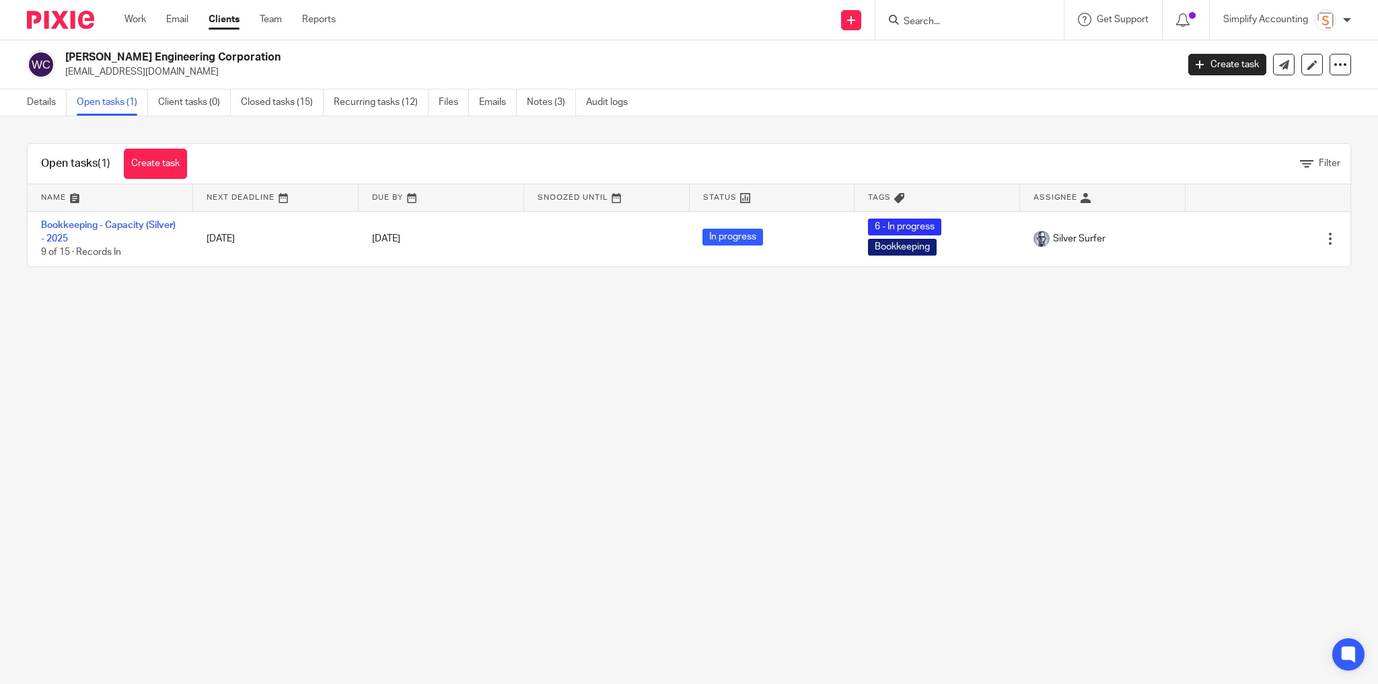
click at [136, 14] on link "Work" at bounding box center [136, 19] width 22 height 13
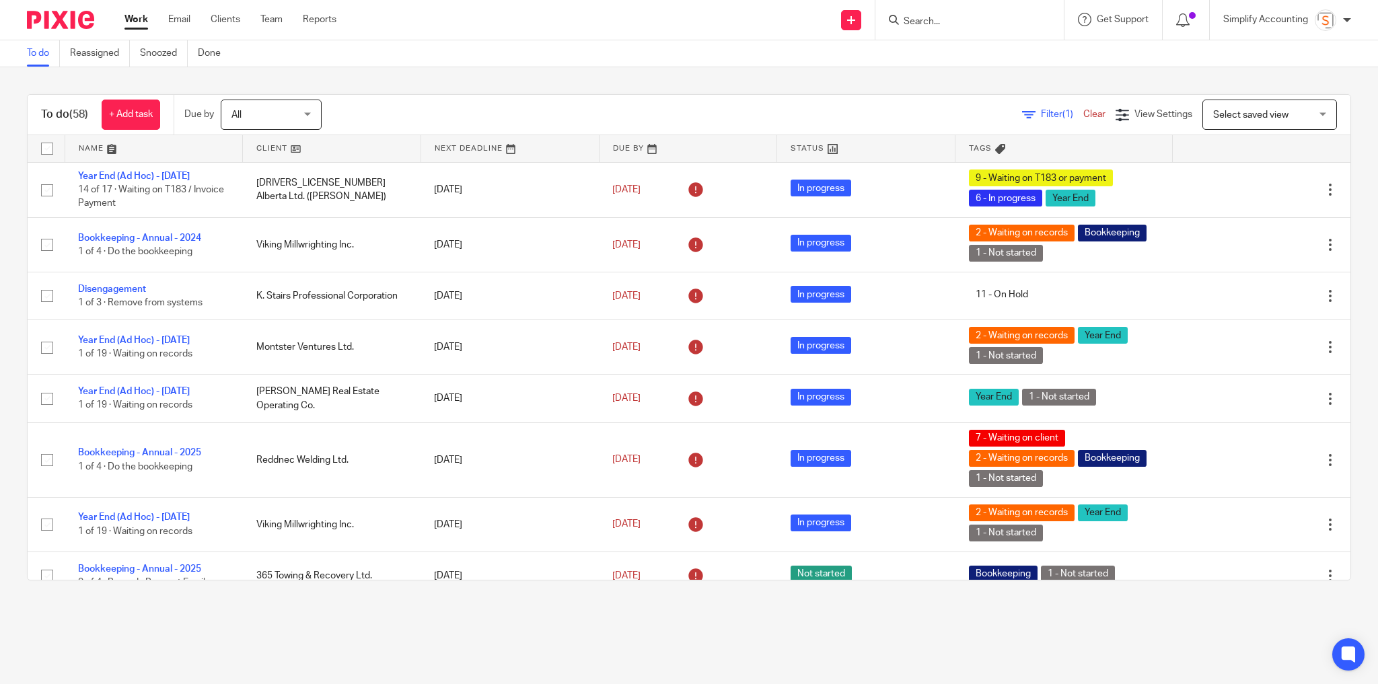
click at [951, 25] on input "Search" at bounding box center [963, 22] width 121 height 12
type input "kestrel"
click button "submit" at bounding box center [0, 0] width 0 height 0
click at [991, 79] on link at bounding box center [1013, 63] width 227 height 42
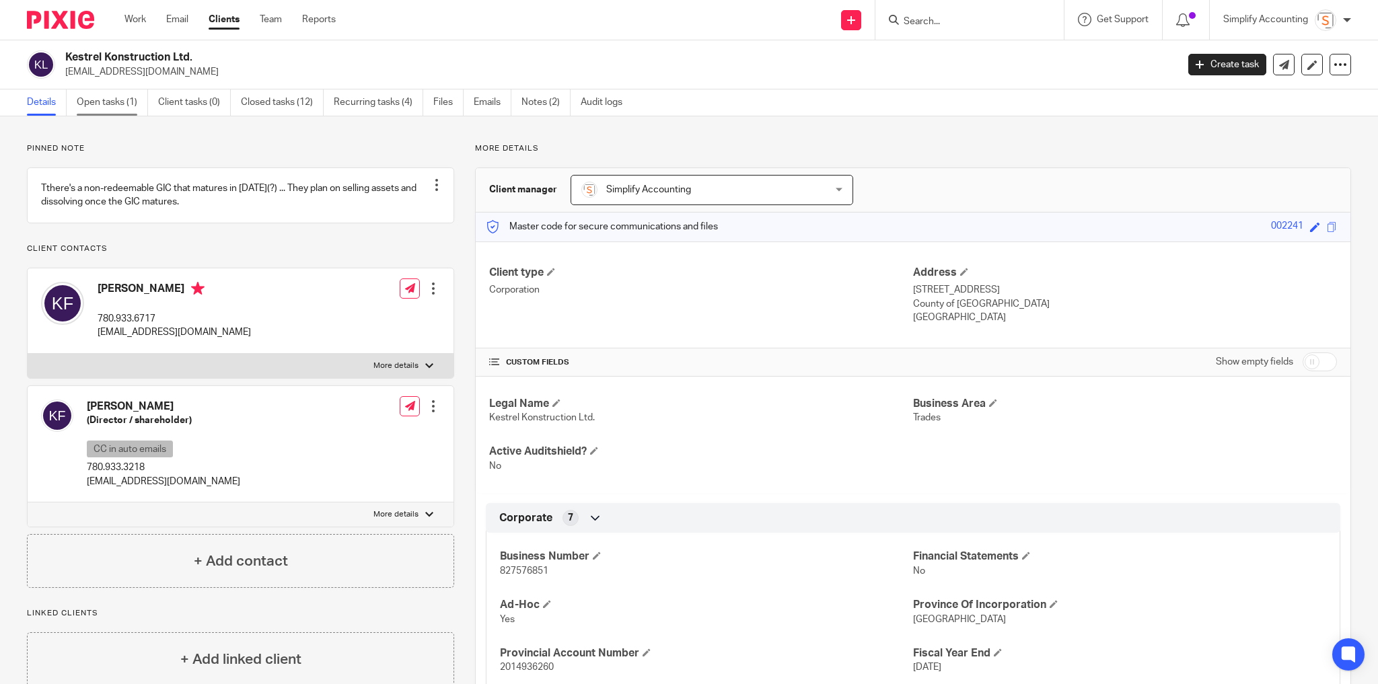
click at [106, 111] on link "Open tasks (1)" at bounding box center [112, 103] width 71 height 26
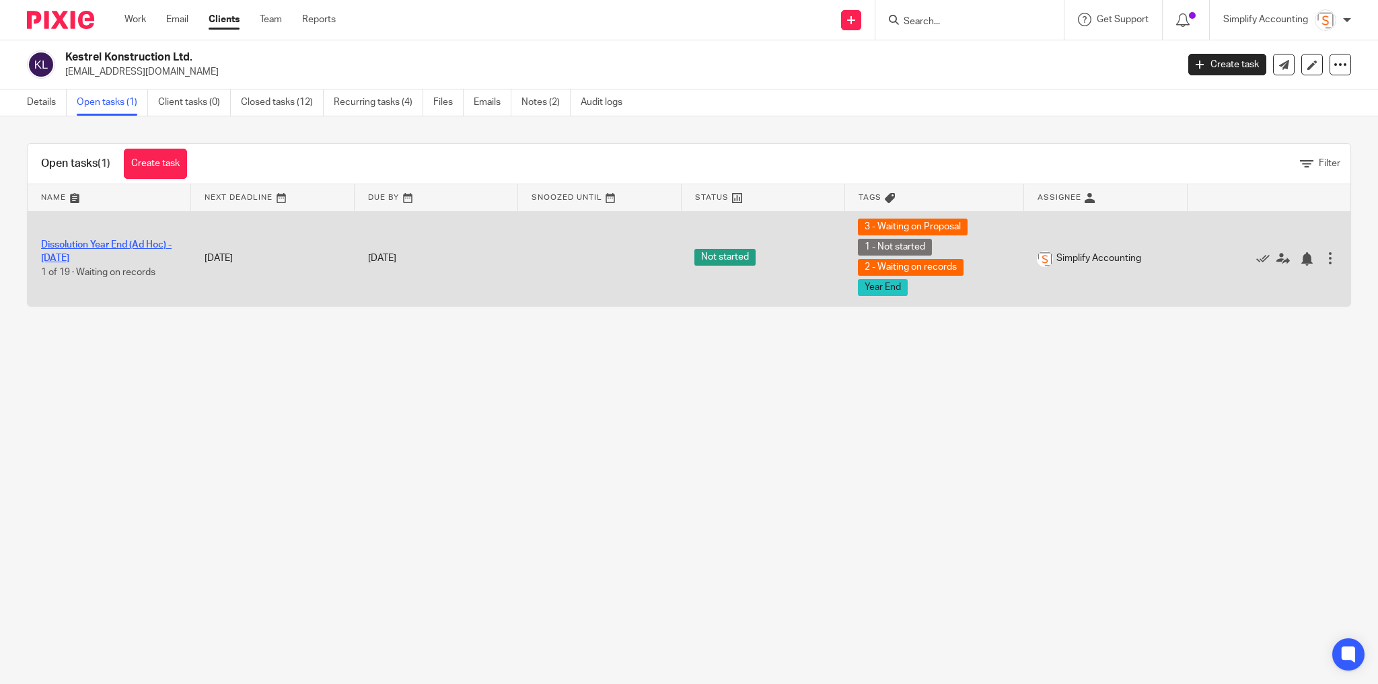
click at [98, 242] on link "Dissolution Year End (Ad Hoc) - [DATE]" at bounding box center [106, 251] width 131 height 23
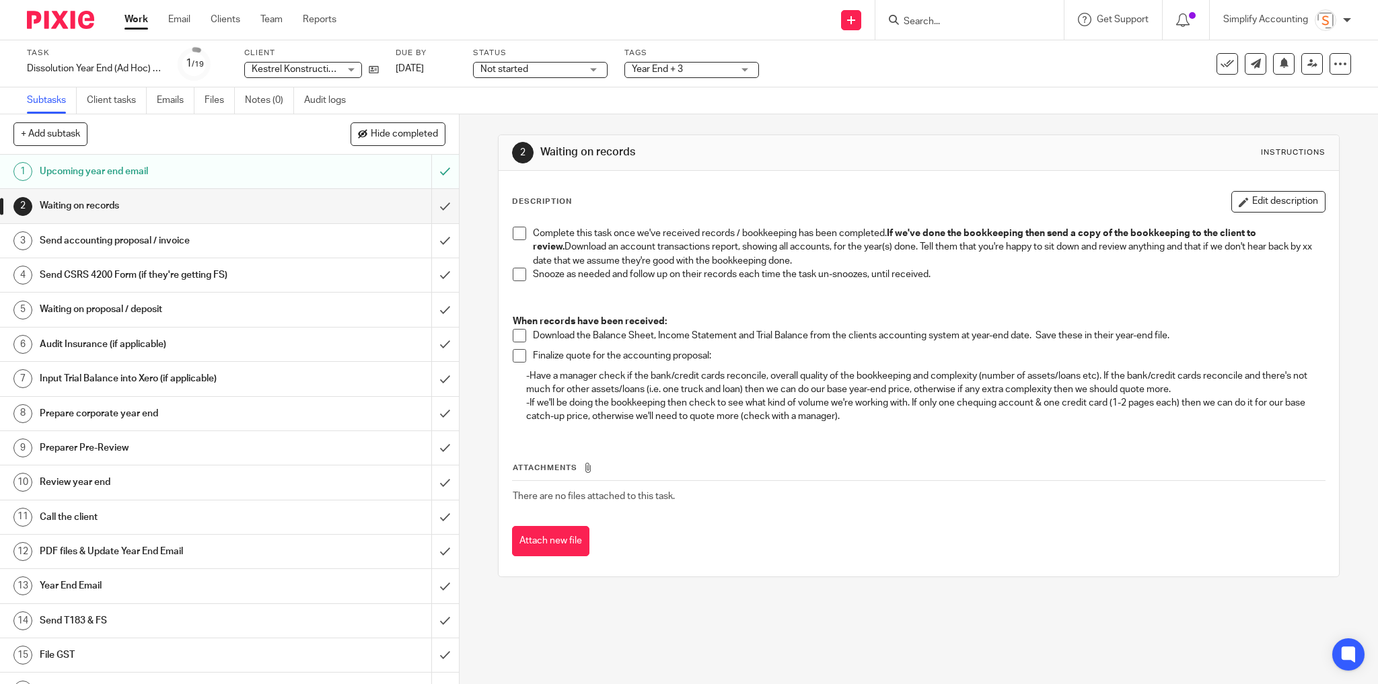
click at [135, 239] on h1 "Send accounting proposal / invoice" at bounding box center [166, 241] width 252 height 20
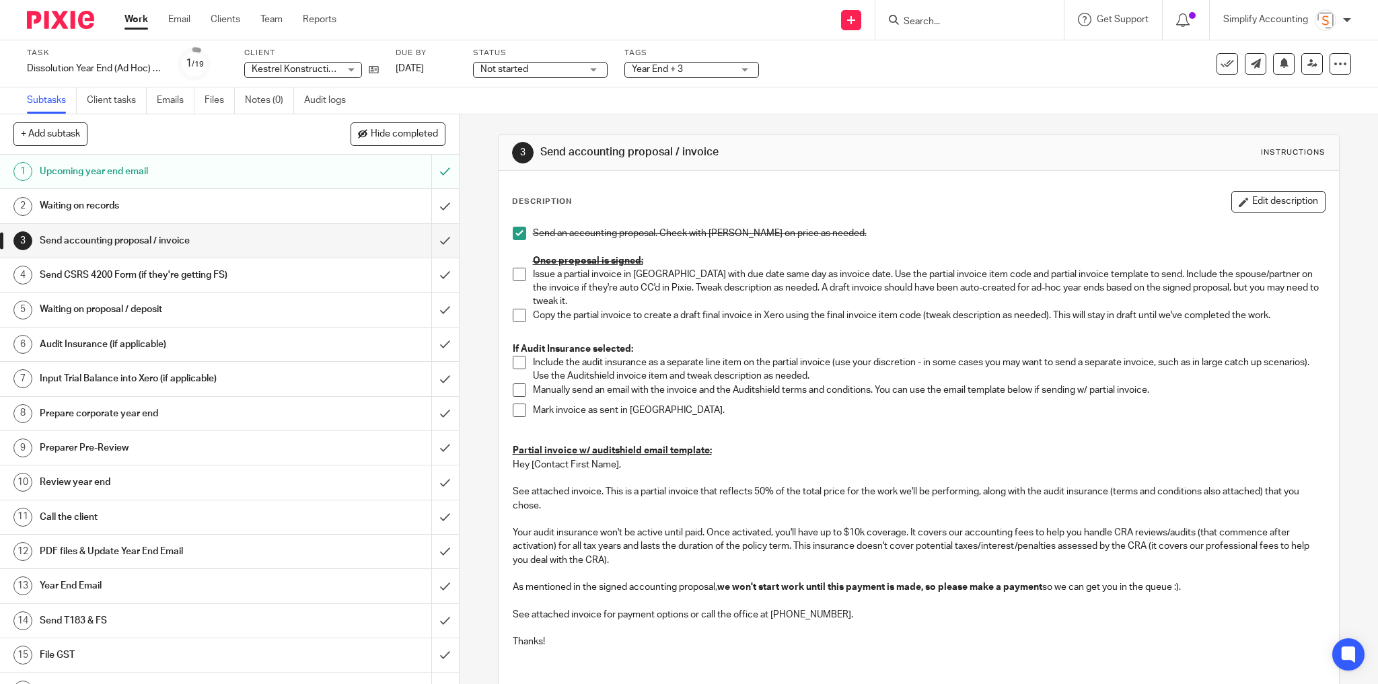
drag, startPoint x: 85, startPoint y: 310, endPoint x: 199, endPoint y: 329, distance: 115.4
click at [85, 310] on h1 "Waiting on proposal / deposit" at bounding box center [166, 309] width 252 height 20
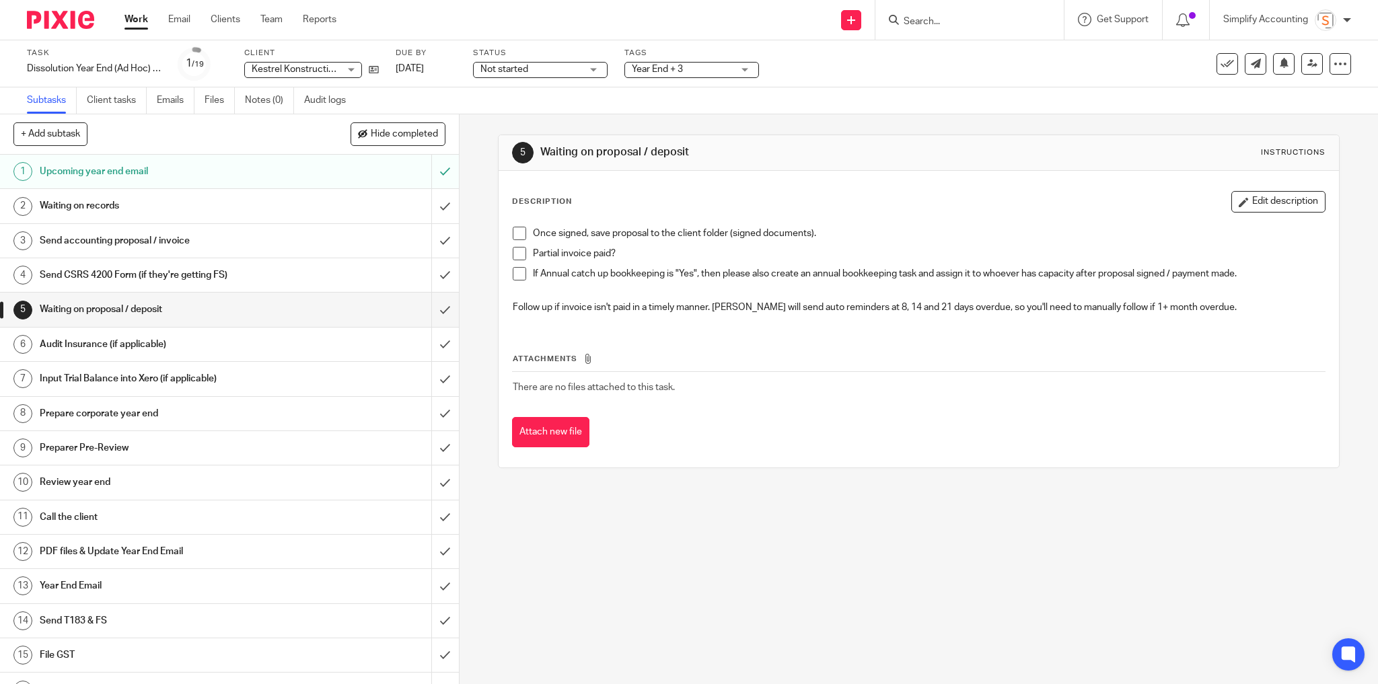
click at [518, 232] on span at bounding box center [519, 233] width 13 height 13
click at [733, 67] on span "Year End + 3" at bounding box center [682, 70] width 101 height 14
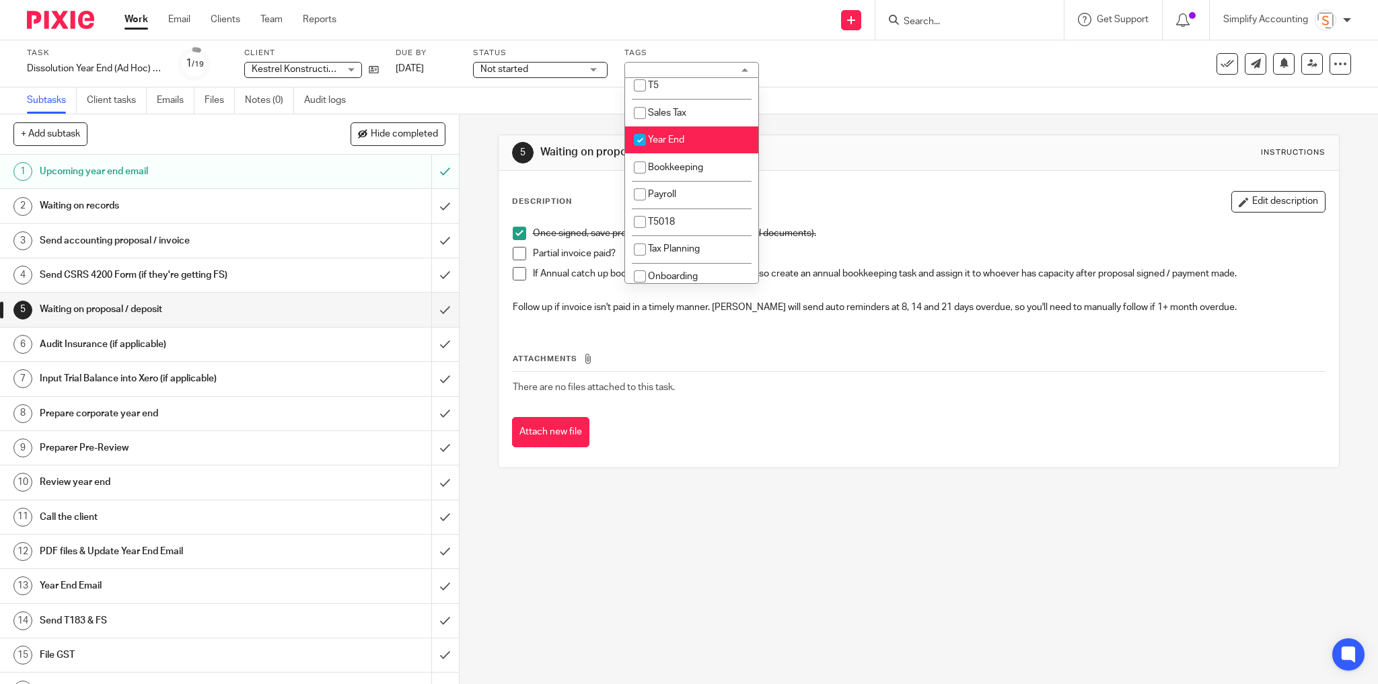
scroll to position [269, 0]
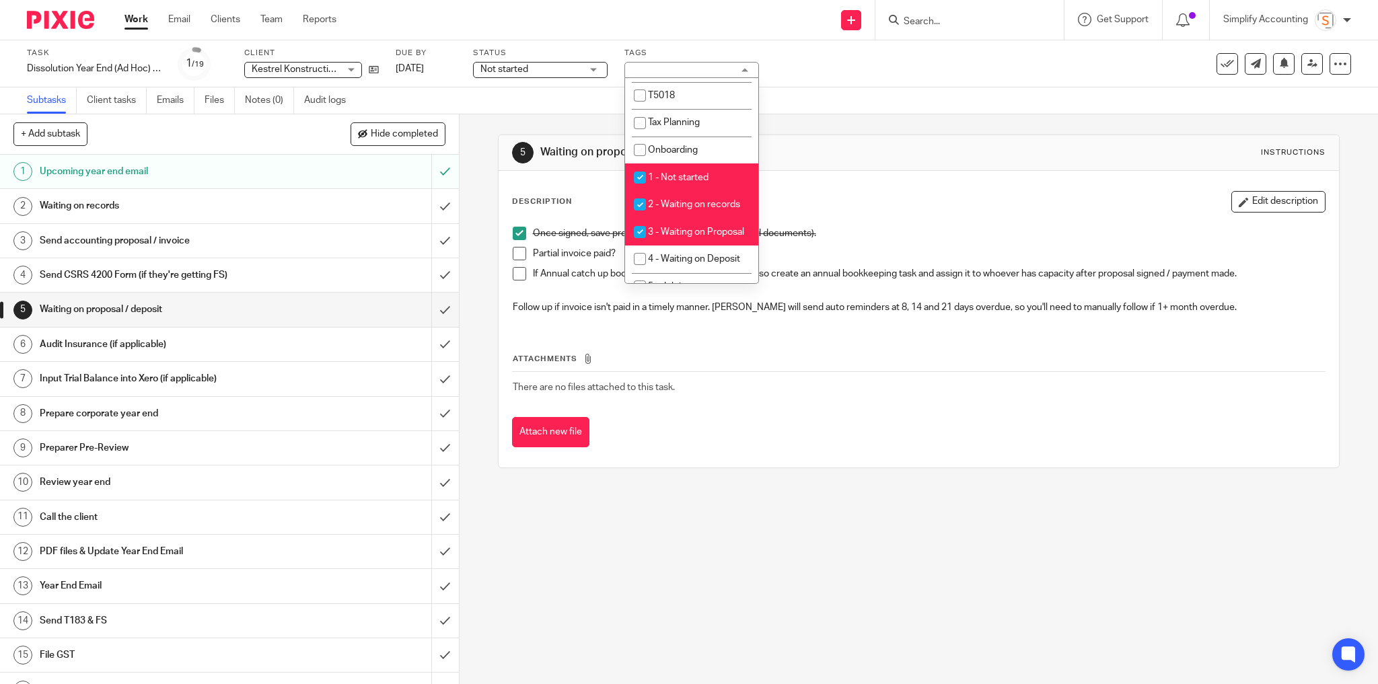
click at [641, 233] on input "checkbox" at bounding box center [640, 232] width 26 height 26
checkbox input "false"
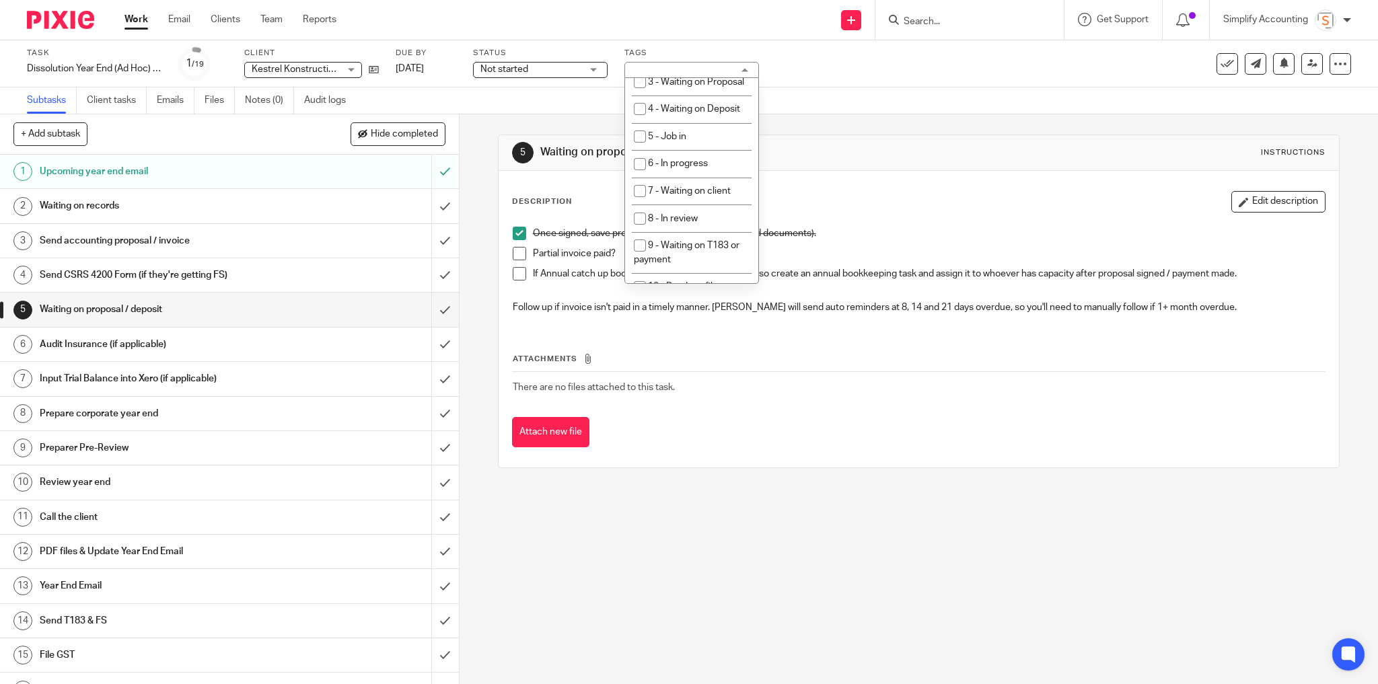
scroll to position [485, 0]
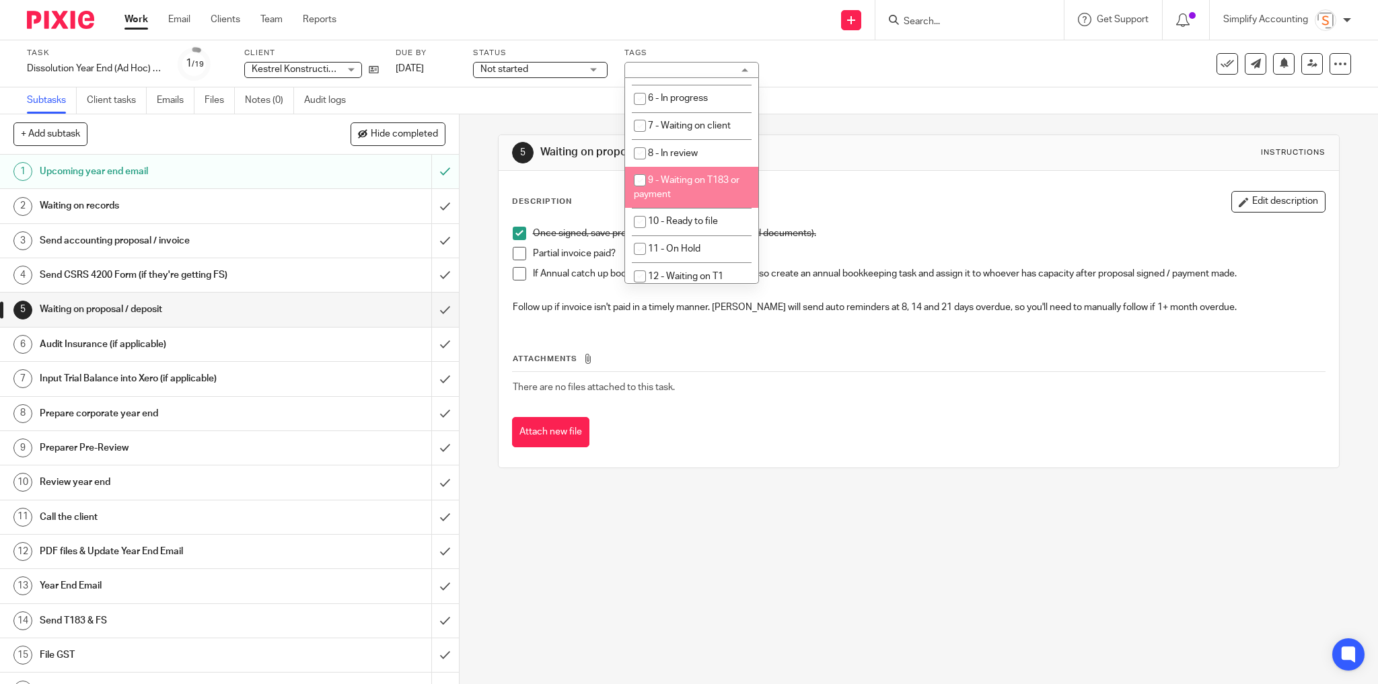
click at [855, 171] on div "Description Edit description Once signed, save proposal to the client folder (s…" at bounding box center [919, 319] width 841 height 297
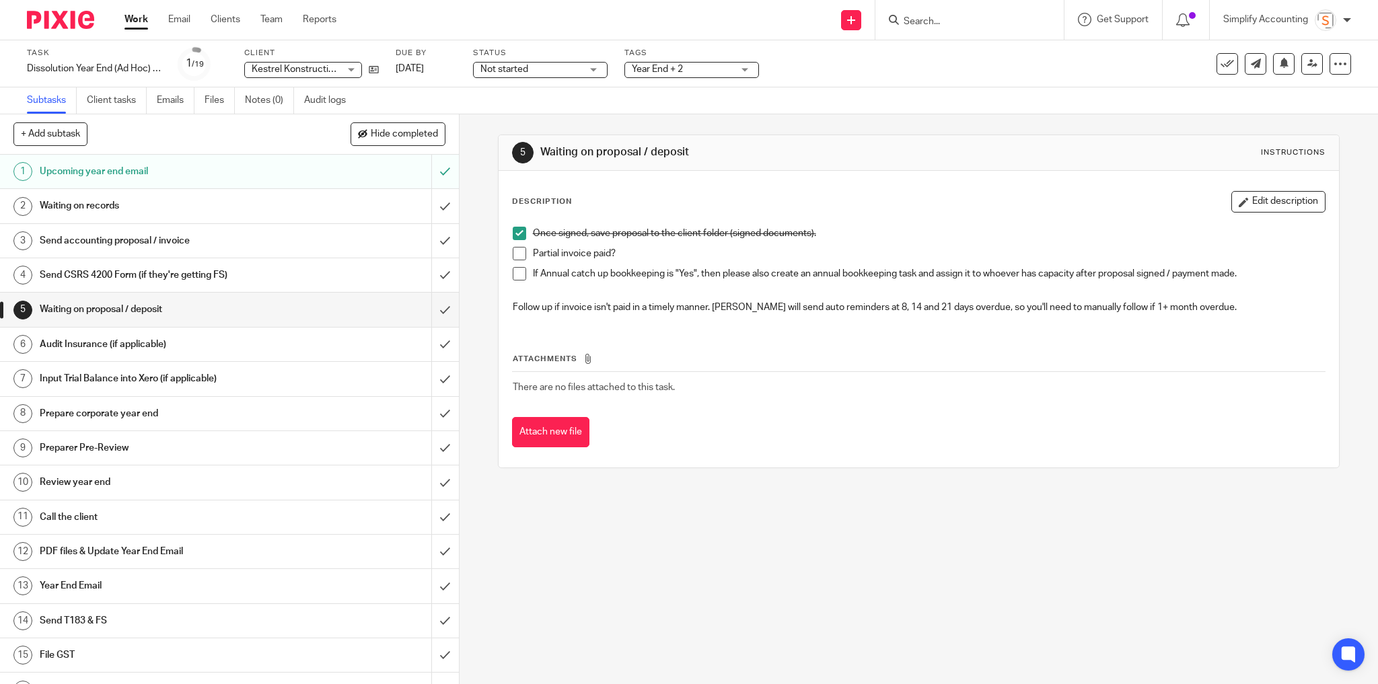
click at [100, 341] on h1 "Audit Insurance (if applicable)" at bounding box center [166, 344] width 252 height 20
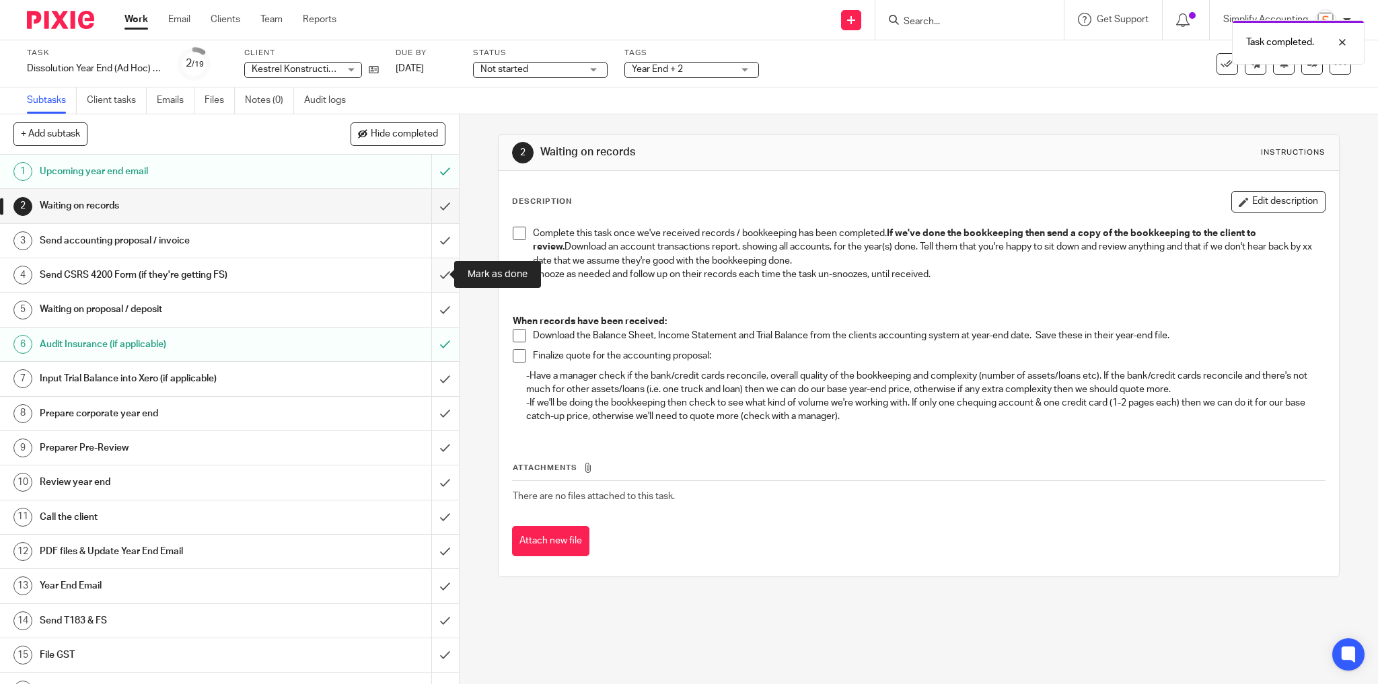
click at [433, 274] on input "submit" at bounding box center [229, 275] width 459 height 34
click at [159, 240] on h1 "Send accounting proposal / invoice" at bounding box center [166, 241] width 252 height 20
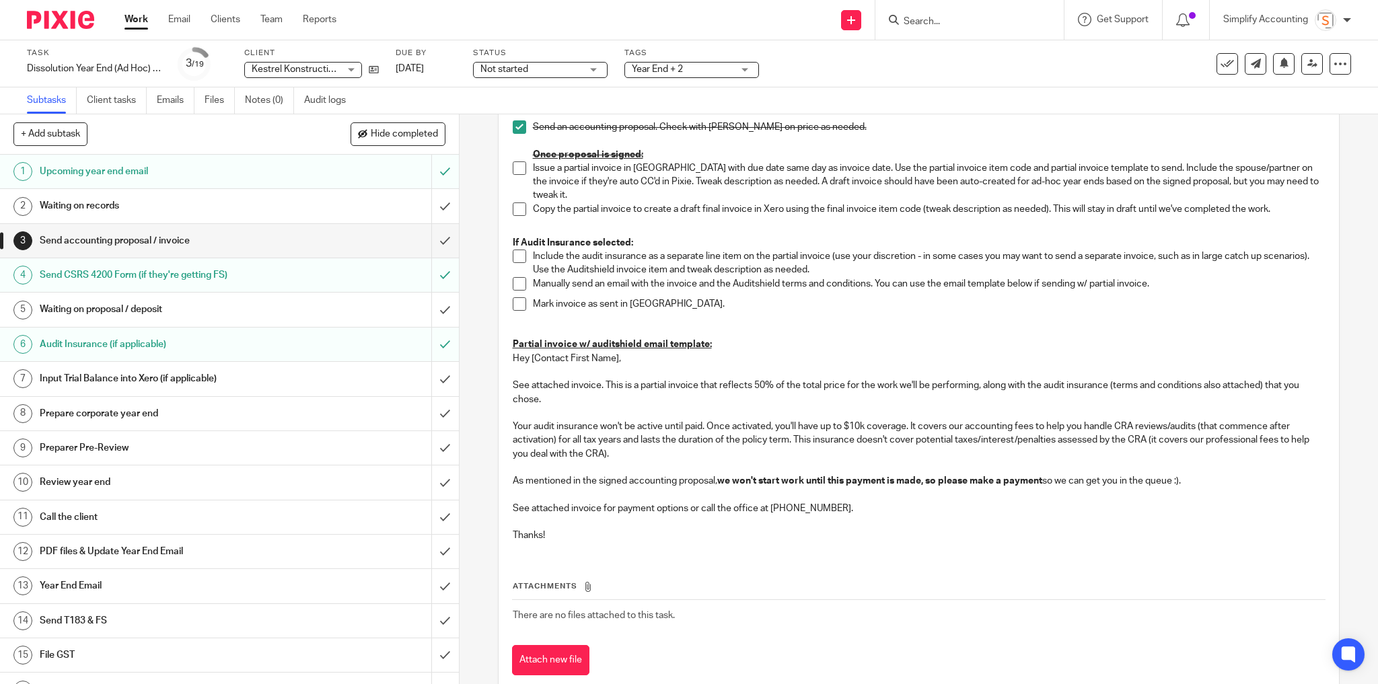
scroll to position [108, 0]
click at [517, 201] on span at bounding box center [519, 207] width 13 height 13
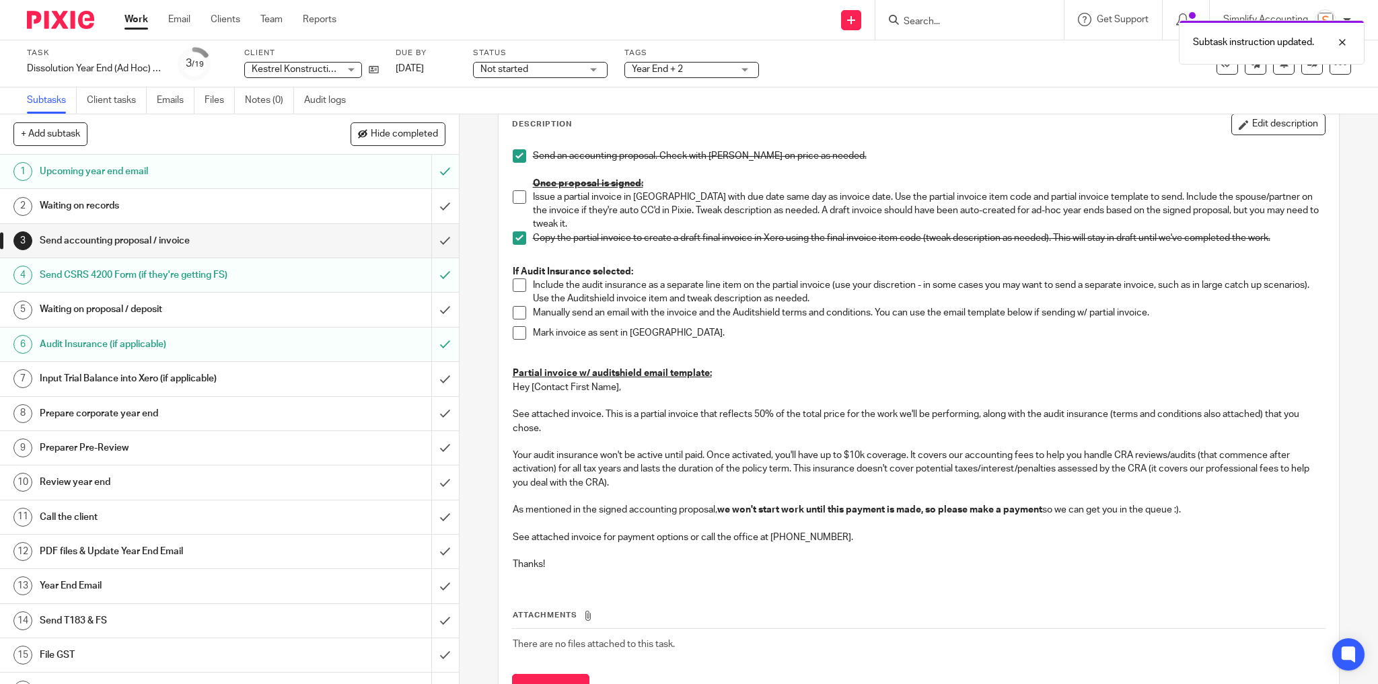
scroll to position [54, 0]
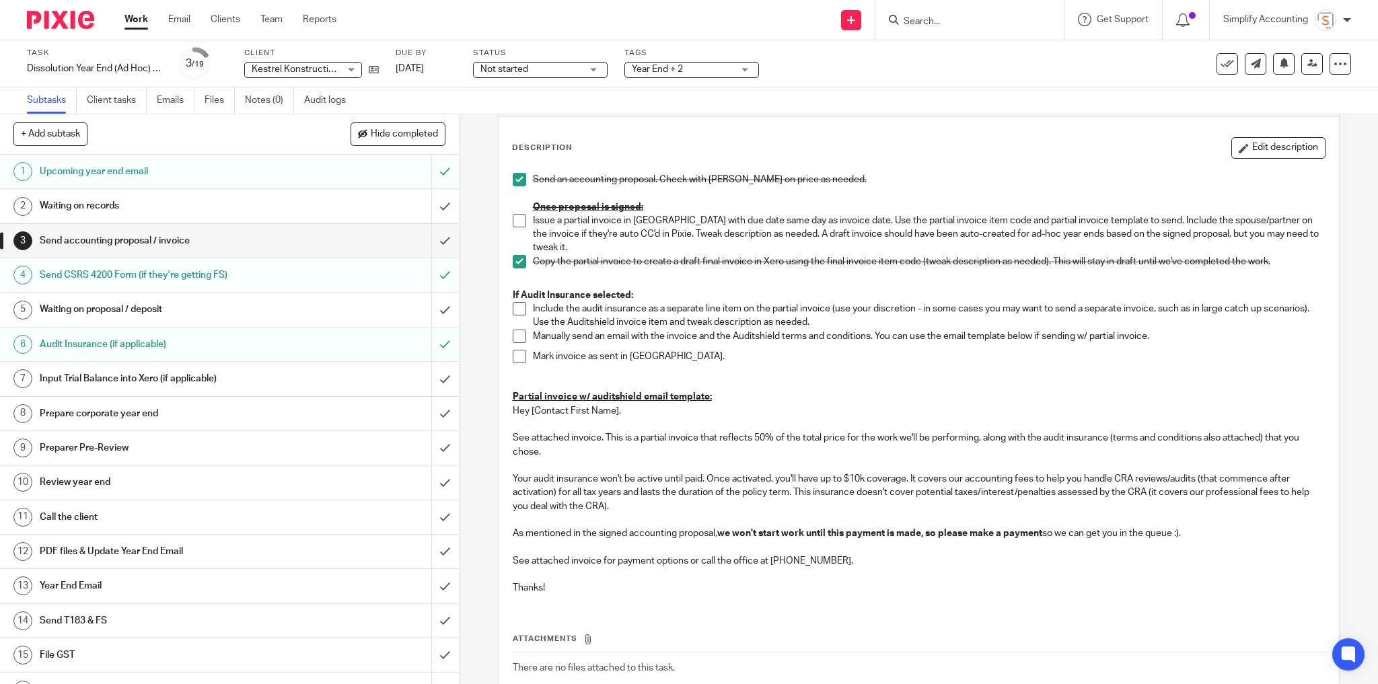
click at [73, 545] on h1 "PDF files & Update Year End Email" at bounding box center [166, 552] width 252 height 20
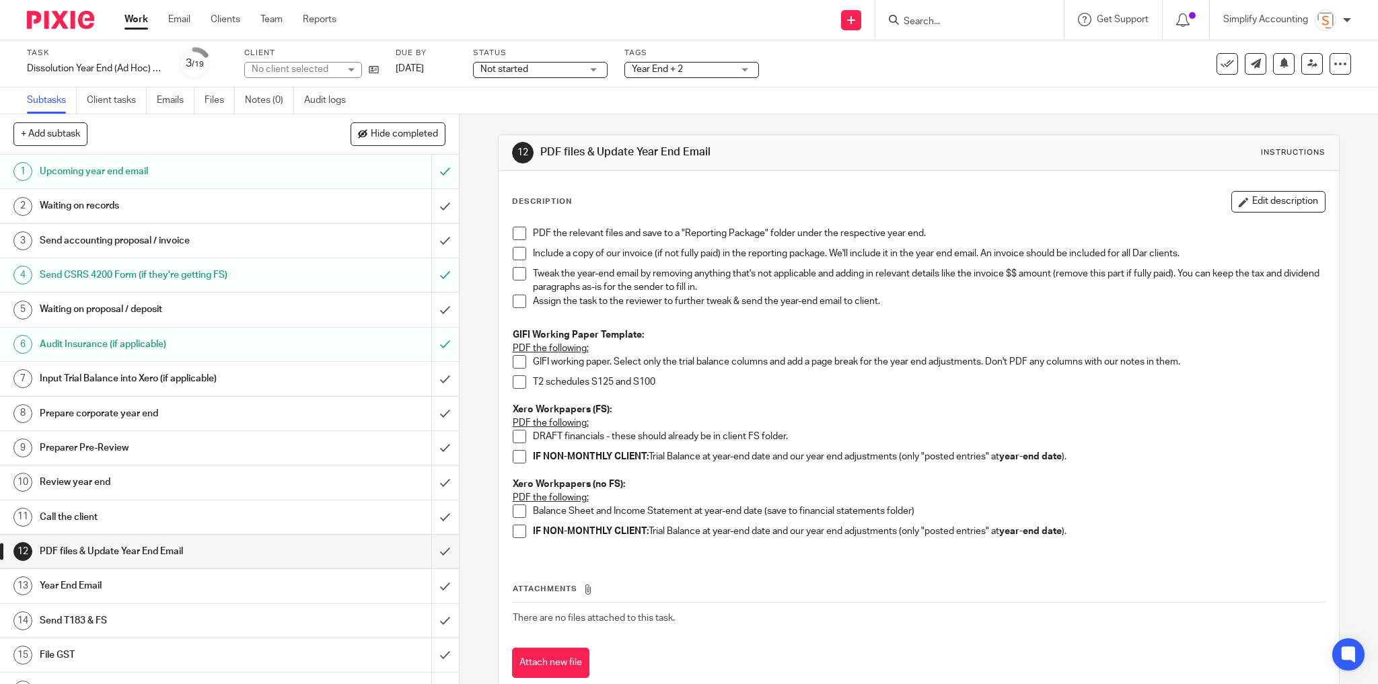
click at [891, 305] on p "Assign the task to the reviewer to further tweak & send the year-end email to c…" at bounding box center [929, 301] width 793 height 13
click at [1265, 190] on div "Description Edit description PDF the relevant files and save to a "Reporting Pa…" at bounding box center [919, 435] width 841 height 528
click at [1234, 199] on button "Edit description" at bounding box center [1279, 202] width 94 height 22
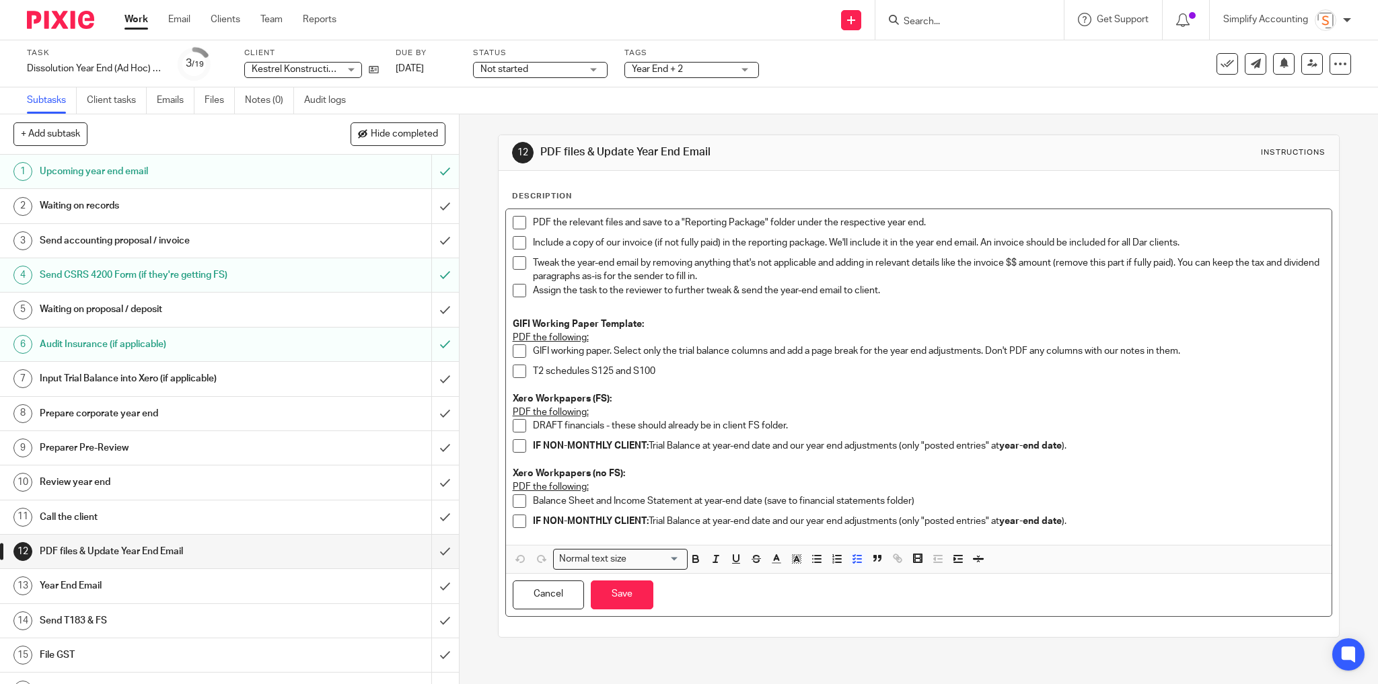
click at [934, 220] on p "PDF the relevant files and save to a "Reporting Package" folder under the respe…" at bounding box center [929, 222] width 793 height 13
click at [1197, 237] on p "Include a copy of our invoice (if not fully paid) in the reporting package. We'…" at bounding box center [929, 242] width 793 height 13
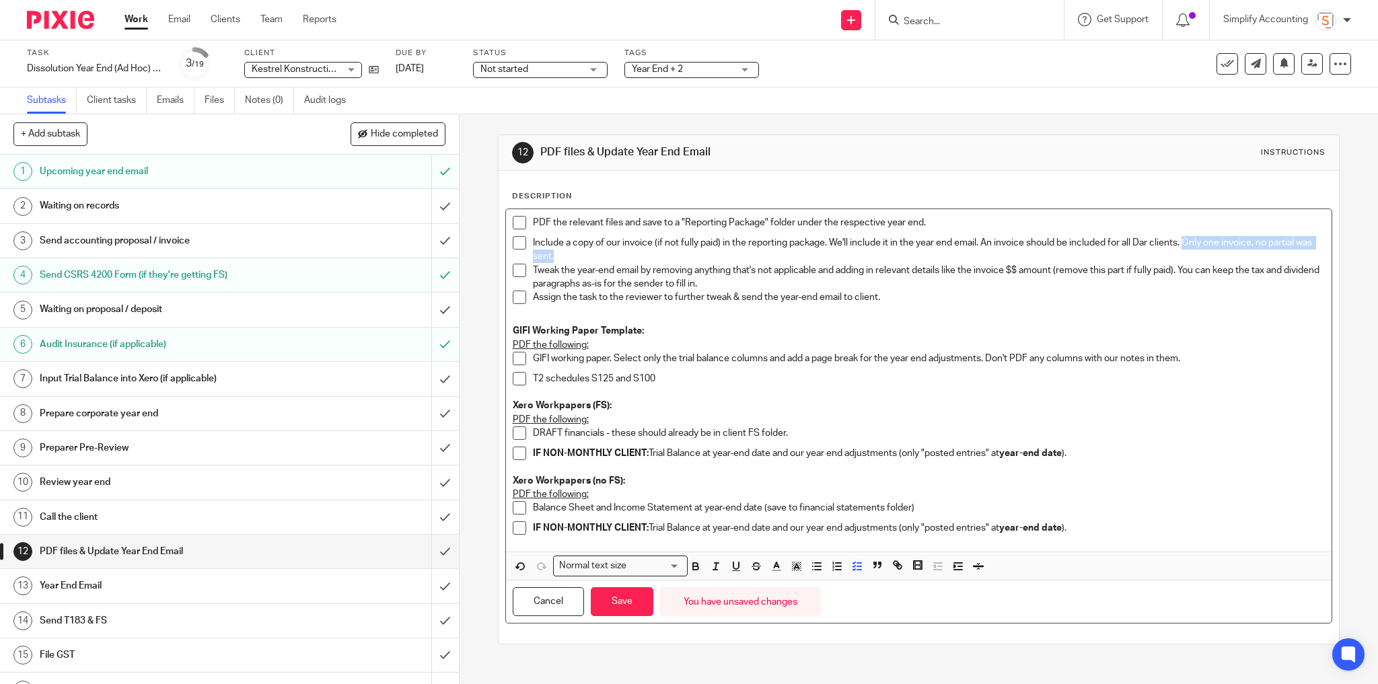
drag, startPoint x: 577, startPoint y: 256, endPoint x: 1190, endPoint y: 254, distance: 612.5
click at [1183, 242] on p "Include a copy of our invoice (if not fully paid) in the reporting package. We'…" at bounding box center [929, 250] width 793 height 28
click at [794, 568] on icon "button" at bounding box center [797, 567] width 12 height 12
click at [695, 567] on icon "button" at bounding box center [696, 567] width 12 height 12
click at [796, 567] on polyline "button" at bounding box center [796, 566] width 5 height 5
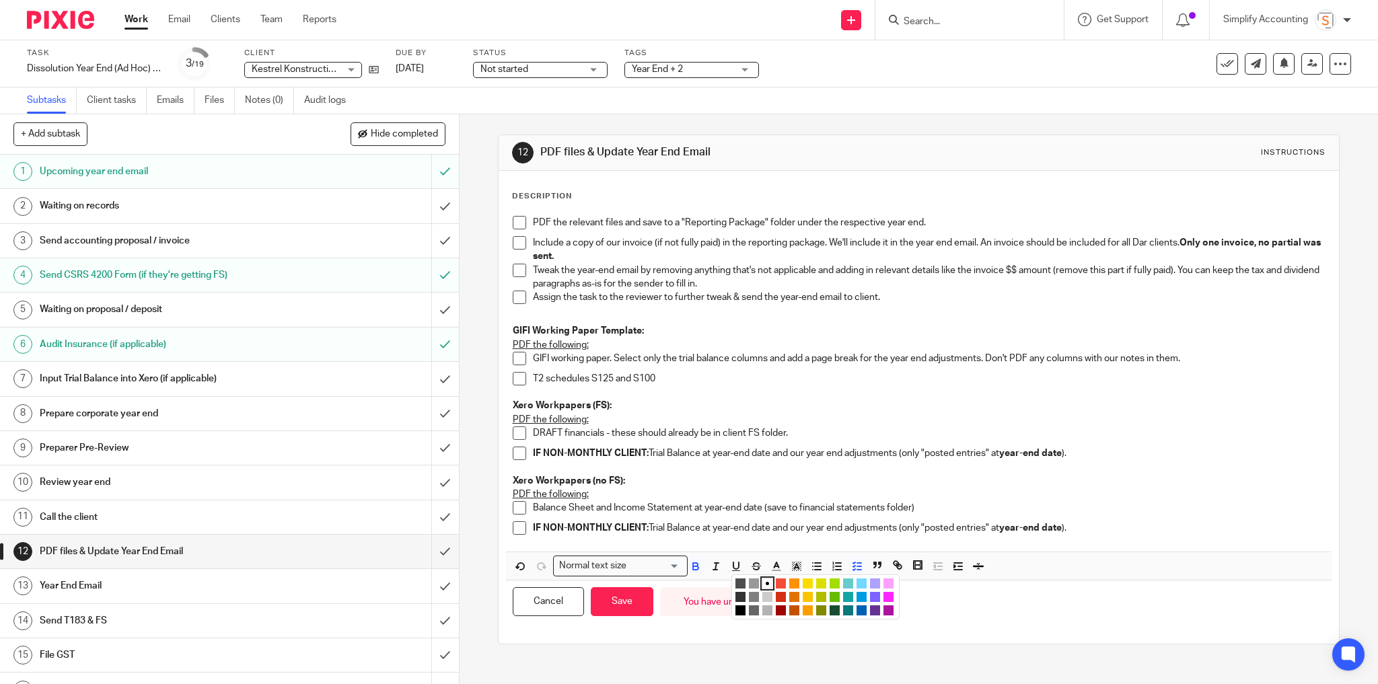
click at [803, 581] on li "color:#FCDC00" at bounding box center [808, 584] width 10 height 10
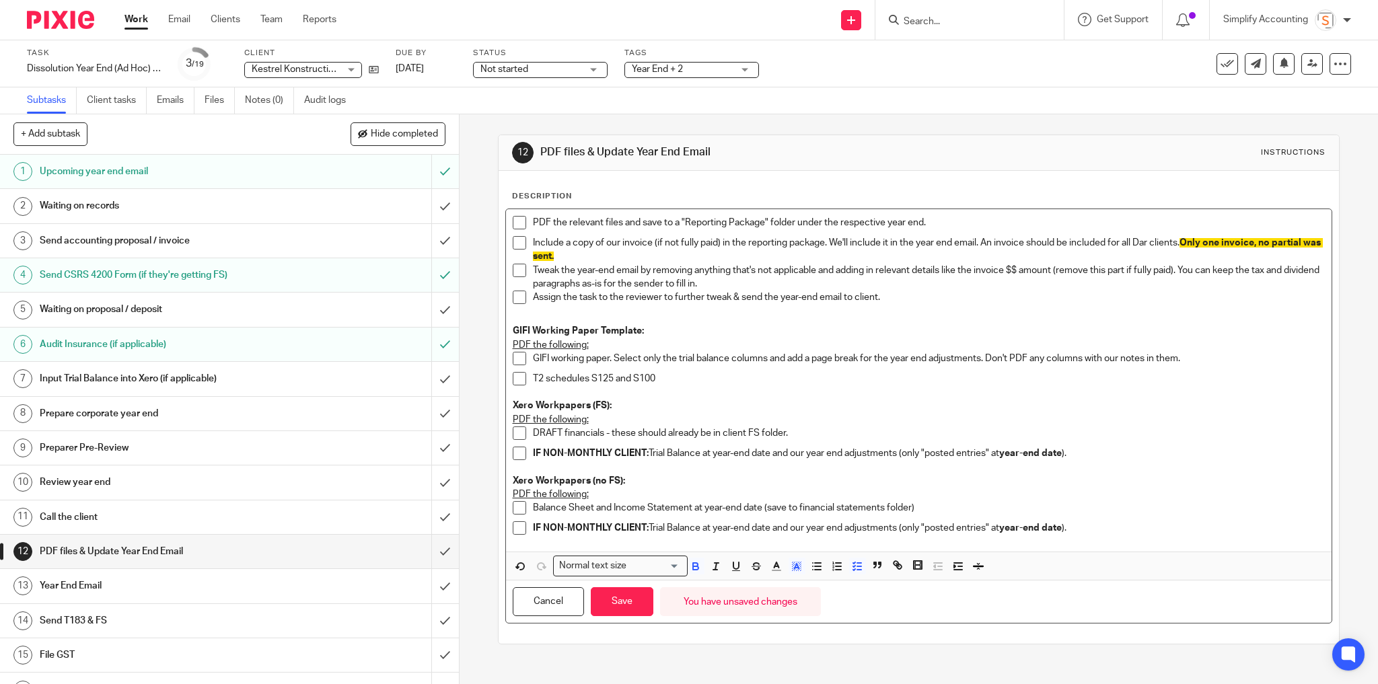
click at [884, 401] on p "Xero Workpapers (FS):" at bounding box center [919, 405] width 813 height 13
click at [618, 600] on button "Save" at bounding box center [622, 602] width 63 height 29
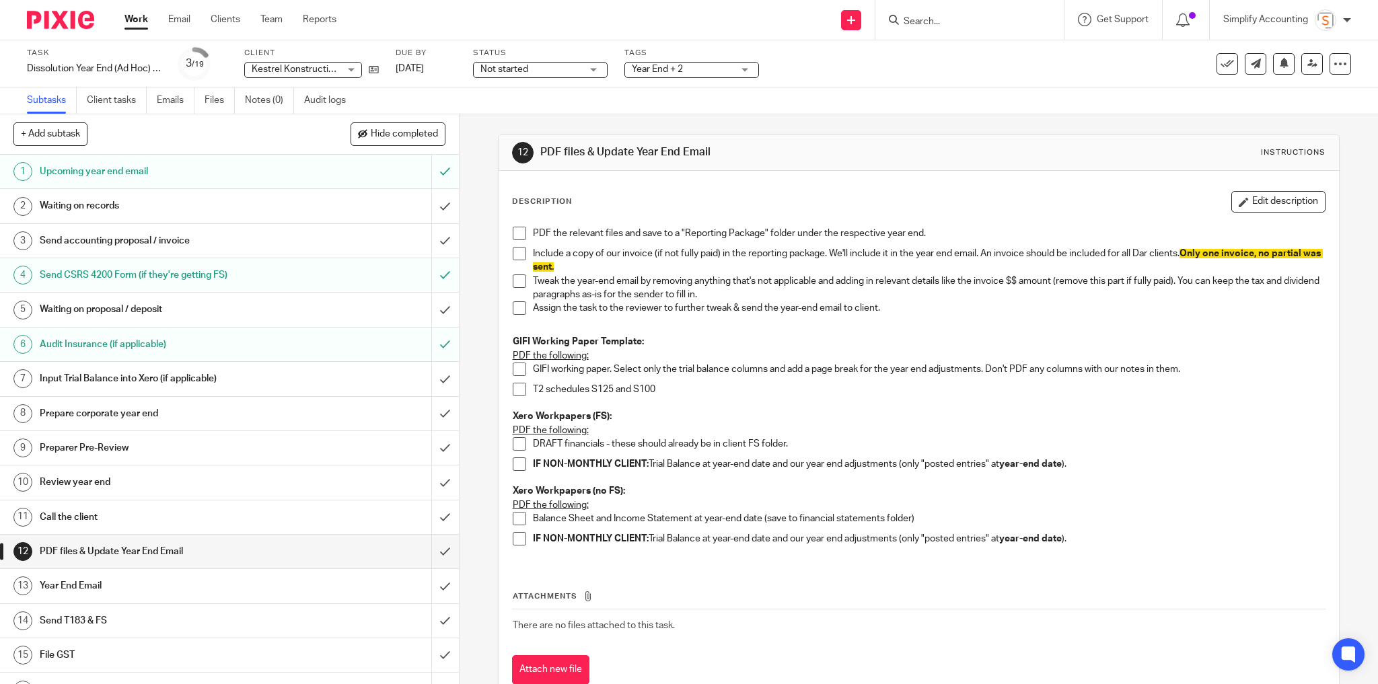
drag, startPoint x: 146, startPoint y: 22, endPoint x: 299, endPoint y: 63, distance: 158.4
click at [146, 21] on link "Work" at bounding box center [137, 19] width 24 height 13
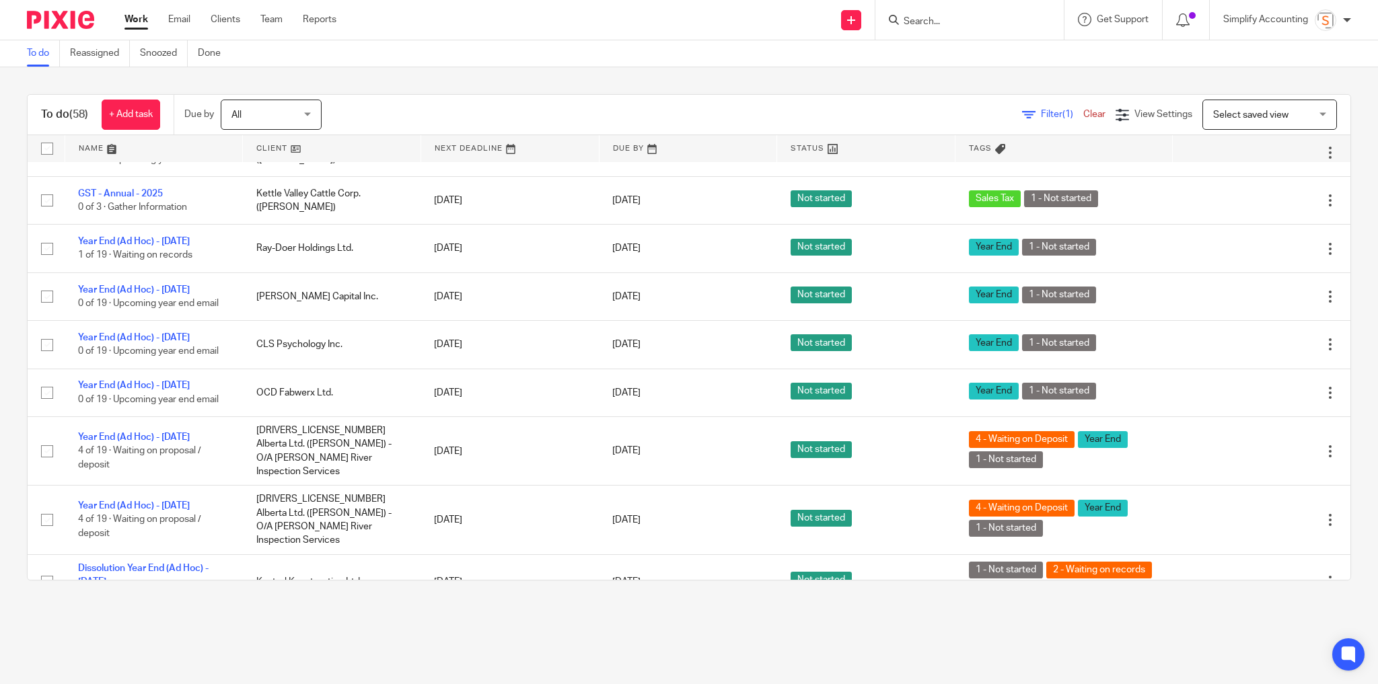
scroll to position [2650, 0]
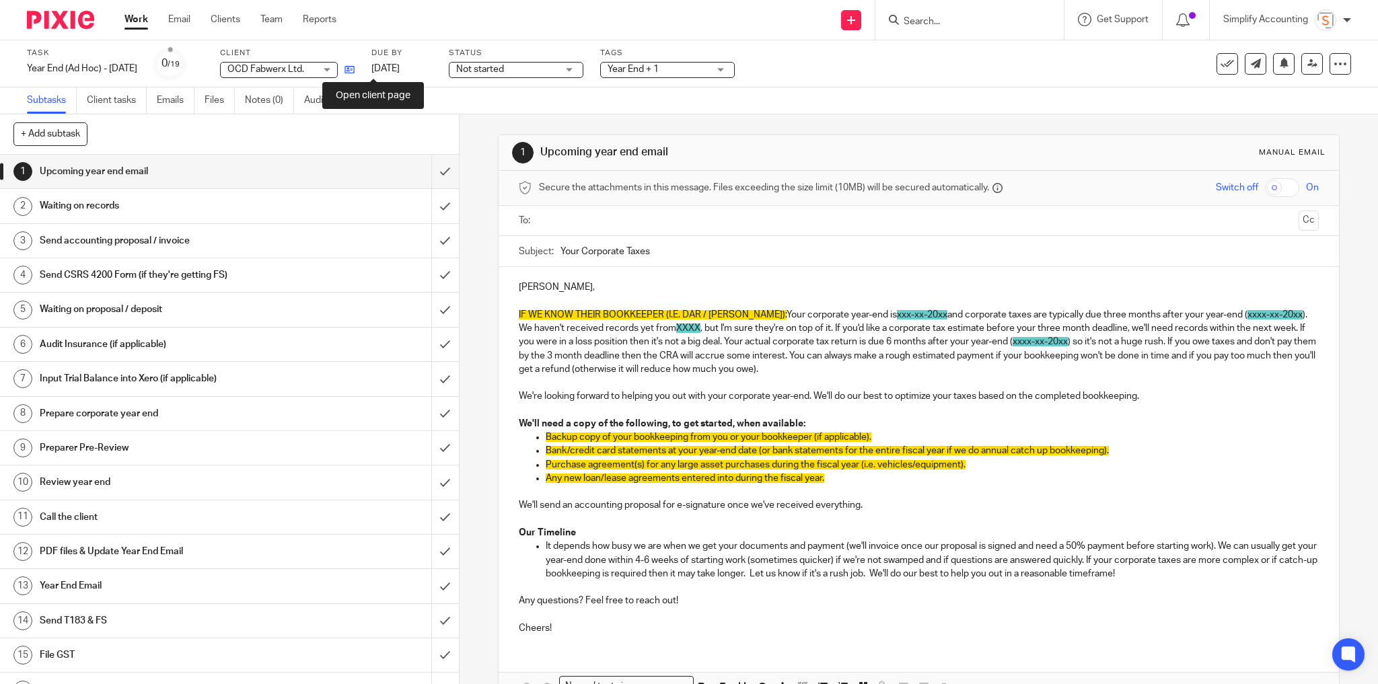
click at [355, 71] on icon at bounding box center [350, 70] width 10 height 10
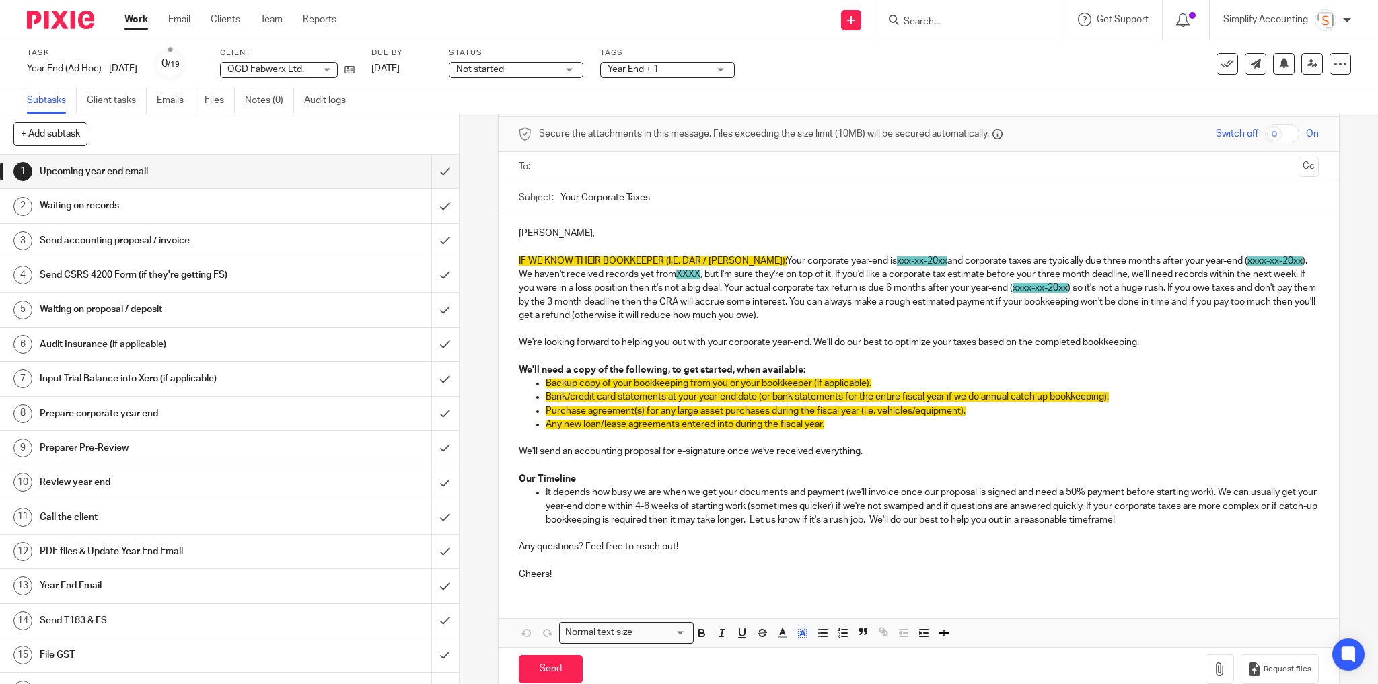
click at [741, 261] on p "IF WE KNOW THEIR BOOKKEEPER (I.E. DAR / CAREY): Your corporate year-end is xxx-…" at bounding box center [919, 288] width 801 height 68
drag, startPoint x: 742, startPoint y: 257, endPoint x: 480, endPoint y: 260, distance: 261.8
click at [480, 260] on div "1 Upcoming year end email Manual email Secure the attachments in this message. …" at bounding box center [919, 399] width 919 height 570
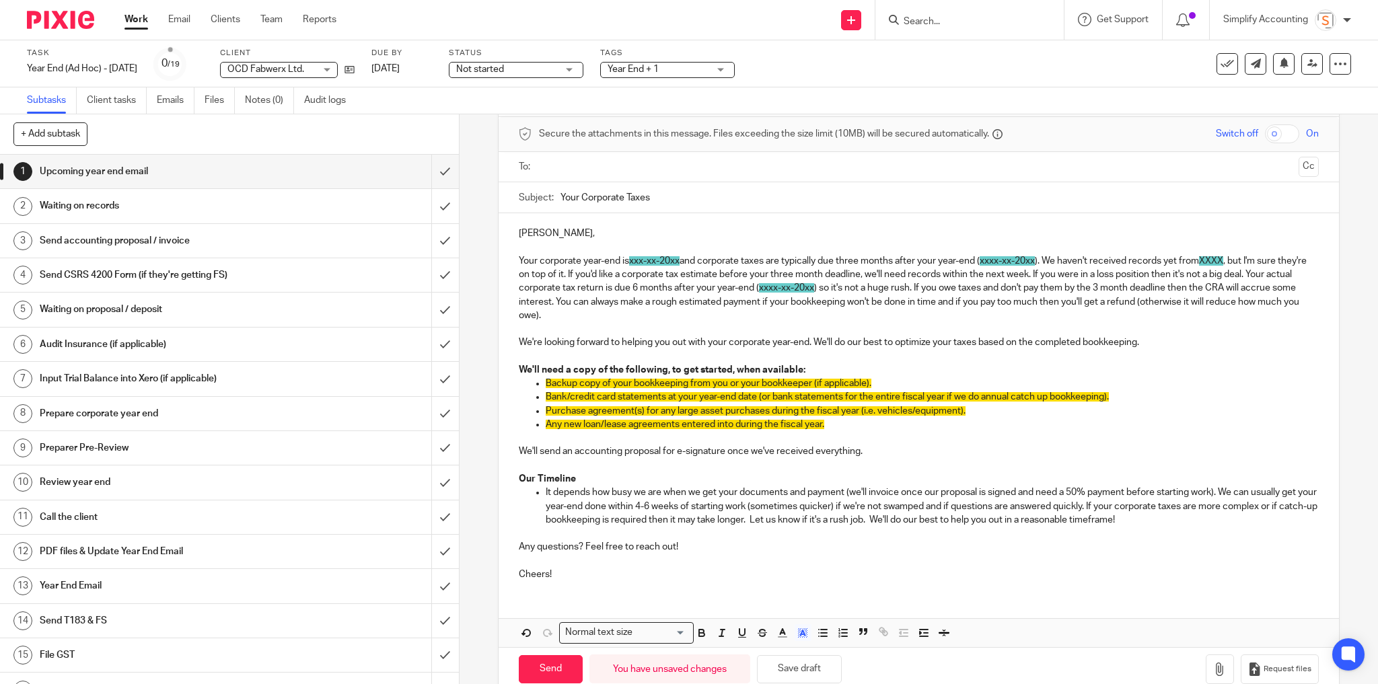
click at [658, 263] on p "Your corporate year-end is xxx-xx-20xx and corporate taxes are typically due th…" at bounding box center [919, 288] width 801 height 68
click at [654, 258] on span "xxx-xx-20xx" at bounding box center [654, 260] width 50 height 9
click at [678, 258] on span "xxx-xx-20xx" at bounding box center [654, 260] width 50 height 9
click at [519, 258] on p "Your corporate year-end is xxx-xx-20xx and corporate taxes are typically due th…" at bounding box center [919, 288] width 801 height 68
drag, startPoint x: 523, startPoint y: 256, endPoint x: 682, endPoint y: 252, distance: 159.6
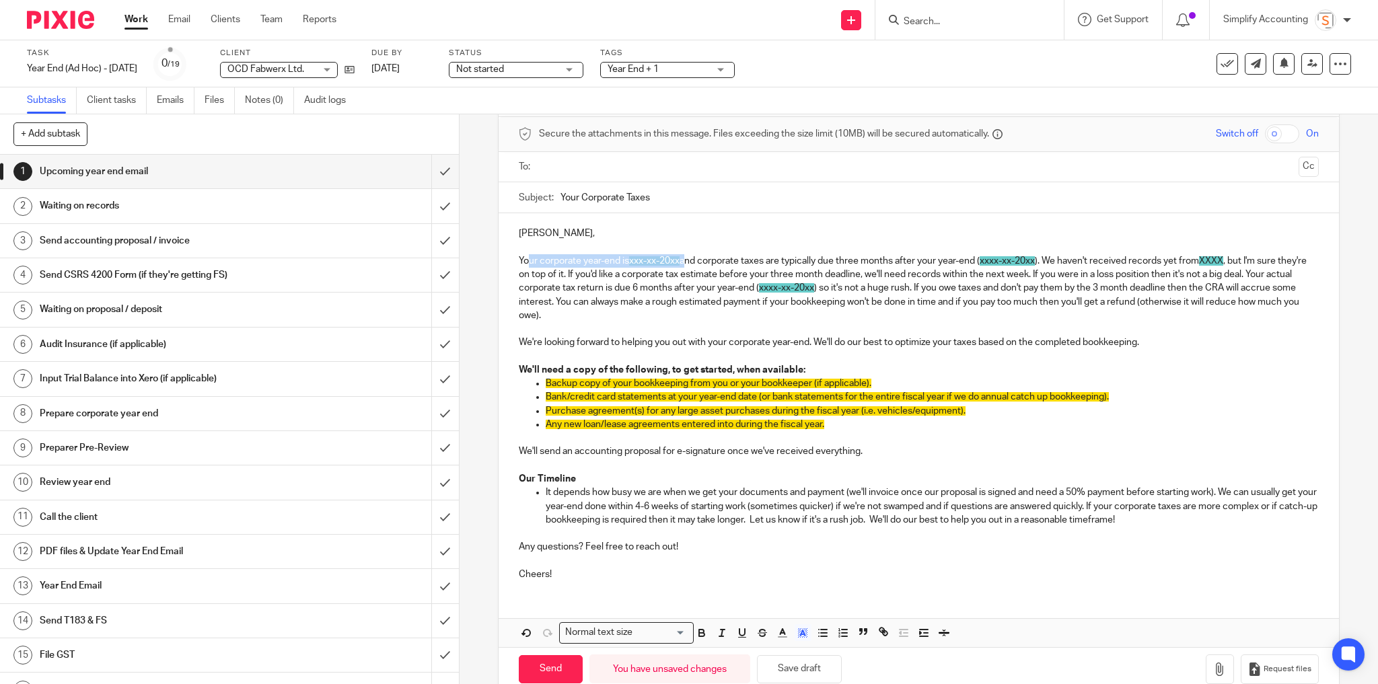
click at [682, 254] on p "Your corporate year-end is xxx-xx-20xx and corporate taxes are typically due th…" at bounding box center [919, 288] width 801 height 68
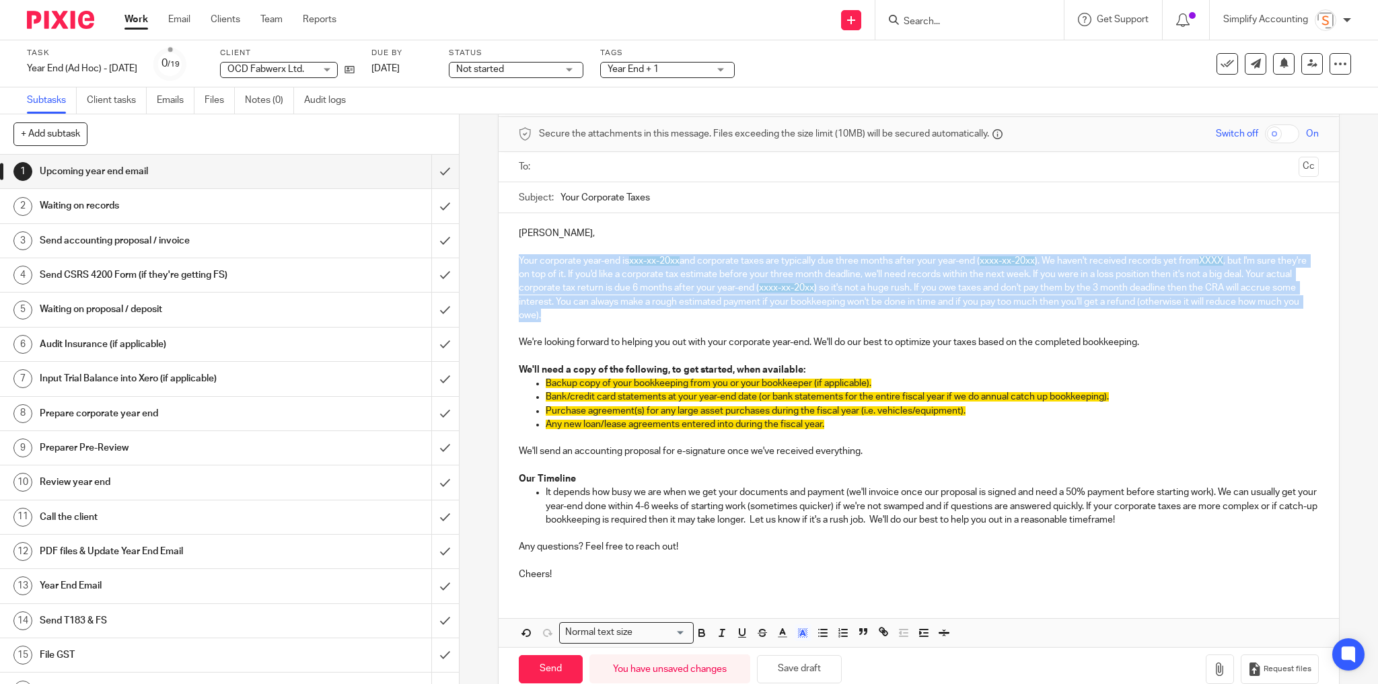
drag, startPoint x: 588, startPoint y: 316, endPoint x: 516, endPoint y: 264, distance: 89.1
click at [519, 264] on p "Your corporate year-end is xxx-xx-20xx and corporate taxes are typically due th…" at bounding box center [919, 288] width 801 height 68
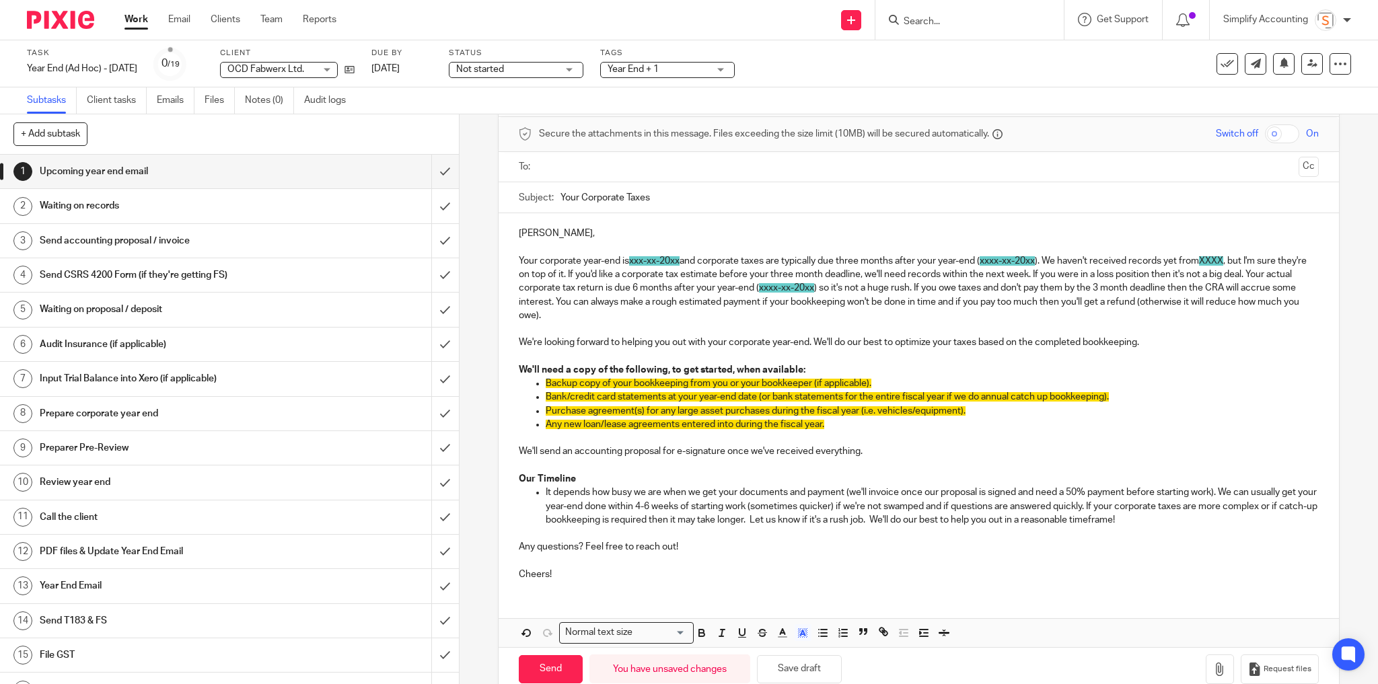
scroll to position [24, 0]
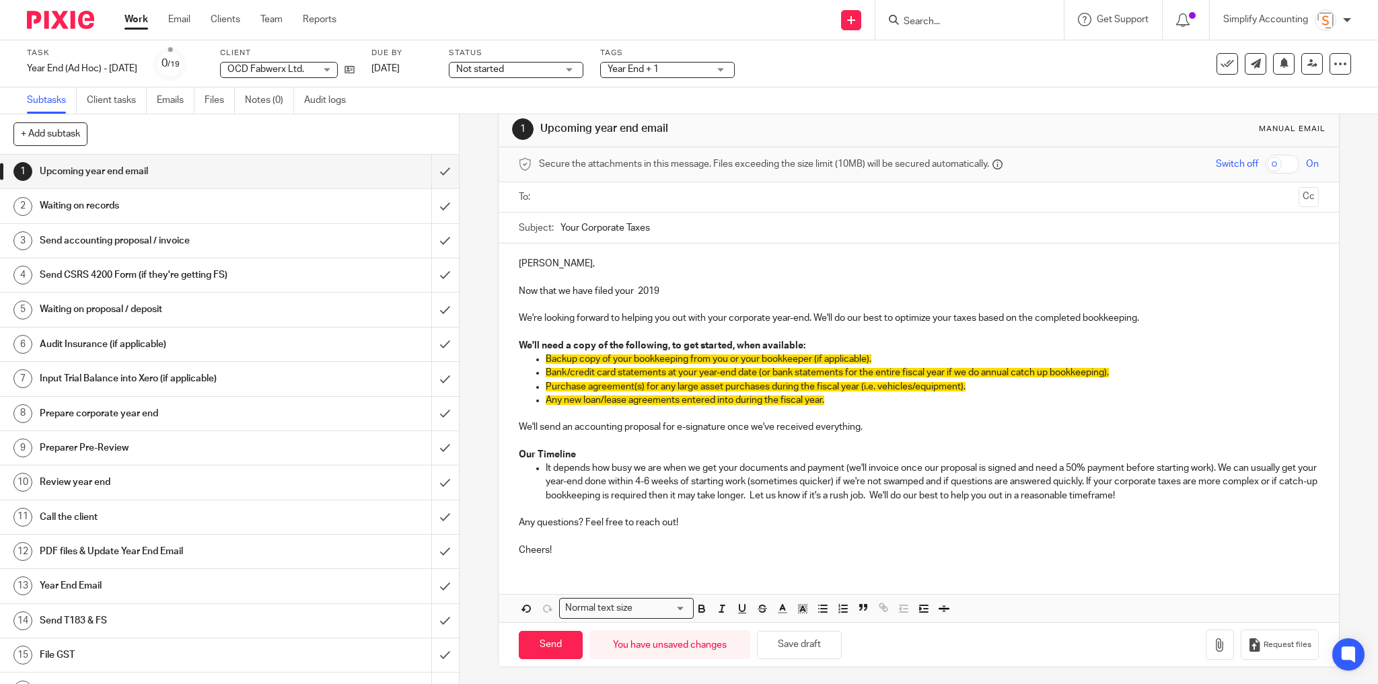
click at [631, 289] on p "Now that we have filed your 2019" at bounding box center [919, 291] width 801 height 13
click at [658, 292] on p "Now that we have filed your 2019" at bounding box center [919, 291] width 801 height 13
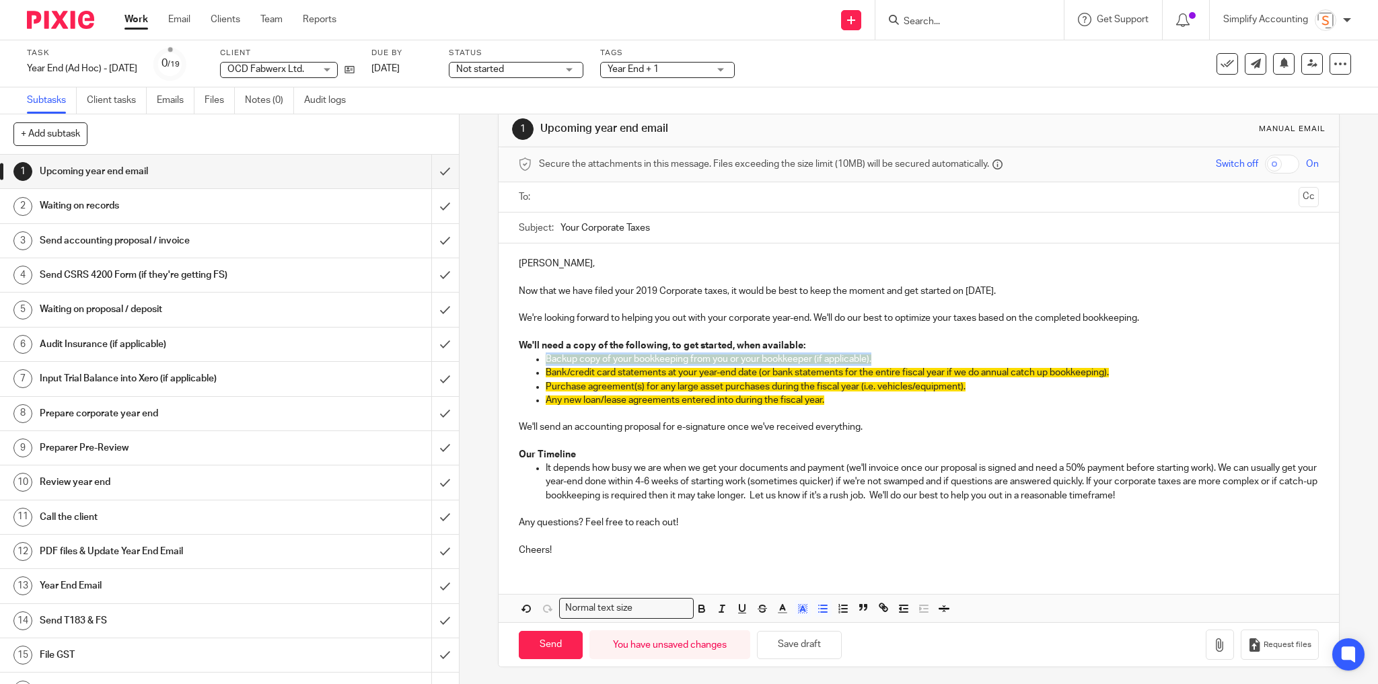
drag, startPoint x: 876, startPoint y: 356, endPoint x: 540, endPoint y: 361, distance: 335.9
click at [540, 361] on ul "Backup copy of your bookkeeping from you or your bookkeeper (if applicable). Ba…" at bounding box center [919, 387] width 801 height 68
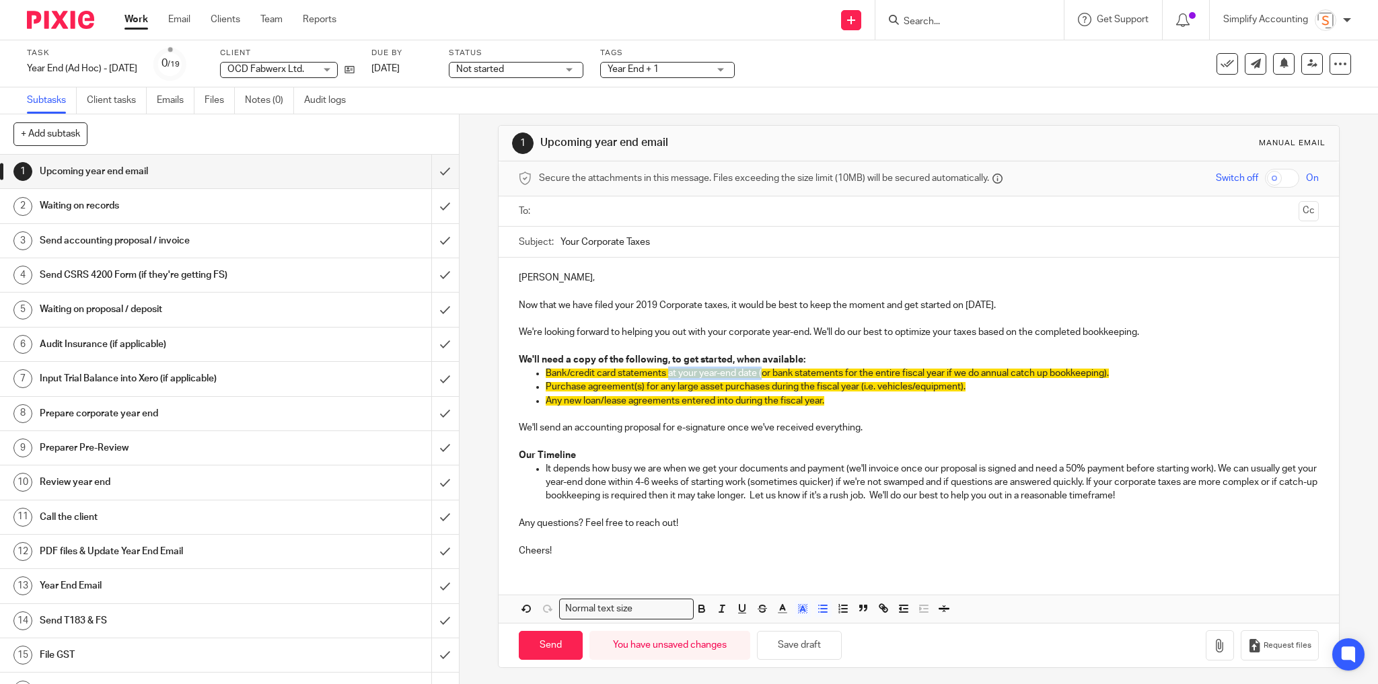
drag, startPoint x: 757, startPoint y: 370, endPoint x: 666, endPoint y: 374, distance: 91.6
click at [666, 374] on span "Bank/credit card statements at your year-end date (or bank statements for the e…" at bounding box center [827, 373] width 563 height 9
drag, startPoint x: 766, startPoint y: 369, endPoint x: 929, endPoint y: 367, distance: 163.6
click at [929, 367] on p "Bank/credit card statements for the entire fiscal year if we do annual catch up…" at bounding box center [933, 373] width 774 height 13
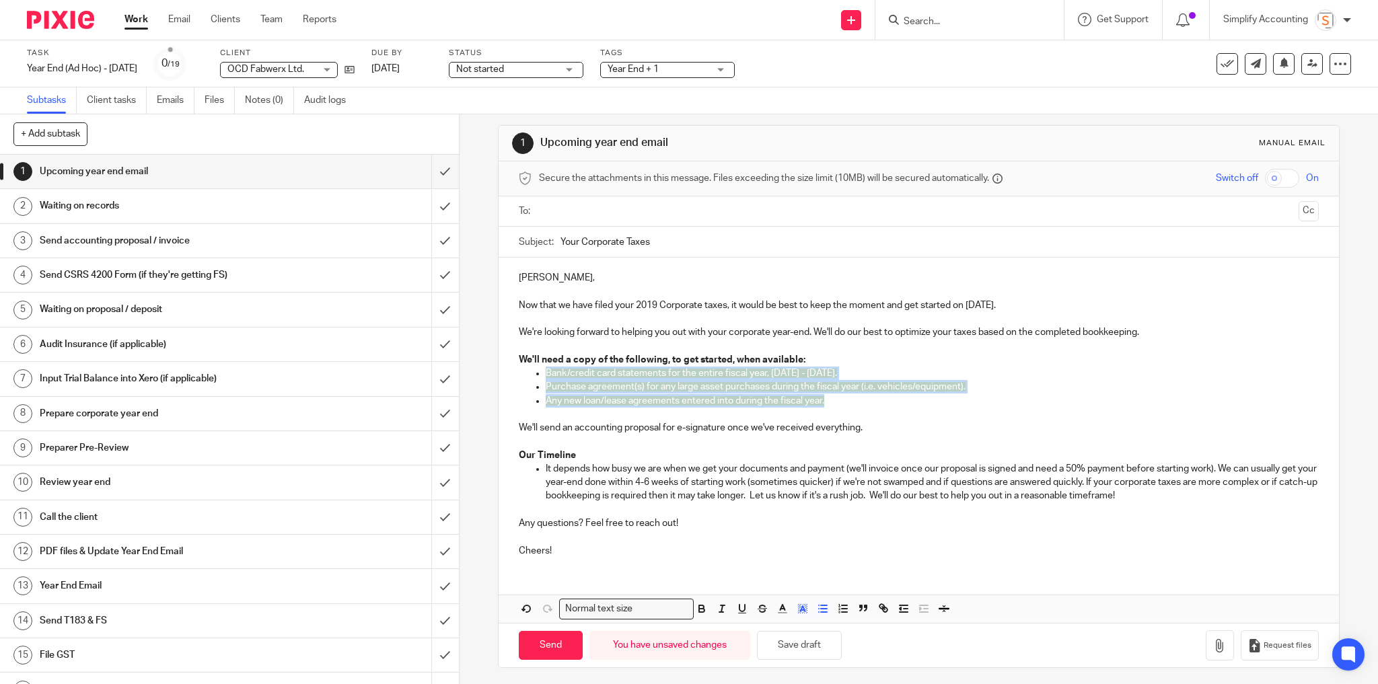
drag, startPoint x: 831, startPoint y: 404, endPoint x: 536, endPoint y: 372, distance: 296.6
click at [536, 372] on ul "Bank/credit card statements for the entire fiscal year, October 1, 2019 - Septe…" at bounding box center [919, 394] width 801 height 55
click at [800, 606] on polyline "button" at bounding box center [802, 608] width 5 height 5
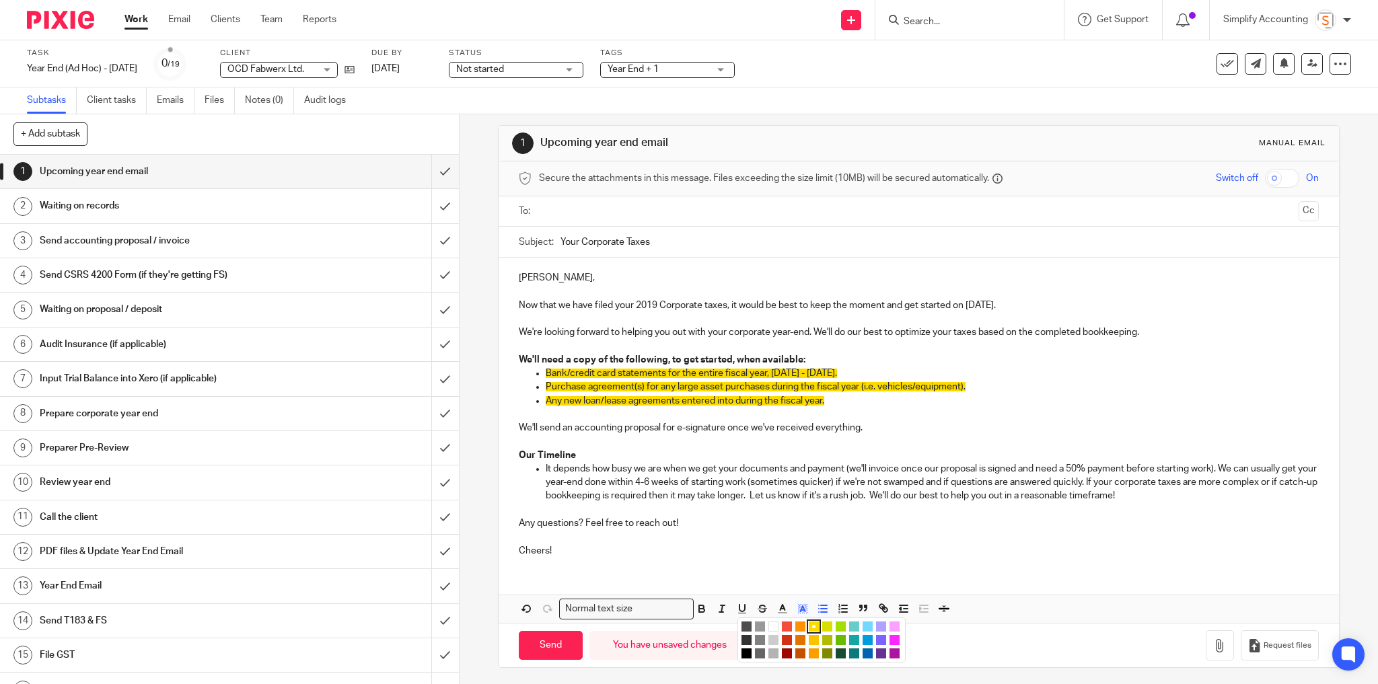
click at [769, 622] on li "color:#FFFFFF" at bounding box center [774, 627] width 10 height 10
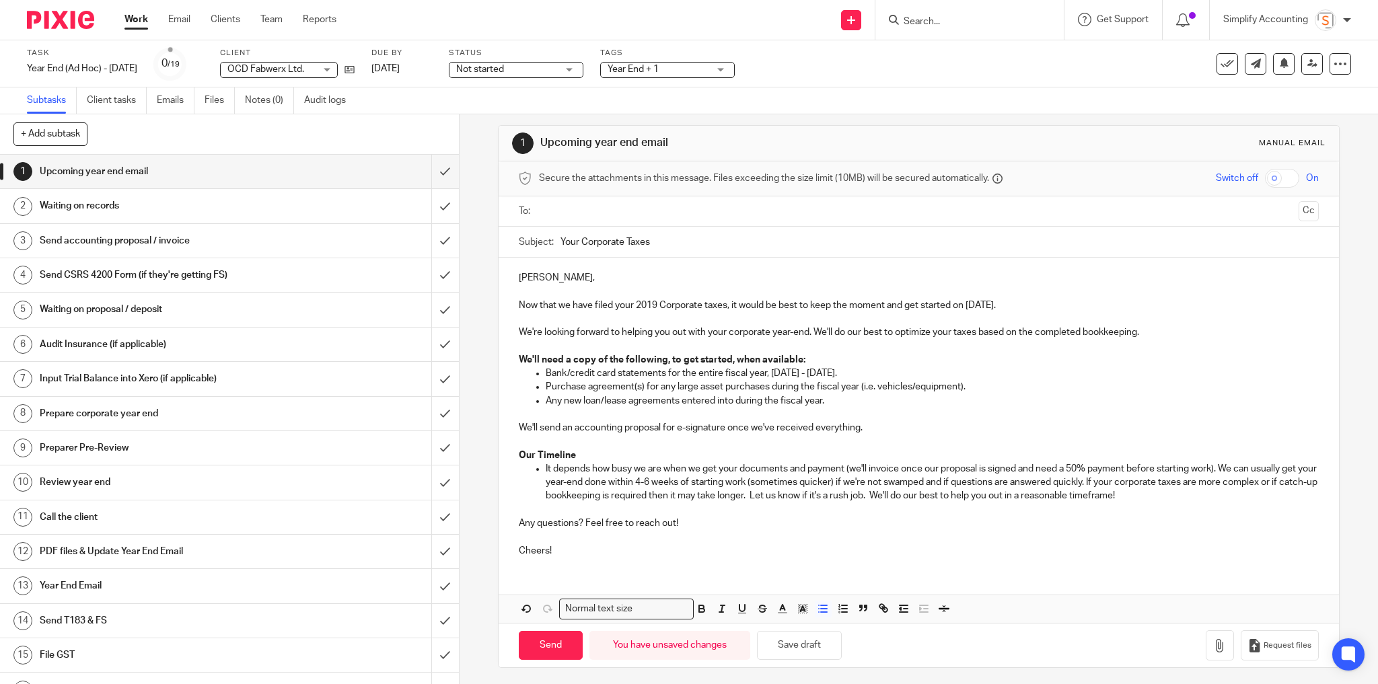
click at [740, 411] on p at bounding box center [933, 414] width 774 height 13
click at [883, 307] on p "Now that we have filed your 2019 Corporate taxes, it would be best to keep the …" at bounding box center [919, 305] width 801 height 13
click at [806, 649] on button "Save draft" at bounding box center [799, 645] width 85 height 29
click at [806, 645] on button "Save draft" at bounding box center [799, 645] width 85 height 29
click at [615, 213] on input "text" at bounding box center [919, 211] width 750 height 15
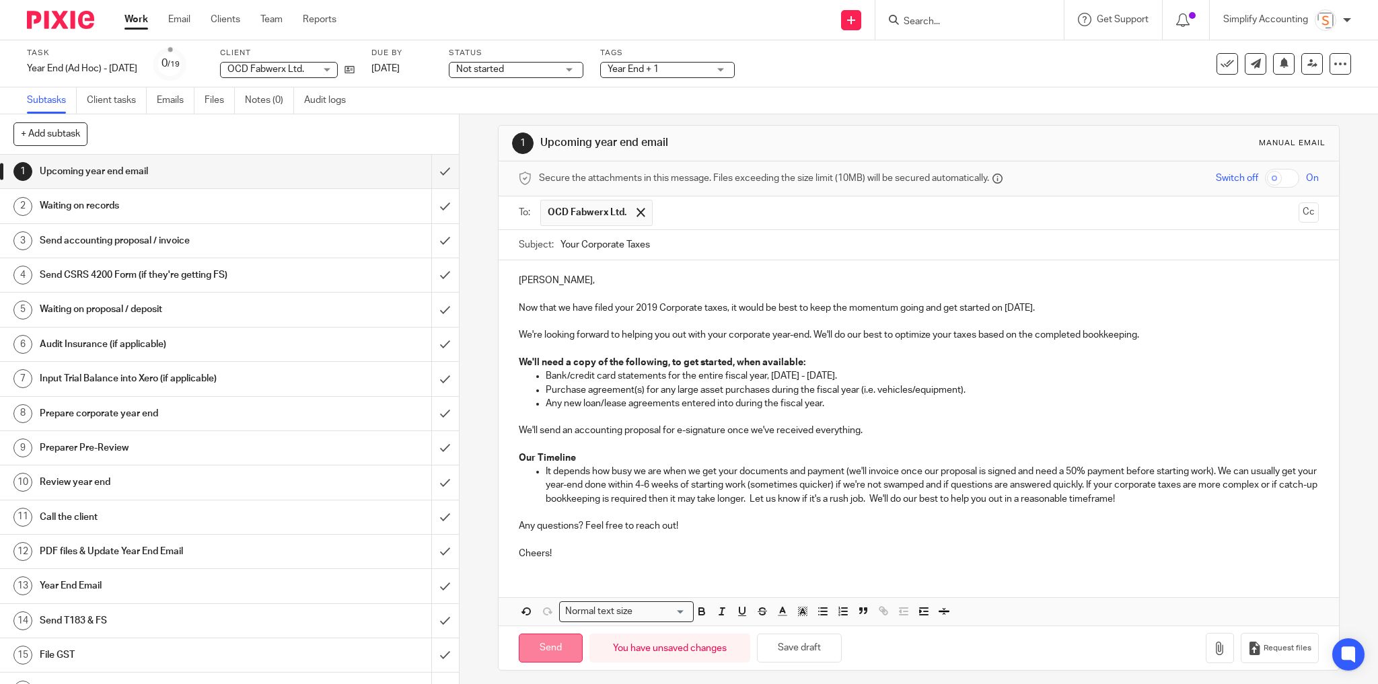
click at [563, 649] on input "Send" at bounding box center [551, 648] width 64 height 29
type input "Sent"
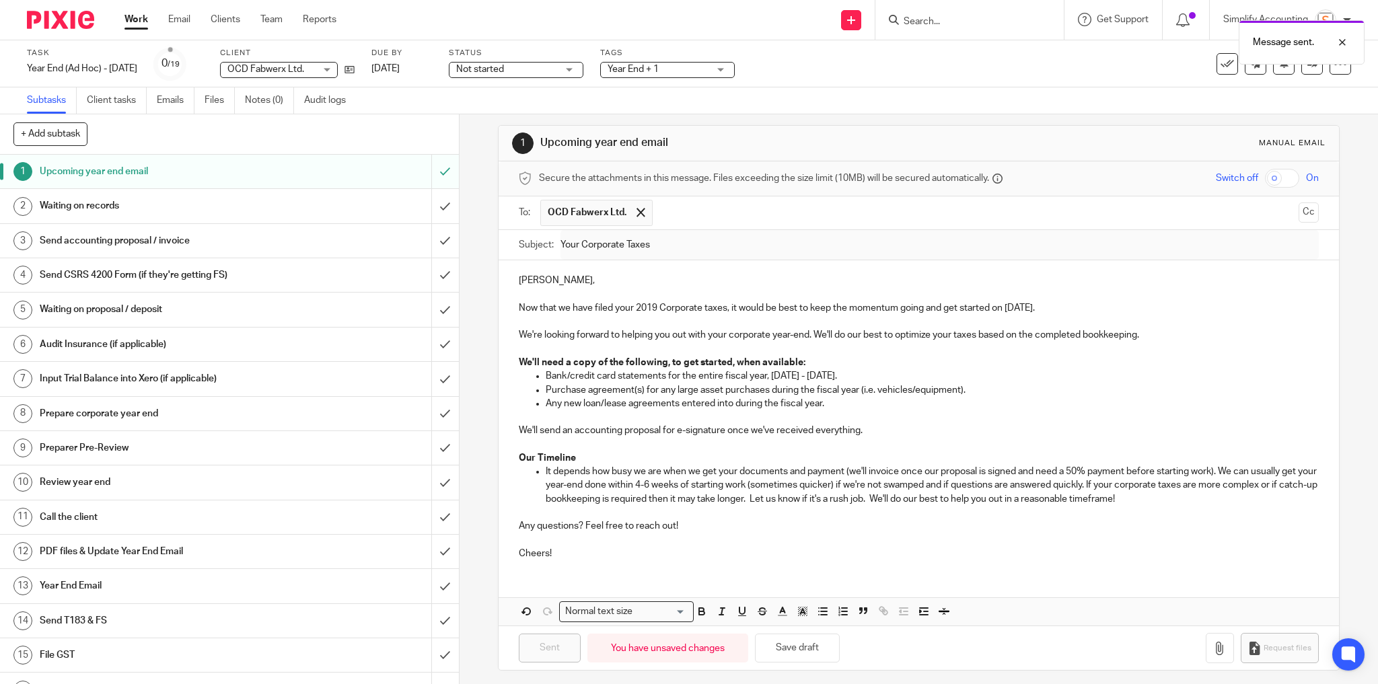
click at [709, 71] on span "Year End + 1" at bounding box center [658, 70] width 101 height 14
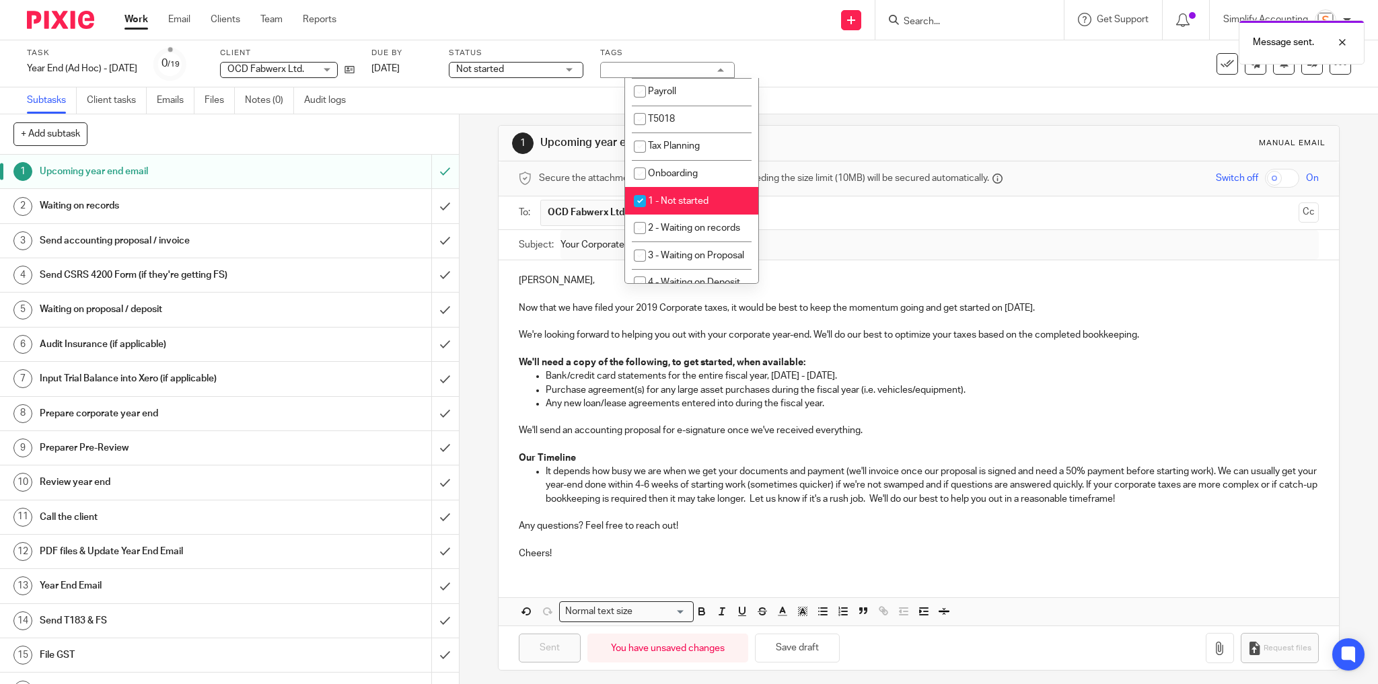
scroll to position [269, 0]
click at [717, 209] on span "2 - Waiting on records" at bounding box center [694, 204] width 92 height 9
checkbox input "true"
click at [813, 81] on div "Task Year End (Ad Hoc) - September 2020 Save Year End (Ad Hoc) - September 2020…" at bounding box center [689, 63] width 1378 height 47
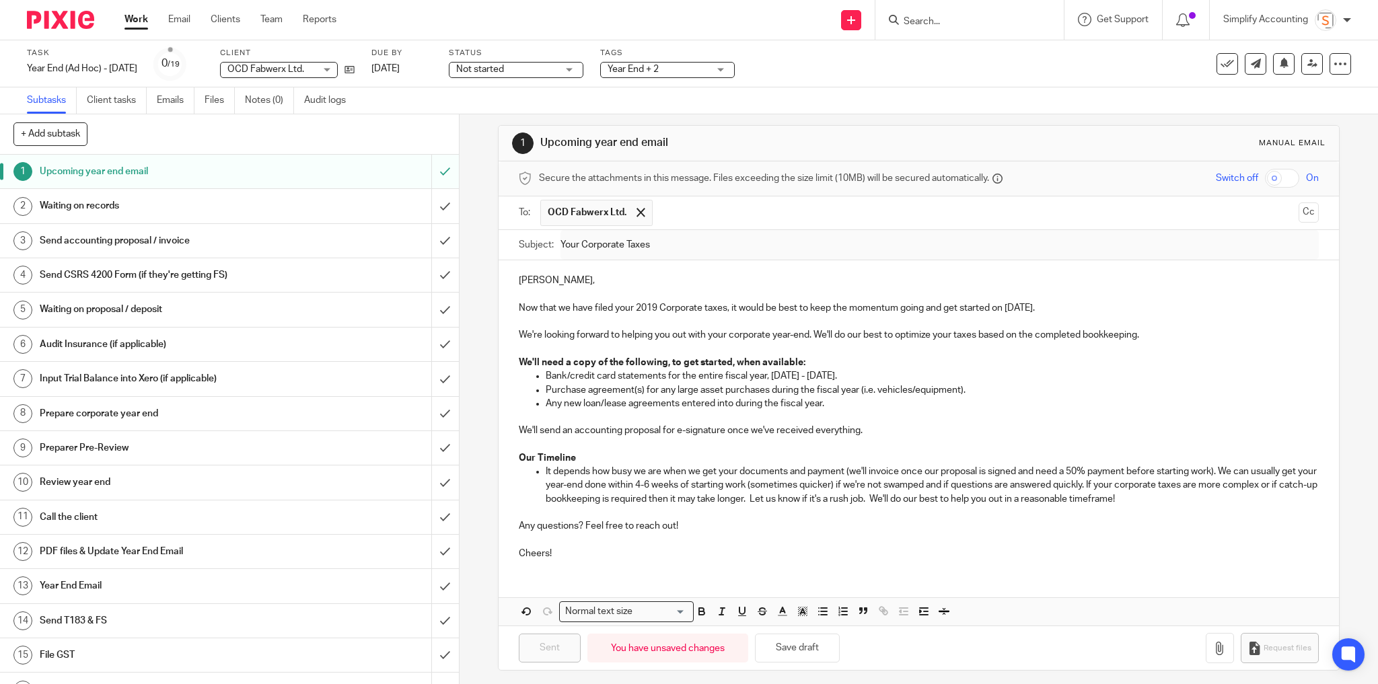
click at [672, 61] on div "Tags Year End + 2 Urgent T1 T2 T3 T4 T5 Sales Tax Year End Bookkeeping Payroll …" at bounding box center [667, 64] width 135 height 32
click at [659, 67] on span "Year End + 2" at bounding box center [633, 69] width 51 height 9
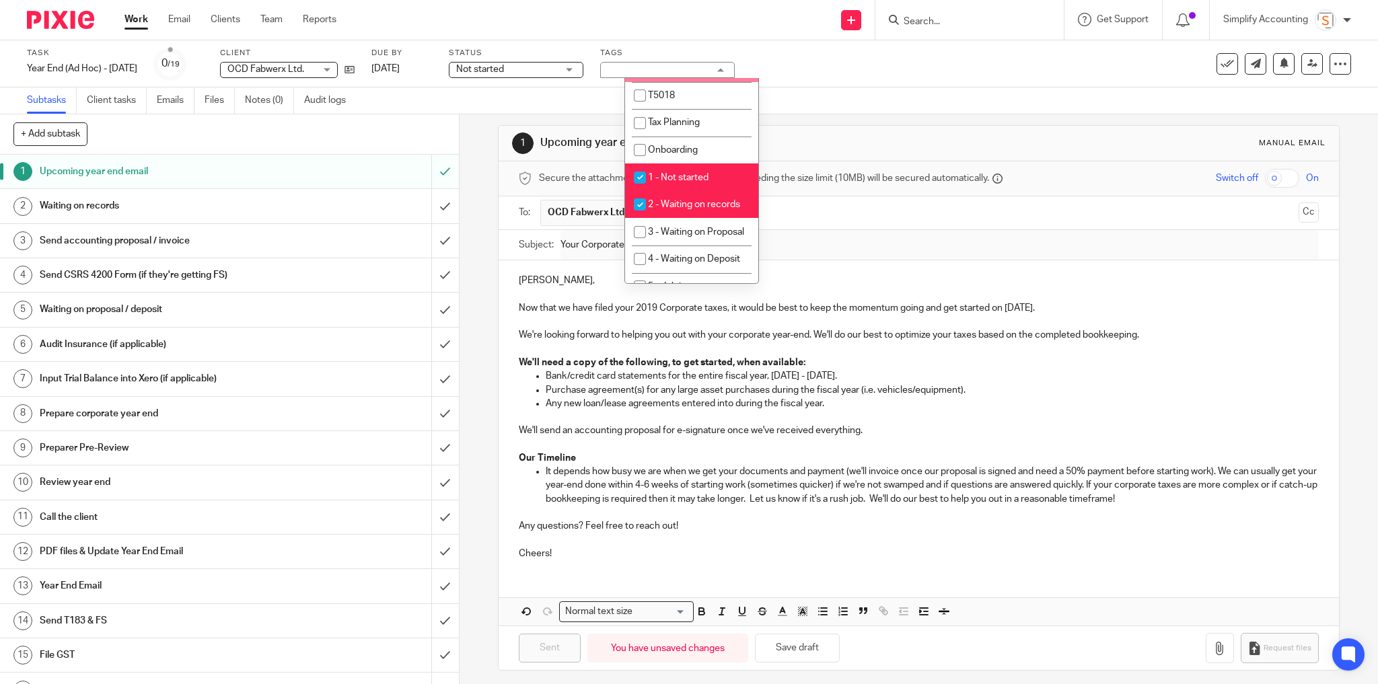
click at [825, 53] on div "Task Year End (Ad Hoc) - September 2020 Save Year End (Ad Hoc) - September 2020…" at bounding box center [579, 64] width 1104 height 32
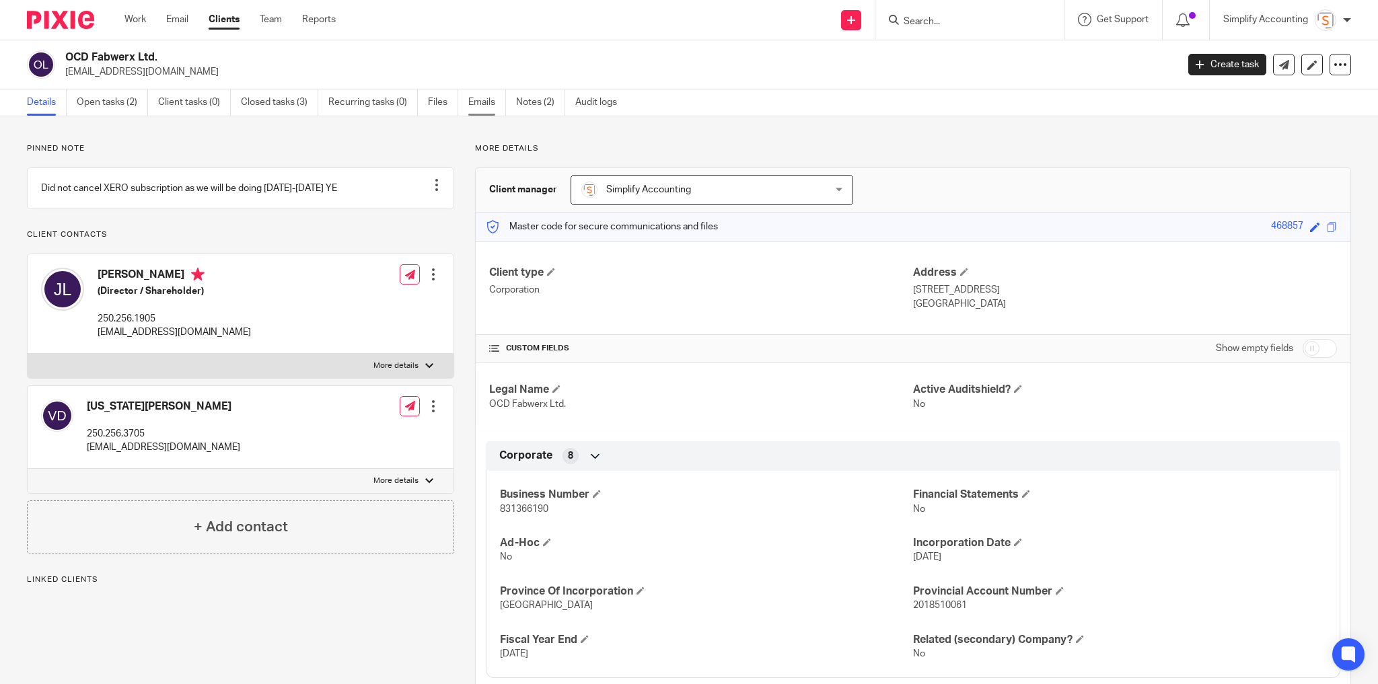
click at [481, 104] on link "Emails" at bounding box center [487, 103] width 38 height 26
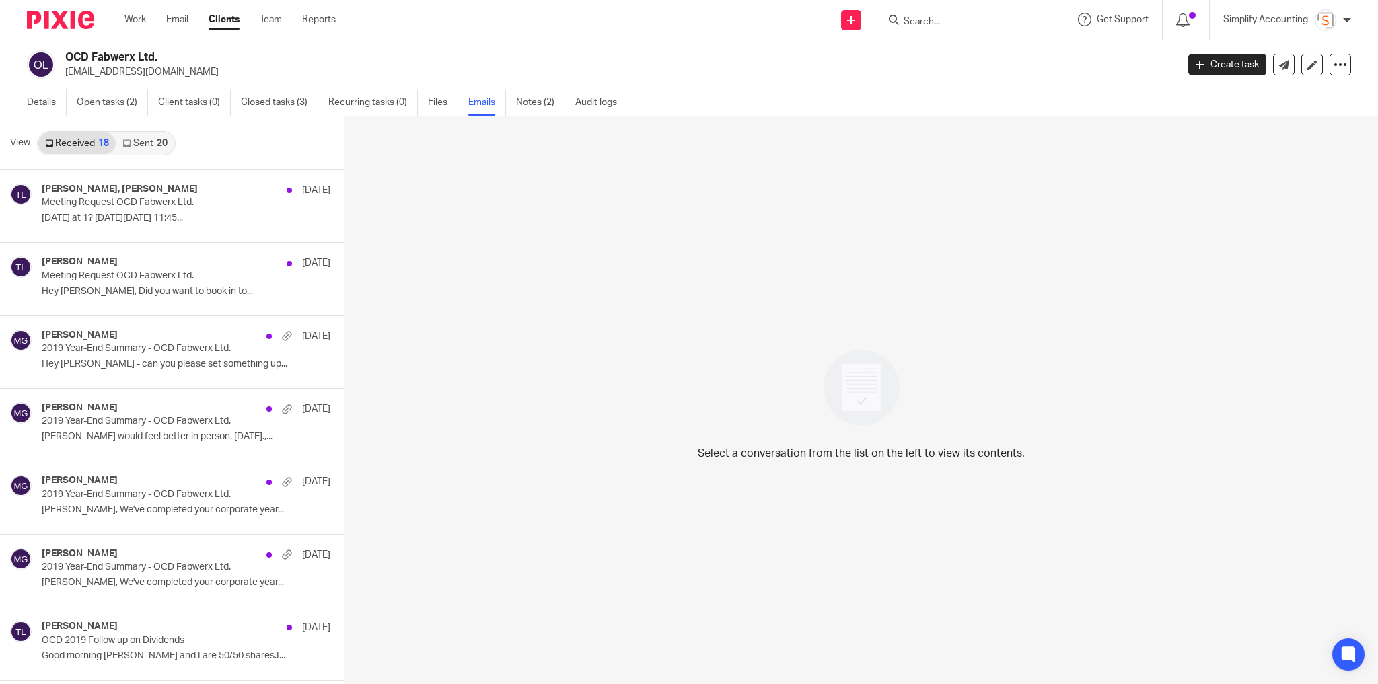
click at [139, 139] on link "Sent 20" at bounding box center [145, 144] width 58 height 22
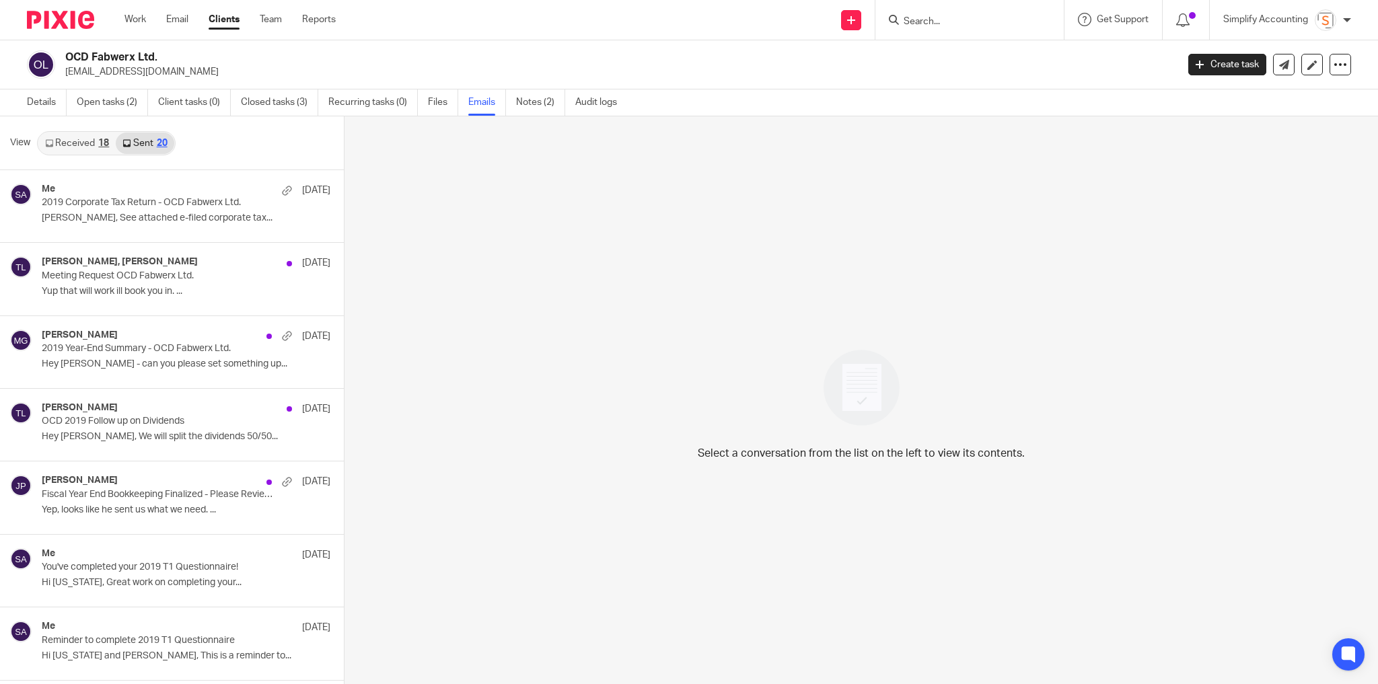
scroll to position [1, 0]
click at [184, 219] on p "[PERSON_NAME], See attached e-filed corporate tax..." at bounding box center [166, 216] width 248 height 11
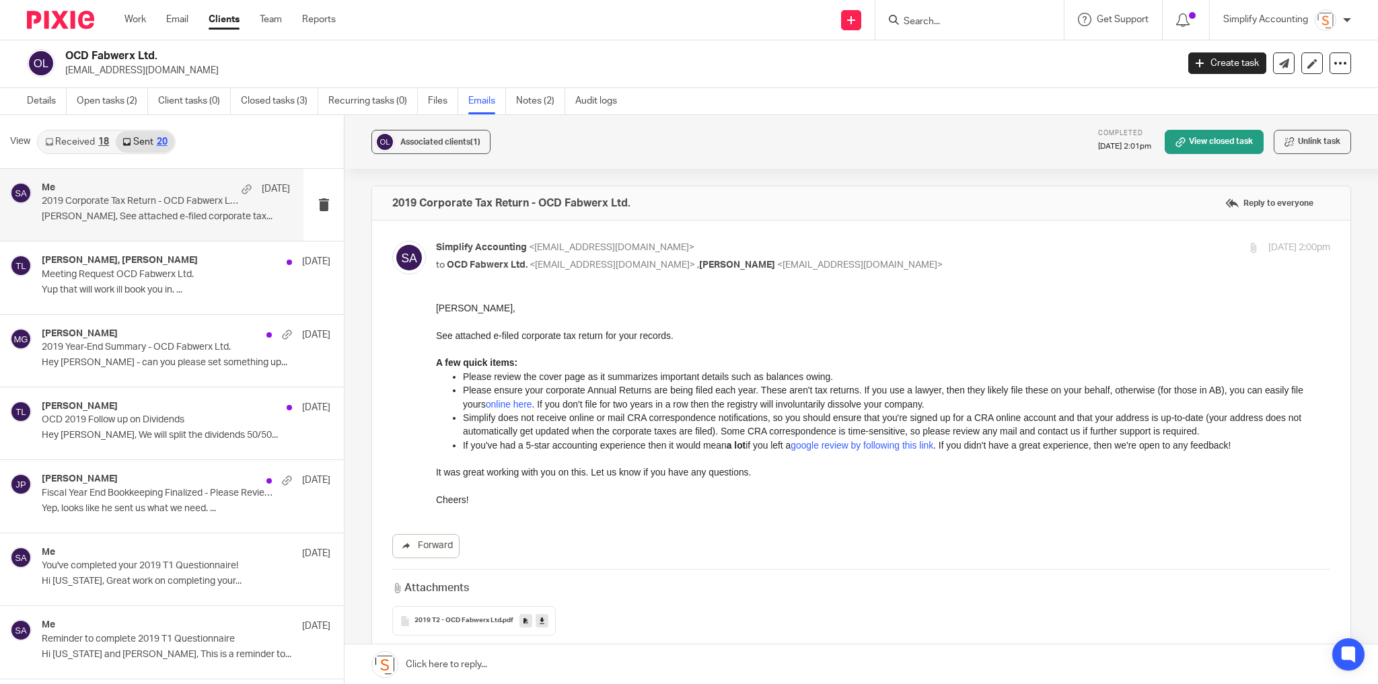
scroll to position [0, 0]
click at [63, 139] on link "Received 18" at bounding box center [76, 142] width 77 height 22
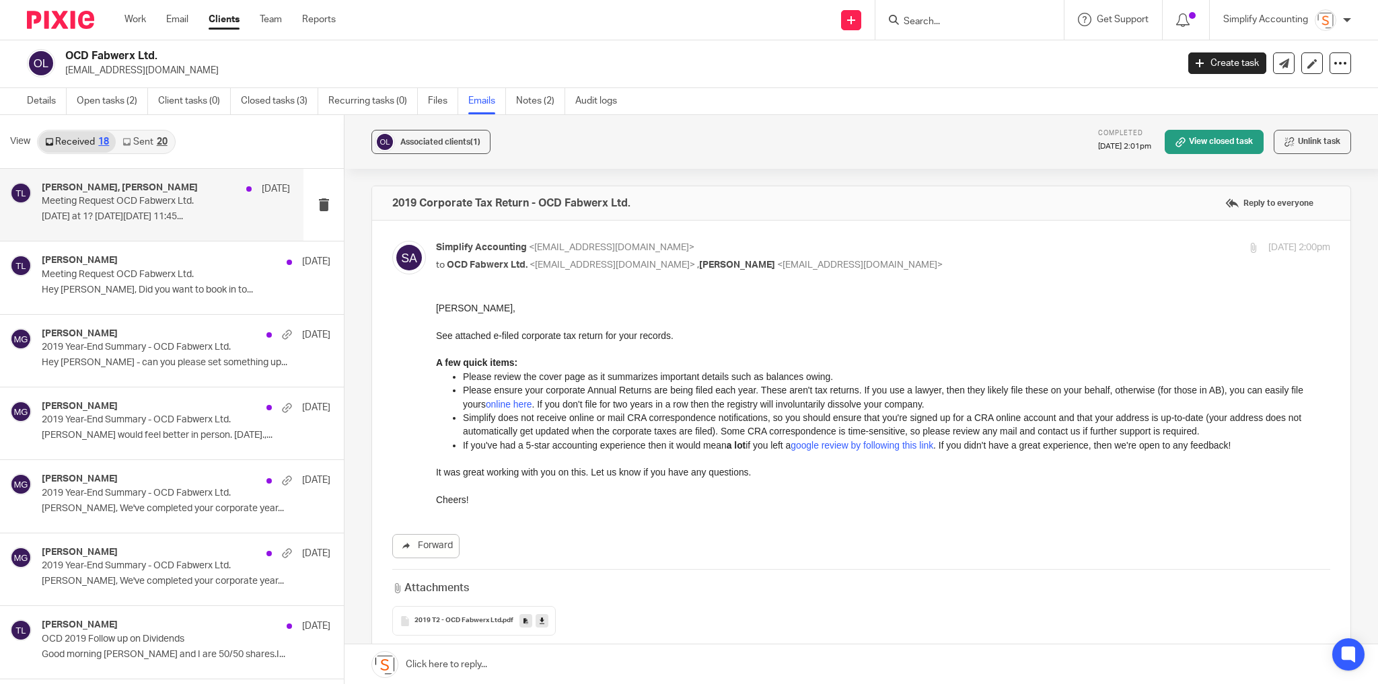
click at [162, 216] on p "Monday at 1? On Fri., Sep. 5, 2025, 11:45..." at bounding box center [166, 216] width 248 height 11
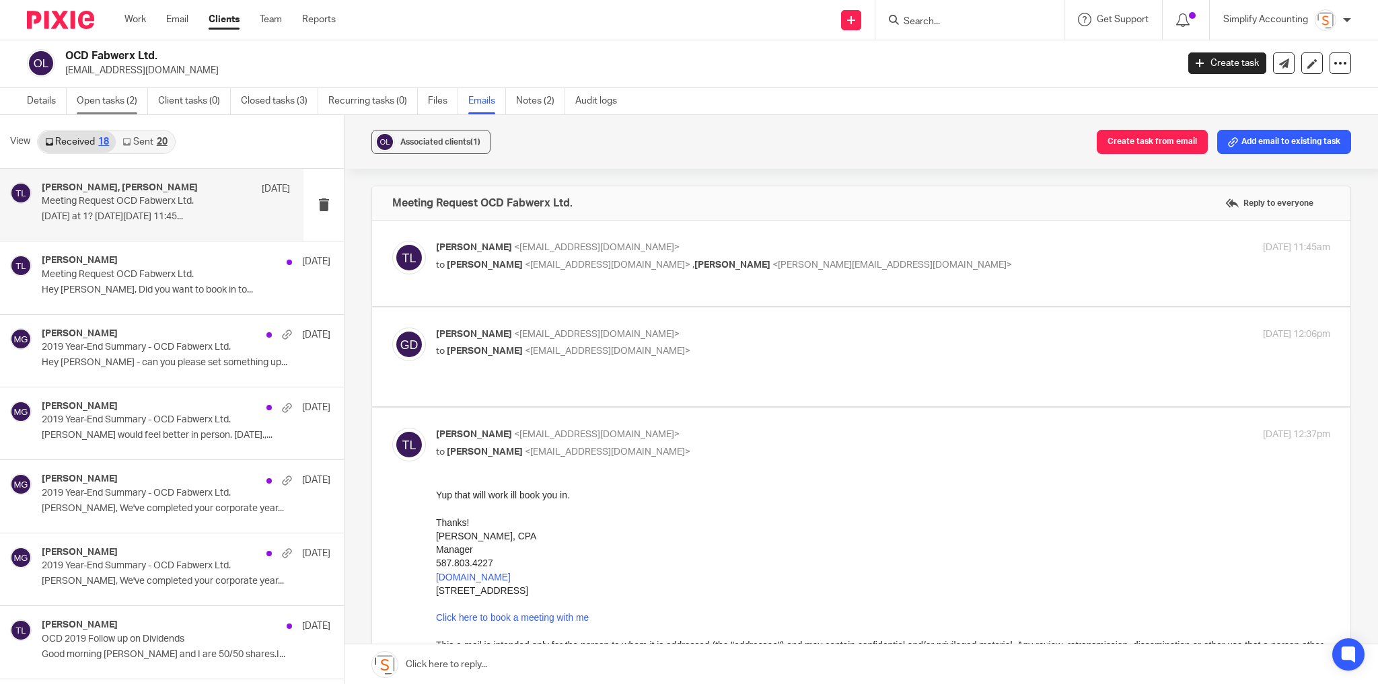
click at [84, 94] on link "Open tasks (2)" at bounding box center [112, 101] width 71 height 26
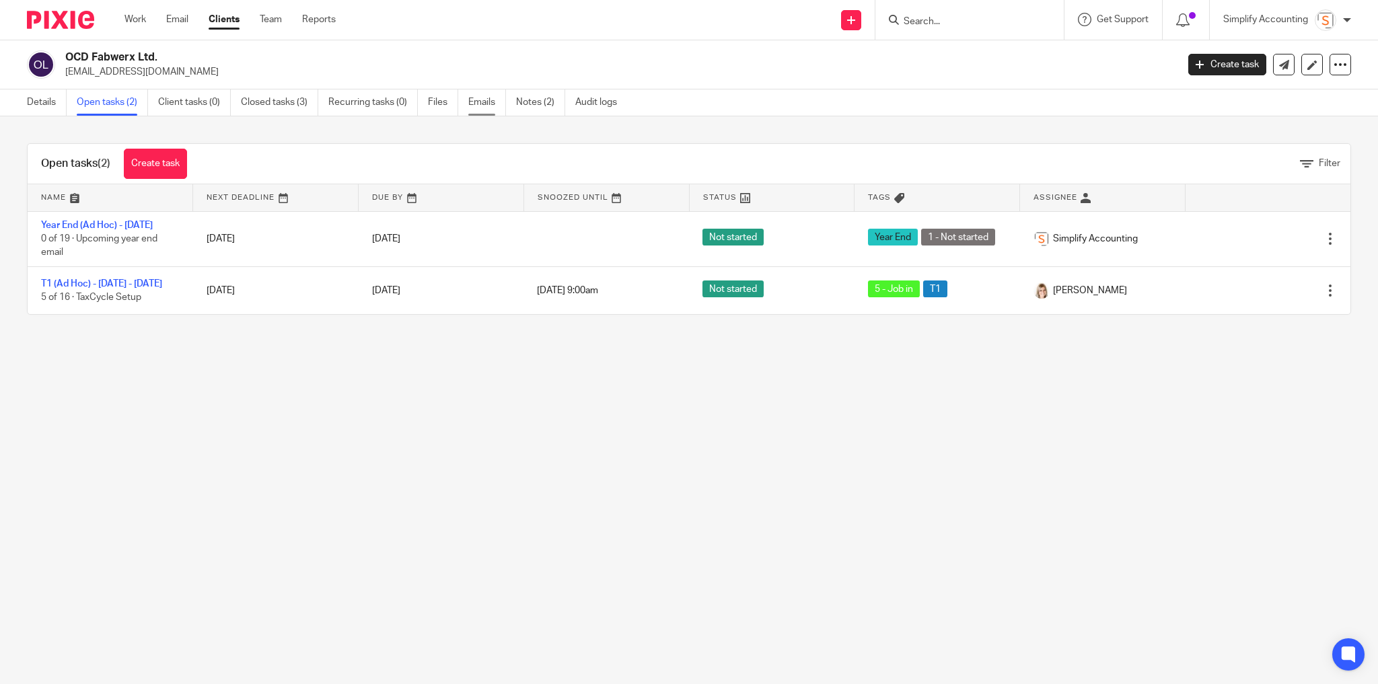
click at [481, 104] on link "Emails" at bounding box center [487, 103] width 38 height 26
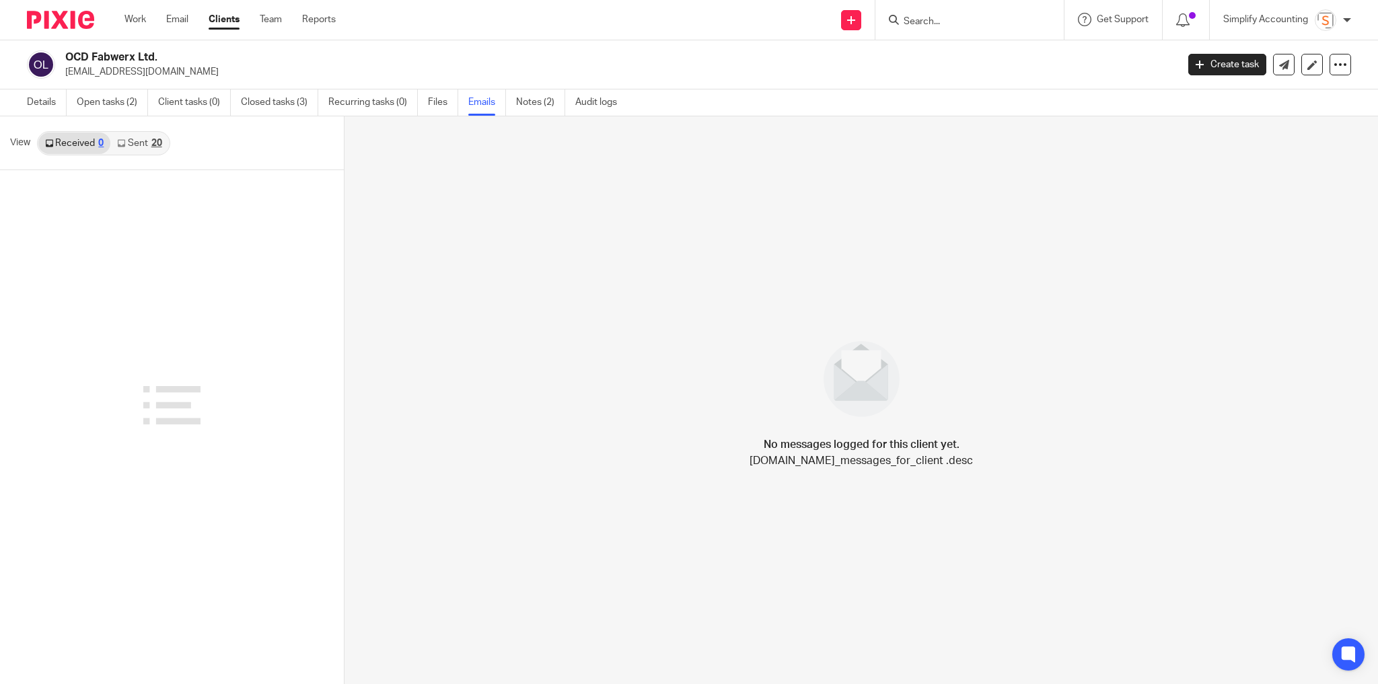
click at [135, 141] on link "Sent 20" at bounding box center [139, 144] width 58 height 22
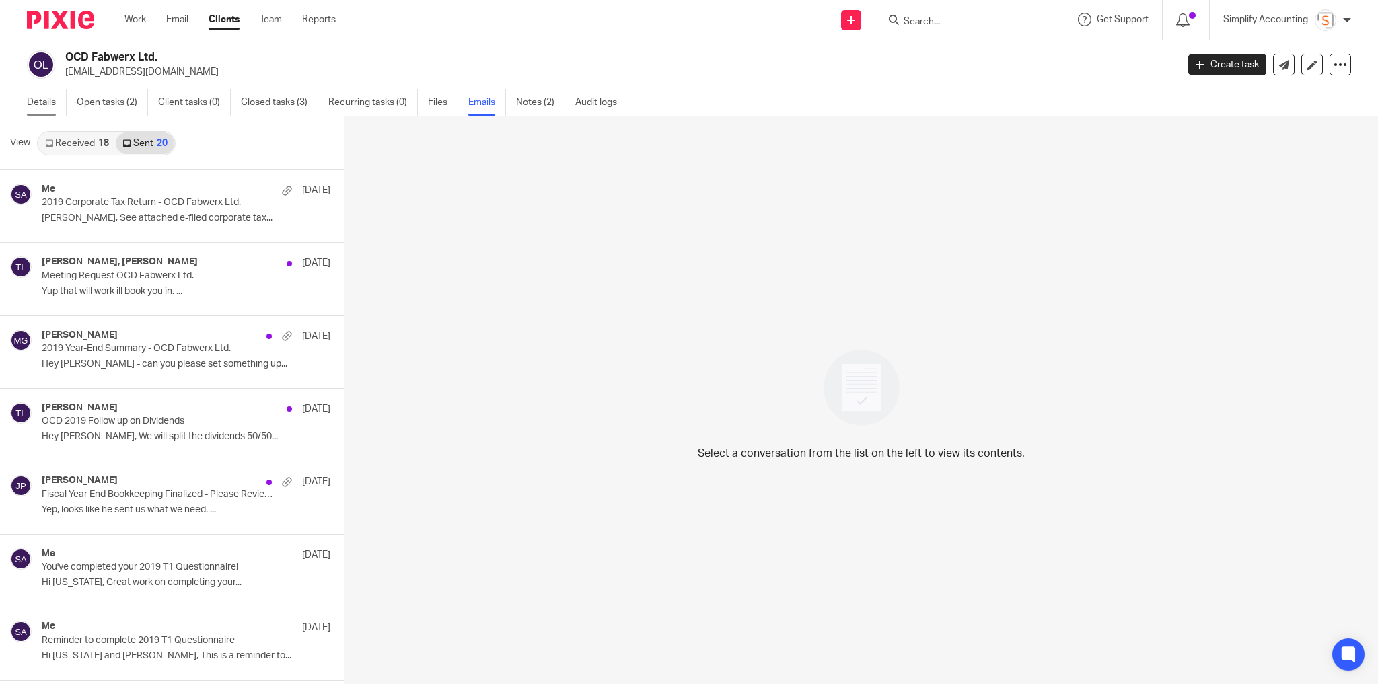
click at [33, 106] on link "Details" at bounding box center [47, 103] width 40 height 26
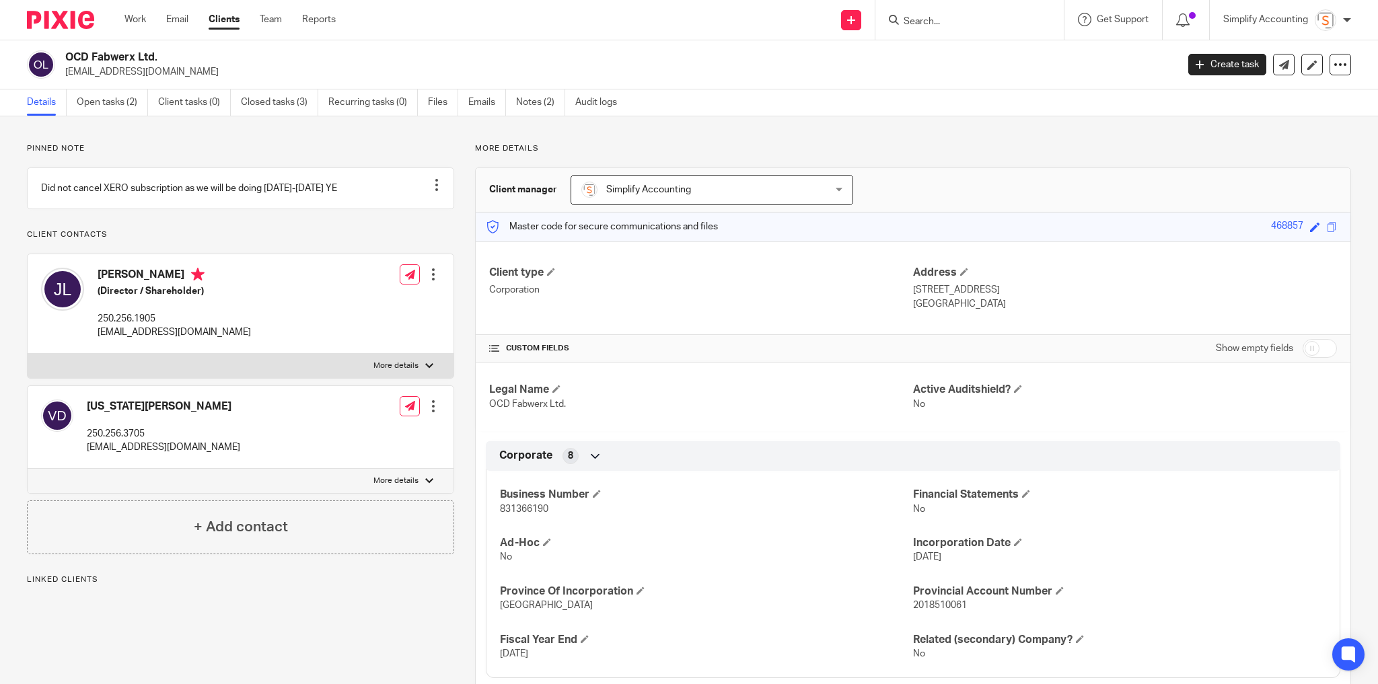
drag, startPoint x: 172, startPoint y: 71, endPoint x: 65, endPoint y: 71, distance: 106.3
click at [65, 71] on p "[EMAIL_ADDRESS][DOMAIN_NAME]" at bounding box center [616, 71] width 1103 height 13
drag, startPoint x: 102, startPoint y: 452, endPoint x: 213, endPoint y: 456, distance: 111.8
click at [213, 456] on div "Virginia Davidson 250.256.3705 ocdfabwerx@gmail.com Edit contact Create client …" at bounding box center [241, 427] width 426 height 83
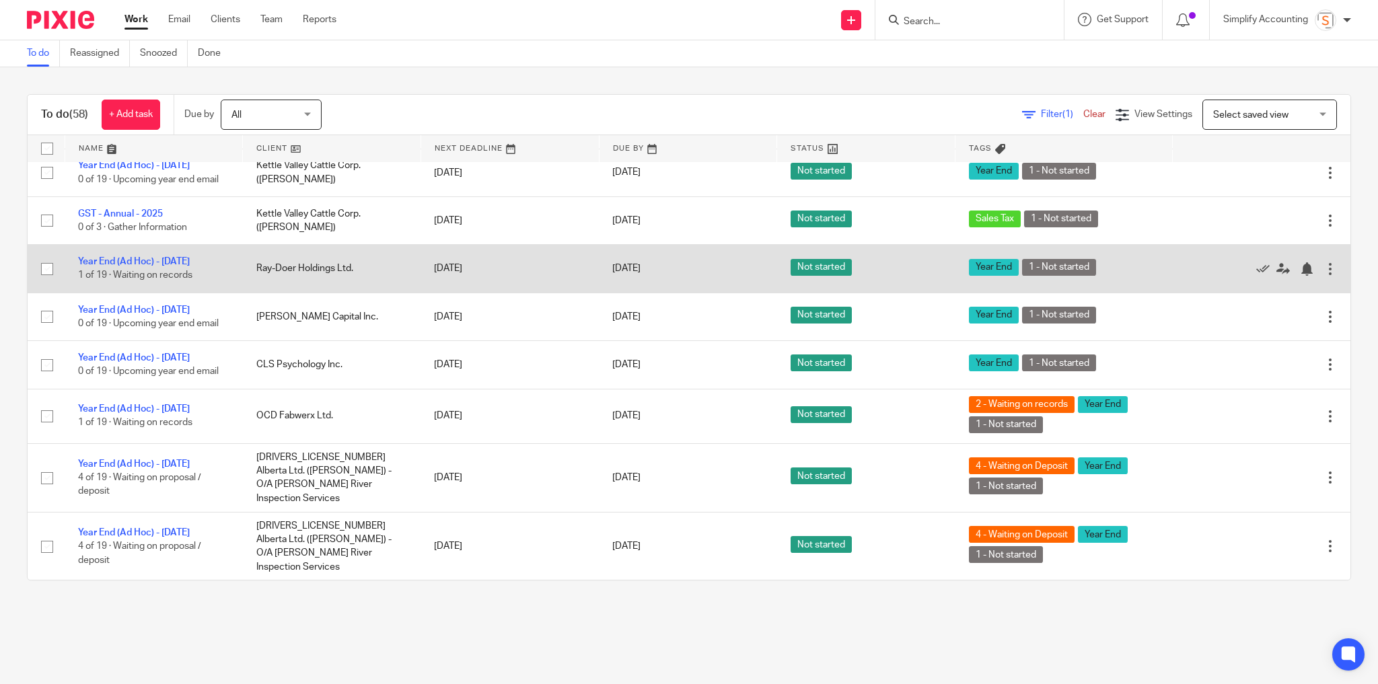
scroll to position [2650, 0]
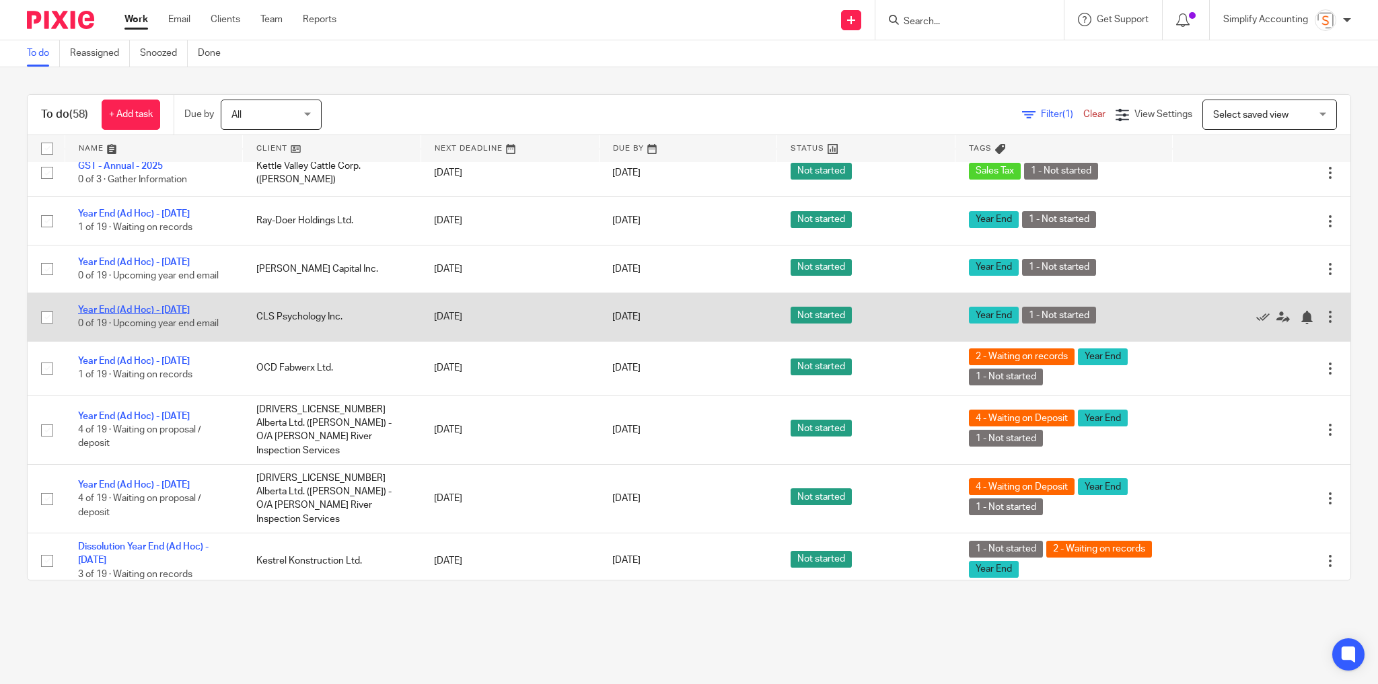
click at [132, 315] on link "Year End (Ad Hoc) - [DATE]" at bounding box center [134, 310] width 112 height 9
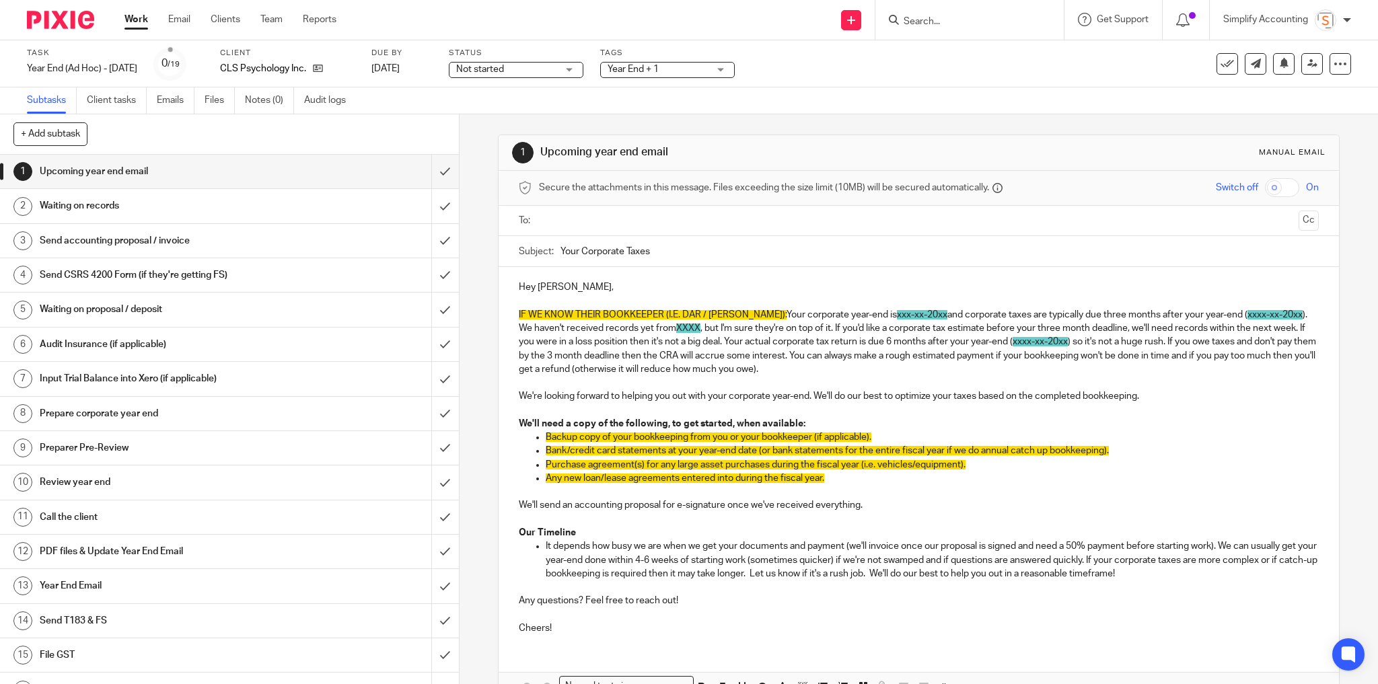
click at [559, 288] on p "Hey [PERSON_NAME]," at bounding box center [919, 287] width 801 height 13
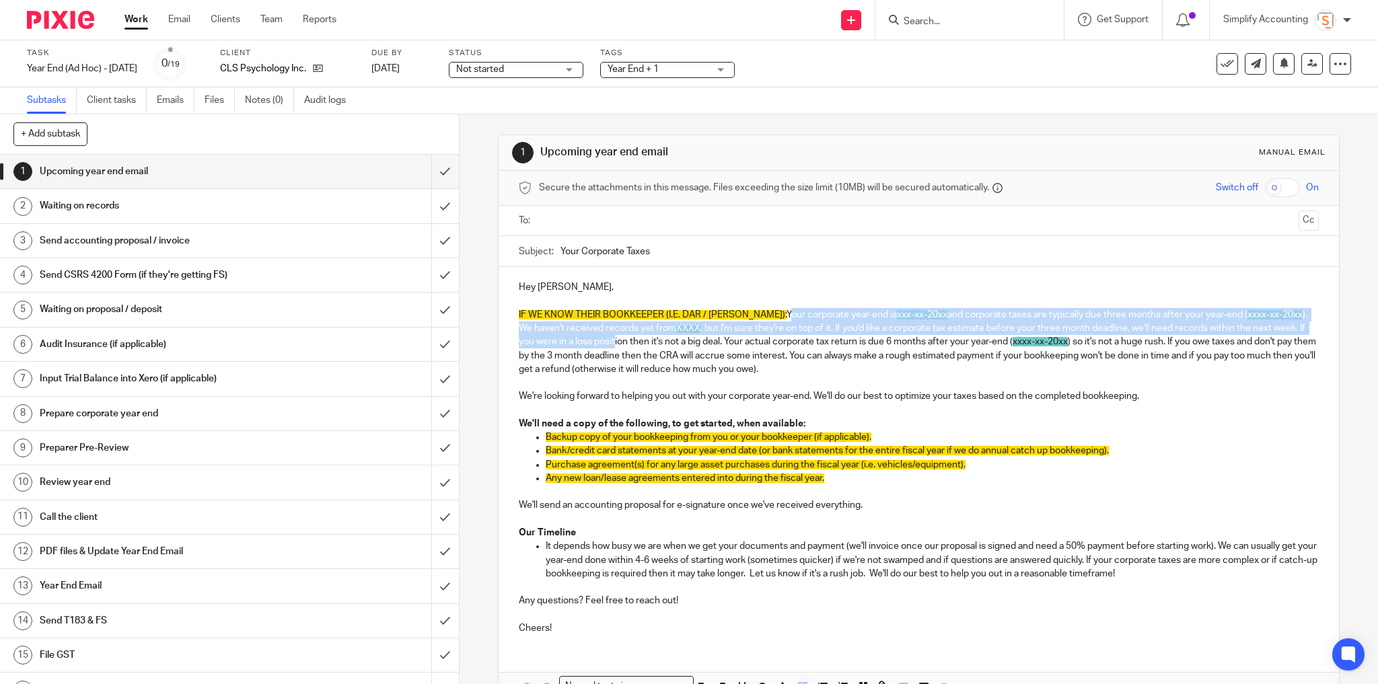
drag, startPoint x: 744, startPoint y: 314, endPoint x: 813, endPoint y: 343, distance: 74.5
click at [627, 315] on p "IF WE KNOW THEIR BOOKKEEPER (I.E. DAR / CAREY): Your corporate year-end is xxx-…" at bounding box center [919, 342] width 801 height 68
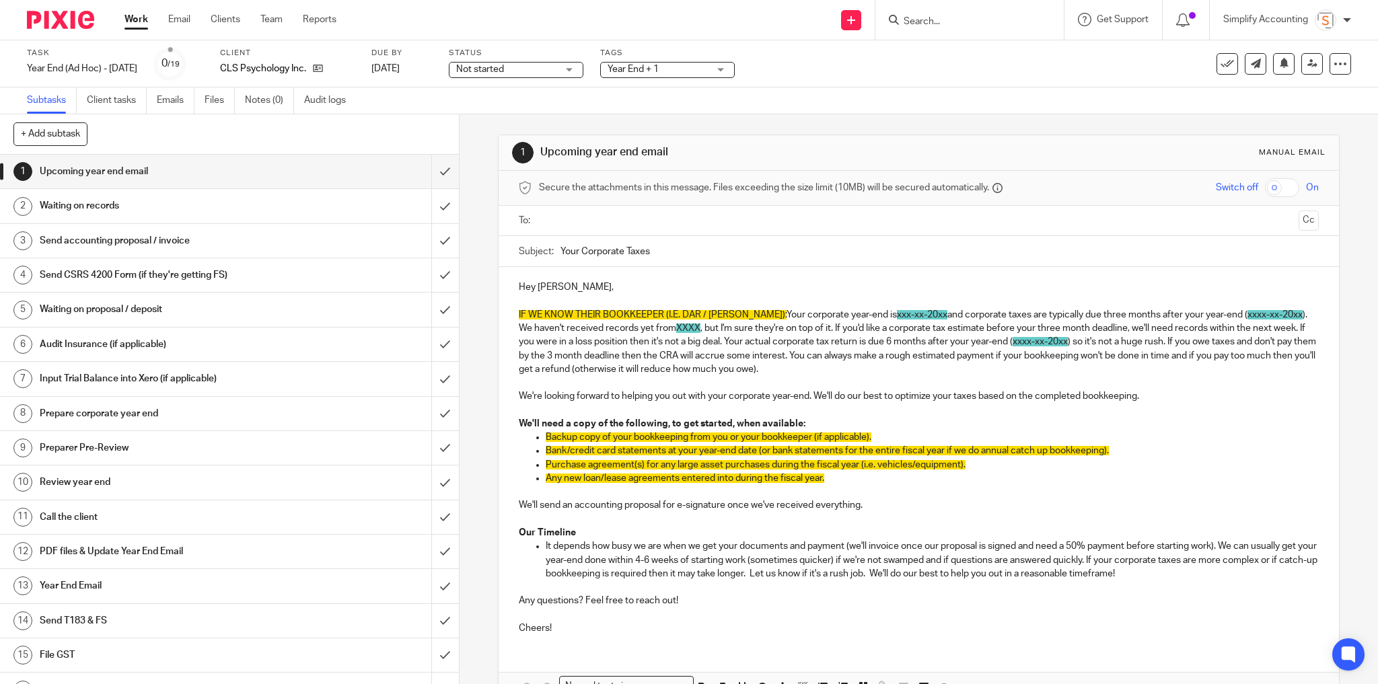
drag, startPoint x: 945, startPoint y: 385, endPoint x: 881, endPoint y: 334, distance: 81.9
click at [944, 382] on p at bounding box center [919, 382] width 801 height 13
drag, startPoint x: 743, startPoint y: 314, endPoint x: 493, endPoint y: 316, distance: 250.4
click at [493, 316] on div "1 Upcoming year end email Manual email Secure the attachments in this message. …" at bounding box center [919, 399] width 919 height 570
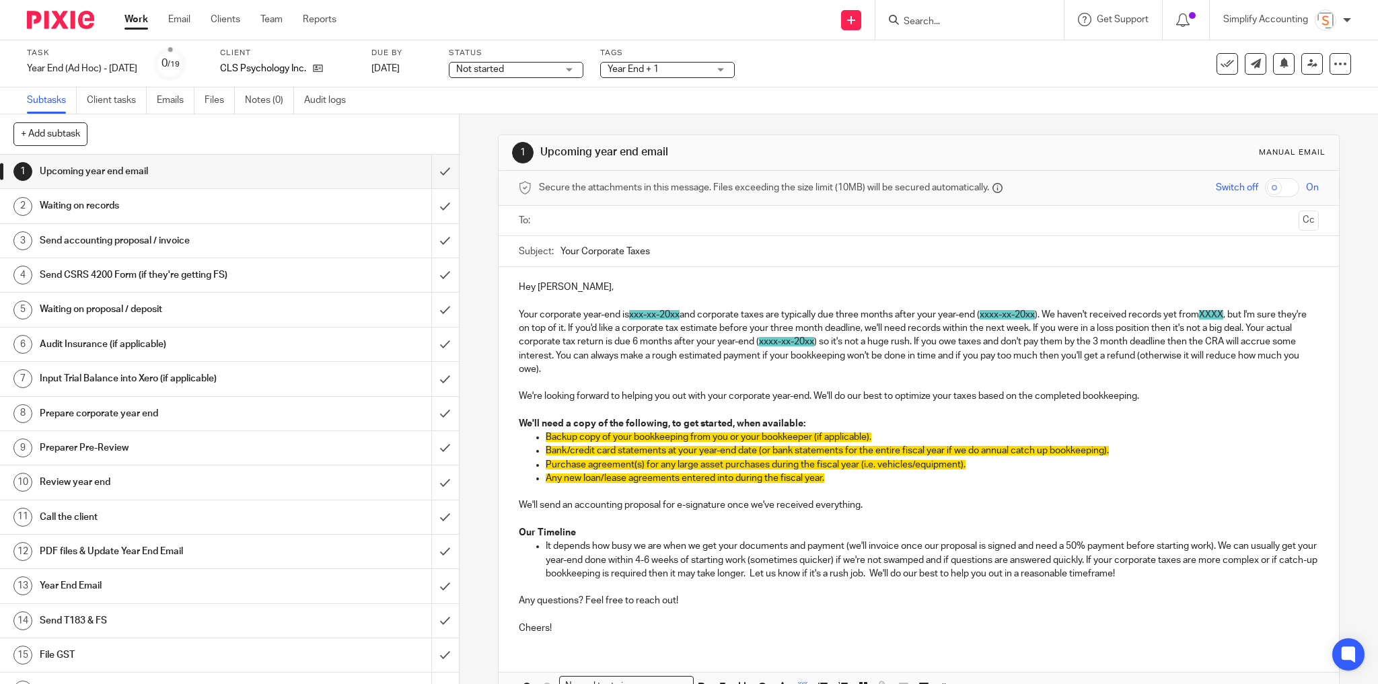
drag, startPoint x: 656, startPoint y: 314, endPoint x: 671, endPoint y: 317, distance: 15.7
click at [656, 314] on span "xxx-xx-20xx" at bounding box center [654, 314] width 50 height 9
click at [671, 312] on span "August 21, -20xx" at bounding box center [657, 314] width 56 height 9
click at [685, 315] on span "August 30, -20xx" at bounding box center [657, 314] width 56 height 9
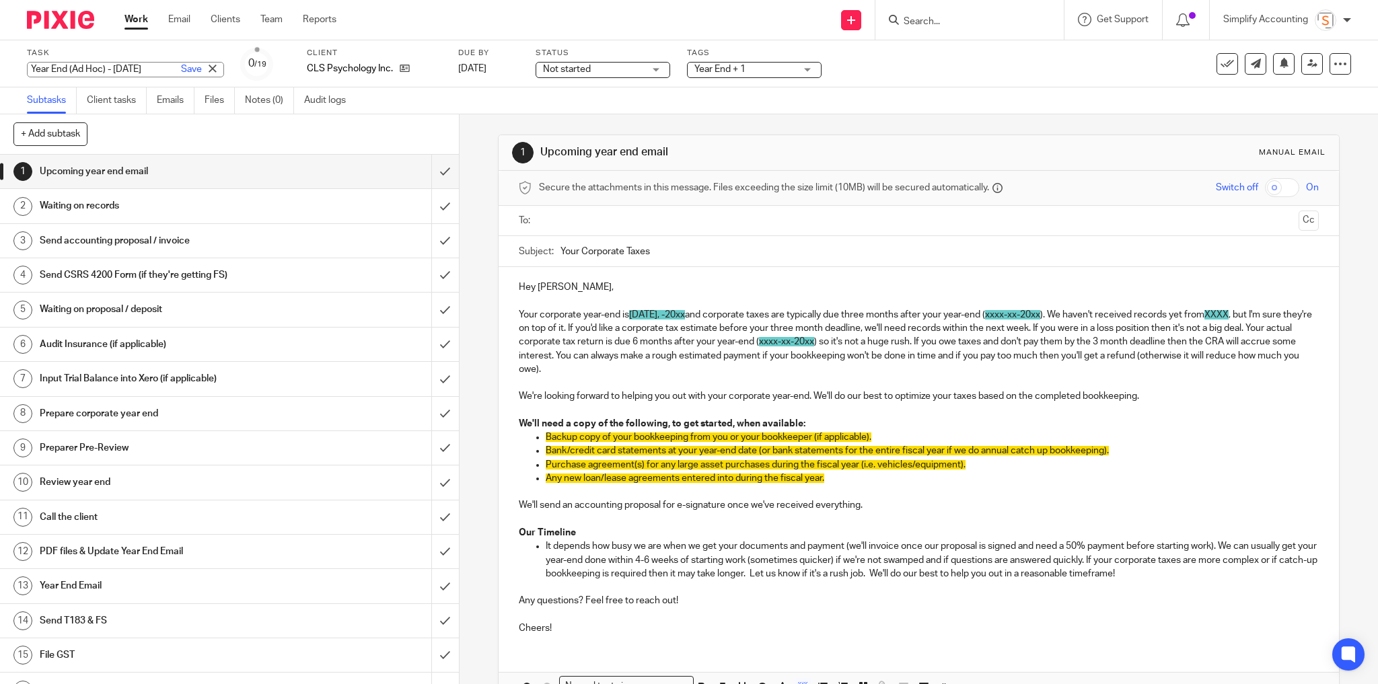
click at [133, 64] on div "Year End (Ad Hoc) - August 2025 Save Year End (Ad Hoc) - August 2025" at bounding box center [125, 69] width 197 height 15
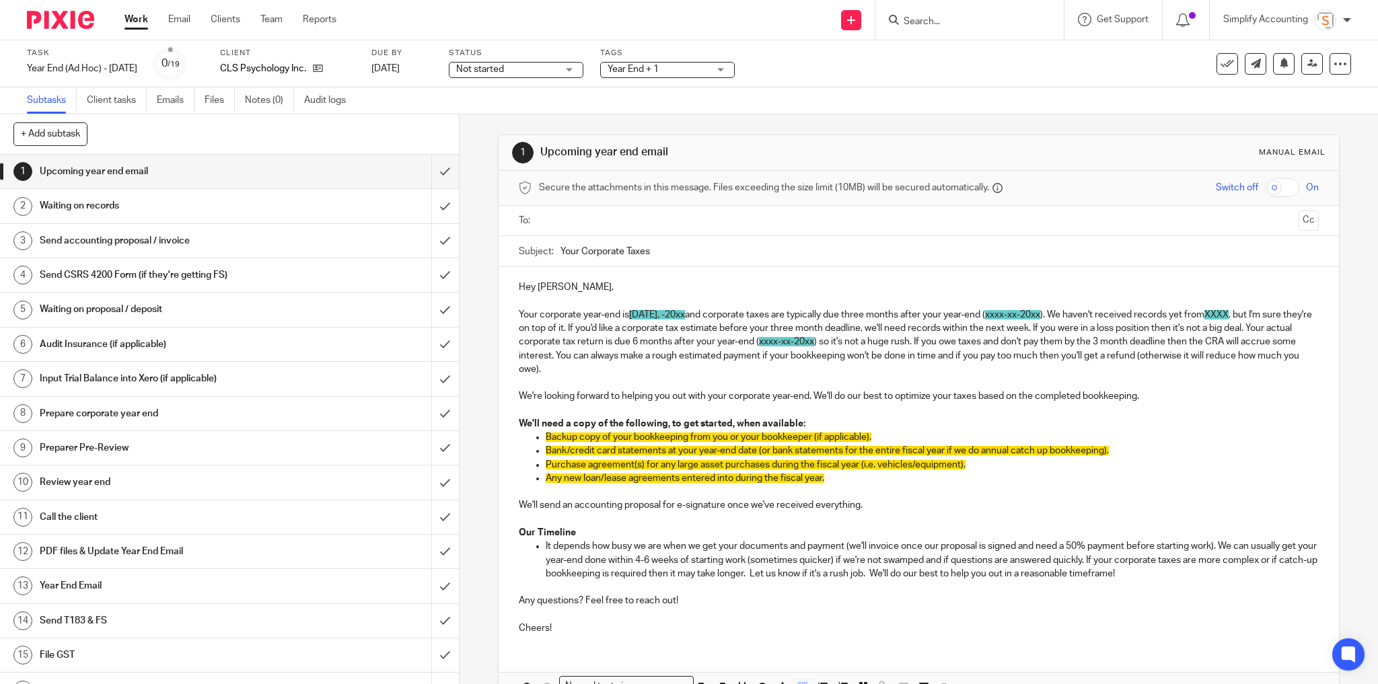
click at [685, 311] on span "August 30, -20xx" at bounding box center [657, 314] width 56 height 9
click at [684, 314] on span "August 30, -20xx" at bounding box center [657, 314] width 56 height 9
click at [682, 316] on span "August 30, 20xx" at bounding box center [655, 314] width 52 height 9
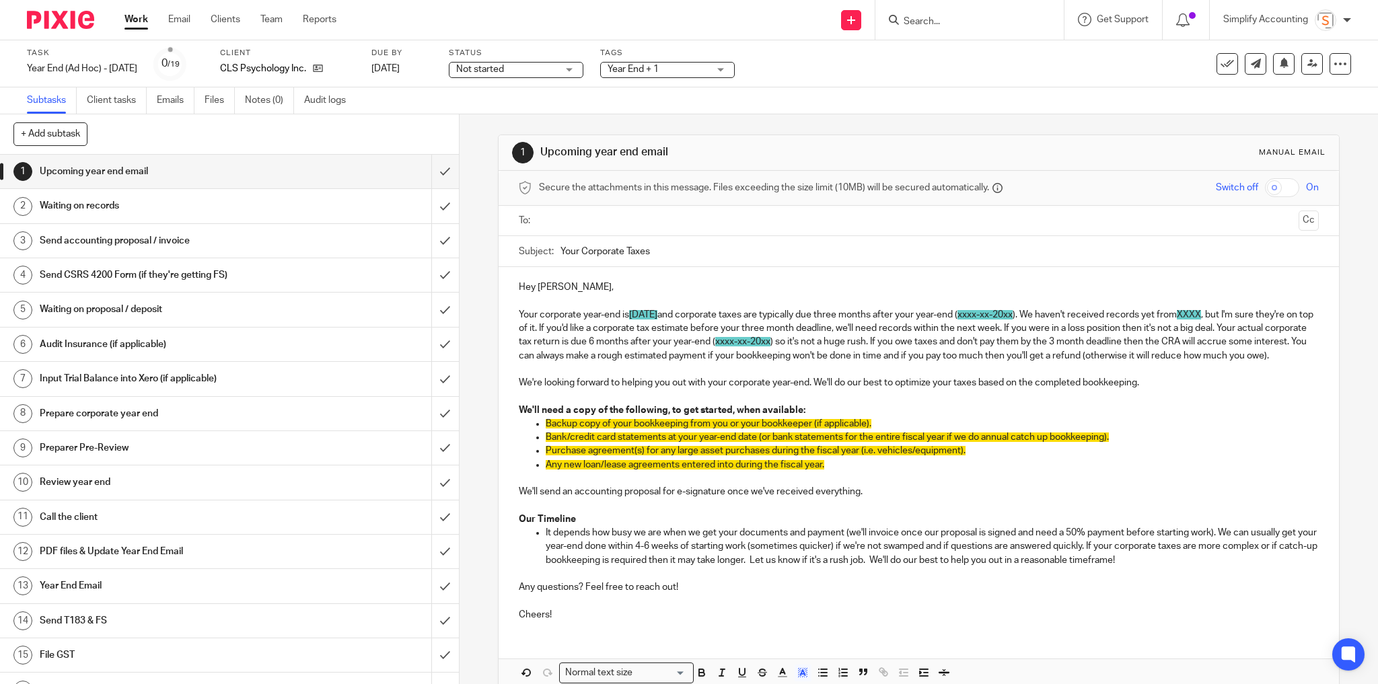
click at [1013, 312] on span "xxxx-xx-20xx" at bounding box center [985, 314] width 55 height 9
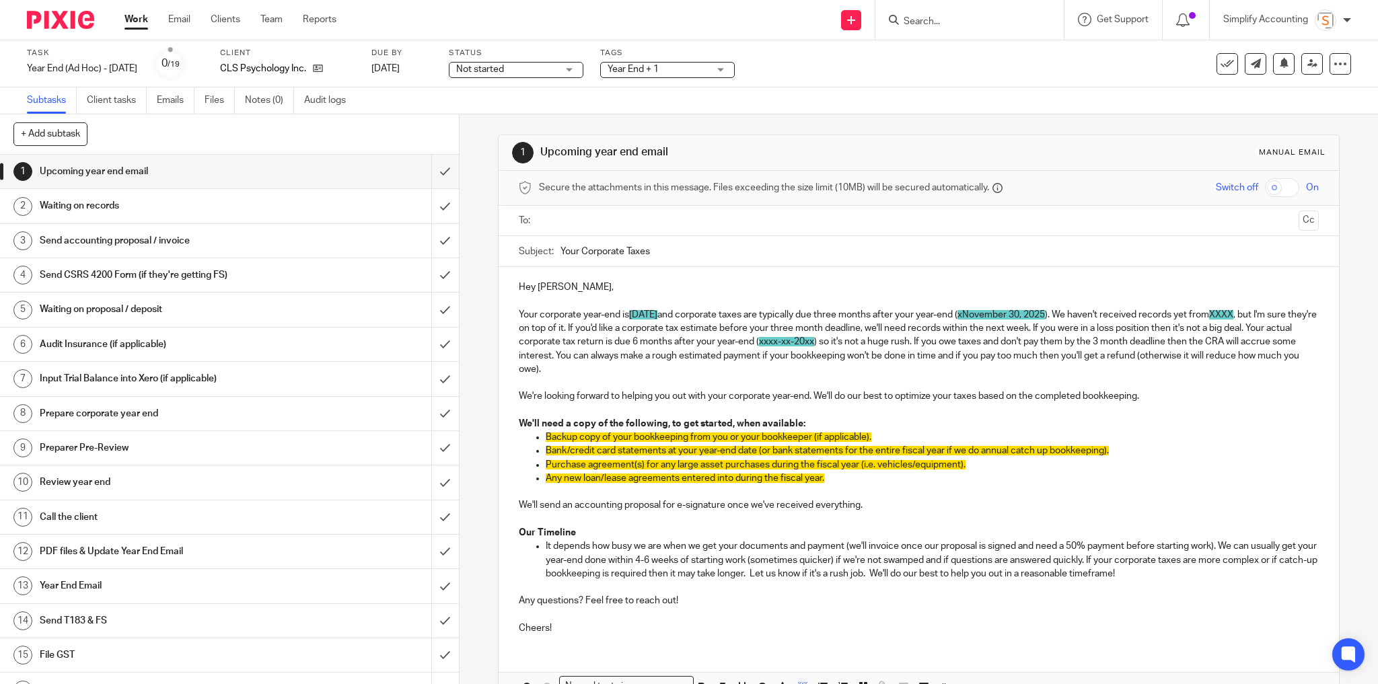
click at [1008, 314] on span "xNovember 30, 2025" at bounding box center [1001, 314] width 87 height 9
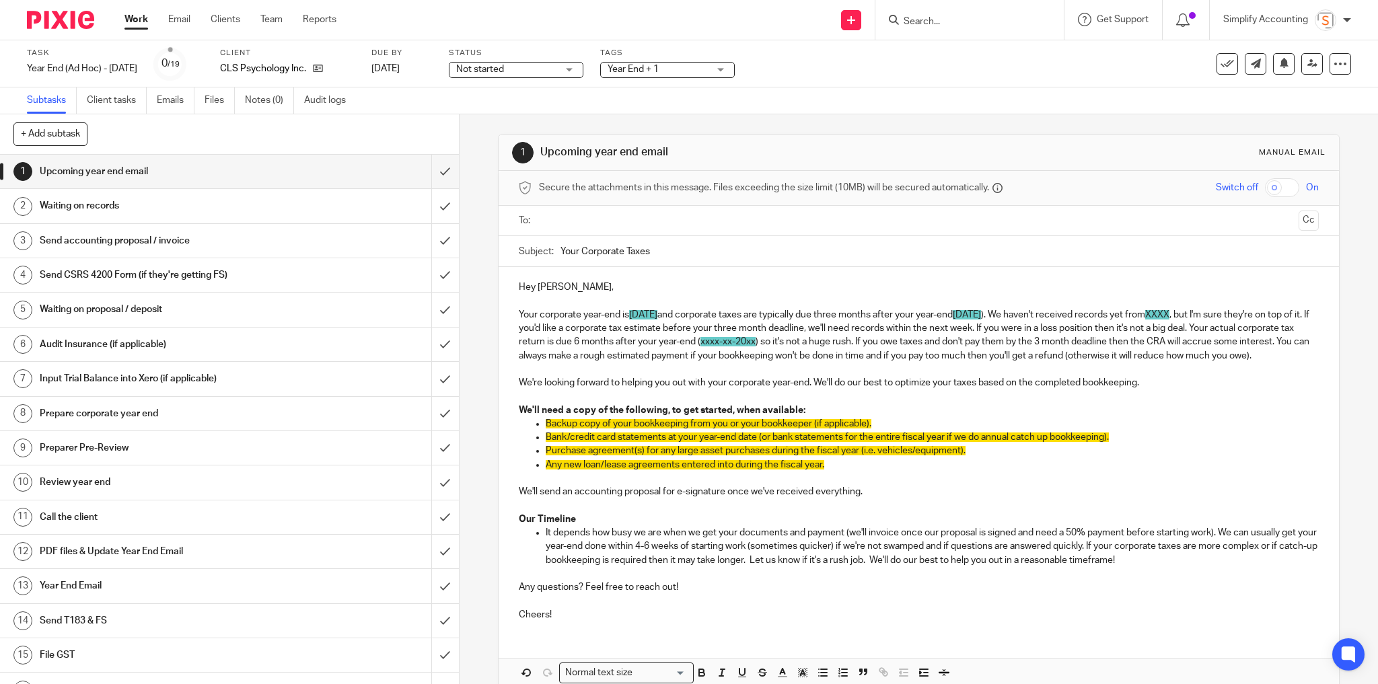
click at [981, 310] on span "November 30, 2025" at bounding box center [967, 314] width 28 height 9
click at [1085, 315] on p "Your corporate year-end is August 30, 2025 and corporate taxes are typically du…" at bounding box center [919, 335] width 801 height 55
click at [1001, 312] on p "Your corporate year-end is August 30, 2025 and corporate taxes are typically du…" at bounding box center [919, 335] width 801 height 55
click at [981, 314] on span "November 30, 2025" at bounding box center [967, 314] width 28 height 9
click at [1277, 319] on p "Your corporate year-end is August 30, 2025 and corporate taxes are typically du…" at bounding box center [919, 335] width 801 height 55
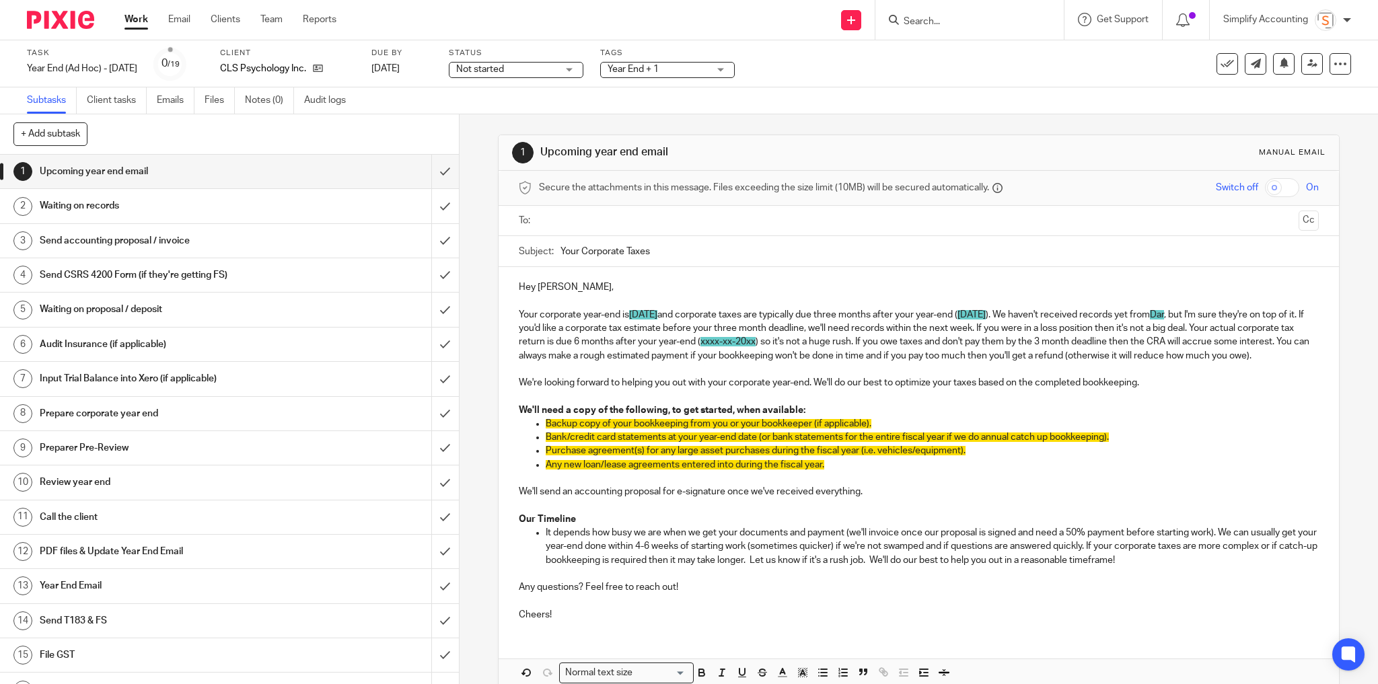
click at [551, 327] on p "Your corporate year-end is August 30, 2025 and corporate taxes are typically du…" at bounding box center [919, 335] width 801 height 55
click at [564, 328] on p "Your corporate year-end is August 30, 2025 and corporate taxes are typically du…" at bounding box center [919, 335] width 801 height 55
click at [703, 351] on p "Your corporate year-end is August 30, 2025 and corporate taxes are typically du…" at bounding box center [919, 335] width 801 height 55
click at [756, 339] on span "xxxx-xx-20xx" at bounding box center [728, 341] width 55 height 9
click at [756, 338] on span "xxxx-xx-20xx" at bounding box center [728, 341] width 55 height 9
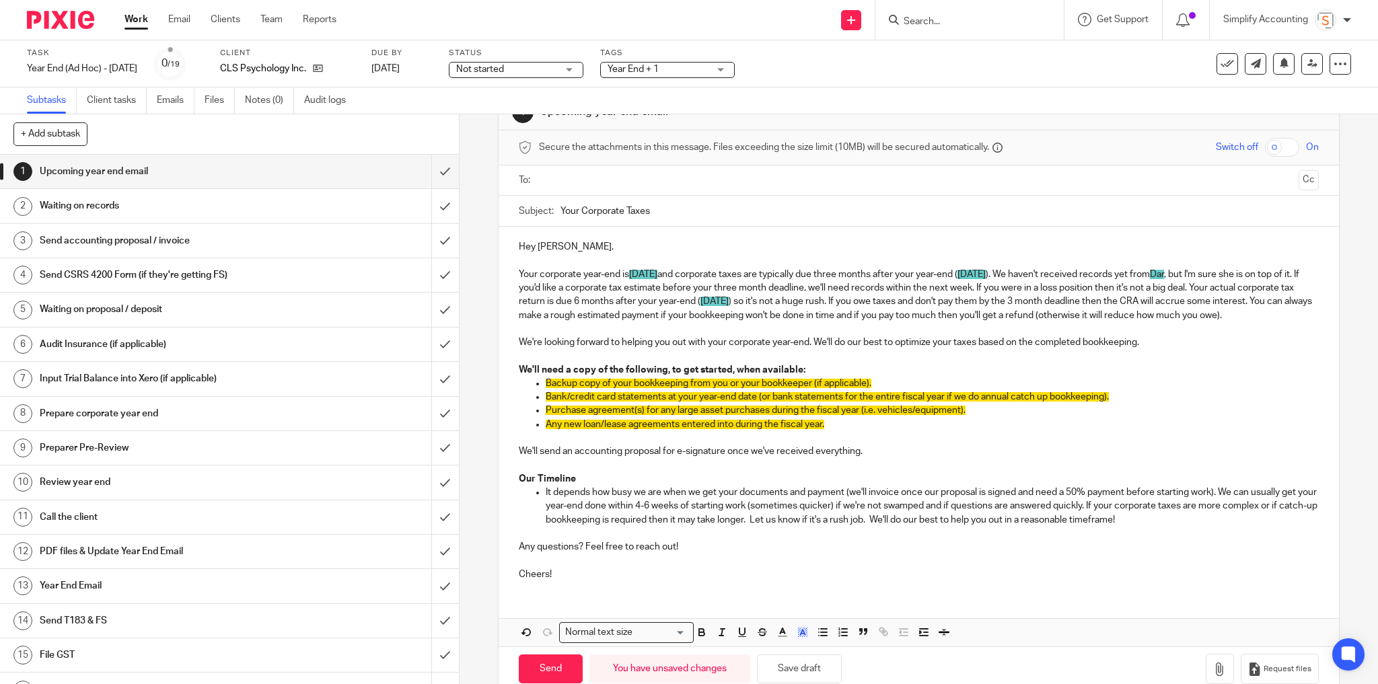
scroll to position [24, 0]
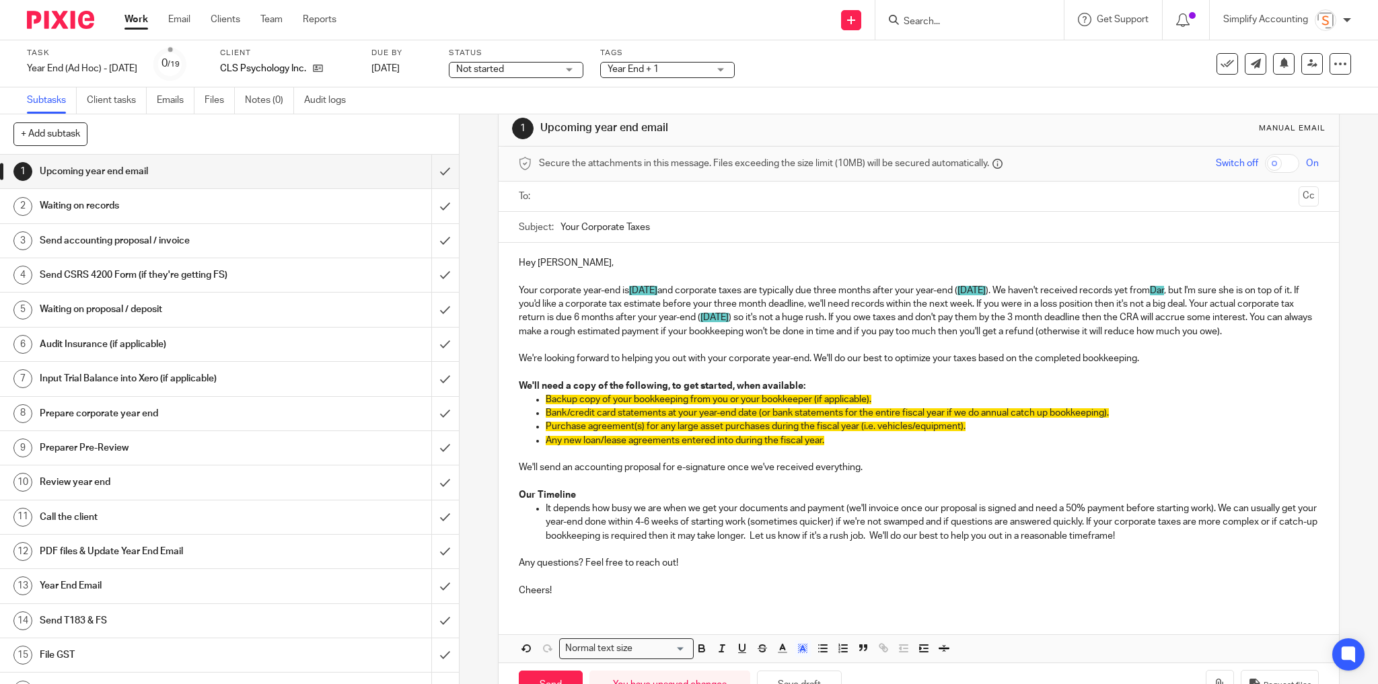
click at [611, 404] on span "Backup copy of your bookkeeping from you or your bookkeeper (if applicable)." at bounding box center [709, 399] width 326 height 9
click at [631, 404] on span "Backup copy of your bookkeeping from you or your bookkeeper (if applicable)." at bounding box center [709, 399] width 326 height 9
drag, startPoint x: 881, startPoint y: 409, endPoint x: 813, endPoint y: 415, distance: 68.2
click at [813, 407] on p "Backup copy of your bookkeeping from you or your bookkeeper (if applicable)." at bounding box center [933, 399] width 774 height 13
drag, startPoint x: 756, startPoint y: 426, endPoint x: 1123, endPoint y: 425, distance: 366.8
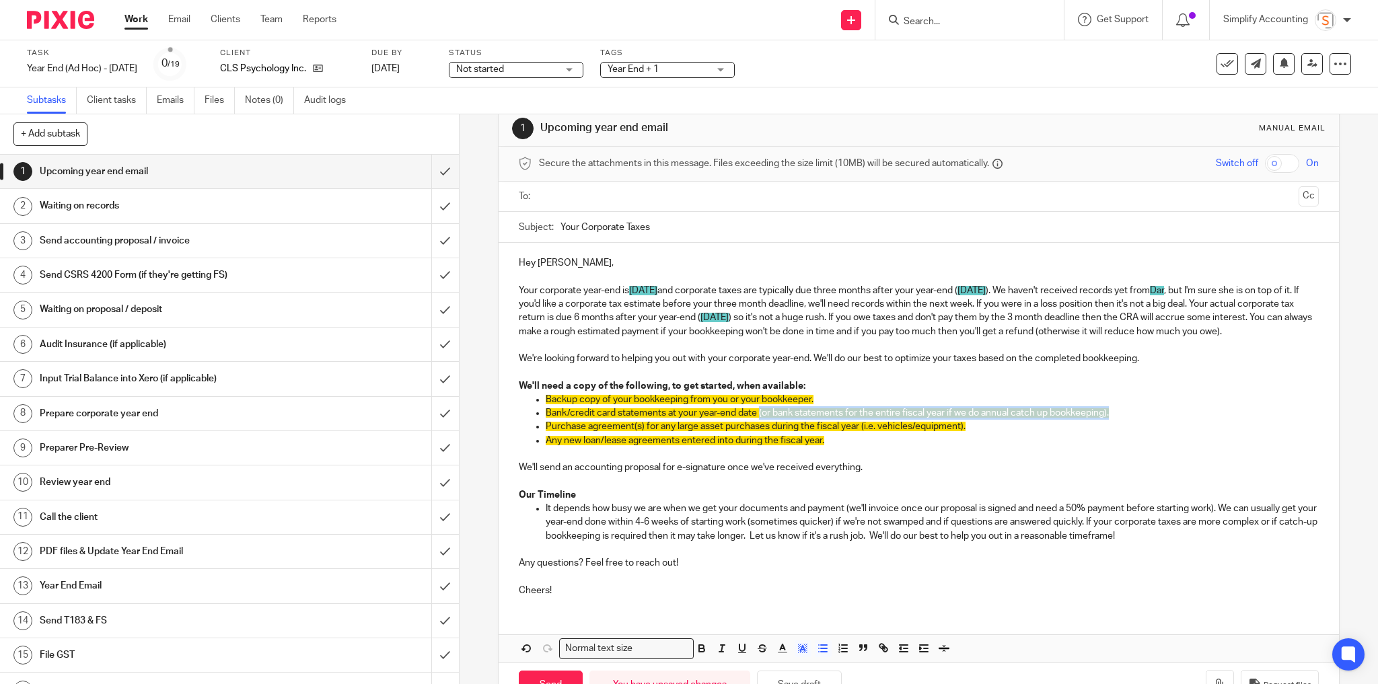
click at [1123, 420] on p "Bank/credit card statements at your year-end date (or bank statements for the e…" at bounding box center [933, 413] width 774 height 13
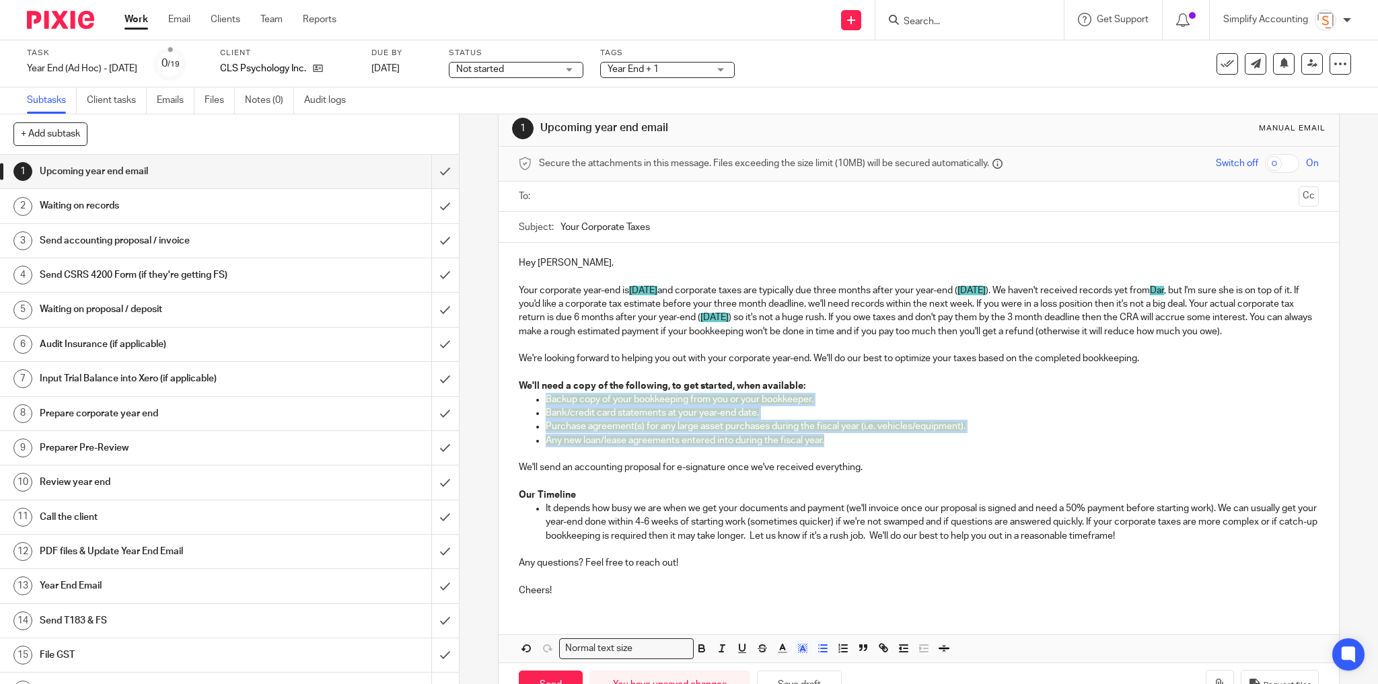
drag, startPoint x: 826, startPoint y: 454, endPoint x: 489, endPoint y: 411, distance: 339.3
click at [489, 411] on div "1 Upcoming year end email Manual email Secure the attachments in this message. …" at bounding box center [919, 399] width 919 height 570
click at [800, 655] on icon "button" at bounding box center [803, 649] width 12 height 12
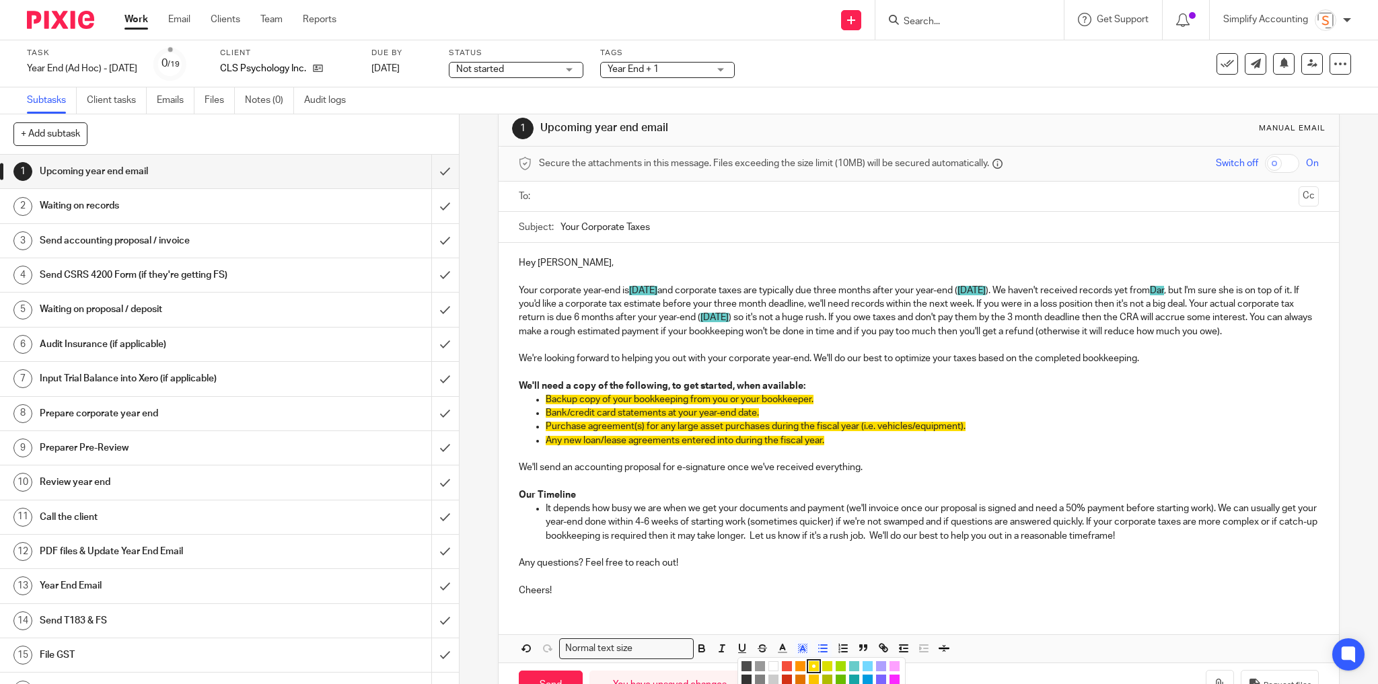
click at [770, 672] on li "color:#FFFFFF" at bounding box center [774, 667] width 10 height 10
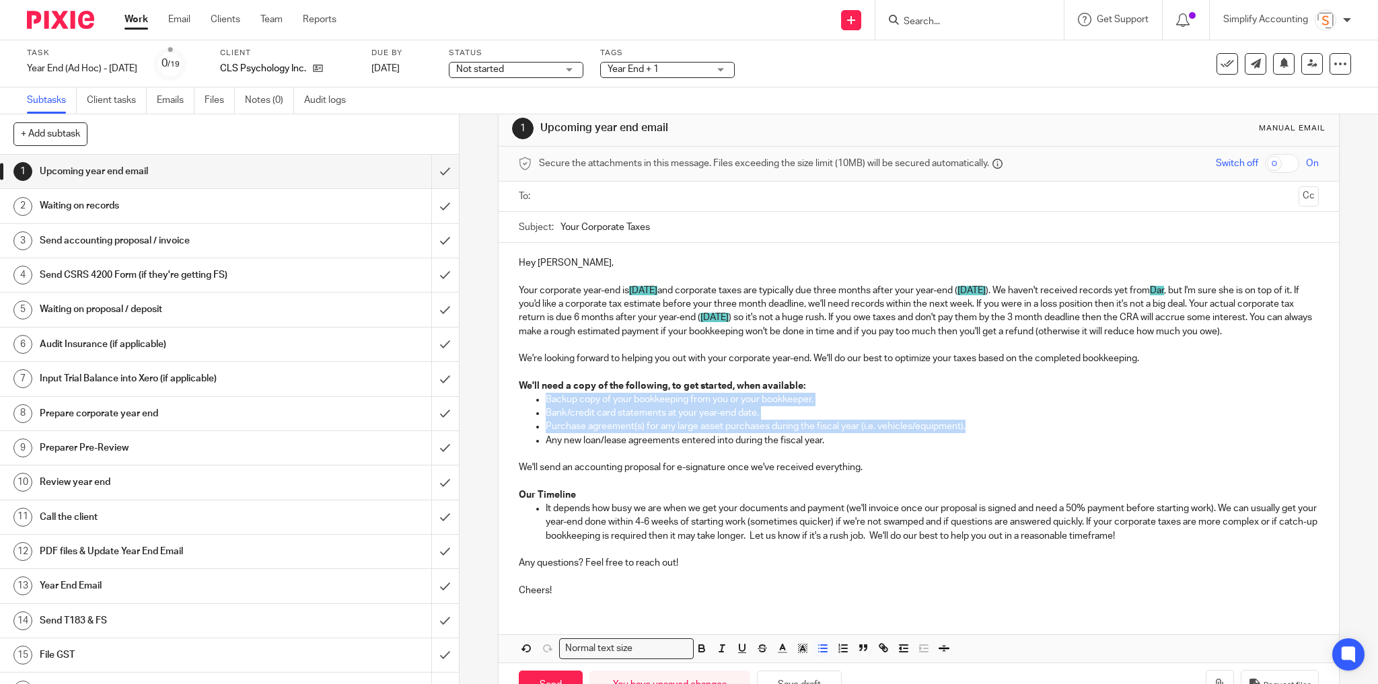
click at [814, 419] on p "Bank/credit card statements at your year-end date." at bounding box center [933, 413] width 774 height 13
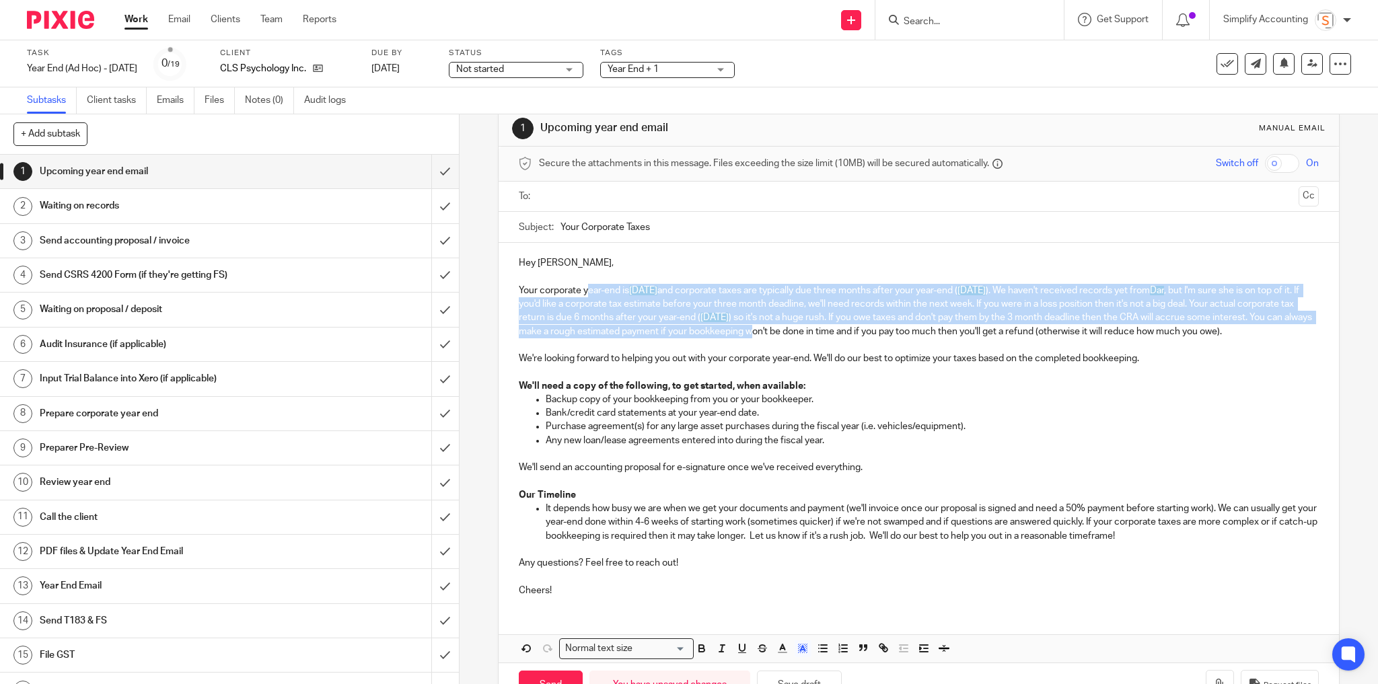
drag, startPoint x: 926, startPoint y: 327, endPoint x: 594, endPoint y: 330, distance: 332.5
click at [586, 284] on p "Your corporate year-end is August 30, 2025 and corporate taxes are typically du…" at bounding box center [919, 311] width 801 height 55
click at [798, 655] on icon "button" at bounding box center [803, 649] width 12 height 12
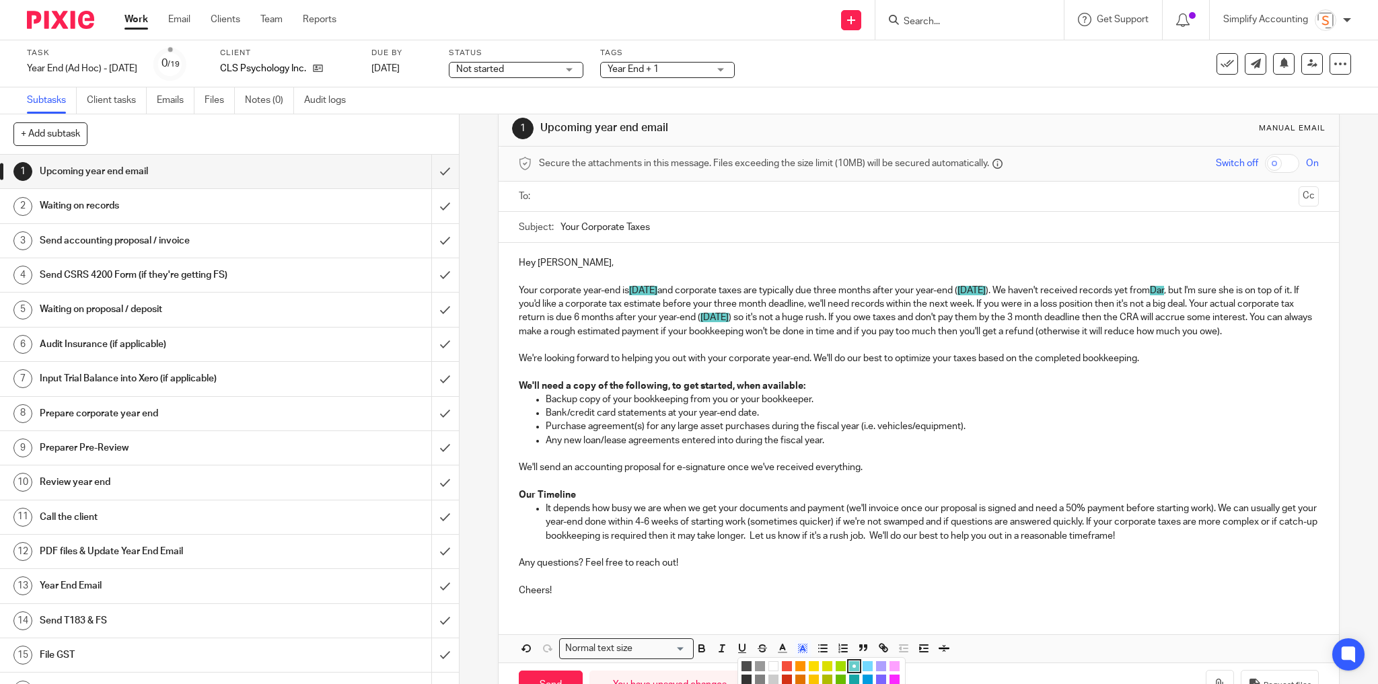
click at [771, 672] on li "color:#FFFFFF" at bounding box center [774, 667] width 10 height 10
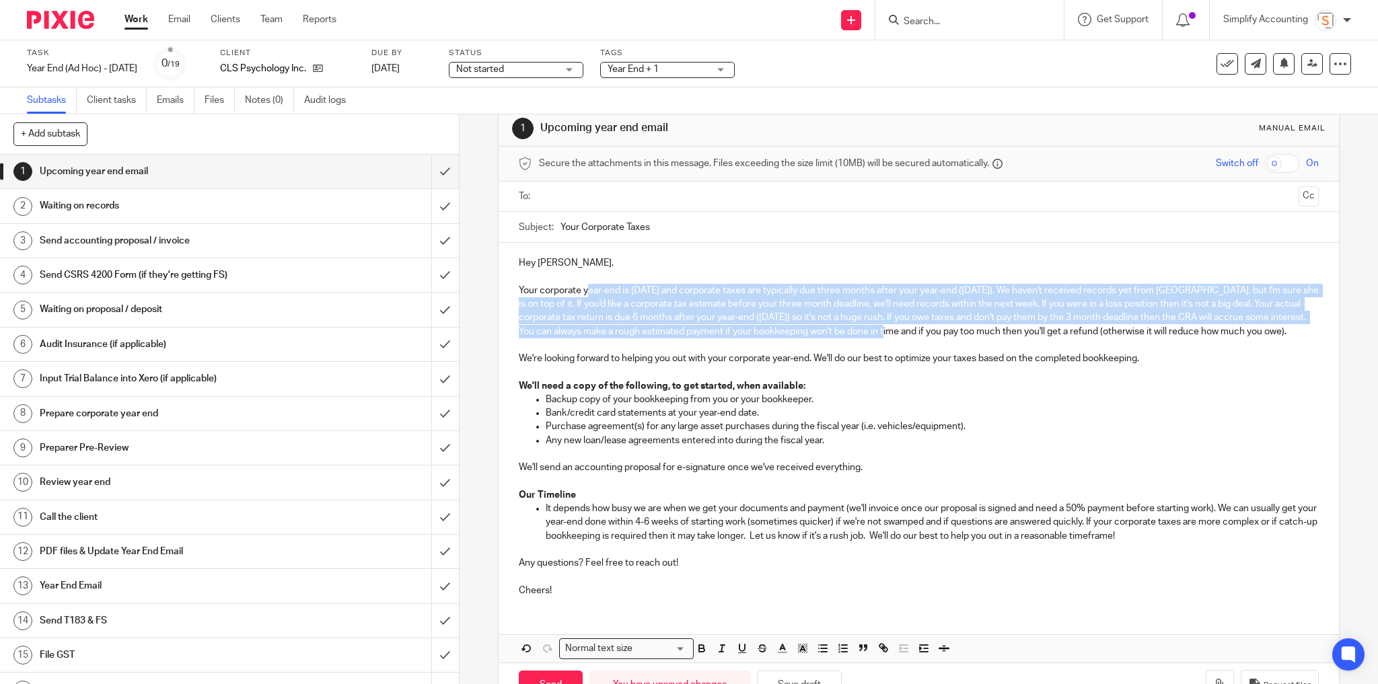
scroll to position [78, 0]
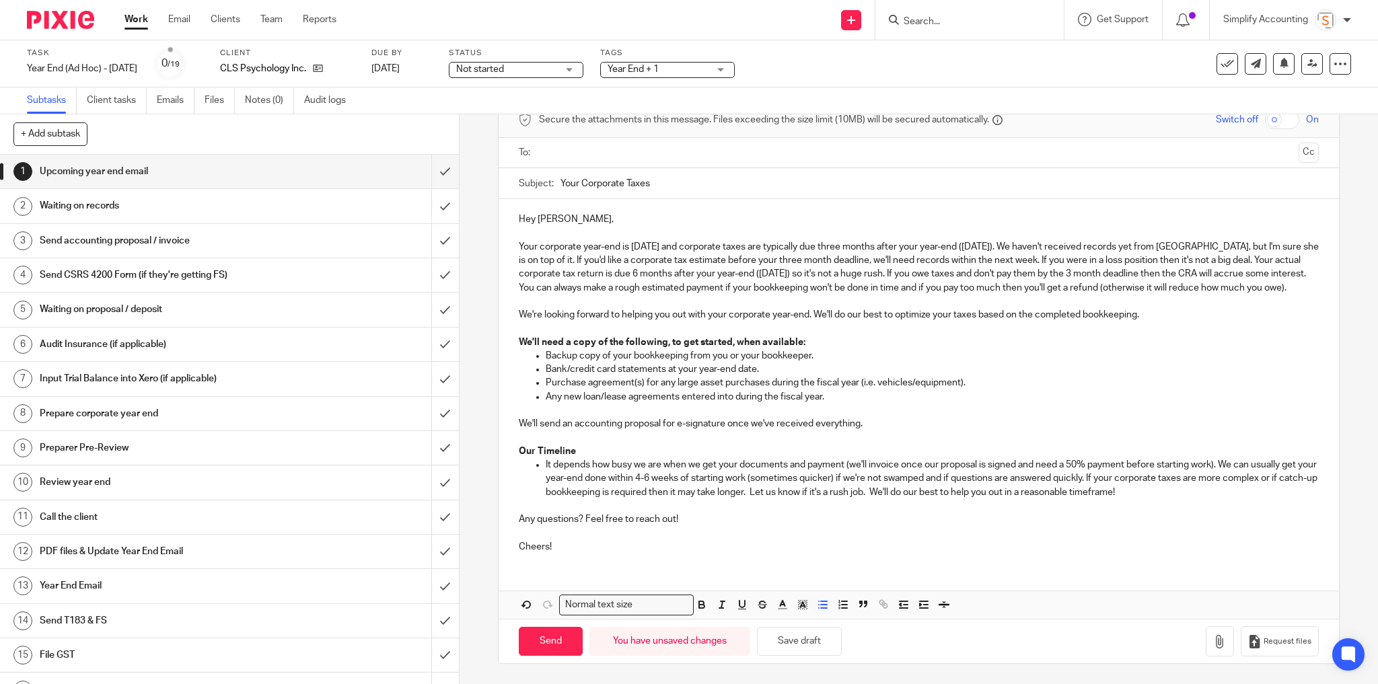
click at [1003, 394] on p "Any new loan/lease agreements entered into during the fiscal year." at bounding box center [933, 396] width 774 height 13
click at [674, 240] on p "Your corporate year-end is August 30, 2025 and corporate taxes are typically du…" at bounding box center [919, 267] width 801 height 55
click at [808, 647] on button "Save draft" at bounding box center [799, 641] width 85 height 29
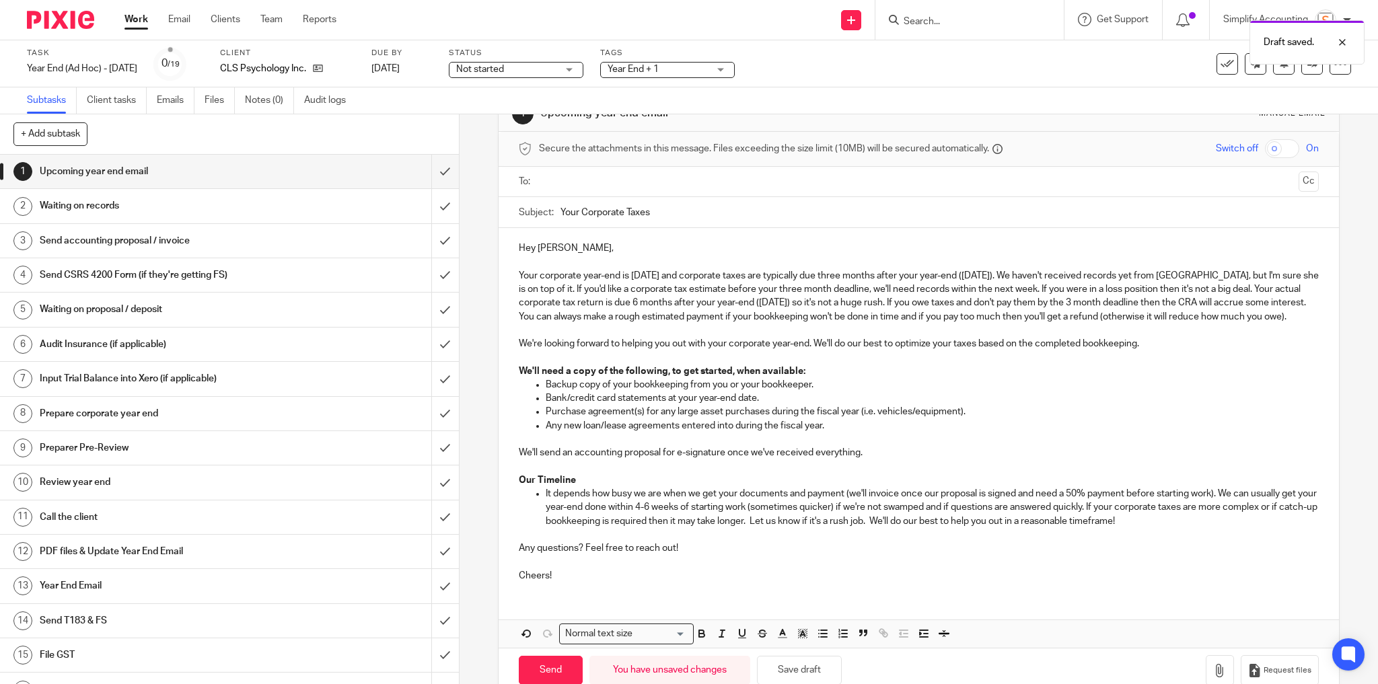
scroll to position [0, 0]
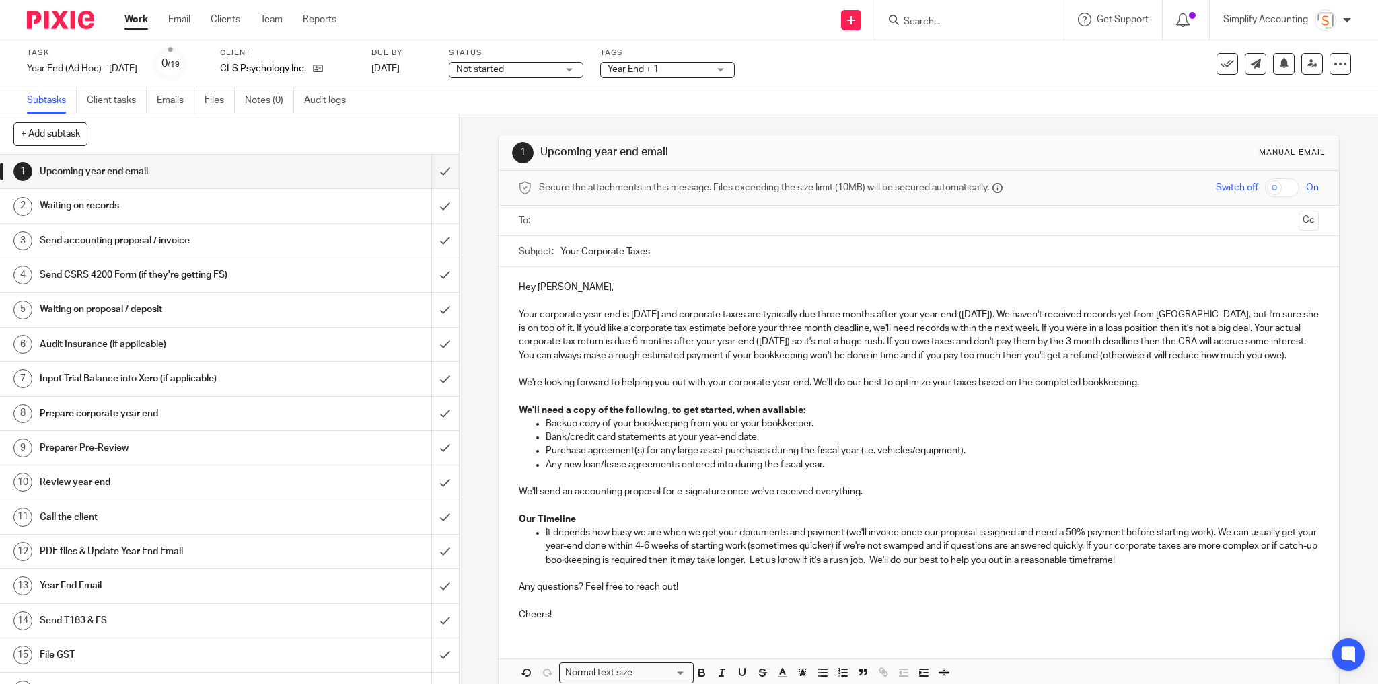
click at [562, 211] on ul at bounding box center [919, 221] width 759 height 22
click at [568, 219] on input "text" at bounding box center [919, 220] width 750 height 15
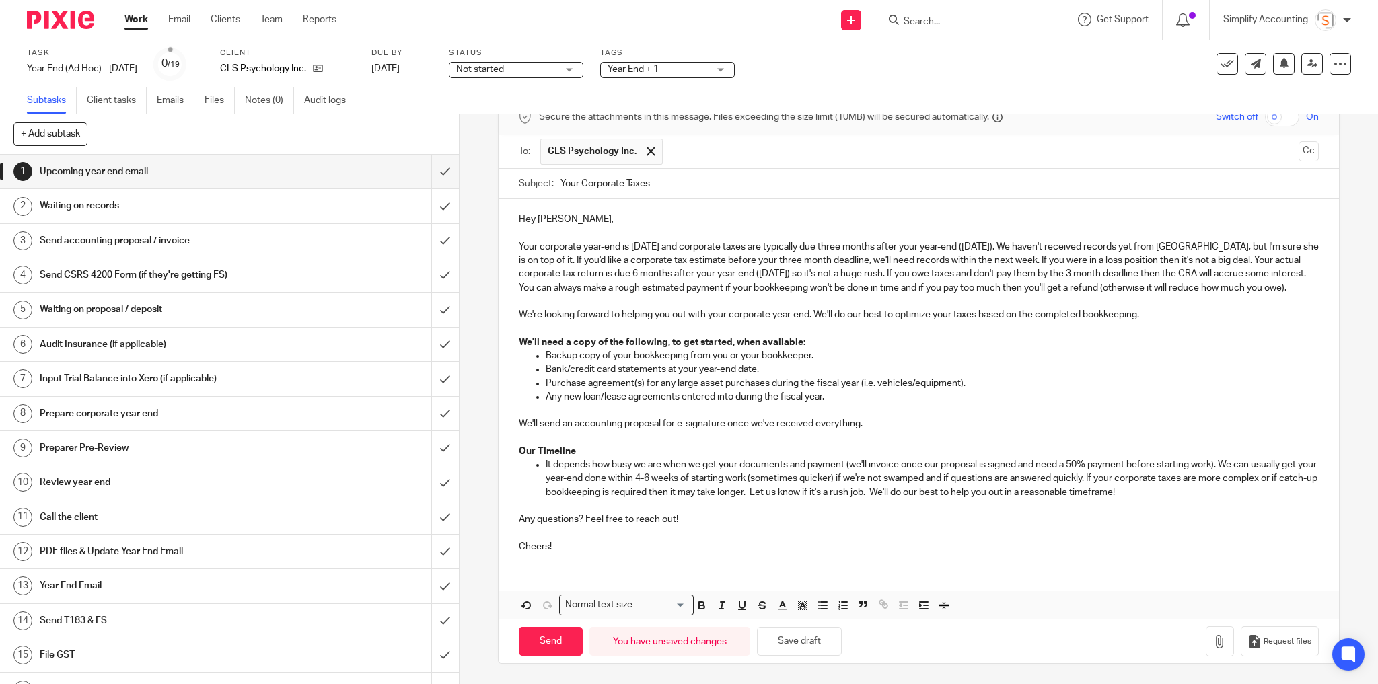
scroll to position [81, 0]
click at [552, 638] on input "Send" at bounding box center [551, 641] width 64 height 29
type input "Sent"
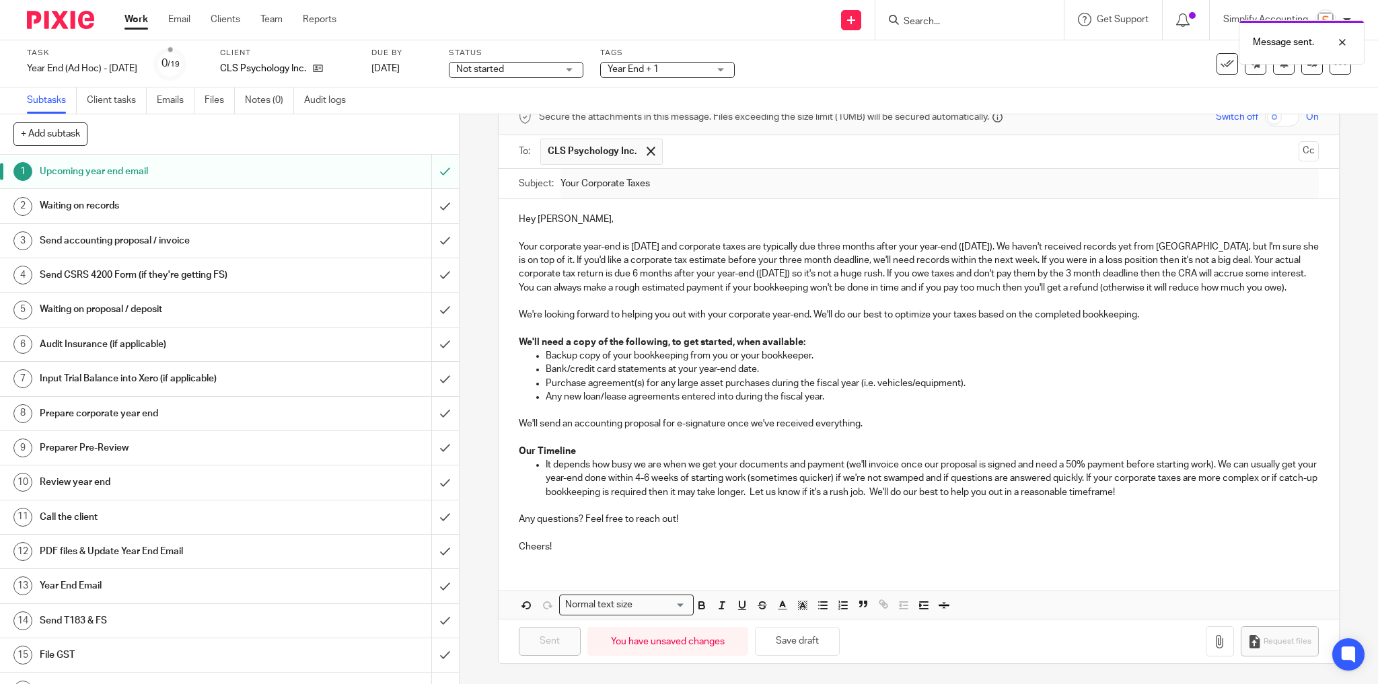
click at [699, 57] on div "Message sent." at bounding box center [1027, 38] width 676 height 51
click at [699, 68] on span "Year End + 1" at bounding box center [658, 70] width 101 height 14
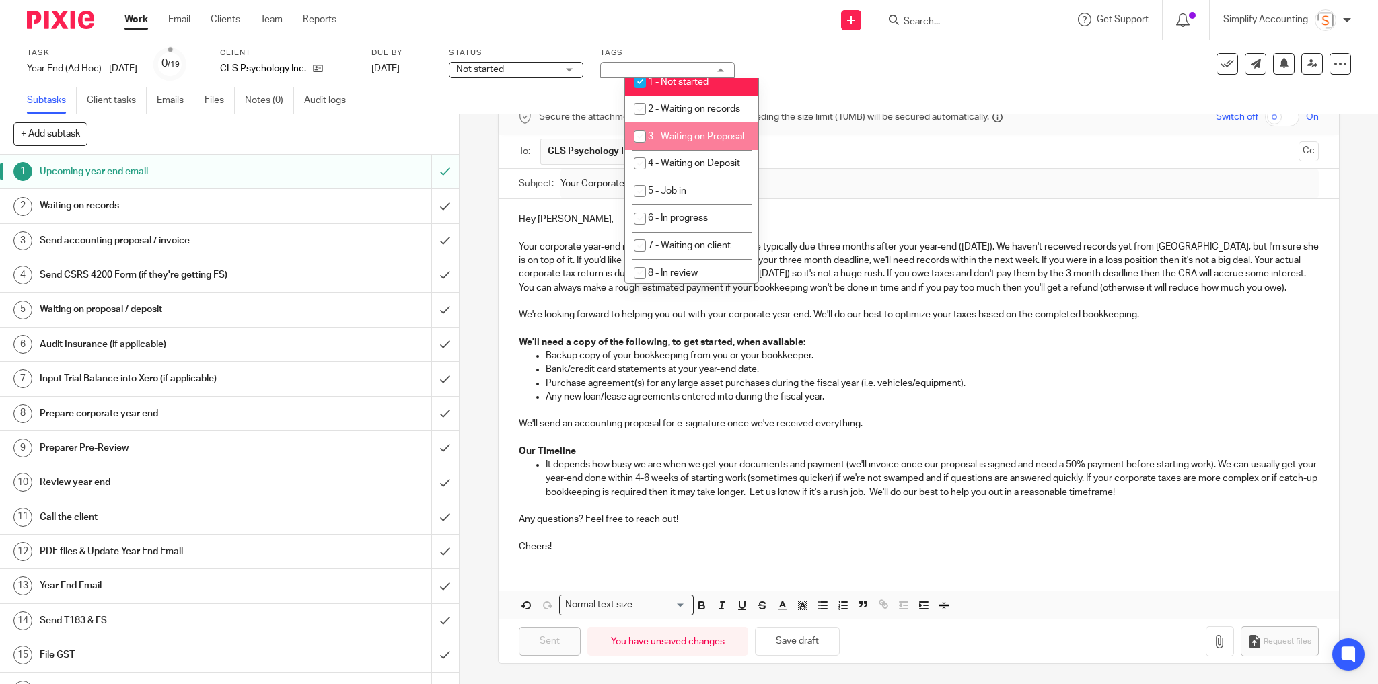
scroll to position [311, 0]
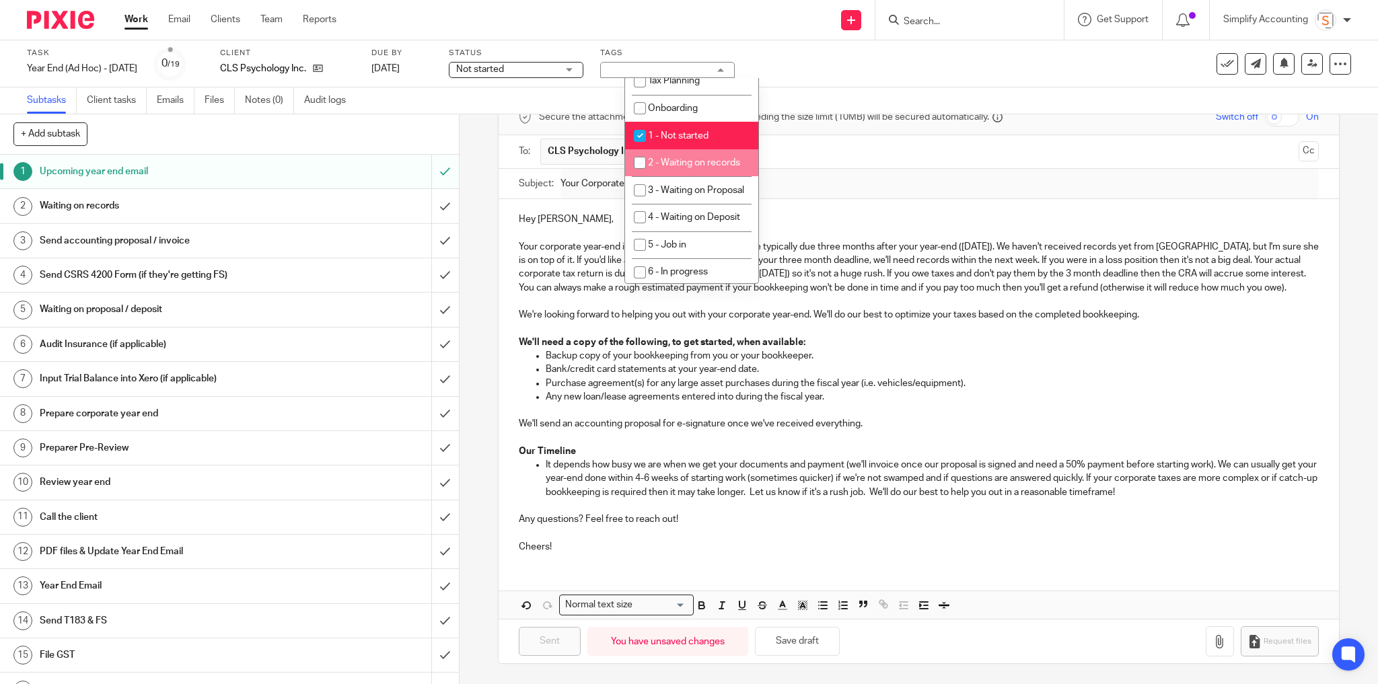
click at [635, 168] on input "checkbox" at bounding box center [640, 163] width 26 height 26
checkbox input "true"
click at [802, 90] on div "Subtasks Client tasks Emails Files Notes (0) Audit logs" at bounding box center [689, 100] width 1378 height 27
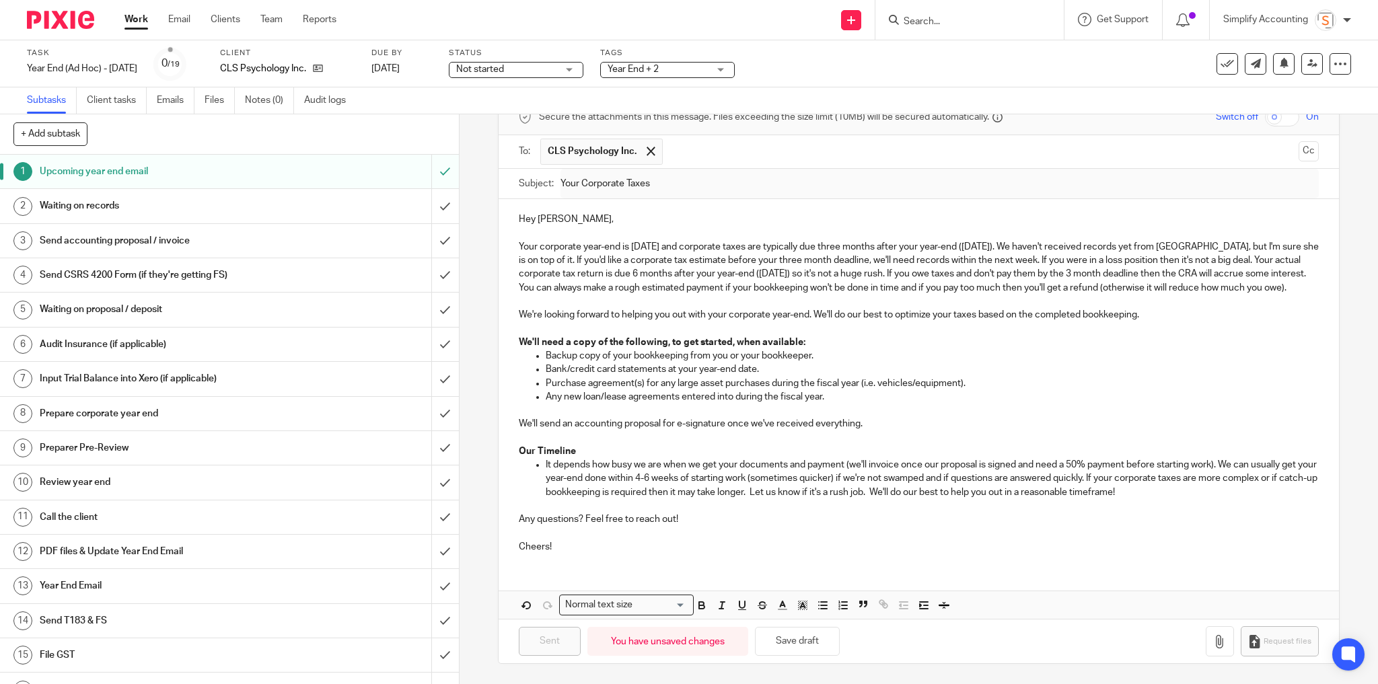
click at [133, 22] on link "Work" at bounding box center [137, 19] width 24 height 13
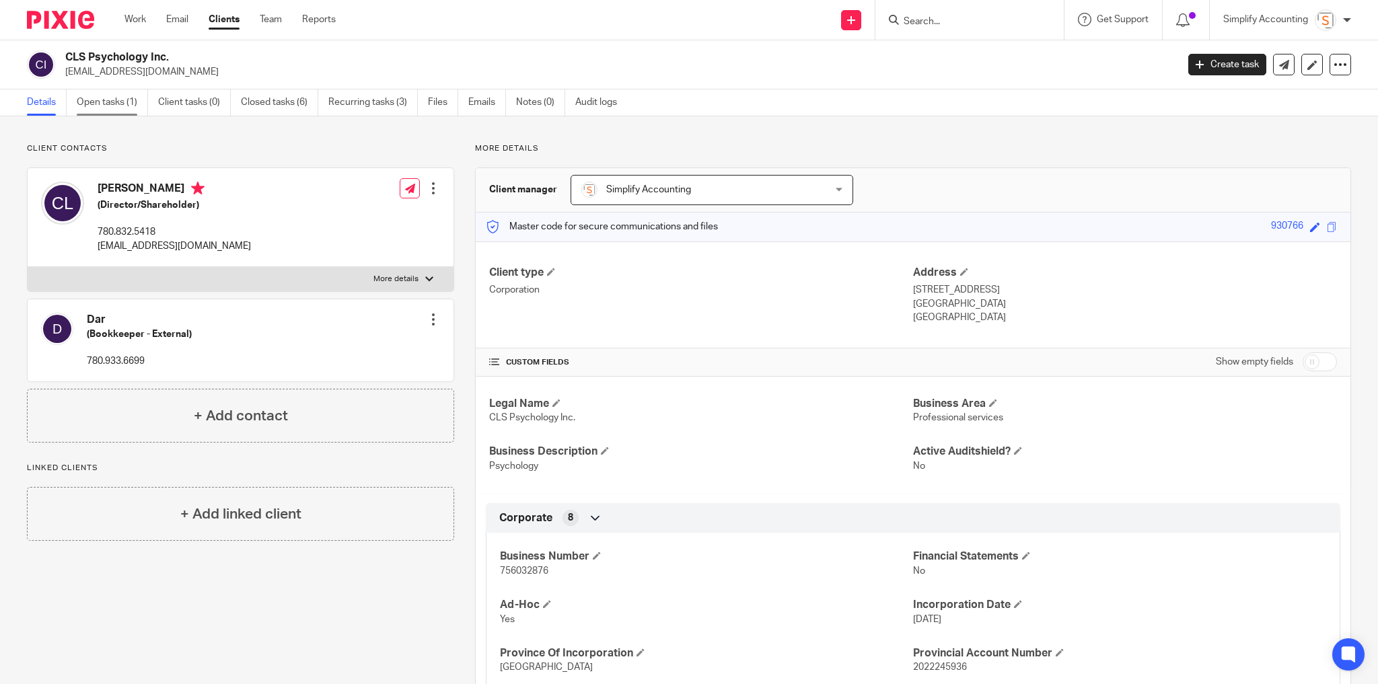
click at [127, 104] on link "Open tasks (1)" at bounding box center [112, 103] width 71 height 26
click at [491, 99] on link "Emails" at bounding box center [487, 103] width 38 height 26
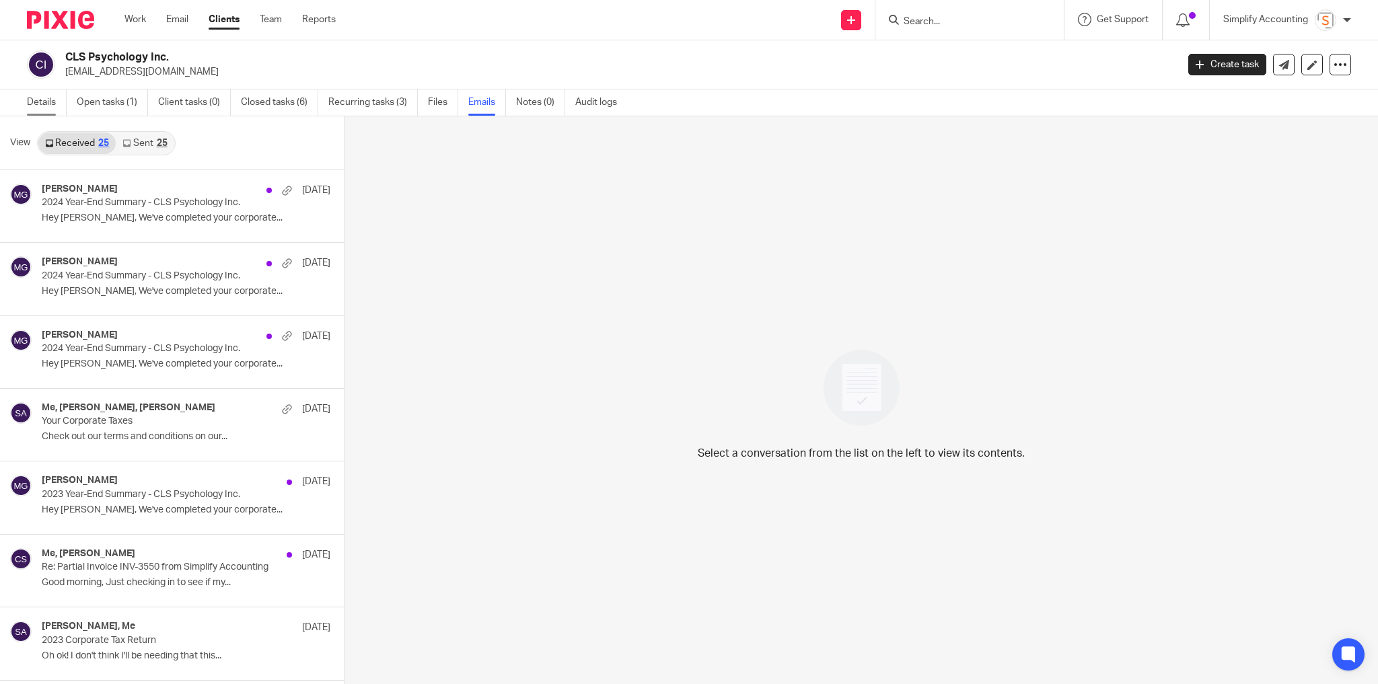
click at [49, 107] on link "Details" at bounding box center [47, 103] width 40 height 26
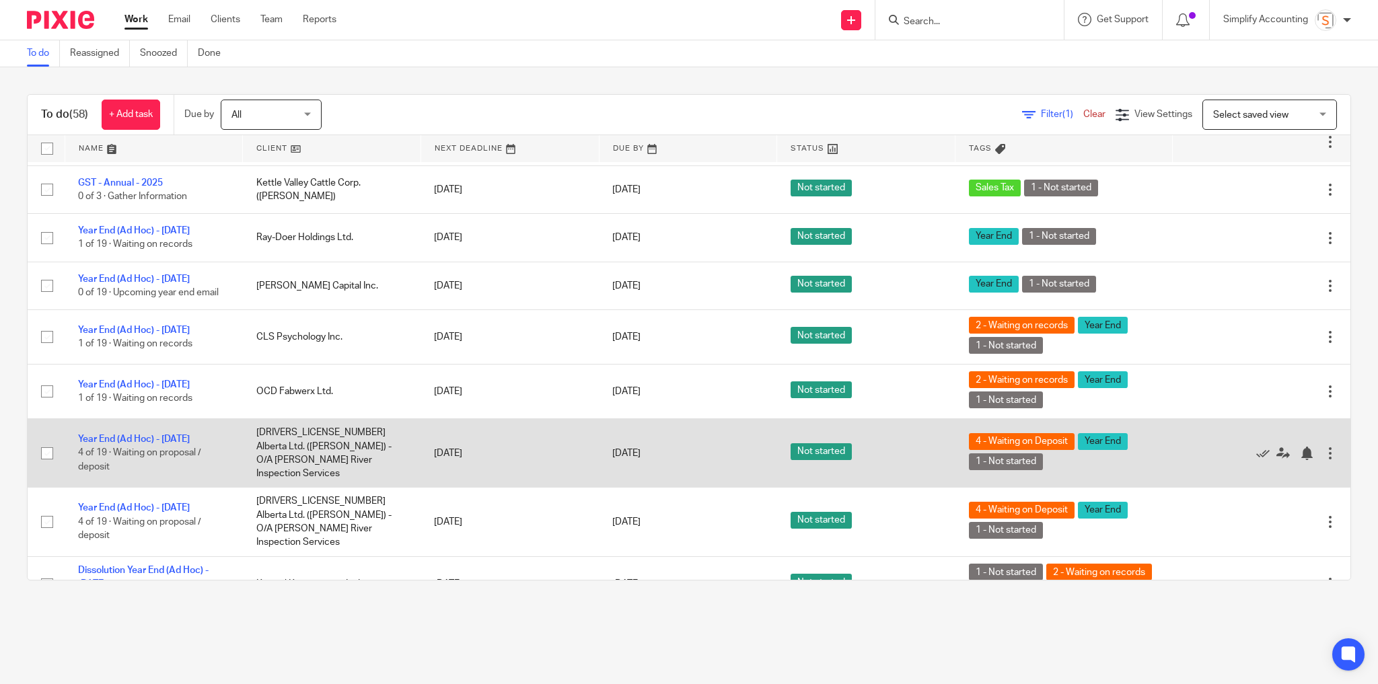
scroll to position [2656, 0]
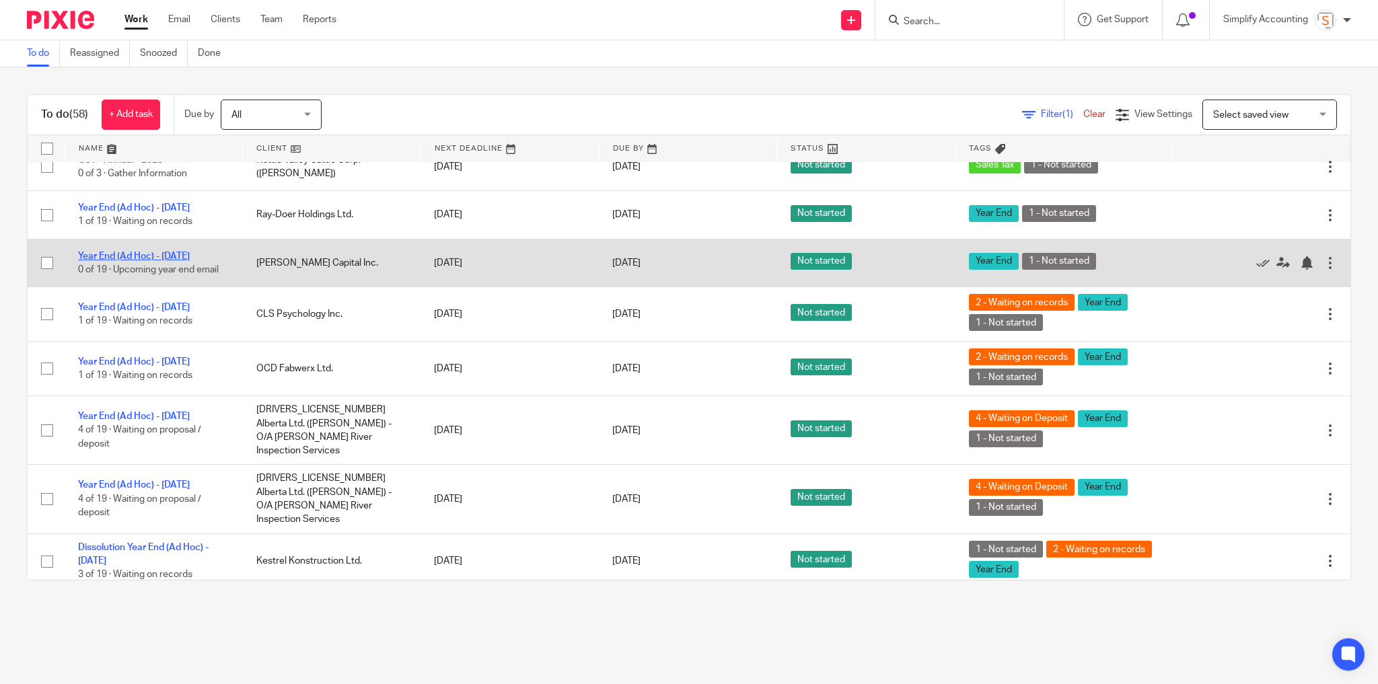
click at [133, 261] on link "Year End (Ad Hoc) - [DATE]" at bounding box center [134, 256] width 112 height 9
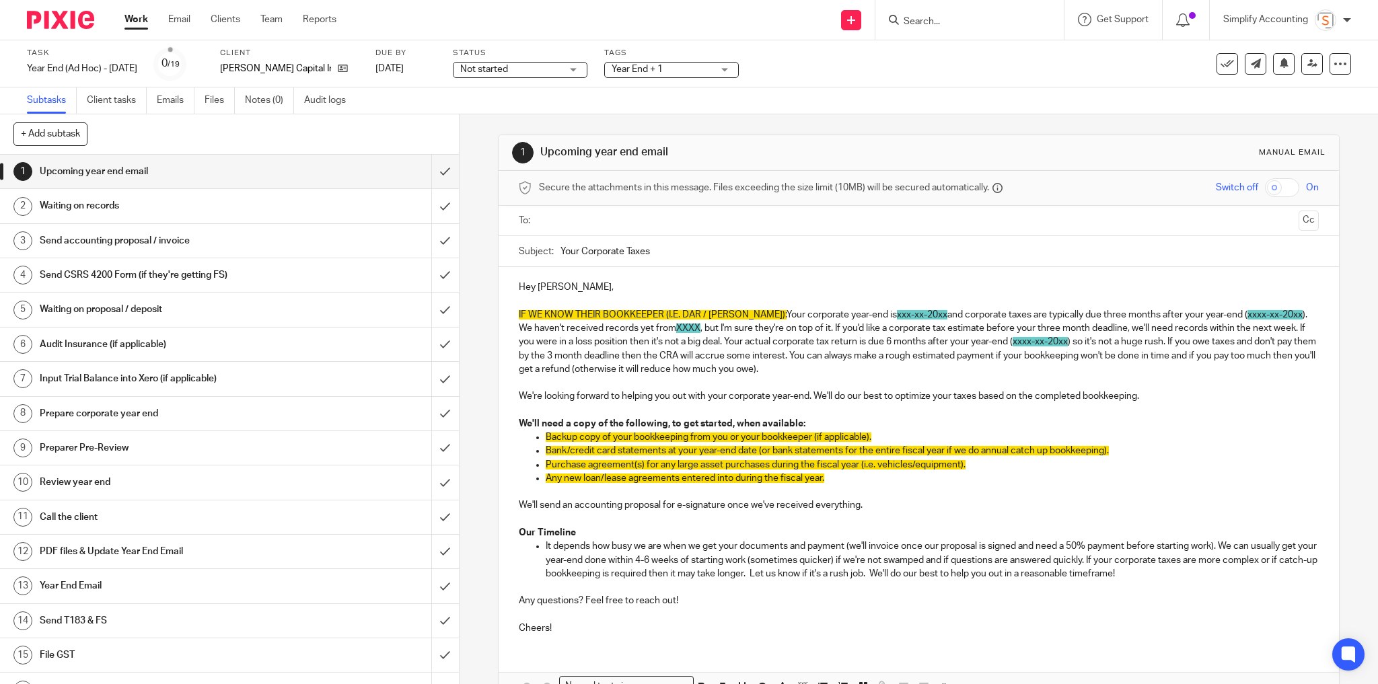
click at [971, 28] on form at bounding box center [974, 19] width 143 height 17
click at [971, 17] on input "Search" at bounding box center [963, 22] width 121 height 12
click at [747, 310] on p "IF WE KNOW THEIR BOOKKEEPER (I.E. DAR / [PERSON_NAME]): Your corporate year-end…" at bounding box center [919, 342] width 801 height 68
click at [742, 310] on p "IF WE KNOW THEIR BOOKKEEPER (I.E. DAR / CAREY): Your corporate year-end is xxx-…" at bounding box center [919, 342] width 801 height 68
drag, startPoint x: 743, startPoint y: 315, endPoint x: 507, endPoint y: 313, distance: 235.6
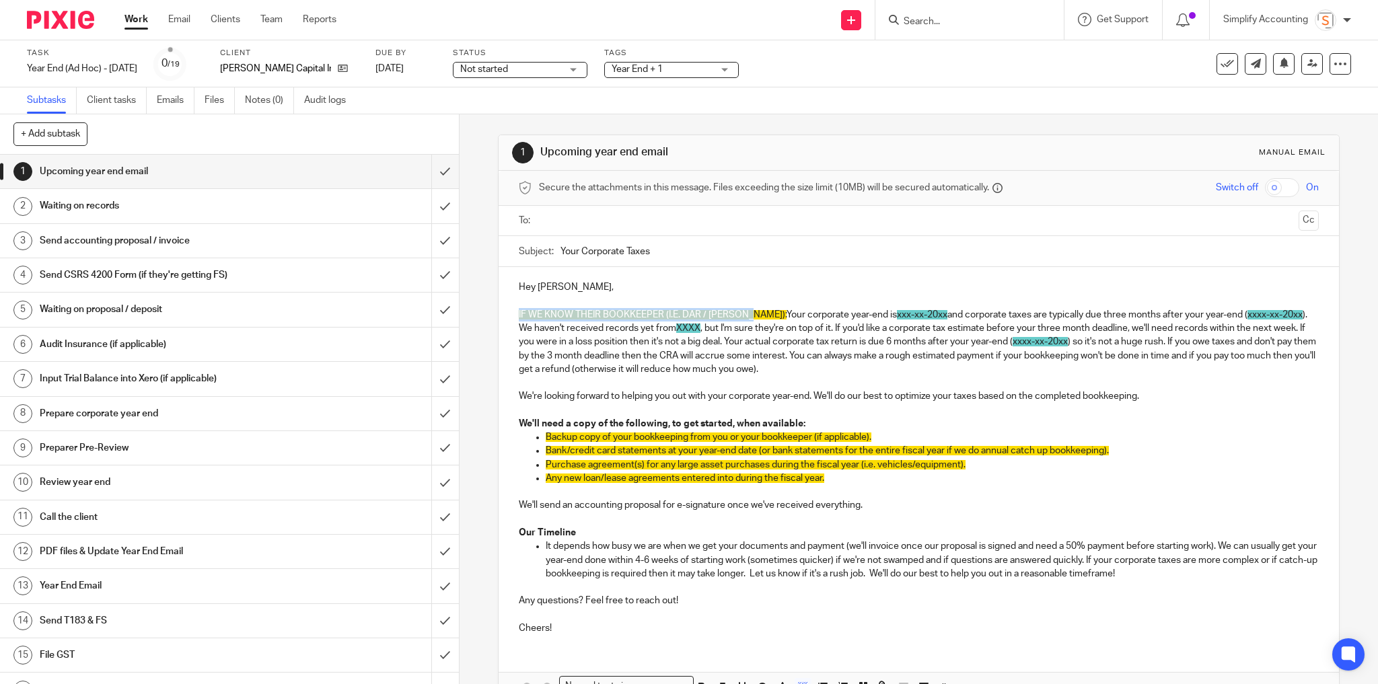
click at [507, 313] on div "Hey Pierce, IF WE KNOW THEIR BOOKKEEPER (I.E. DAR / CAREY): Your corporate year…" at bounding box center [919, 456] width 841 height 378
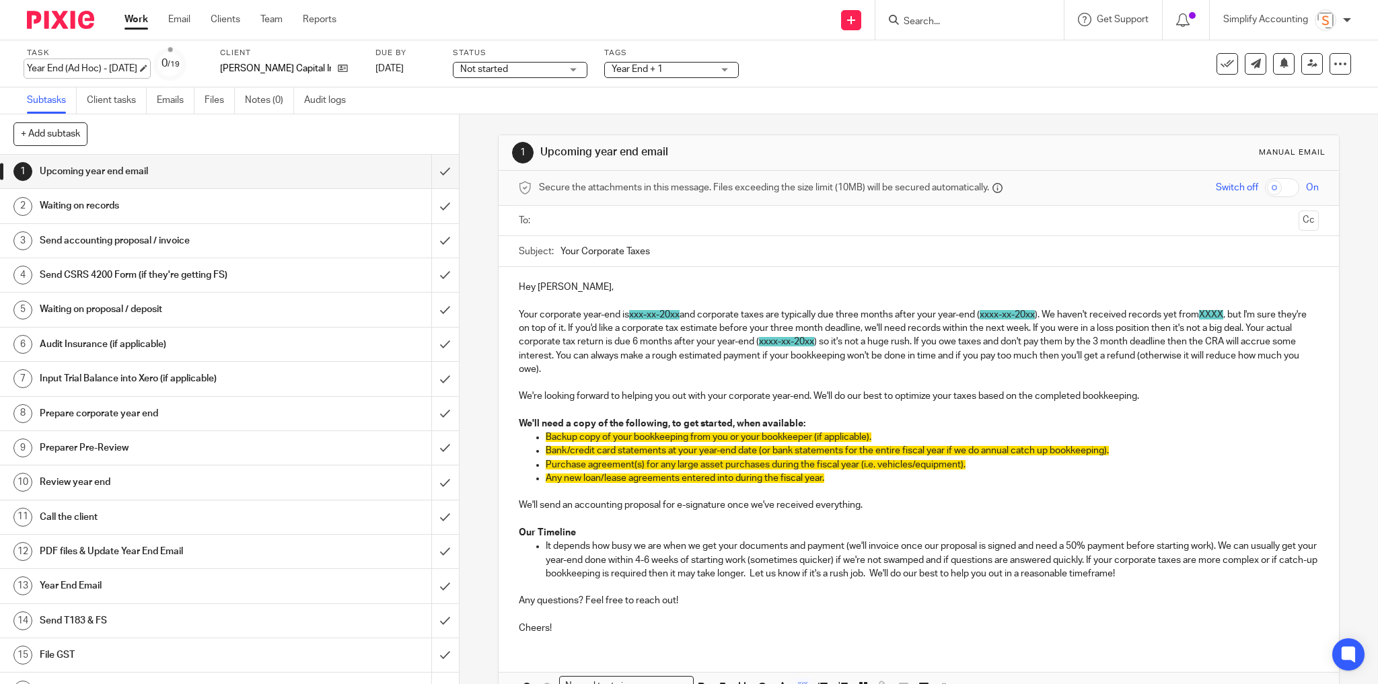
click at [135, 74] on div "Year End (Ad Hoc) - August 2025 Save Year End (Ad Hoc) - August 2025" at bounding box center [82, 68] width 110 height 13
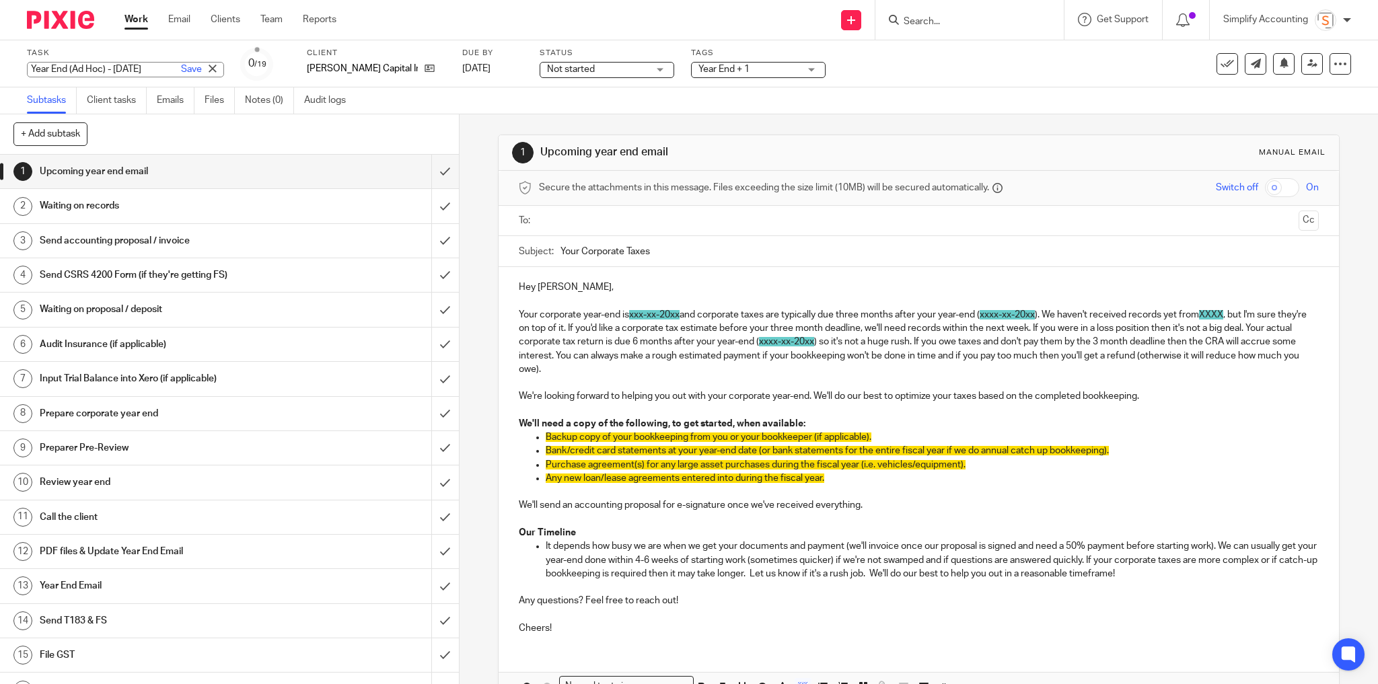
click at [147, 55] on label "Task" at bounding box center [125, 53] width 197 height 11
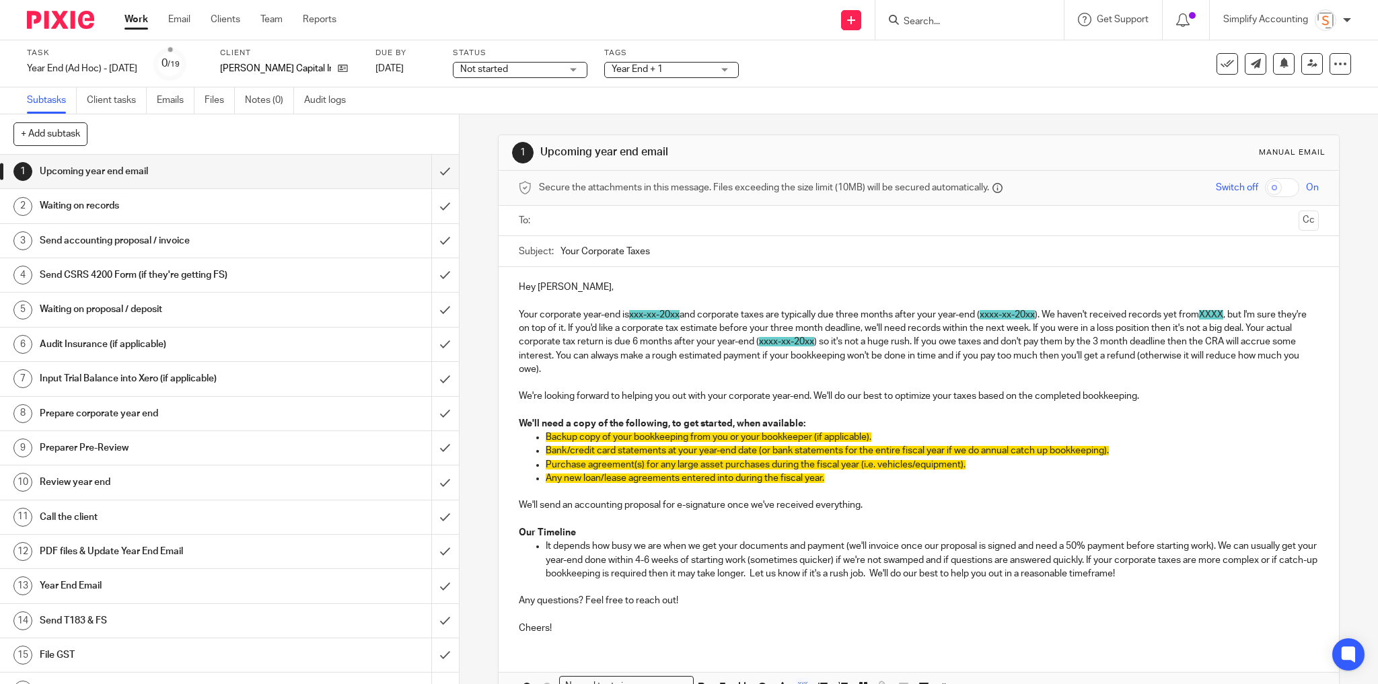
click at [656, 314] on span "xxx-xx-20xx" at bounding box center [654, 314] width 50 height 9
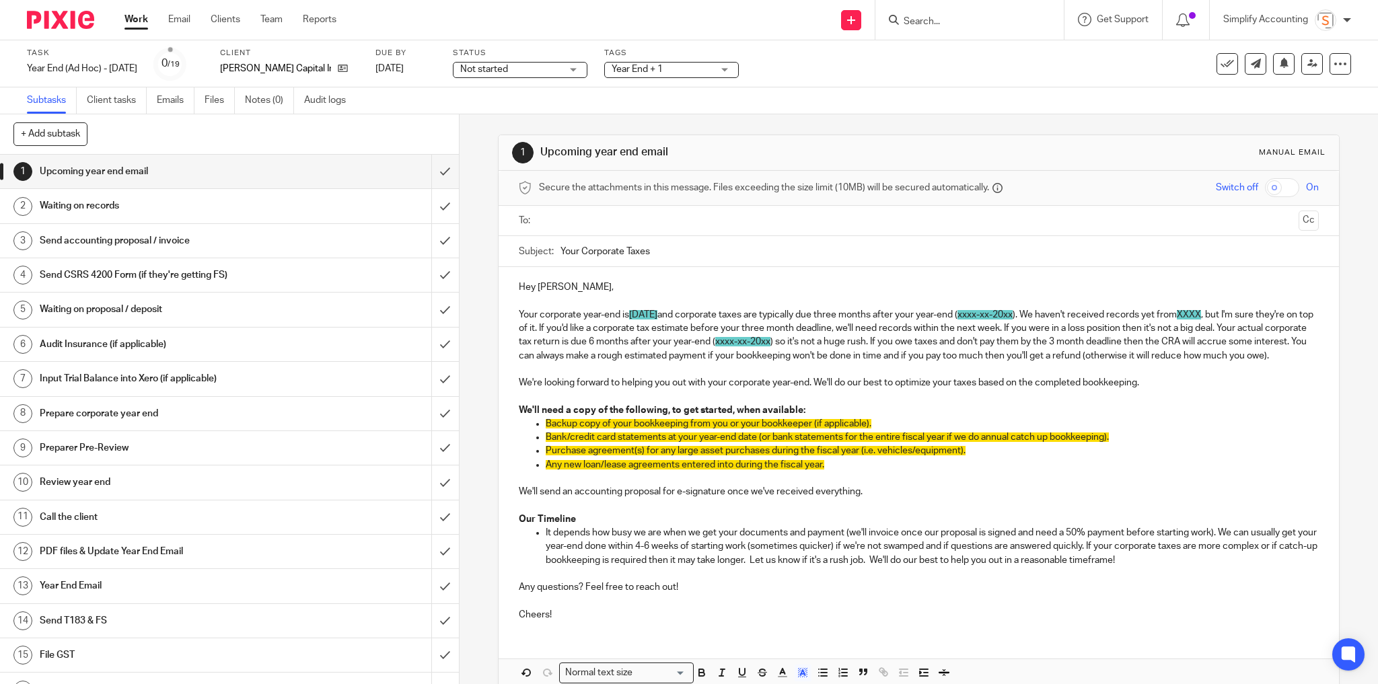
click at [1037, 305] on p at bounding box center [919, 300] width 801 height 13
click at [1013, 314] on span "xxxx-xx-20xx" at bounding box center [985, 314] width 55 height 9
click at [1013, 312] on span "xxxx-xx-20xx" at bounding box center [985, 314] width 55 height 9
click at [628, 330] on p "Your corporate year-end is August 31, 2025 and corporate taxes are typically du…" at bounding box center [919, 335] width 801 height 55
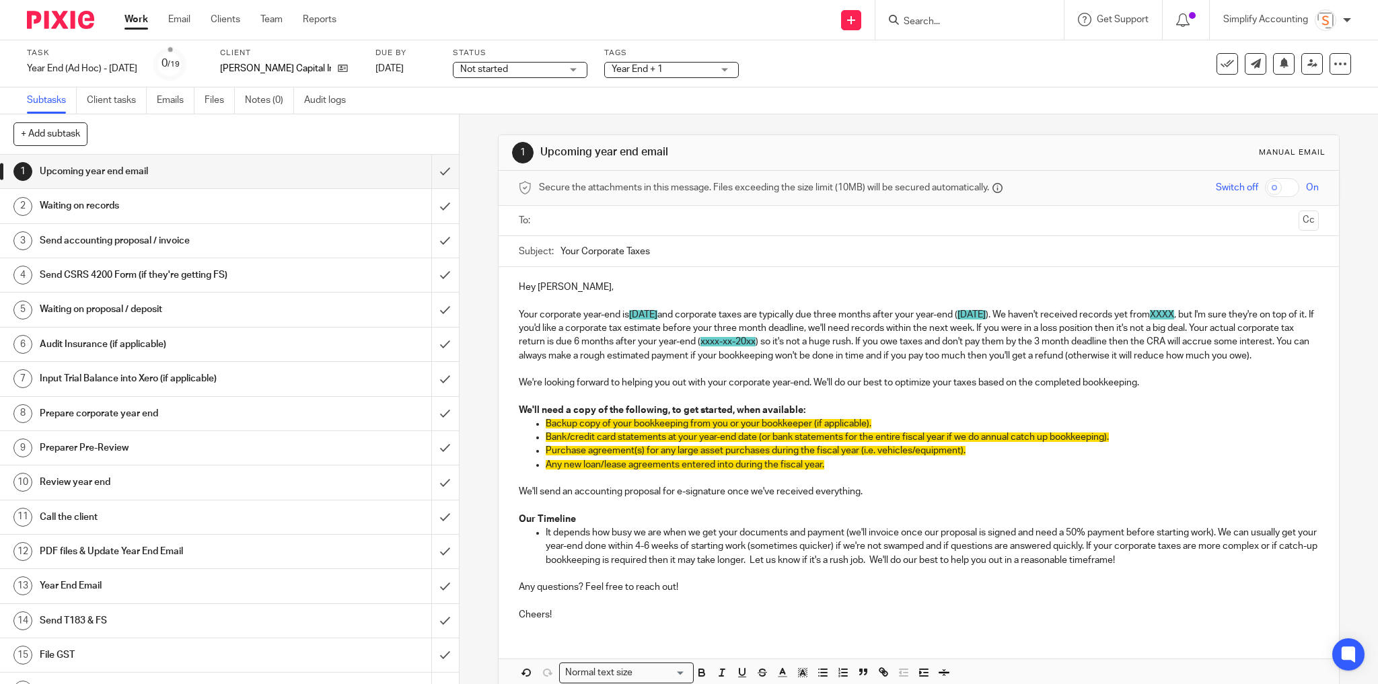
click at [633, 333] on p "Your corporate year-end is August 31, 2025 and corporate taxes are typically du…" at bounding box center [919, 335] width 801 height 55
click at [1174, 315] on span "XXXX" at bounding box center [1162, 314] width 24 height 9
click at [1247, 311] on p "Your corporate year-end is August 31, 2025 and corporate taxes are typically du…" at bounding box center [919, 335] width 801 height 55
click at [1218, 314] on p "Your corporate year-end is August 31, 2025 and corporate taxes are typically du…" at bounding box center [919, 335] width 801 height 55
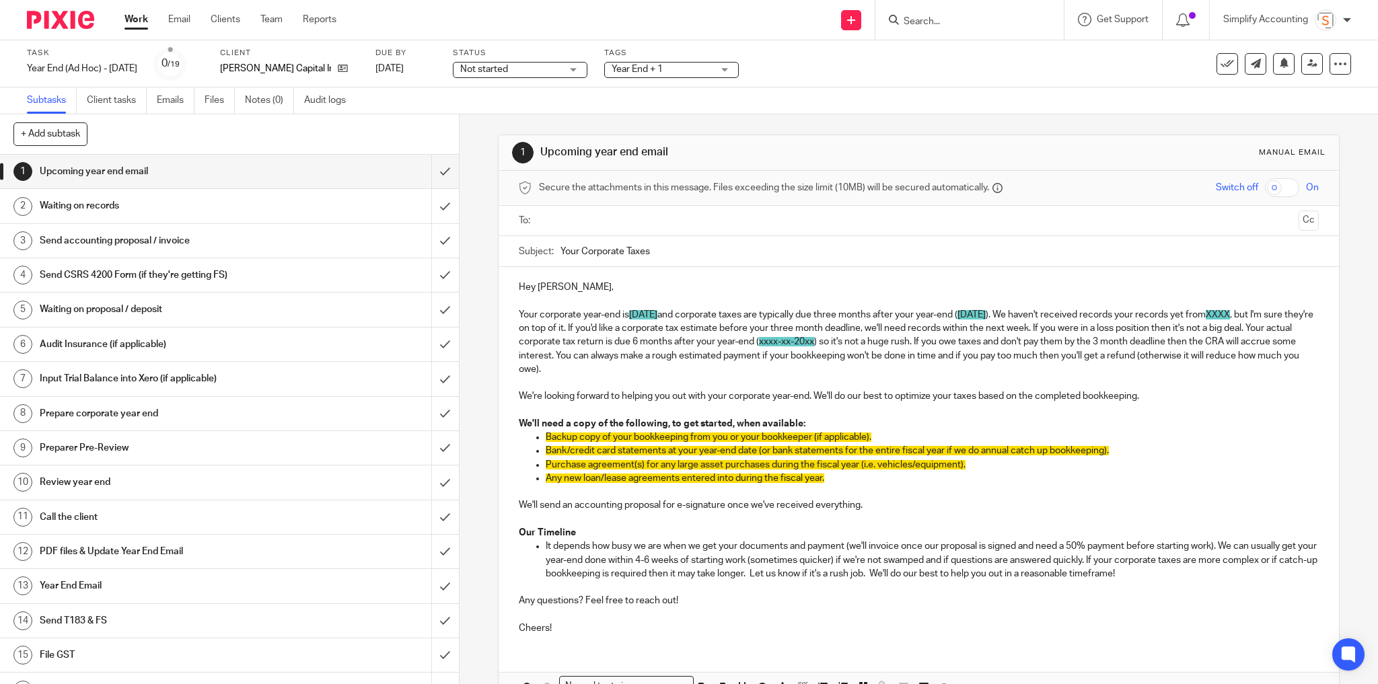
click at [565, 327] on p "Your corporate year-end is August 31, 2025 and corporate taxes are typically du…" at bounding box center [919, 342] width 801 height 68
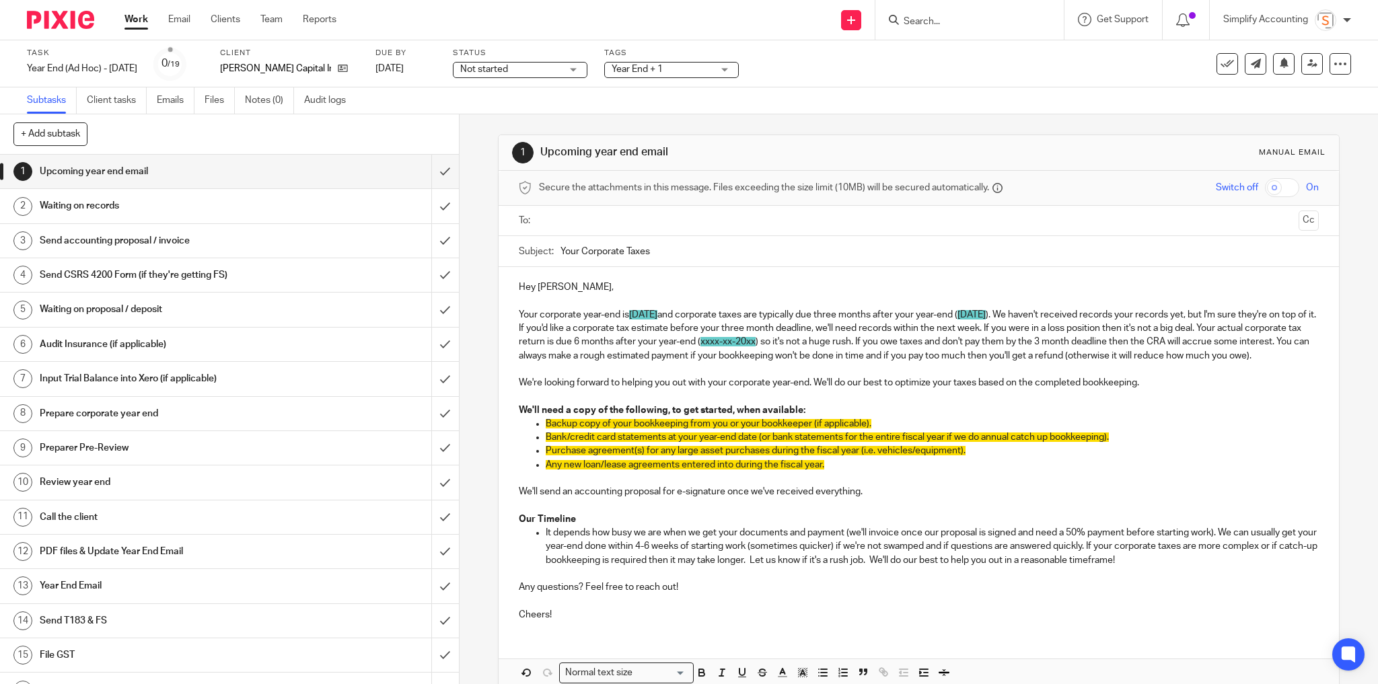
click at [568, 327] on p "Your corporate year-end is August 31, 2025 and corporate taxes are typically du…" at bounding box center [919, 335] width 801 height 55
click at [1209, 312] on p "Your corporate year-end is August 31, 2025 and corporate taxes are typically du…" at bounding box center [919, 335] width 801 height 55
click at [719, 342] on span "xxxx-xx-20xx" at bounding box center [691, 341] width 55 height 9
click at [874, 363] on p "Your corporate year-end is August 31, 2025 and corporate taxes are typically du…" at bounding box center [919, 335] width 801 height 55
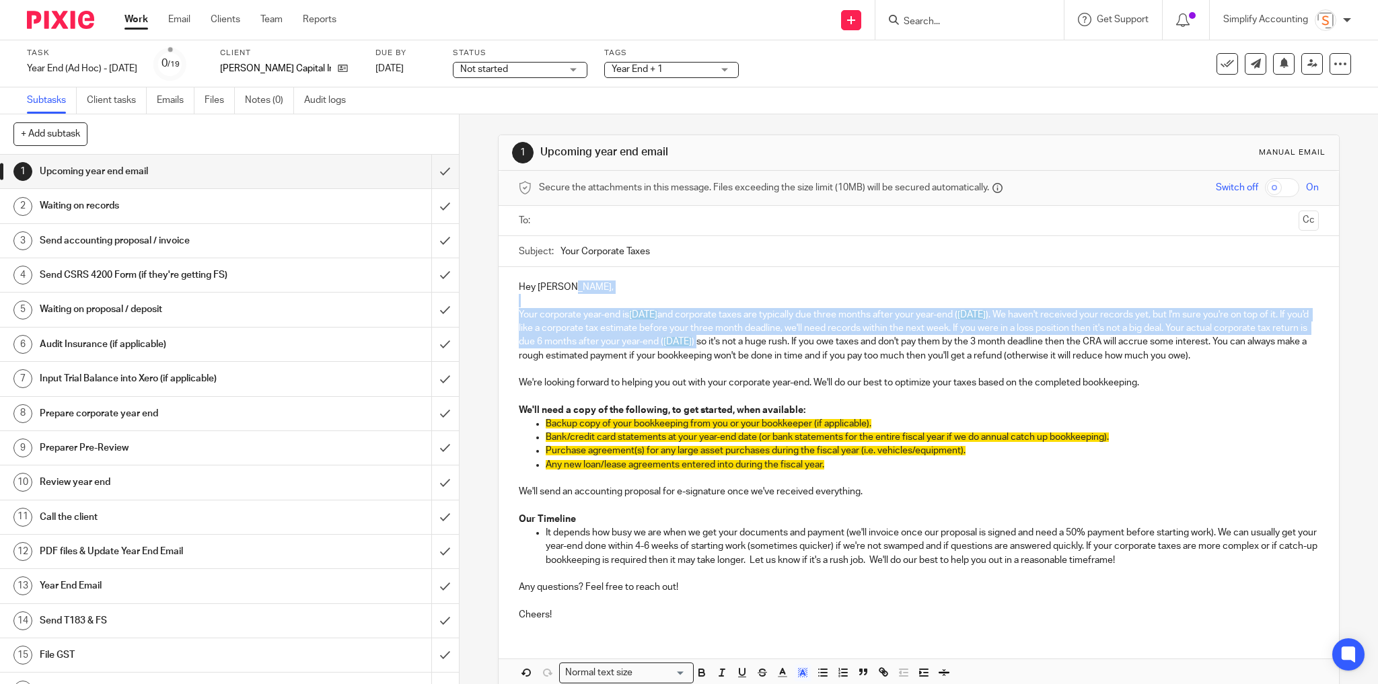
drag, startPoint x: 851, startPoint y: 338, endPoint x: 575, endPoint y: 277, distance: 282.7
click at [575, 277] on div "Hey Pierce, Your corporate year-end is August 31, 2025 and corporate taxes are …" at bounding box center [919, 449] width 841 height 365
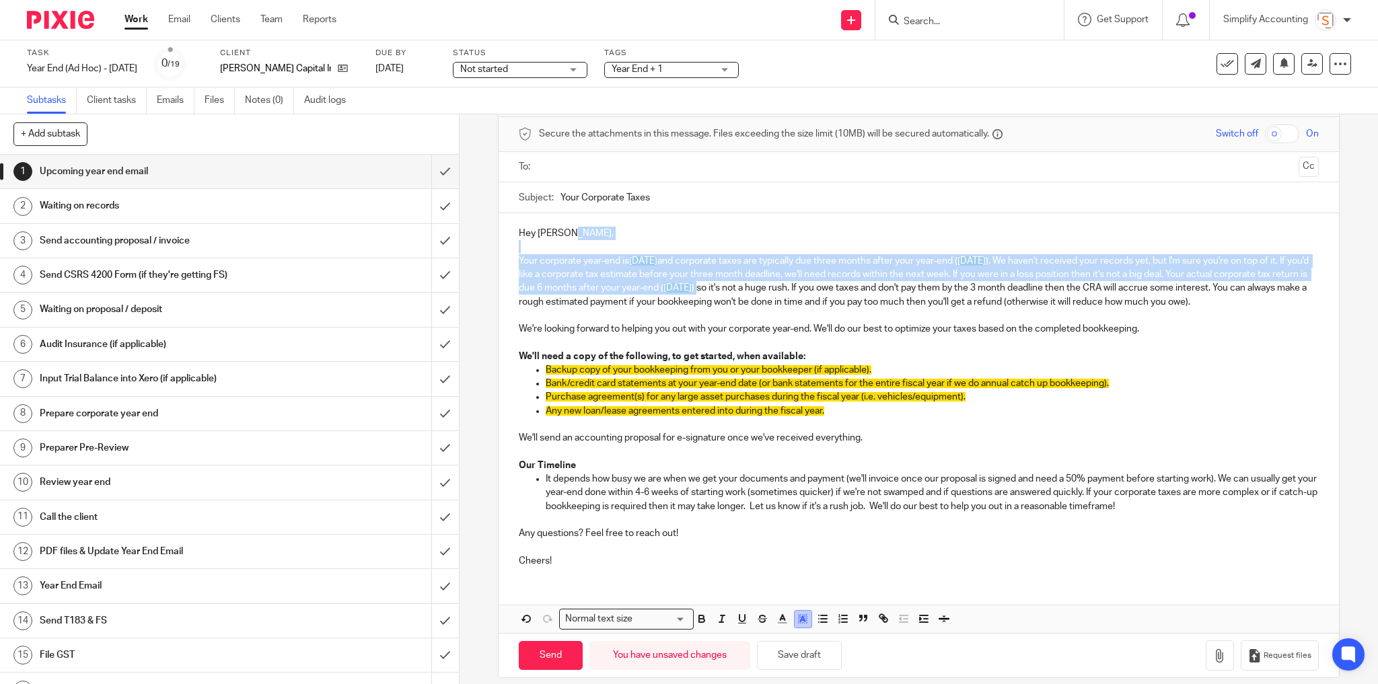
click at [798, 618] on rect "button" at bounding box center [798, 617] width 1 height 1
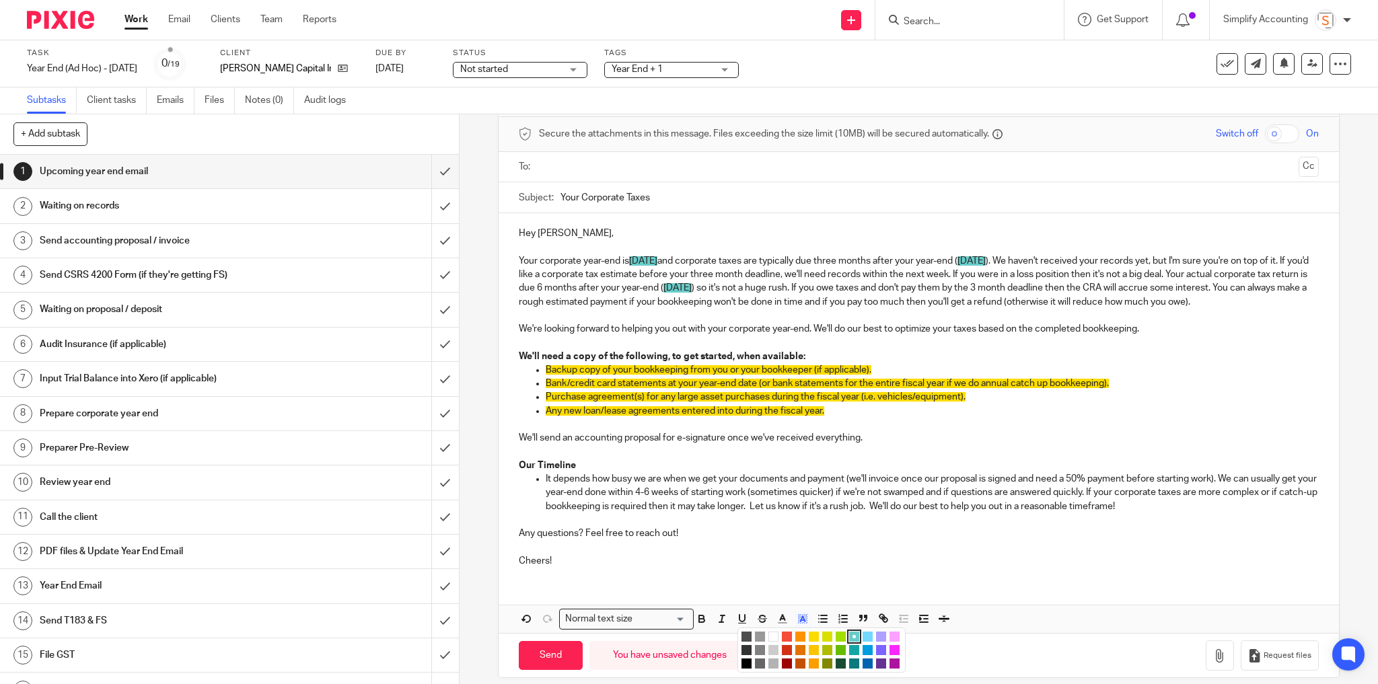
drag, startPoint x: 772, startPoint y: 649, endPoint x: 769, endPoint y: 532, distance: 117.2
click at [772, 642] on li "color:#FFFFFF" at bounding box center [774, 637] width 10 height 10
click at [842, 297] on p "Your corporate year-end is August 31, 2025 and corporate taxes are typically du…" at bounding box center [919, 281] width 801 height 55
drag, startPoint x: 638, startPoint y: 386, endPoint x: 656, endPoint y: 388, distance: 18.2
click at [638, 377] on p "Backup copy of your bookkeeping from you or your bookkeeper (if applicable)." at bounding box center [933, 369] width 774 height 13
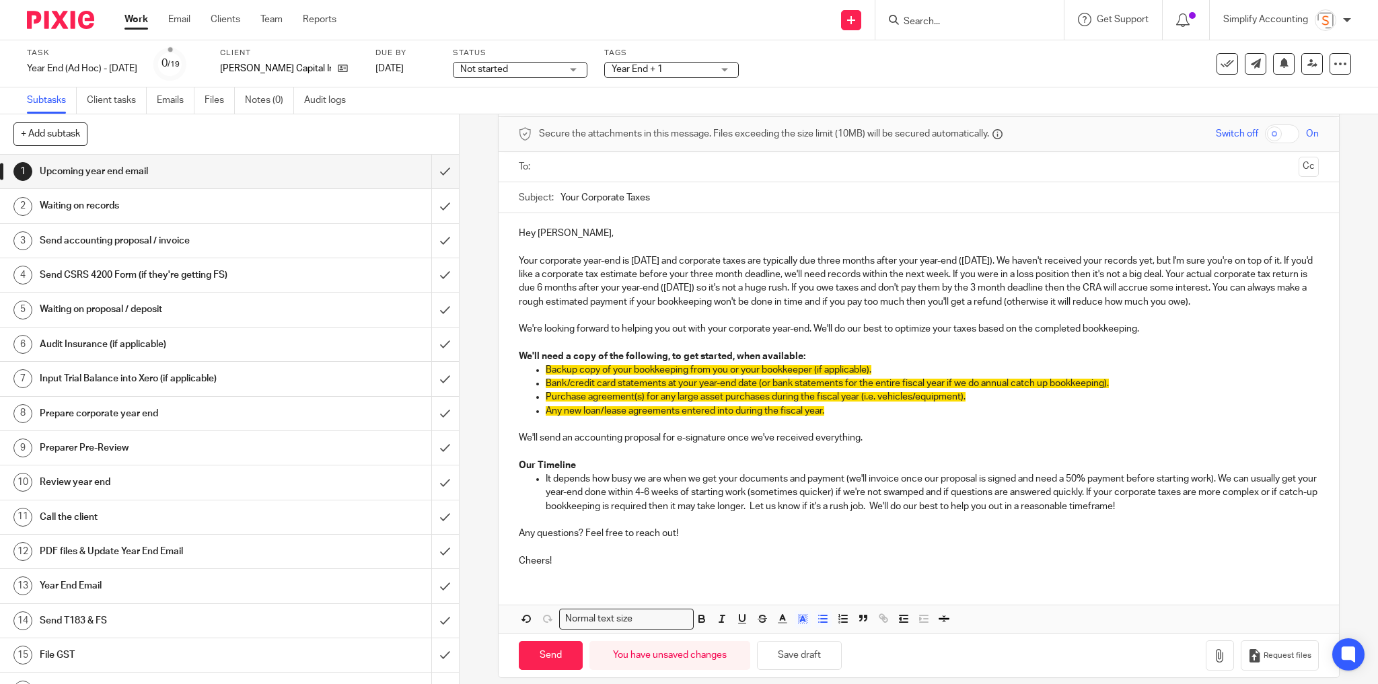
click at [893, 377] on p "Backup copy of your bookkeeping from you or your bookkeeper (if applicable)." at bounding box center [933, 369] width 774 height 13
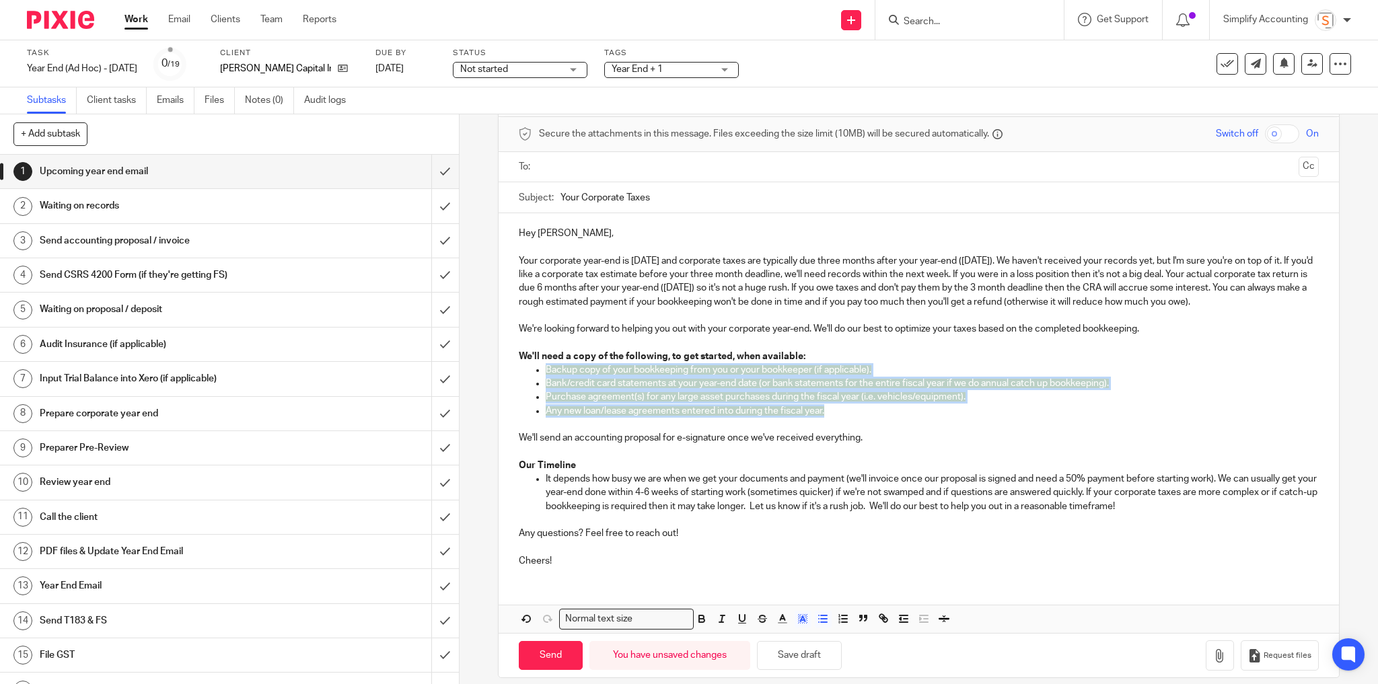
drag, startPoint x: 849, startPoint y: 425, endPoint x: 794, endPoint y: 530, distance: 119.2
click at [536, 382] on ul "Backup copy of your bookkeeping from you or your bookkeeper (if applicable). Ba…" at bounding box center [919, 397] width 801 height 68
click at [797, 625] on icon "button" at bounding box center [803, 619] width 12 height 12
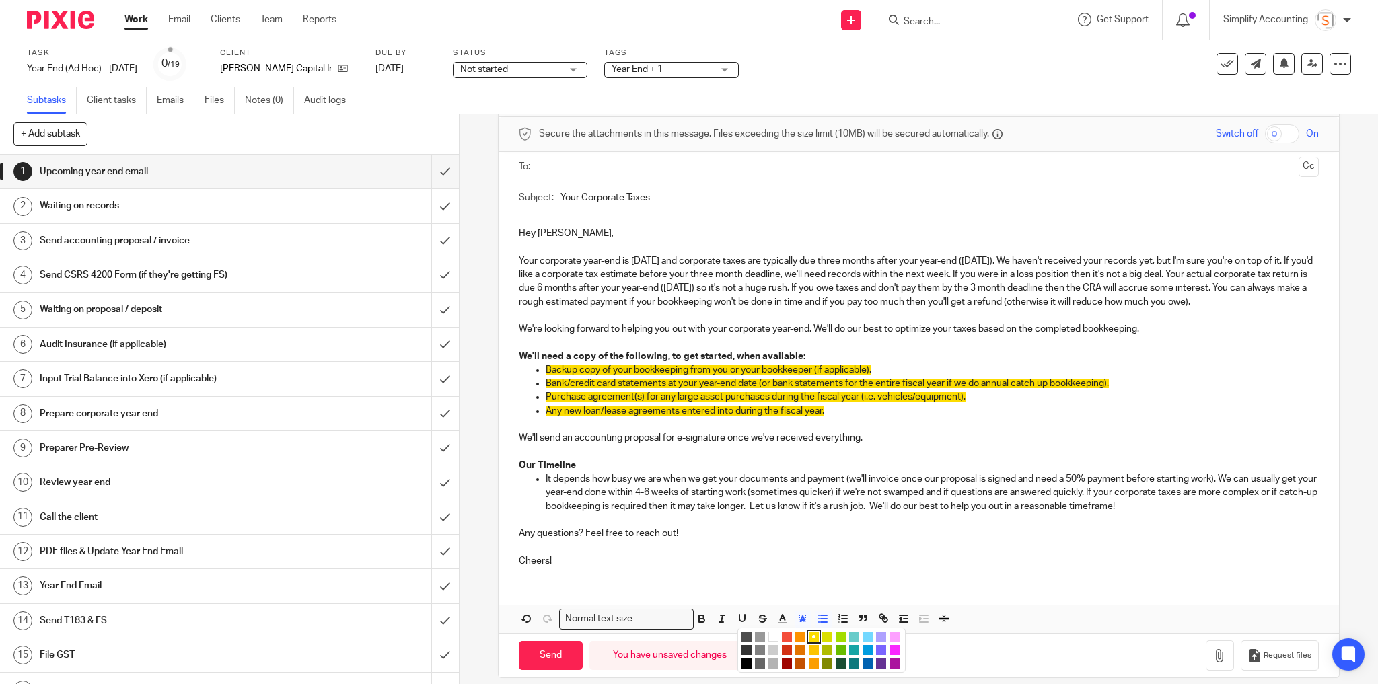
drag, startPoint x: 769, startPoint y: 647, endPoint x: 769, endPoint y: 623, distance: 24.2
click at [769, 642] on li "color:#FFFFFF" at bounding box center [774, 637] width 10 height 10
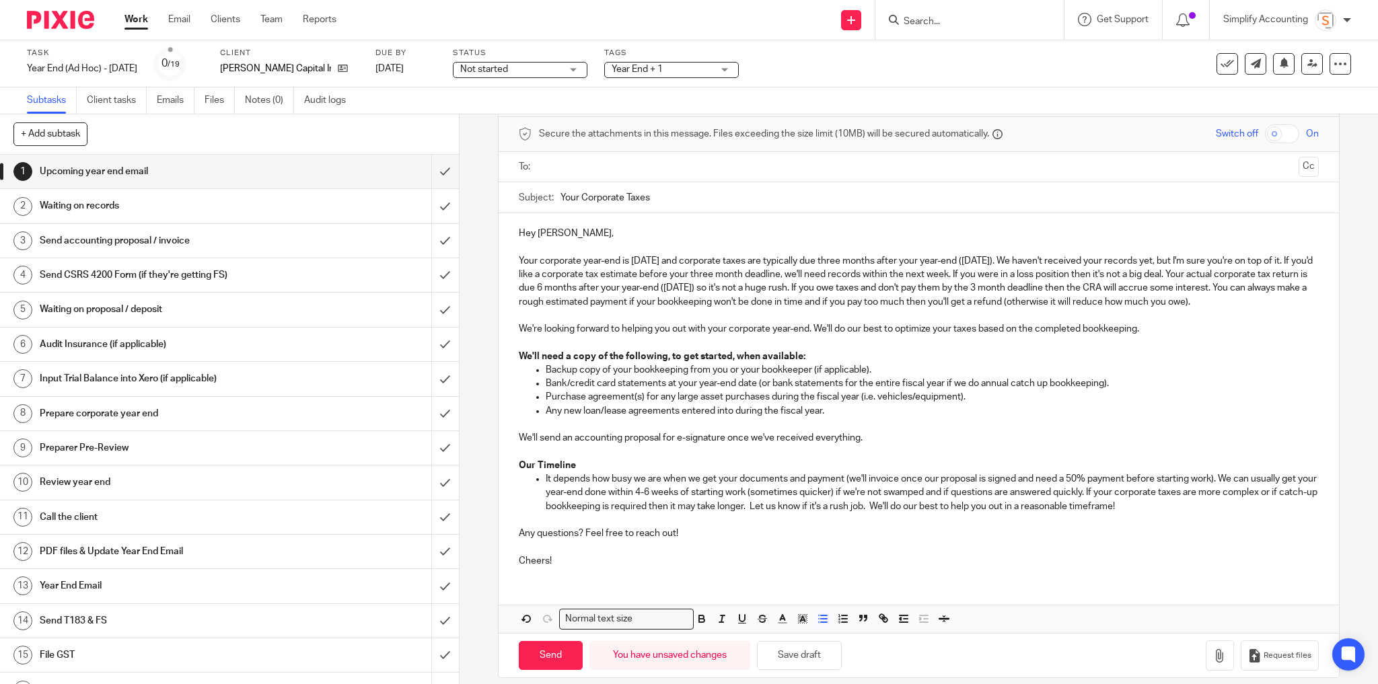
drag, startPoint x: 781, startPoint y: 553, endPoint x: 780, endPoint y: 561, distance: 8.2
click at [781, 554] on p at bounding box center [919, 546] width 801 height 13
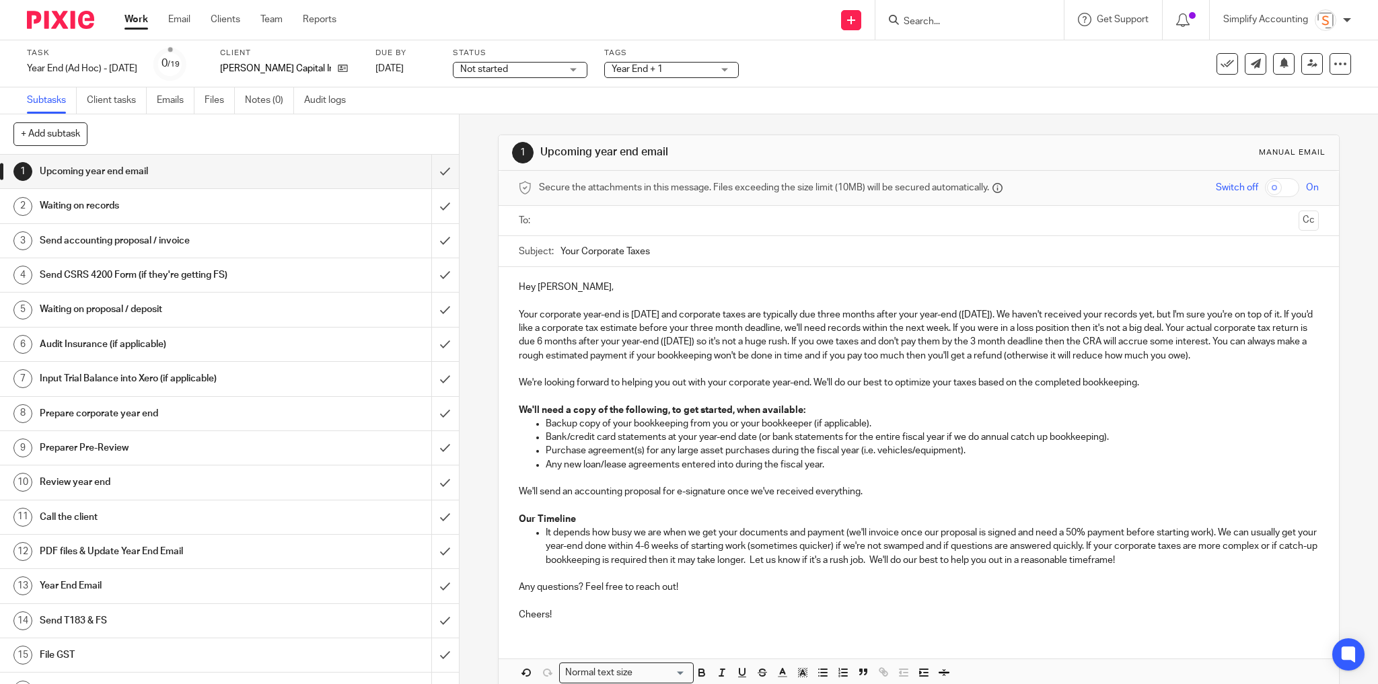
click at [596, 225] on input "text" at bounding box center [919, 220] width 750 height 15
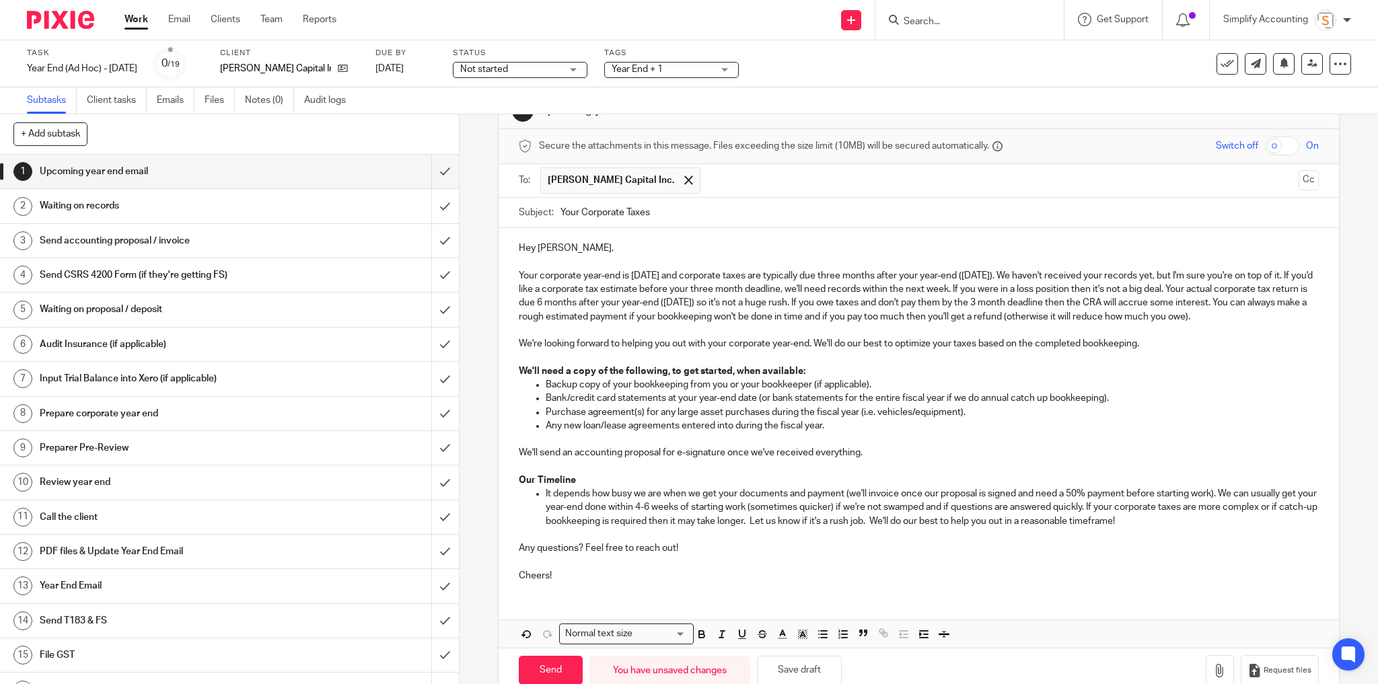
scroll to position [81, 0]
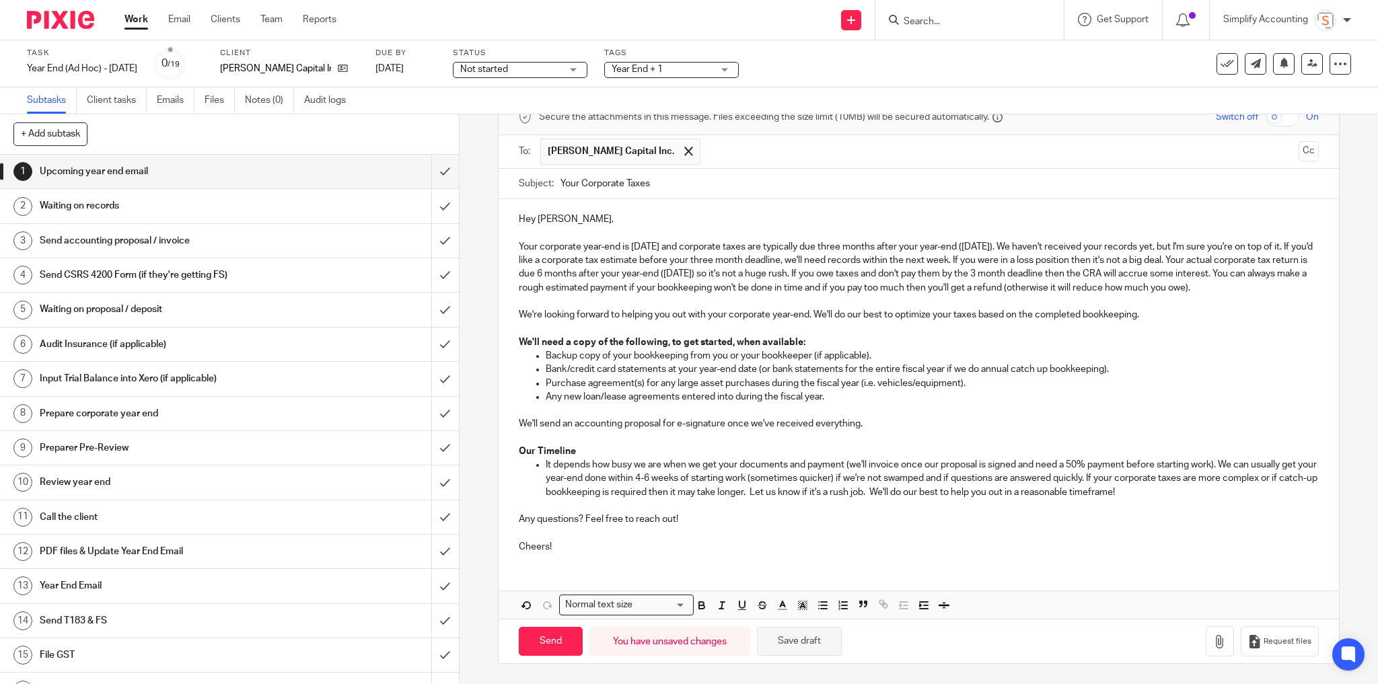
click at [812, 644] on button "Save draft" at bounding box center [799, 641] width 85 height 29
click at [546, 642] on input "Send" at bounding box center [551, 641] width 64 height 29
type input "Sent"
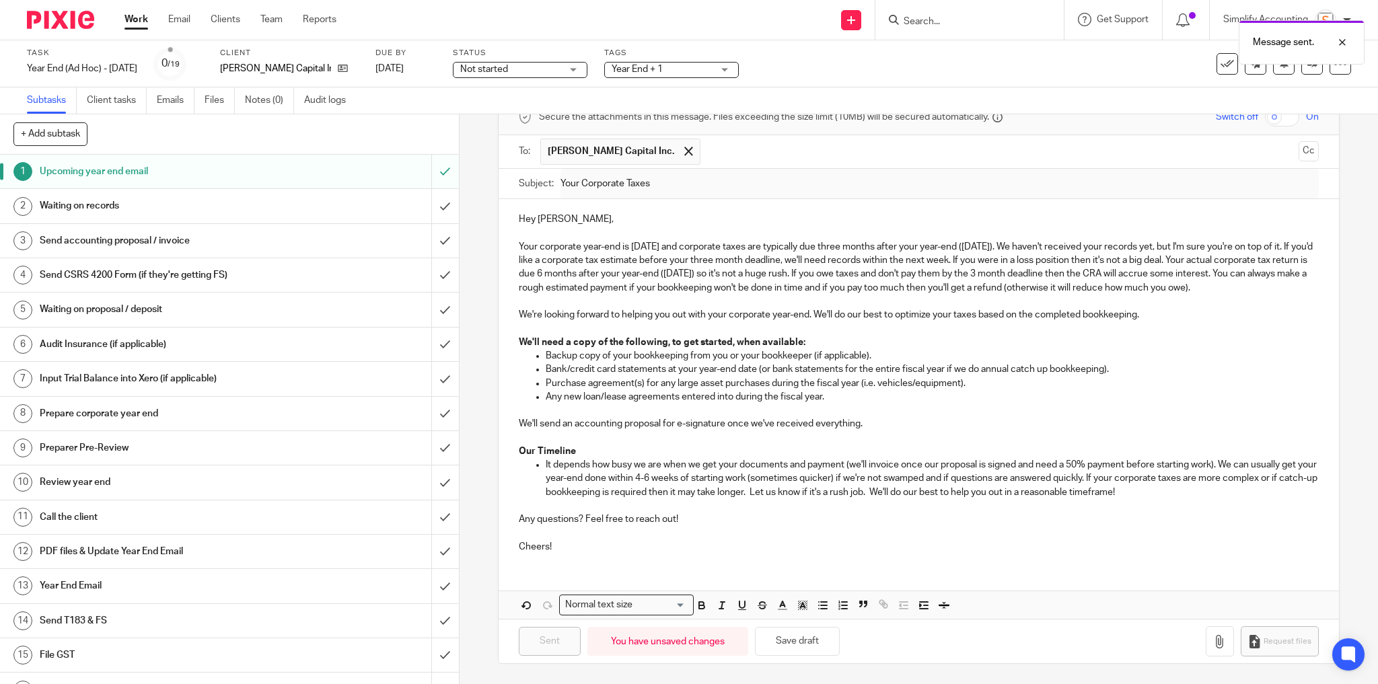
click at [713, 73] on span "Year End + 1" at bounding box center [662, 70] width 101 height 14
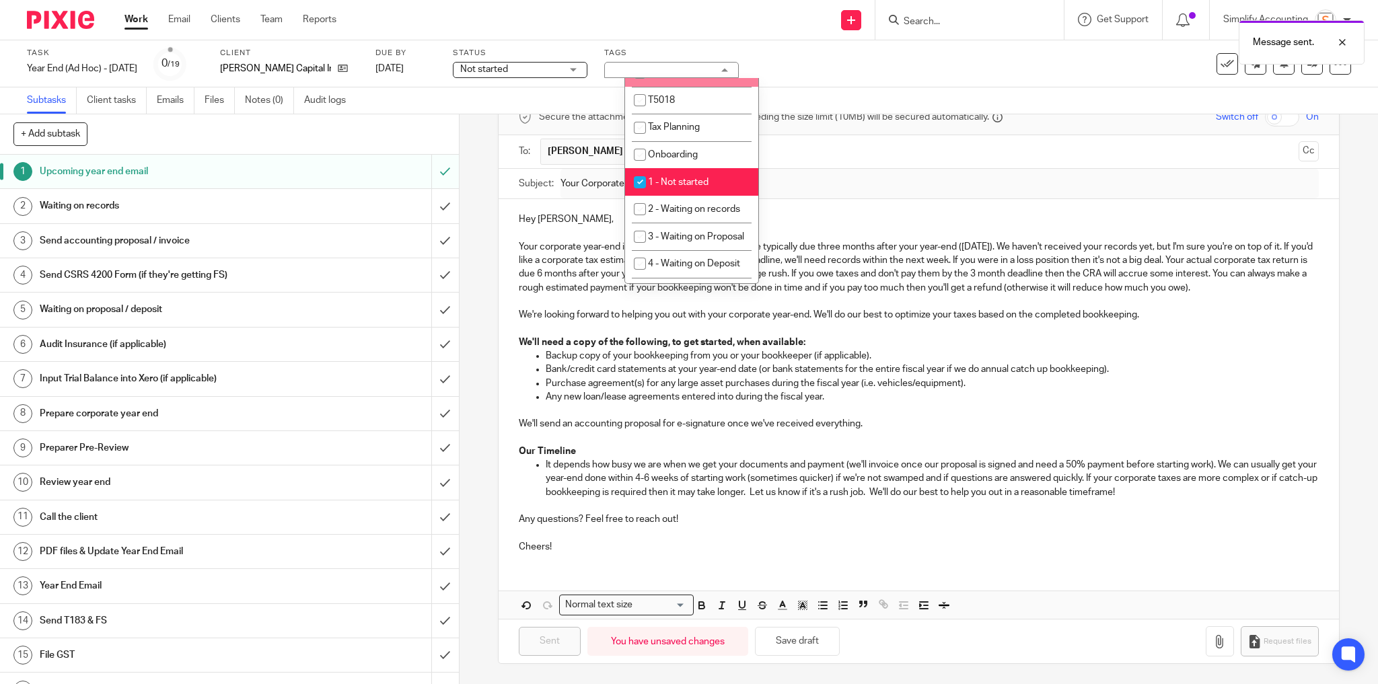
scroll to position [269, 0]
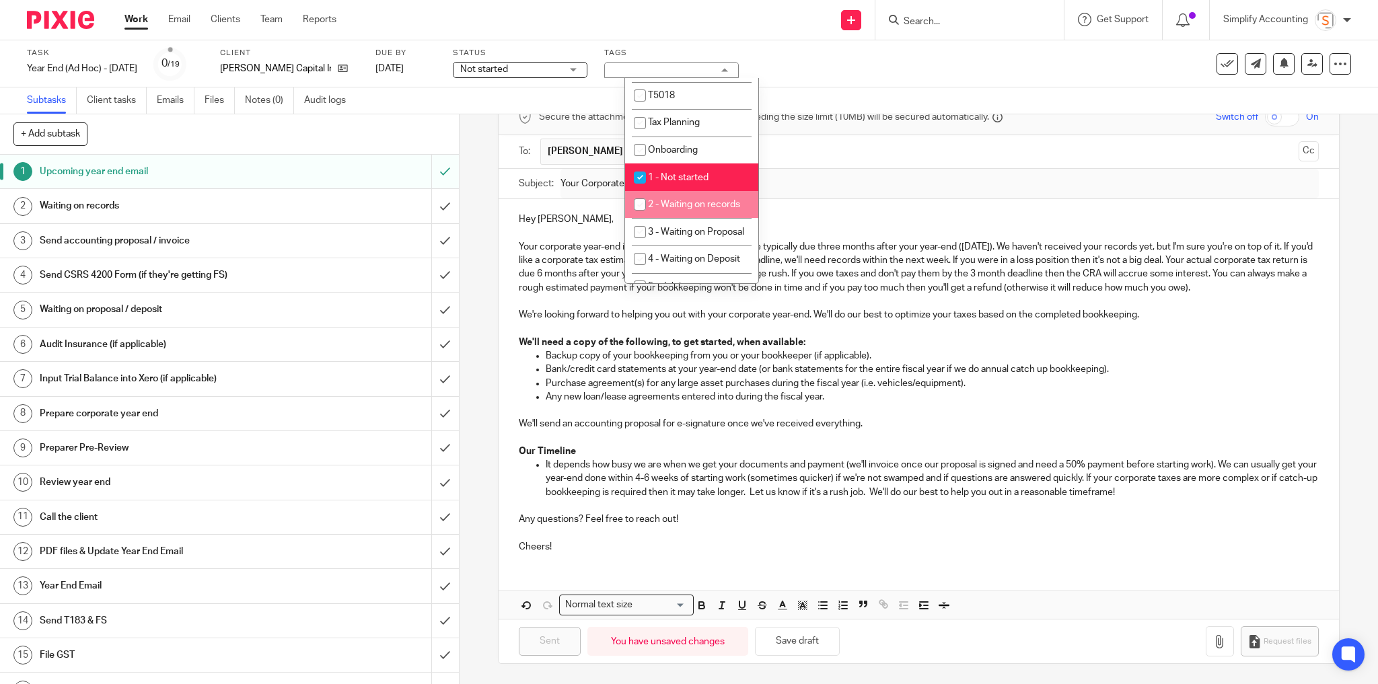
click at [642, 210] on input "checkbox" at bounding box center [640, 205] width 26 height 26
checkbox input "true"
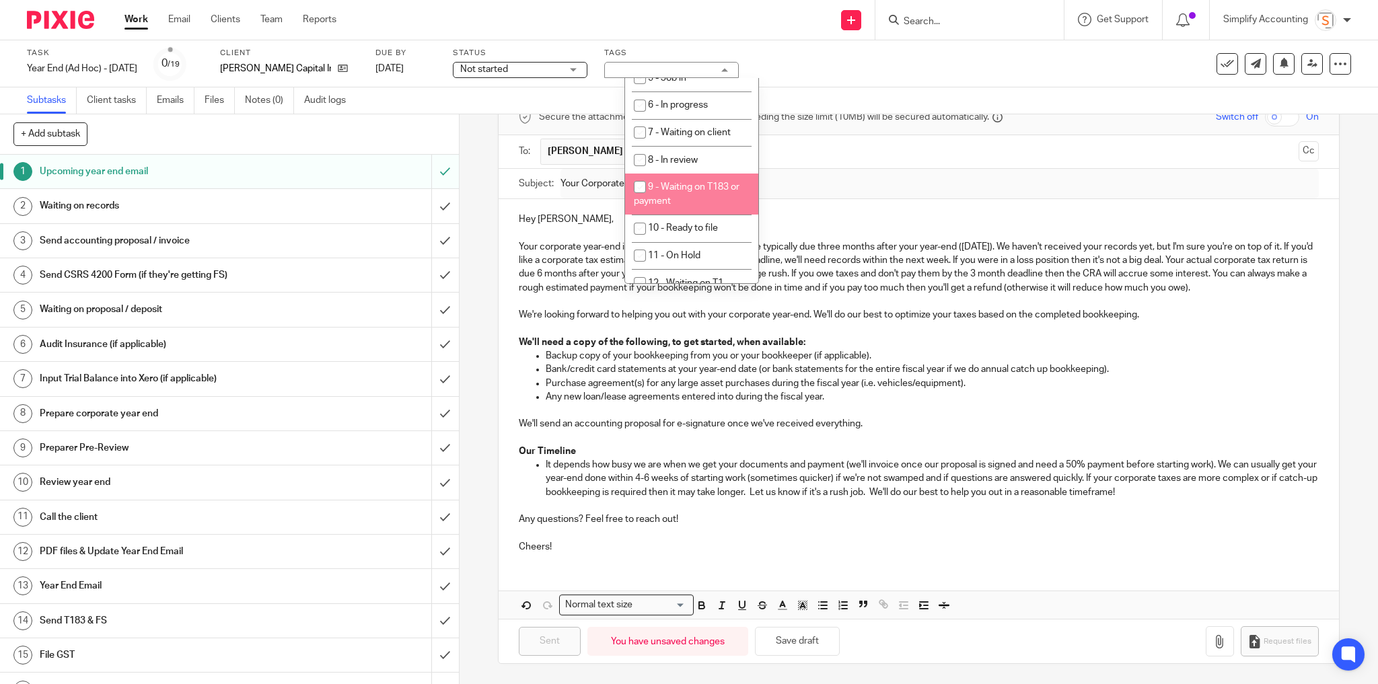
scroll to position [526, 0]
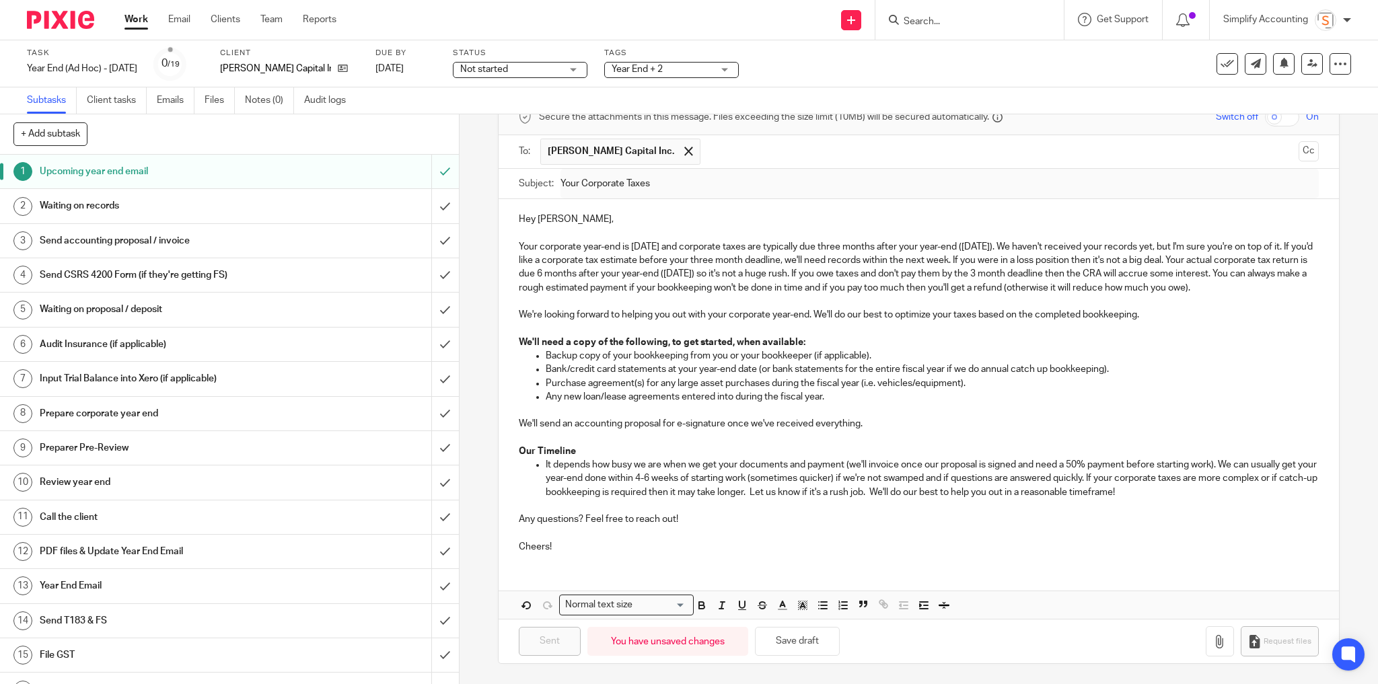
drag, startPoint x: 815, startPoint y: 118, endPoint x: 821, endPoint y: 141, distance: 23.0
click at [815, 119] on div "Secure the attachments in this message. Files exceeding the size limit (10MB) w…" at bounding box center [919, 117] width 841 height 35
drag, startPoint x: 139, startPoint y: 20, endPoint x: 156, endPoint y: 37, distance: 24.7
click at [140, 20] on link "Work" at bounding box center [137, 19] width 24 height 13
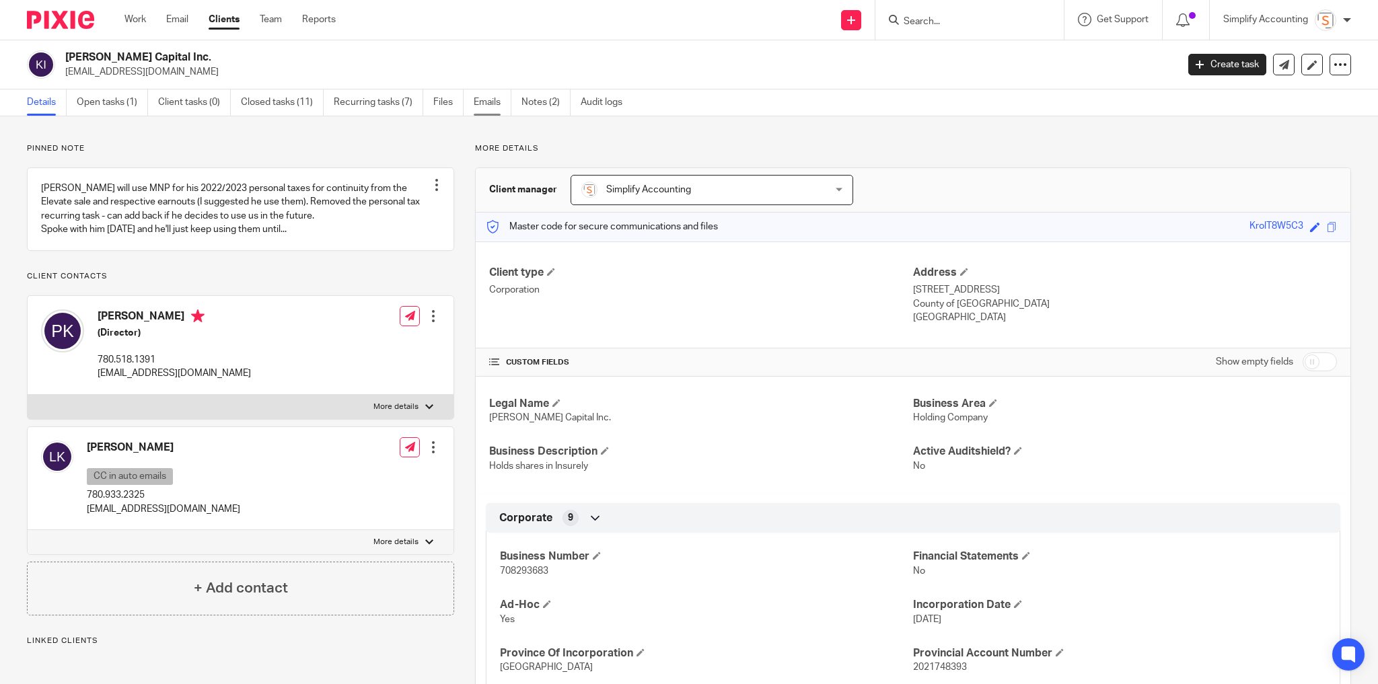
click at [485, 98] on link "Emails" at bounding box center [493, 103] width 38 height 26
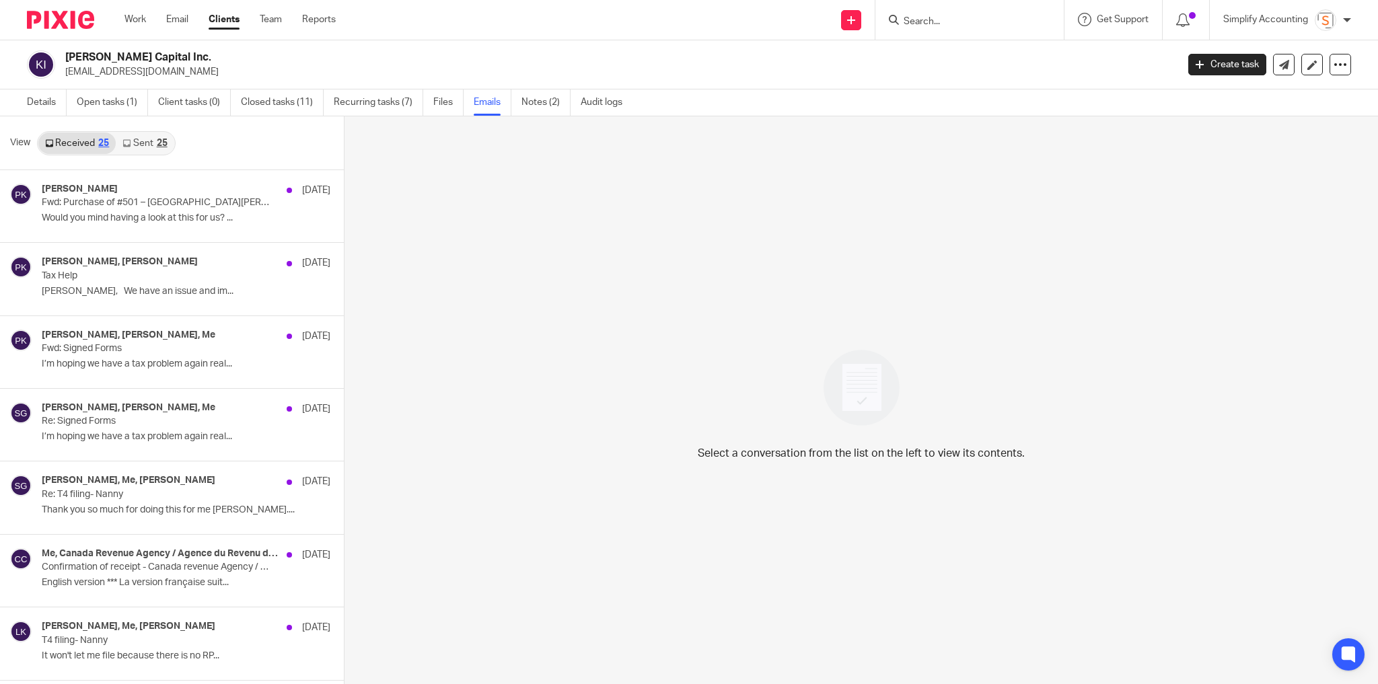
click at [160, 141] on div "25" at bounding box center [162, 143] width 11 height 9
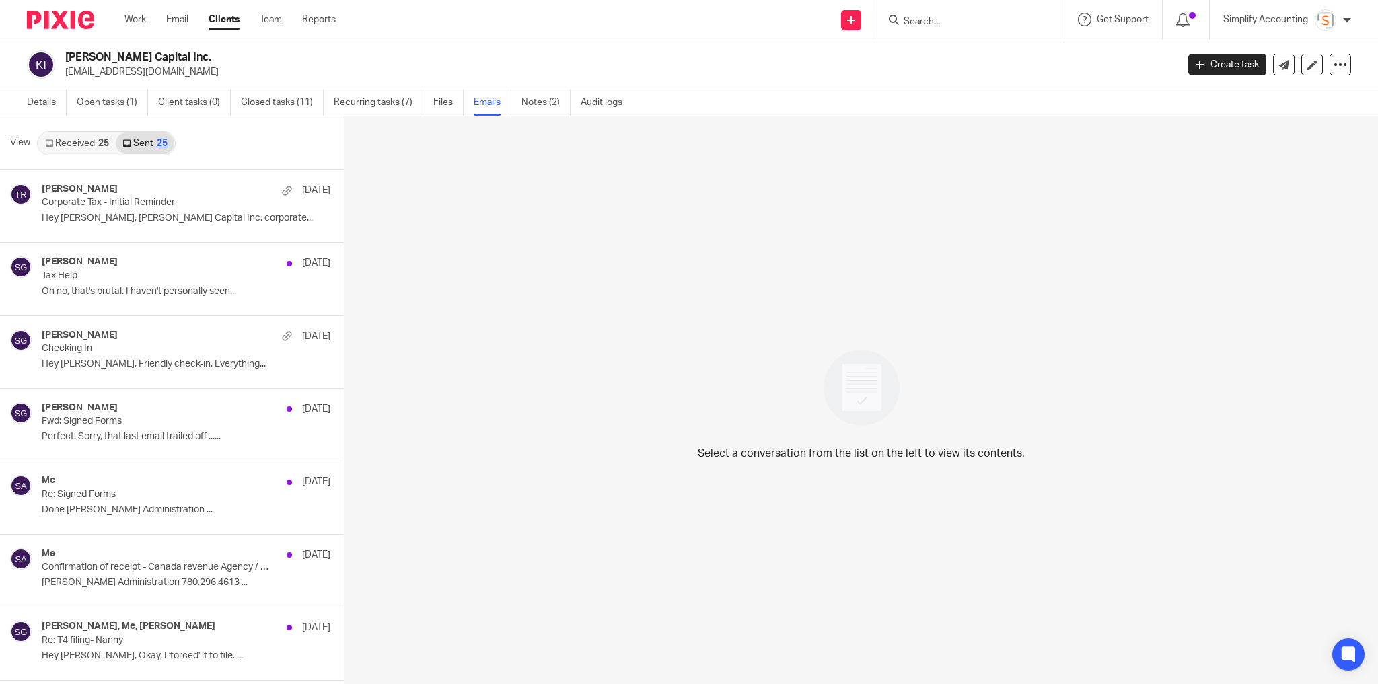
scroll to position [1, 0]
click at [143, 142] on link "Sent 25" at bounding box center [145, 142] width 58 height 22
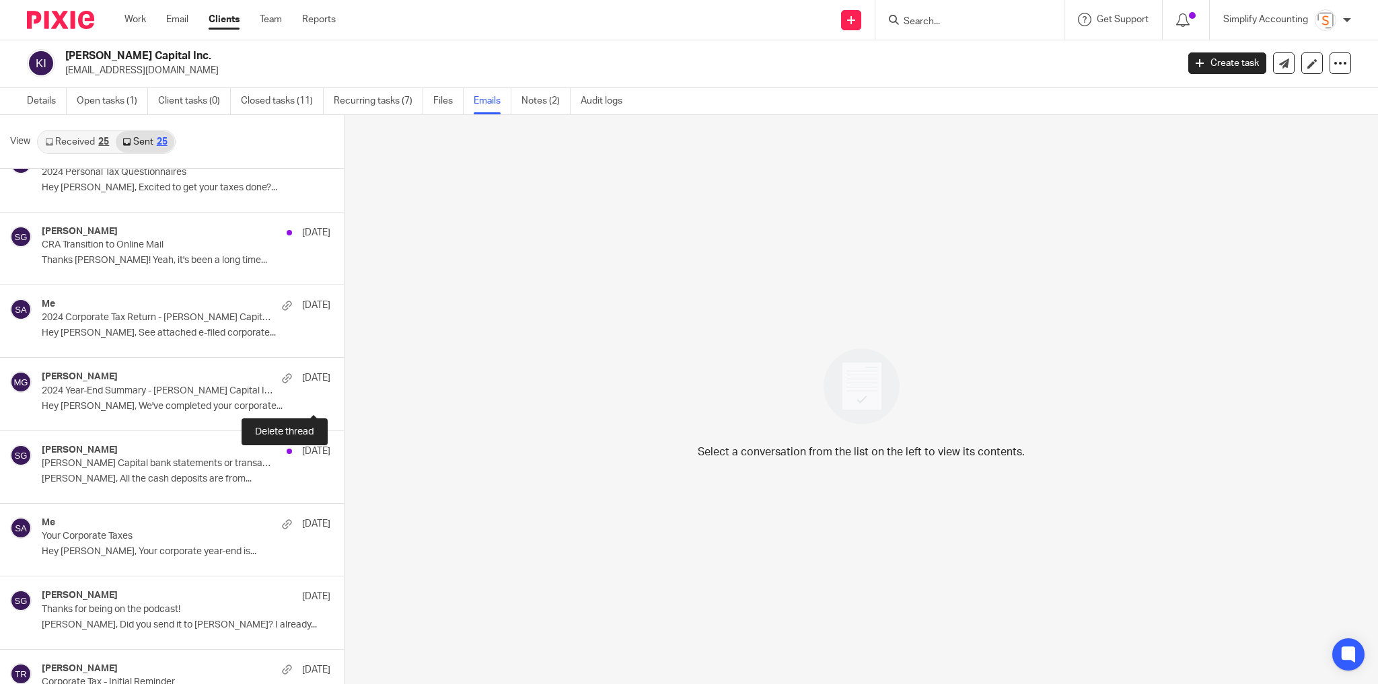
scroll to position [700, 0]
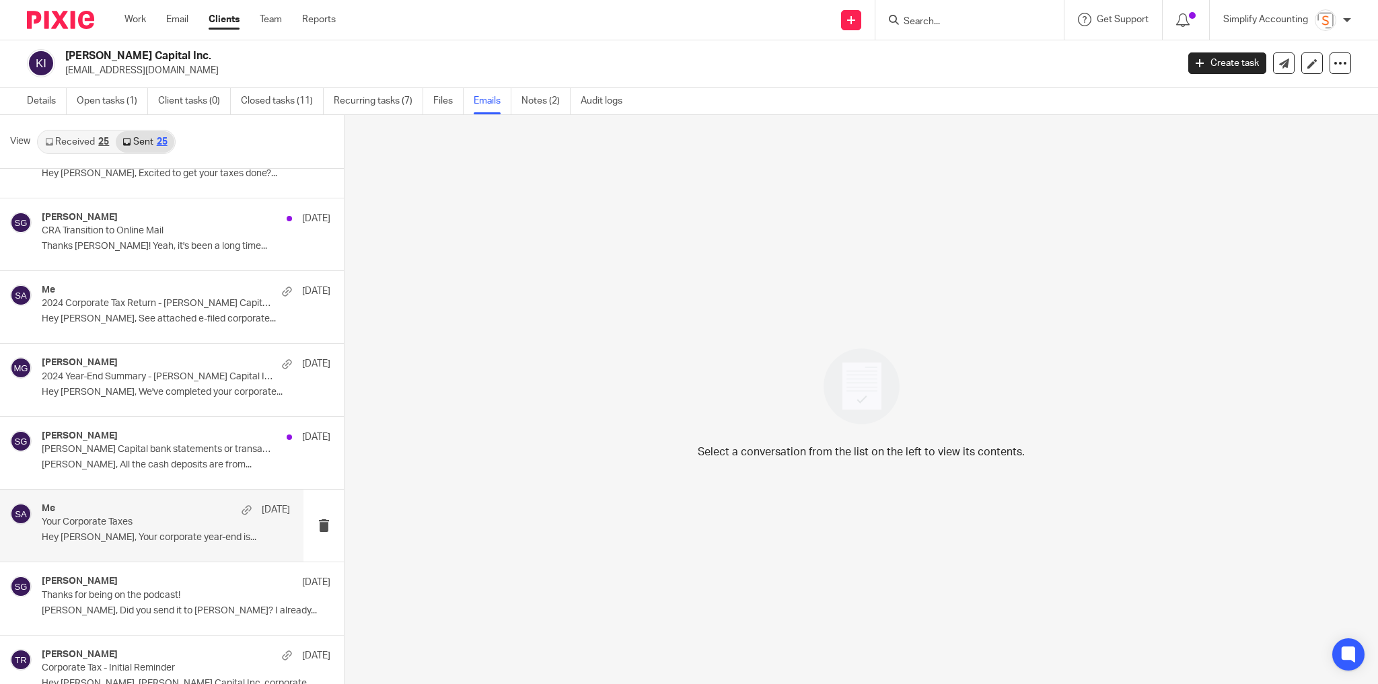
click at [180, 546] on div "Me Oct 24 Your Corporate Taxes Hey Pierce, Your corporate year-end is..." at bounding box center [152, 526] width 304 height 72
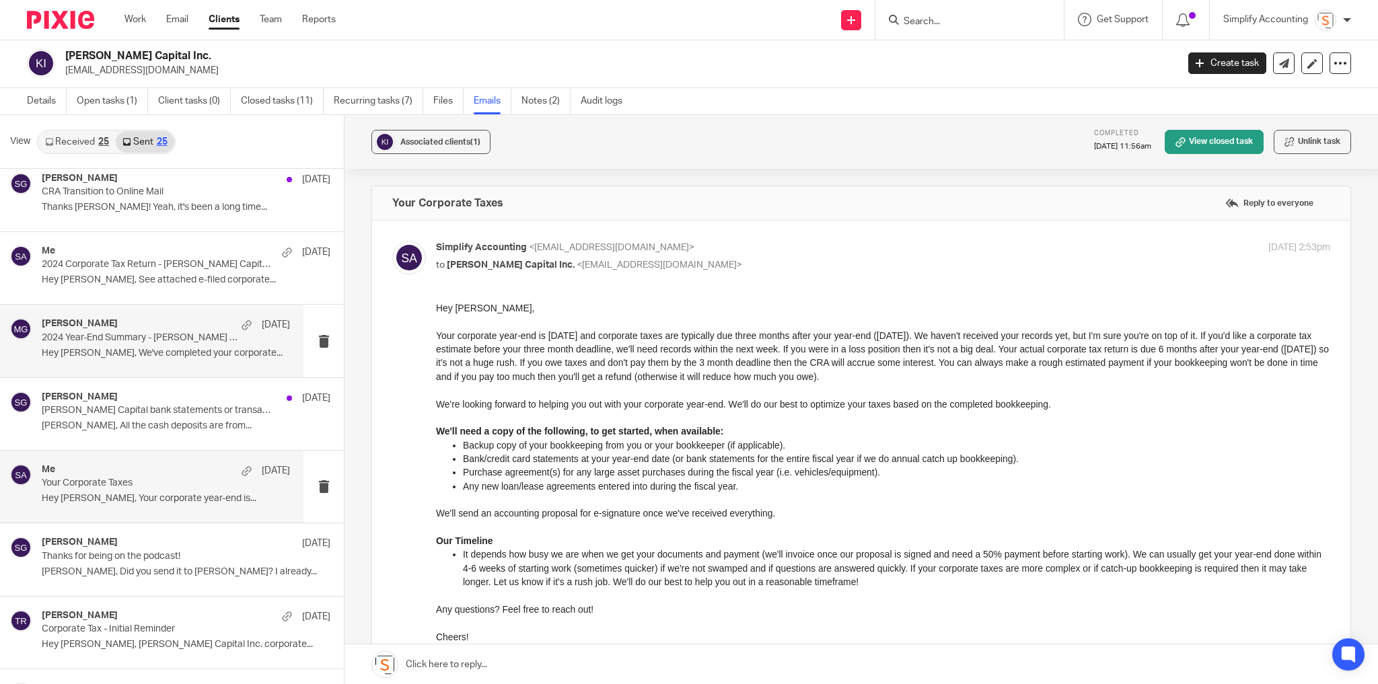
scroll to position [754, 0]
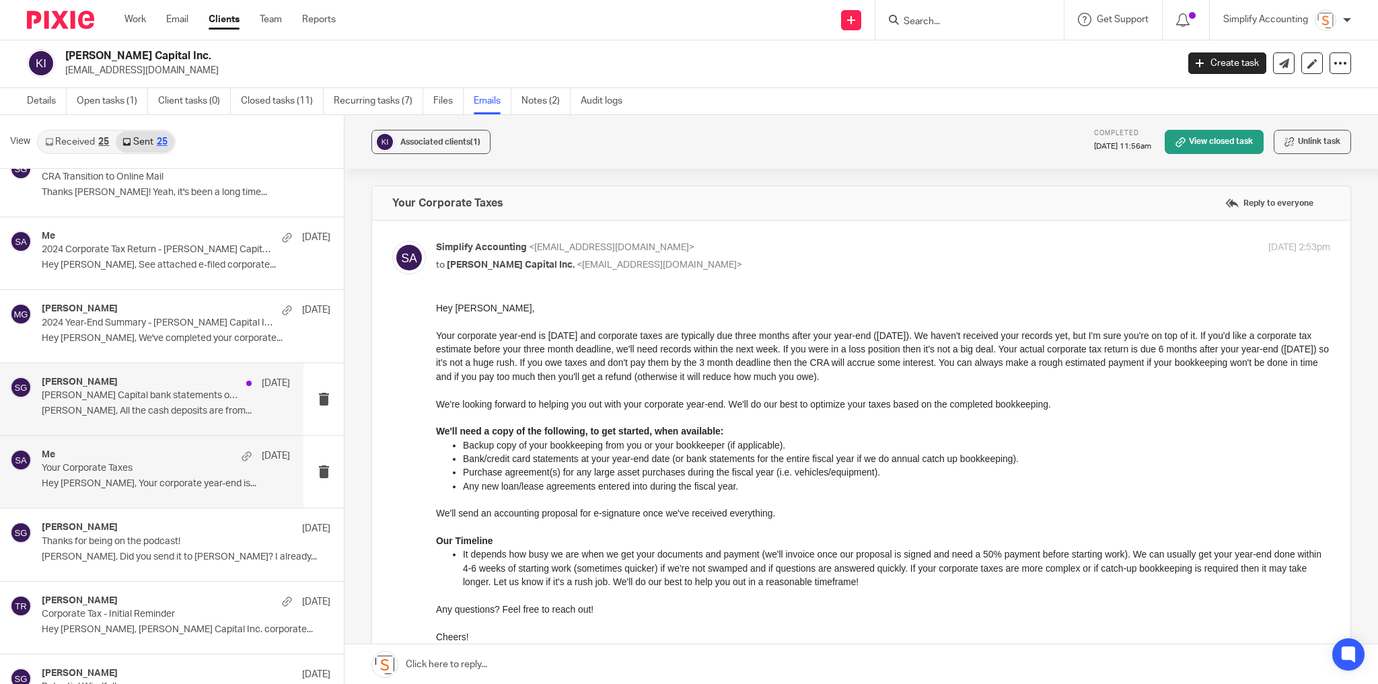
click at [167, 406] on p "Tayler, All the cash deposits are from..." at bounding box center [166, 411] width 248 height 11
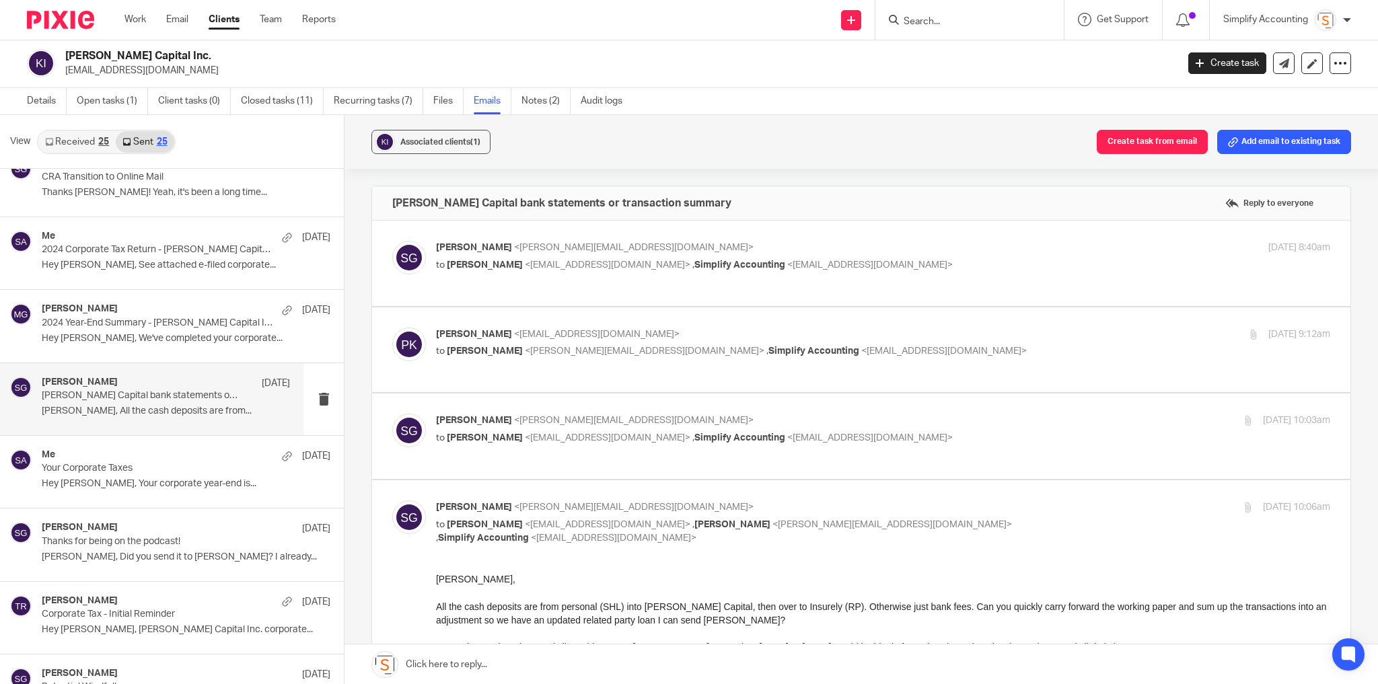
scroll to position [0, 0]
click at [828, 252] on p "Shawn Gander <shawn@simplifyaccounting.ca>" at bounding box center [734, 248] width 596 height 14
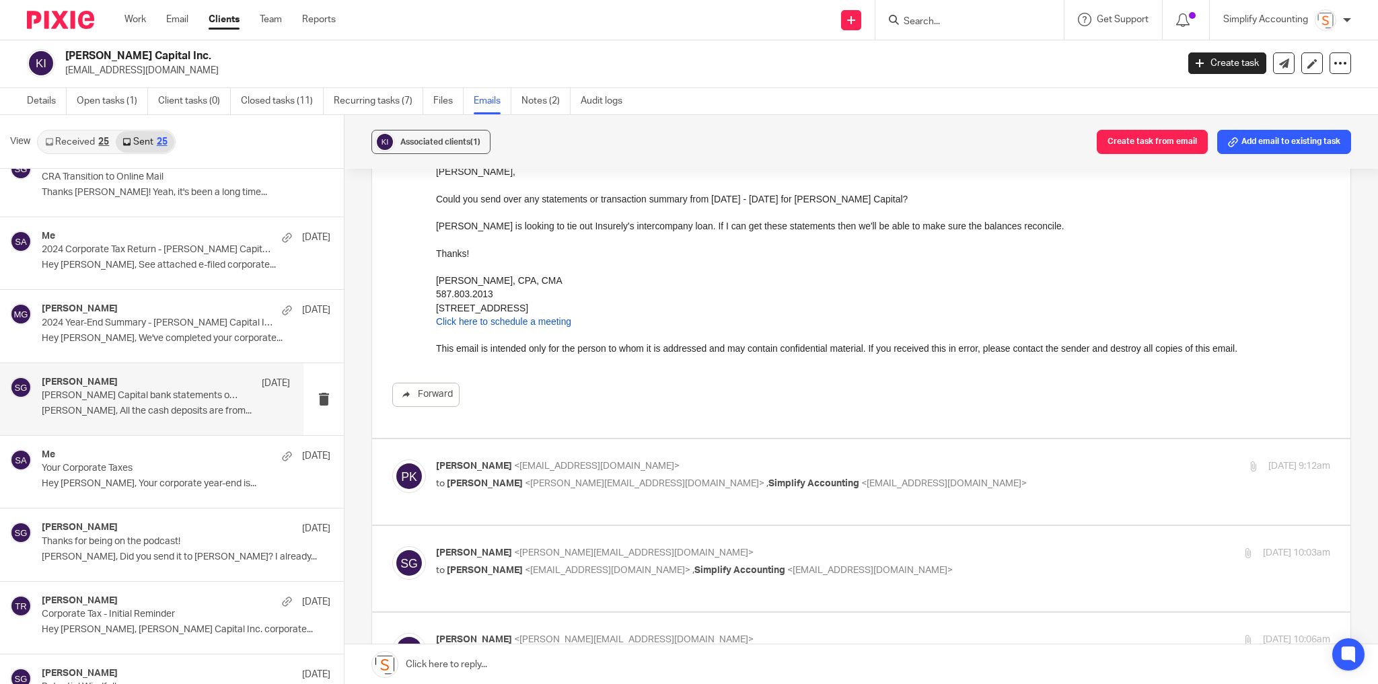
scroll to position [162, 0]
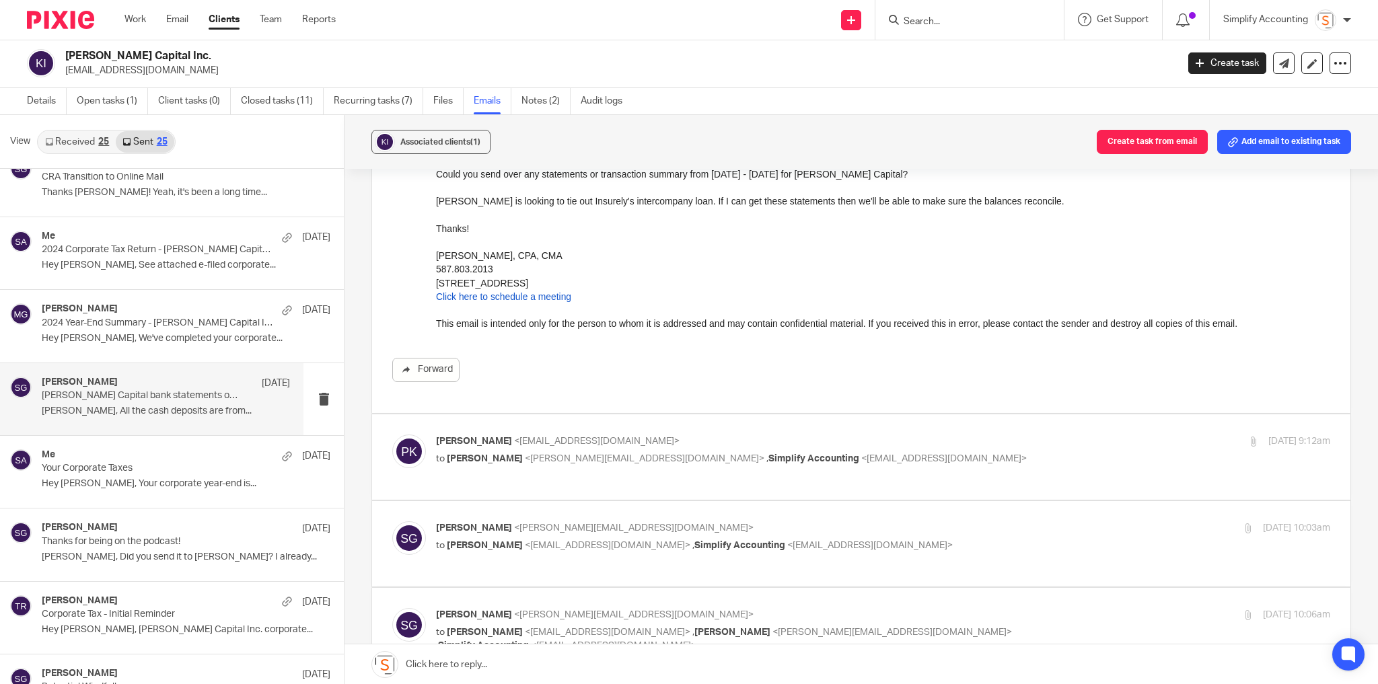
click at [1035, 470] on div "Pierce Krol <piercek@insurely.ca> to Shawn Gander <shawn@simplifyaccounting.ca>…" at bounding box center [861, 457] width 938 height 45
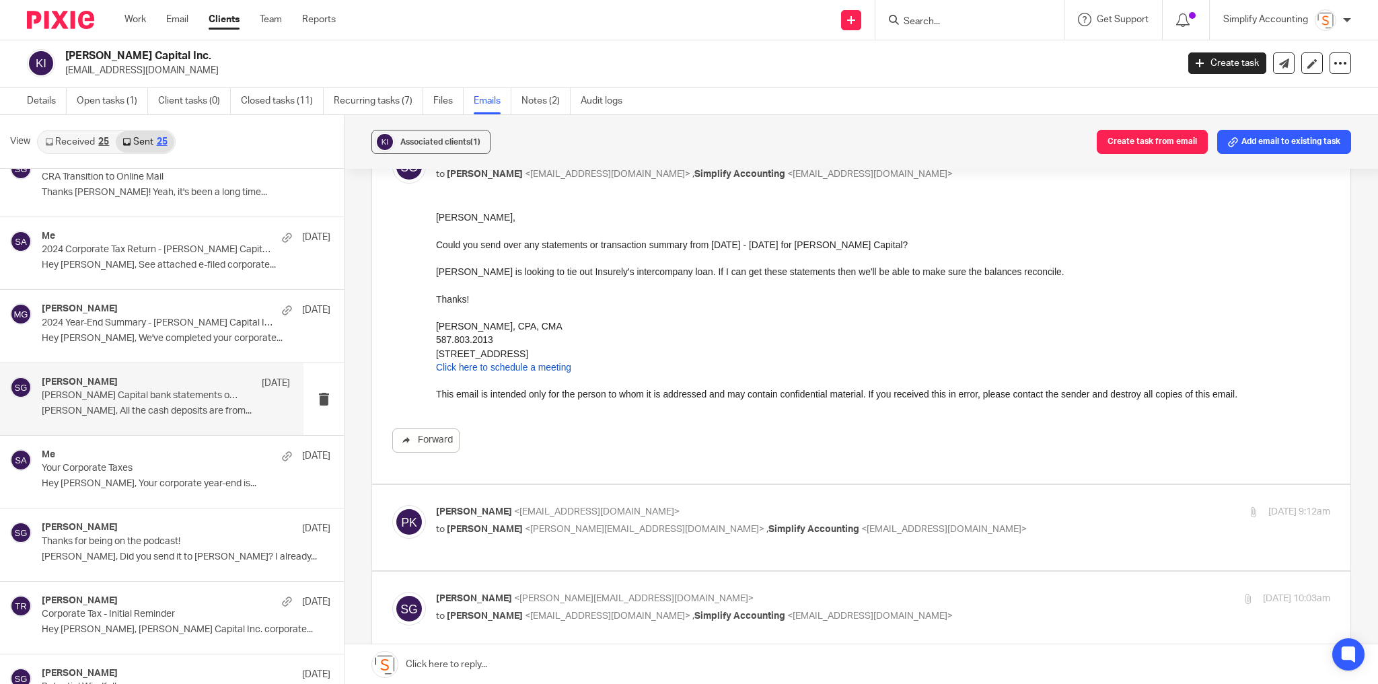
scroll to position [0, 0]
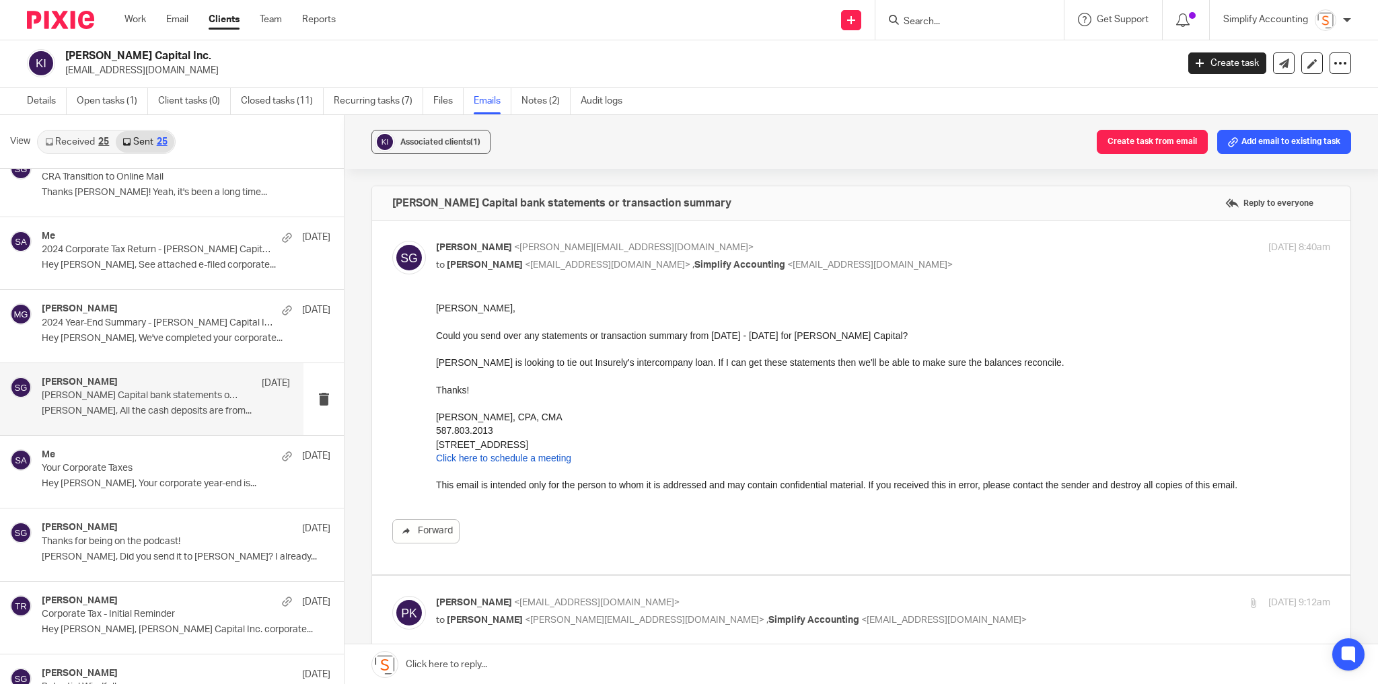
click at [739, 294] on div "Shawn Gander <shawn@simplifyaccounting.ca> to Pierce Krol <piercek@insurely.ca>…" at bounding box center [861, 398] width 938 height 314
click at [736, 235] on label at bounding box center [861, 398] width 979 height 354
click at [392, 240] on input "checkbox" at bounding box center [392, 240] width 1 height 1
checkbox input "false"
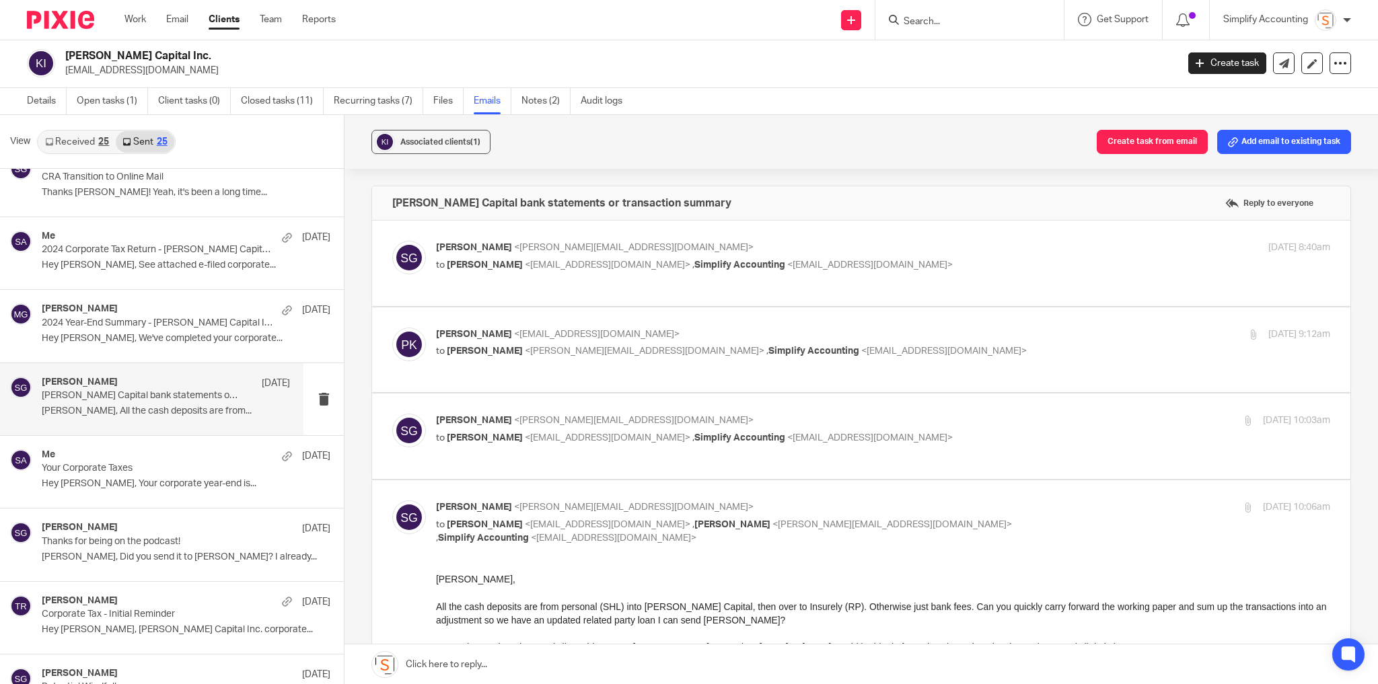
click at [914, 350] on p "to Shawn Gander <shawn@simplifyaccounting.ca> , Simplify Accounting <info@simpl…" at bounding box center [734, 352] width 596 height 14
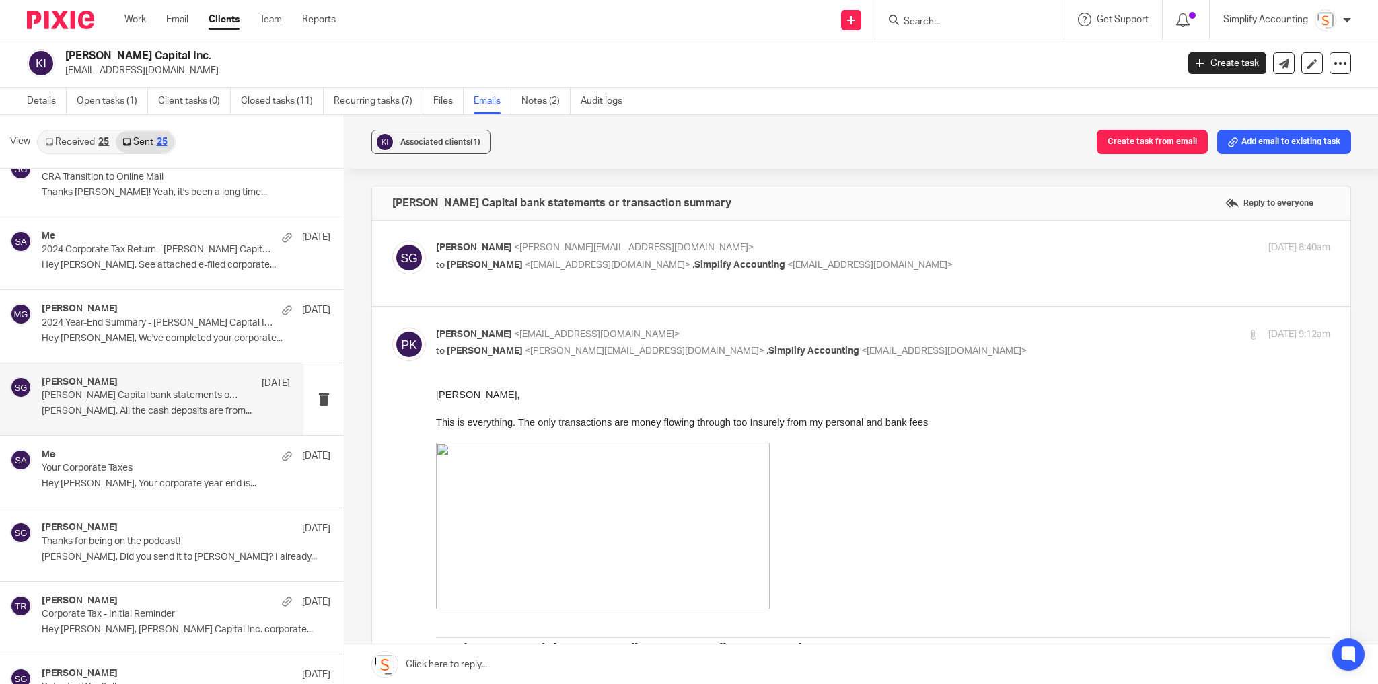
click at [964, 345] on p "to Shawn Gander <shawn@simplifyaccounting.ca> , Simplify Accounting <info@simpl…" at bounding box center [734, 352] width 596 height 14
checkbox input "false"
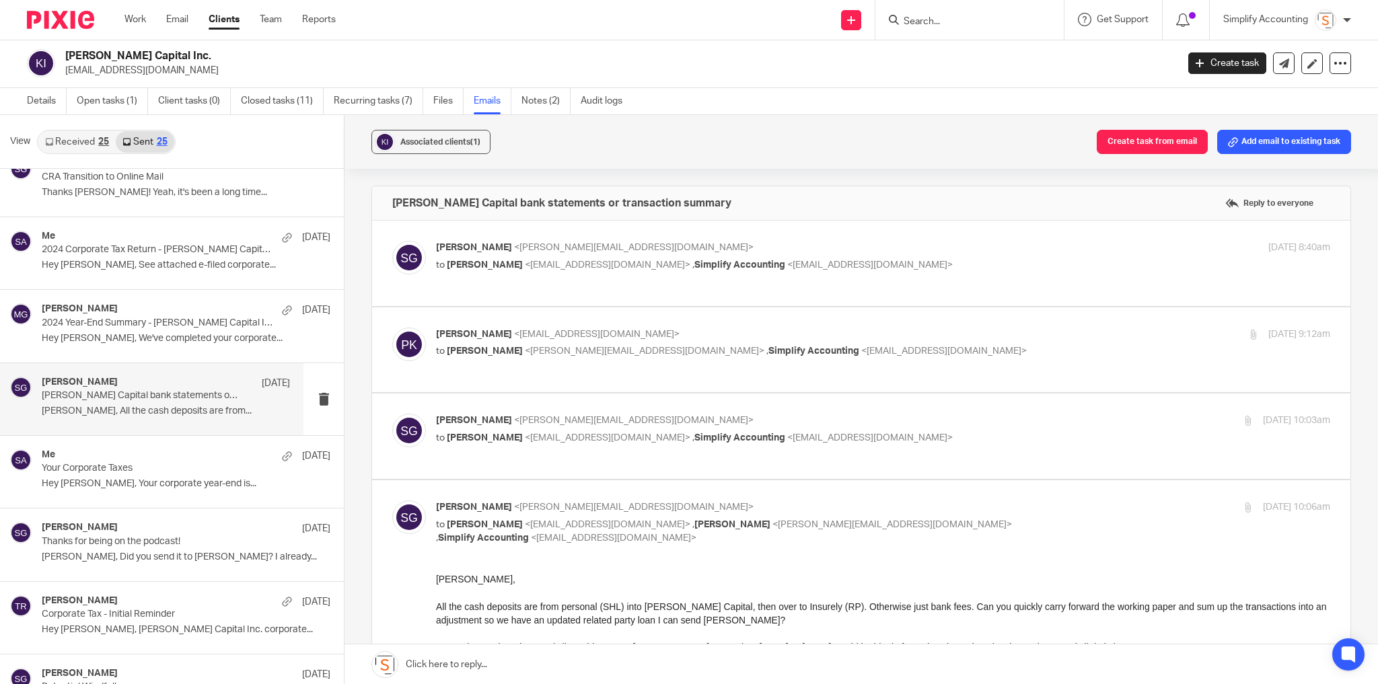
click at [950, 432] on p "to Pierce Krol <piercek@insurely.ca> , Simplify Accounting <info@simplifyaccoun…" at bounding box center [734, 438] width 596 height 14
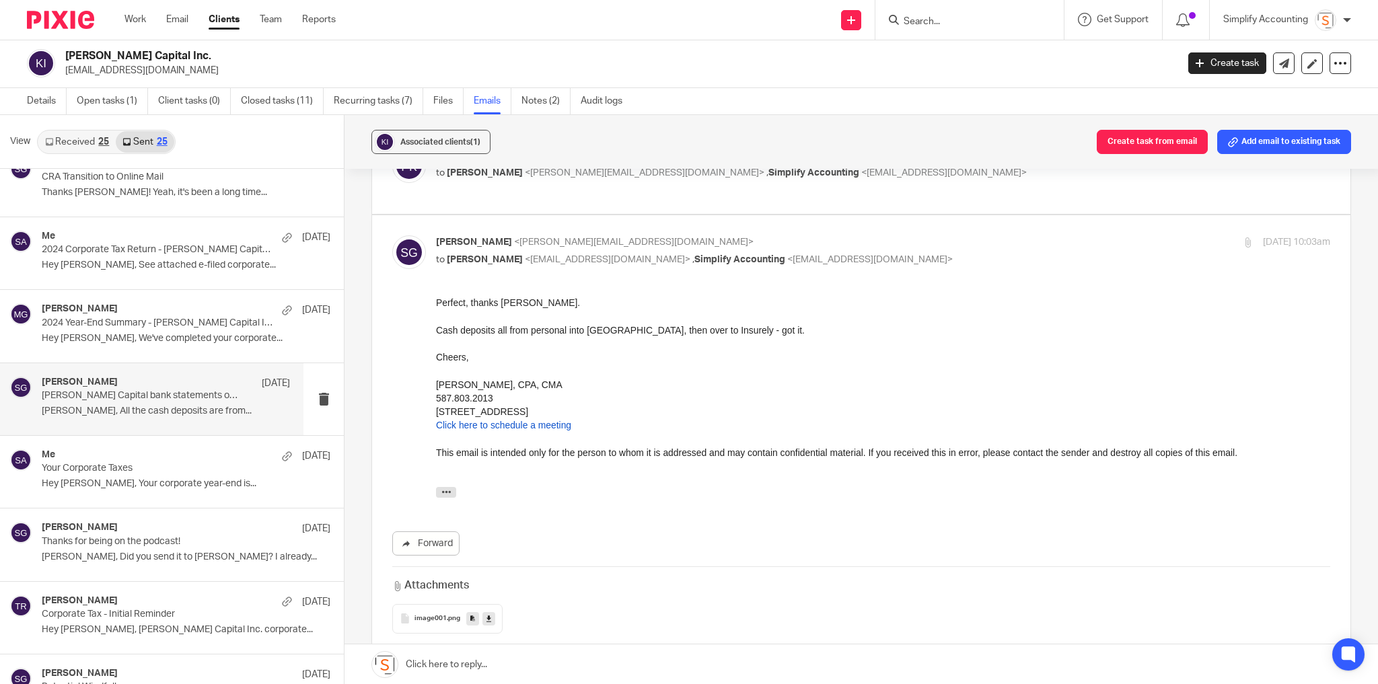
scroll to position [162, 0]
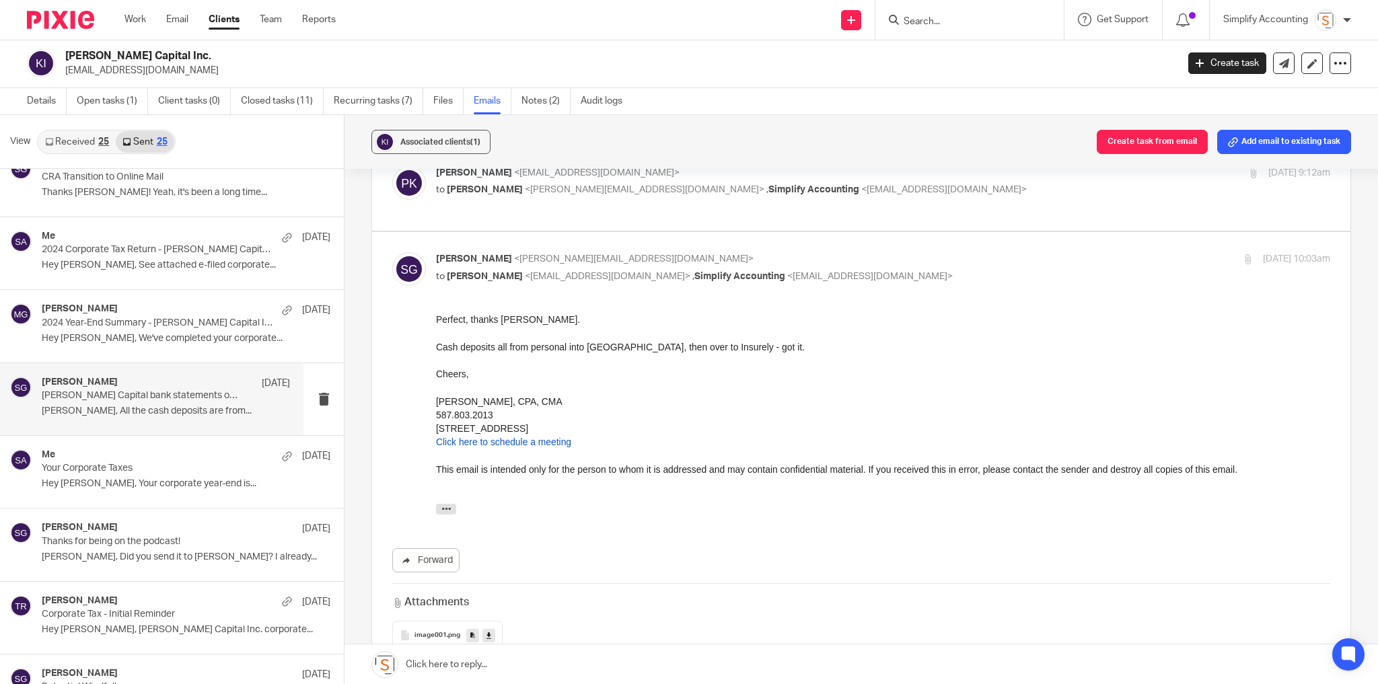
click at [921, 246] on label at bounding box center [861, 457] width 979 height 450
click at [392, 252] on input "checkbox" at bounding box center [392, 252] width 1 height 1
checkbox input "false"
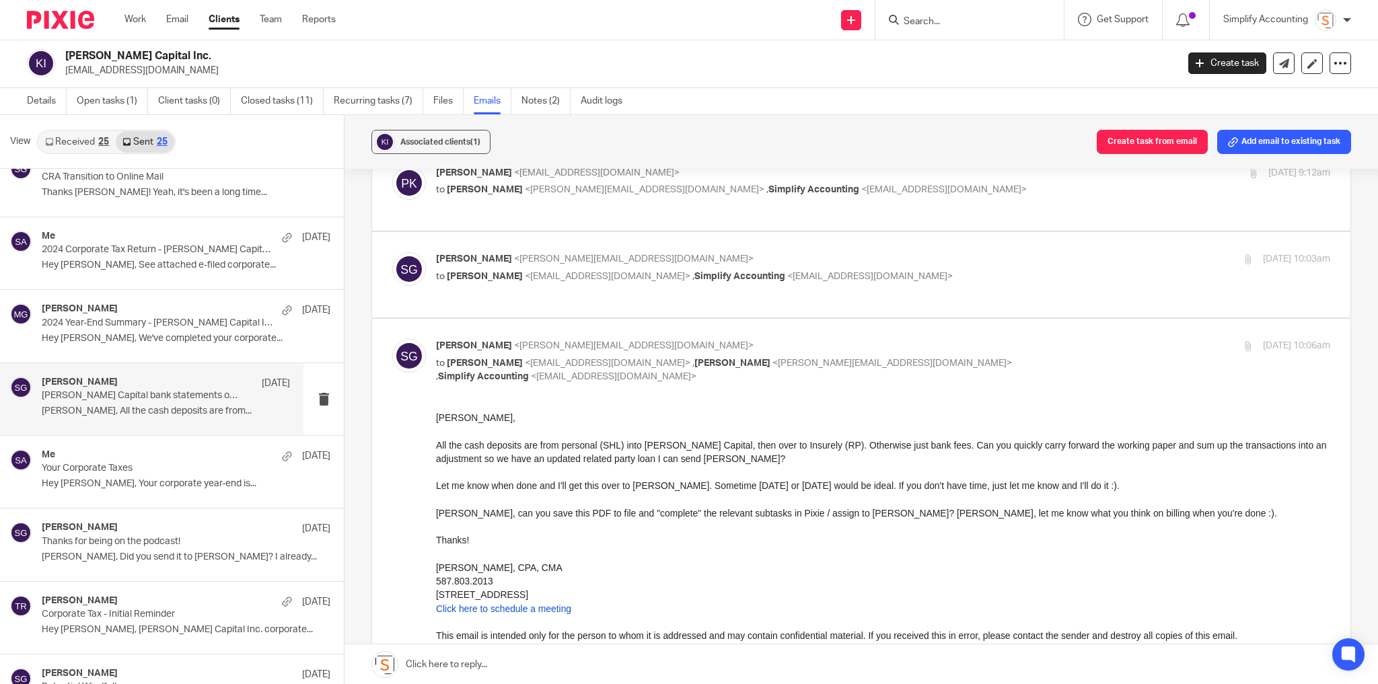
click at [1002, 344] on p "Shawn Gander <shawn@simplifyaccounting.ca>" at bounding box center [734, 346] width 596 height 14
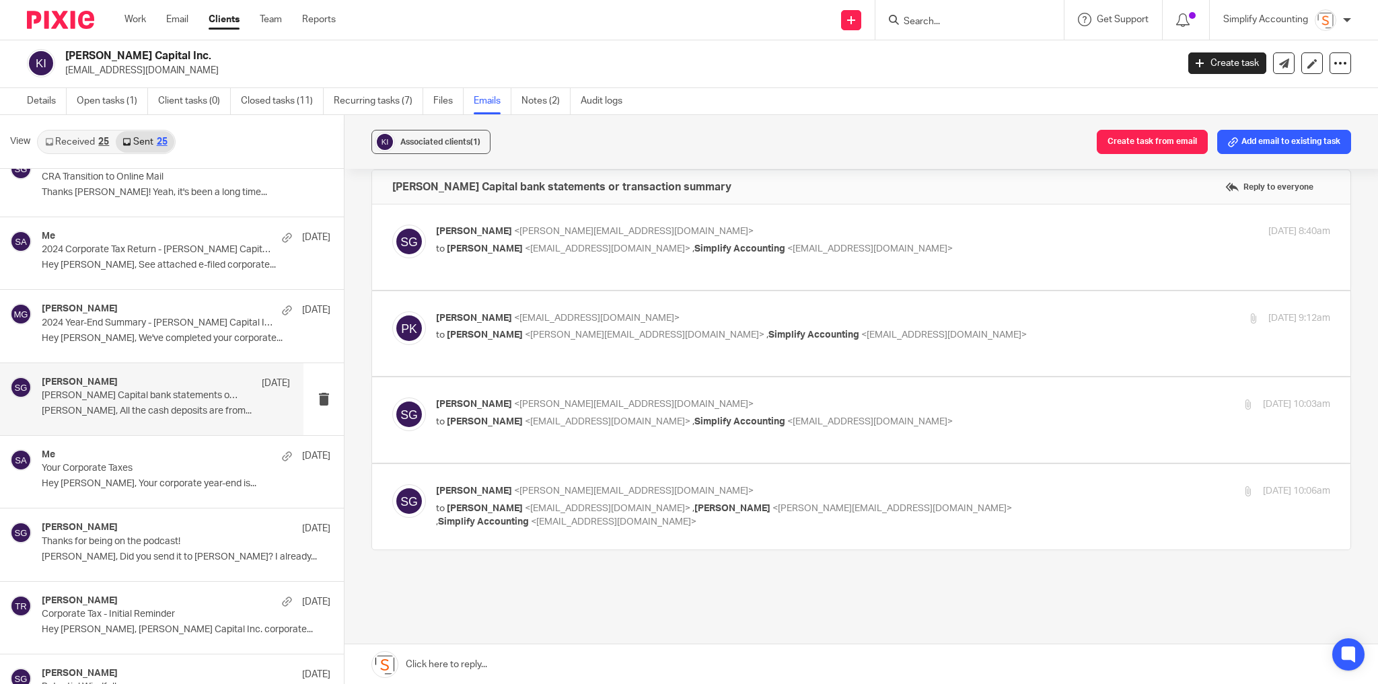
scroll to position [0, 0]
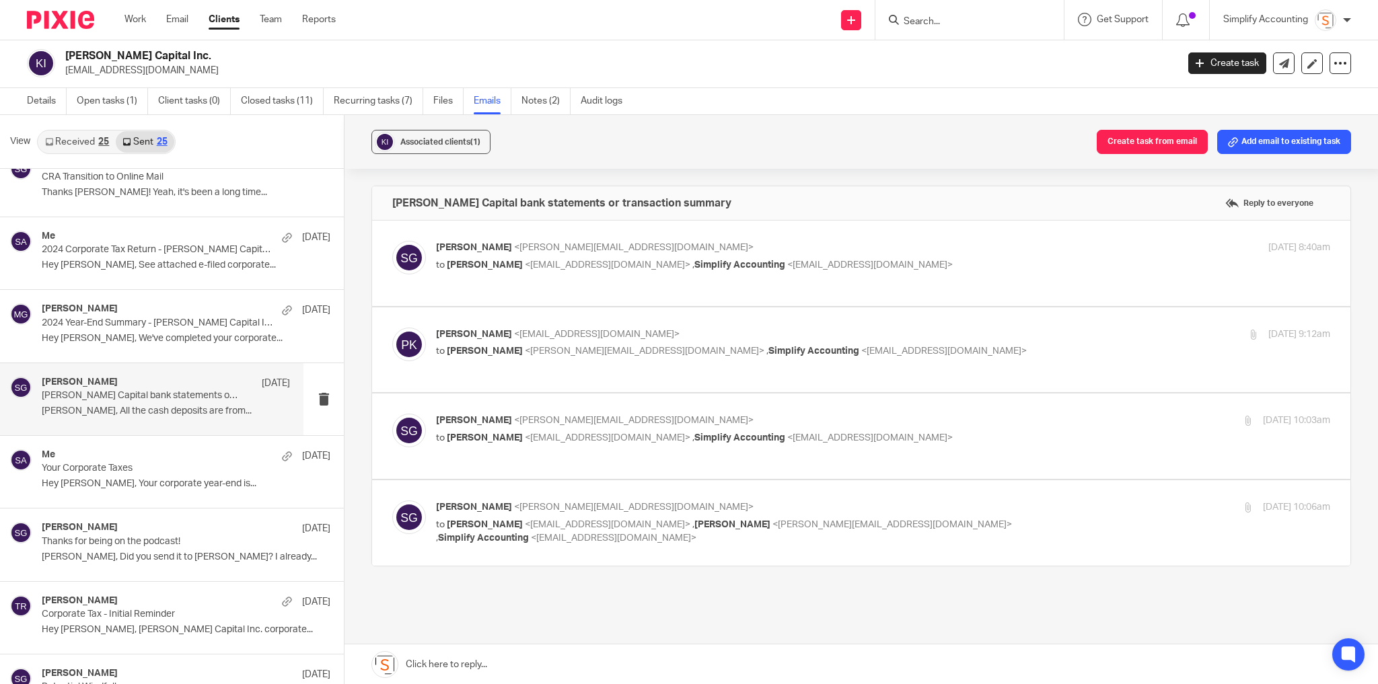
click at [791, 495] on label at bounding box center [861, 523] width 979 height 85
click at [392, 500] on input "checkbox" at bounding box center [392, 500] width 1 height 1
checkbox input "true"
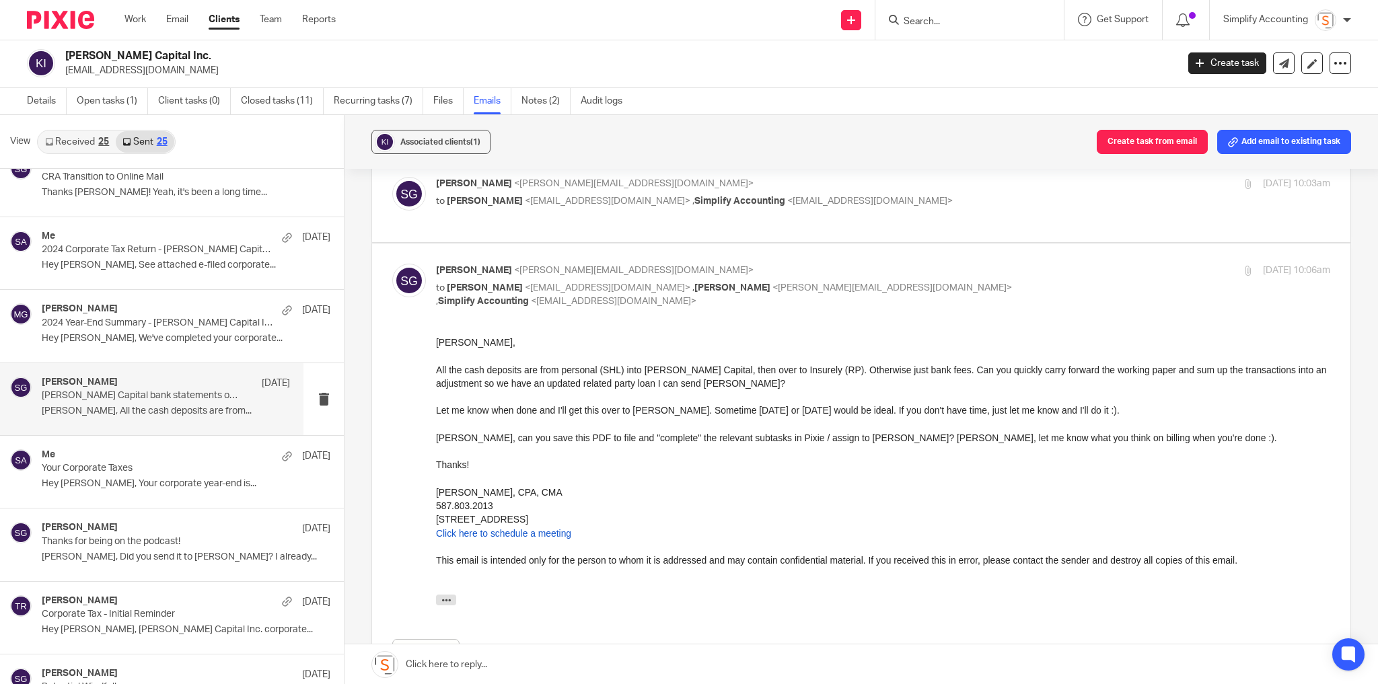
scroll to position [215, 0]
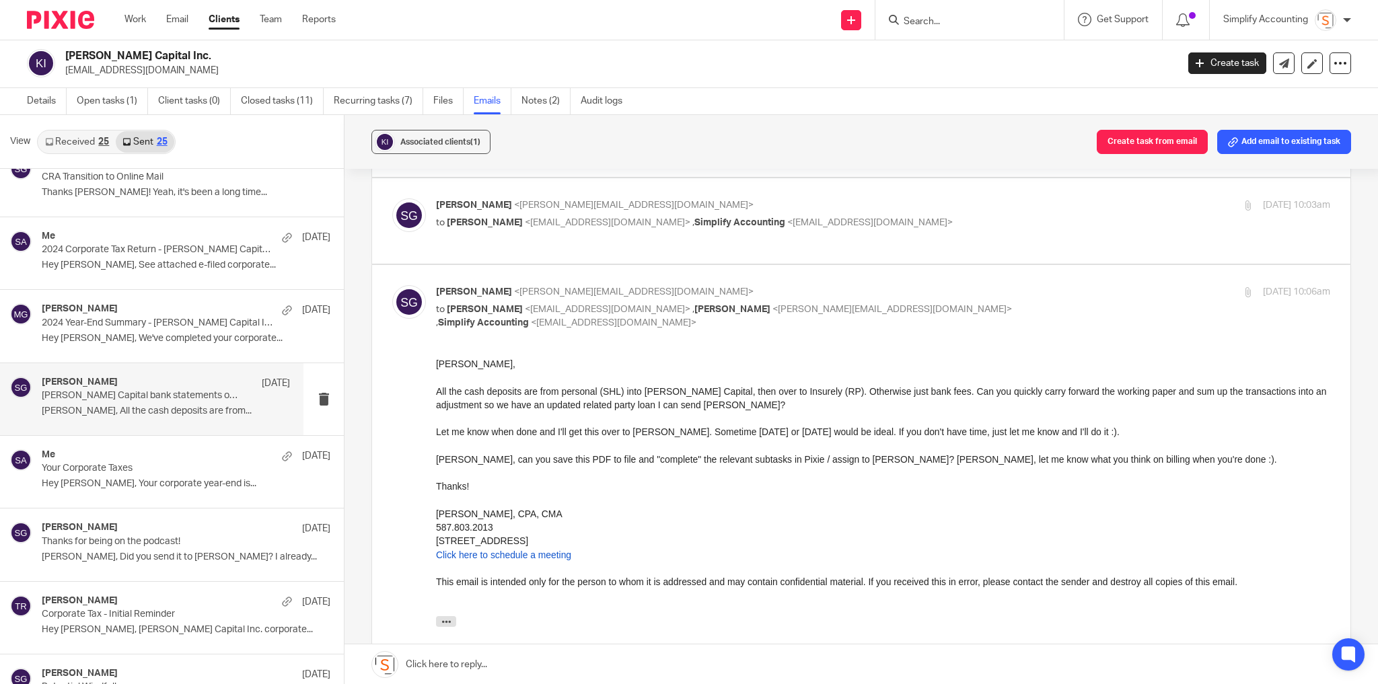
click at [719, 331] on div "Shawn Gander <shawn@simplifyaccounting.ca> to Tayler Rodacker <tayler@simplifya…" at bounding box center [861, 523] width 938 height 477
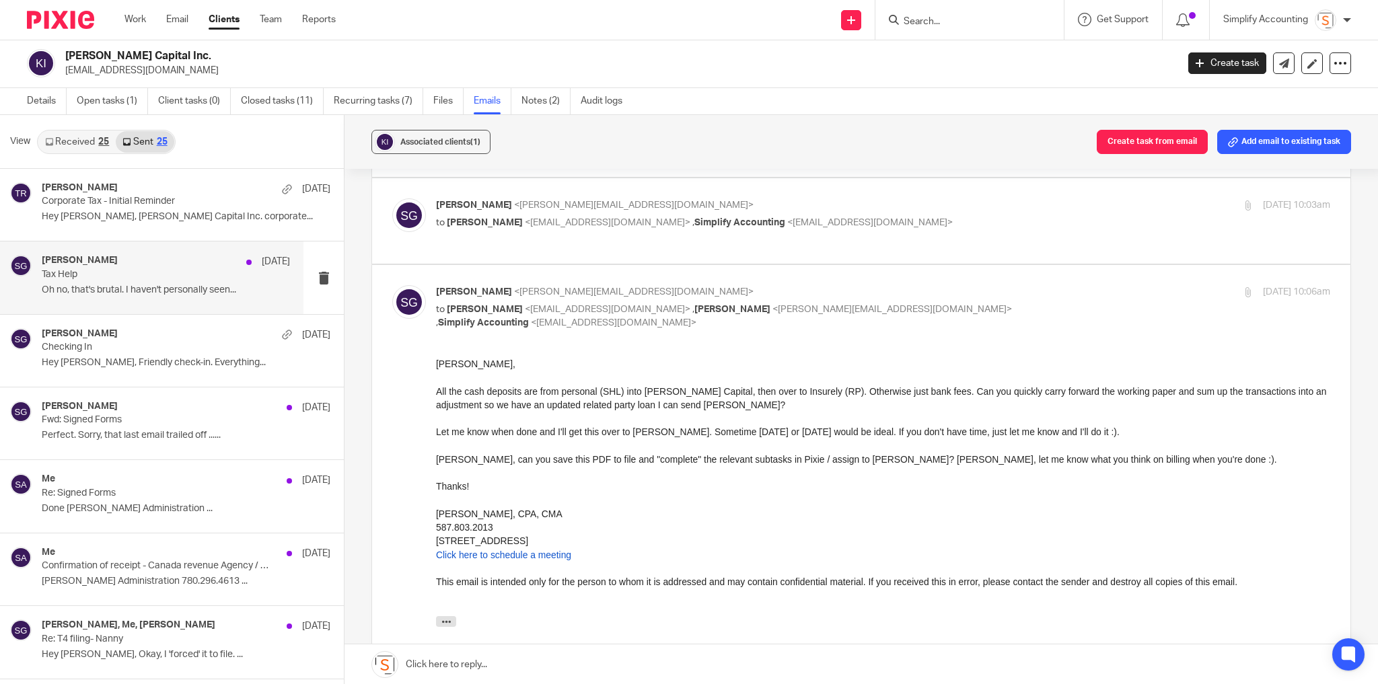
scroll to position [0, 0]
click at [45, 101] on link "Details" at bounding box center [47, 101] width 40 height 26
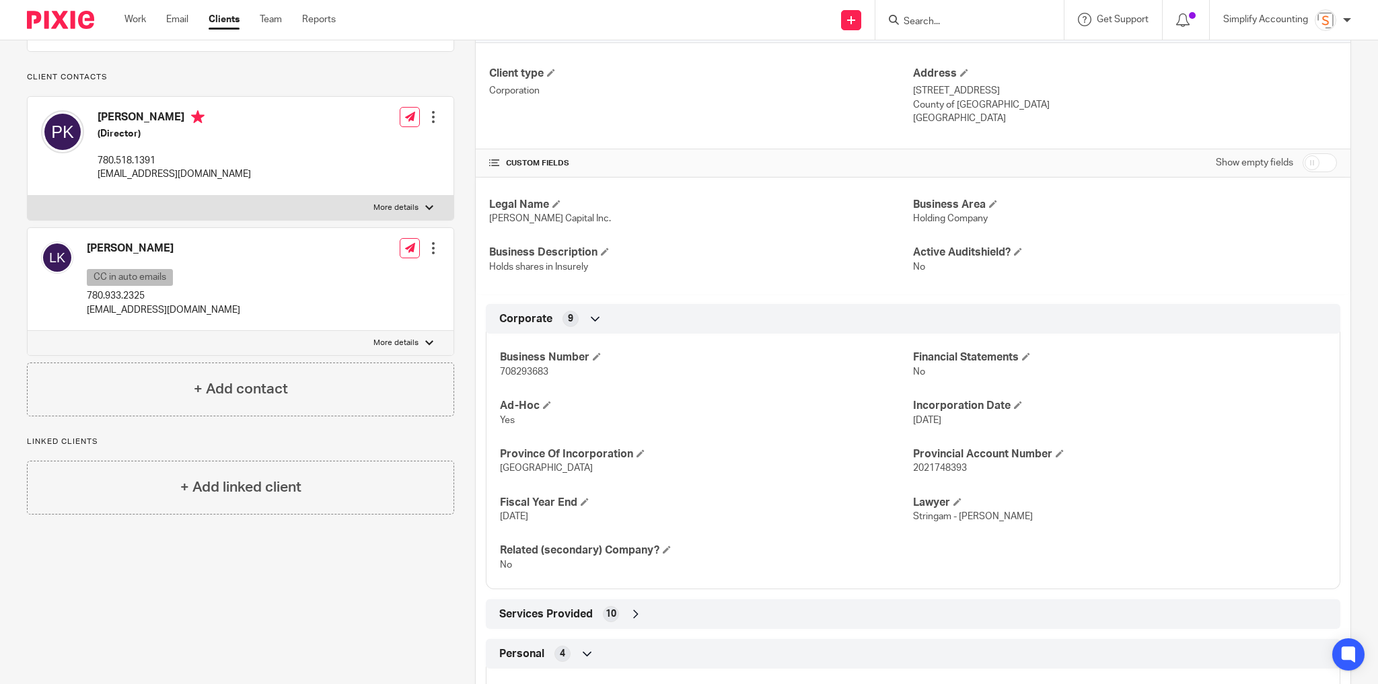
scroll to position [197, 0]
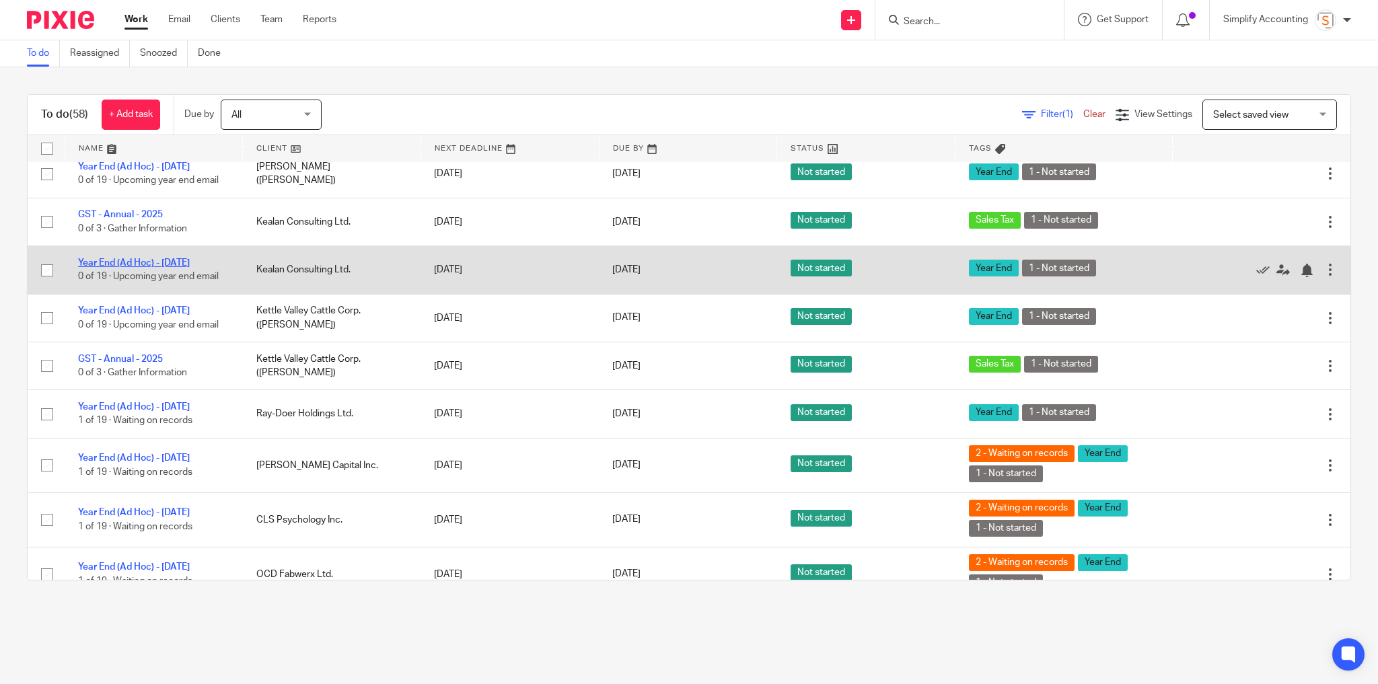
scroll to position [2447, 0]
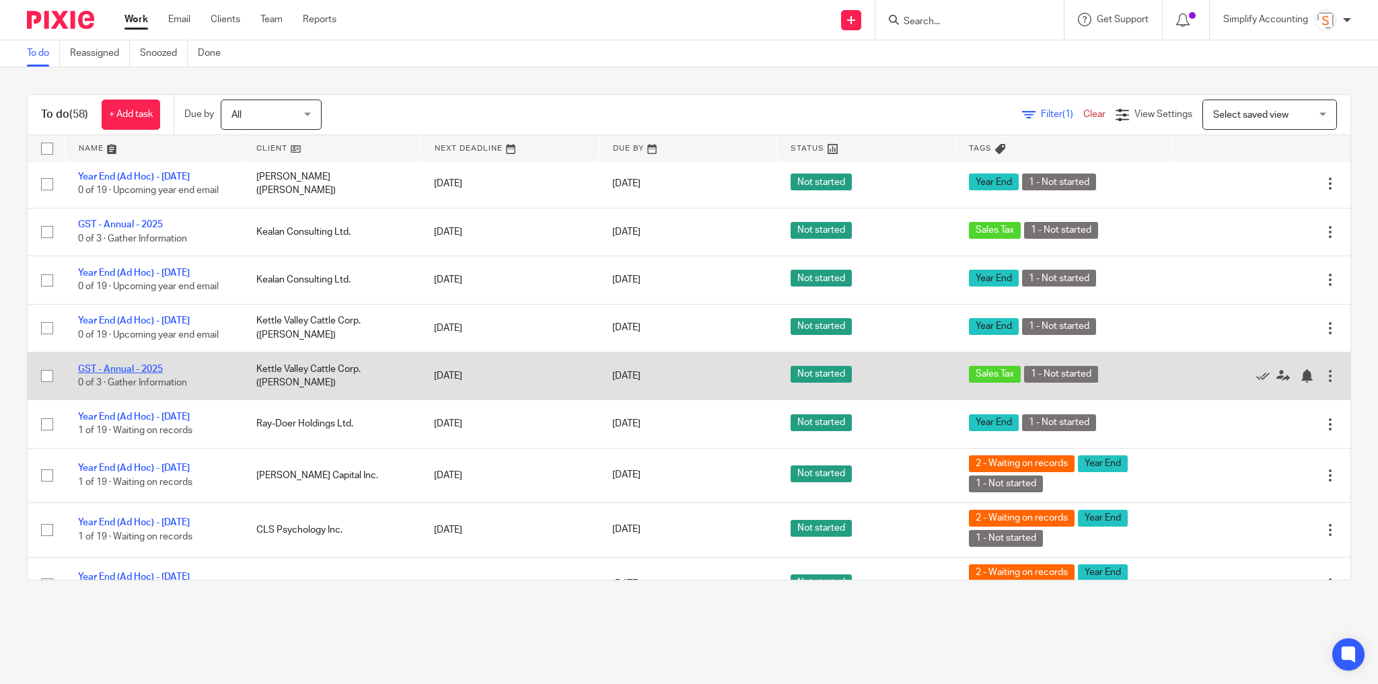
click at [139, 374] on link "GST - Annual - 2025" at bounding box center [120, 369] width 85 height 9
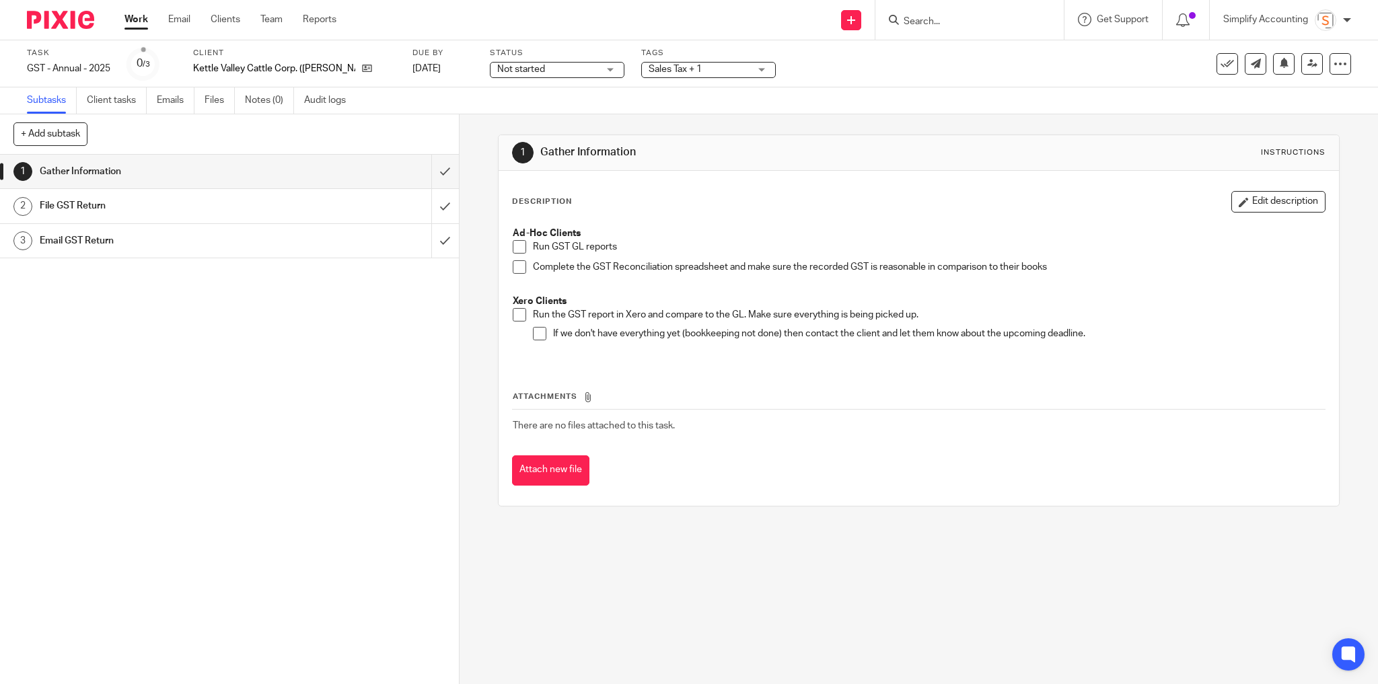
click at [142, 26] on link "Work" at bounding box center [137, 19] width 24 height 13
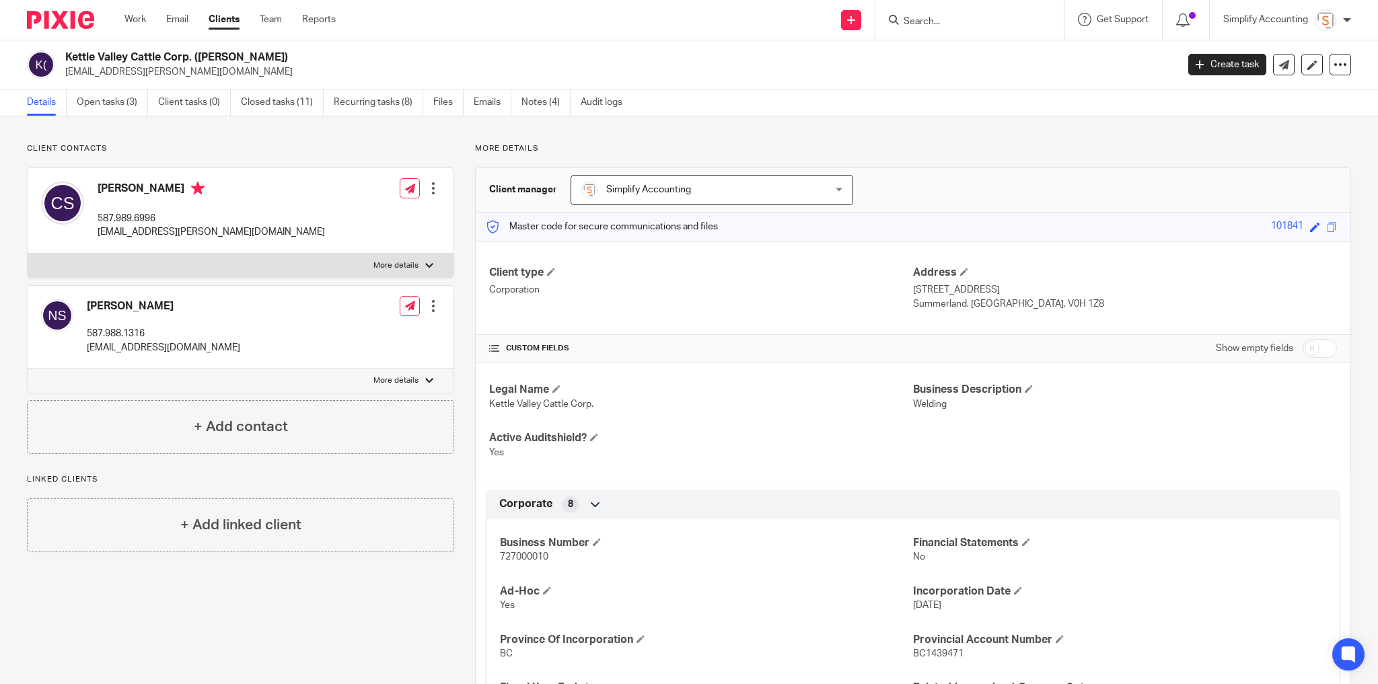
click at [1267, 347] on label "Show empty fields" at bounding box center [1254, 348] width 77 height 13
click at [1303, 346] on input "checkbox" at bounding box center [1320, 348] width 34 height 19
checkbox input "true"
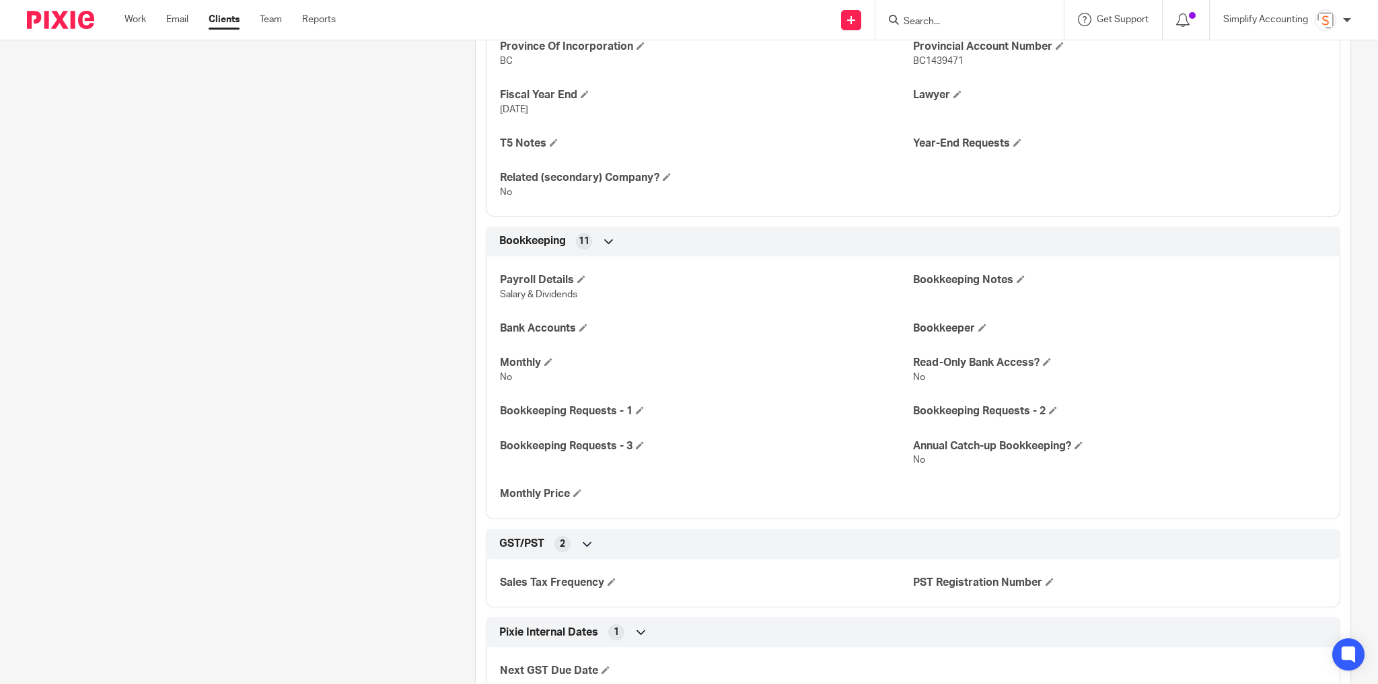
scroll to position [646, 0]
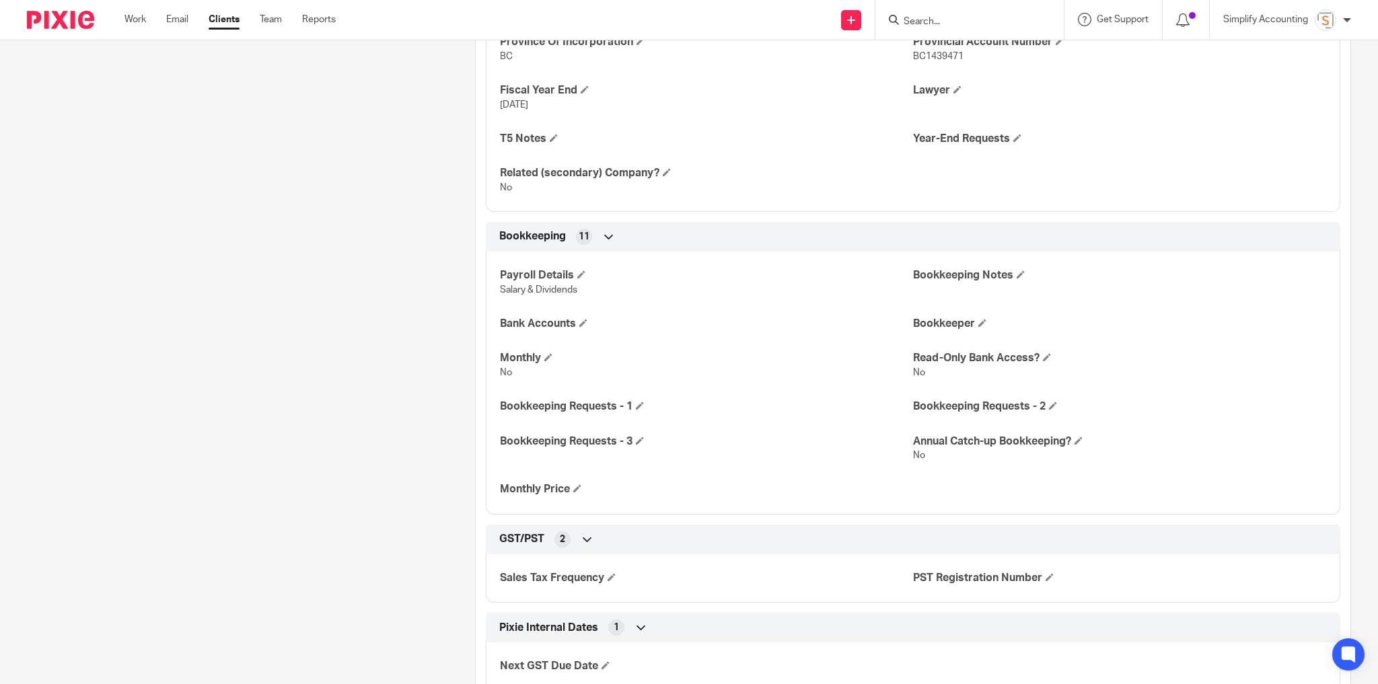
drag, startPoint x: 979, startPoint y: 343, endPoint x: 978, endPoint y: 329, distance: 13.5
click at [980, 340] on div "Payroll Details Salary & Dividends Bookkeeping Notes Bank Accounts Bookkeeper M…" at bounding box center [913, 378] width 855 height 273
click at [979, 322] on span at bounding box center [983, 323] width 8 height 8
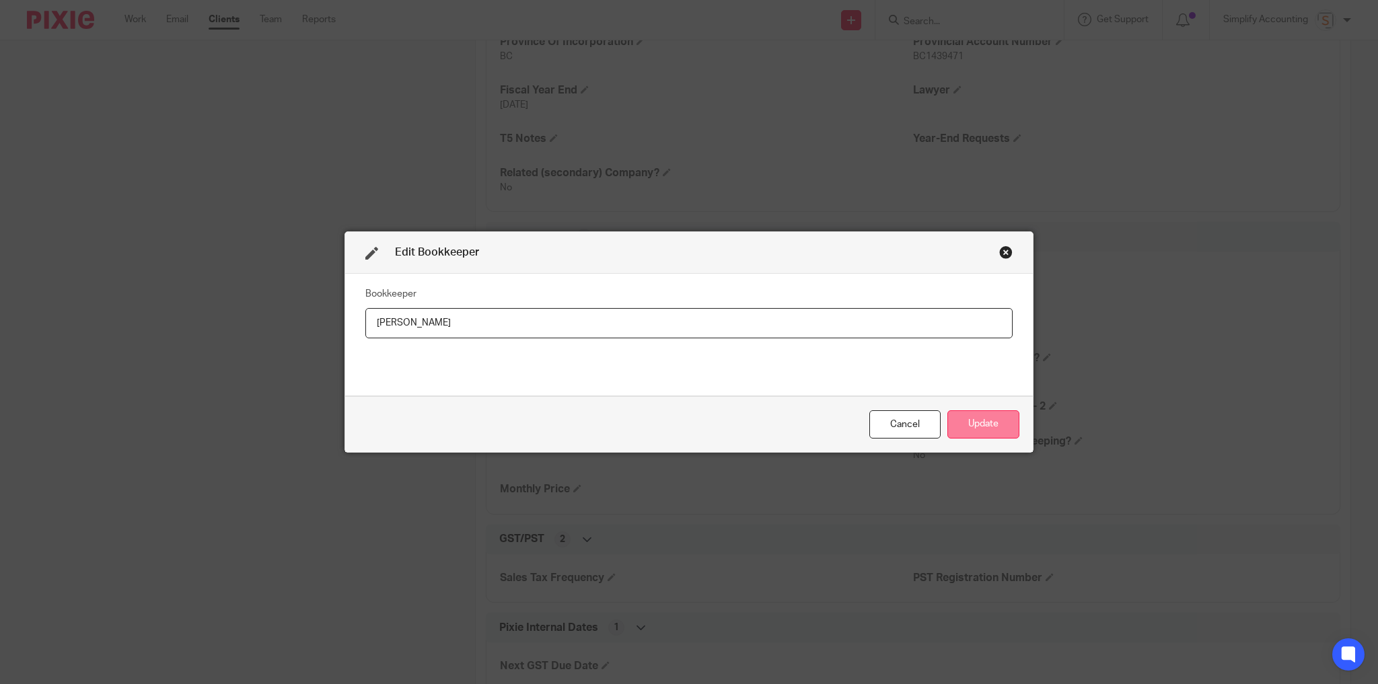
type input "[PERSON_NAME]"
drag, startPoint x: 980, startPoint y: 423, endPoint x: 991, endPoint y: 437, distance: 18.2
click at [980, 423] on button "Update" at bounding box center [984, 425] width 72 height 29
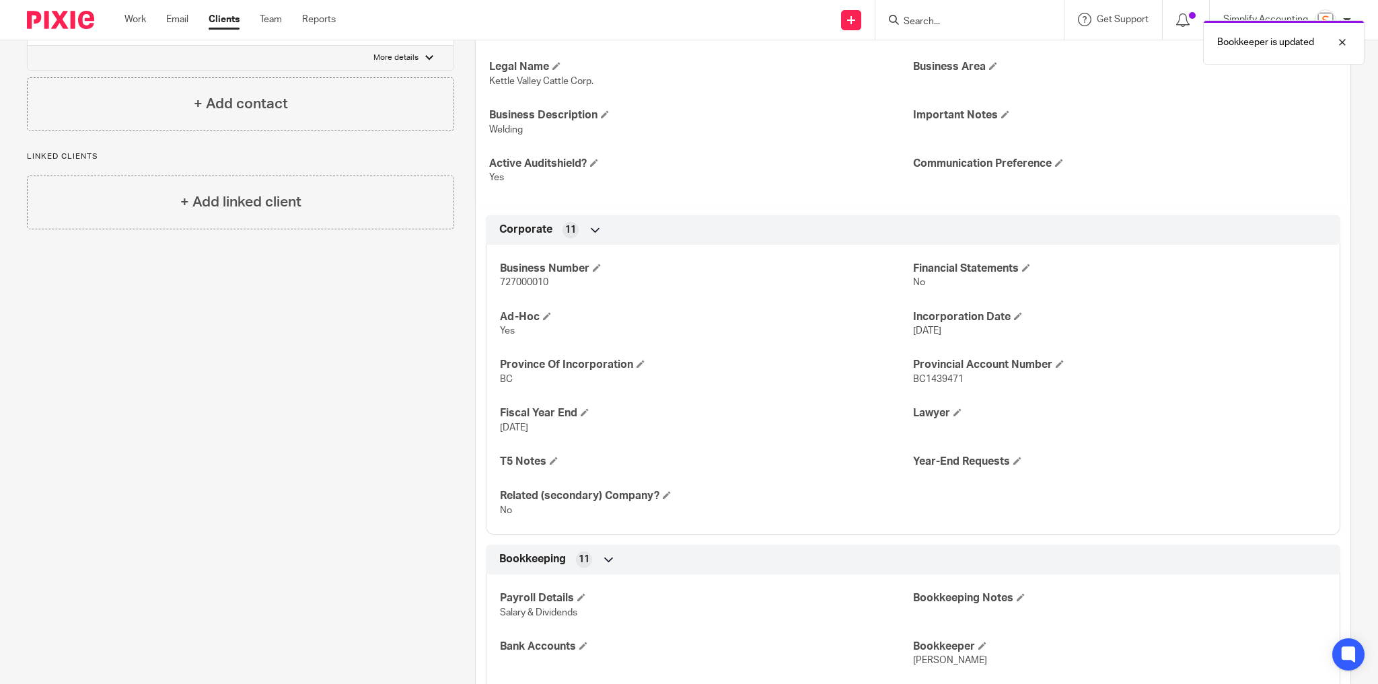
scroll to position [0, 0]
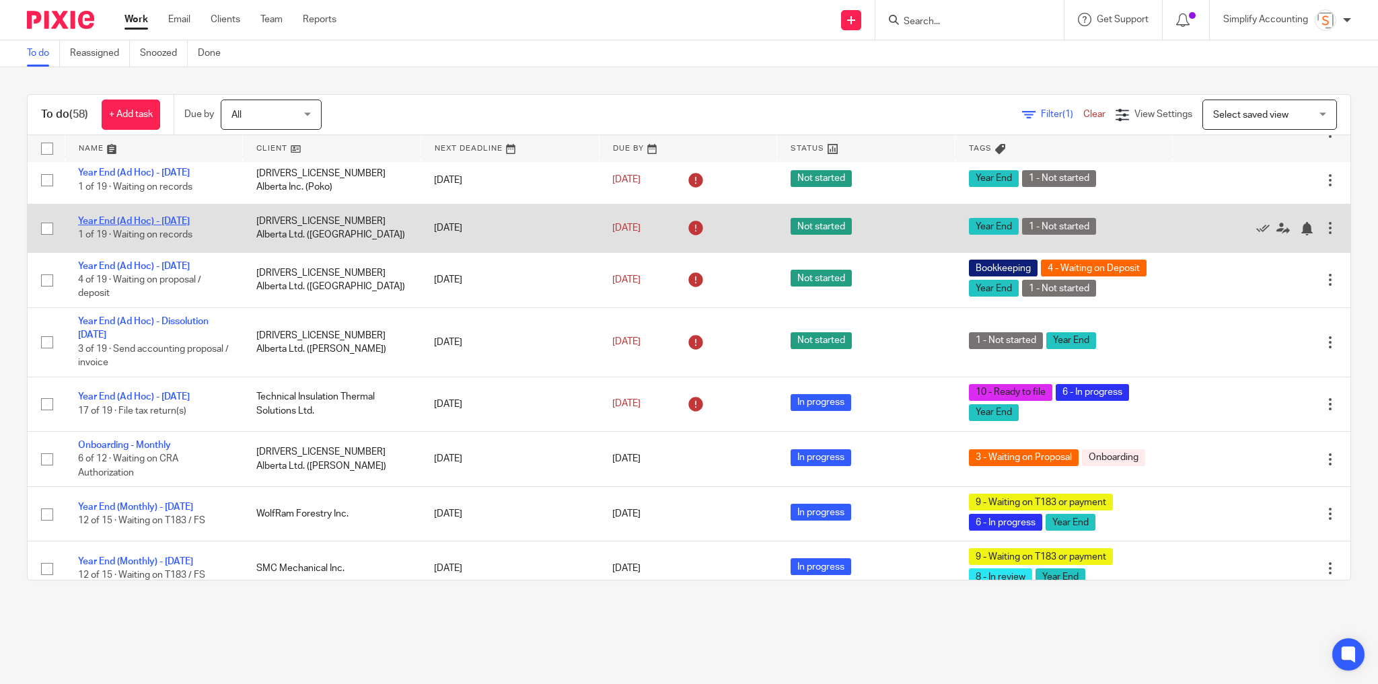
scroll to position [1318, 0]
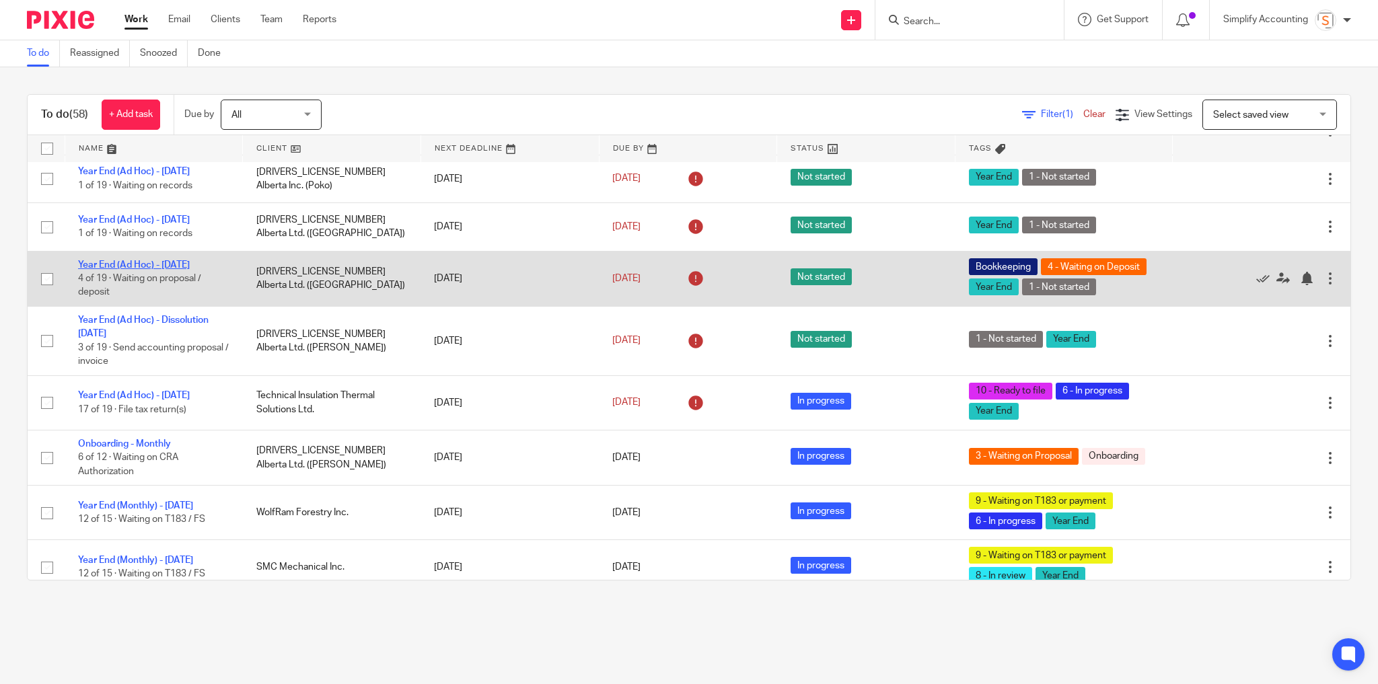
click at [154, 270] on link "Year End (Ad Hoc) - May 2025" at bounding box center [134, 264] width 112 height 9
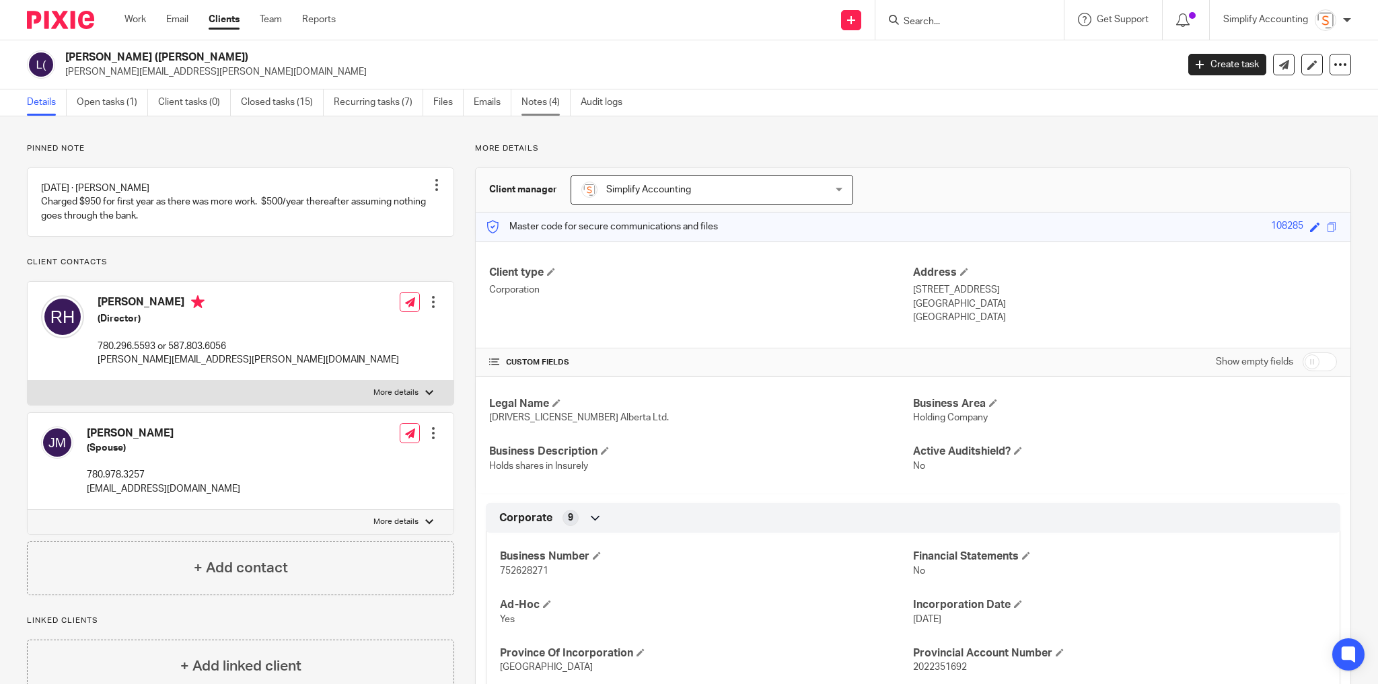
click at [544, 100] on link "Notes (4)" at bounding box center [546, 103] width 49 height 26
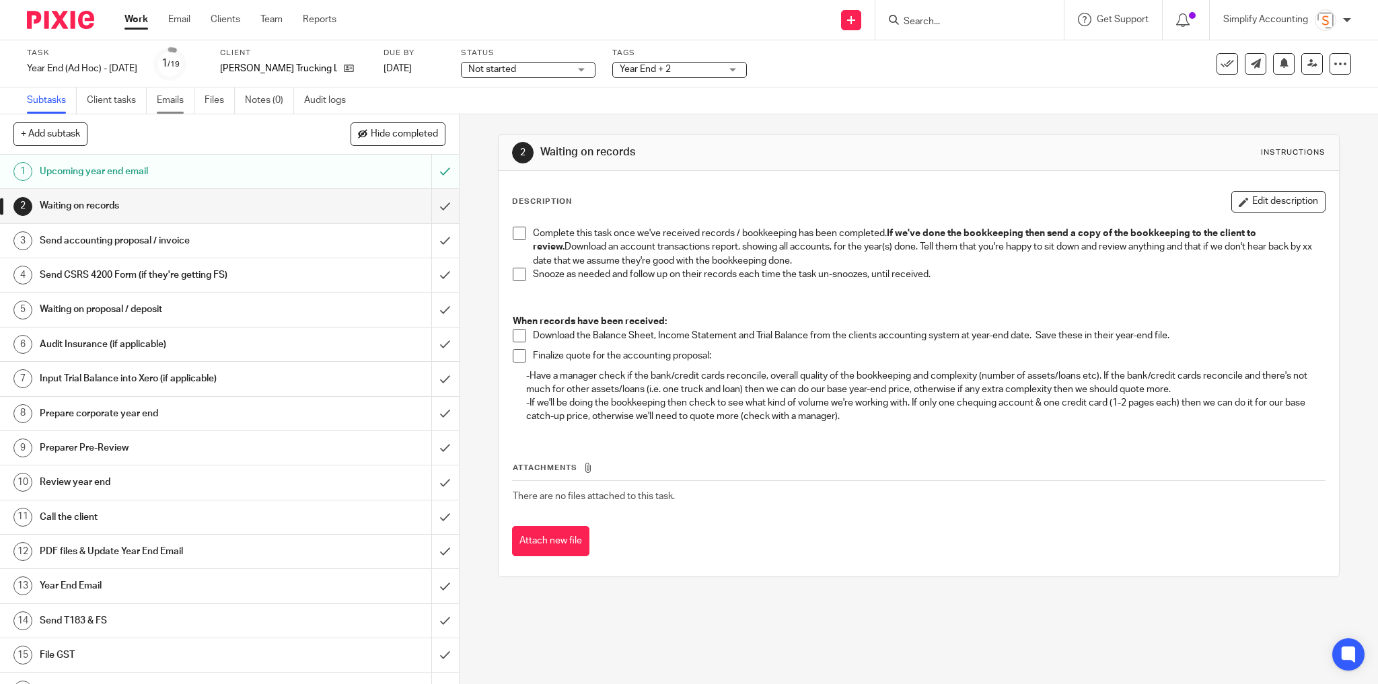
click at [174, 98] on link "Emails" at bounding box center [176, 100] width 38 height 26
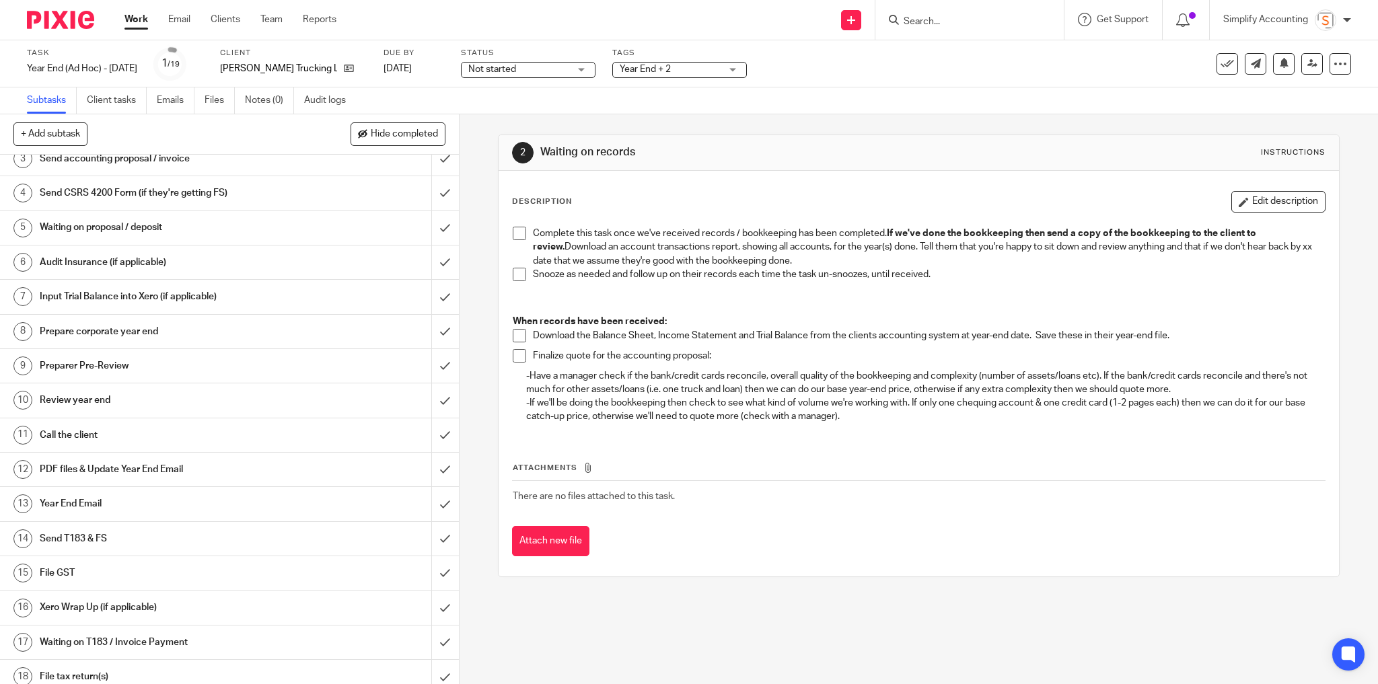
scroll to position [108, 0]
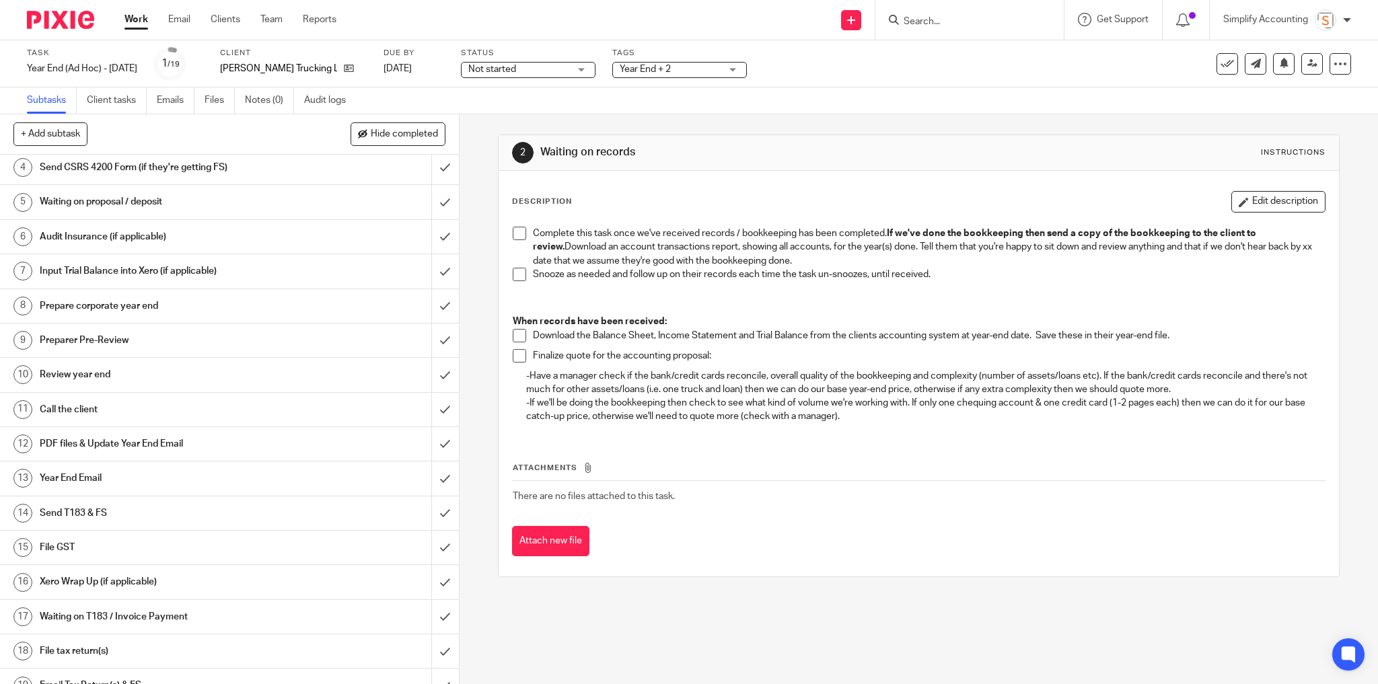
click at [200, 441] on h1 "PDF files & Update Year End Email" at bounding box center [166, 444] width 252 height 20
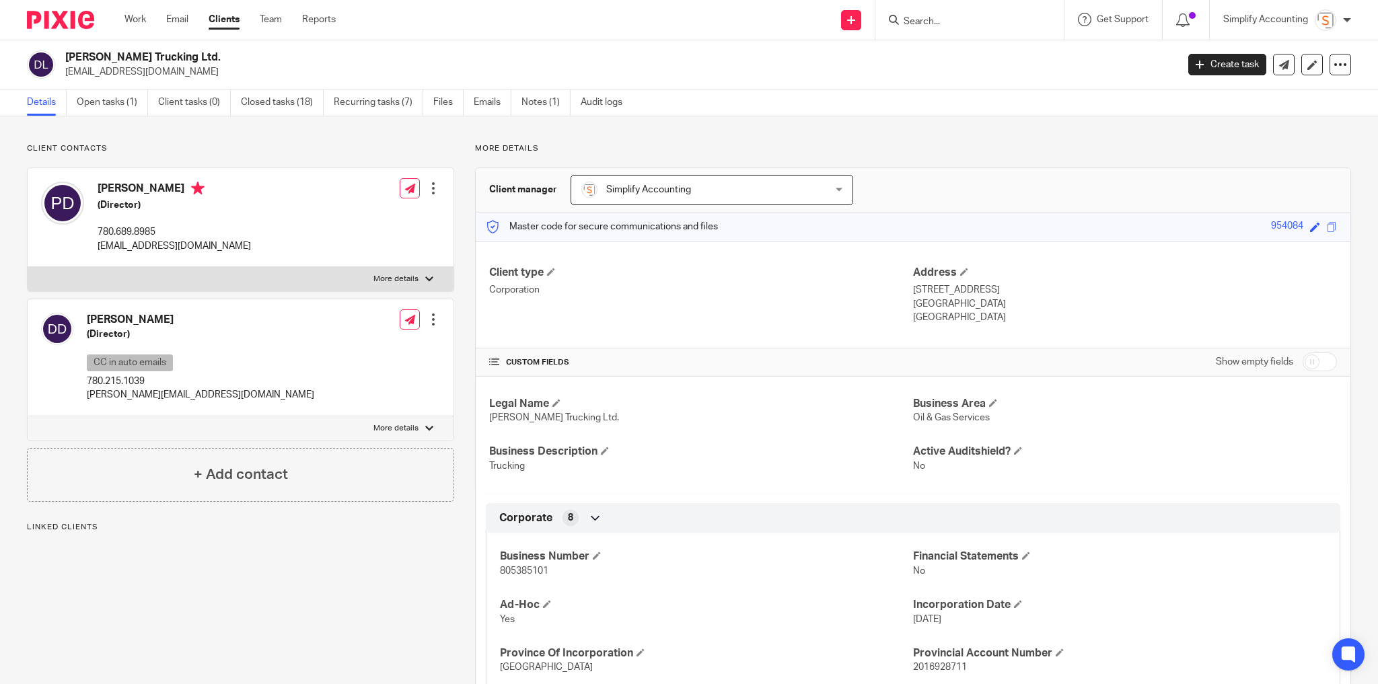
drag, startPoint x: 483, startPoint y: 102, endPoint x: 487, endPoint y: 116, distance: 15.3
click at [484, 102] on link "Emails" at bounding box center [493, 103] width 38 height 26
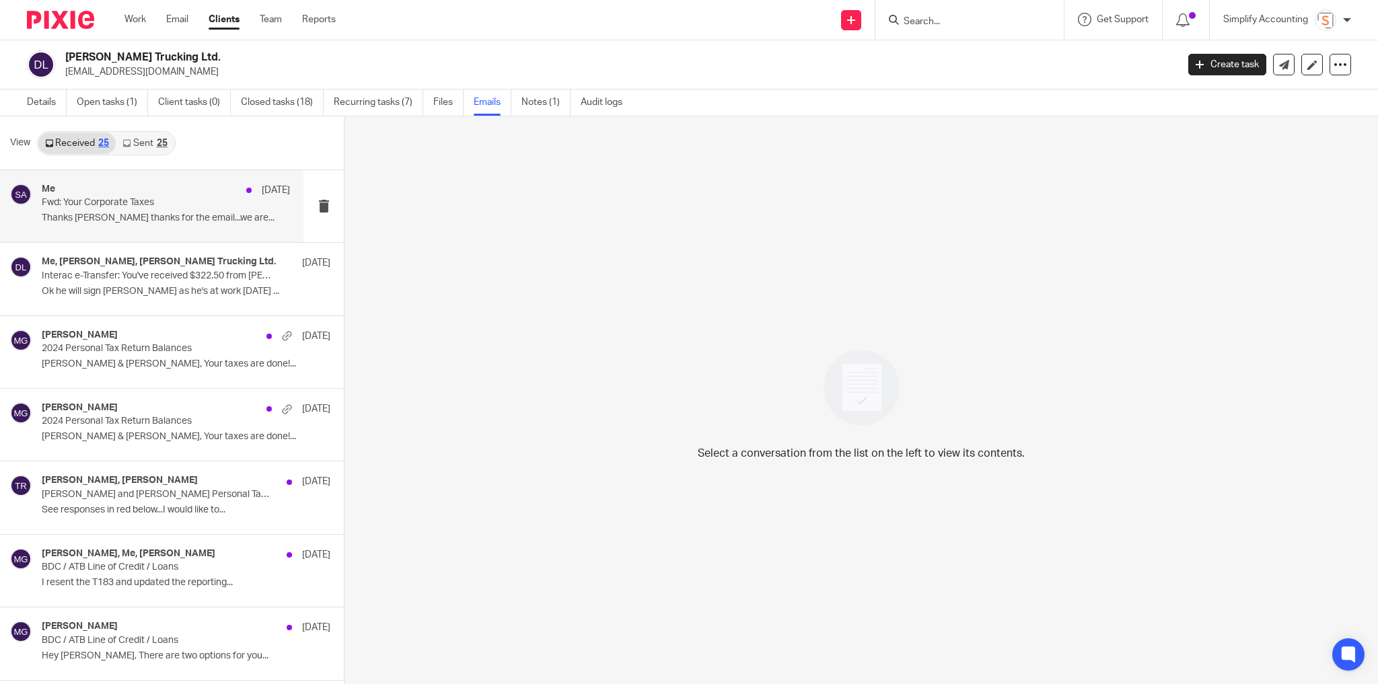
click at [138, 191] on div "Me [DATE]" at bounding box center [166, 190] width 248 height 13
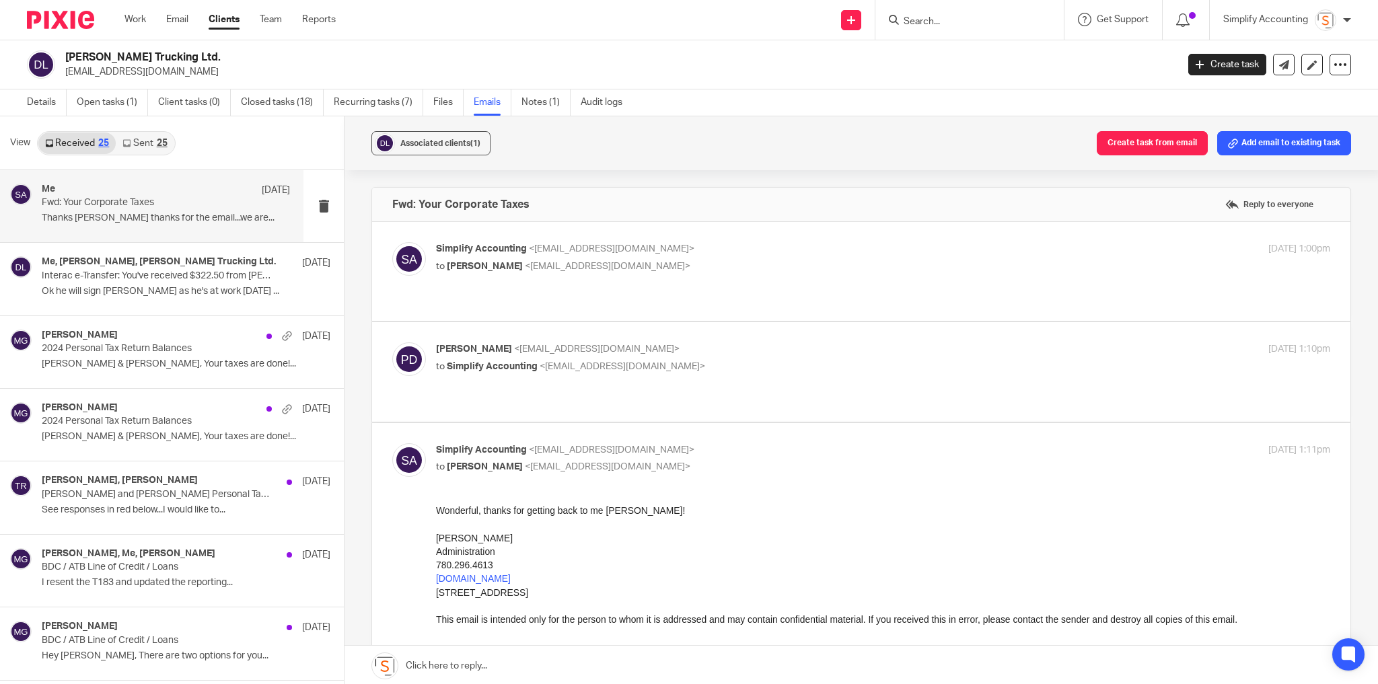
click at [756, 253] on p "Simplify Accounting <[EMAIL_ADDRESS][DOMAIN_NAME]>" at bounding box center [734, 249] width 596 height 14
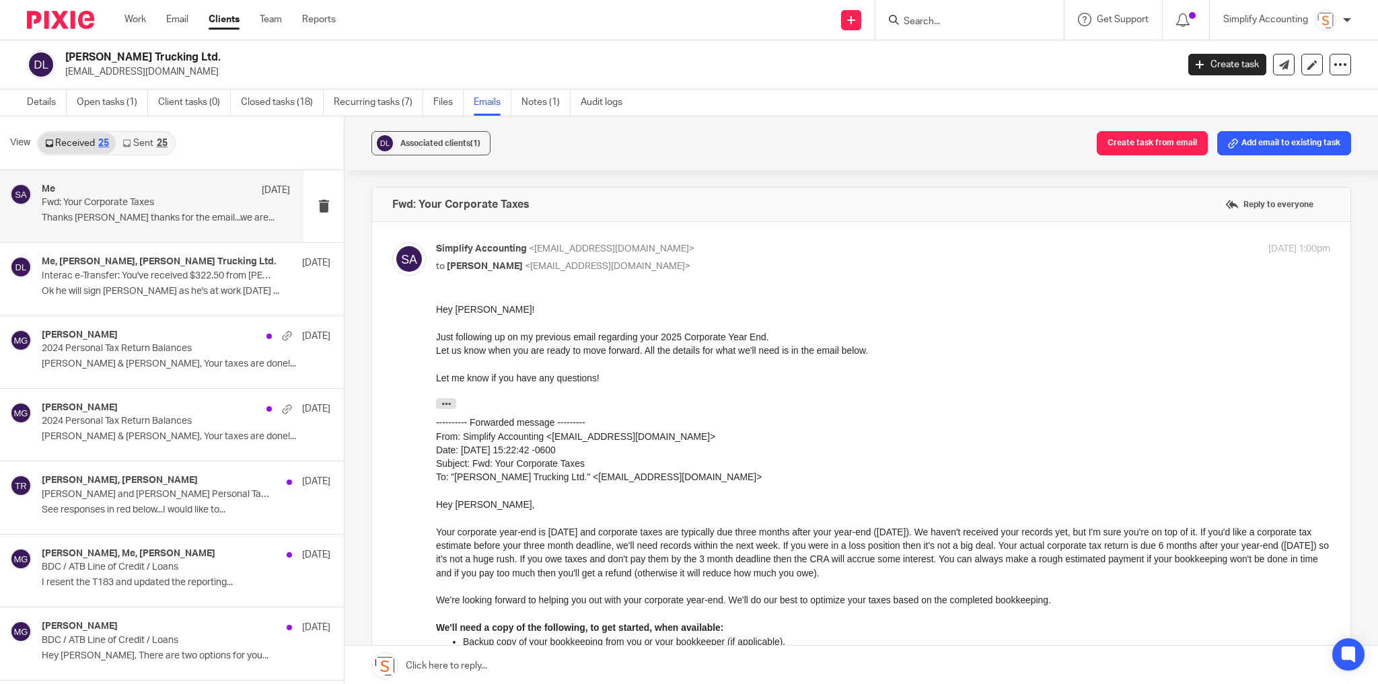
click at [758, 236] on label at bounding box center [861, 579] width 979 height 715
click at [392, 242] on input "checkbox" at bounding box center [392, 242] width 1 height 1
checkbox input "false"
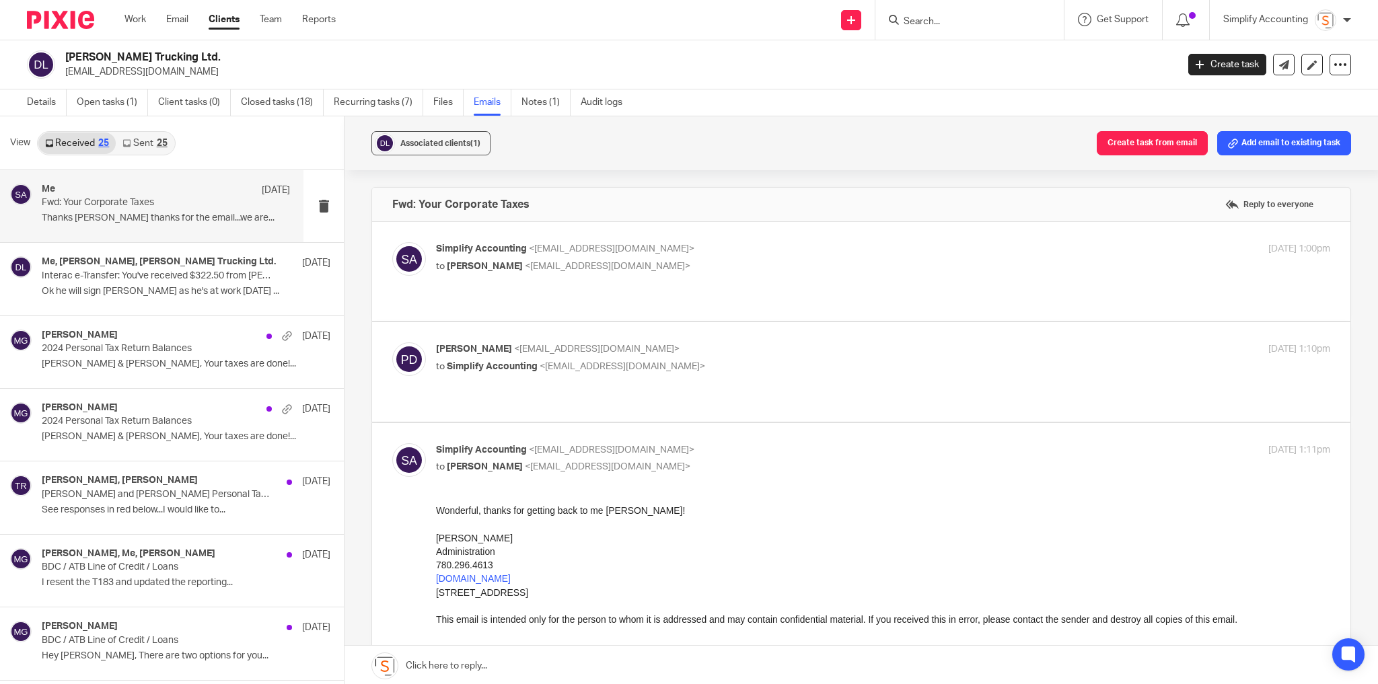
click at [786, 360] on p "to Simplify Accounting <[EMAIL_ADDRESS][DOMAIN_NAME]>" at bounding box center [734, 367] width 596 height 14
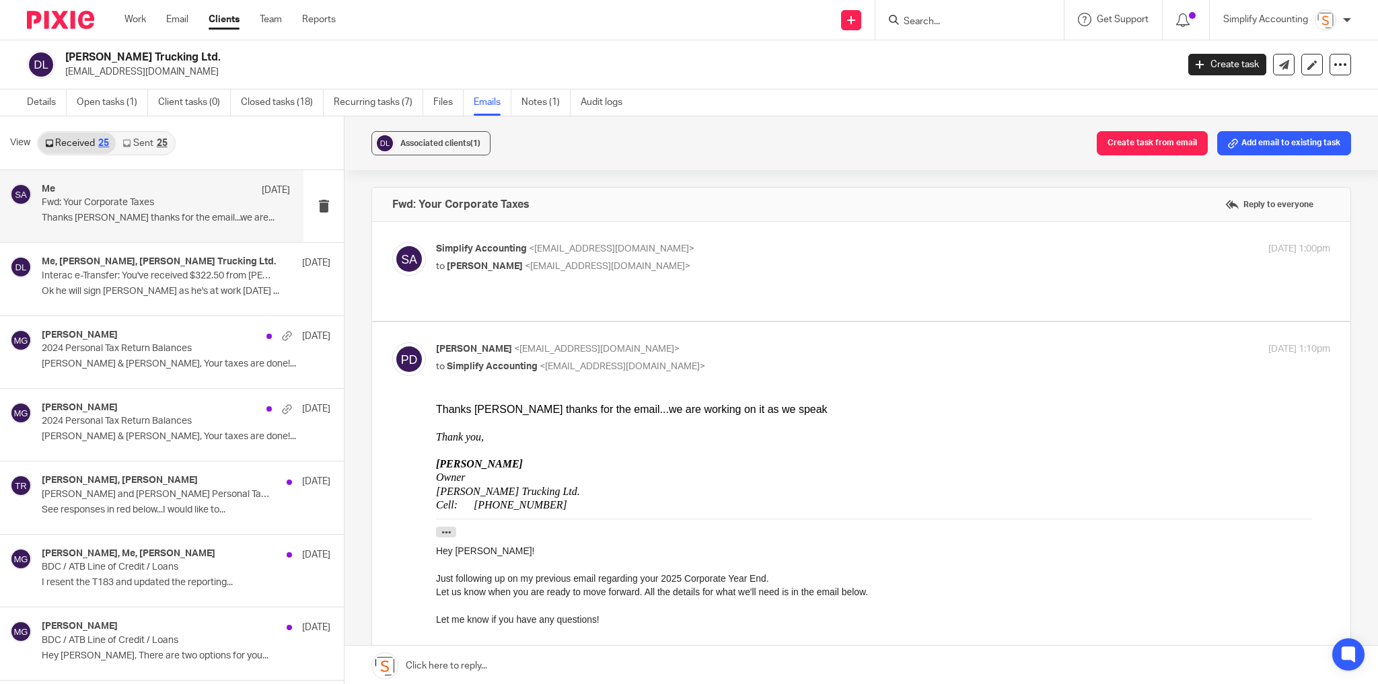
click at [816, 343] on p "[PERSON_NAME] <[EMAIL_ADDRESS][DOMAIN_NAME]>" at bounding box center [734, 350] width 596 height 14
checkbox input "false"
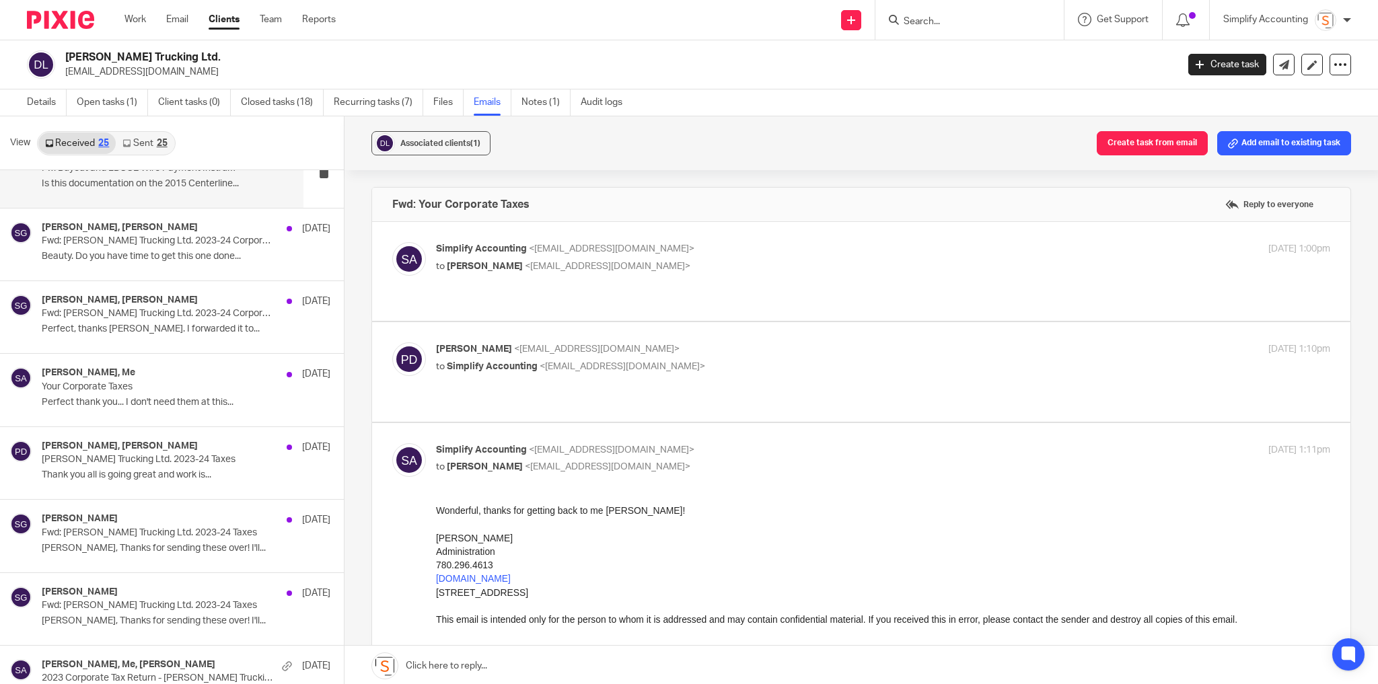
scroll to position [1131, 0]
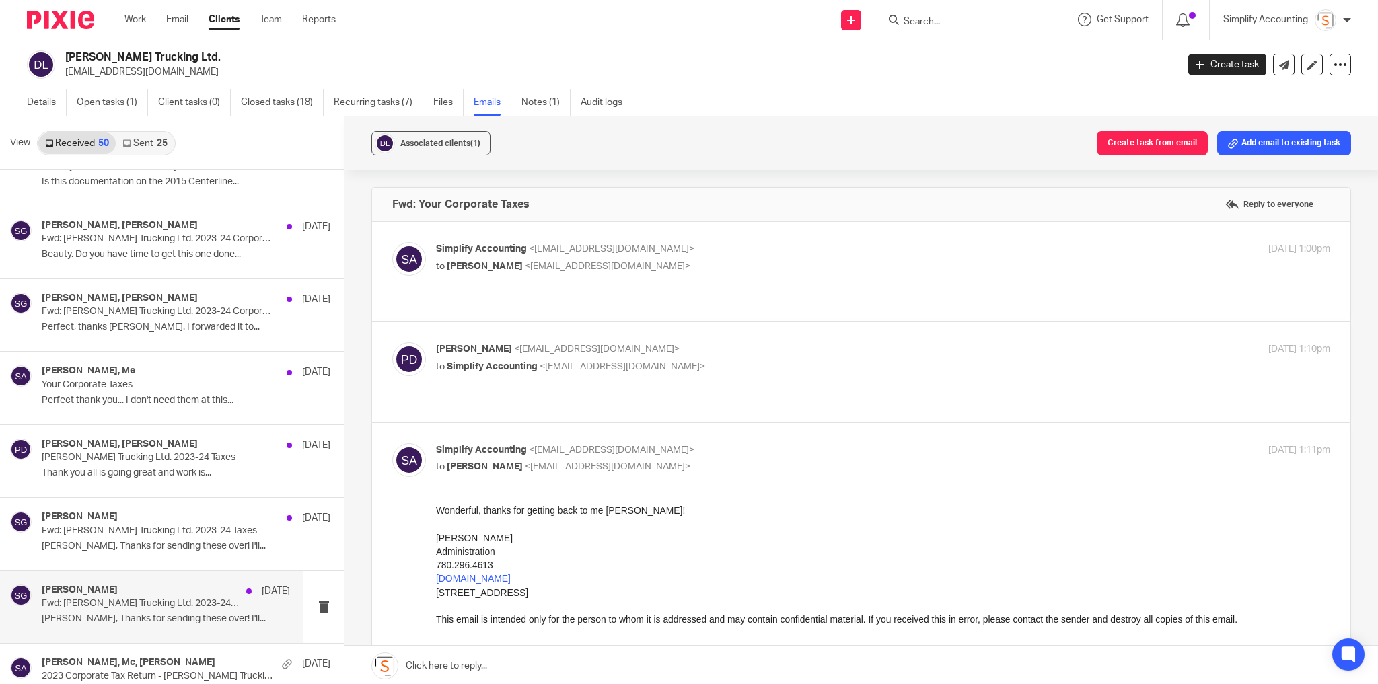
click at [180, 614] on p "[PERSON_NAME], Thanks for sending these over! I'll..." at bounding box center [166, 619] width 248 height 11
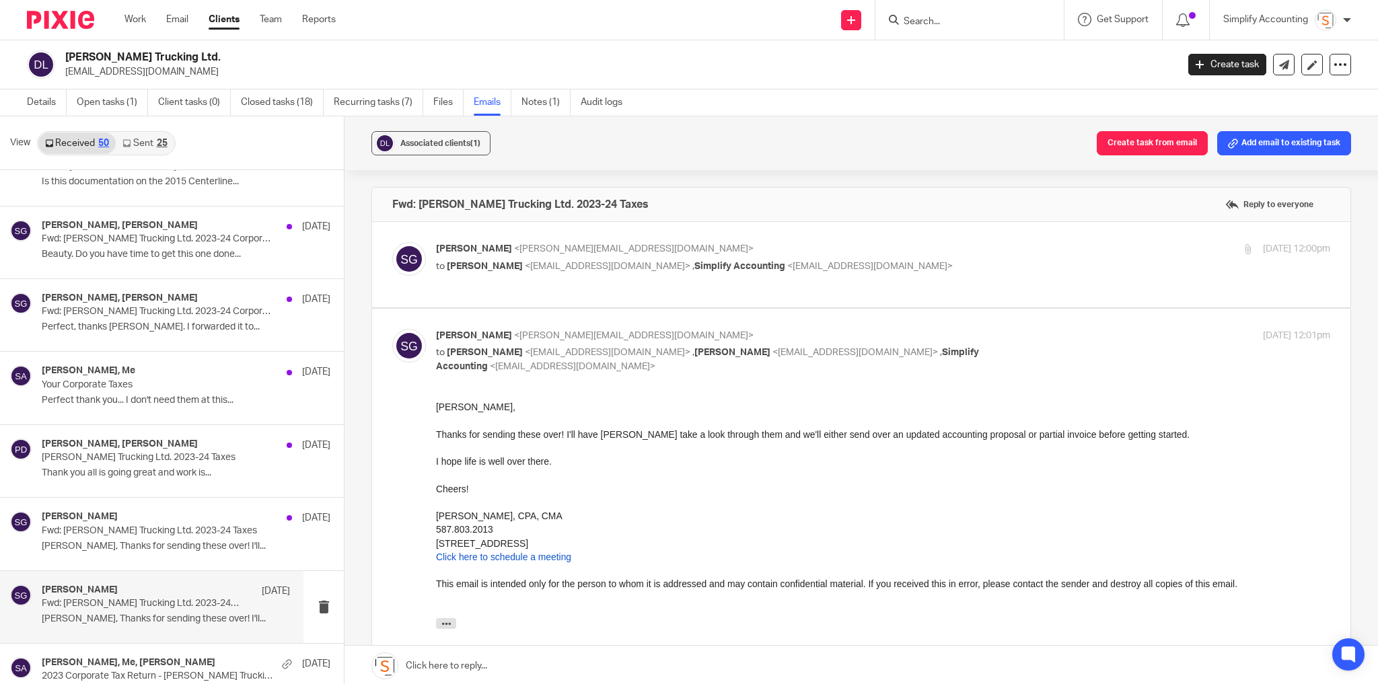
scroll to position [0, 0]
click at [595, 245] on span "<shawn@simplifyaccounting.ca>" at bounding box center [634, 248] width 240 height 9
checkbox input "true"
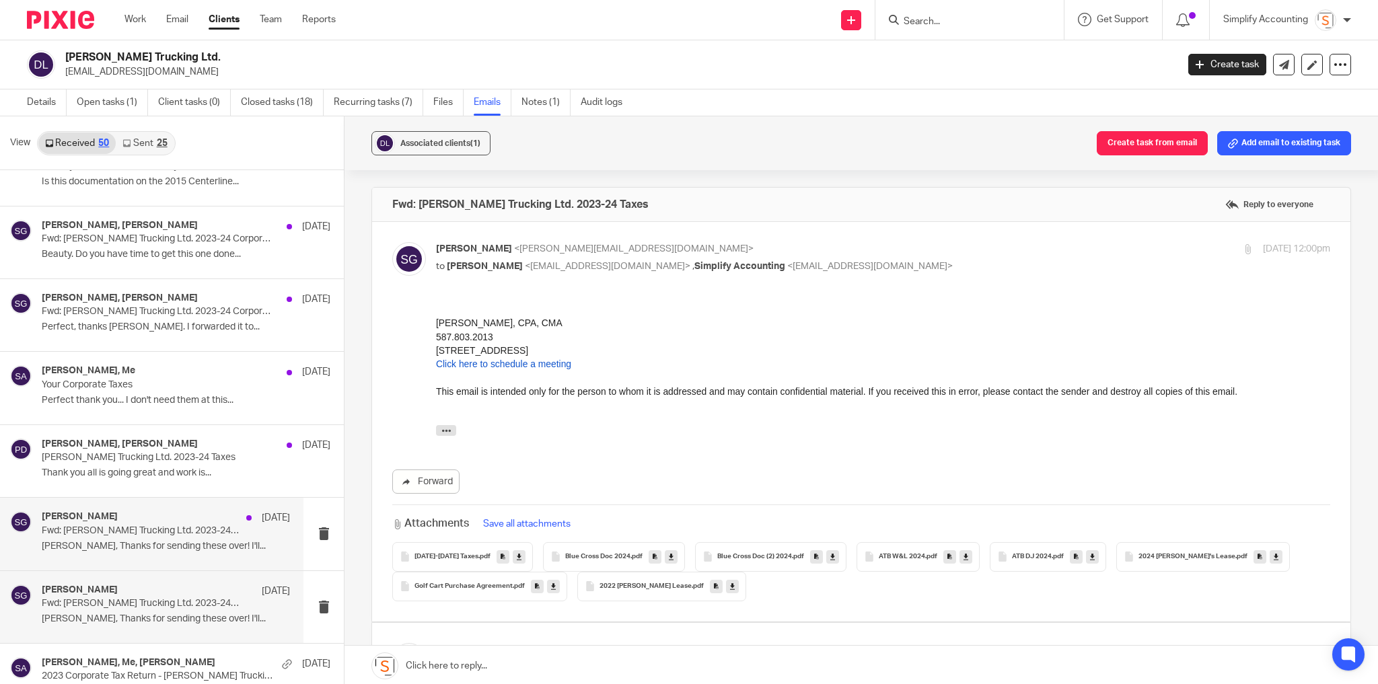
click at [164, 528] on p "Fwd: D.J. Donahue Trucking Ltd. 2023-24 Taxes" at bounding box center [141, 531] width 199 height 11
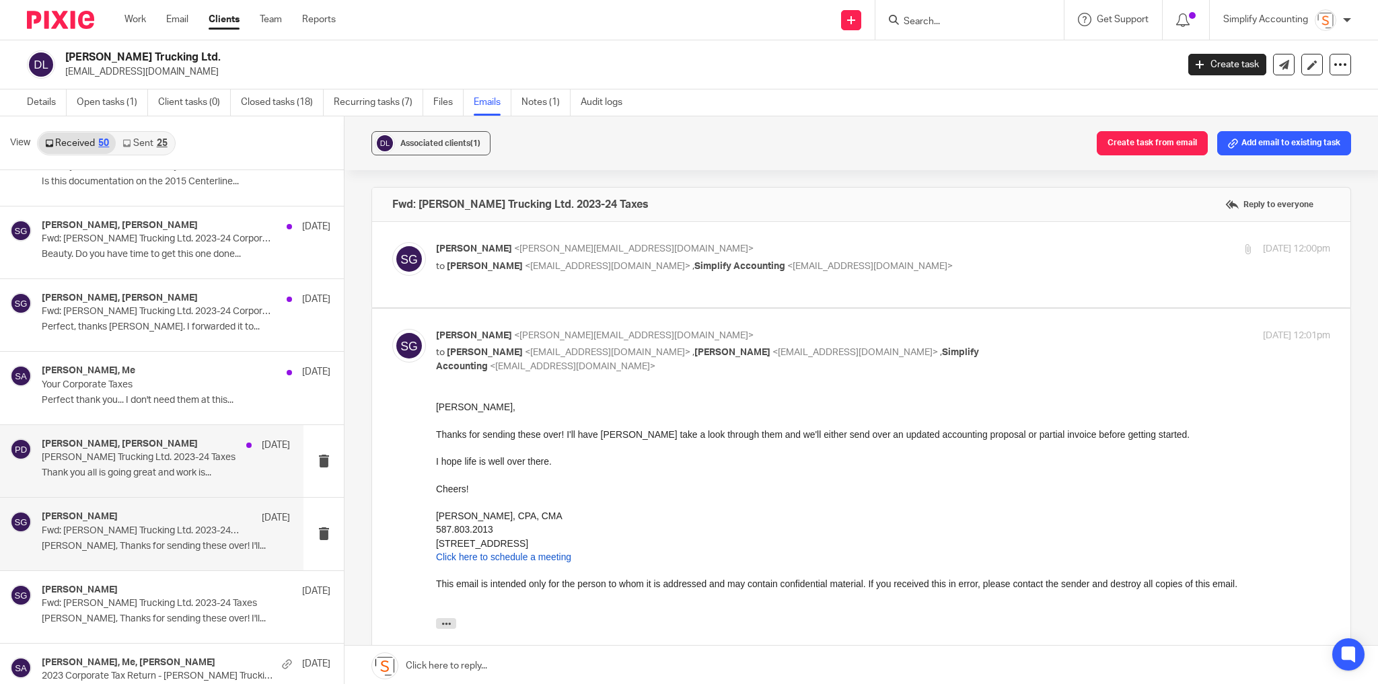
click at [149, 456] on p "D.J. Donahue Trucking Ltd. 2023-24 Taxes" at bounding box center [141, 457] width 199 height 11
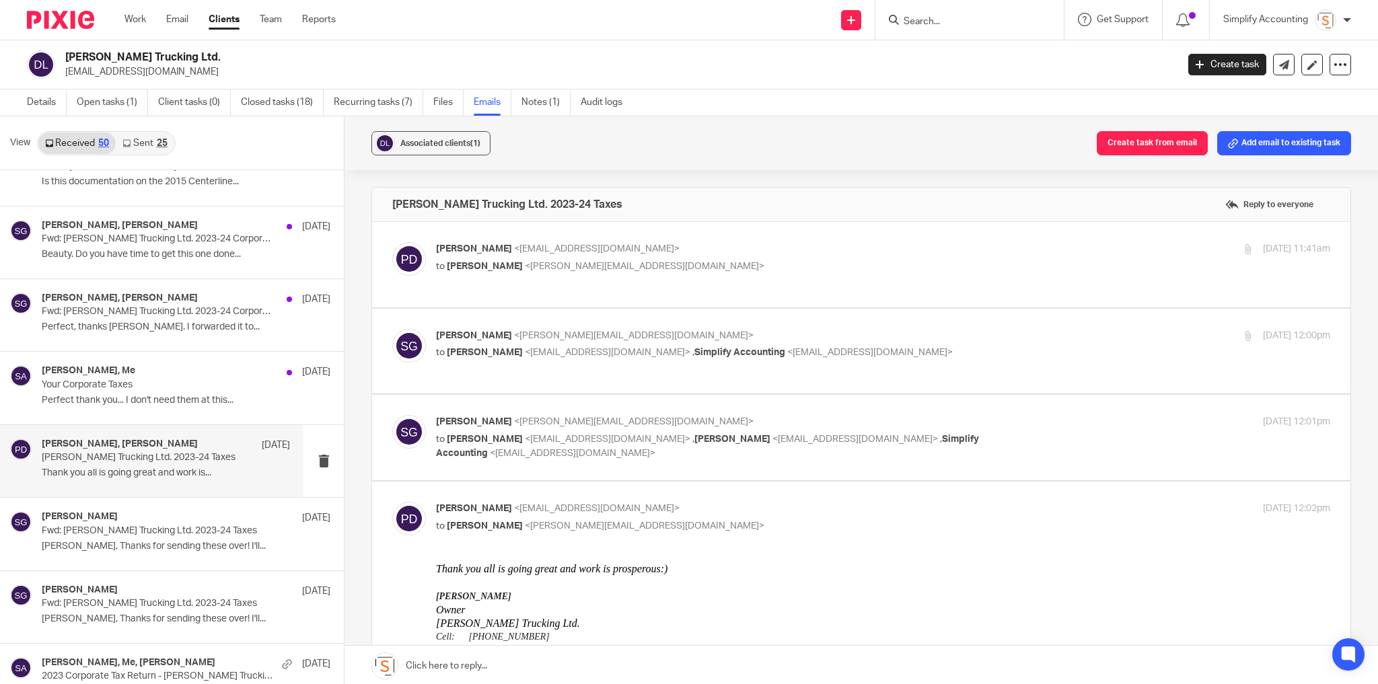
click at [586, 256] on div "Paula Donahue <pnd1@live.ca> to Shawn Gander <shawn@simplifyaccounting.ca>" at bounding box center [734, 257] width 596 height 31
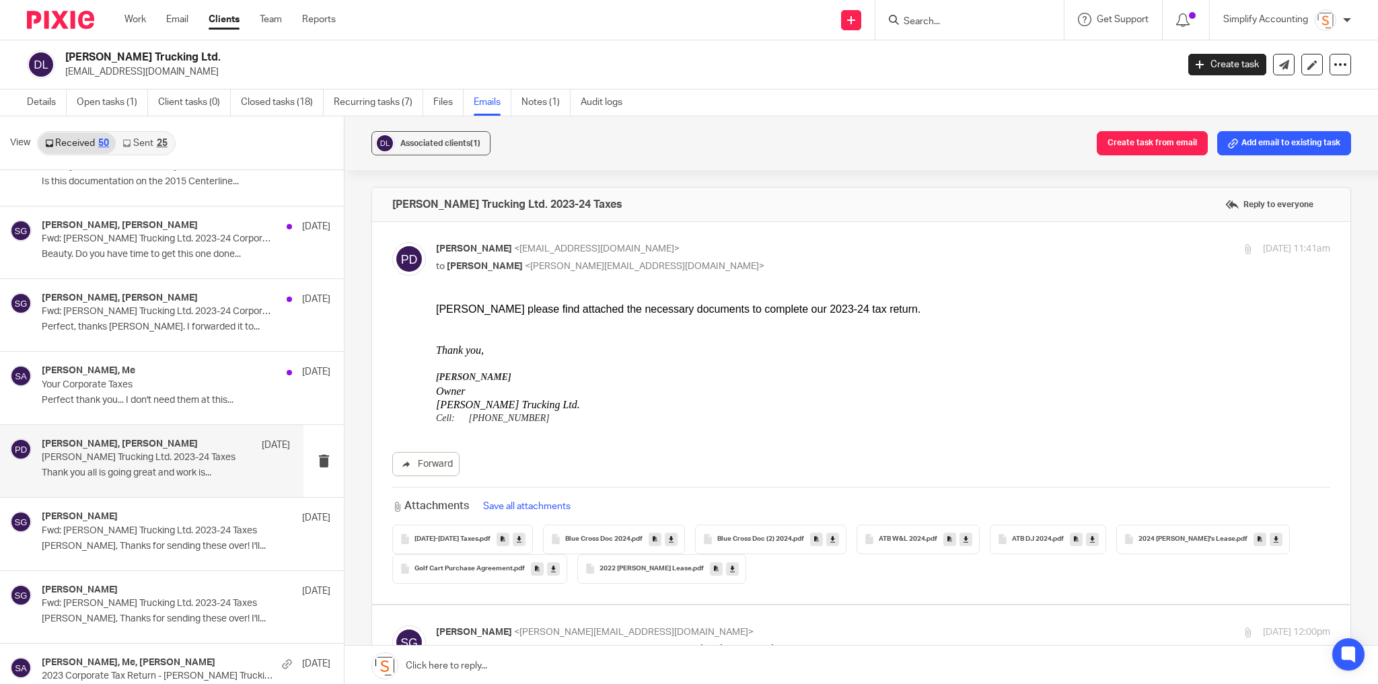
click at [586, 256] on div "Paula Donahue <pnd1@live.ca> to Shawn Gander <shawn@simplifyaccounting.ca>" at bounding box center [734, 257] width 596 height 31
checkbox input "false"
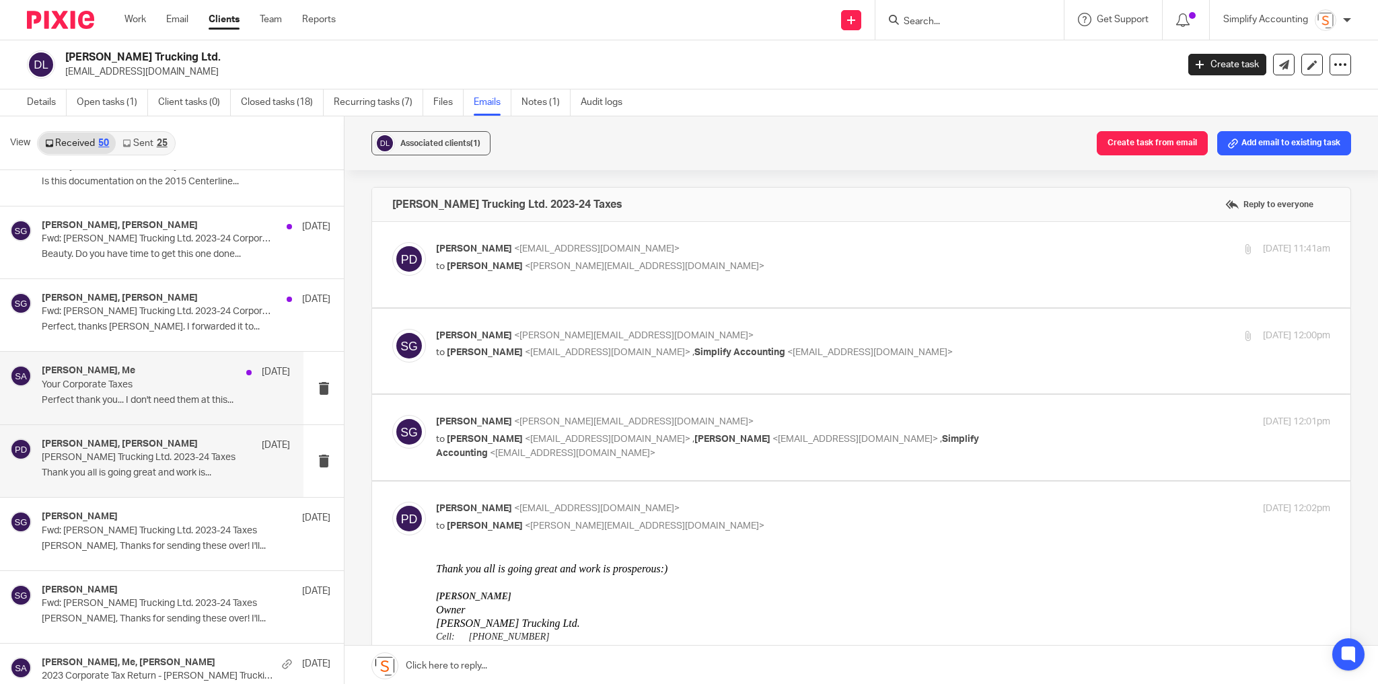
click at [170, 395] on p "Perfect thank you... I don't need them at this..." at bounding box center [166, 400] width 248 height 11
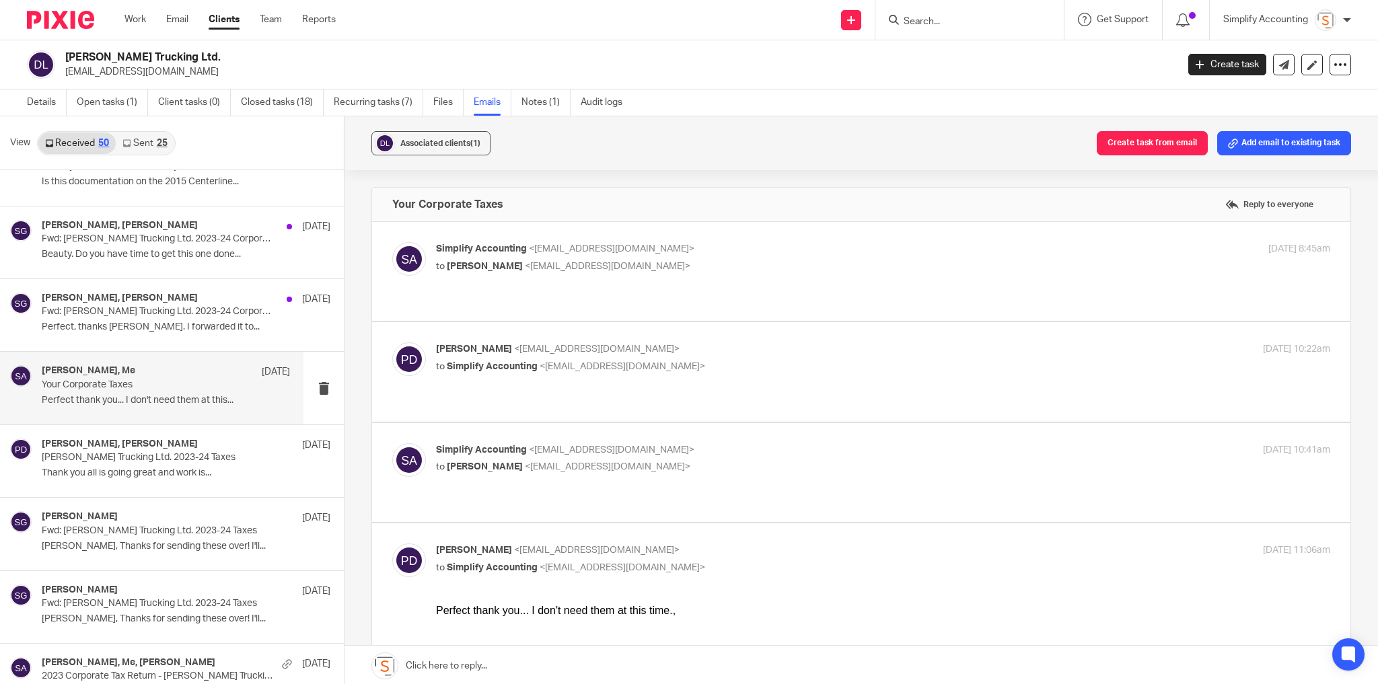
click at [661, 256] on div "Simplify Accounting <info@simplifyaccounting.ca> to Paula Donahue <pnd1@live.ca>" at bounding box center [734, 257] width 596 height 31
checkbox input "true"
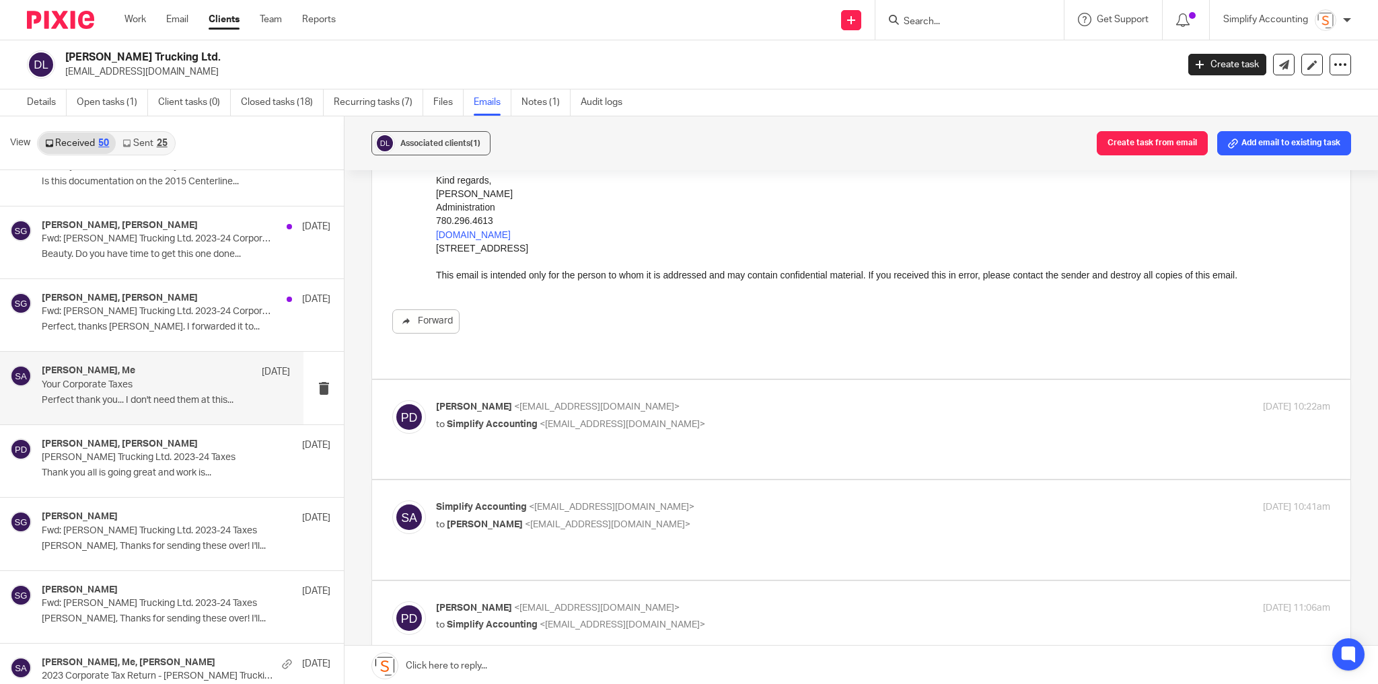
scroll to position [215, 0]
click at [725, 396] on p "Paula Donahue <pnd1@live.ca>" at bounding box center [734, 403] width 596 height 14
checkbox input "true"
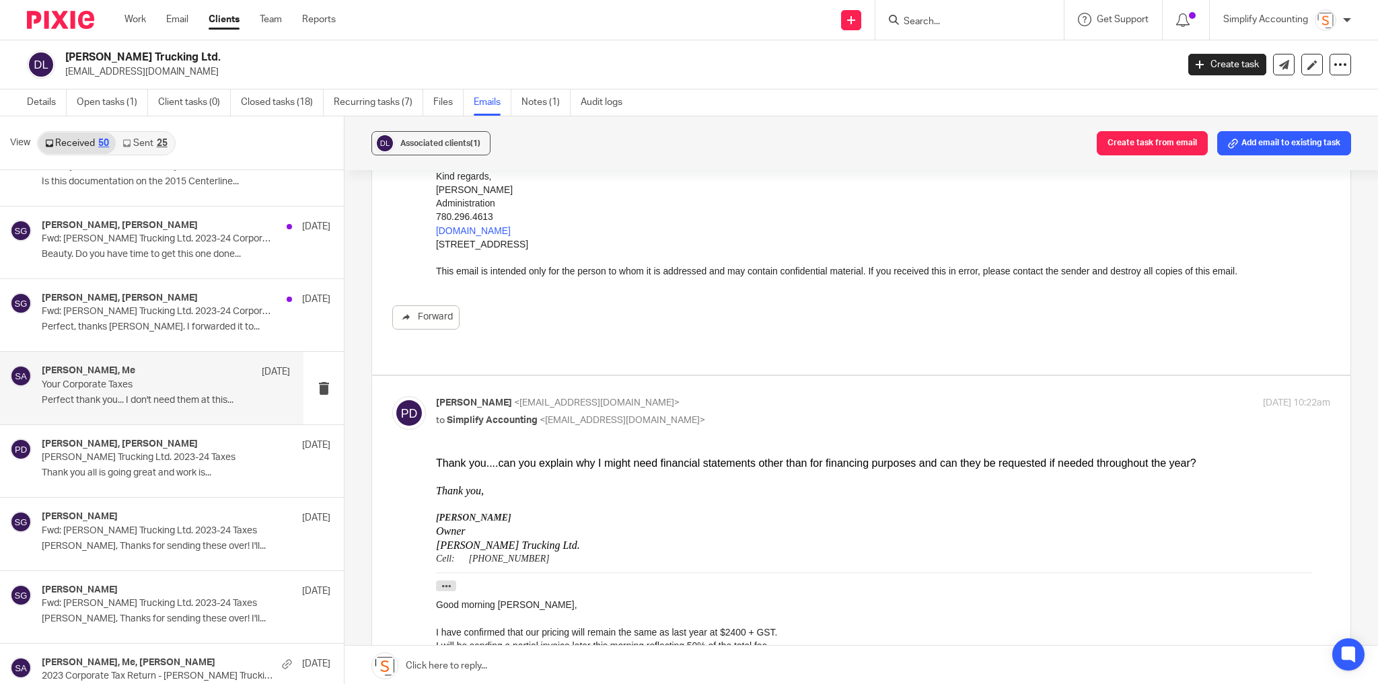
scroll to position [269, 0]
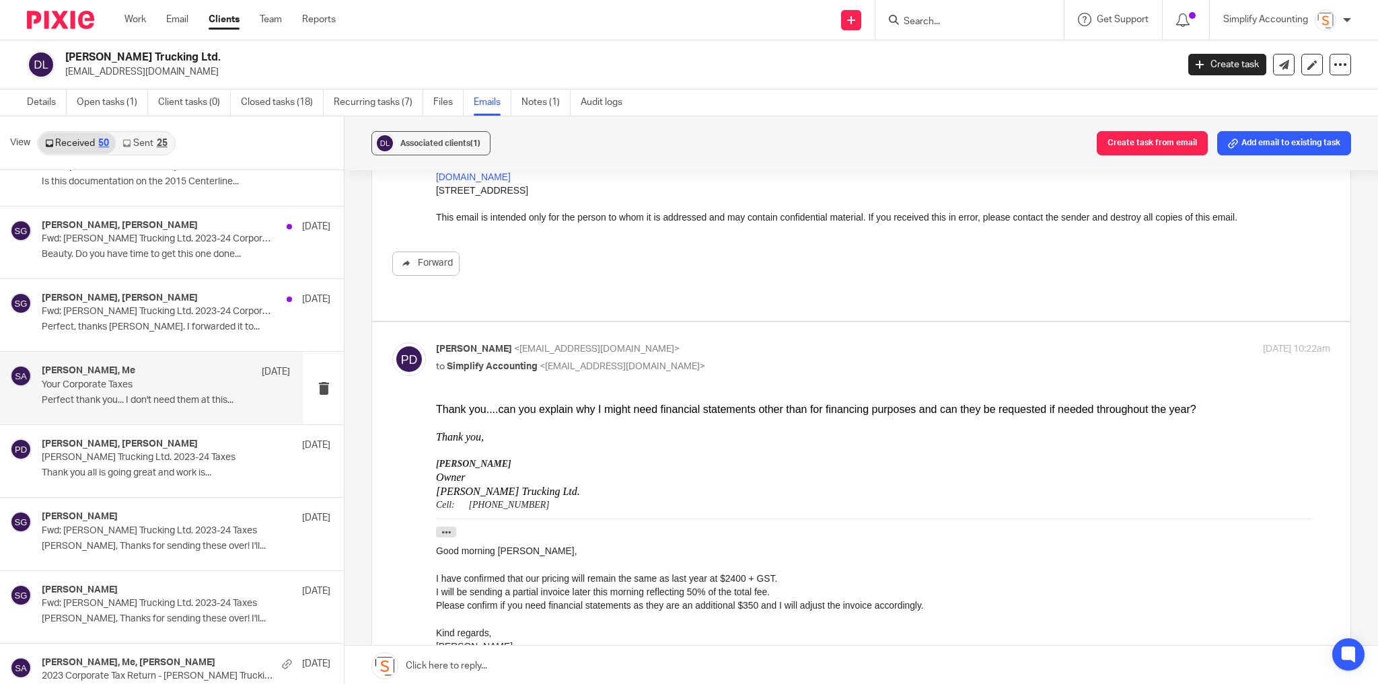
drag, startPoint x: 518, startPoint y: 420, endPoint x: 650, endPoint y: 419, distance: 131.9
click at [650, 419] on div at bounding box center [883, 423] width 894 height 13
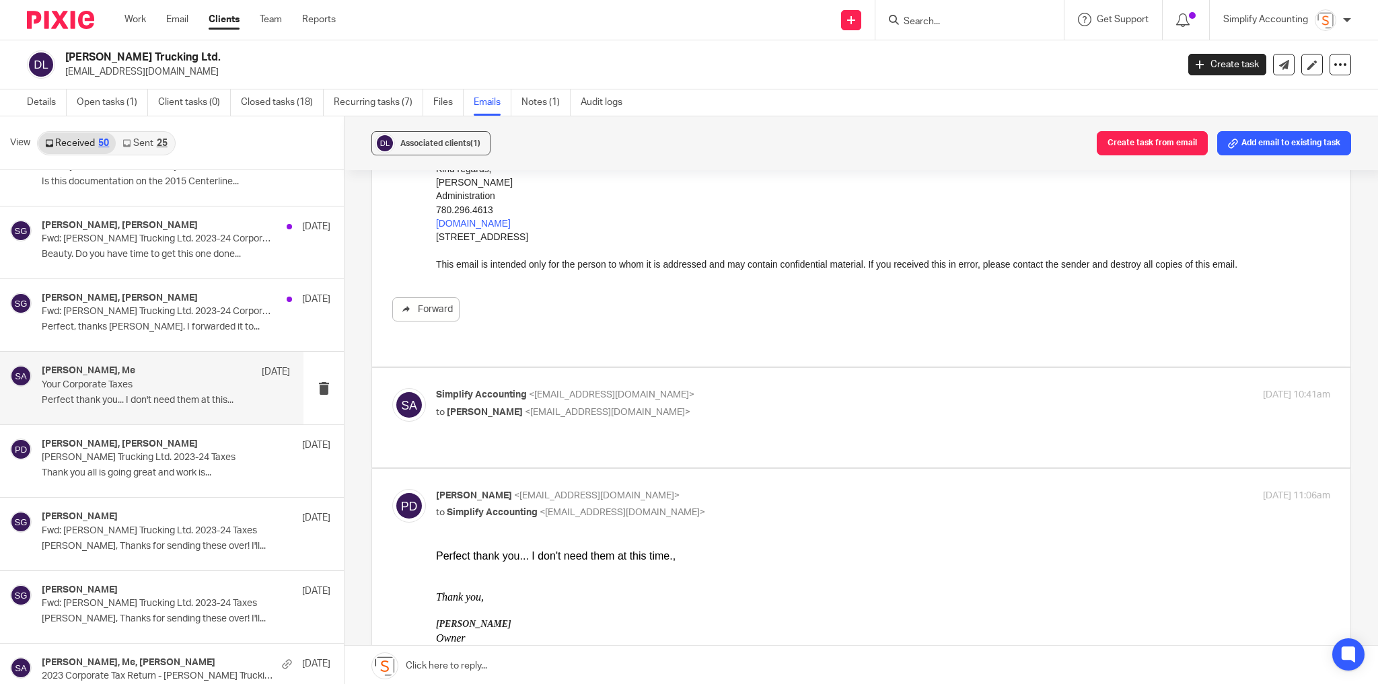
scroll to position [808, 0]
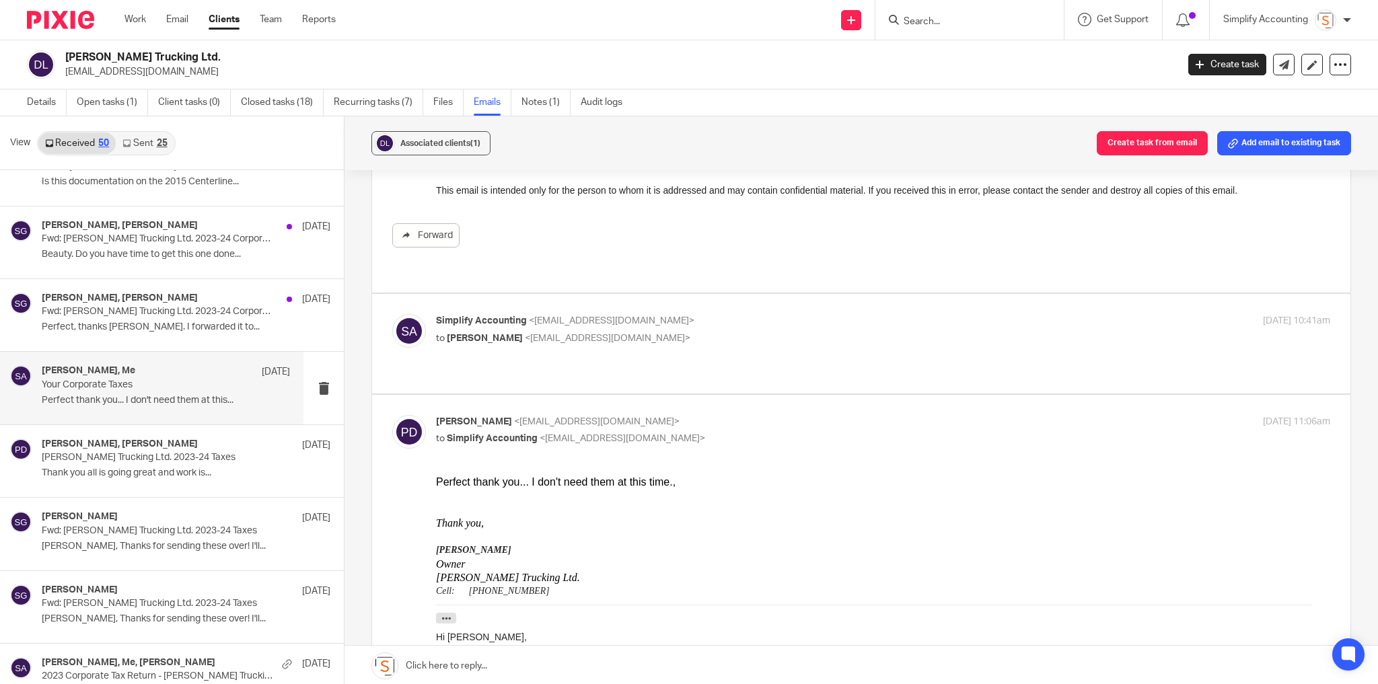
click at [832, 314] on p "Simplify Accounting <[EMAIL_ADDRESS][DOMAIN_NAME]>" at bounding box center [734, 321] width 596 height 14
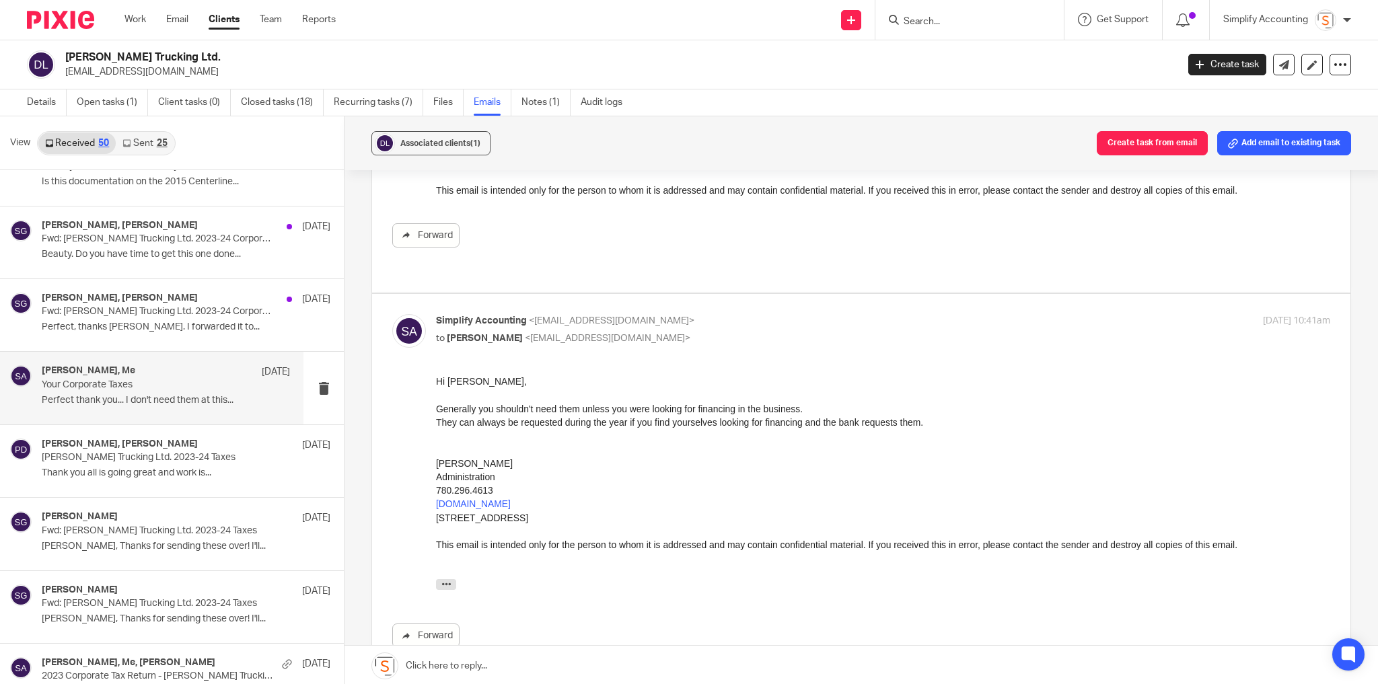
scroll to position [0, 0]
click at [715, 314] on p "Simplify Accounting <[EMAIL_ADDRESS][DOMAIN_NAME]>" at bounding box center [734, 321] width 596 height 14
checkbox input "false"
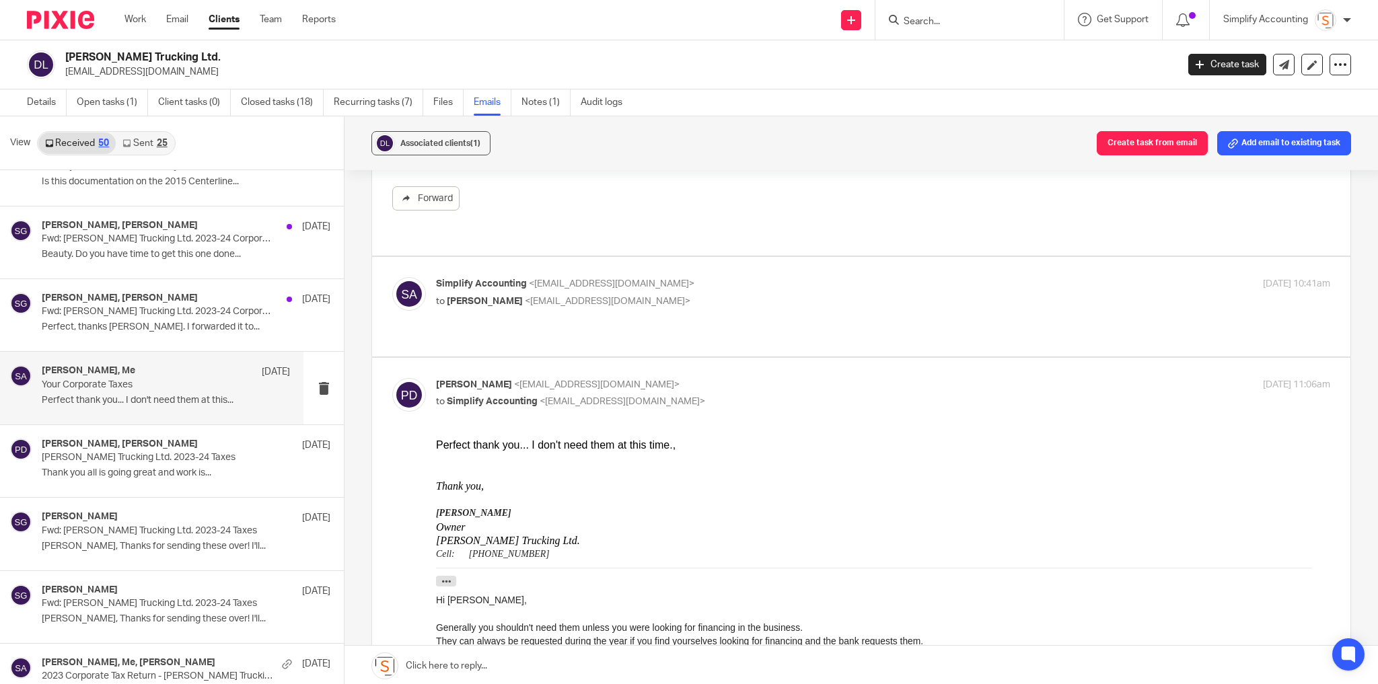
scroll to position [861, 0]
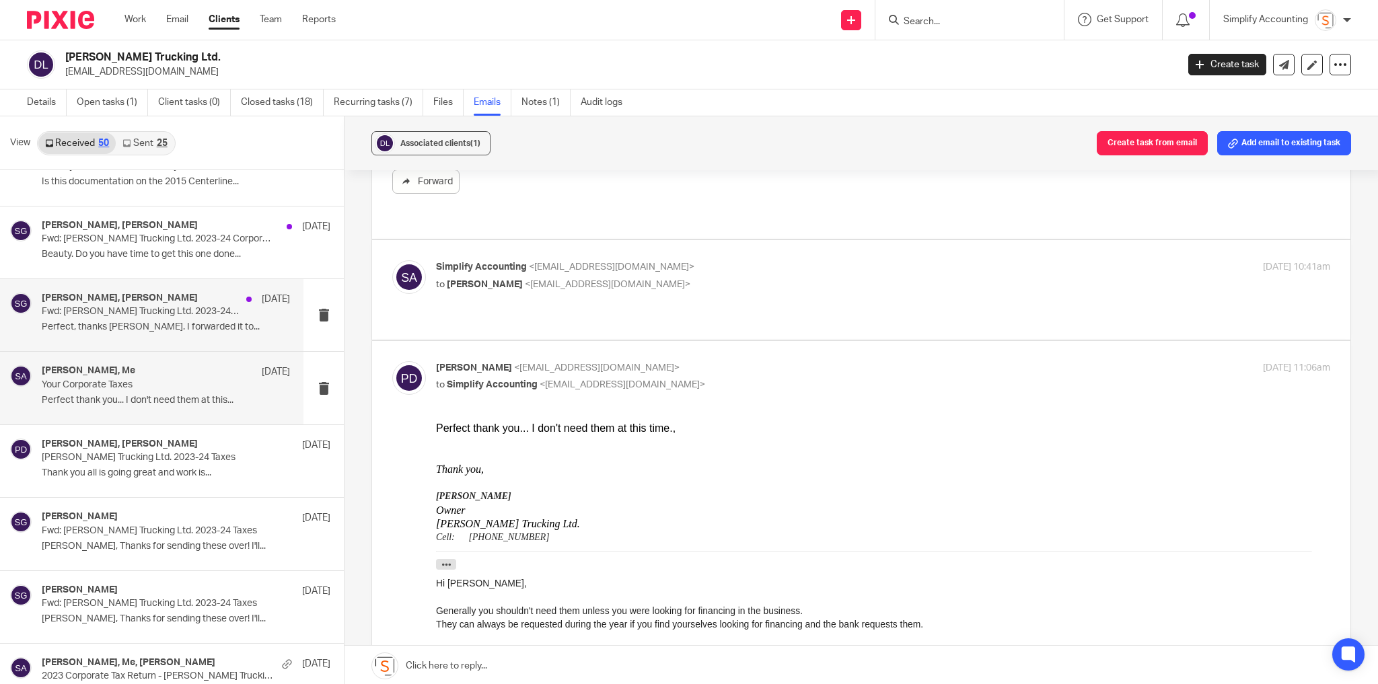
click at [135, 322] on p "Perfect, thanks Paula. I forwarded it to..." at bounding box center [166, 327] width 248 height 11
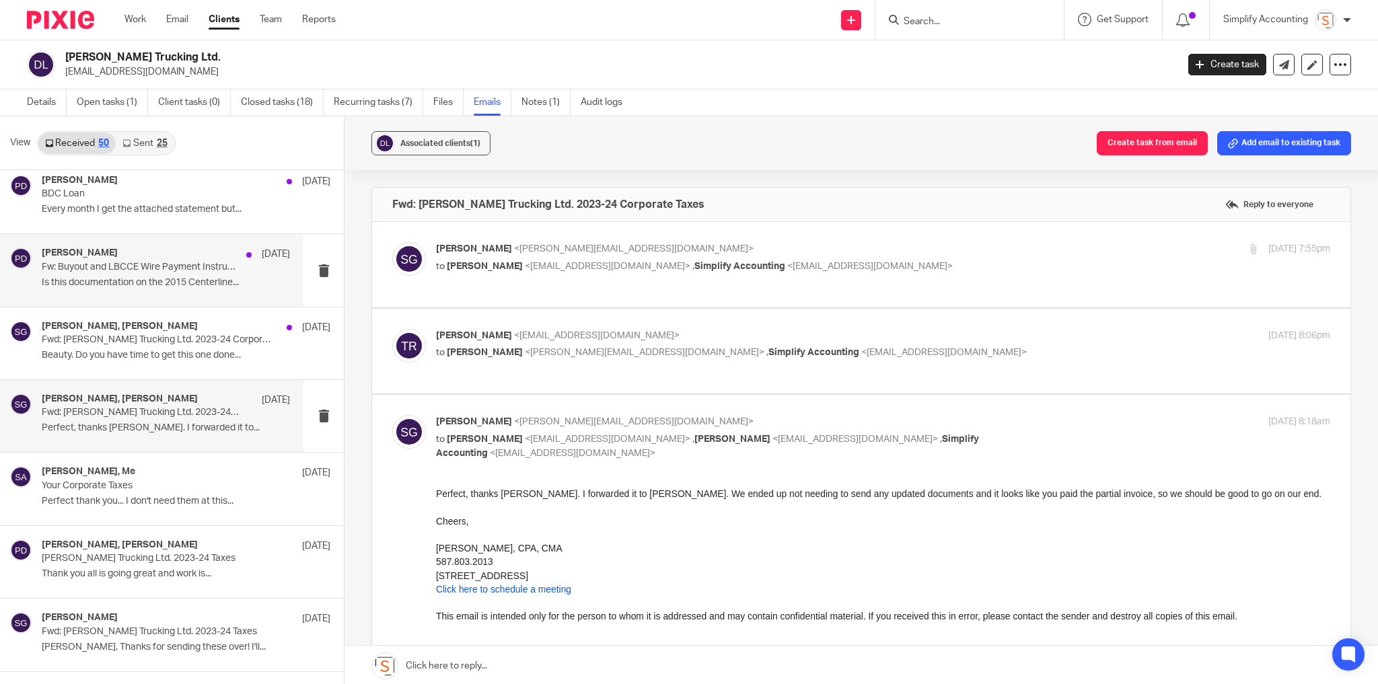
scroll to position [969, 0]
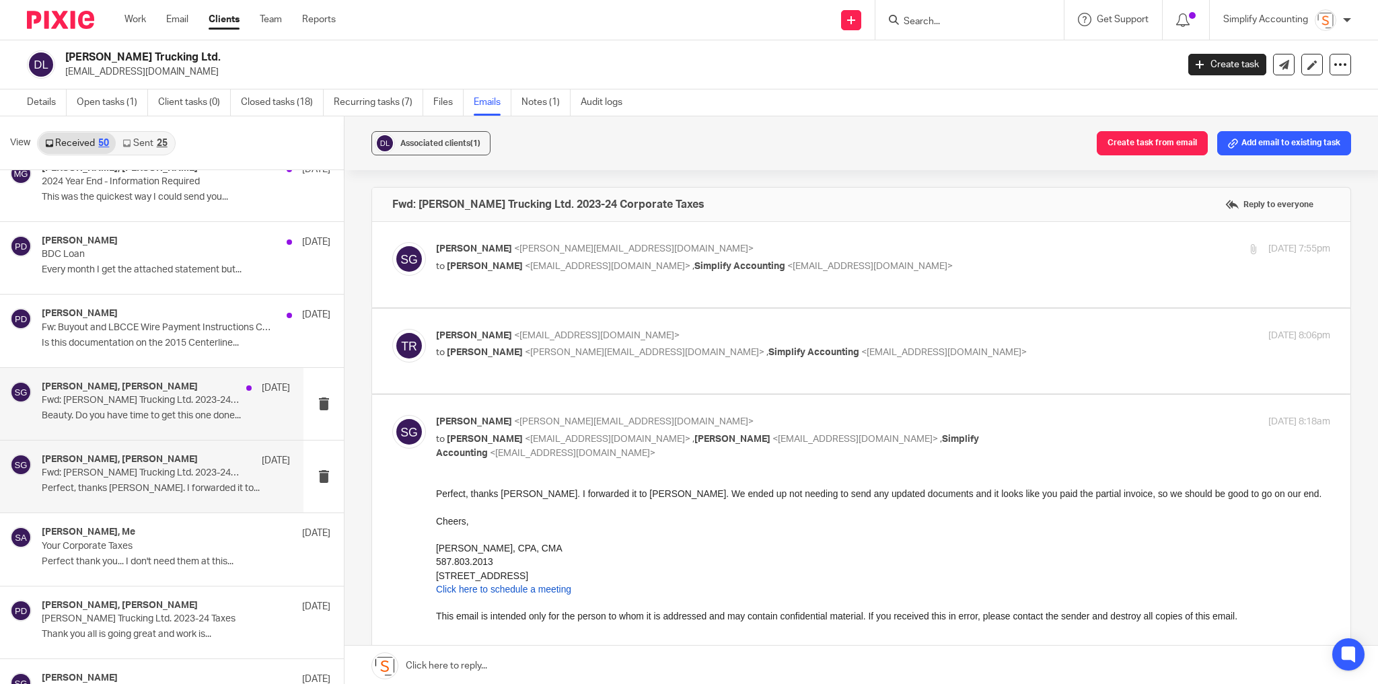
click at [125, 382] on h4 "Tayler Rodacker, Shawn Gander" at bounding box center [120, 387] width 156 height 11
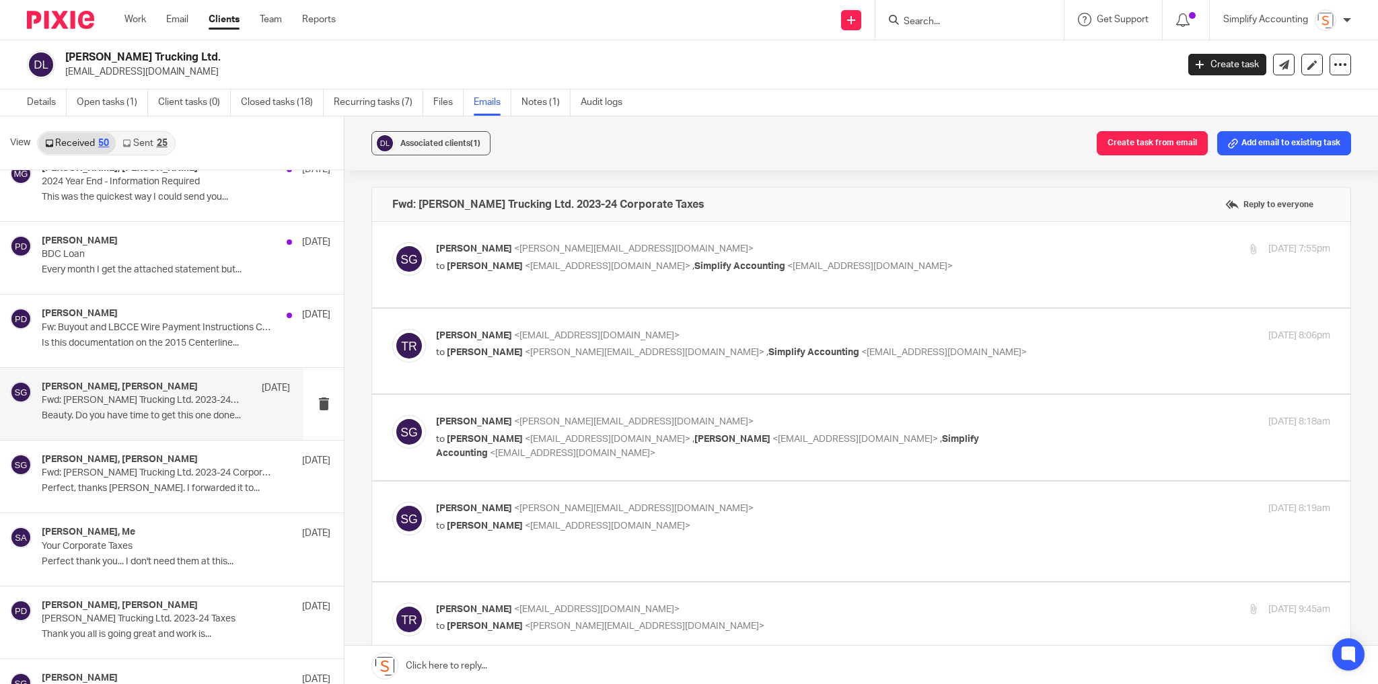
scroll to position [0, 0]
click at [602, 267] on span "<tayler@simplifyaccounting.ca>" at bounding box center [608, 266] width 166 height 9
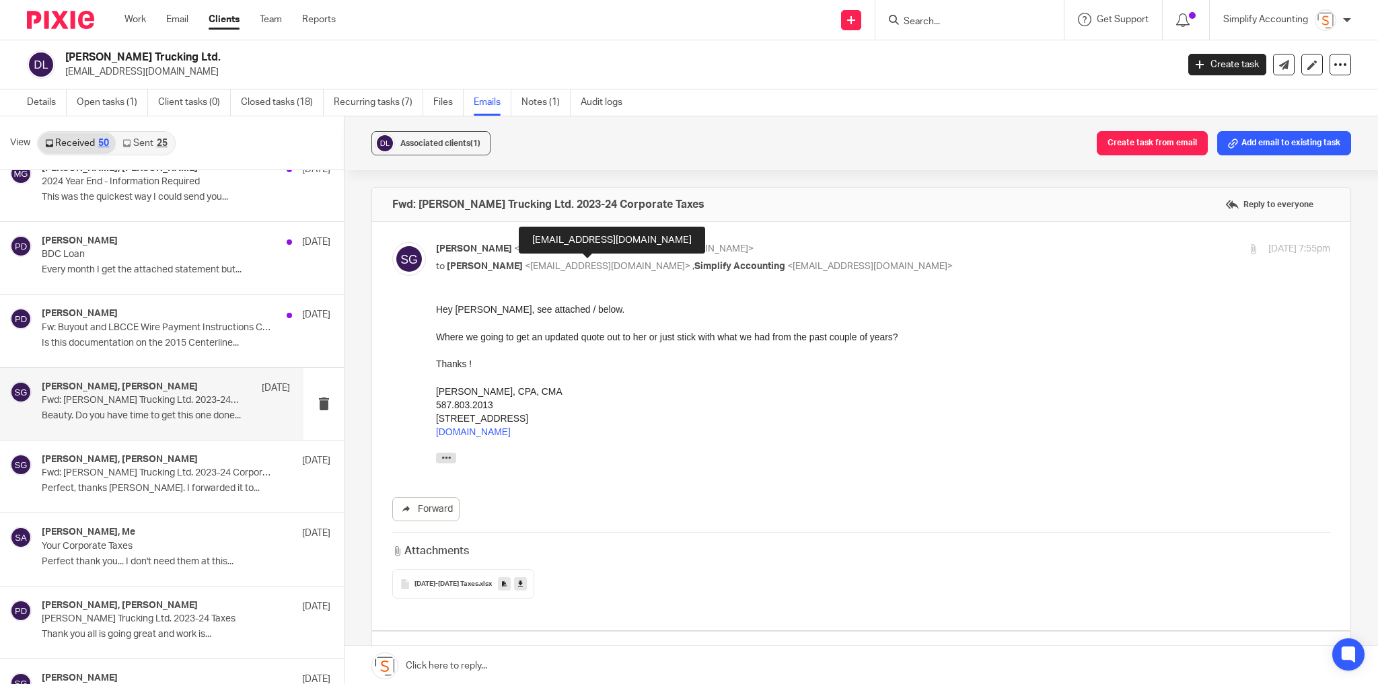
click at [581, 265] on span "<tayler@simplifyaccounting.ca>" at bounding box center [608, 266] width 166 height 9
checkbox input "false"
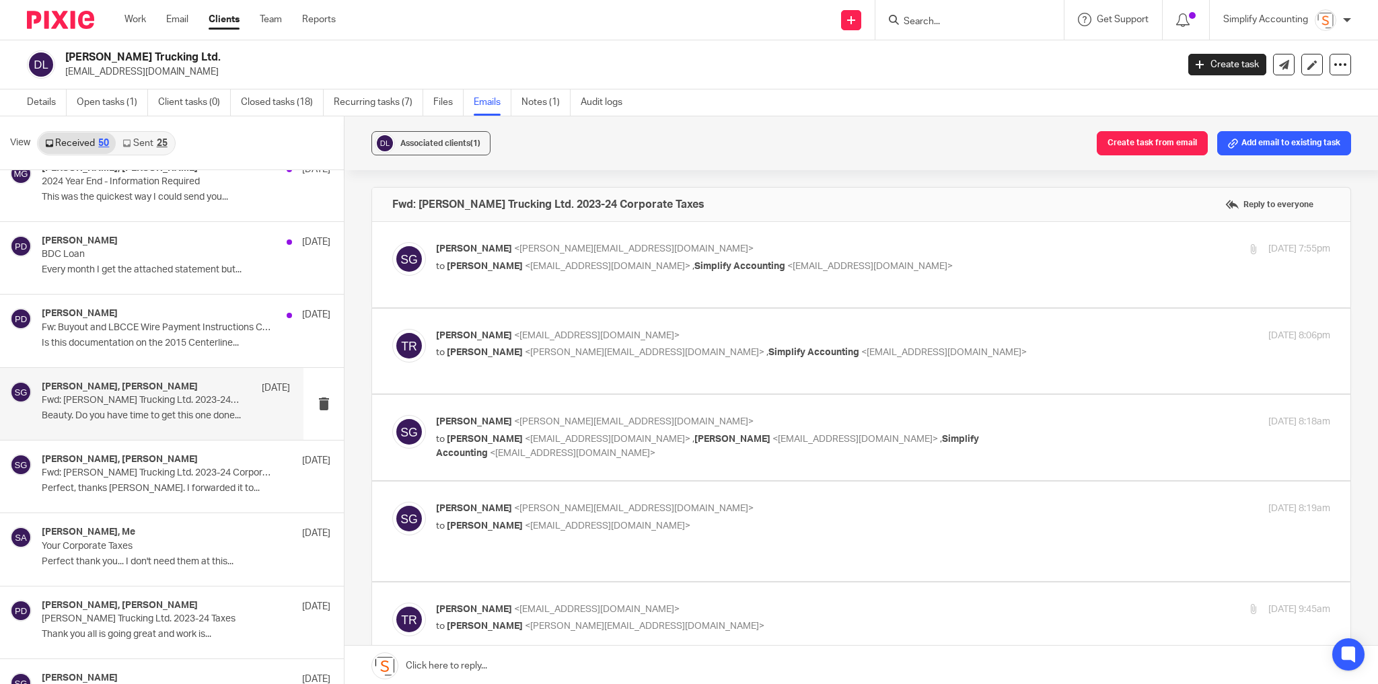
click at [569, 342] on div "Tayler Rodacker <tayler@simplifyaccounting.ca> to Shawn Gander <shawn@simplifya…" at bounding box center [734, 344] width 596 height 31
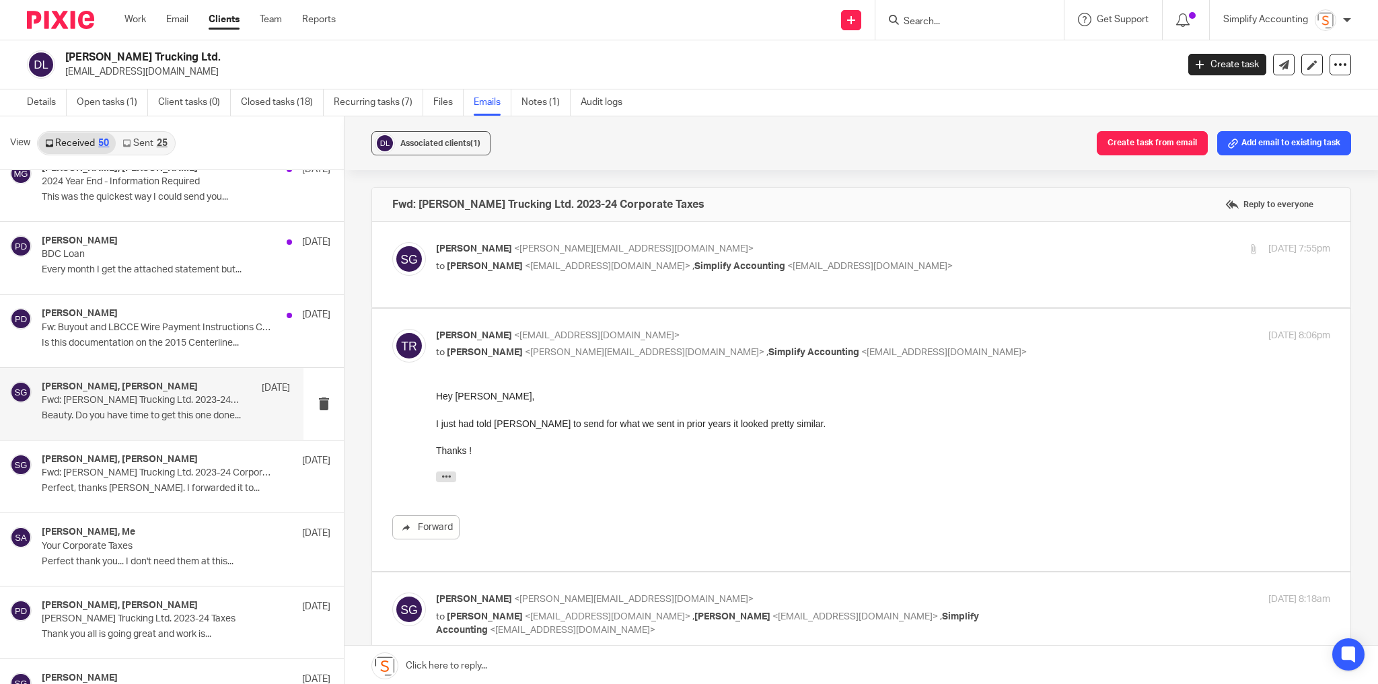
click at [569, 339] on p "Tayler Rodacker <tayler@simplifyaccounting.ca>" at bounding box center [734, 336] width 596 height 14
checkbox input "false"
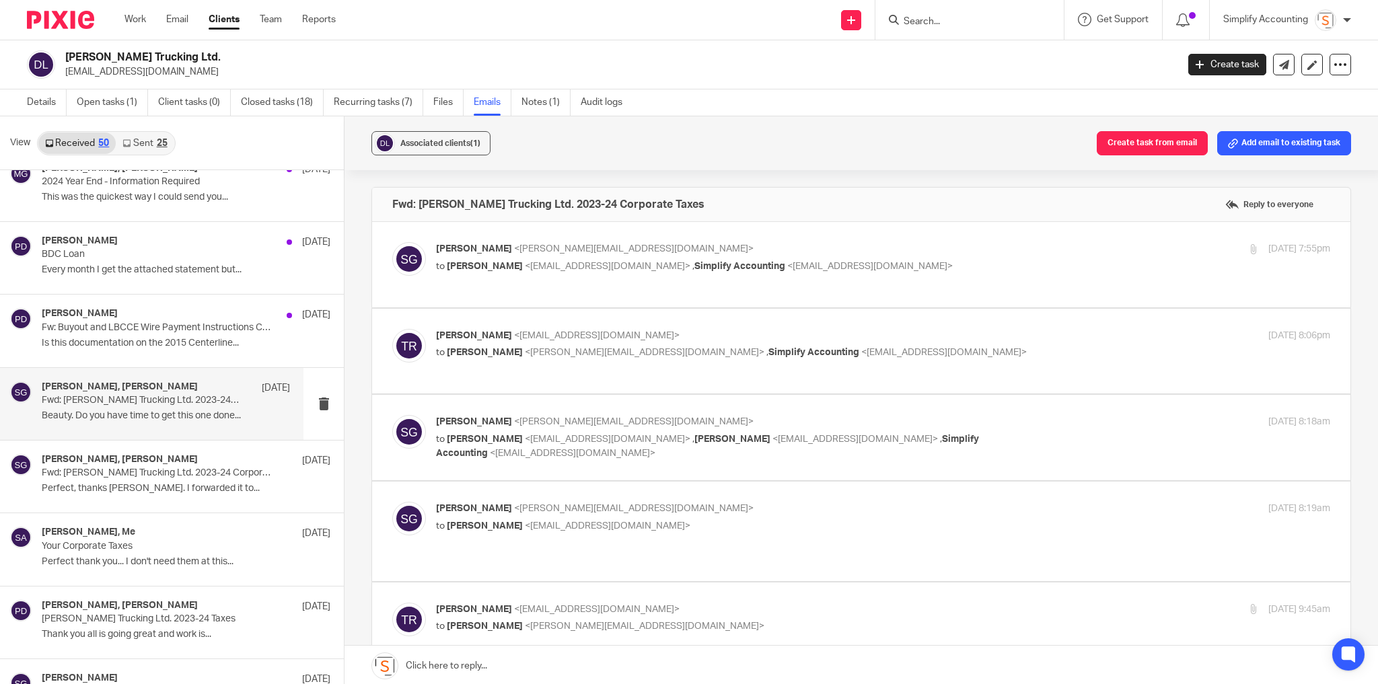
click at [562, 425] on p "Shawn Gander <shawn@simplifyaccounting.ca>" at bounding box center [734, 422] width 596 height 14
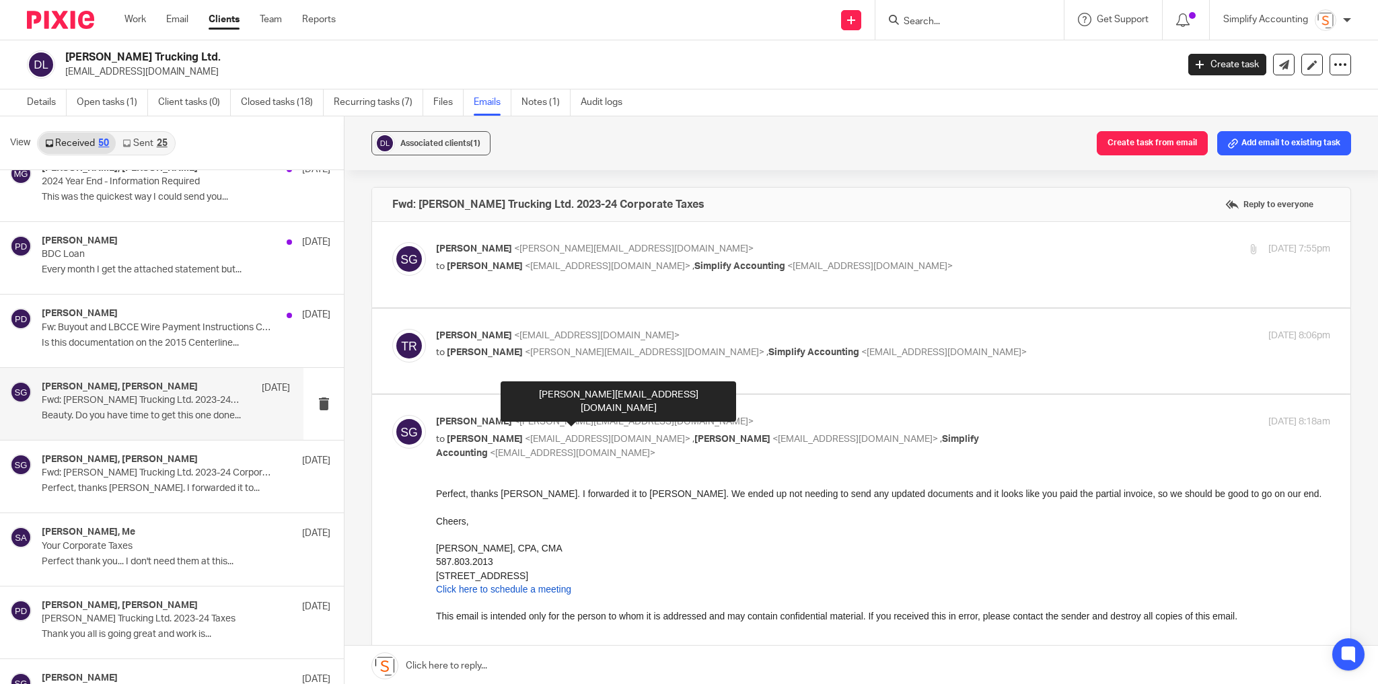
click at [567, 419] on span "<shawn@simplifyaccounting.ca>" at bounding box center [634, 421] width 240 height 9
checkbox input "false"
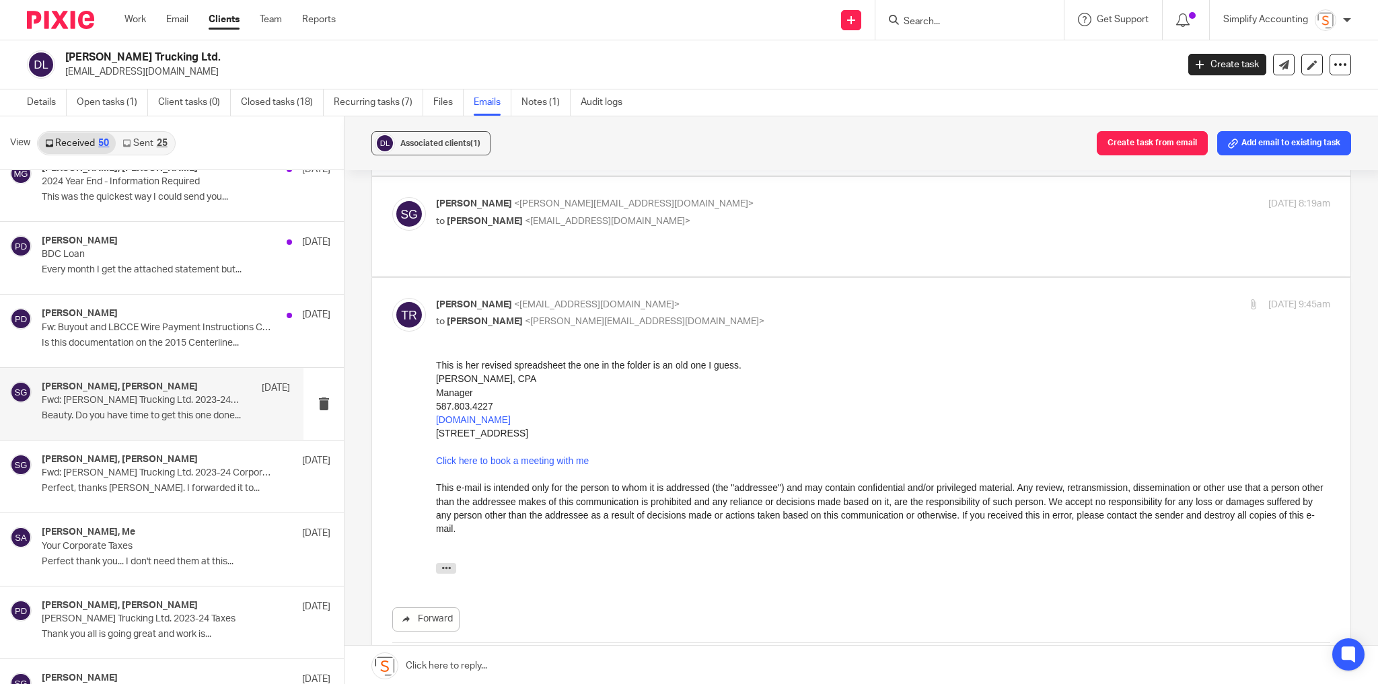
scroll to position [323, 0]
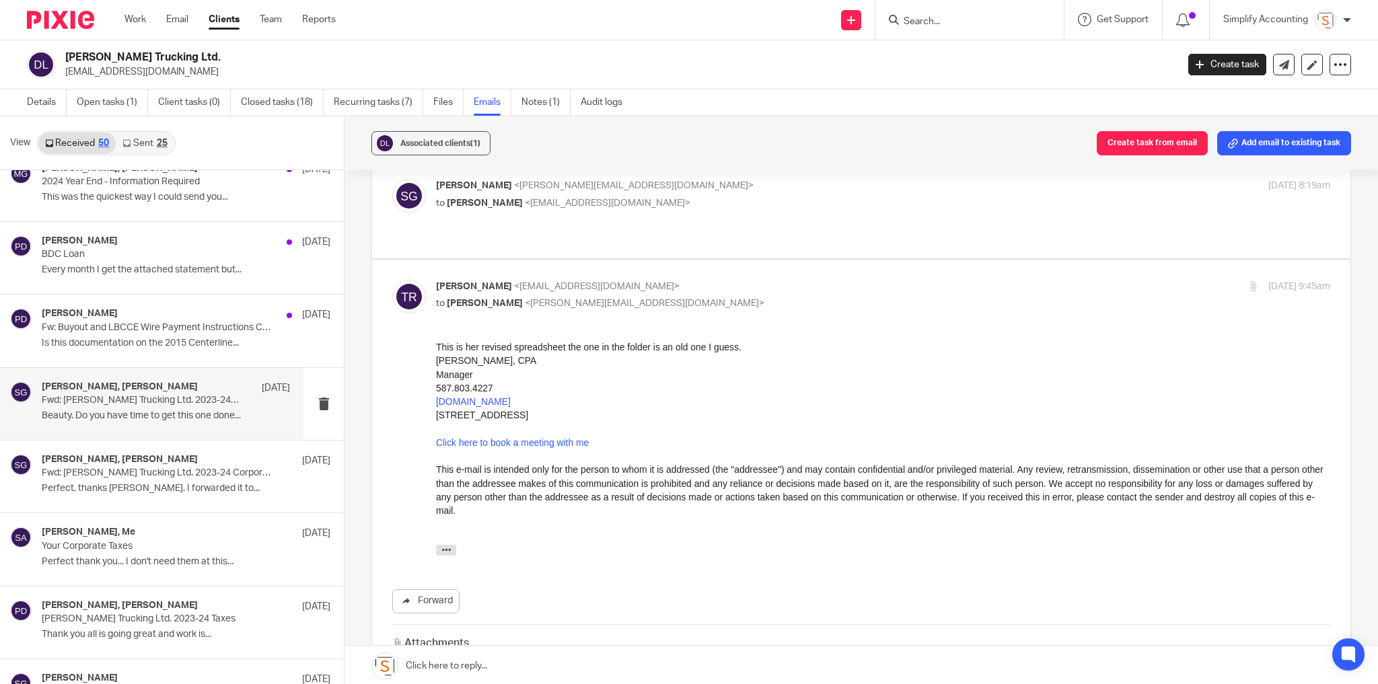
click at [680, 197] on p "to Tayler Rodacker <tayler@simplifyaccounting.ca>" at bounding box center [734, 204] width 596 height 14
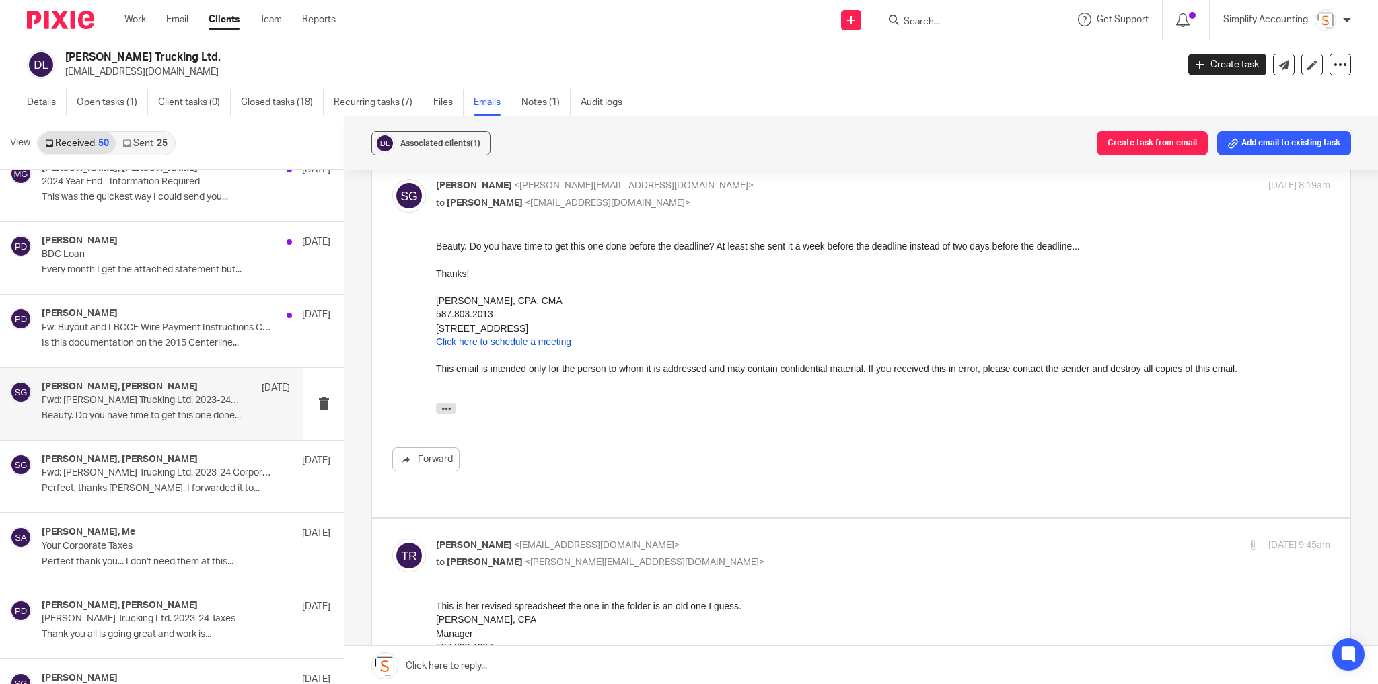
scroll to position [0, 0]
click at [680, 197] on p "to Tayler Rodacker <tayler@simplifyaccounting.ca>" at bounding box center [734, 204] width 596 height 14
checkbox input "false"
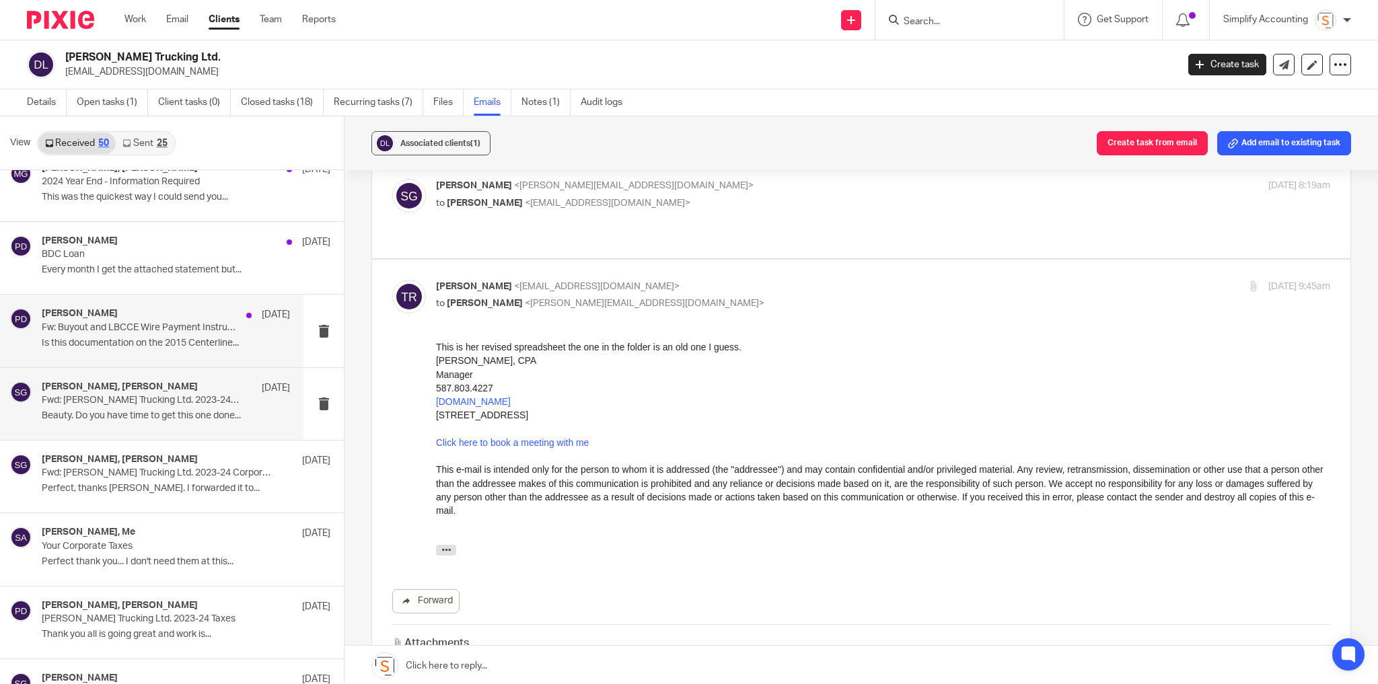
click at [126, 339] on p "Is this documentation on the 2015 Centerline..." at bounding box center [166, 343] width 248 height 11
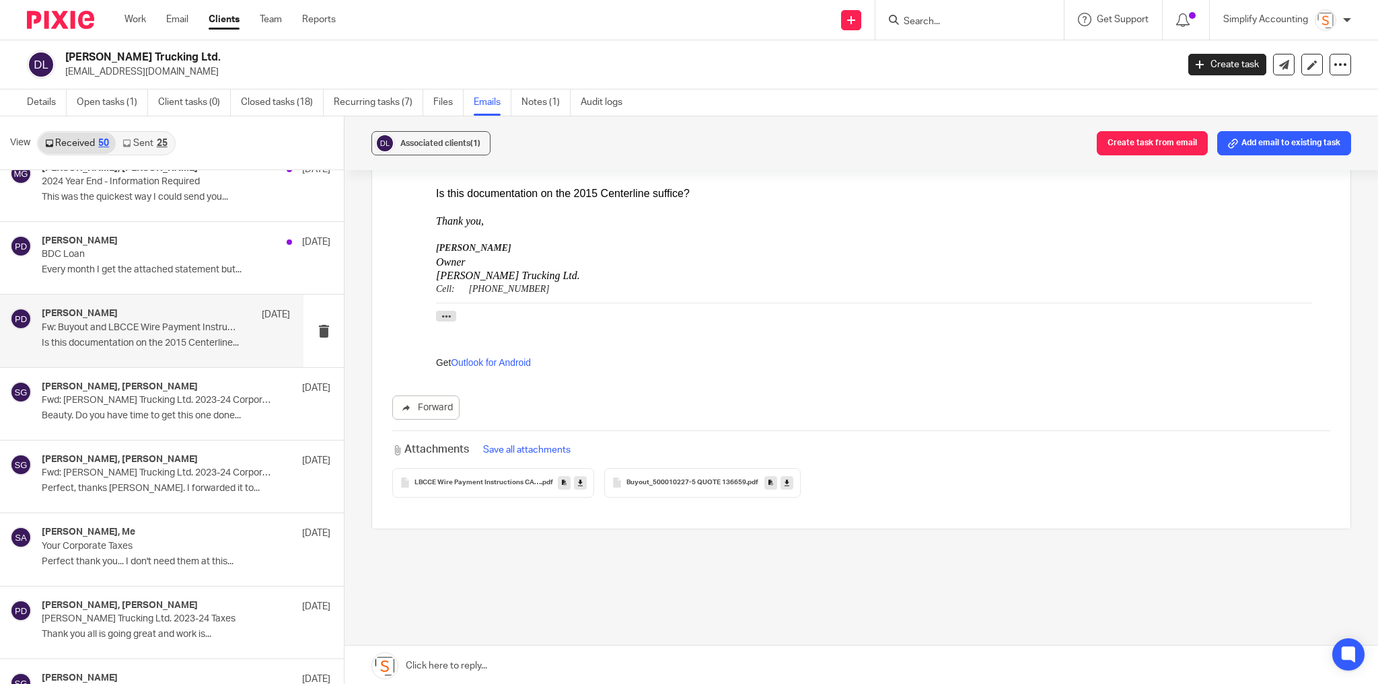
scroll to position [135, 0]
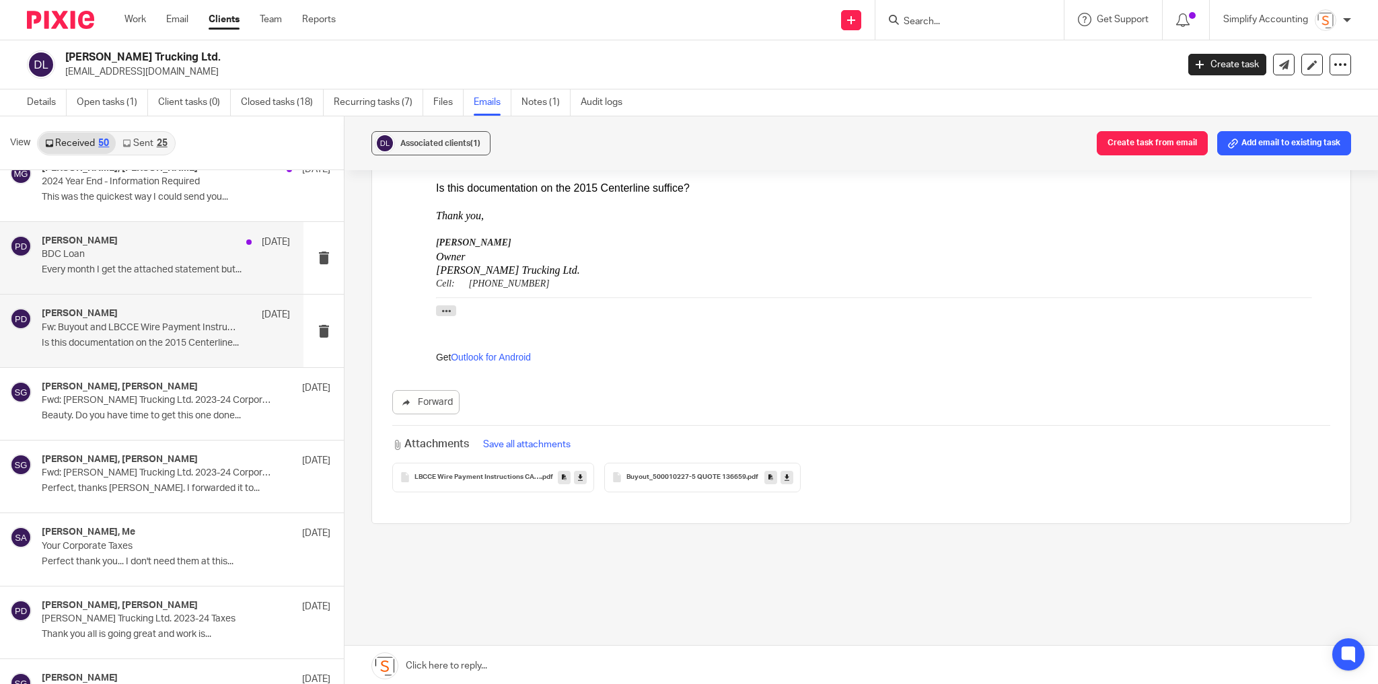
click at [151, 272] on div "Paula Donahue Jan 24 BDC Loan Every month I get the attached statement but..." at bounding box center [166, 258] width 248 height 45
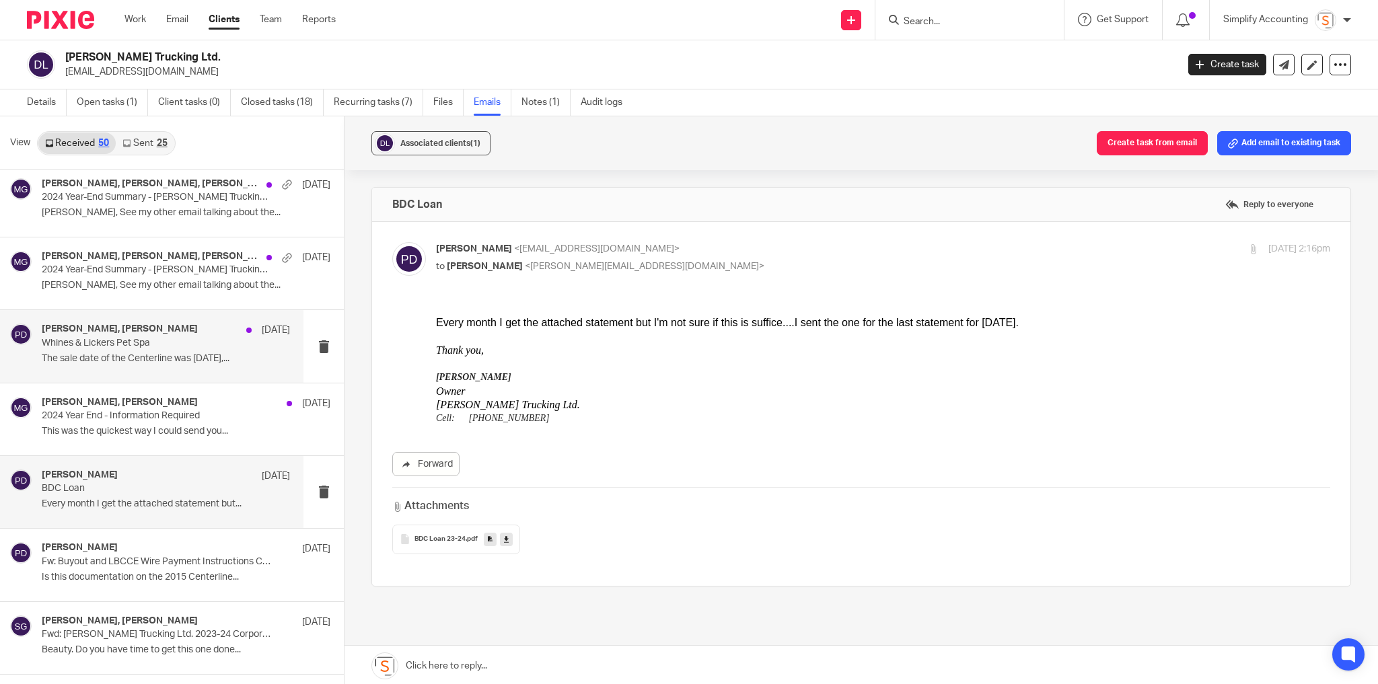
scroll to position [700, 0]
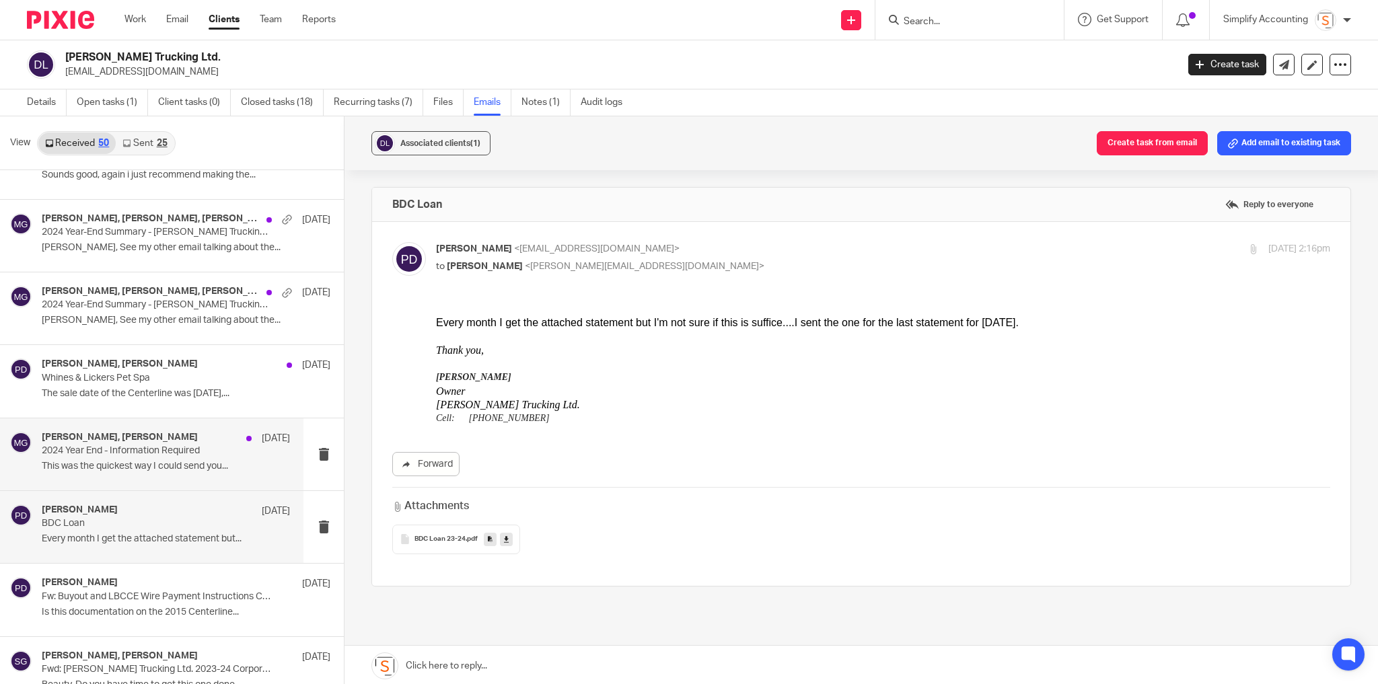
click at [167, 441] on div "Paula Donahue, Melissa Gallant Jan 27" at bounding box center [166, 438] width 248 height 13
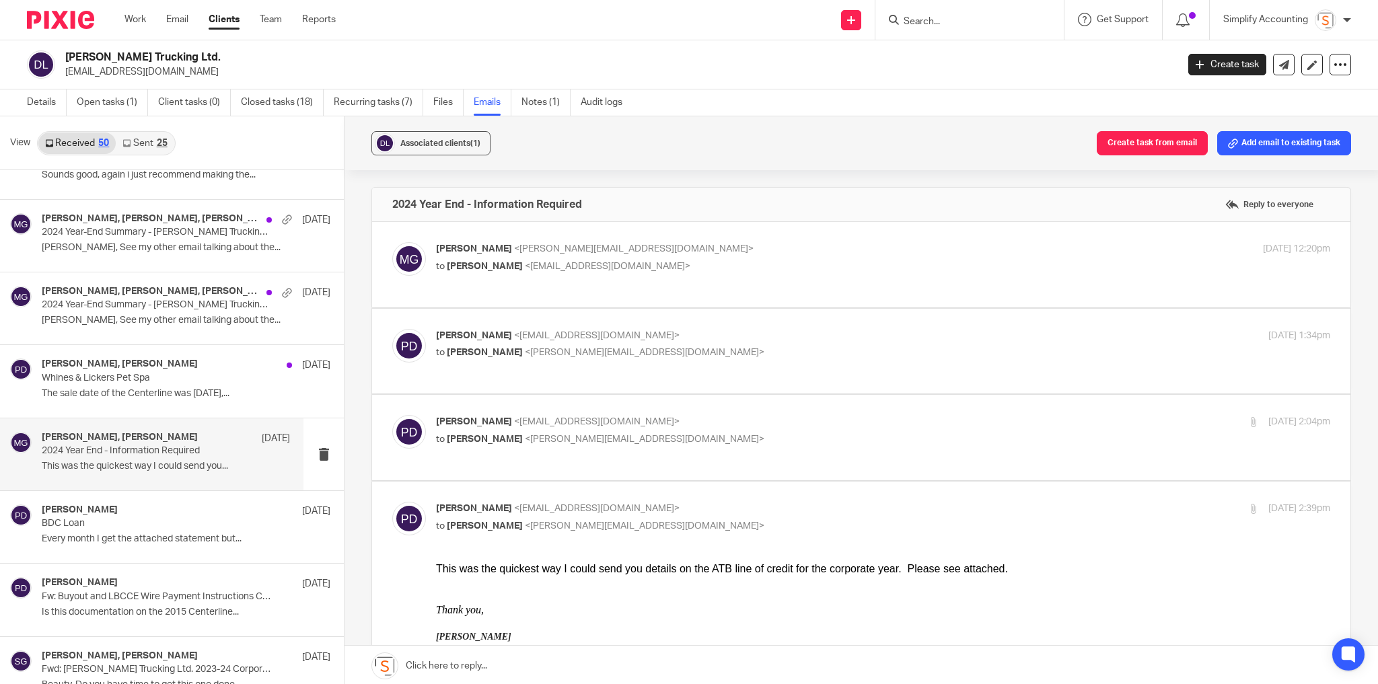
scroll to position [0, 0]
click at [773, 246] on p "Melissa Gallant <melissa@simplifyaccounting.ca>" at bounding box center [734, 249] width 596 height 14
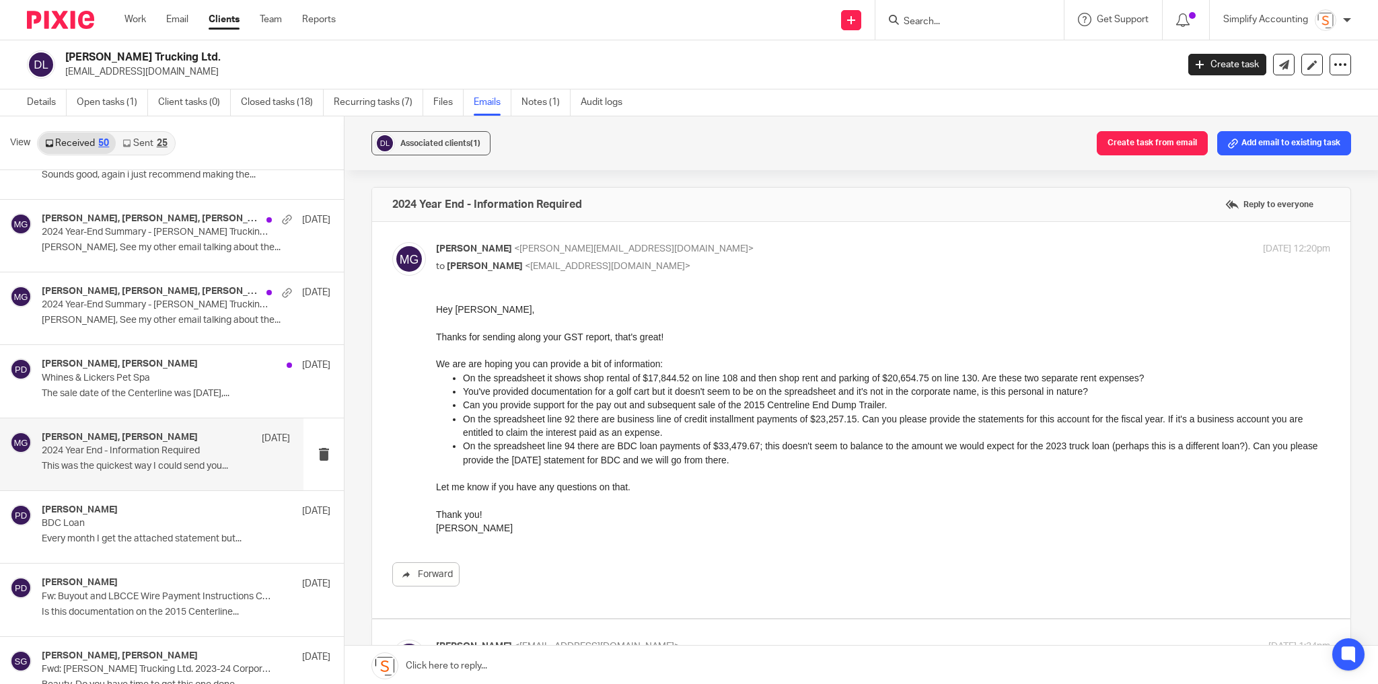
click at [773, 246] on p "Melissa Gallant <melissa@simplifyaccounting.ca>" at bounding box center [734, 249] width 596 height 14
checkbox input "false"
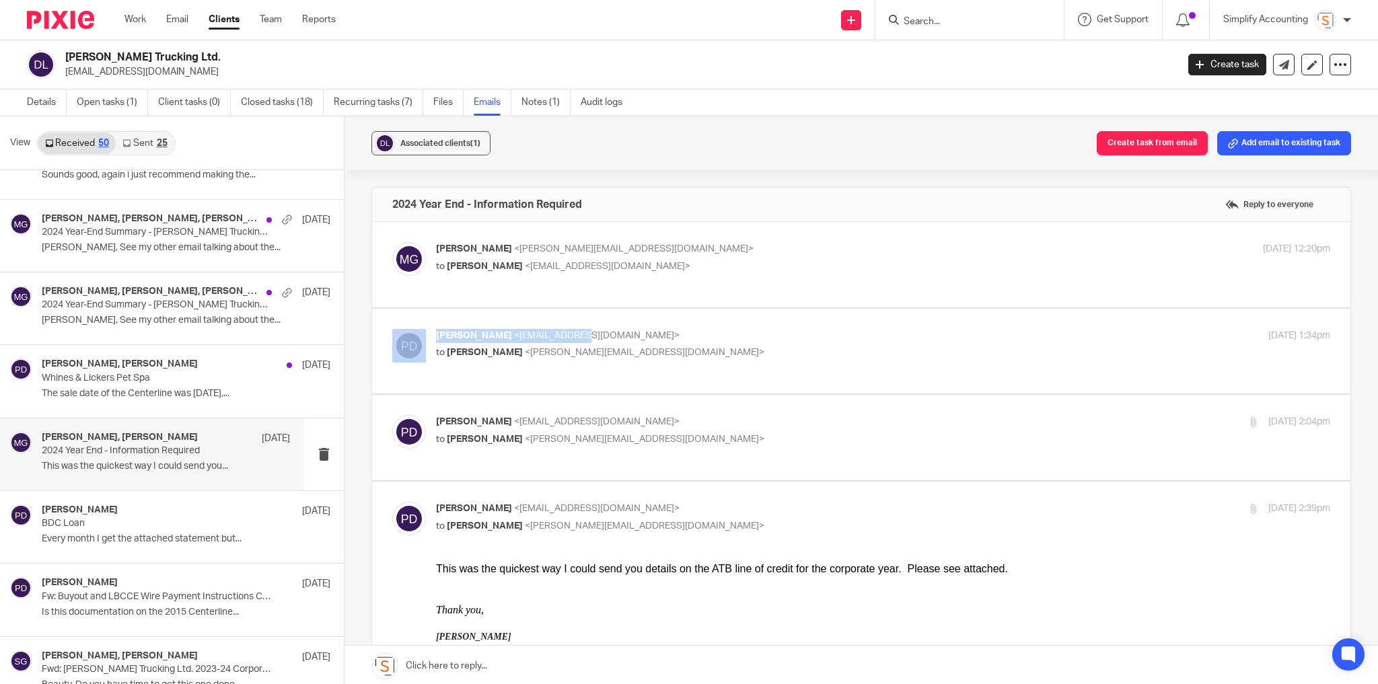
click at [752, 328] on div "Paula Donahue <pnd1@live.ca> to Melissa Gallant <melissa@simplifyaccounting.ca>…" at bounding box center [861, 351] width 979 height 85
click at [752, 337] on p "Paula Donahue <pnd1@live.ca>" at bounding box center [734, 336] width 596 height 14
click at [750, 350] on p "to Melissa Gallant <melissa@simplifyaccounting.ca>" at bounding box center [734, 353] width 596 height 14
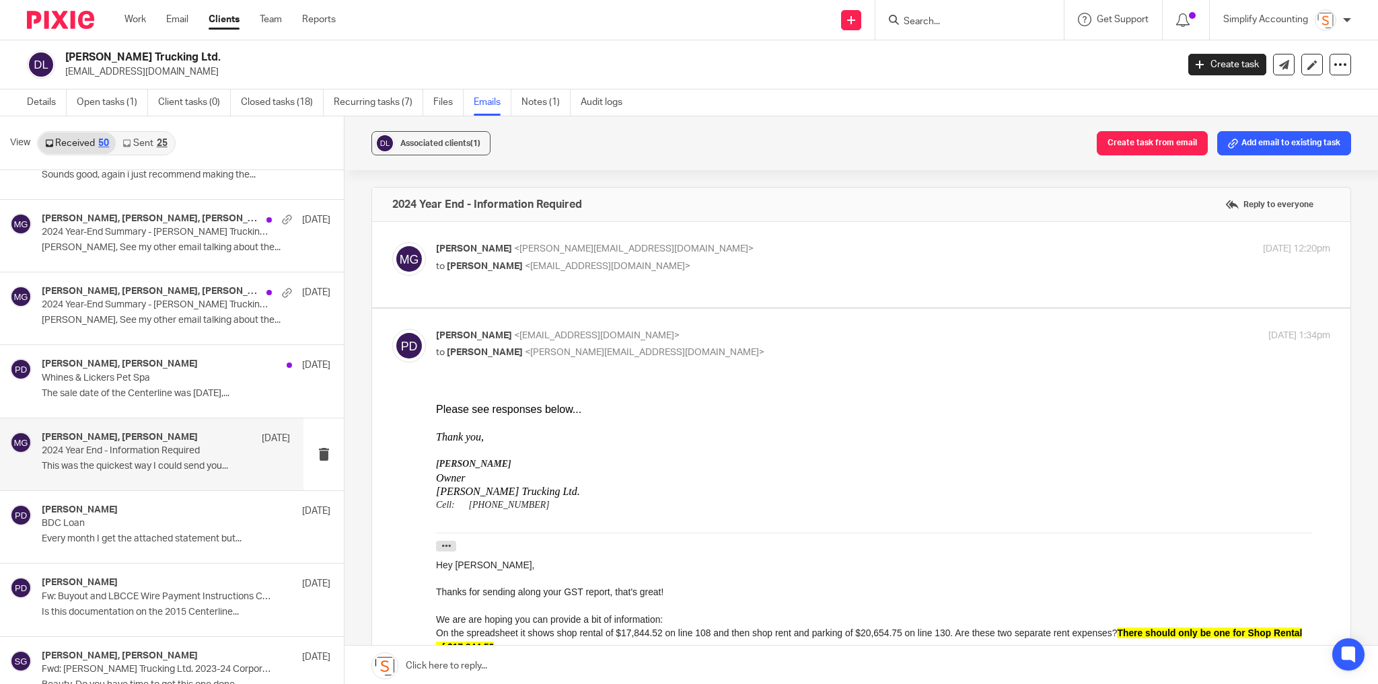
click at [746, 349] on p "to Melissa Gallant <melissa@simplifyaccounting.ca>" at bounding box center [734, 353] width 596 height 14
checkbox input "false"
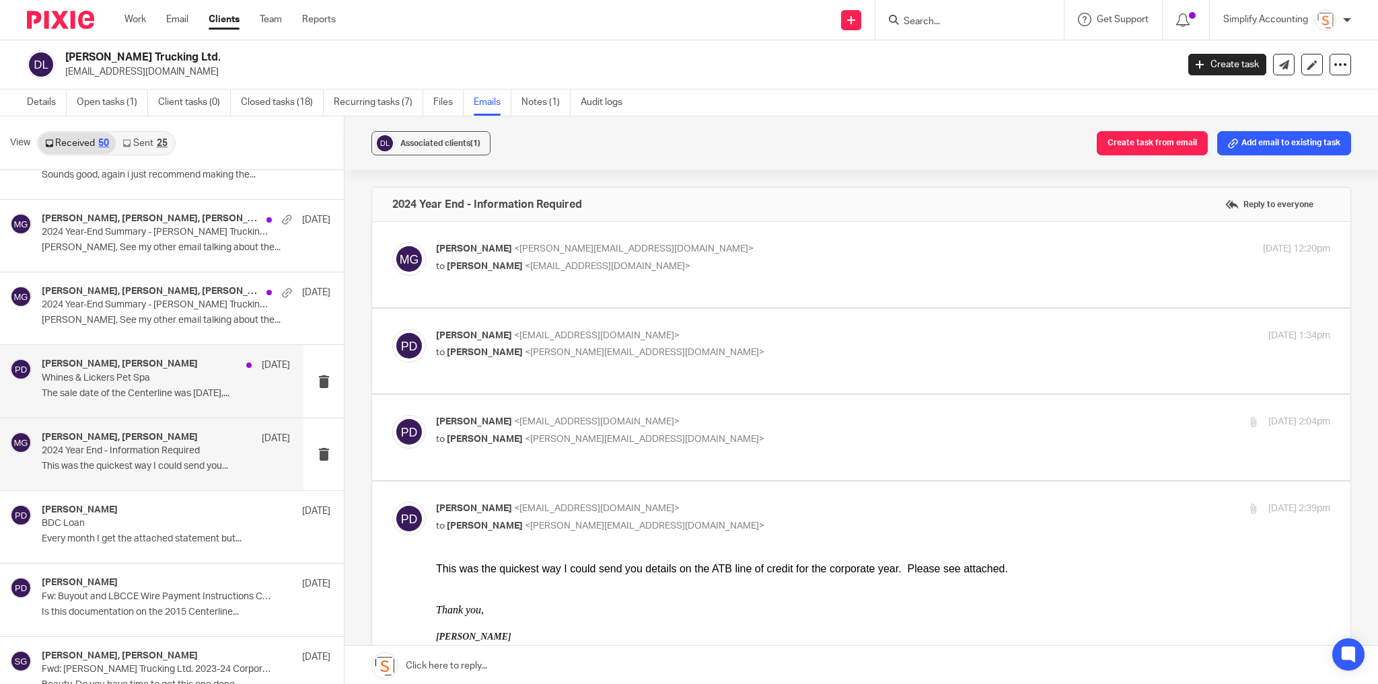
click at [136, 380] on p "Whines & Lickers Pet Spa" at bounding box center [141, 378] width 199 height 11
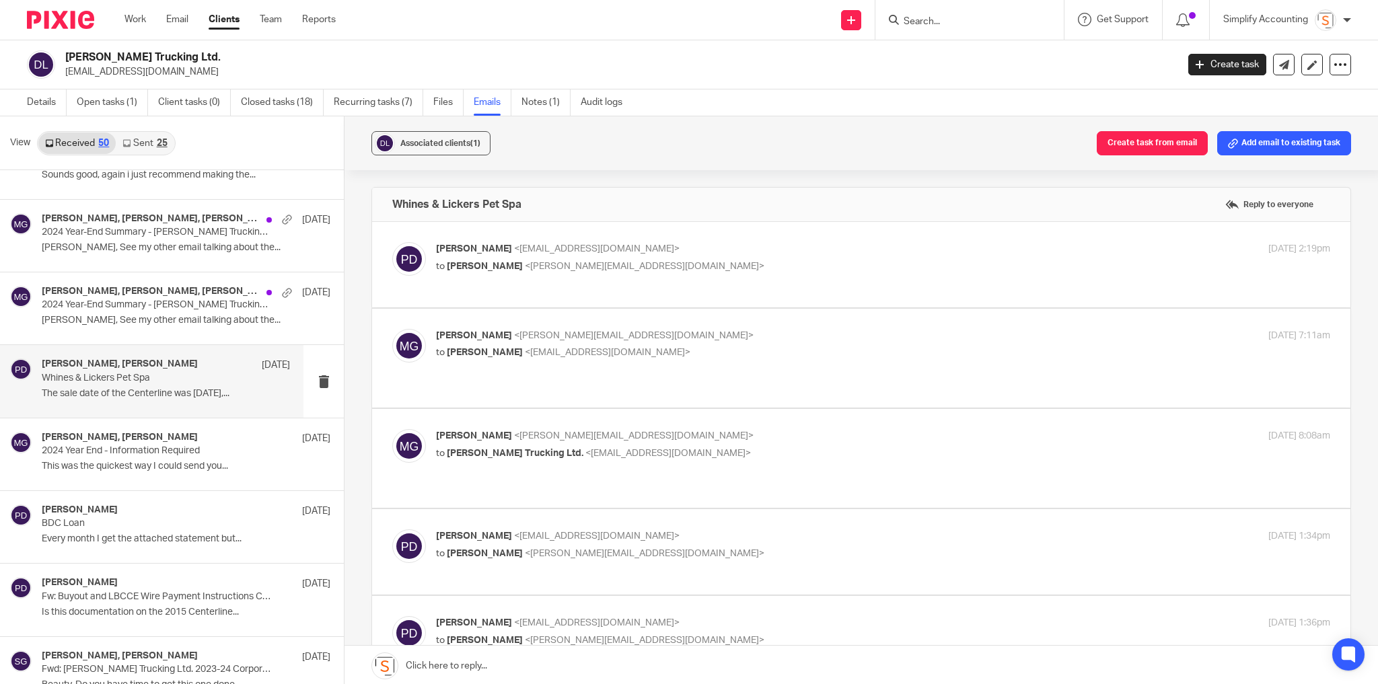
click at [740, 260] on p "to Melissa Gallant <melissa@simplifyaccounting.ca>" at bounding box center [734, 267] width 596 height 14
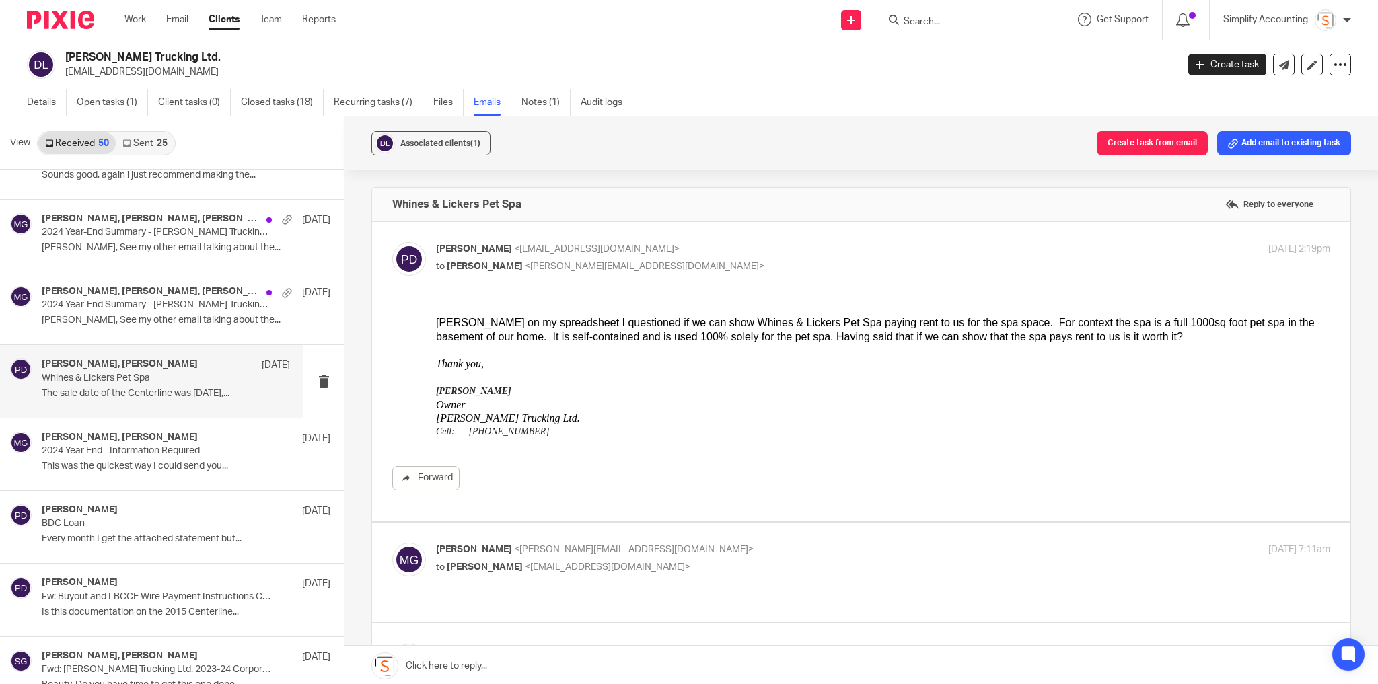
click at [740, 260] on p "to Melissa Gallant <melissa@simplifyaccounting.ca>" at bounding box center [734, 267] width 596 height 14
checkbox input "false"
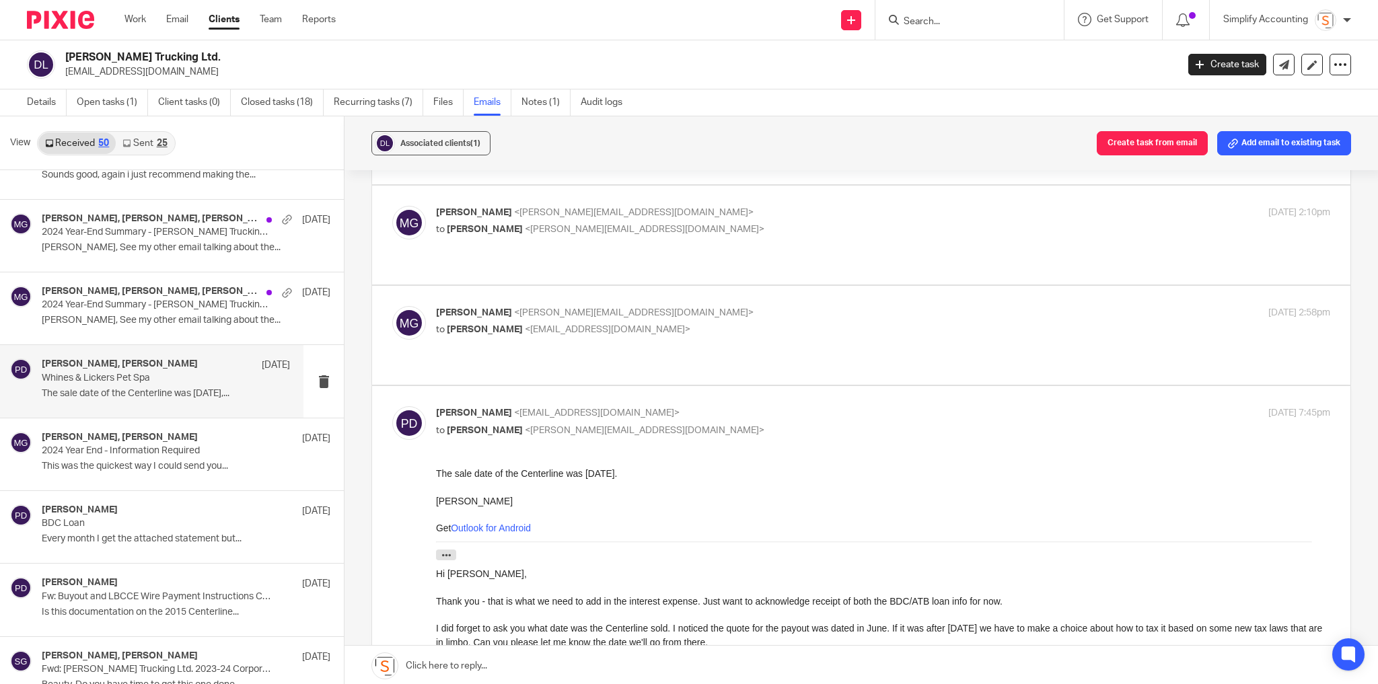
scroll to position [592, 0]
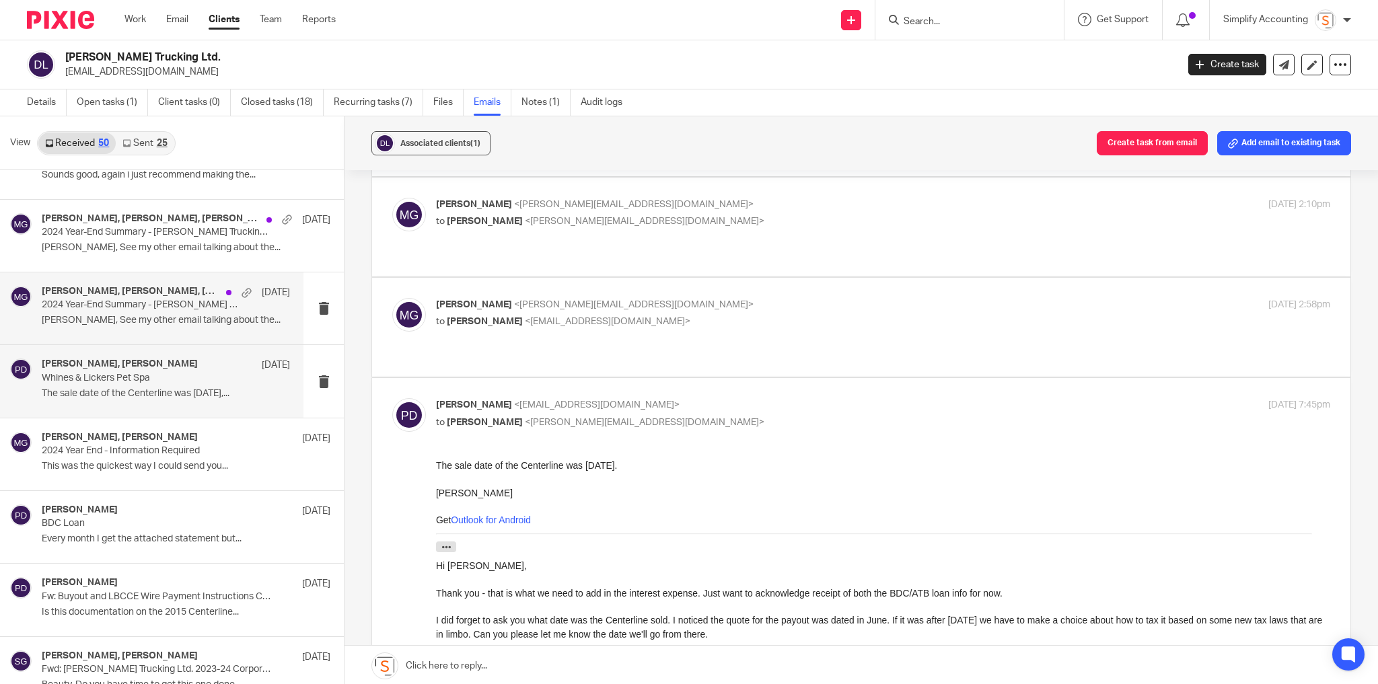
click at [167, 299] on p "2024 Year-End Summary - D.J. Donahue Trucking Ltd." at bounding box center [141, 304] width 199 height 11
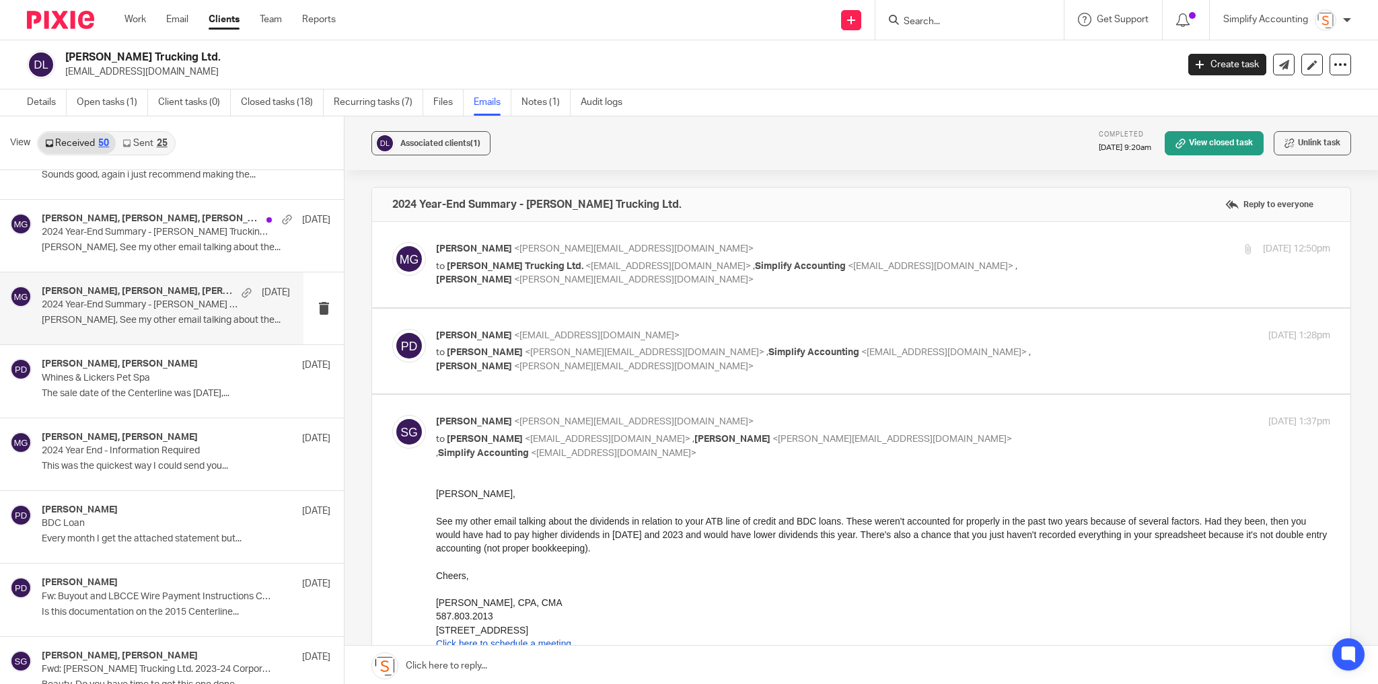
scroll to position [0, 0]
click at [942, 264] on p "to D.J. Donahue Trucking Ltd. <pnd1@live.ca> , Simplify Accounting <info@simpli…" at bounding box center [734, 274] width 596 height 28
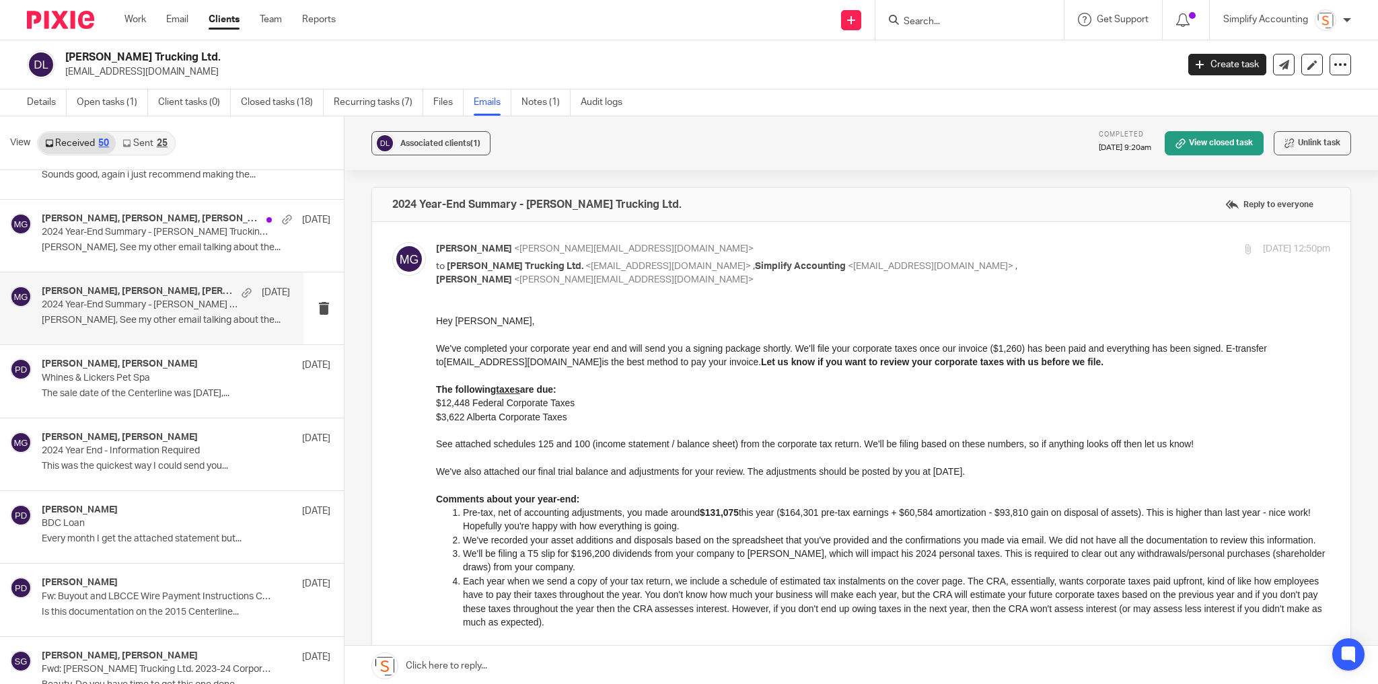
click at [942, 264] on p "to D.J. Donahue Trucking Ltd. <pnd1@live.ca> , Simplify Accounting <info@simpli…" at bounding box center [734, 274] width 596 height 28
checkbox input "false"
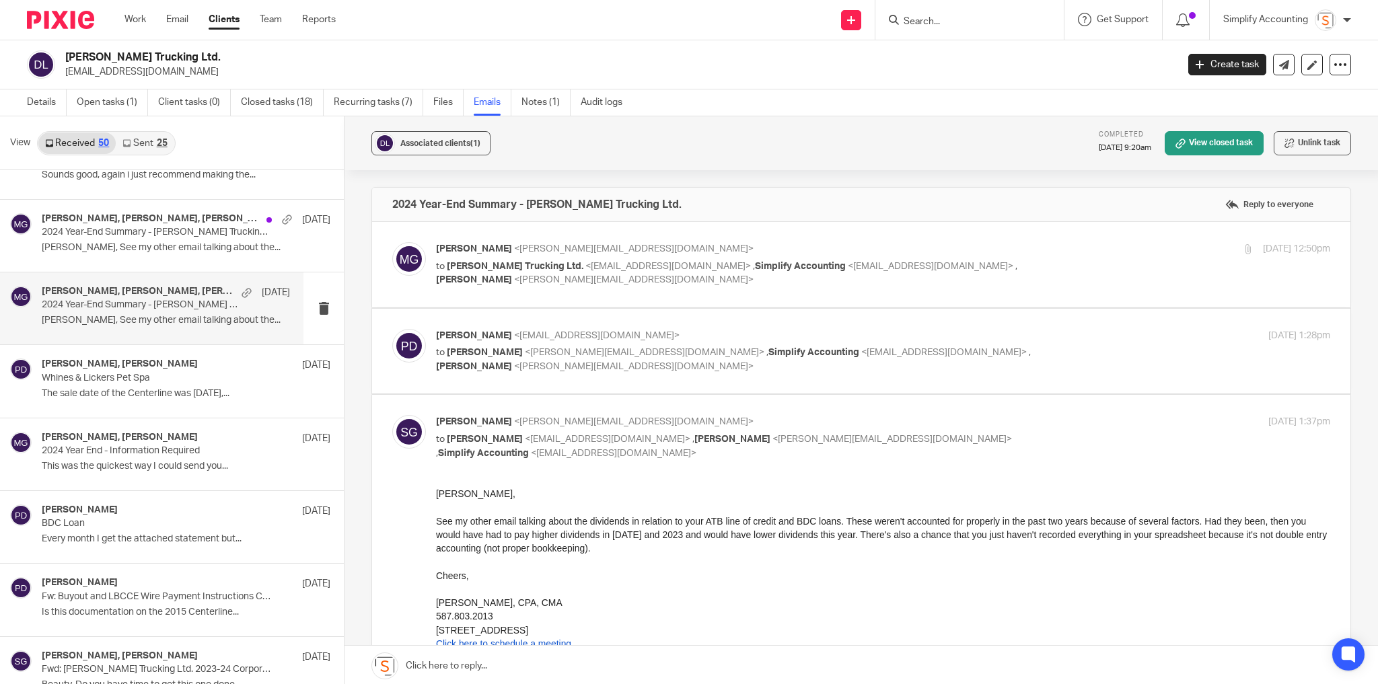
click at [966, 339] on p "Paula Donahue <pnd1@live.ca>" at bounding box center [734, 336] width 596 height 14
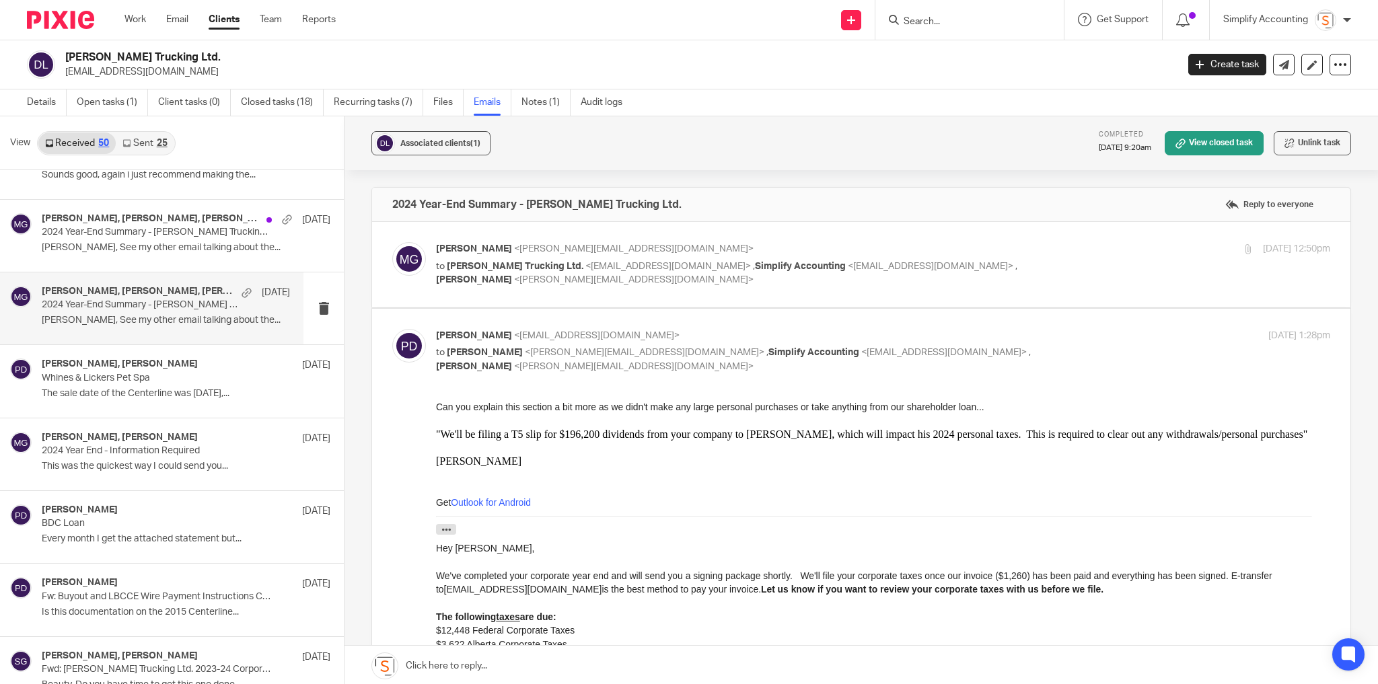
click at [966, 339] on p "Paula Donahue <pnd1@live.ca>" at bounding box center [734, 336] width 596 height 14
checkbox input "false"
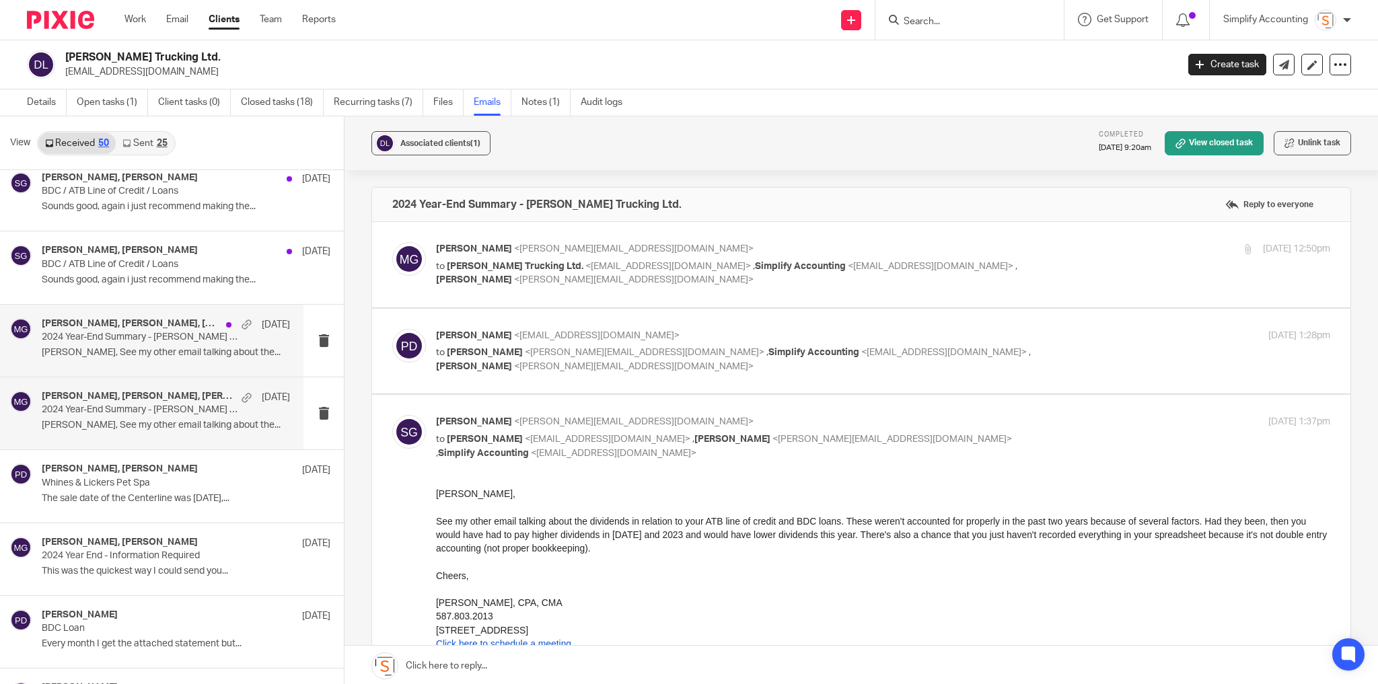
scroll to position [592, 0]
click at [143, 339] on p "2024 Year-End Summary - D.J. Donahue Trucking Ltd." at bounding box center [141, 339] width 199 height 11
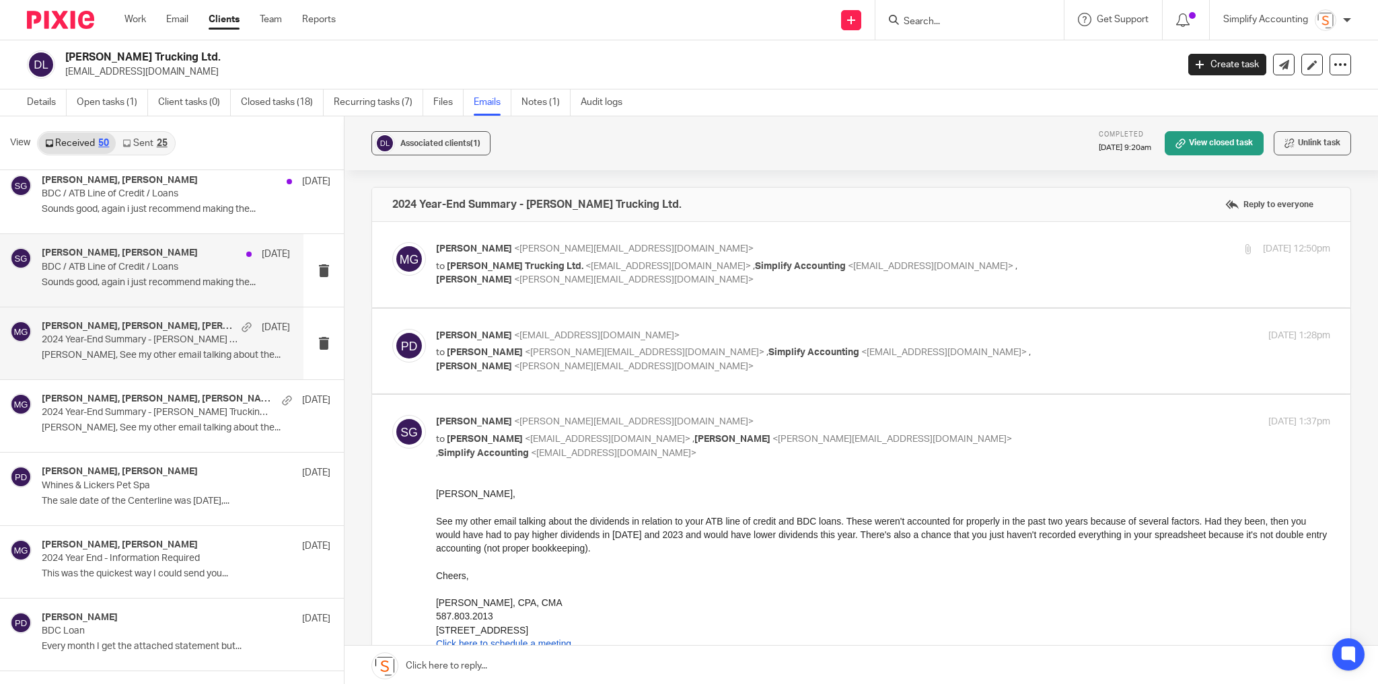
click at [137, 262] on p "BDC / ATB Line of Credit / Loans" at bounding box center [141, 267] width 199 height 11
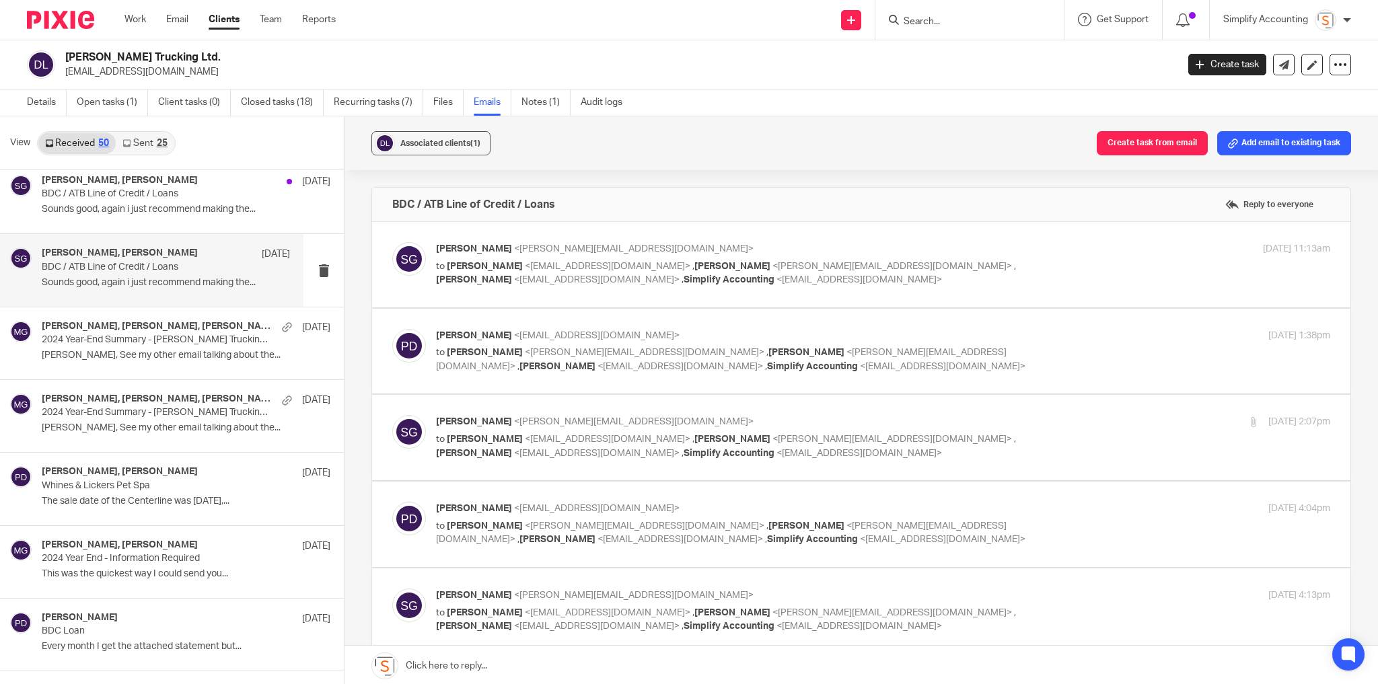
click at [930, 262] on p "to Paula Donahue <pnd1@live.ca> , Melissa Gallant <melissa@simplifyaccounting.c…" at bounding box center [734, 274] width 596 height 28
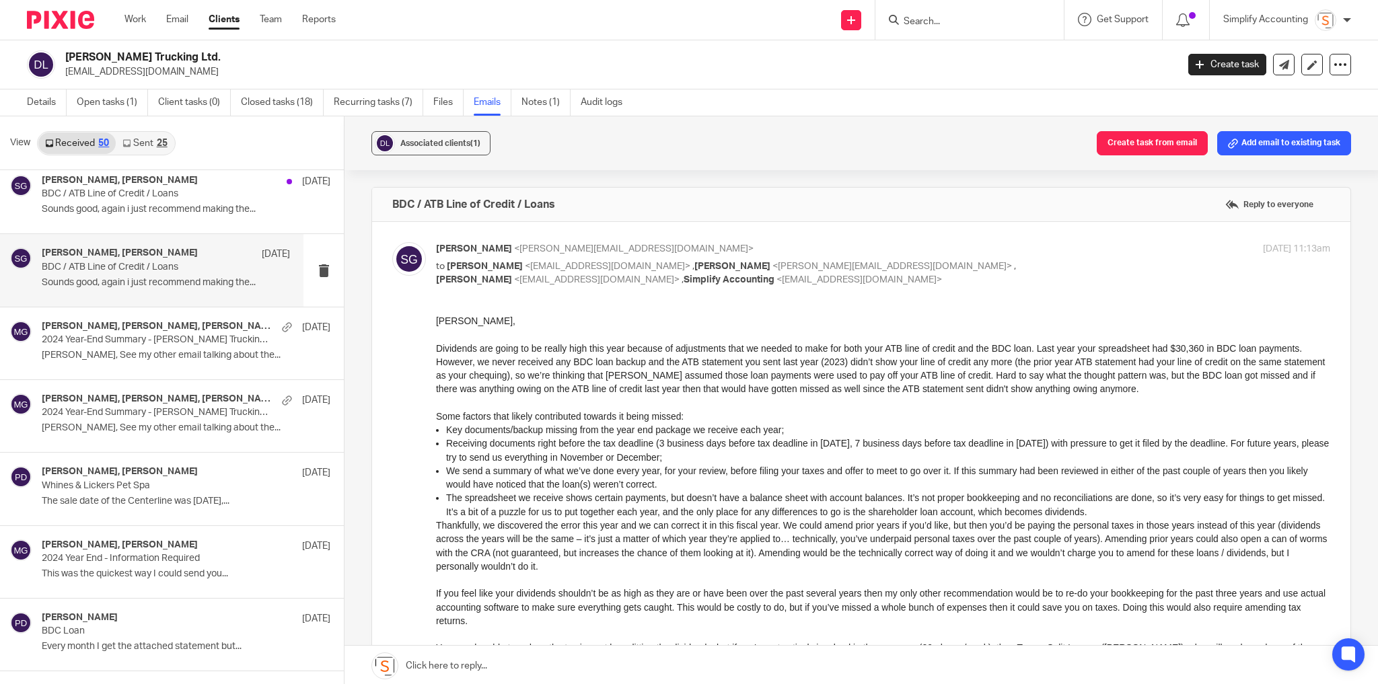
click at [932, 262] on p "to Paula Donahue <pnd1@live.ca> , Melissa Gallant <melissa@simplifyaccounting.c…" at bounding box center [734, 274] width 596 height 28
checkbox input "false"
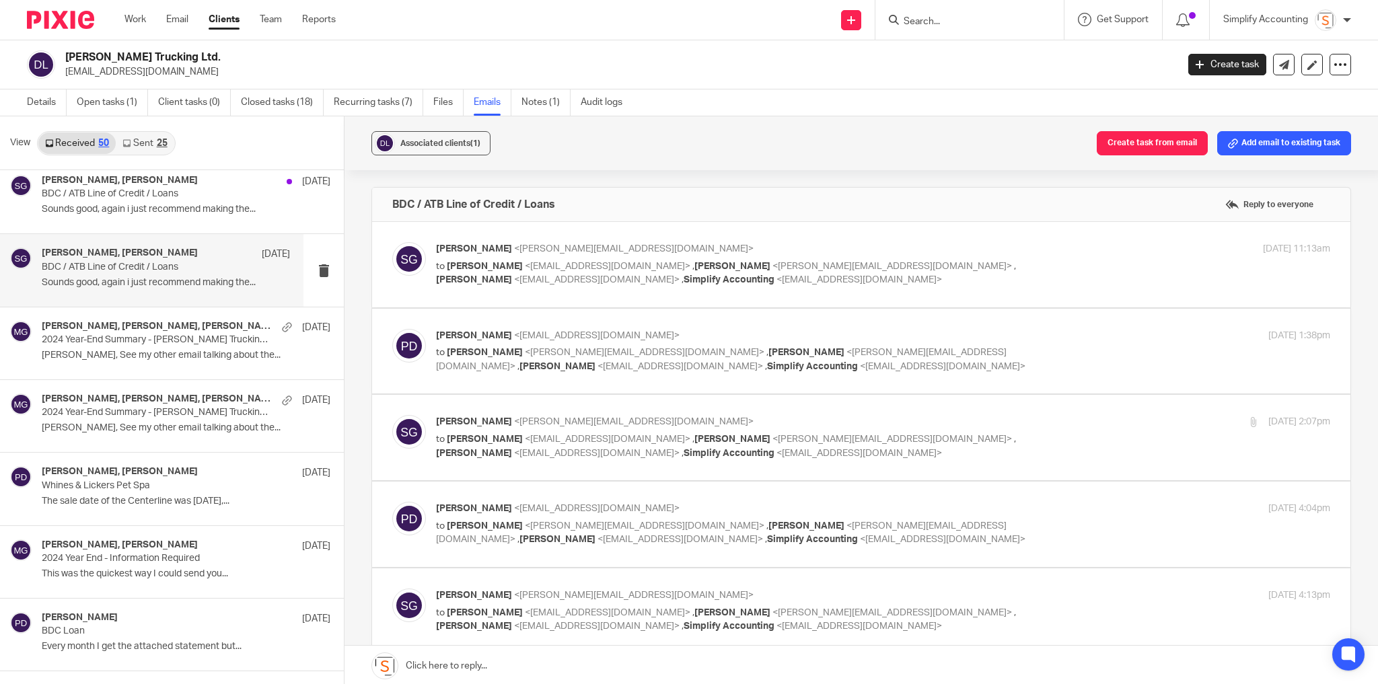
click at [975, 337] on p "Paula Donahue <pnd1@live.ca>" at bounding box center [734, 336] width 596 height 14
checkbox input "true"
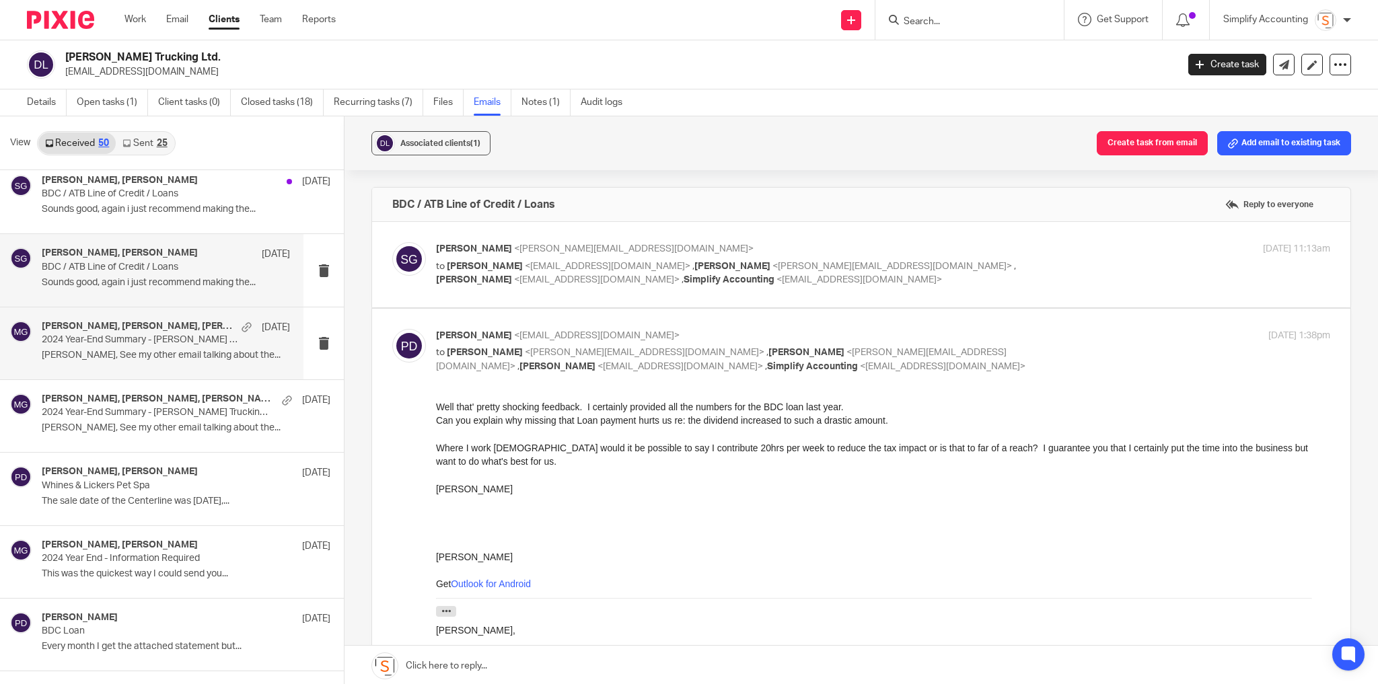
click at [114, 321] on h4 "Shawn Gander, Paula Donahue, Melissa Gallant" at bounding box center [138, 326] width 193 height 11
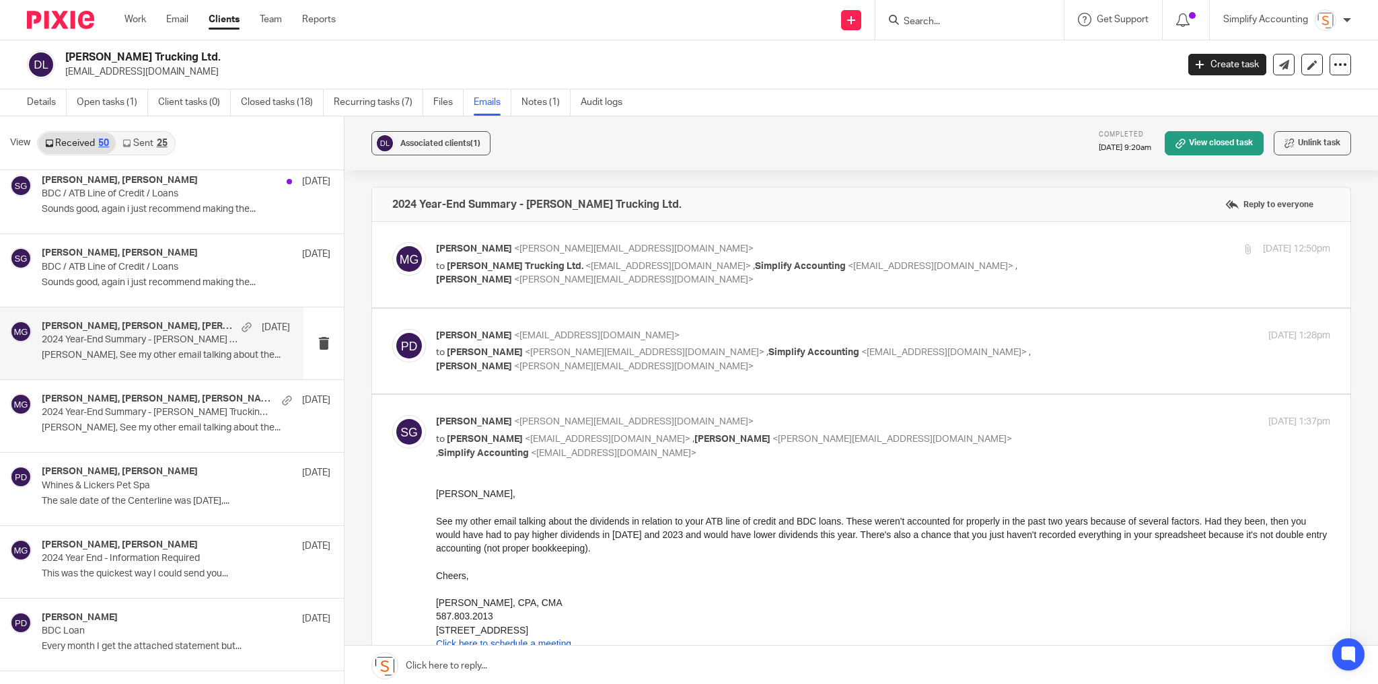
click at [1003, 334] on p "Paula Donahue <pnd1@live.ca>" at bounding box center [734, 336] width 596 height 14
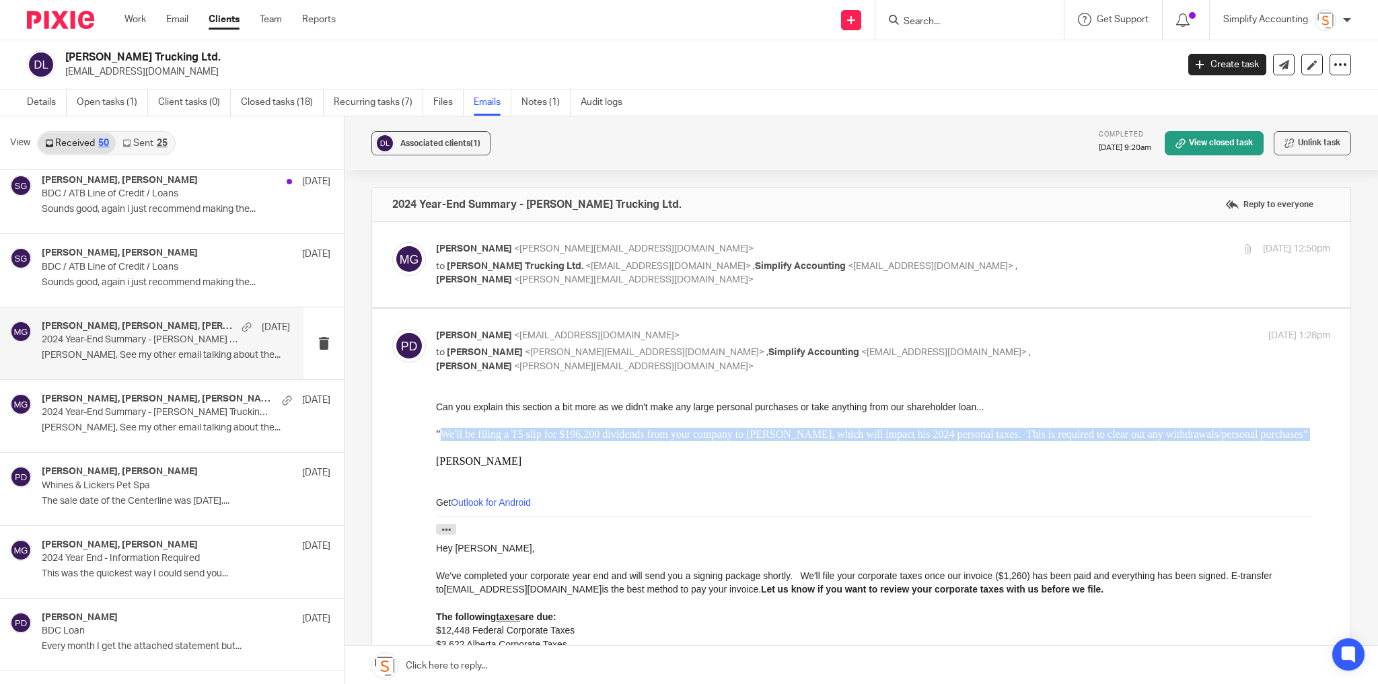
drag, startPoint x: 442, startPoint y: 433, endPoint x: 885, endPoint y: 442, distance: 442.9
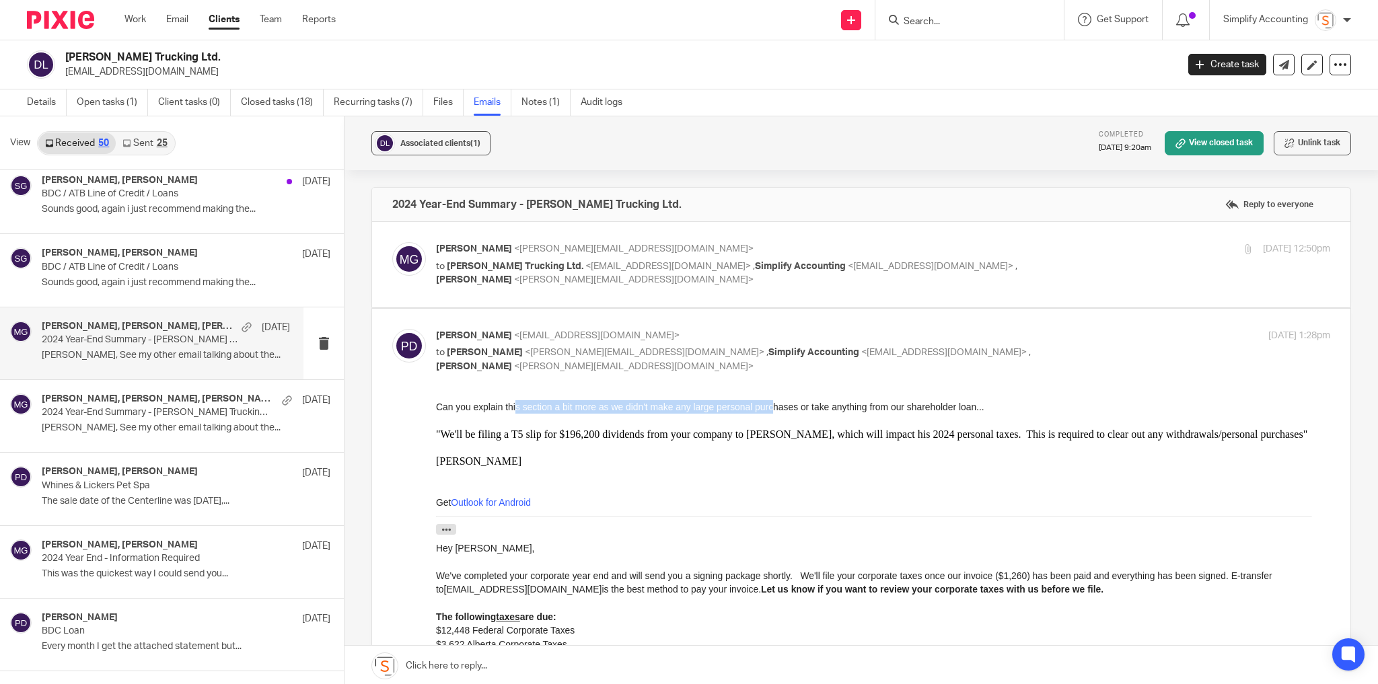
drag, startPoint x: 543, startPoint y: 407, endPoint x: 770, endPoint y: 409, distance: 226.8
click at [770, 409] on div "Can you explain this section a bit more as we didn't make any large personal pu…" at bounding box center [883, 406] width 894 height 13
click at [670, 329] on p "Paula Donahue <pnd1@live.ca>" at bounding box center [734, 336] width 596 height 14
checkbox input "false"
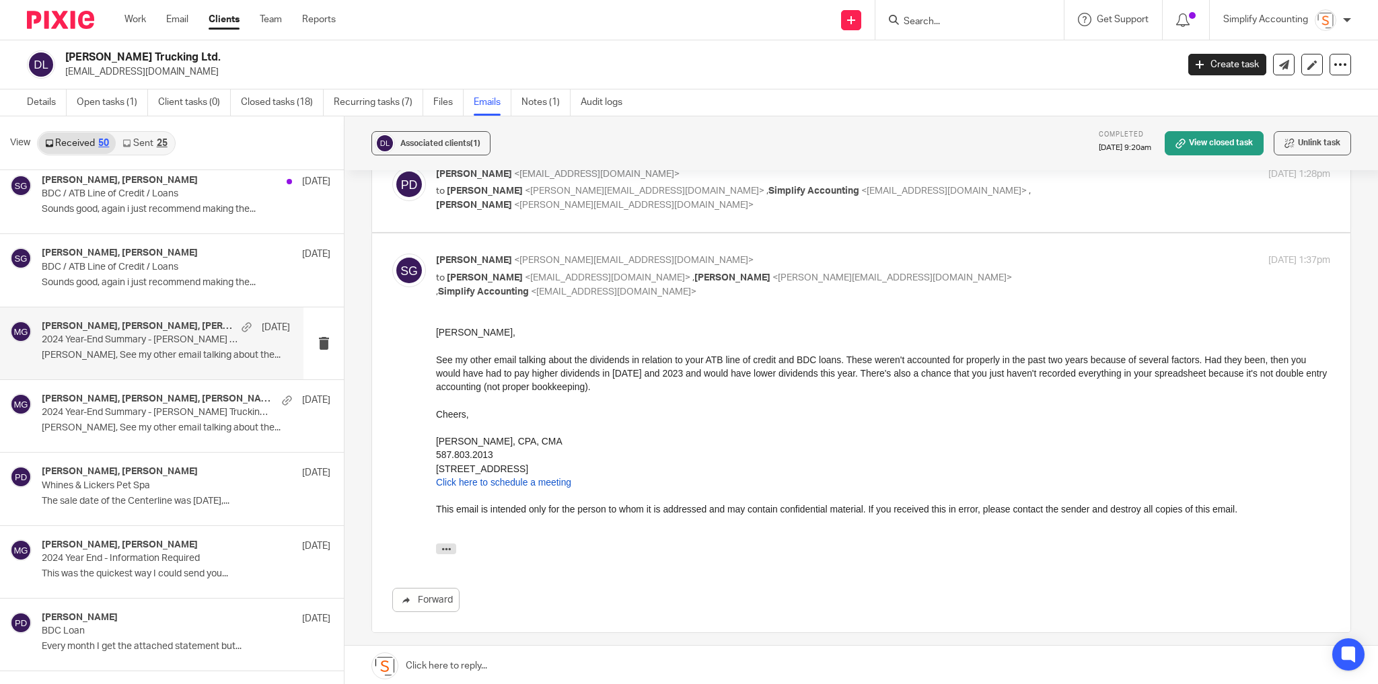
scroll to position [108, 0]
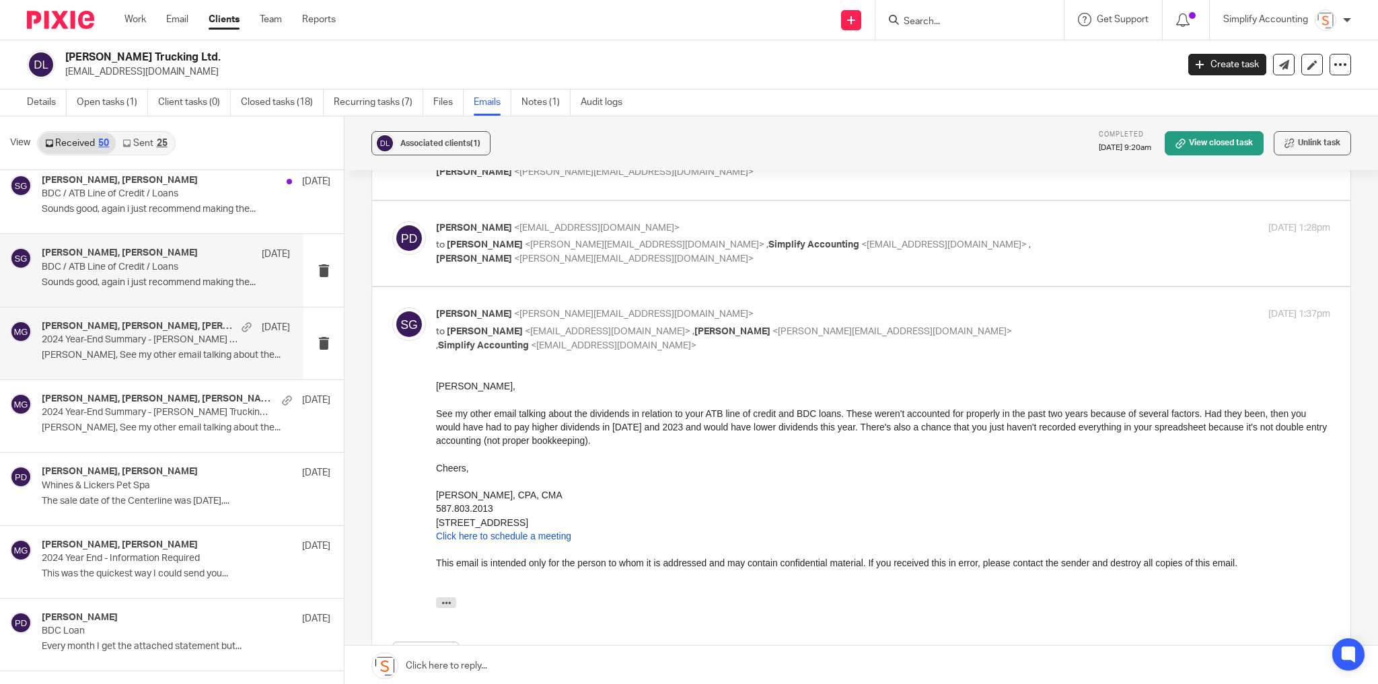
click at [119, 277] on p "Sounds good, again i just recommend making the..." at bounding box center [166, 282] width 248 height 11
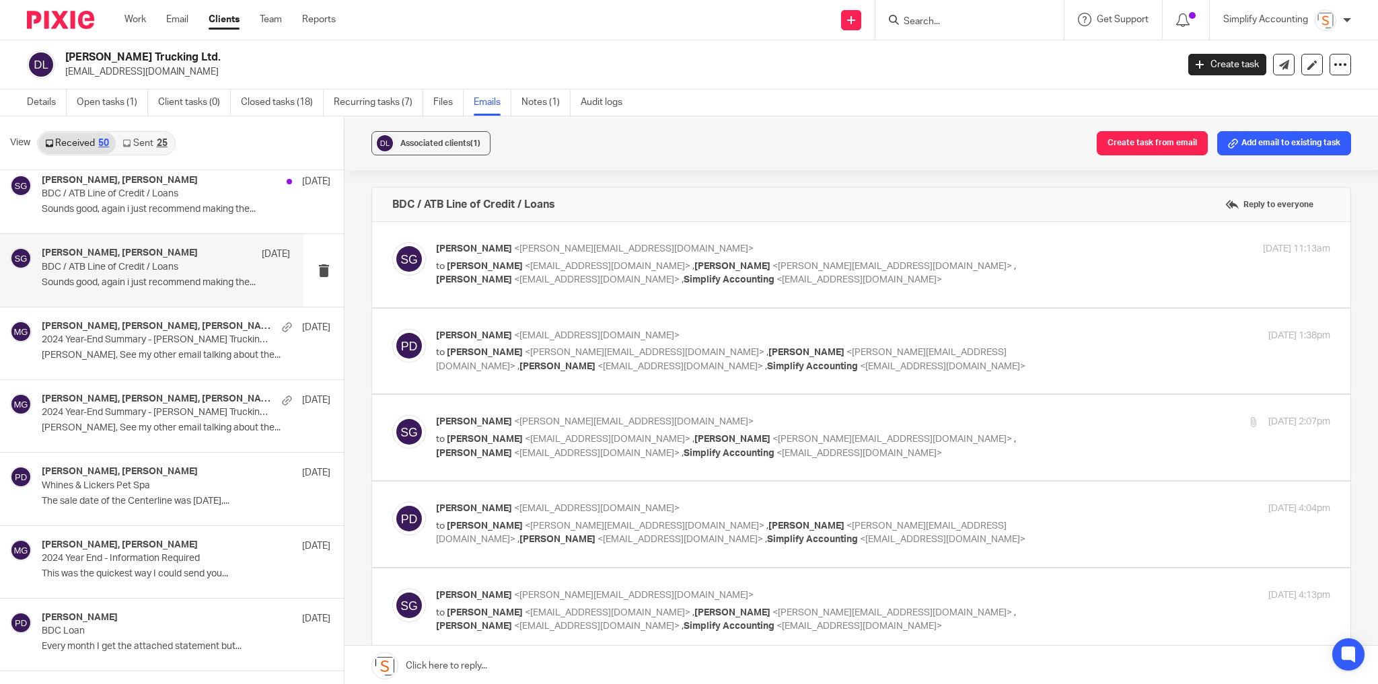
scroll to position [0, 0]
click at [925, 252] on p "Shawn Gander <shawn@simplifyaccounting.ca>" at bounding box center [734, 249] width 596 height 14
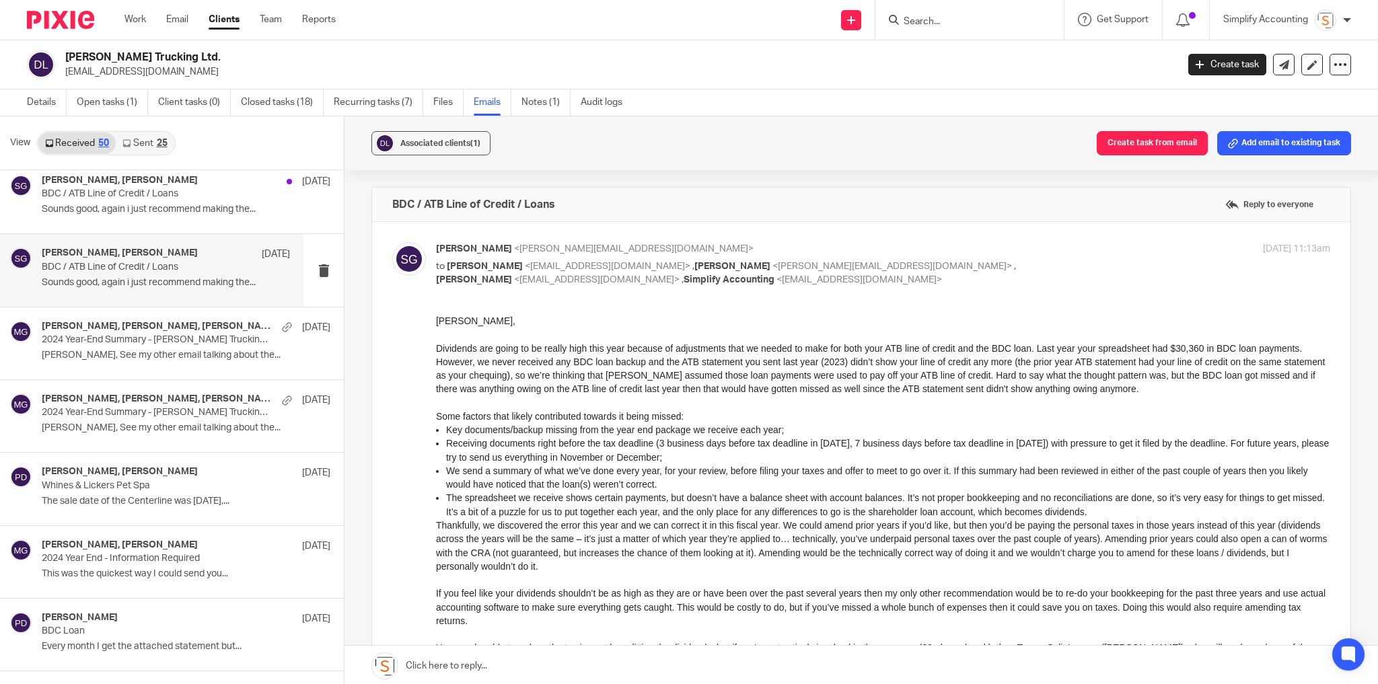
click at [909, 248] on p "Shawn Gander <shawn@simplifyaccounting.ca>" at bounding box center [734, 249] width 596 height 14
checkbox input "false"
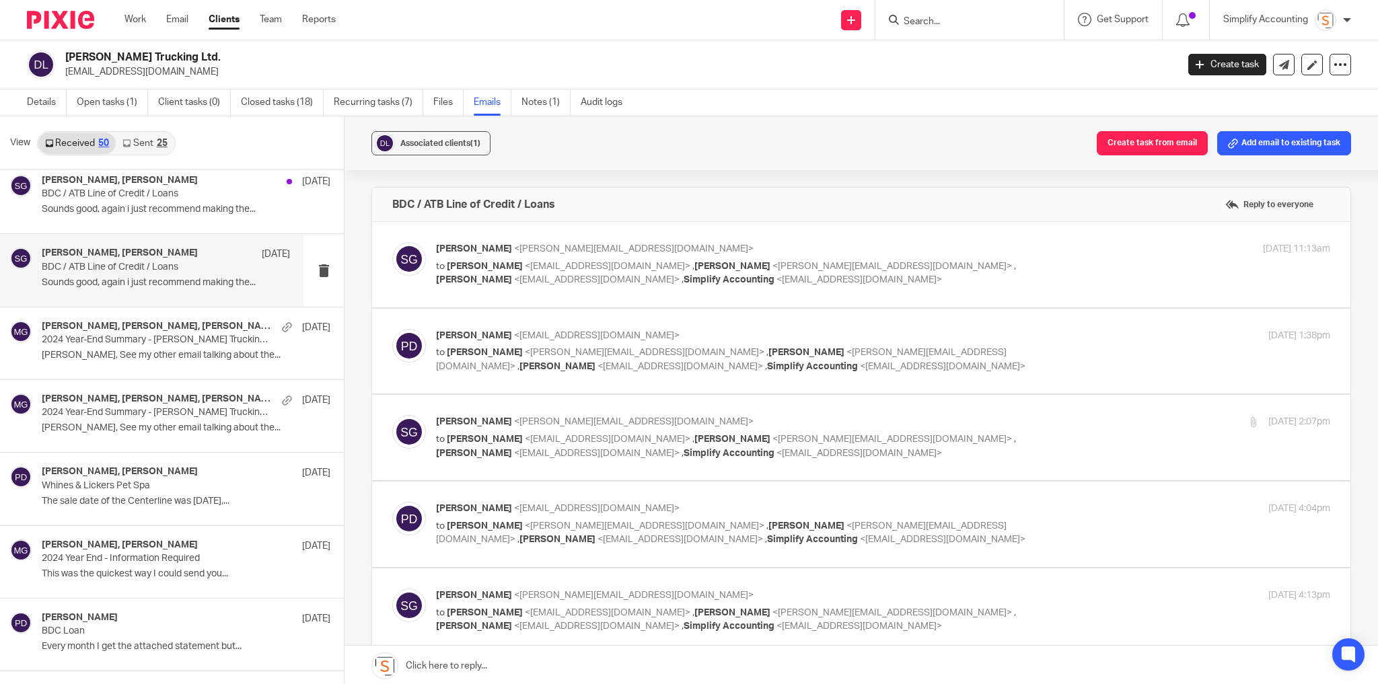
click at [966, 319] on label at bounding box center [861, 351] width 979 height 85
click at [392, 328] on input "checkbox" at bounding box center [392, 328] width 1 height 1
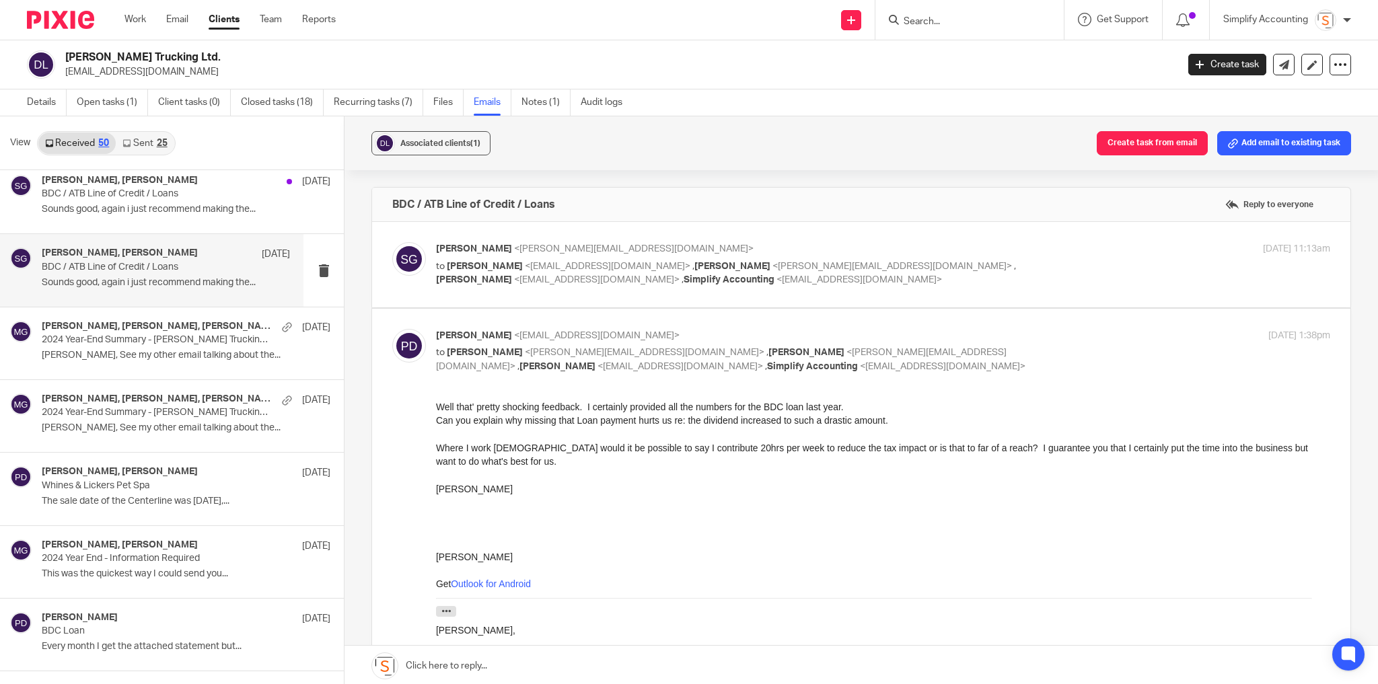
click at [1037, 340] on div "Jan 28, 2025 1:38pm" at bounding box center [1181, 336] width 298 height 14
checkbox input "false"
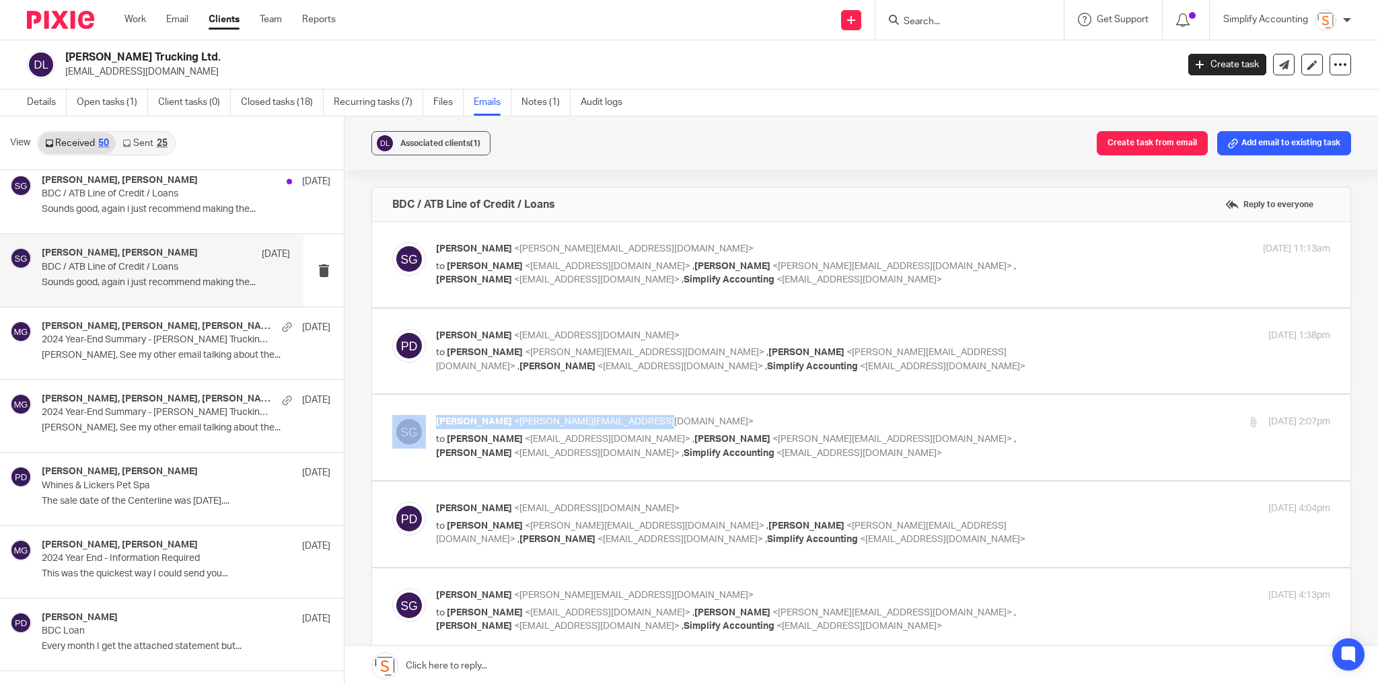
click at [1009, 413] on div "Shawn Gander <shawn@simplifyaccounting.ca> to Paula Donahue <pnd1@live.ca> , Me…" at bounding box center [861, 437] width 979 height 85
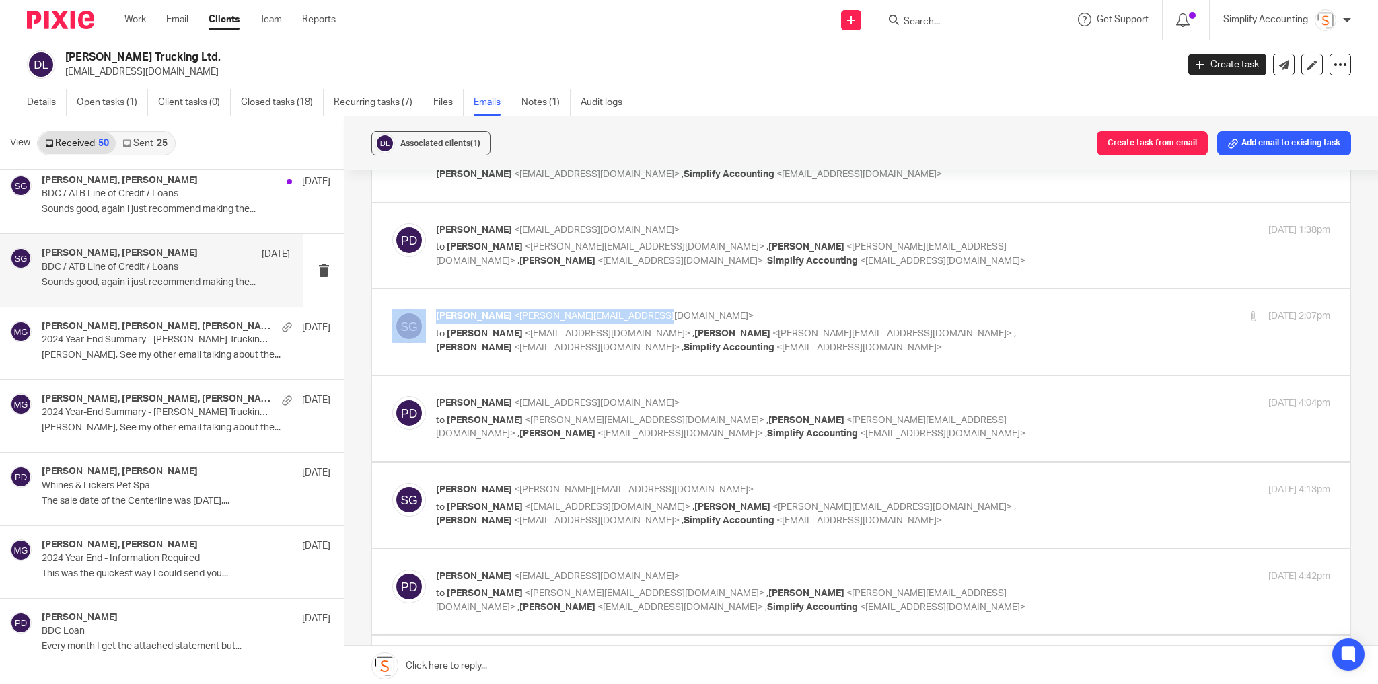
scroll to position [108, 0]
click at [960, 326] on p "to Paula Donahue <pnd1@live.ca> , Melissa Gallant <melissa@simplifyaccounting.c…" at bounding box center [734, 339] width 596 height 28
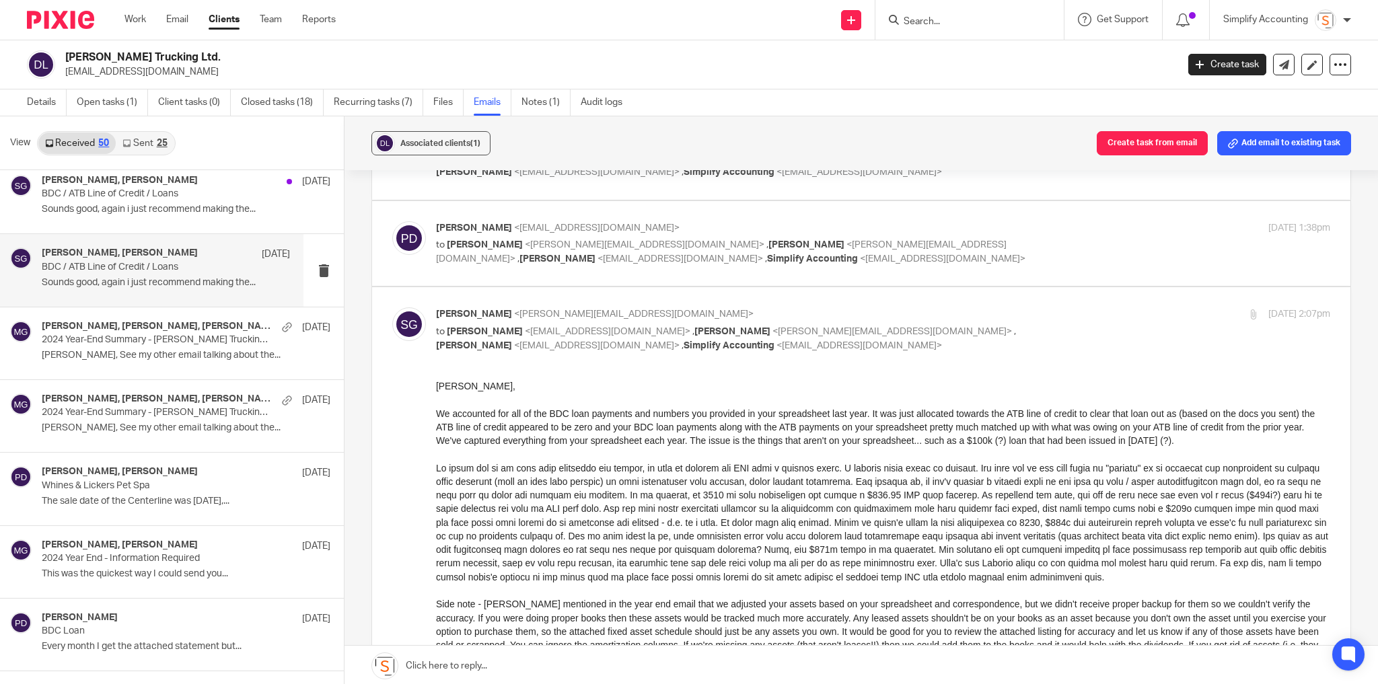
scroll to position [0, 0]
click at [960, 326] on p "to Paula Donahue <pnd1@live.ca> , Melissa Gallant <melissa@simplifyaccounting.c…" at bounding box center [734, 339] width 596 height 28
checkbox input "false"
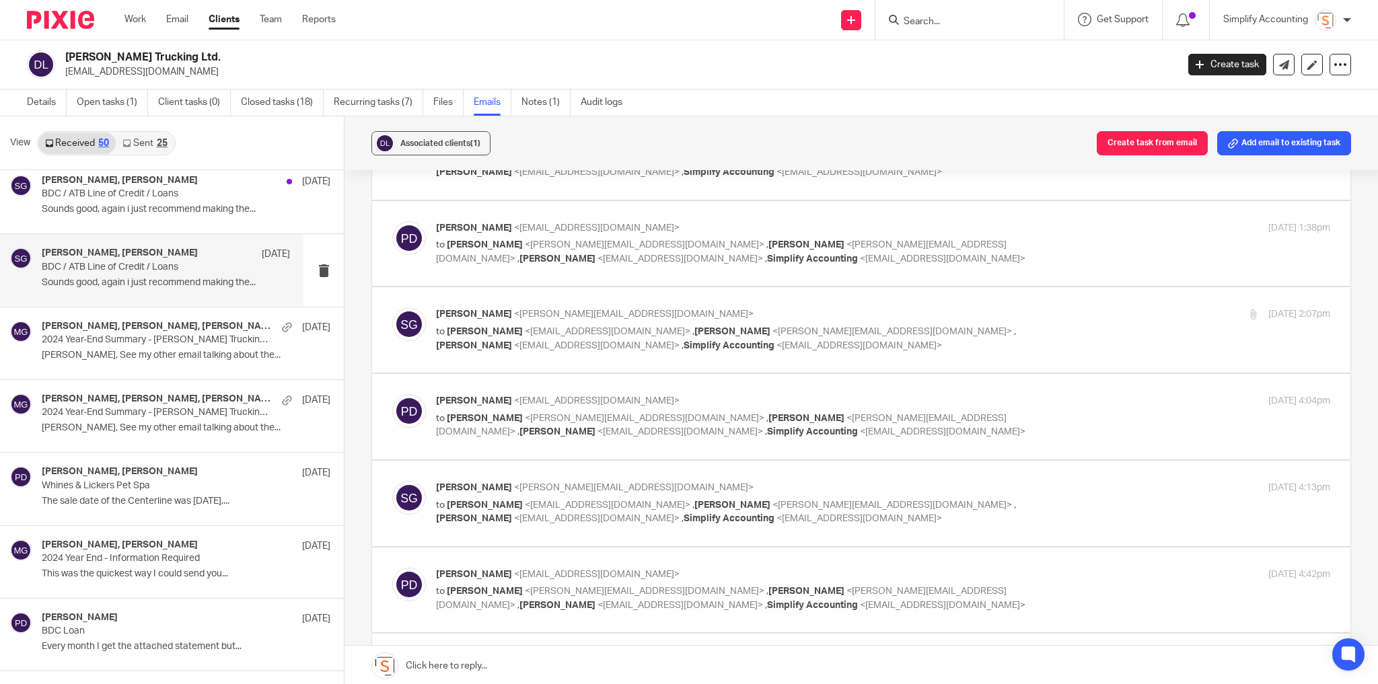
click at [998, 413] on p "to Shawn Gander <shawn@simplifyaccounting.ca> , Melissa Gallant <melissa@simpli…" at bounding box center [734, 426] width 596 height 28
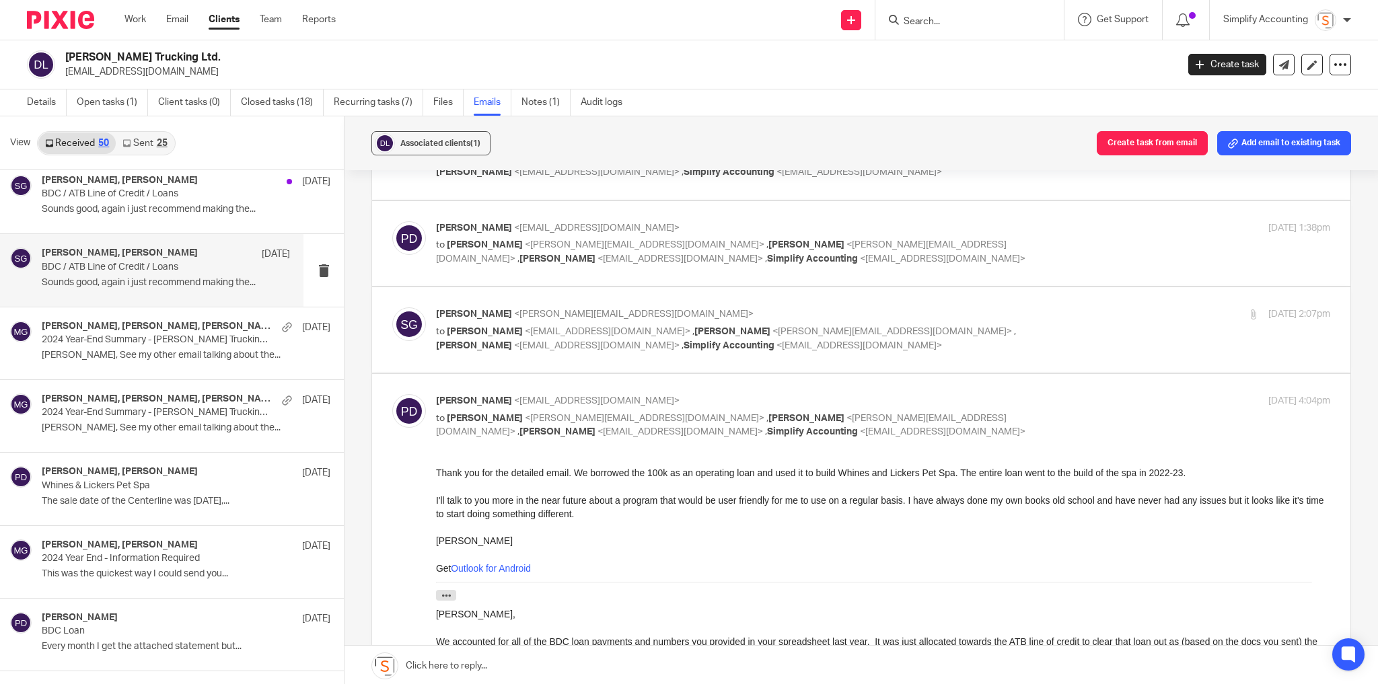
click at [997, 412] on p "to Shawn Gander <shawn@simplifyaccounting.ca> , Melissa Gallant <melissa@simpli…" at bounding box center [734, 426] width 596 height 28
checkbox input "false"
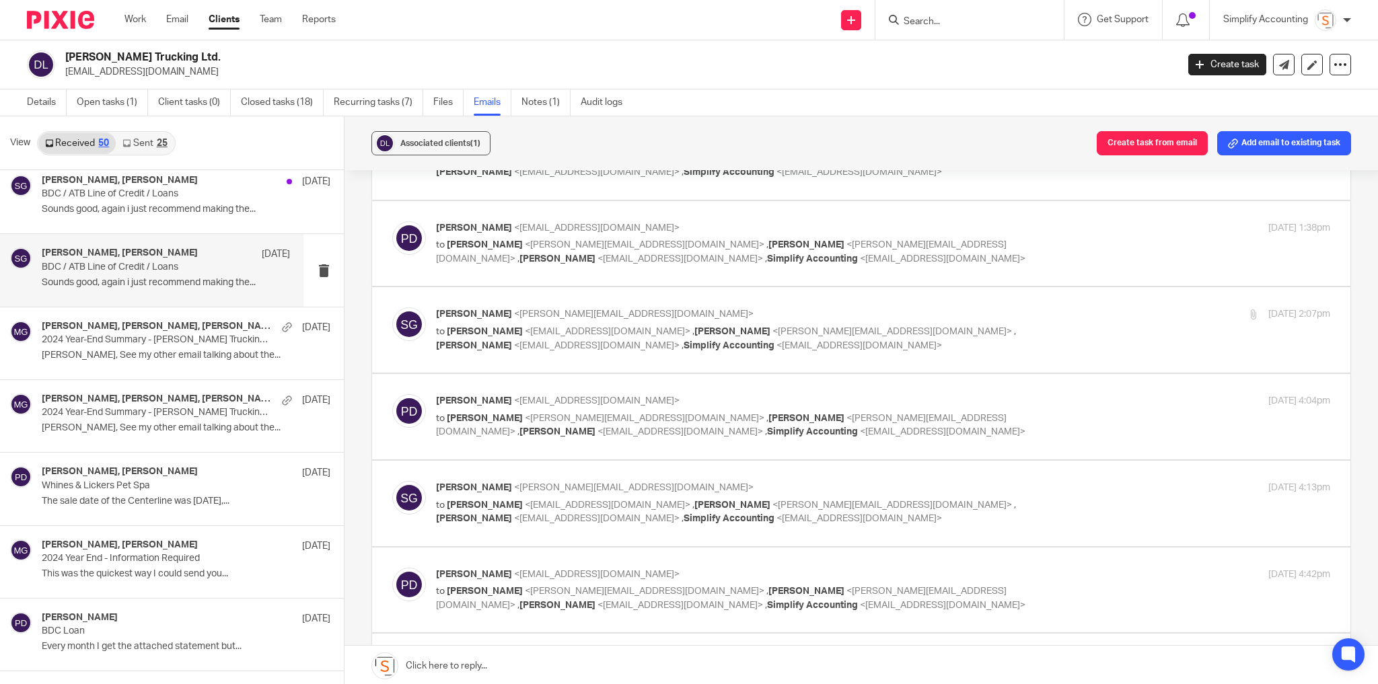
click at [934, 486] on p "Shawn Gander <shawn@simplifyaccounting.ca>" at bounding box center [734, 488] width 596 height 14
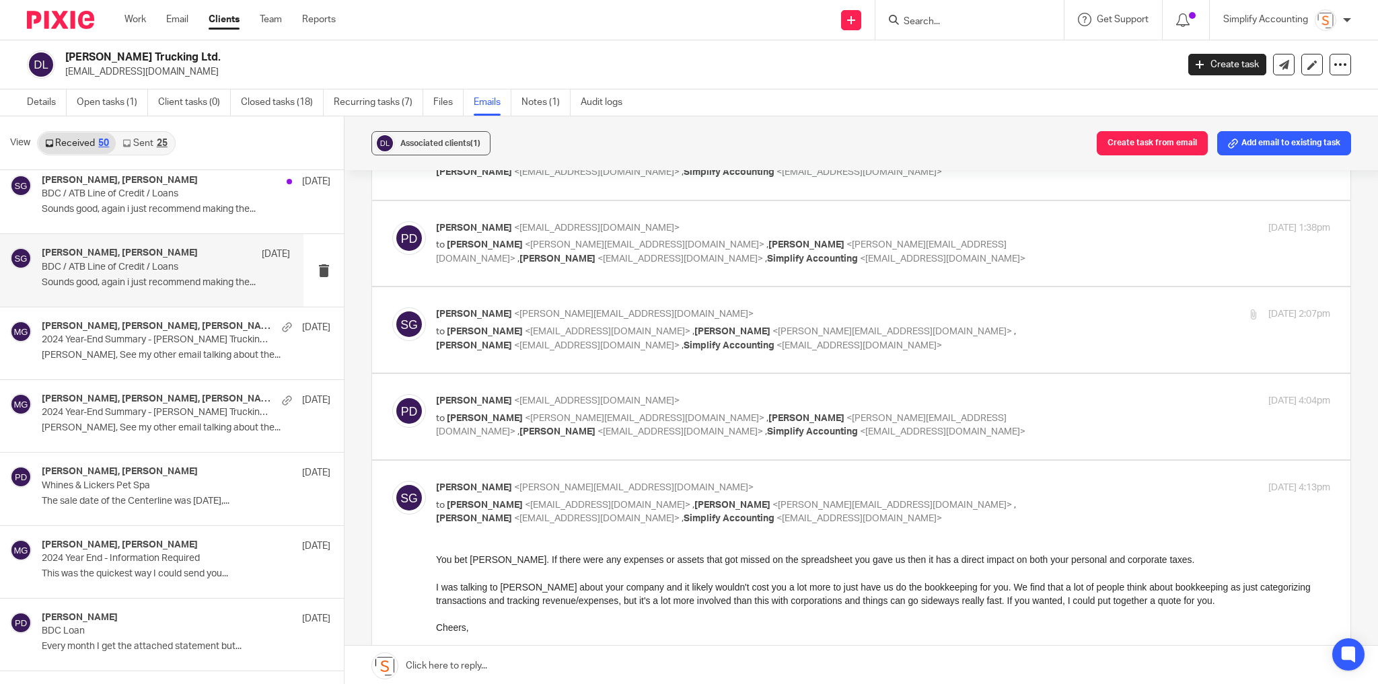
click at [934, 486] on p "Shawn Gander <shawn@simplifyaccounting.ca>" at bounding box center [734, 488] width 596 height 14
checkbox input "false"
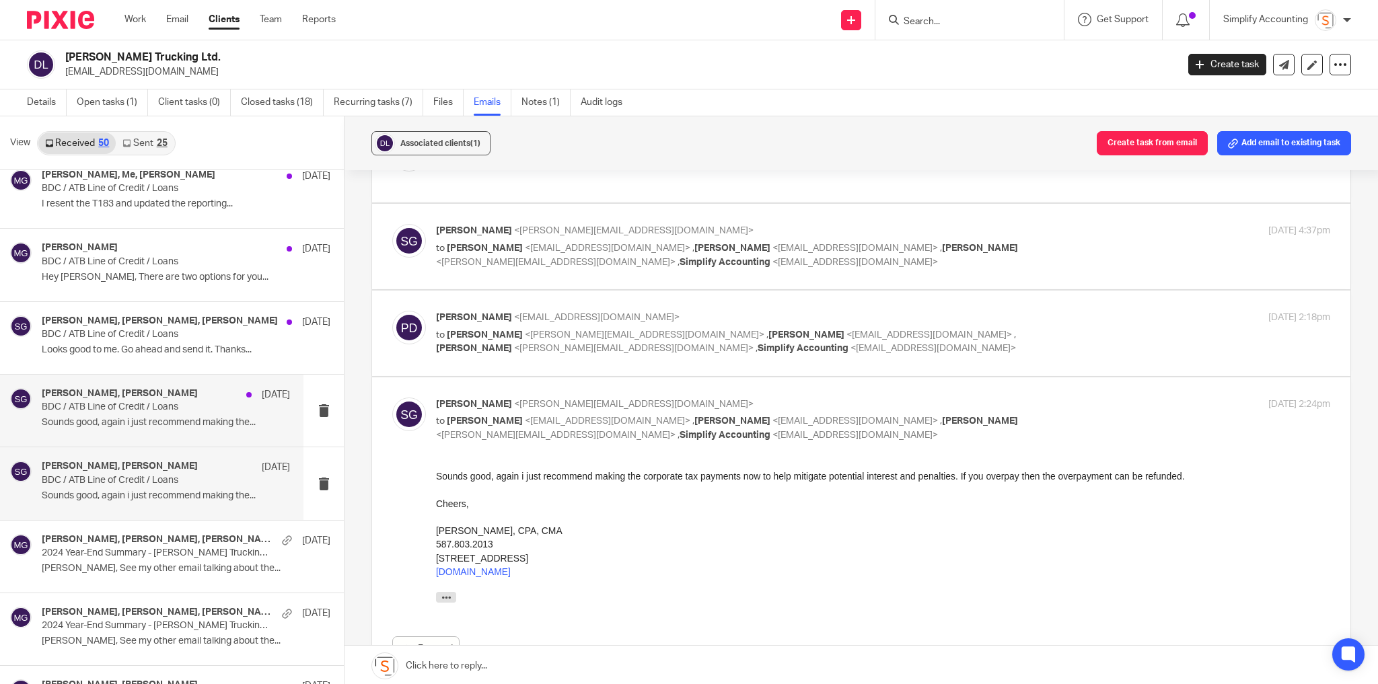
scroll to position [323, 0]
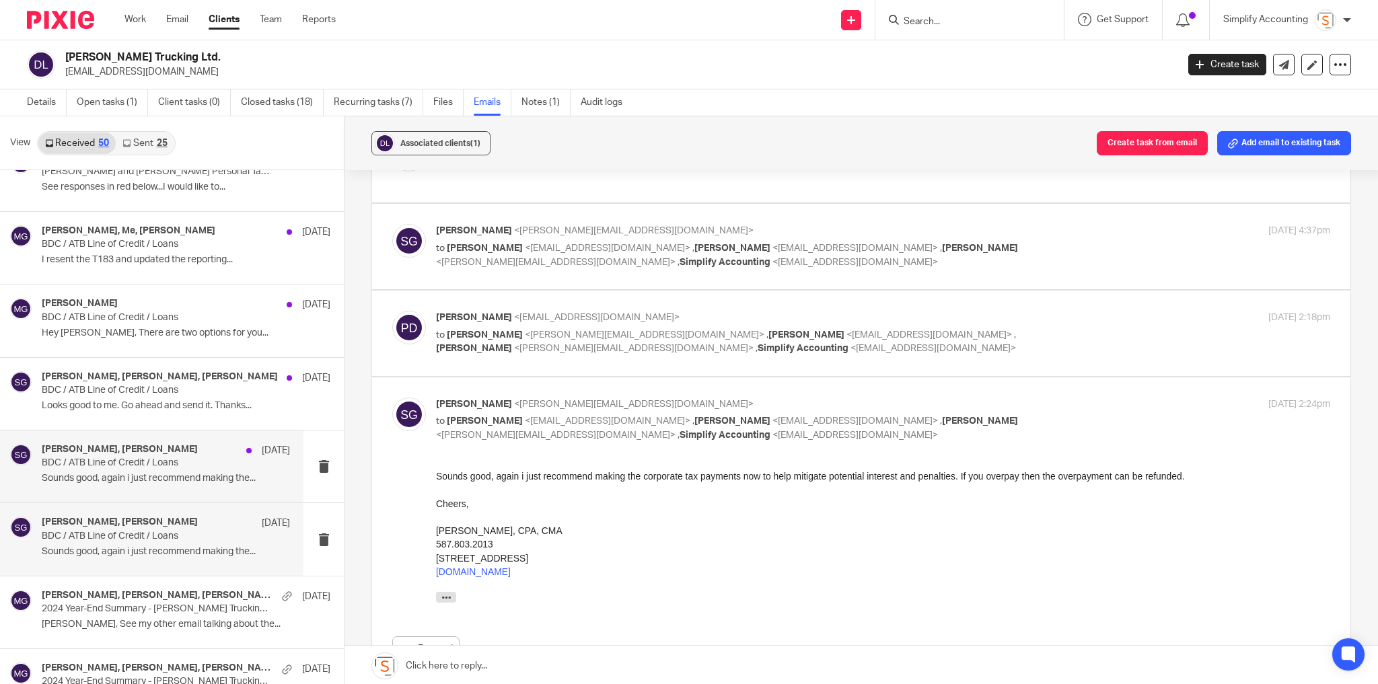
click at [178, 452] on div "Shawn Gander, Paula Donahue Jan 30" at bounding box center [166, 450] width 248 height 13
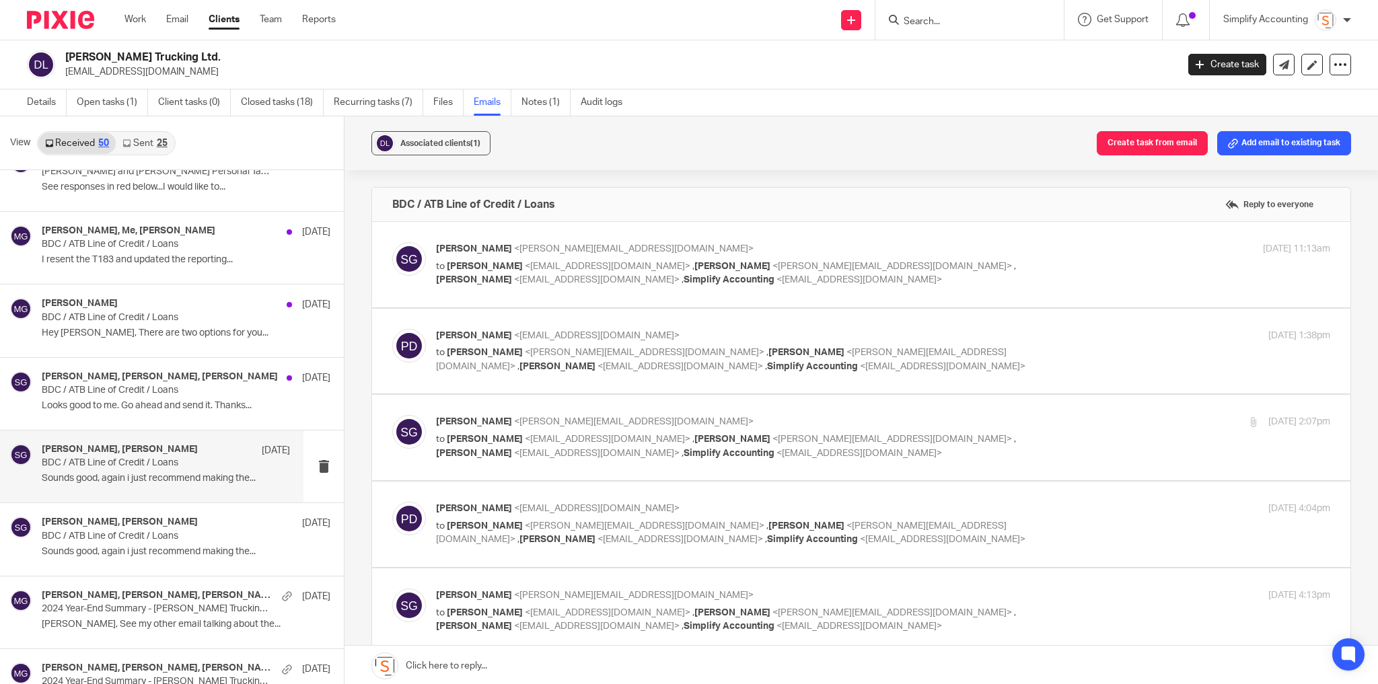
scroll to position [0, 0]
click at [175, 373] on h4 "Shawn Gander, Melissa Gallant, Paula Donahue" at bounding box center [141, 377] width 198 height 11
click at [174, 385] on p "BDC / ATB Line of Credit / Loans" at bounding box center [141, 390] width 199 height 11
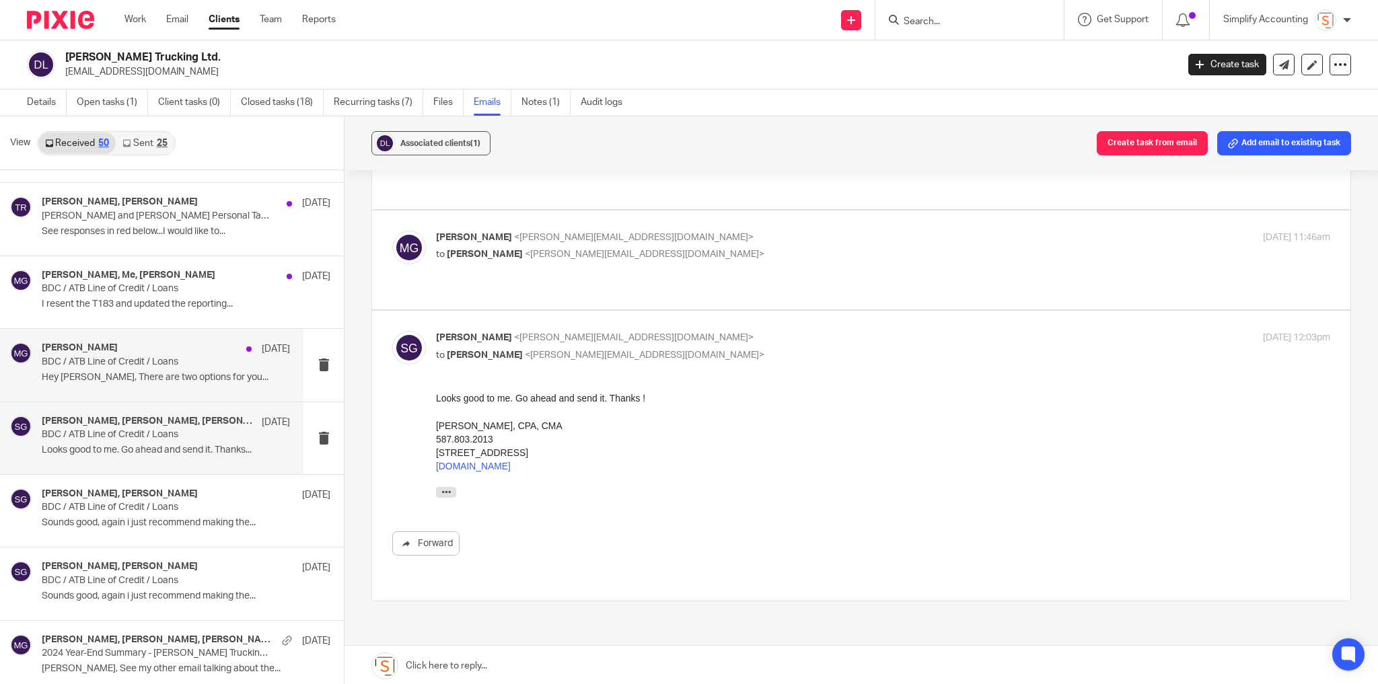
scroll to position [215, 0]
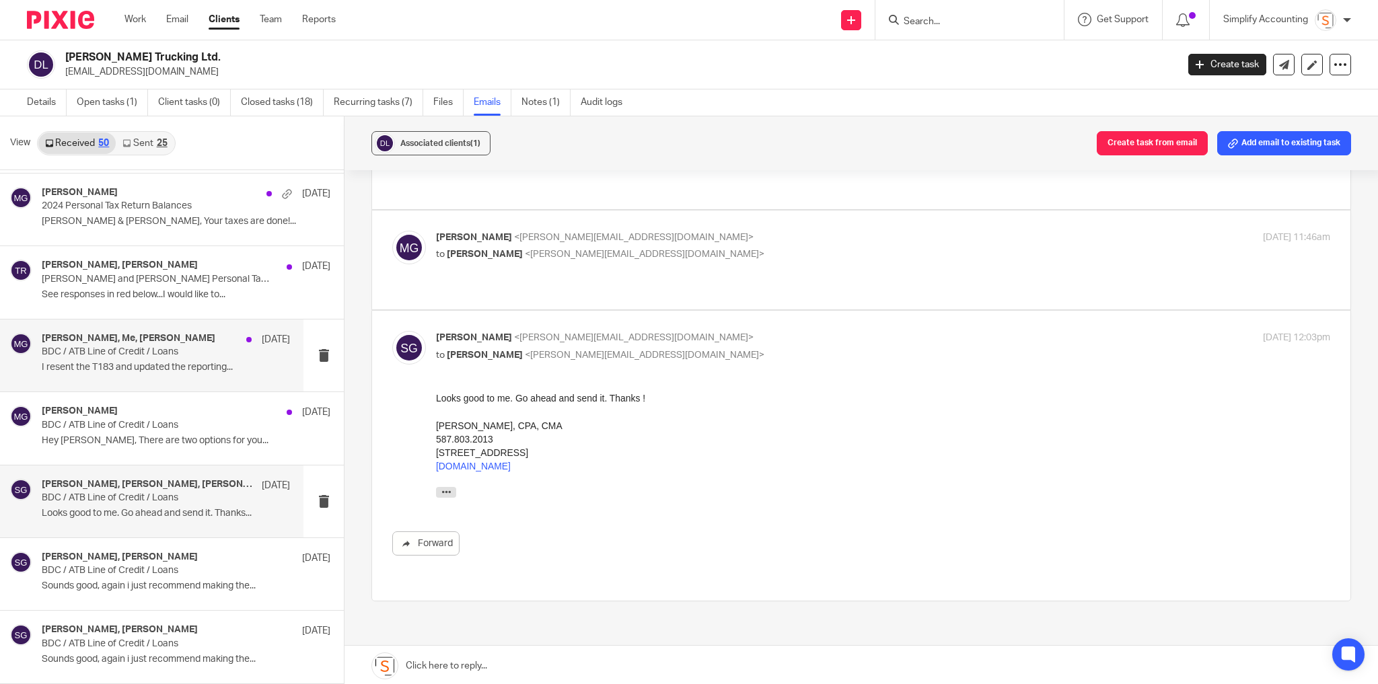
click at [99, 355] on p "BDC / ATB Line of Credit / Loans" at bounding box center [141, 352] width 199 height 11
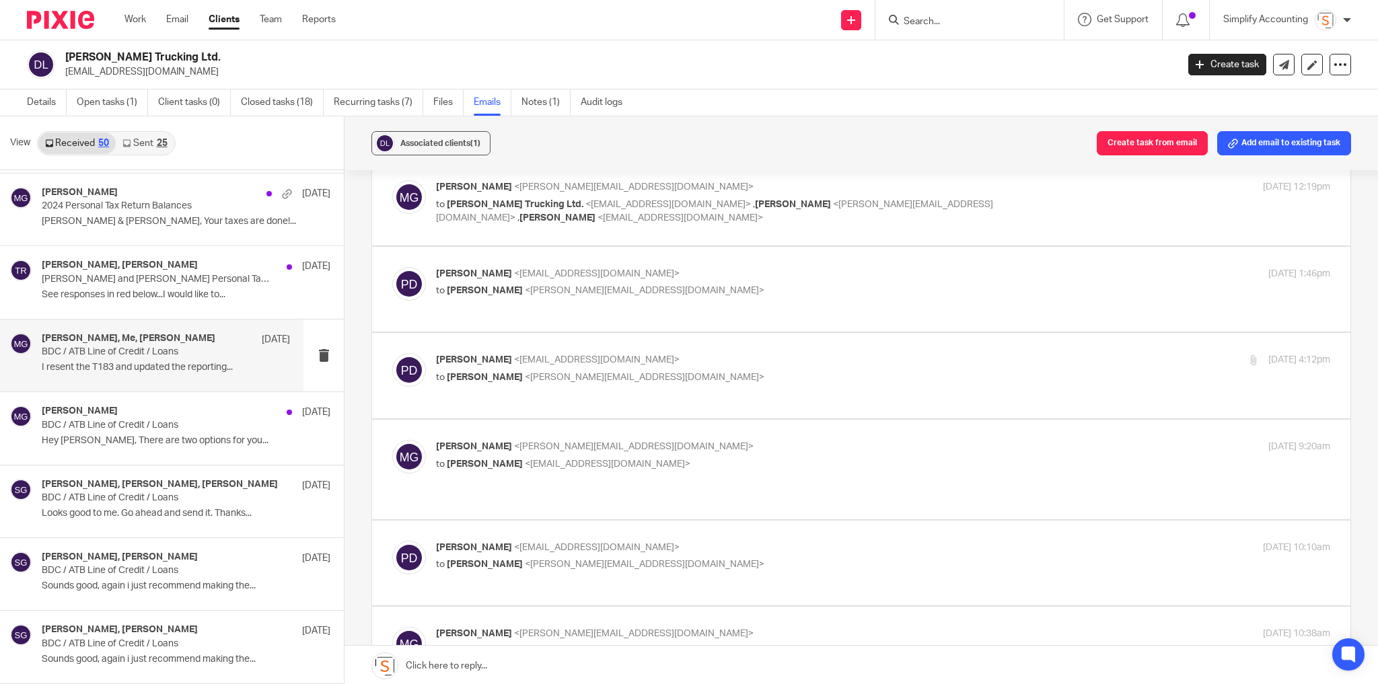
scroll to position [54, 0]
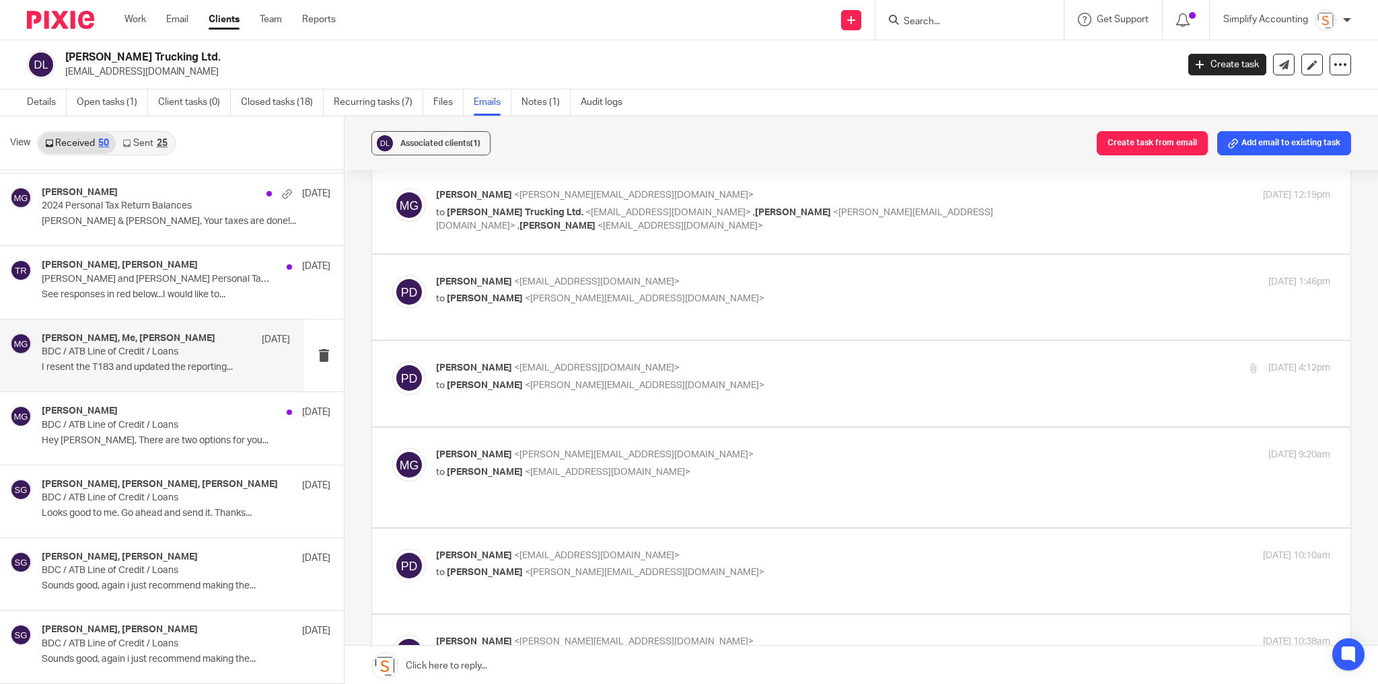
click at [751, 294] on p "to Melissa Gallant <melissa@simplifyaccounting.ca>" at bounding box center [734, 299] width 596 height 14
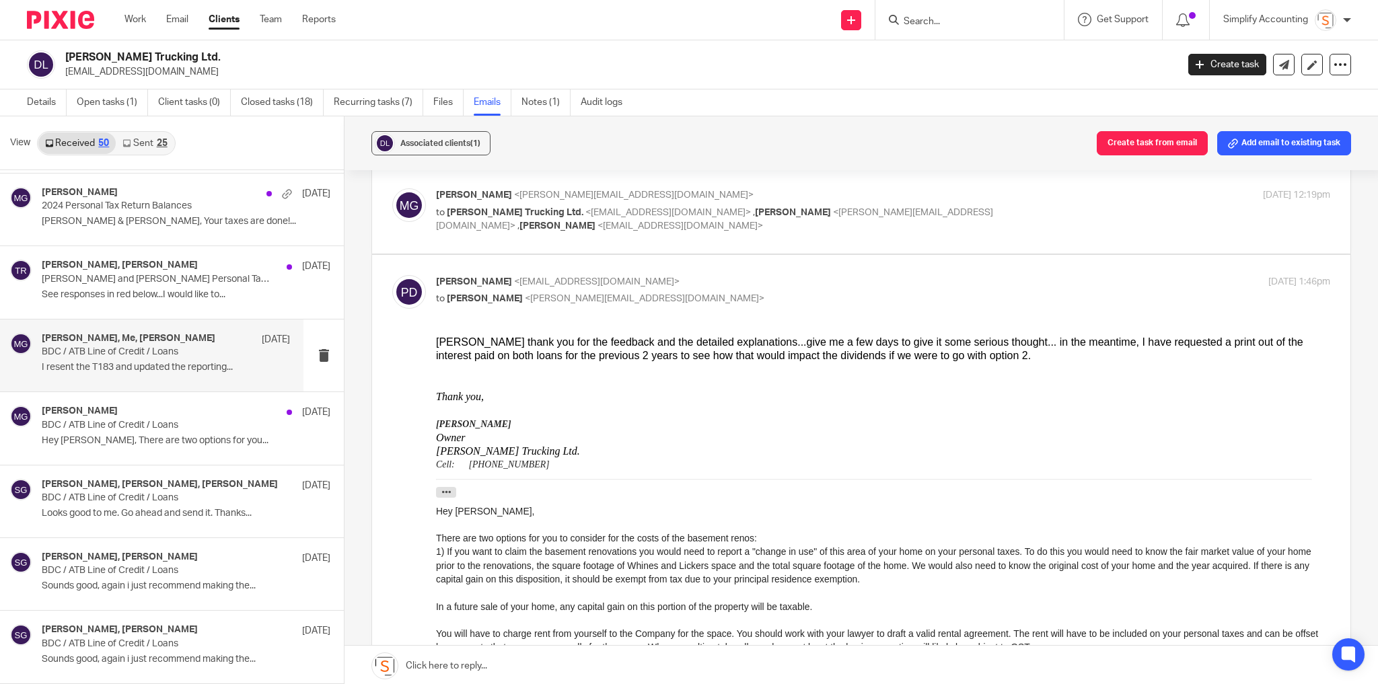
scroll to position [0, 0]
click at [756, 294] on p "to Melissa Gallant <melissa@simplifyaccounting.ca>" at bounding box center [734, 299] width 596 height 14
checkbox input "false"
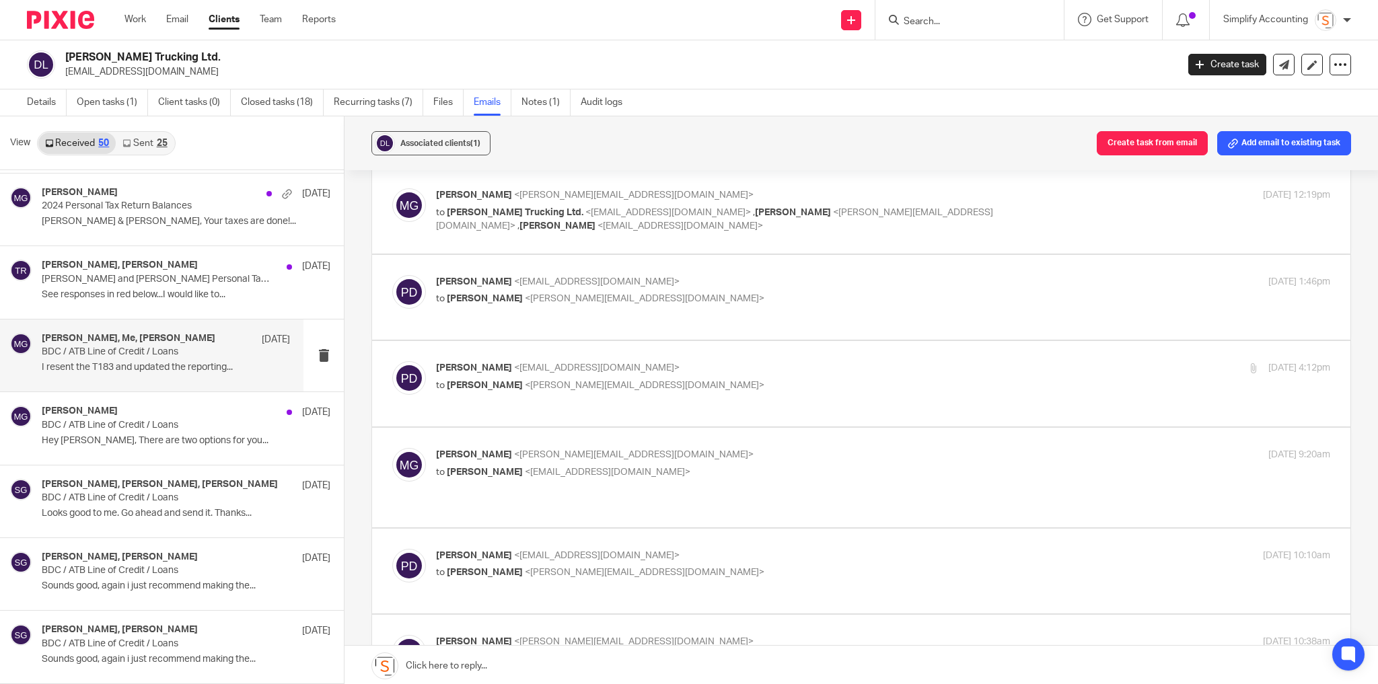
click at [771, 364] on p "Paula Donahue <pnd1@live.ca>" at bounding box center [734, 368] width 596 height 14
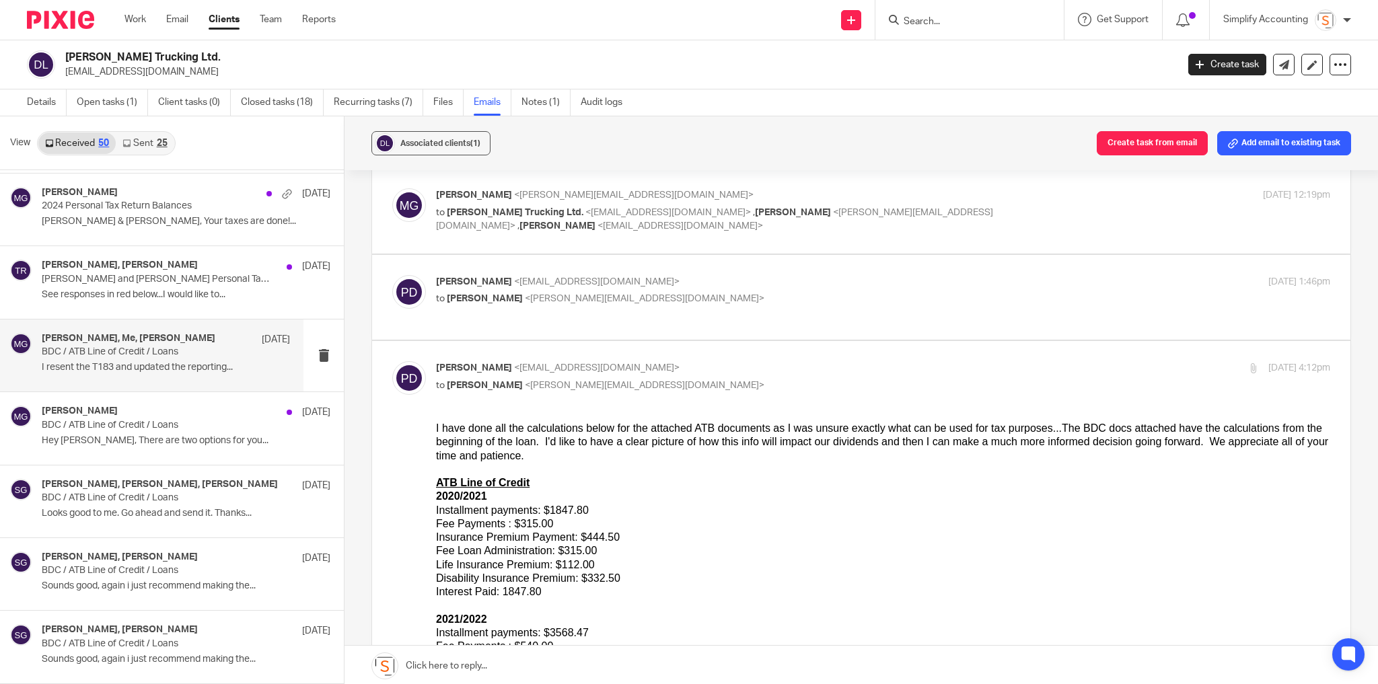
click at [770, 361] on p "Paula Donahue <pnd1@live.ca>" at bounding box center [734, 368] width 596 height 14
checkbox input "false"
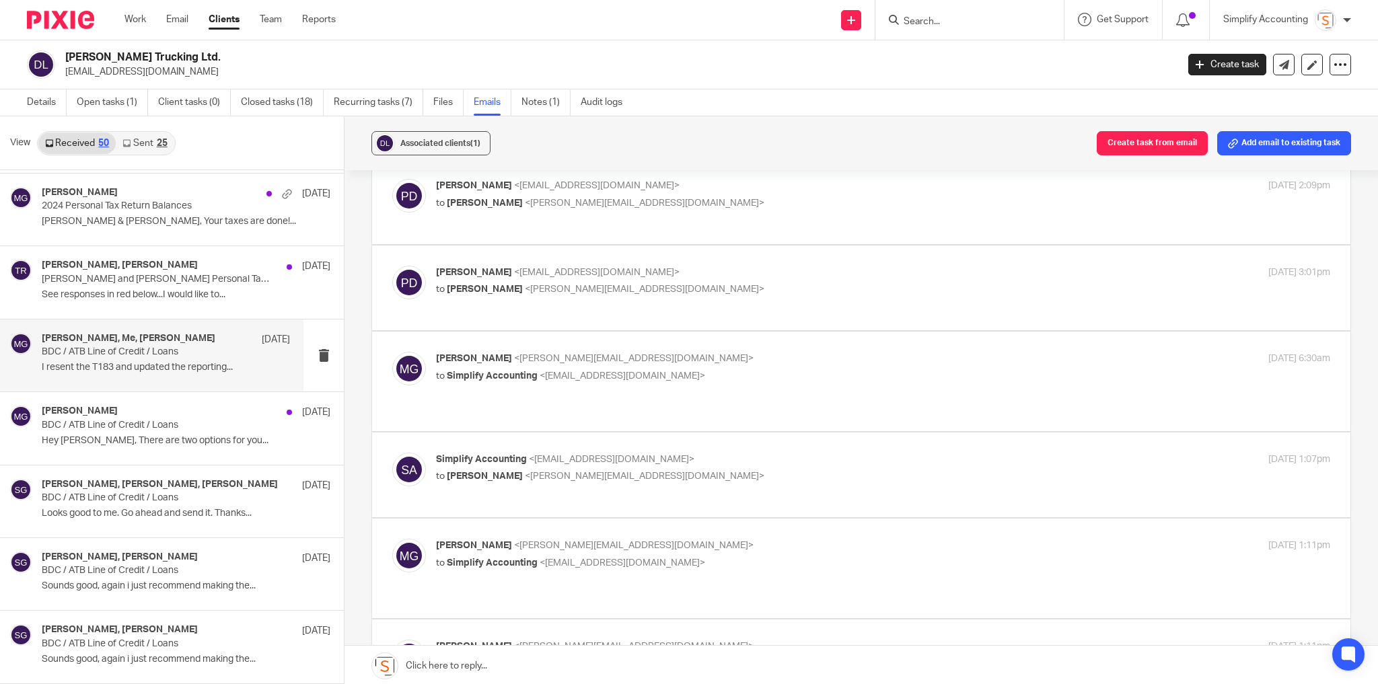
scroll to position [969, 0]
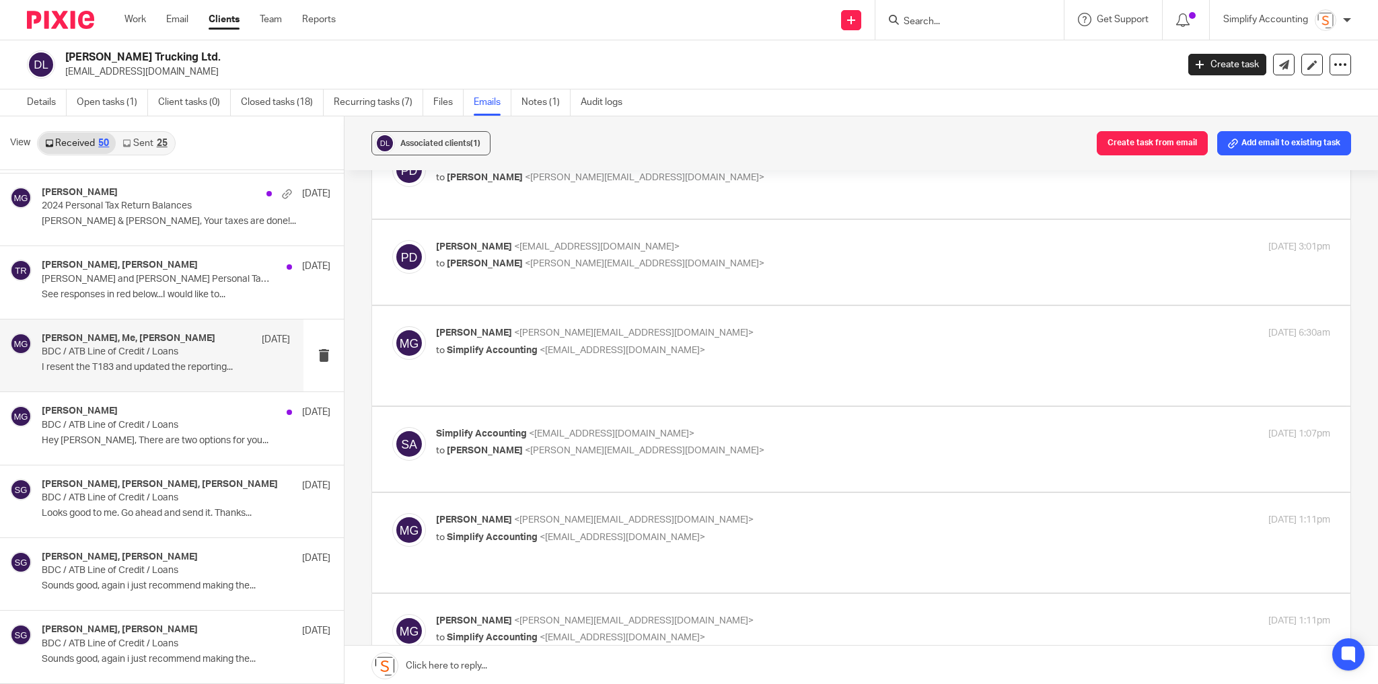
click at [732, 344] on p "to Simplify Accounting <info@simplifyaccounting.ca>" at bounding box center [734, 351] width 596 height 14
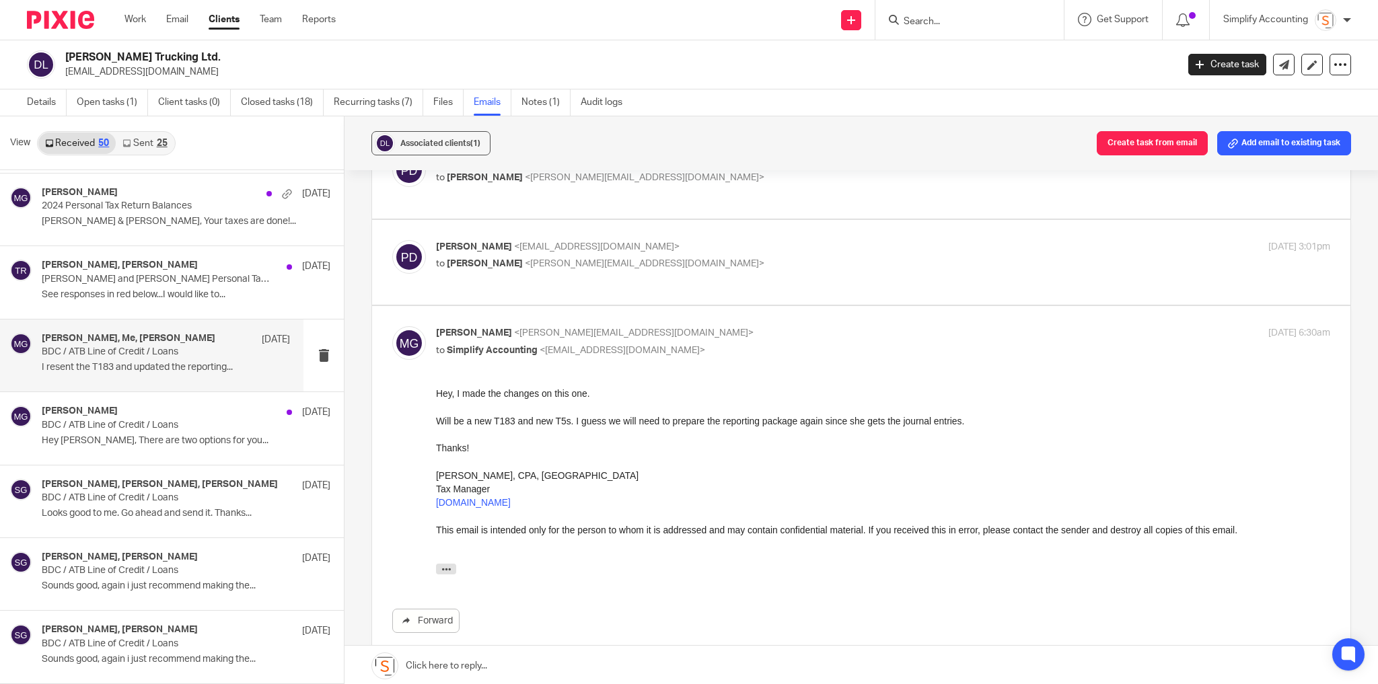
scroll to position [0, 0]
click at [732, 344] on p "to Simplify Accounting <info@simplifyaccounting.ca>" at bounding box center [734, 351] width 596 height 14
checkbox input "false"
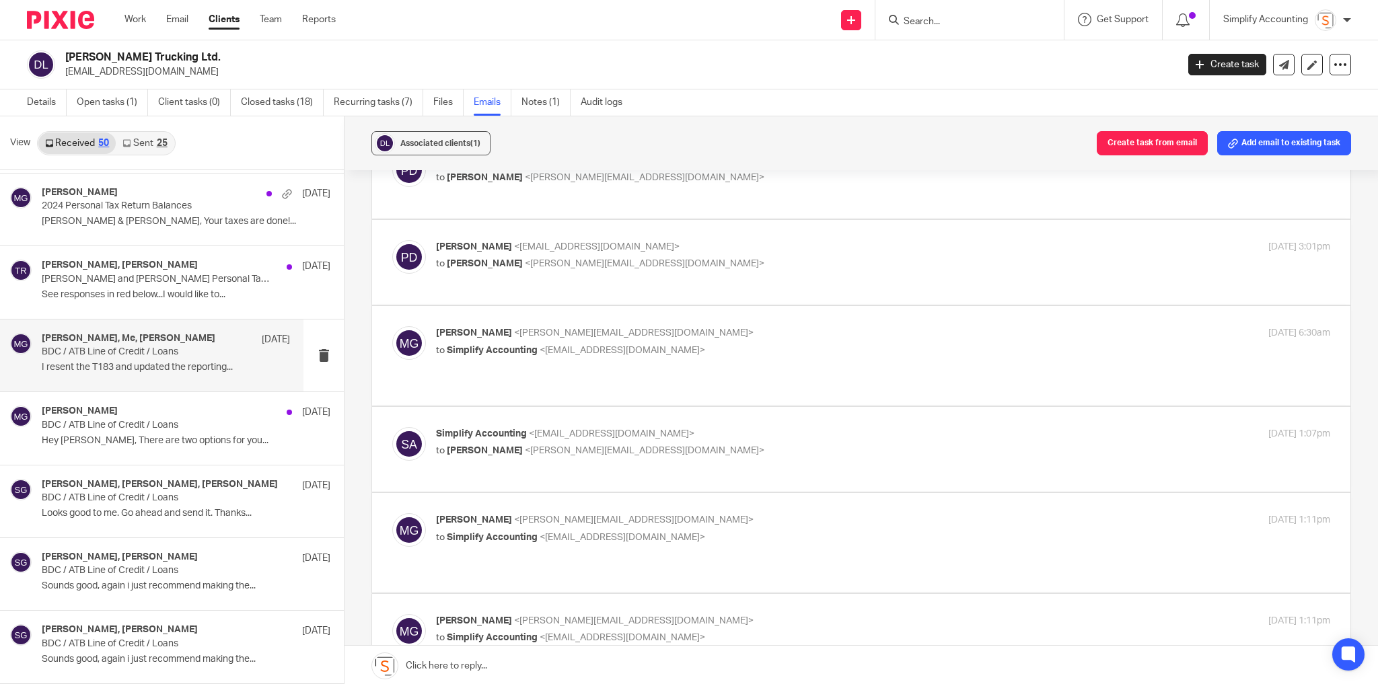
click at [736, 427] on p "Simplify Accounting <info@simplifyaccounting.ca>" at bounding box center [734, 434] width 596 height 14
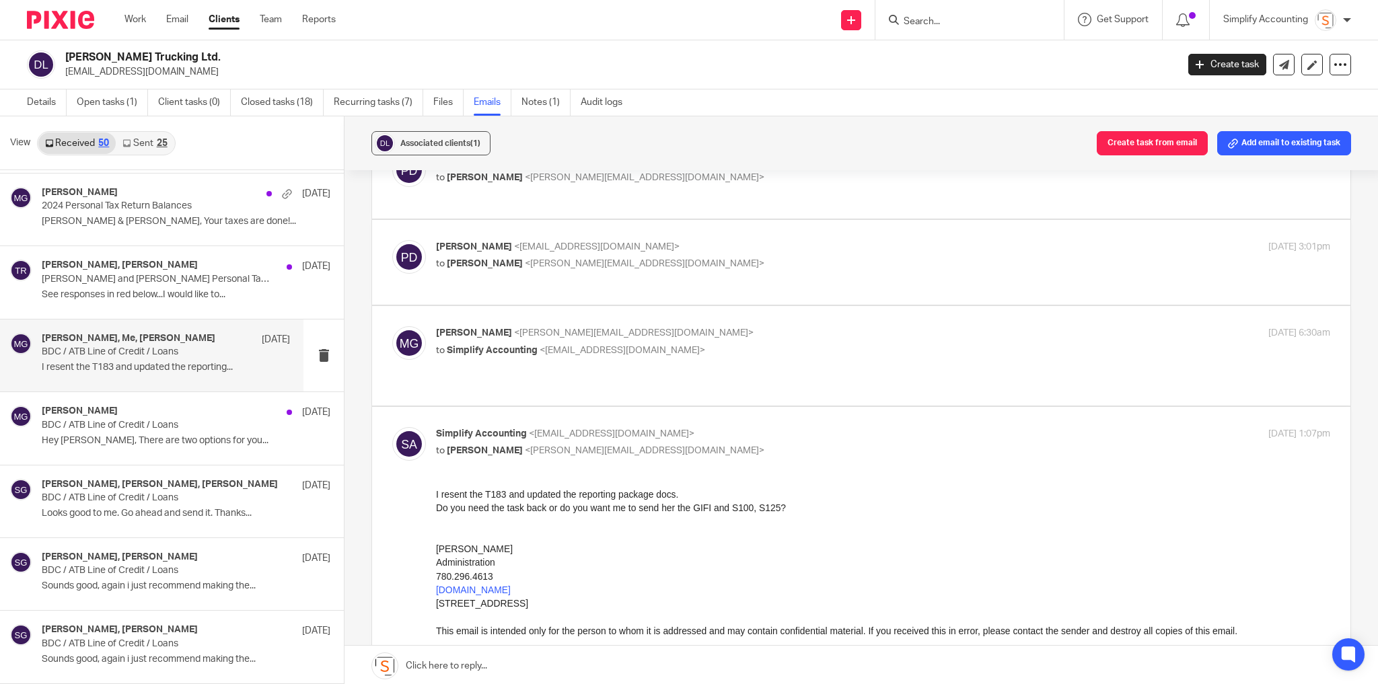
click at [736, 427] on p "Simplify Accounting <info@simplifyaccounting.ca>" at bounding box center [734, 434] width 596 height 14
checkbox input "false"
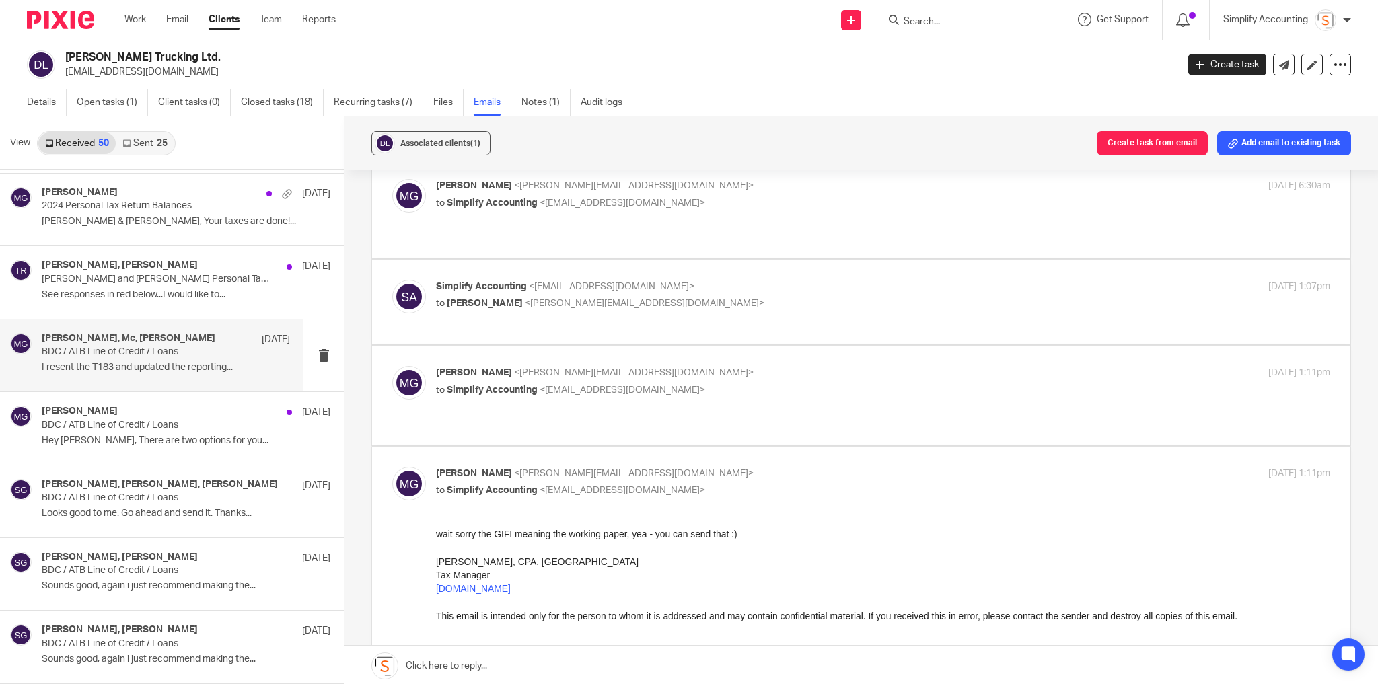
scroll to position [1185, 0]
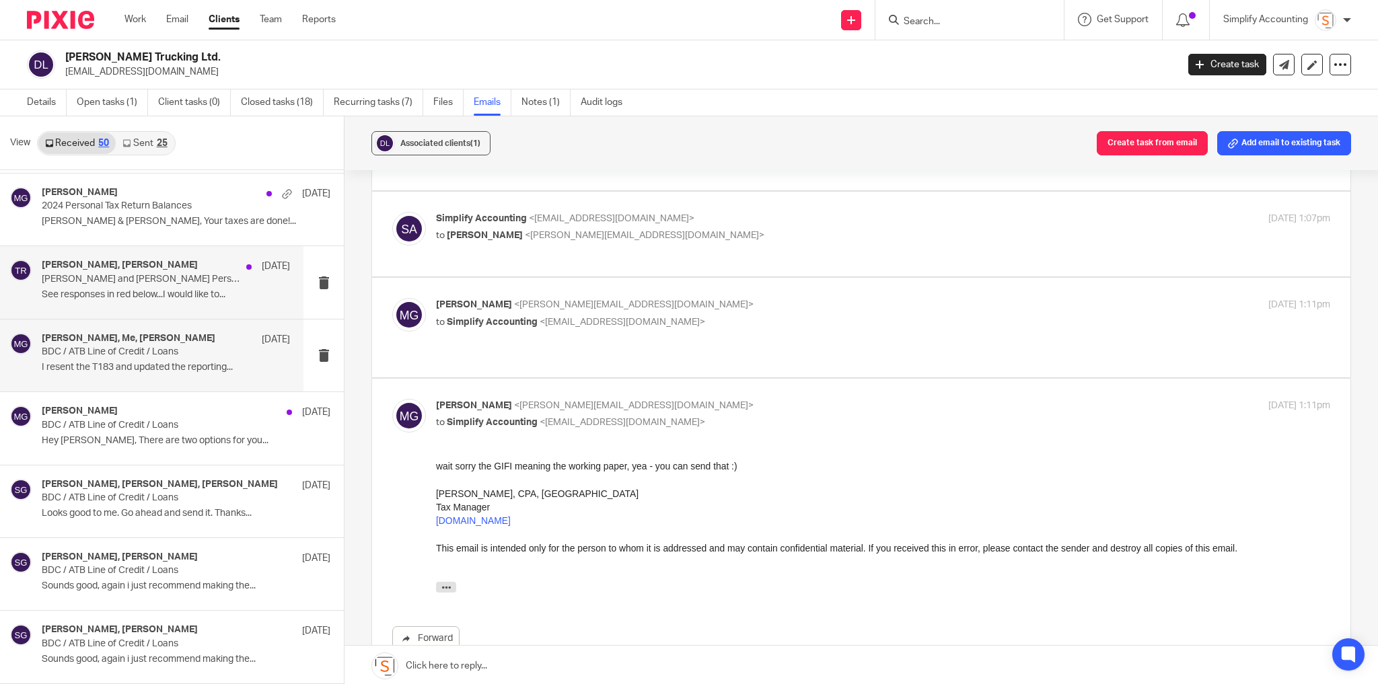
click at [141, 279] on p "Darrell and Paula Donahue Personal Tax Follow Up" at bounding box center [141, 279] width 199 height 11
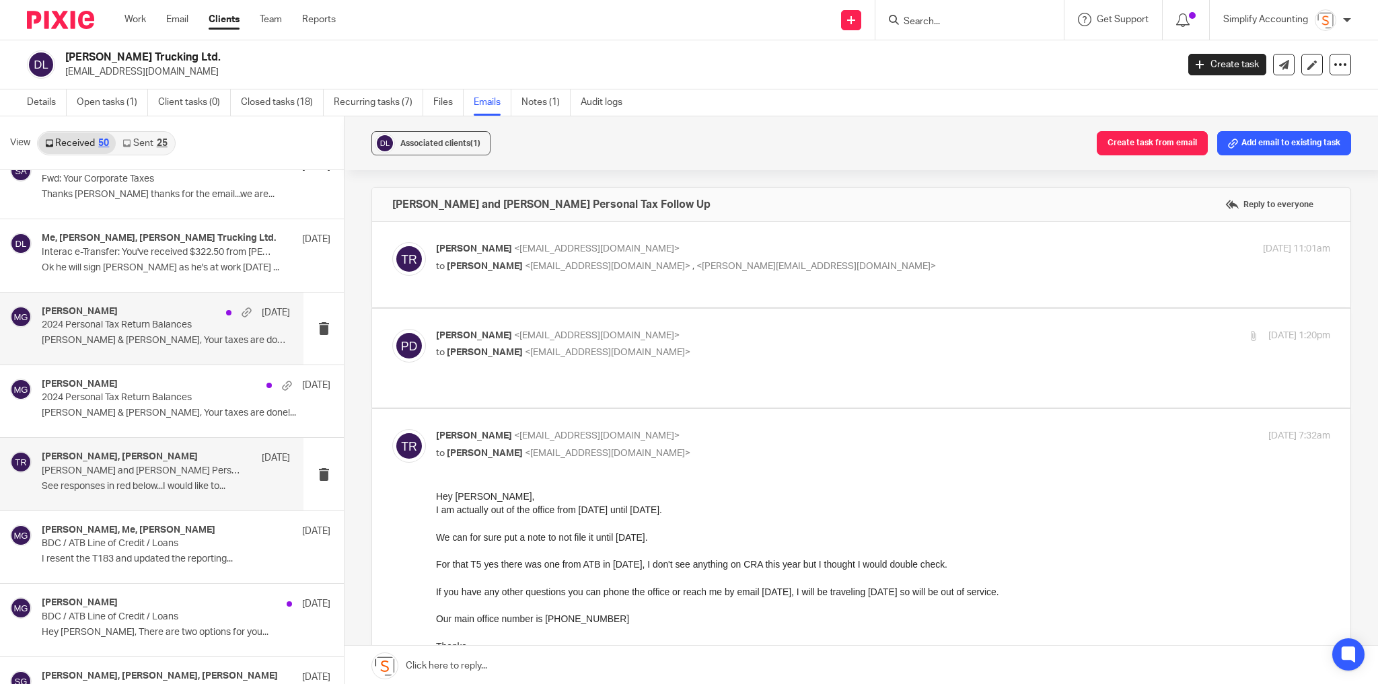
scroll to position [0, 0]
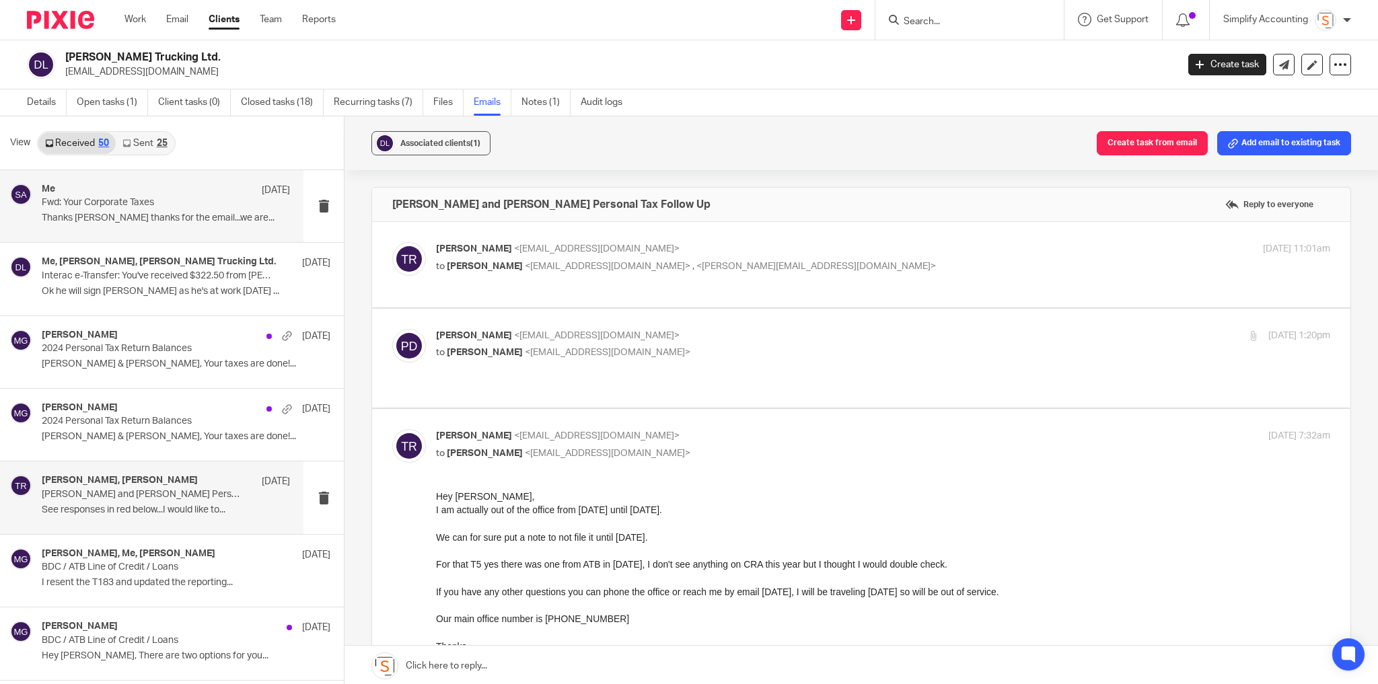
click at [120, 226] on div "Me Sep 10 Fwd: Your Corporate Taxes Thanks Hayley thanks for the email...we are…" at bounding box center [166, 206] width 248 height 45
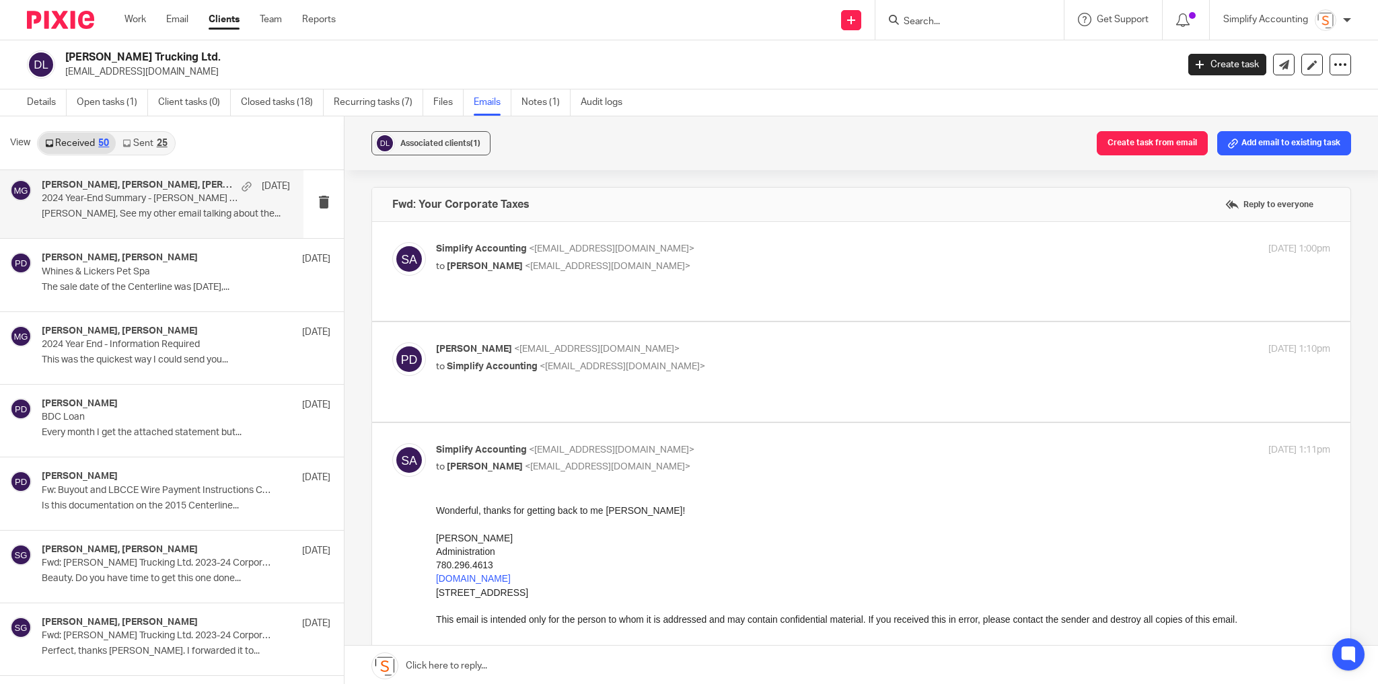
scroll to position [808, 0]
click at [148, 145] on link "Sent 25" at bounding box center [145, 144] width 58 height 22
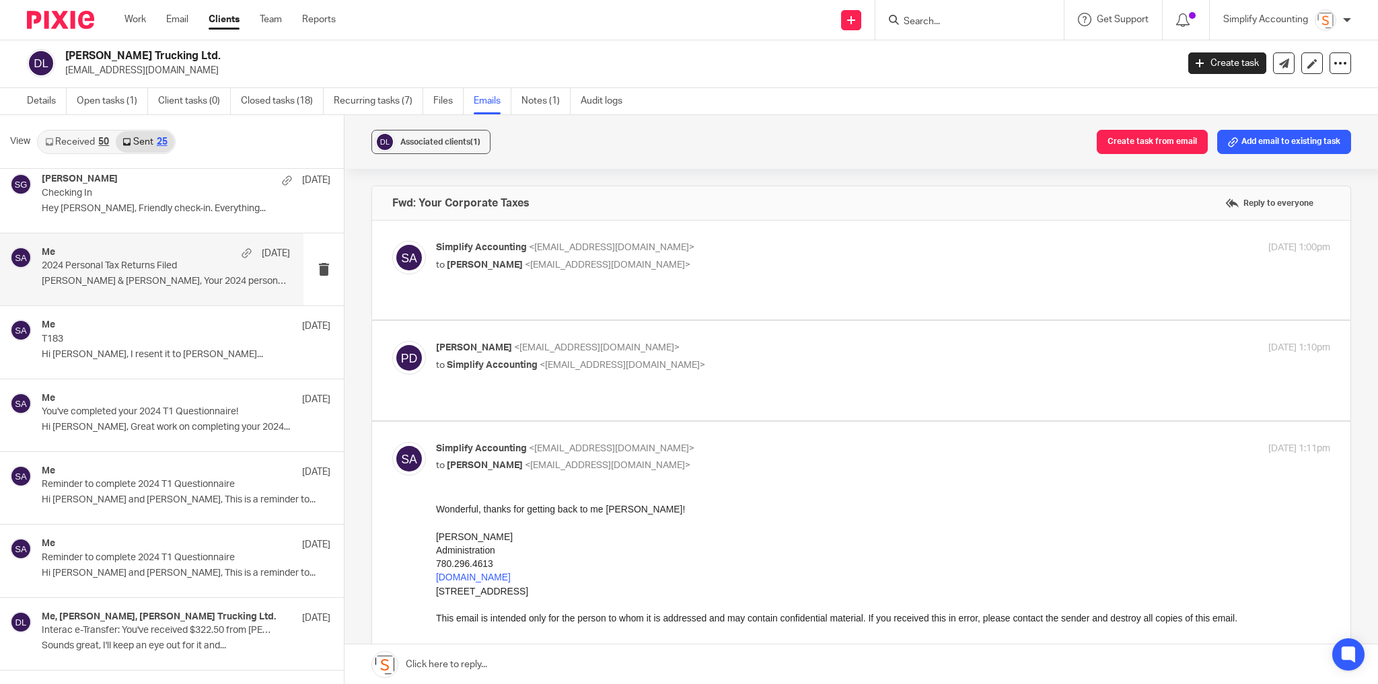
scroll to position [323, 0]
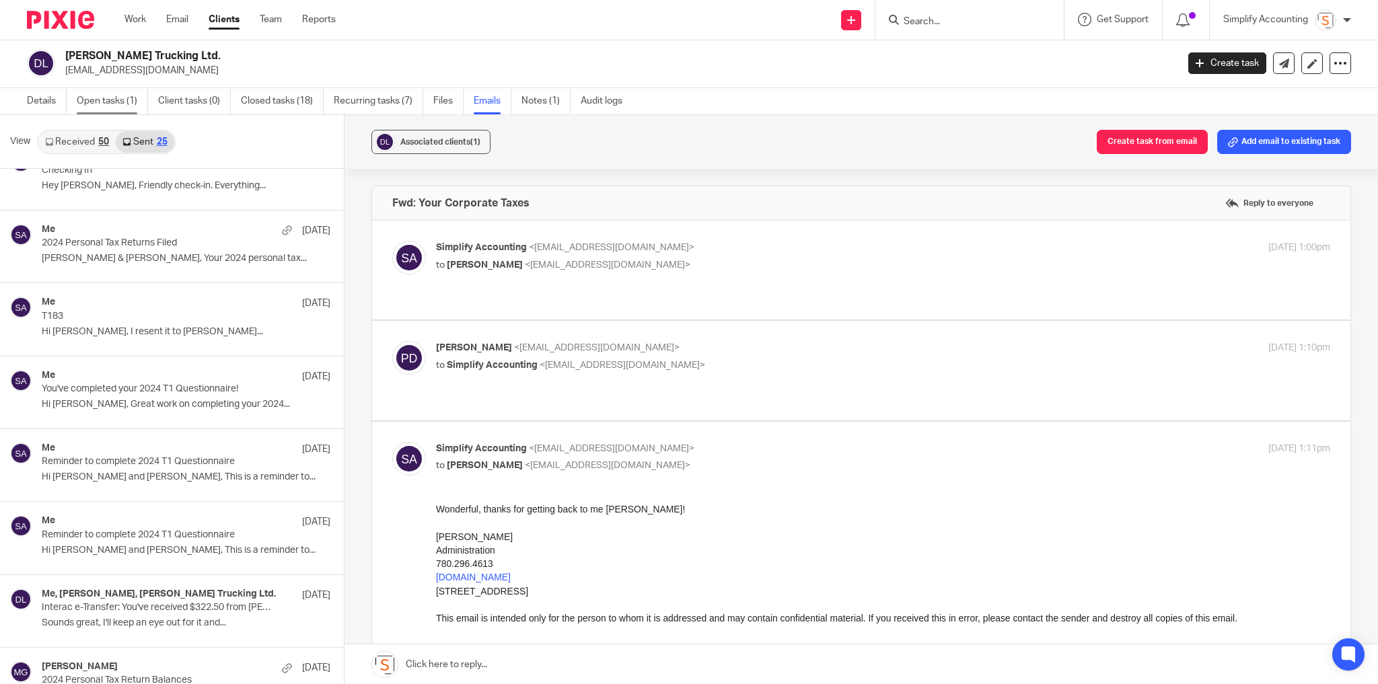
click at [94, 100] on link "Open tasks (1)" at bounding box center [112, 101] width 71 height 26
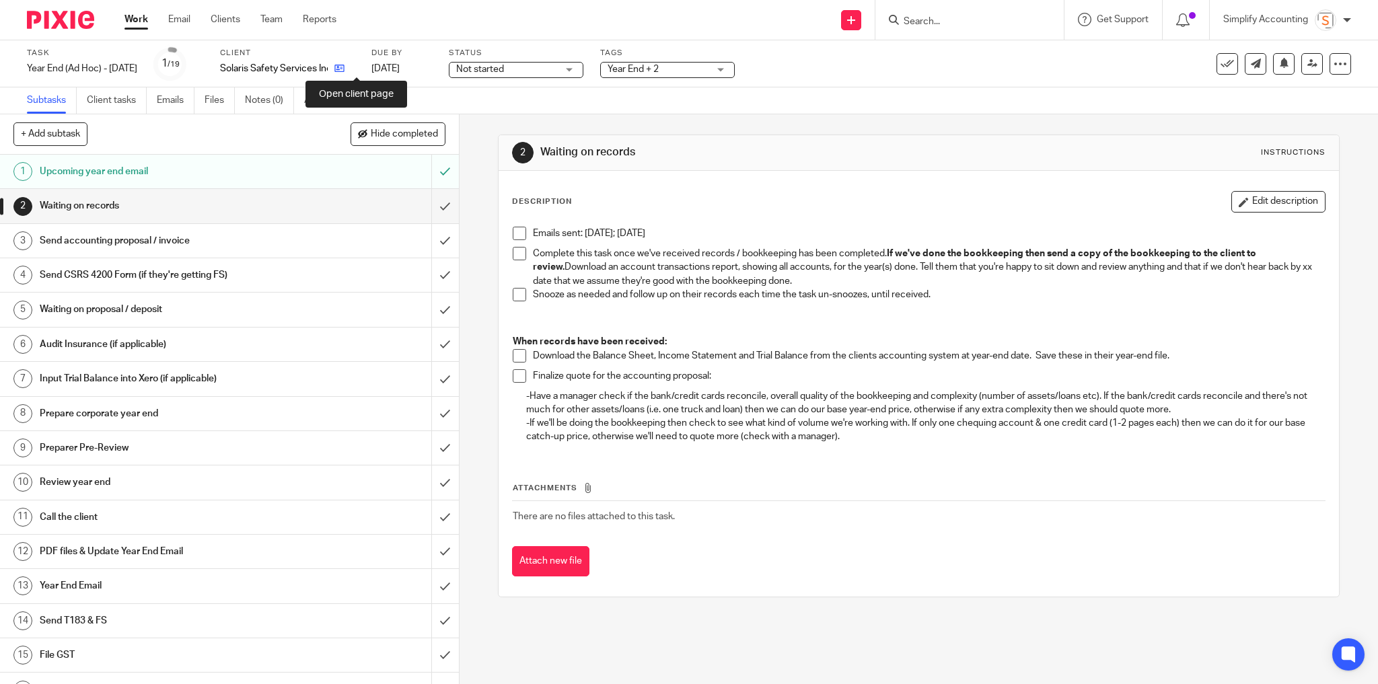
click at [345, 65] on icon at bounding box center [339, 68] width 10 height 10
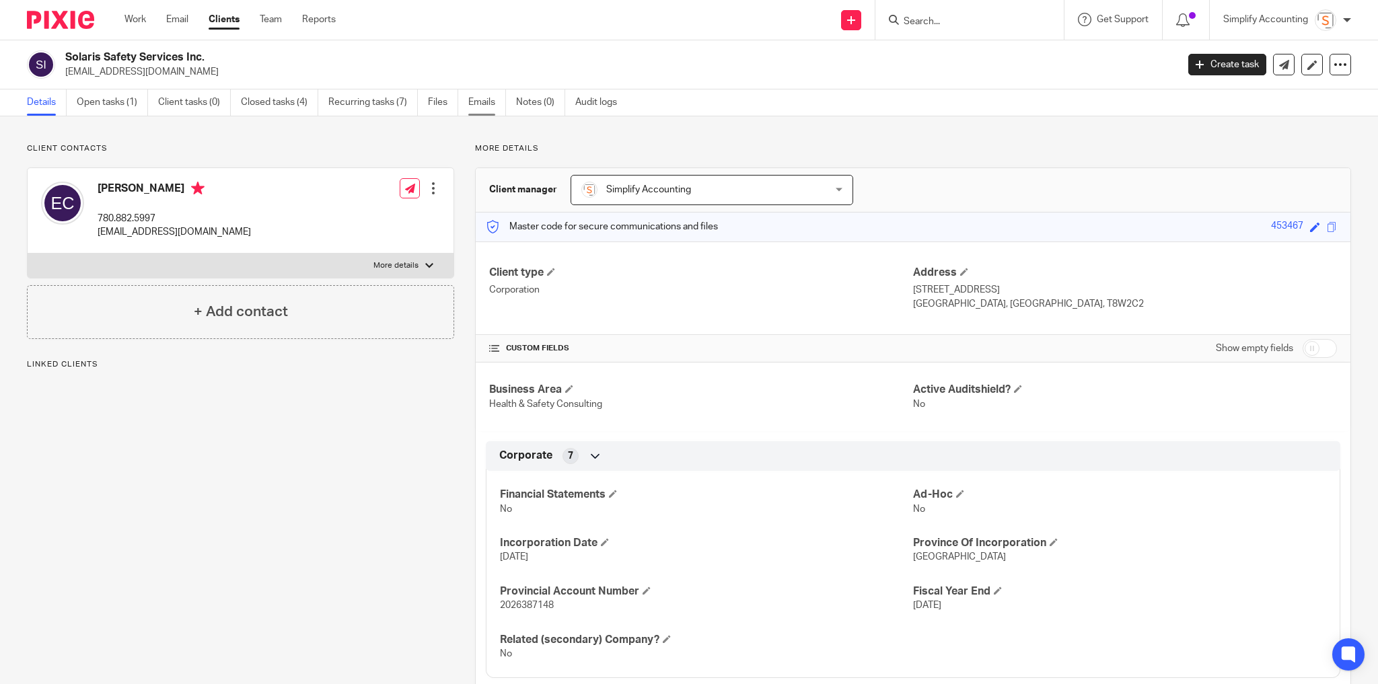
click at [485, 104] on link "Emails" at bounding box center [487, 103] width 38 height 26
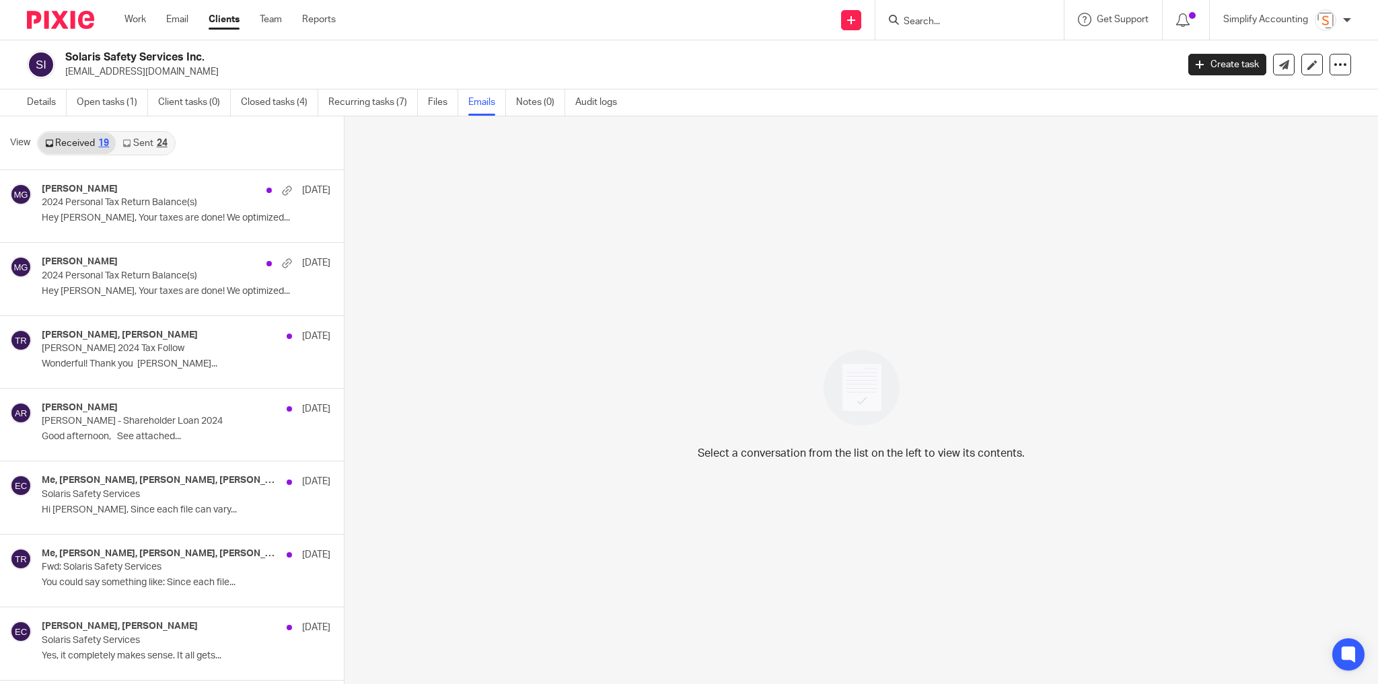
click at [140, 137] on link "Sent 24" at bounding box center [145, 144] width 58 height 22
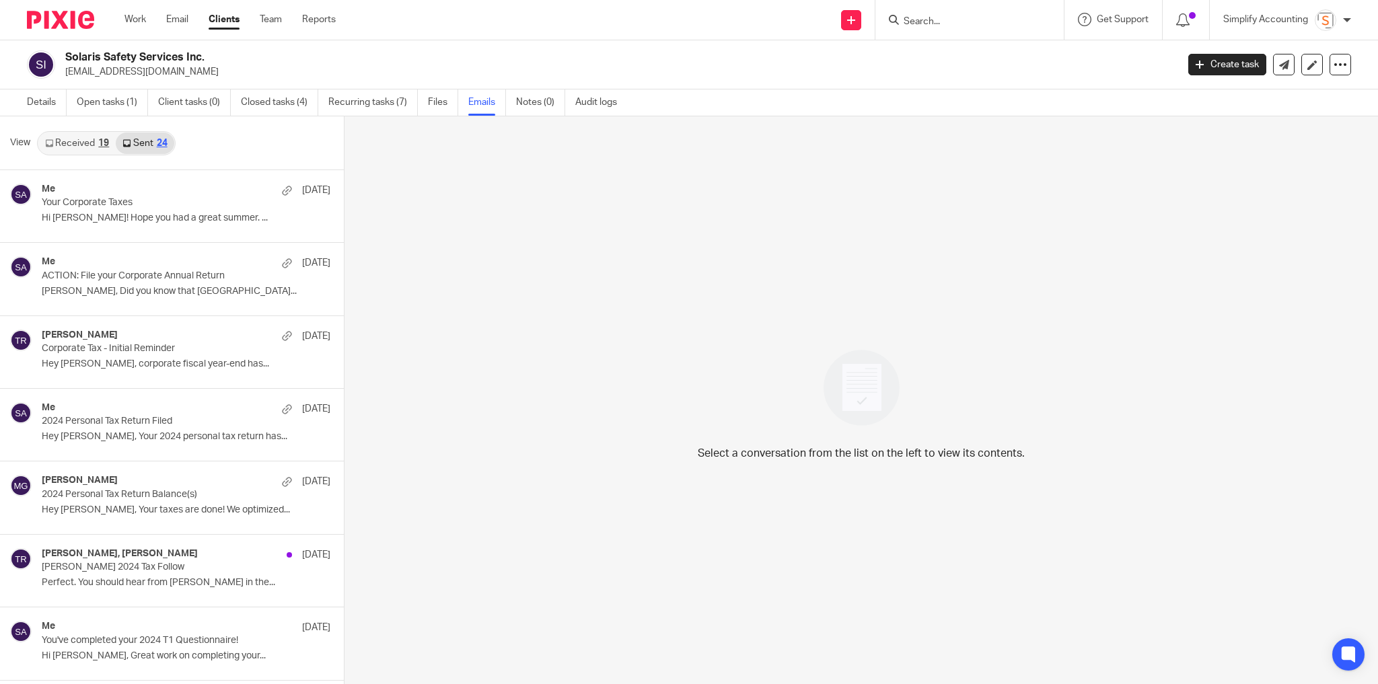
scroll to position [1, 0]
click at [222, 201] on p "Your Corporate Taxes" at bounding box center [141, 201] width 199 height 11
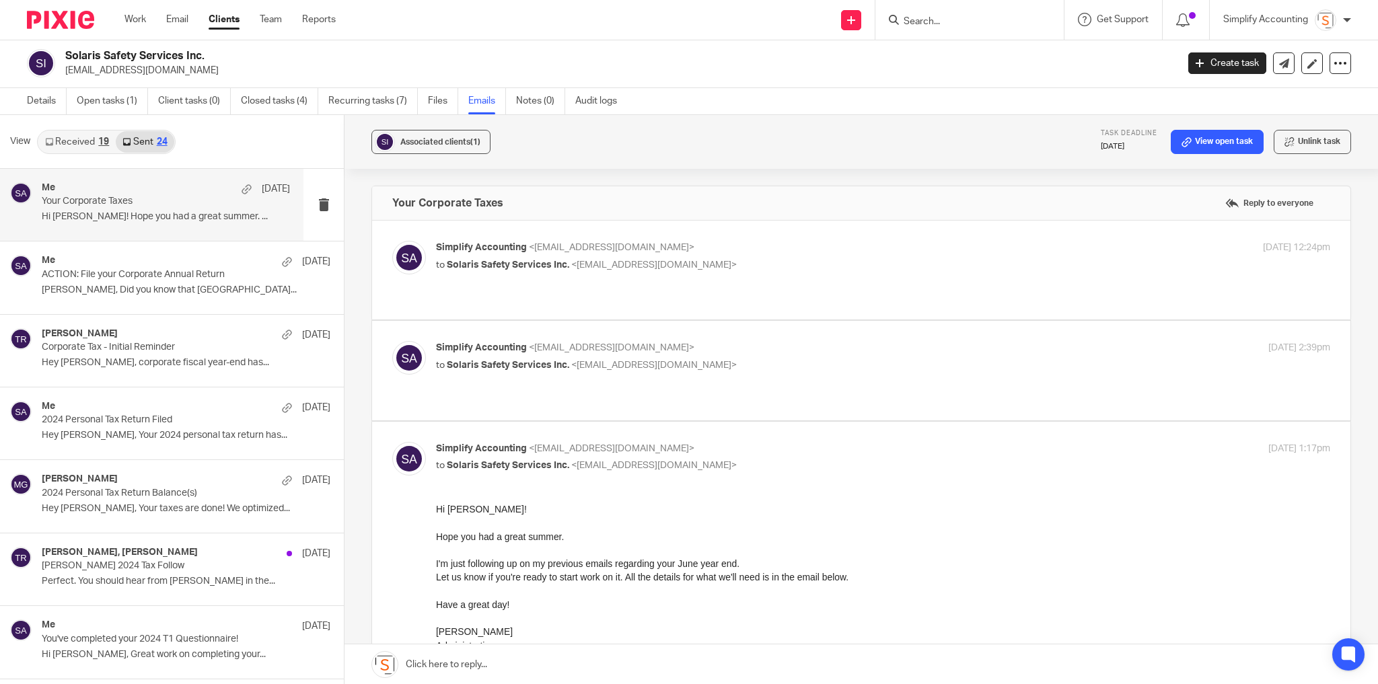
scroll to position [0, 0]
click at [739, 241] on p "Simplify Accounting <[EMAIL_ADDRESS][DOMAIN_NAME]>" at bounding box center [734, 248] width 596 height 14
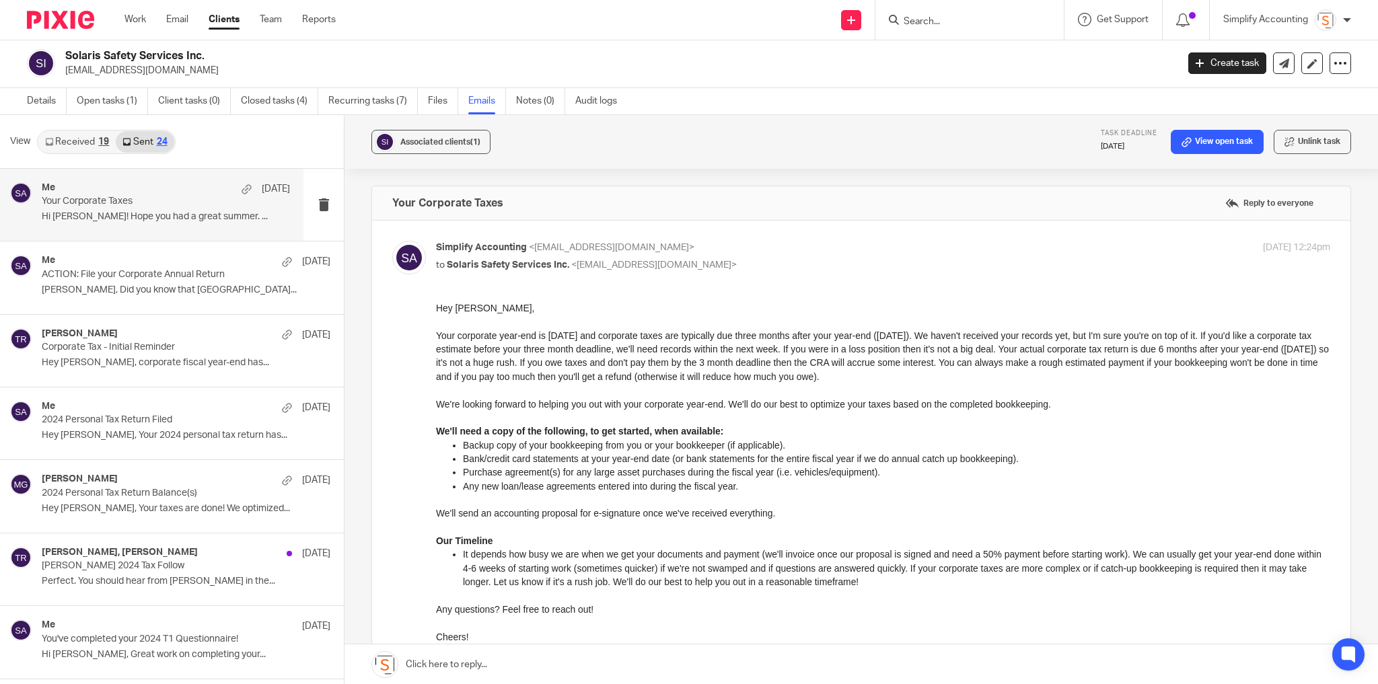
click at [823, 232] on label at bounding box center [861, 481] width 979 height 520
click at [392, 240] on input "checkbox" at bounding box center [392, 240] width 1 height 1
checkbox input "false"
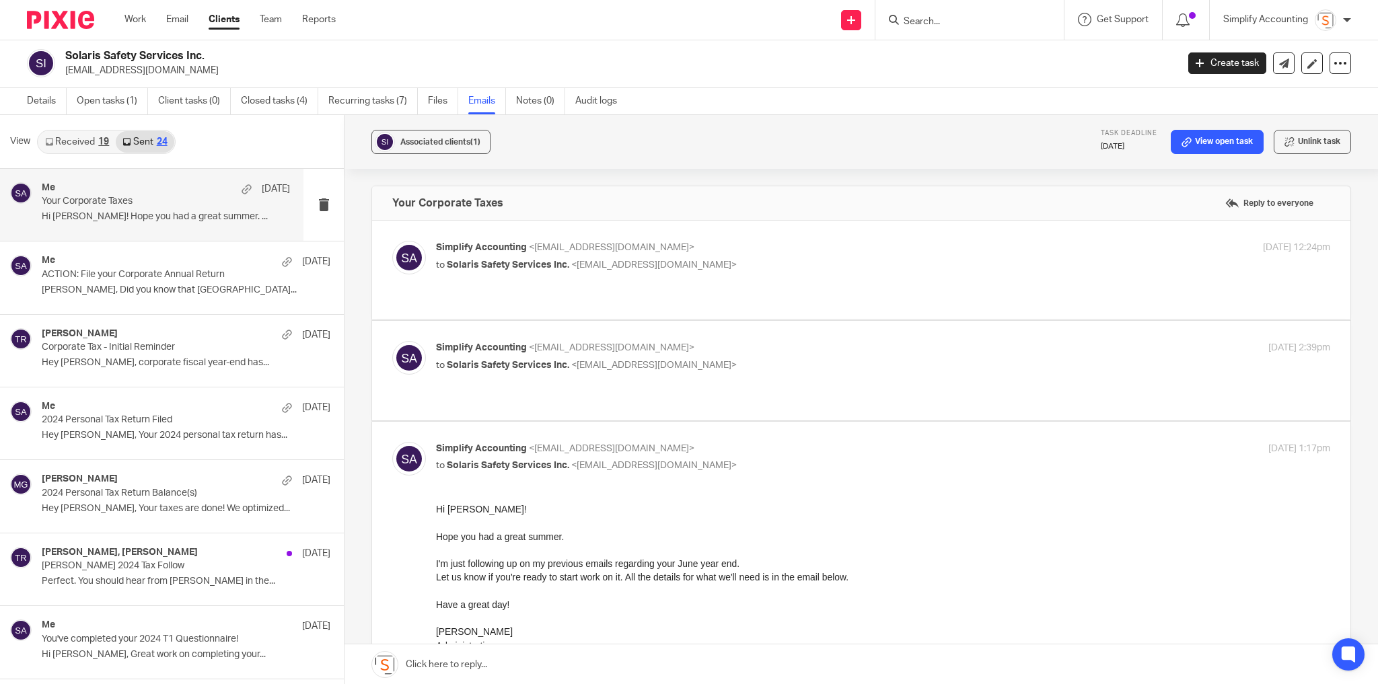
click at [826, 341] on p "Simplify Accounting <info@simplifyaccounting.ca>" at bounding box center [734, 348] width 596 height 14
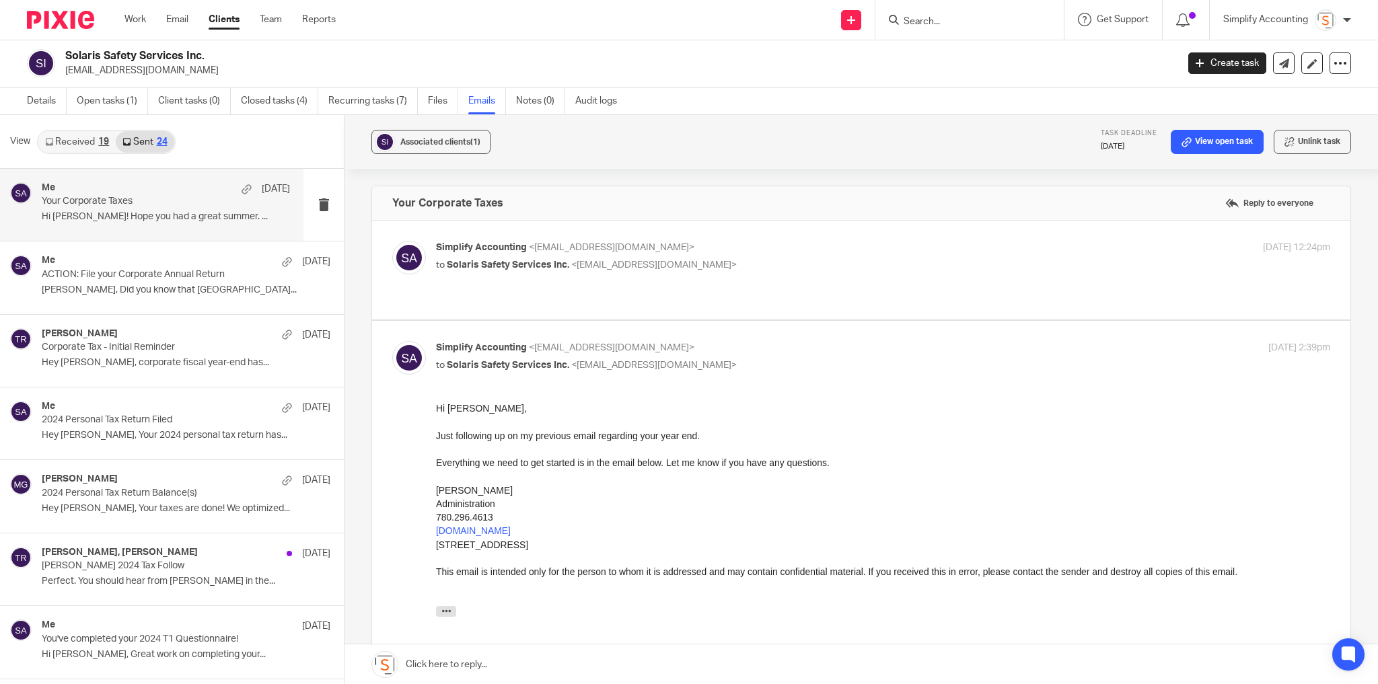
click at [781, 341] on div "Simplify Accounting <info@simplifyaccounting.ca> to Solaris Safety Services Inc…" at bounding box center [734, 356] width 596 height 31
checkbox input "false"
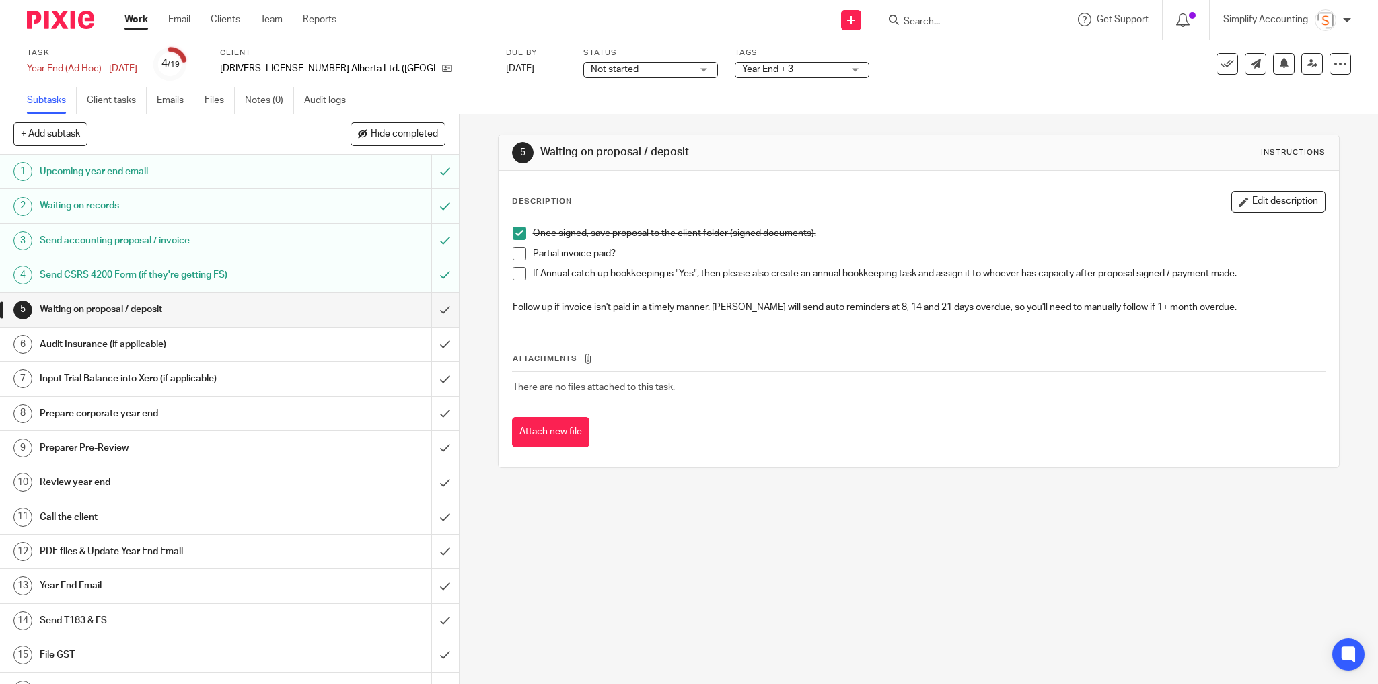
click at [516, 253] on span at bounding box center [519, 253] width 13 height 13
click at [742, 63] on span "Year End + 3" at bounding box center [792, 70] width 101 height 14
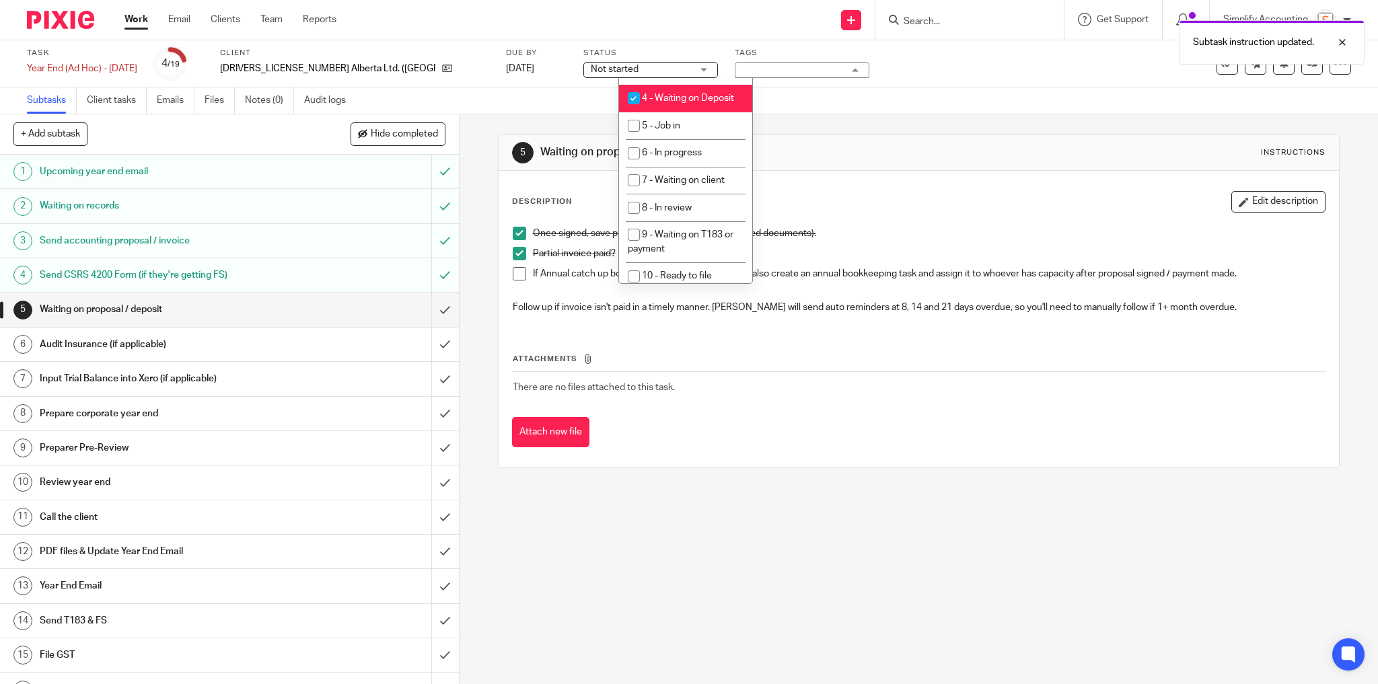
scroll to position [431, 0]
click at [695, 102] on span "4 - Waiting on Deposit" at bounding box center [688, 97] width 92 height 9
checkbox input "false"
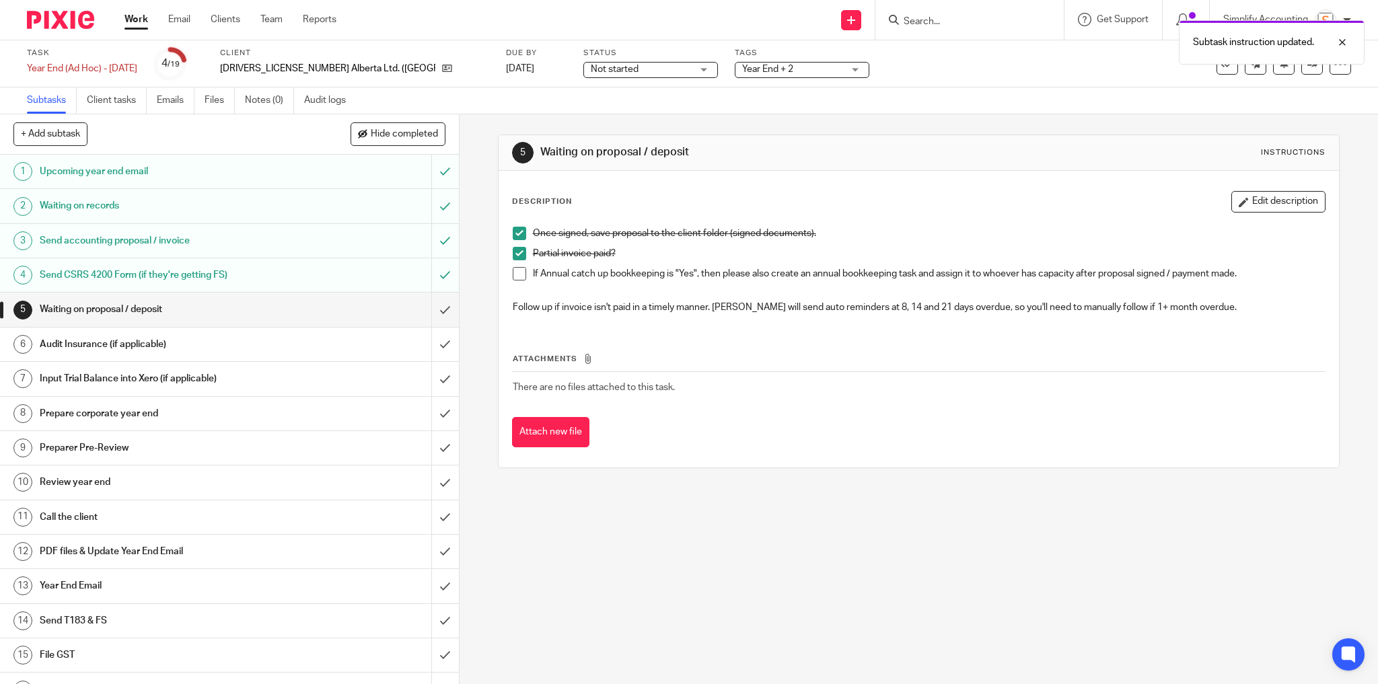
click at [828, 94] on div "Subtasks Client tasks Emails Files Notes (0) Audit logs" at bounding box center [689, 100] width 1378 height 27
drag, startPoint x: 435, startPoint y: 308, endPoint x: 426, endPoint y: 317, distance: 13.3
click at [435, 308] on input "submit" at bounding box center [229, 310] width 459 height 34
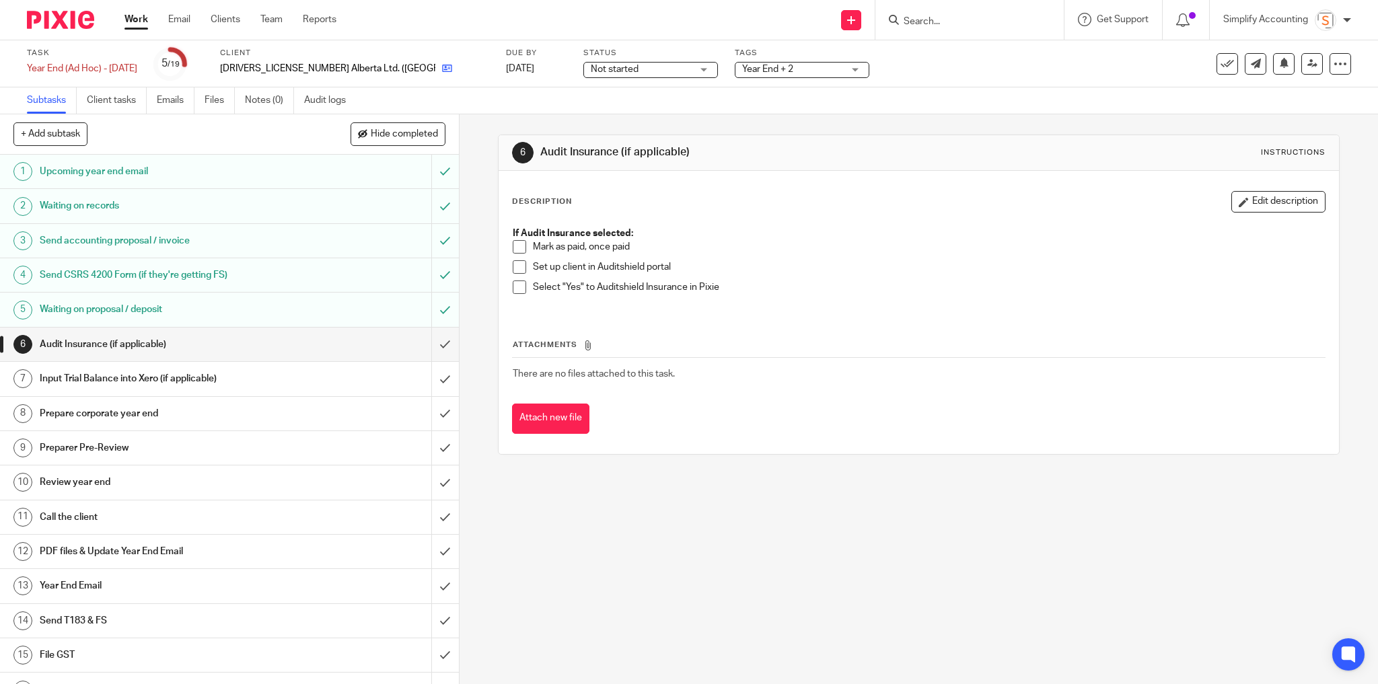
drag, startPoint x: 0, startPoint y: 0, endPoint x: 359, endPoint y: 68, distance: 365.1
click at [442, 67] on icon at bounding box center [447, 68] width 10 height 10
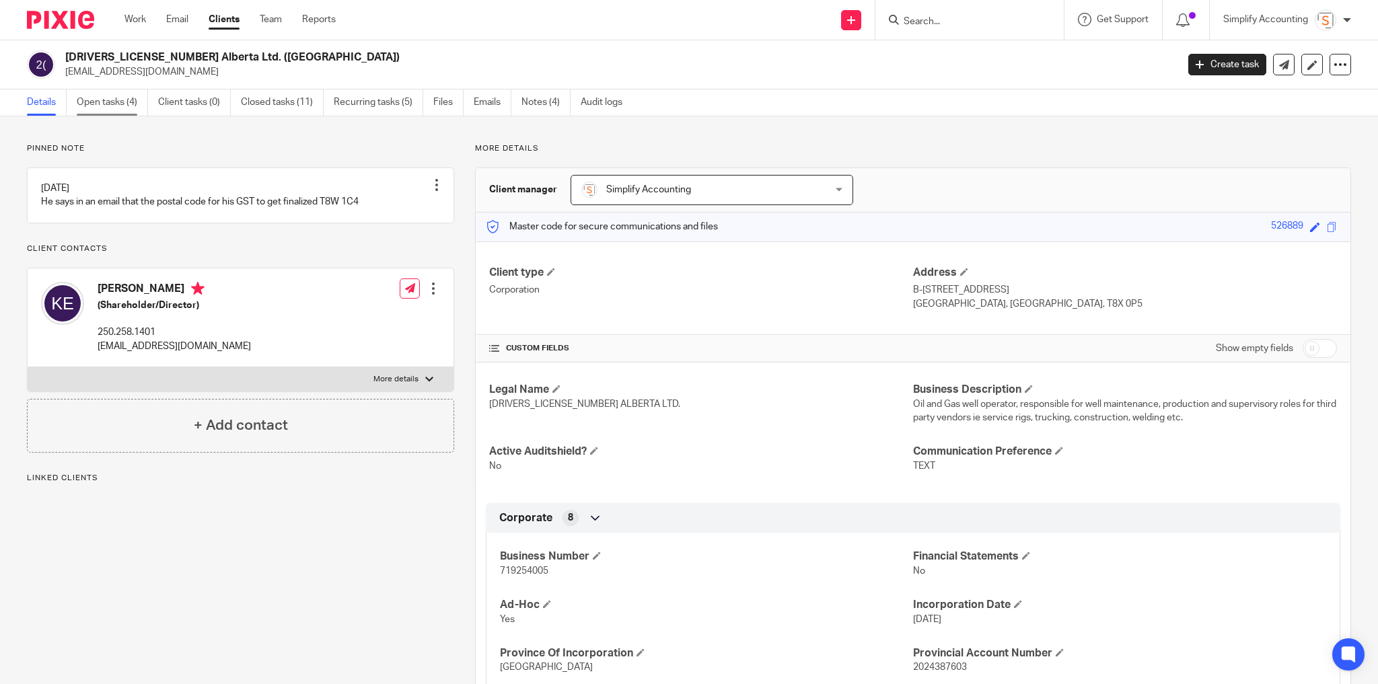
click at [100, 102] on link "Open tasks (4)" at bounding box center [112, 103] width 71 height 26
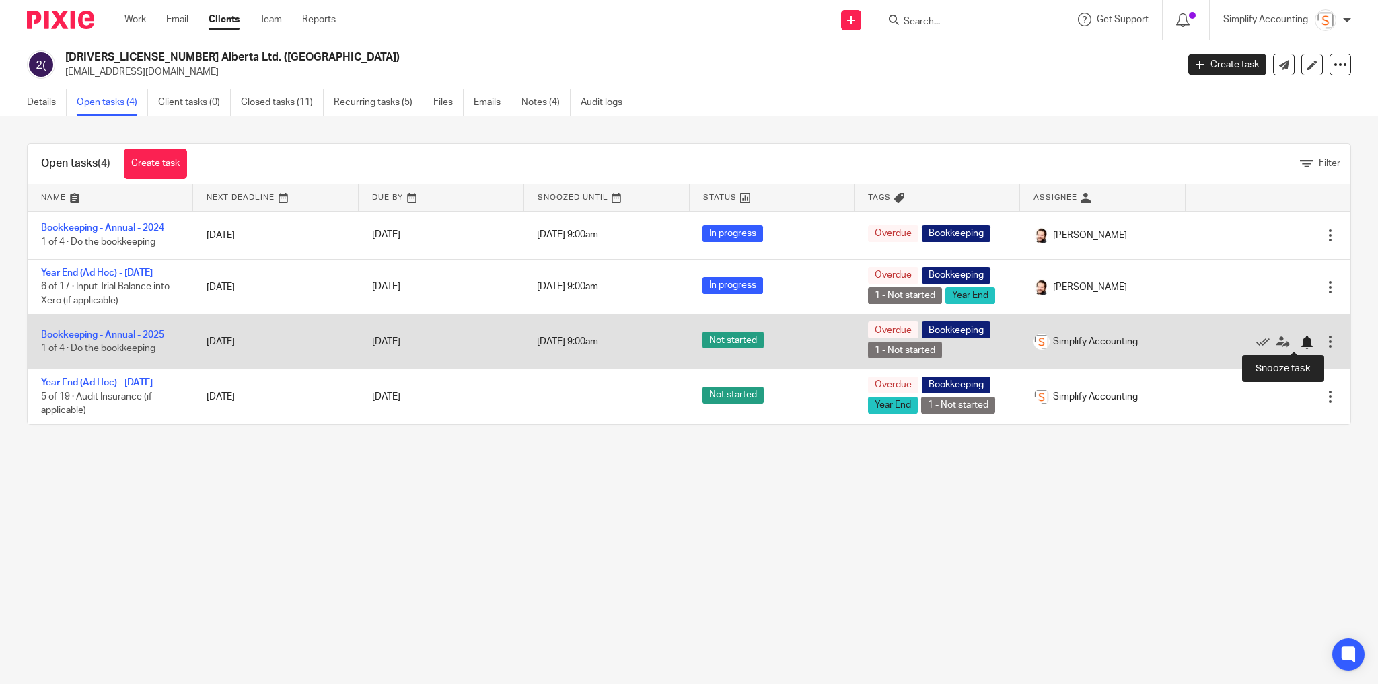
click at [1300, 339] on div at bounding box center [1306, 342] width 13 height 13
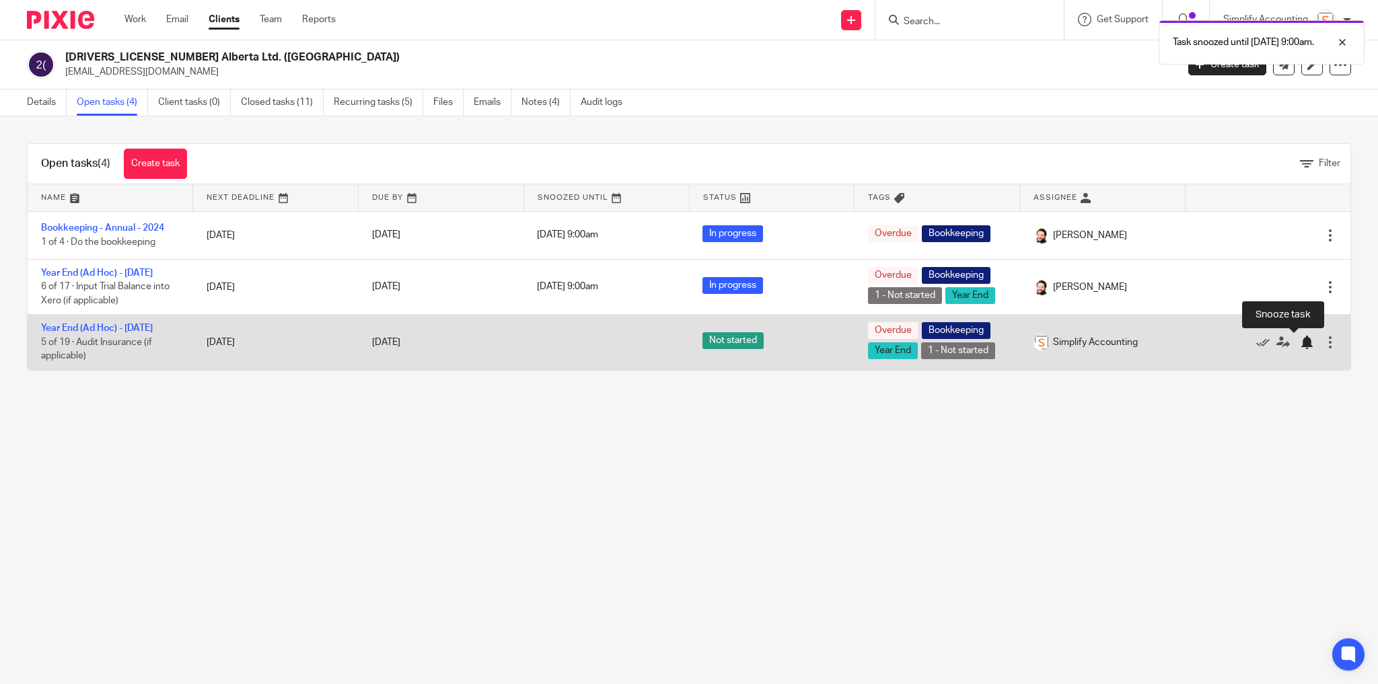
click at [1300, 345] on div at bounding box center [1306, 342] width 13 height 13
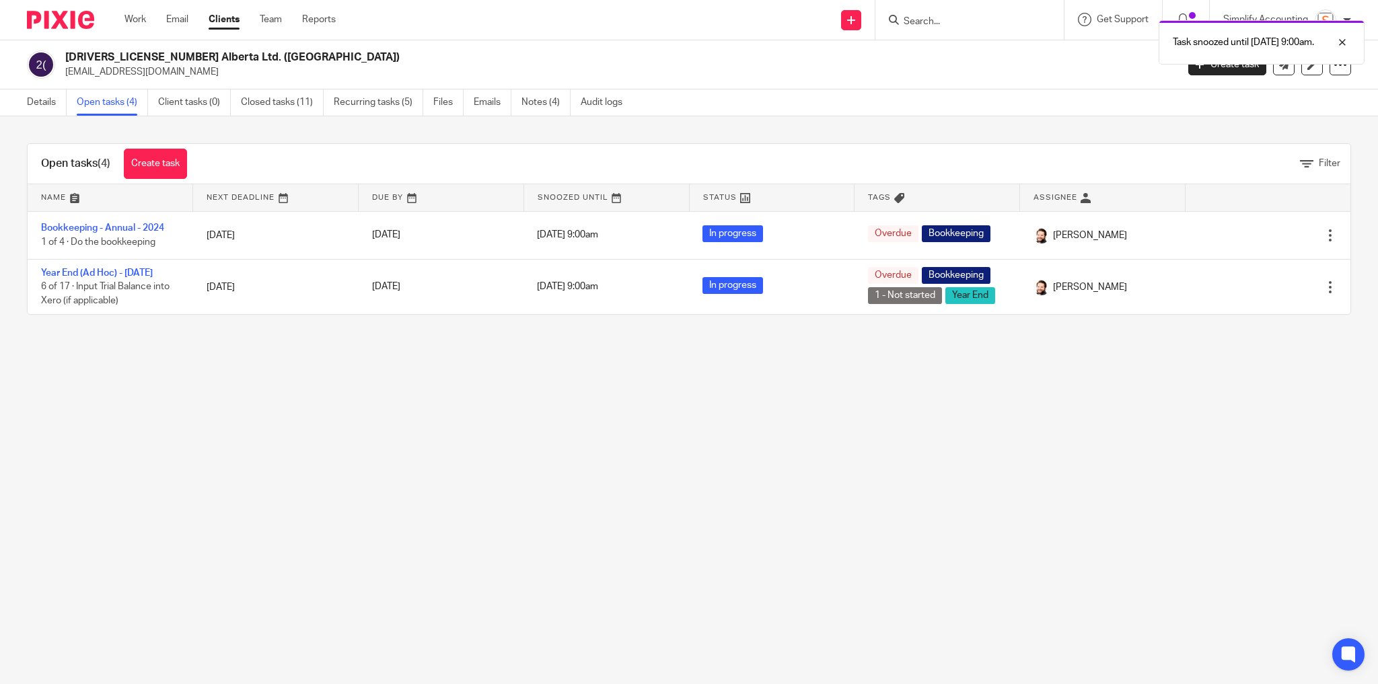
click at [105, 102] on link "Open tasks (4)" at bounding box center [112, 103] width 71 height 26
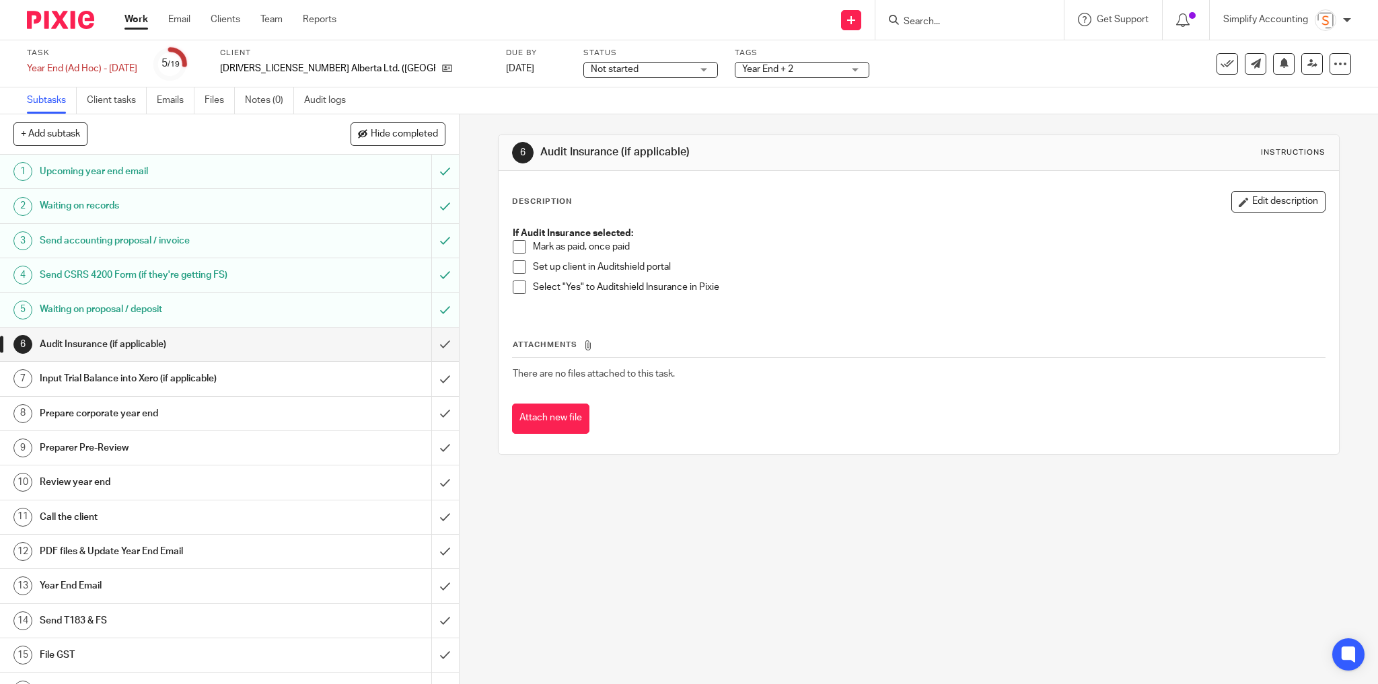
click at [315, 306] on div "Waiting on proposal / deposit" at bounding box center [229, 309] width 378 height 20
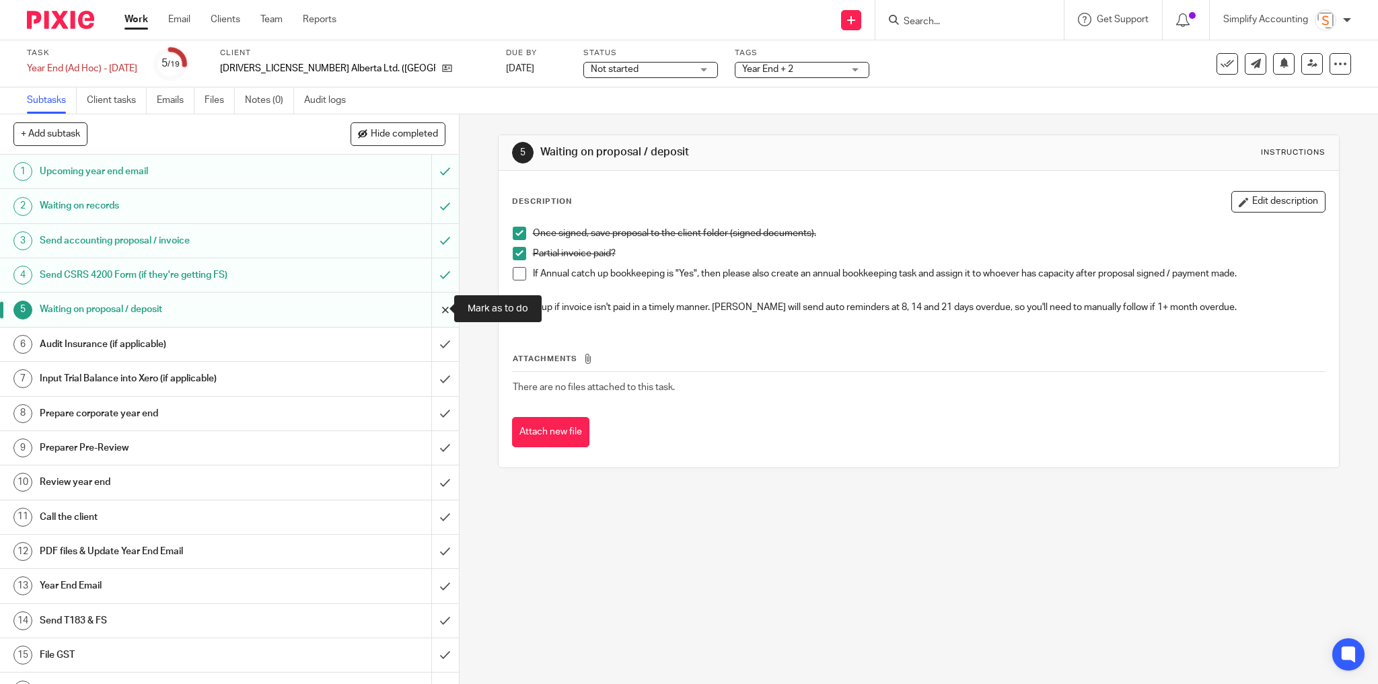
click at [433, 306] on input "submit" at bounding box center [229, 310] width 459 height 34
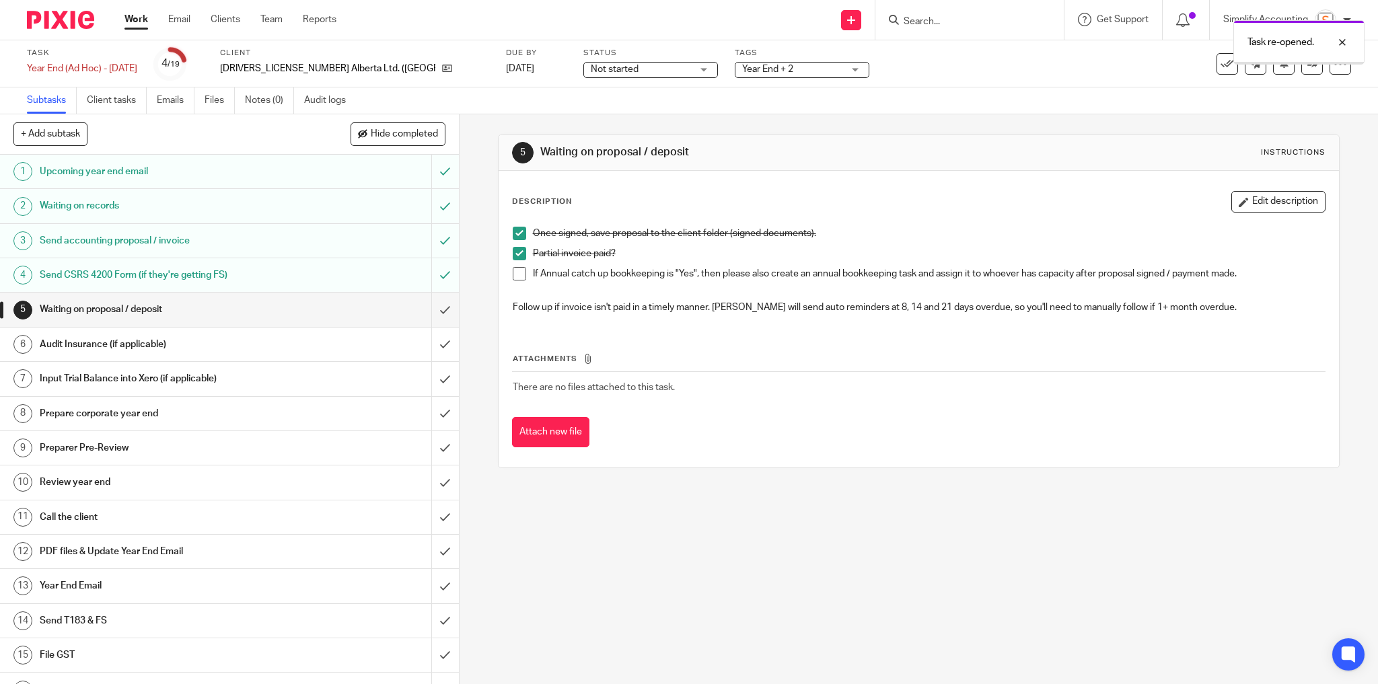
click at [514, 252] on span at bounding box center [519, 253] width 13 height 13
click at [442, 69] on icon at bounding box center [447, 68] width 10 height 10
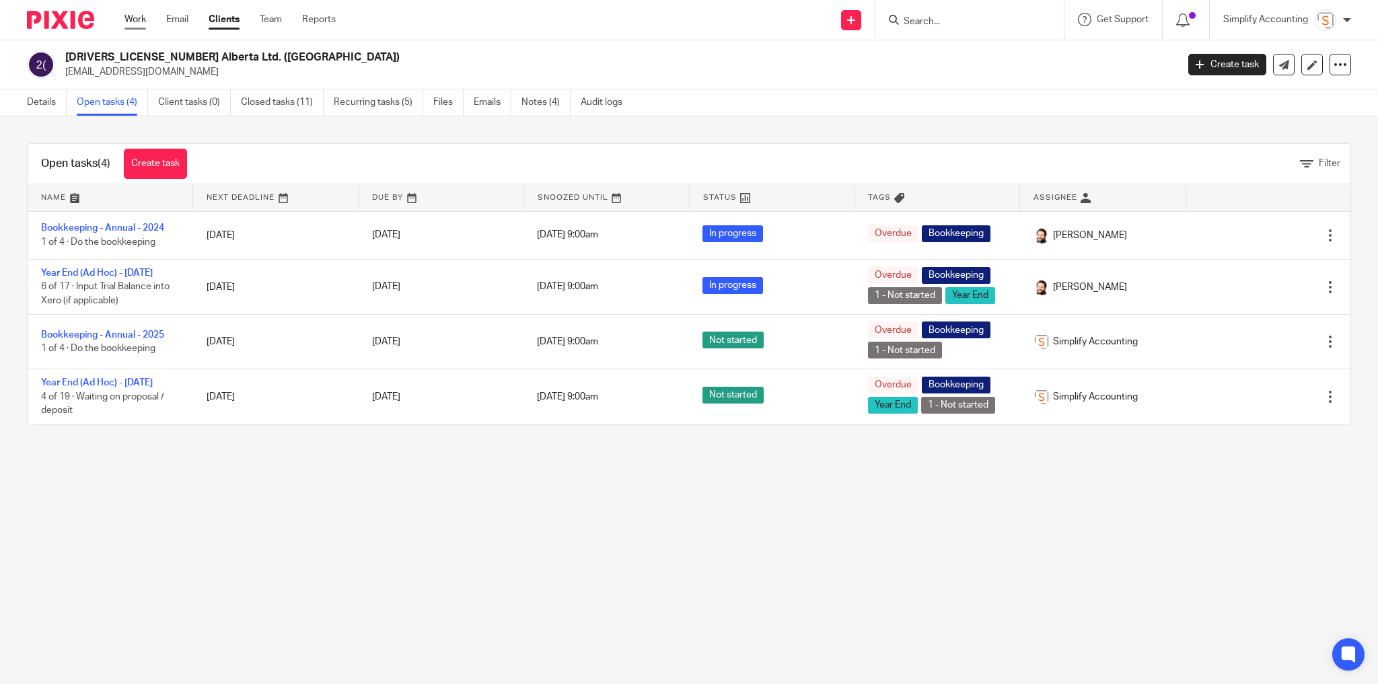
click at [143, 25] on link "Work" at bounding box center [136, 19] width 22 height 13
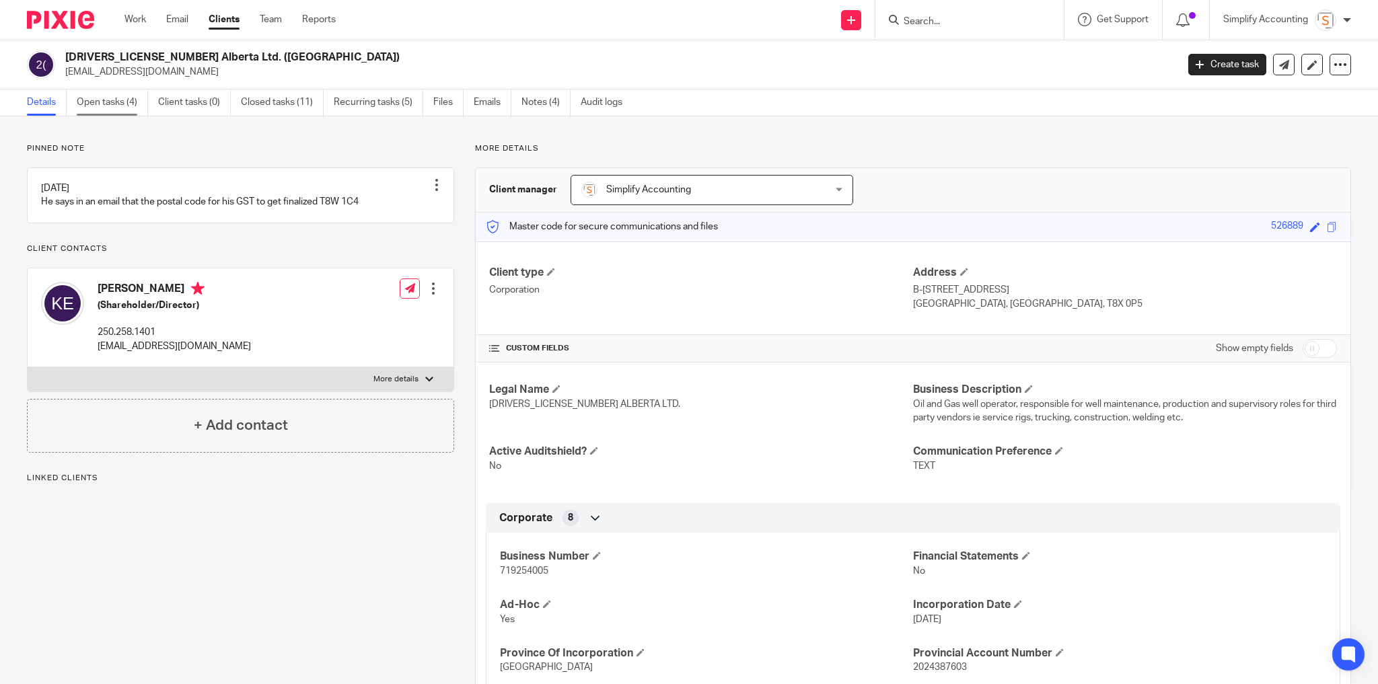
click at [93, 106] on link "Open tasks (4)" at bounding box center [112, 103] width 71 height 26
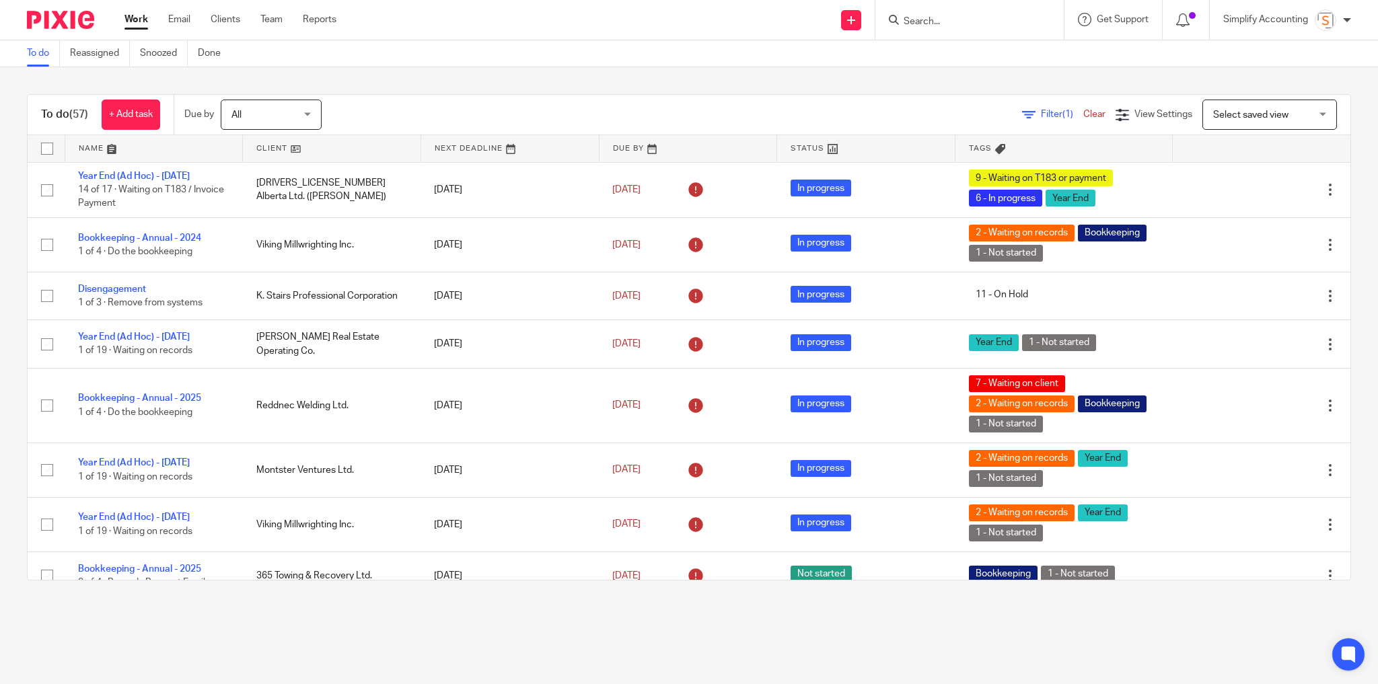
click at [1021, 19] on input "Search" at bounding box center [963, 22] width 121 height 12
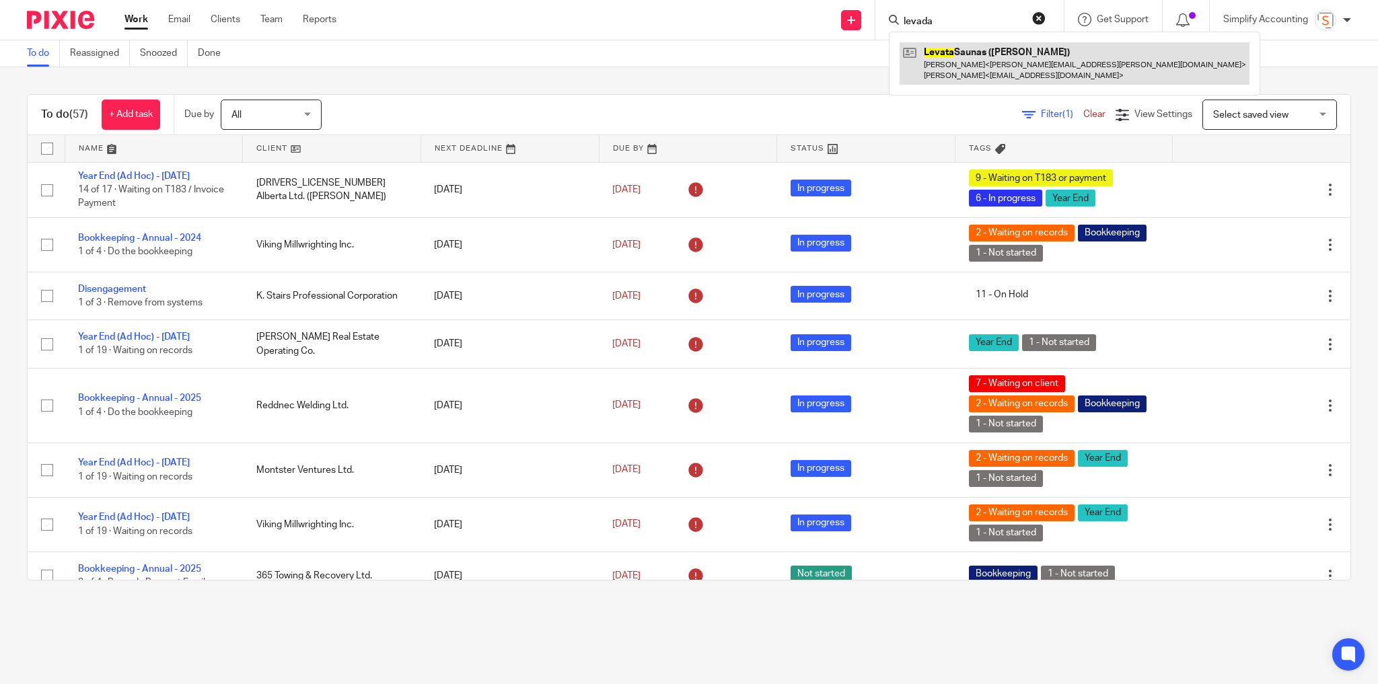
type input "levada"
click at [1005, 57] on link at bounding box center [1075, 63] width 350 height 42
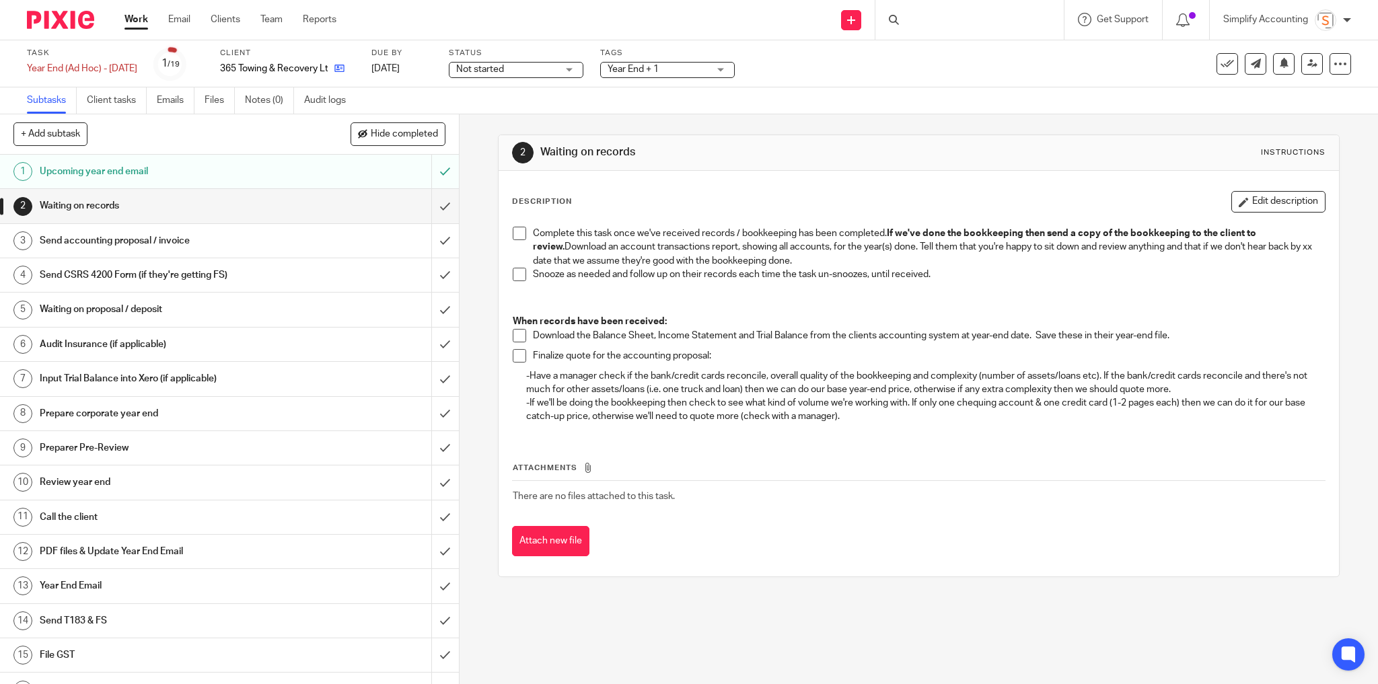
click at [345, 69] on link at bounding box center [336, 68] width 17 height 13
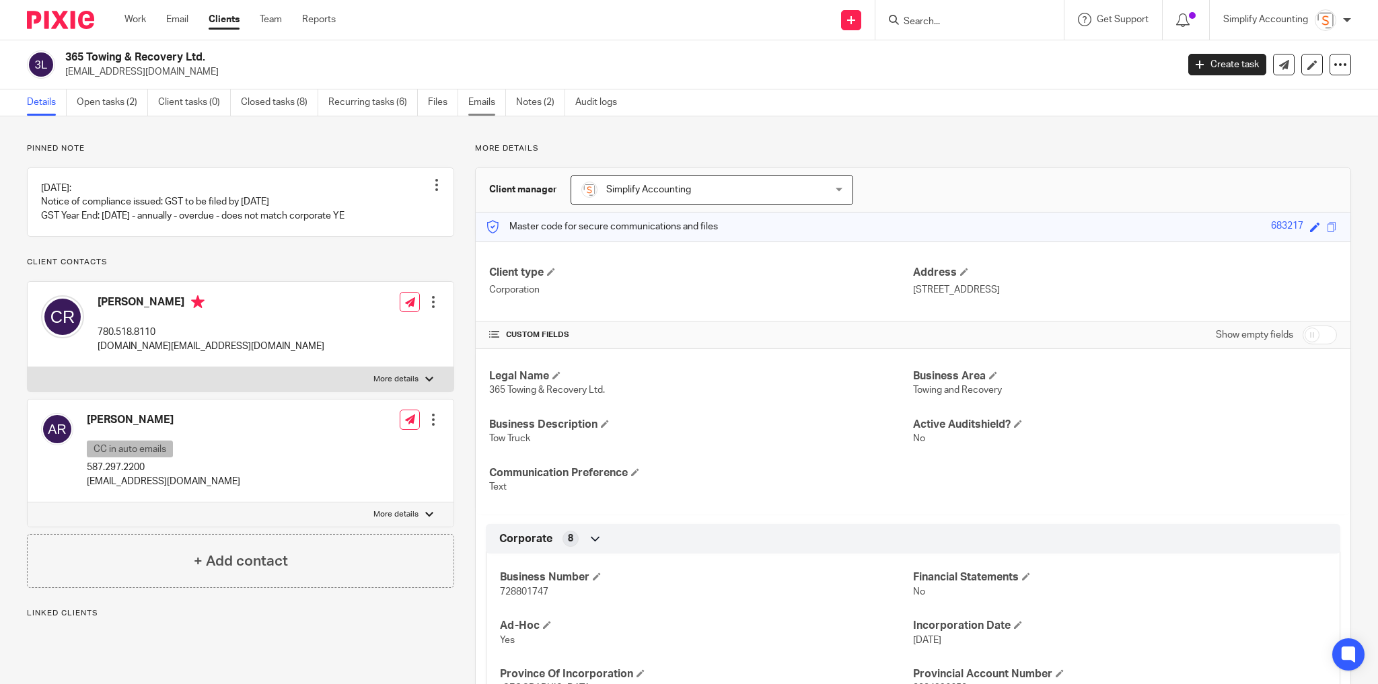
click at [477, 98] on link "Emails" at bounding box center [487, 103] width 38 height 26
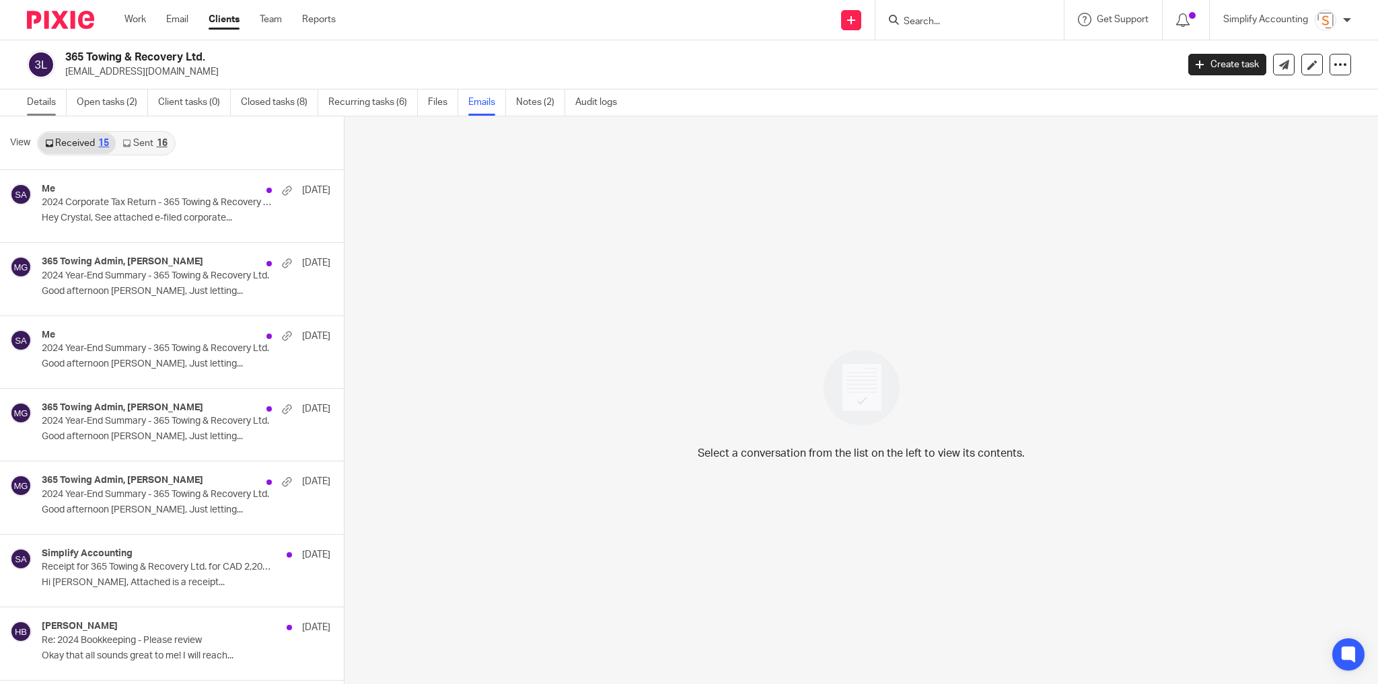
click at [44, 106] on link "Details" at bounding box center [47, 103] width 40 height 26
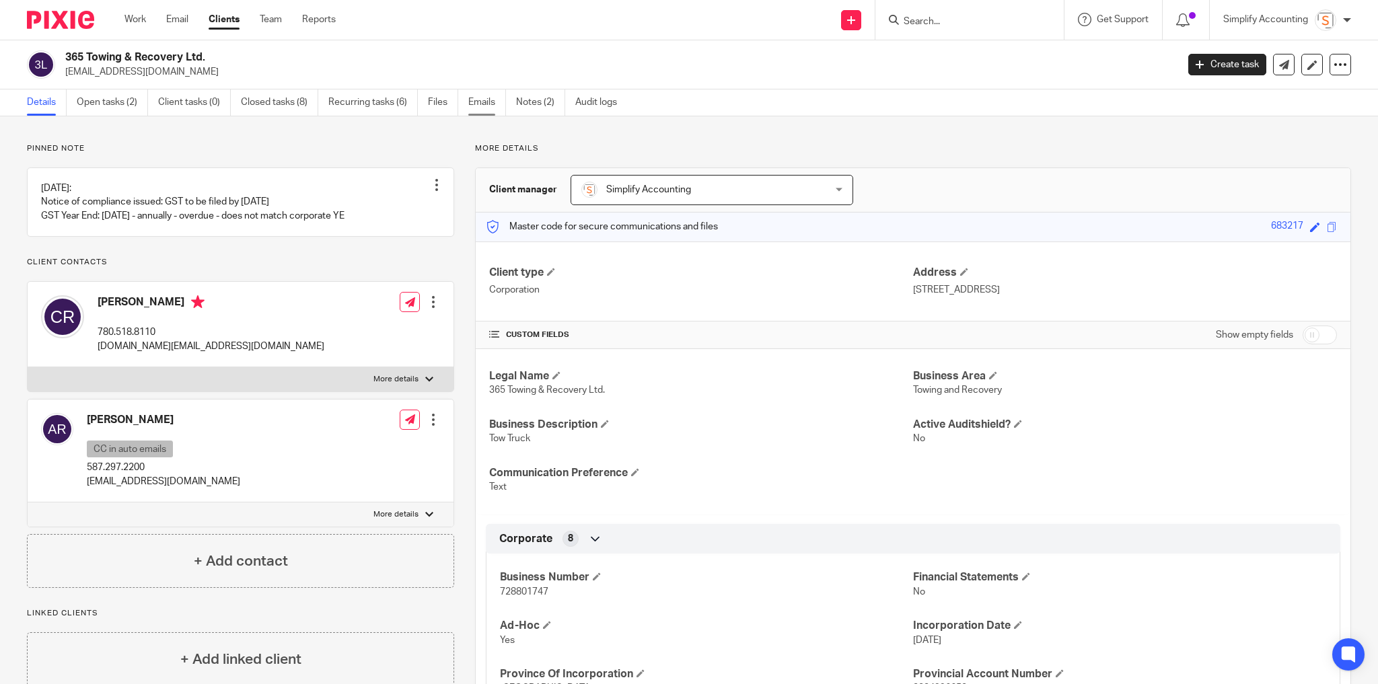
click at [478, 96] on link "Emails" at bounding box center [487, 103] width 38 height 26
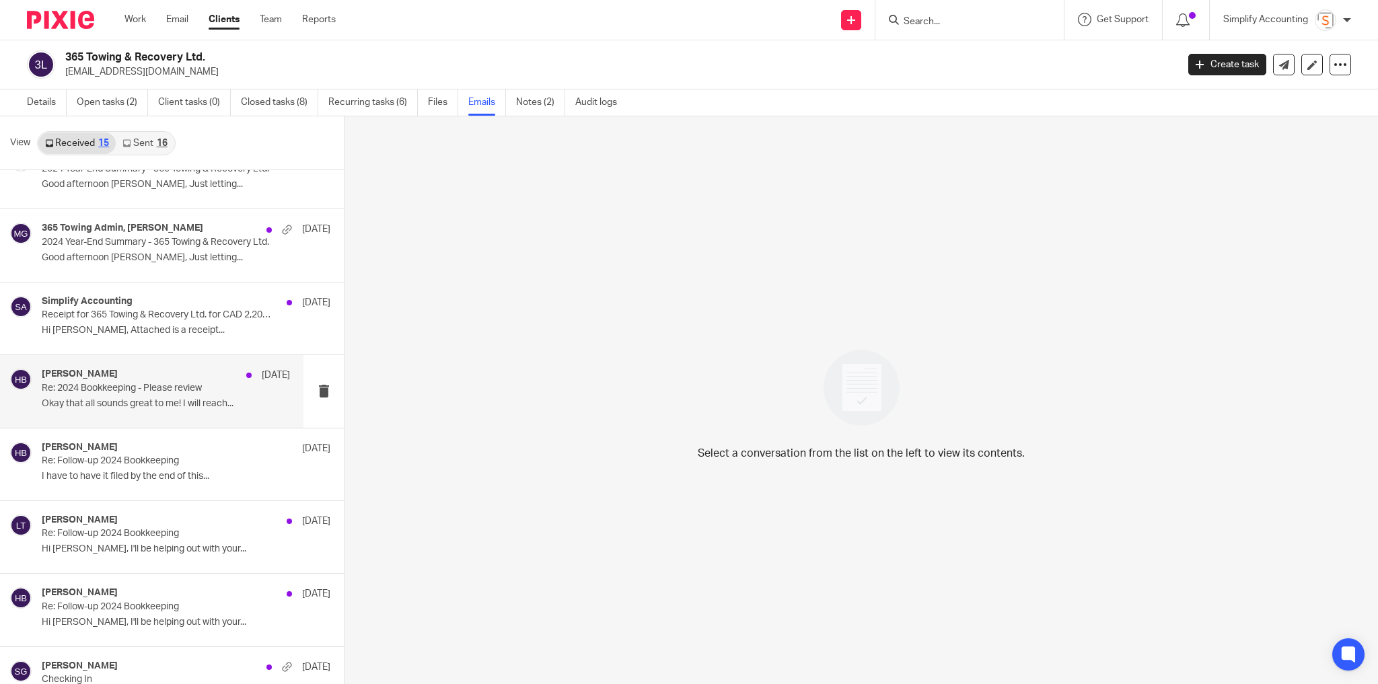
scroll to position [269, 0]
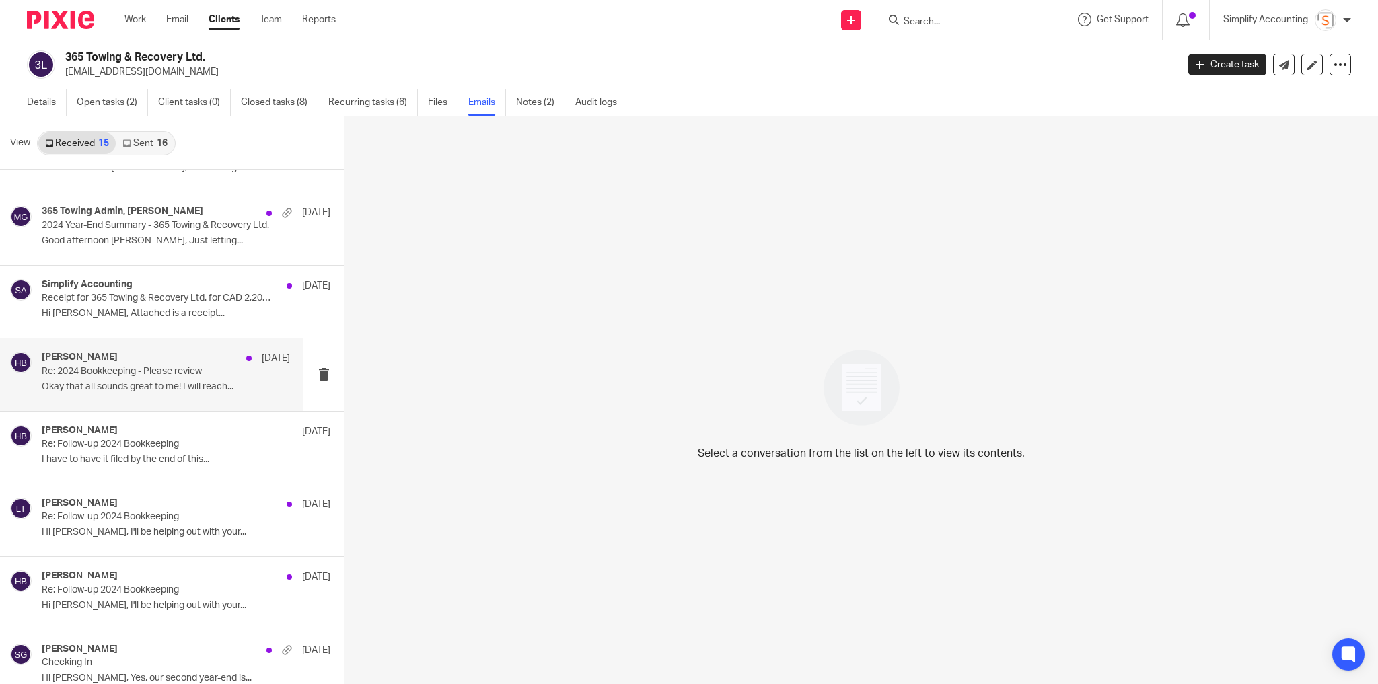
click at [154, 382] on p "Okay that all sounds great to me! I will reach..." at bounding box center [166, 387] width 248 height 11
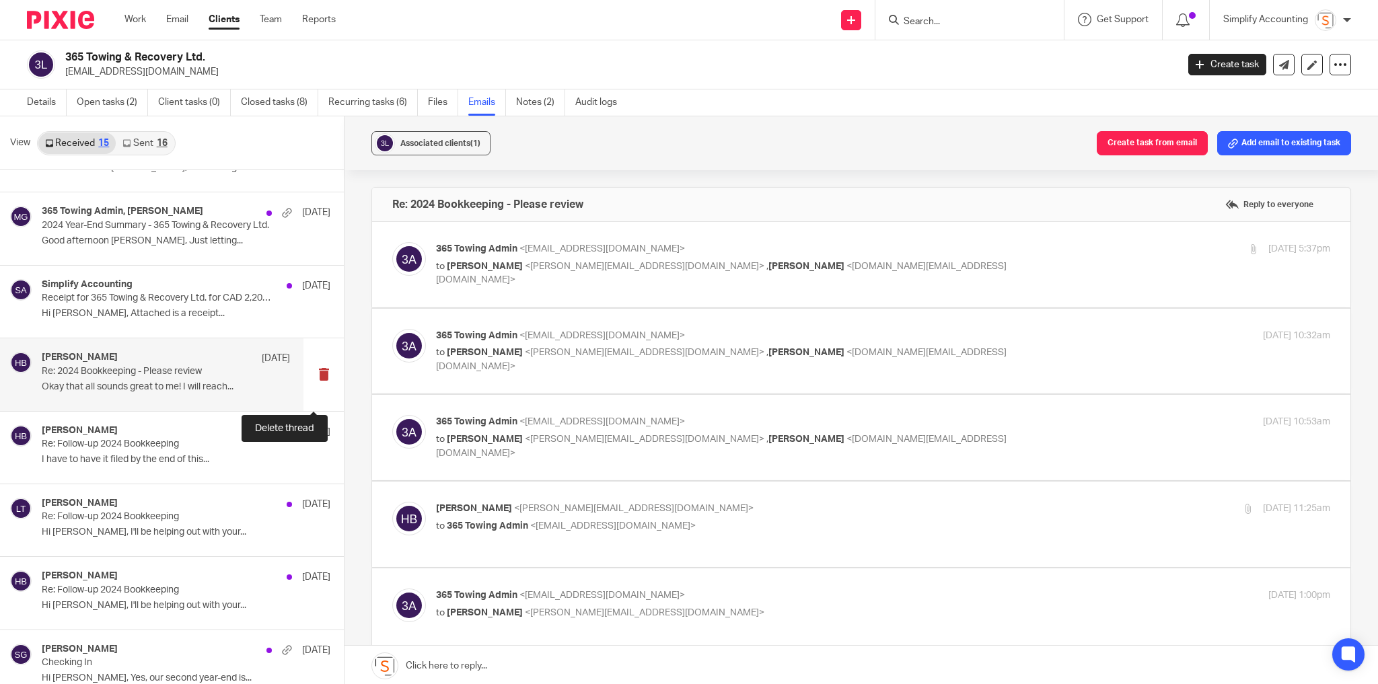
scroll to position [0, 0]
click at [863, 249] on p "365 Towing Admin <[EMAIL_ADDRESS][DOMAIN_NAME]>" at bounding box center [734, 249] width 596 height 14
checkbox input "true"
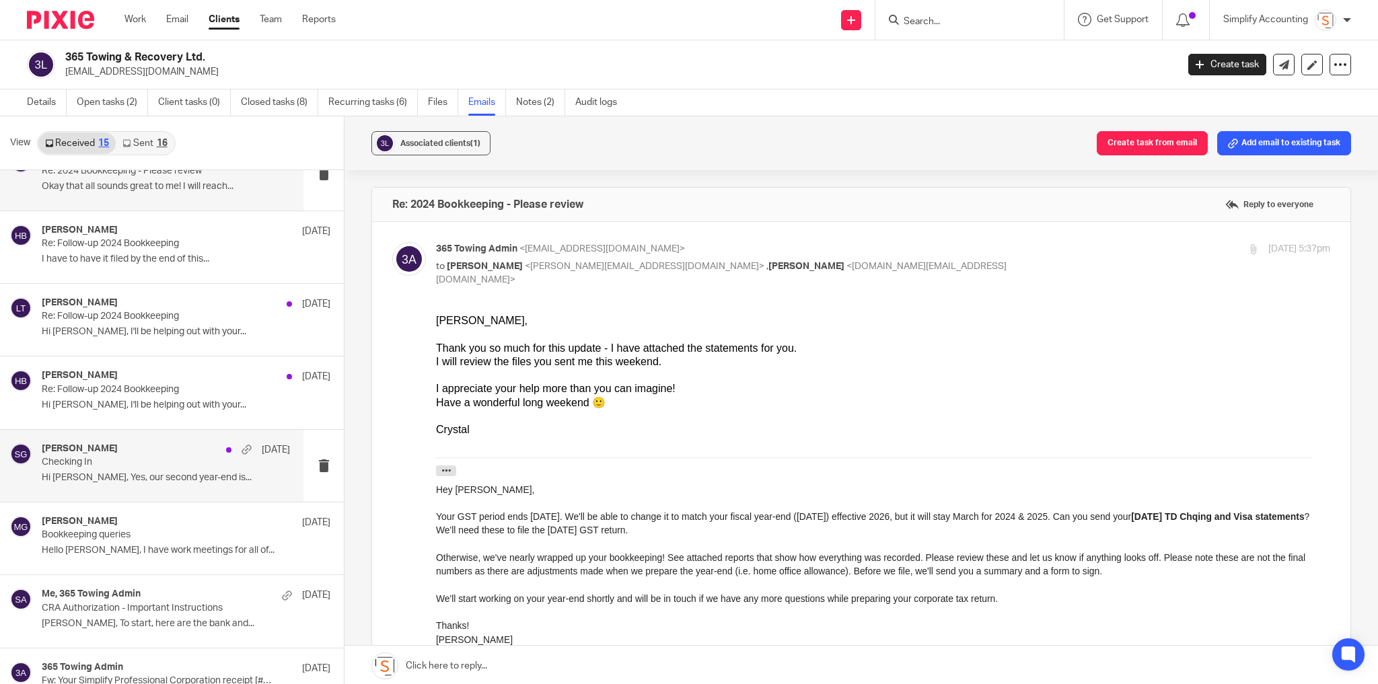
scroll to position [485, 0]
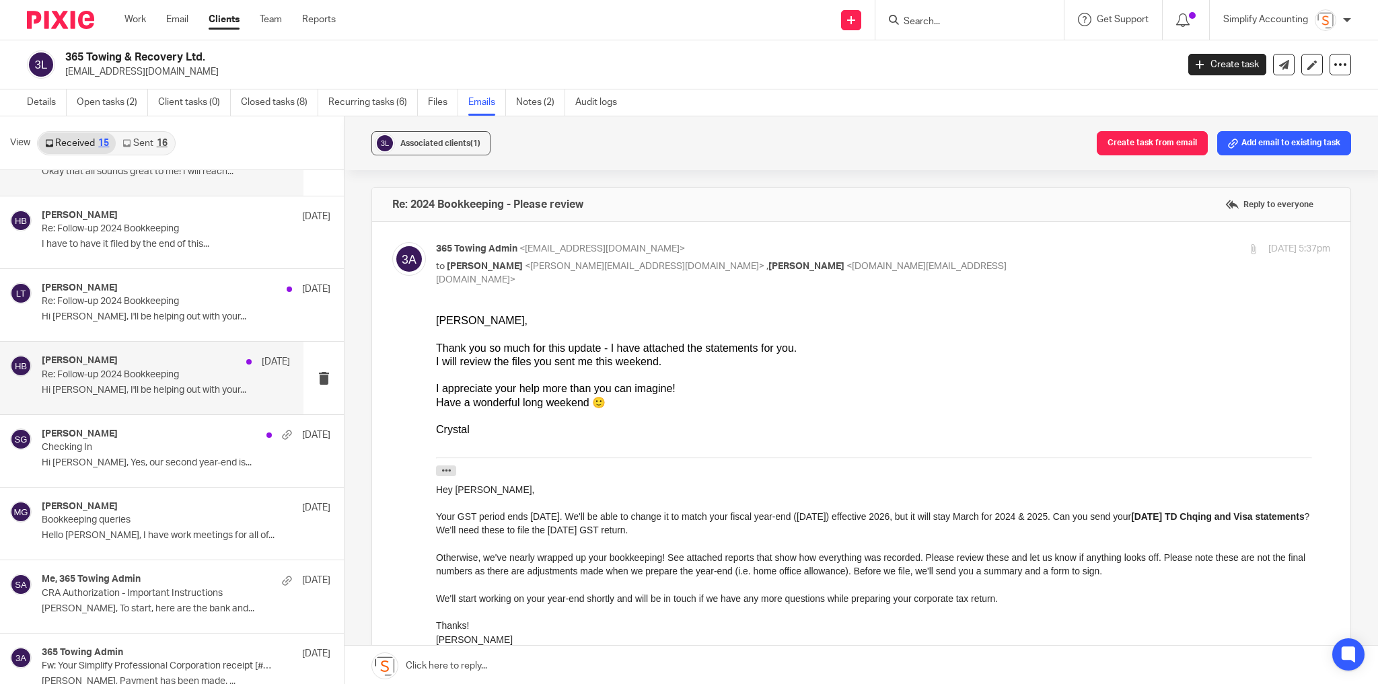
click at [180, 393] on div "[PERSON_NAME] [DATE] Re: Follow-up 2024 Bookkeeping Hi [PERSON_NAME], I'll be h…" at bounding box center [166, 377] width 248 height 45
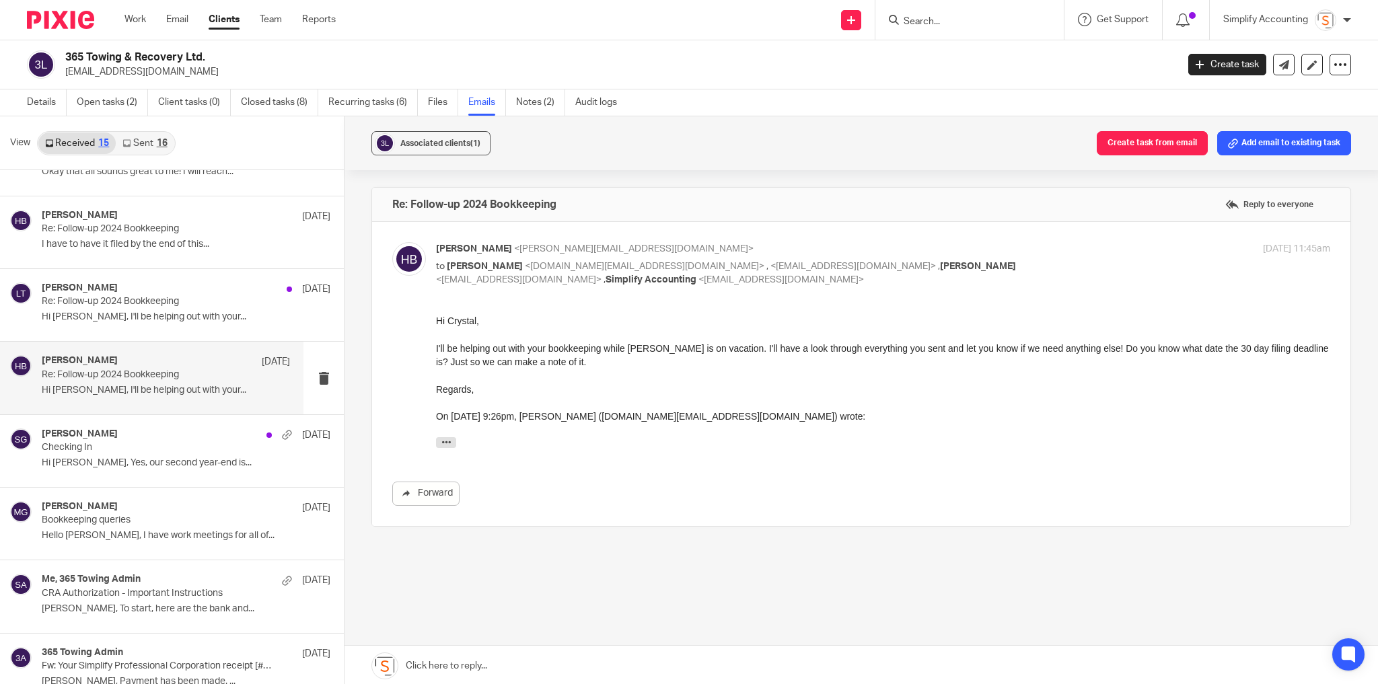
scroll to position [0, 0]
click at [160, 144] on div "16" at bounding box center [162, 143] width 11 height 9
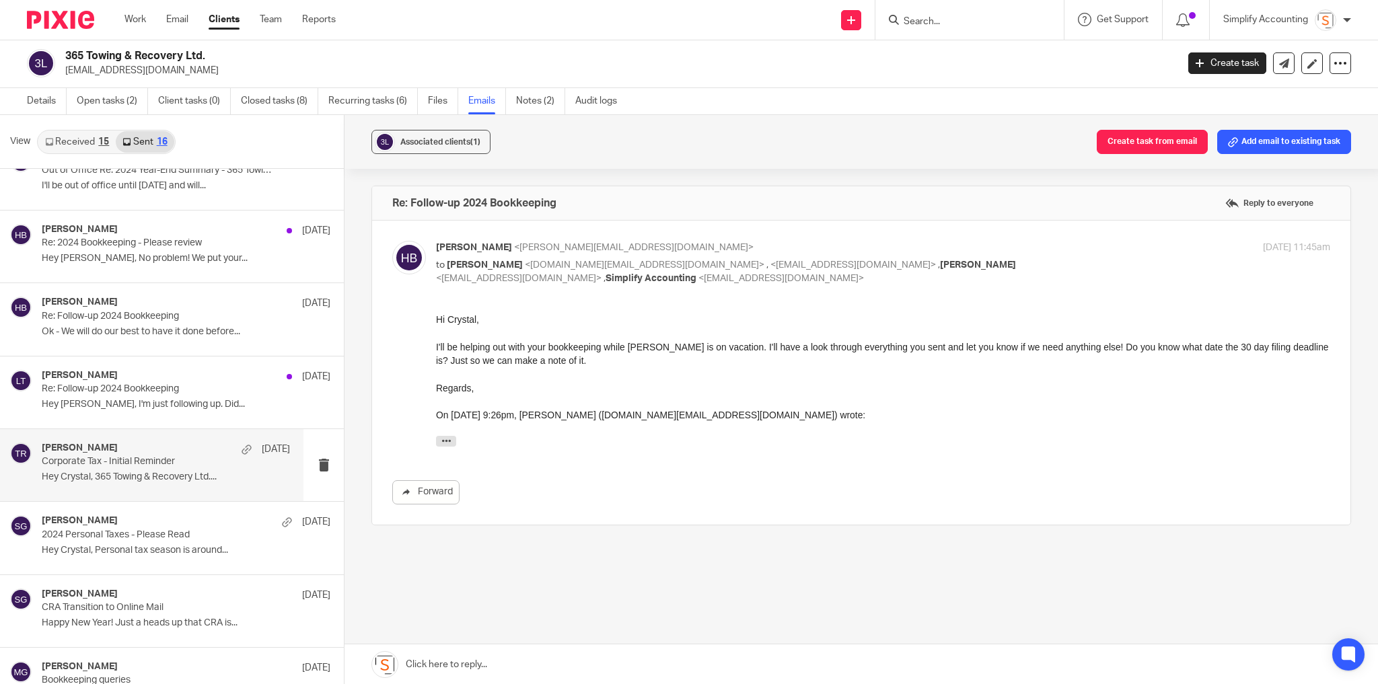
scroll to position [377, 0]
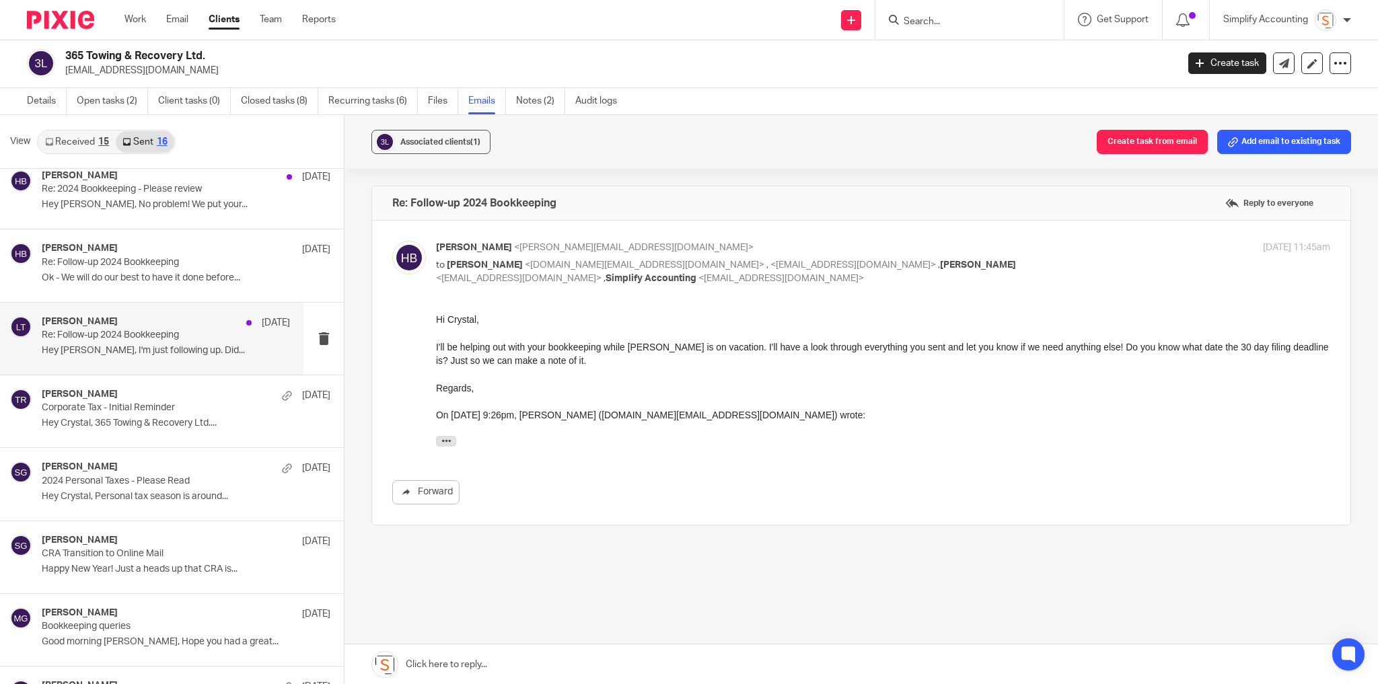
click at [153, 330] on p "Re: Follow-up 2024 Bookkeeping" at bounding box center [141, 335] width 199 height 11
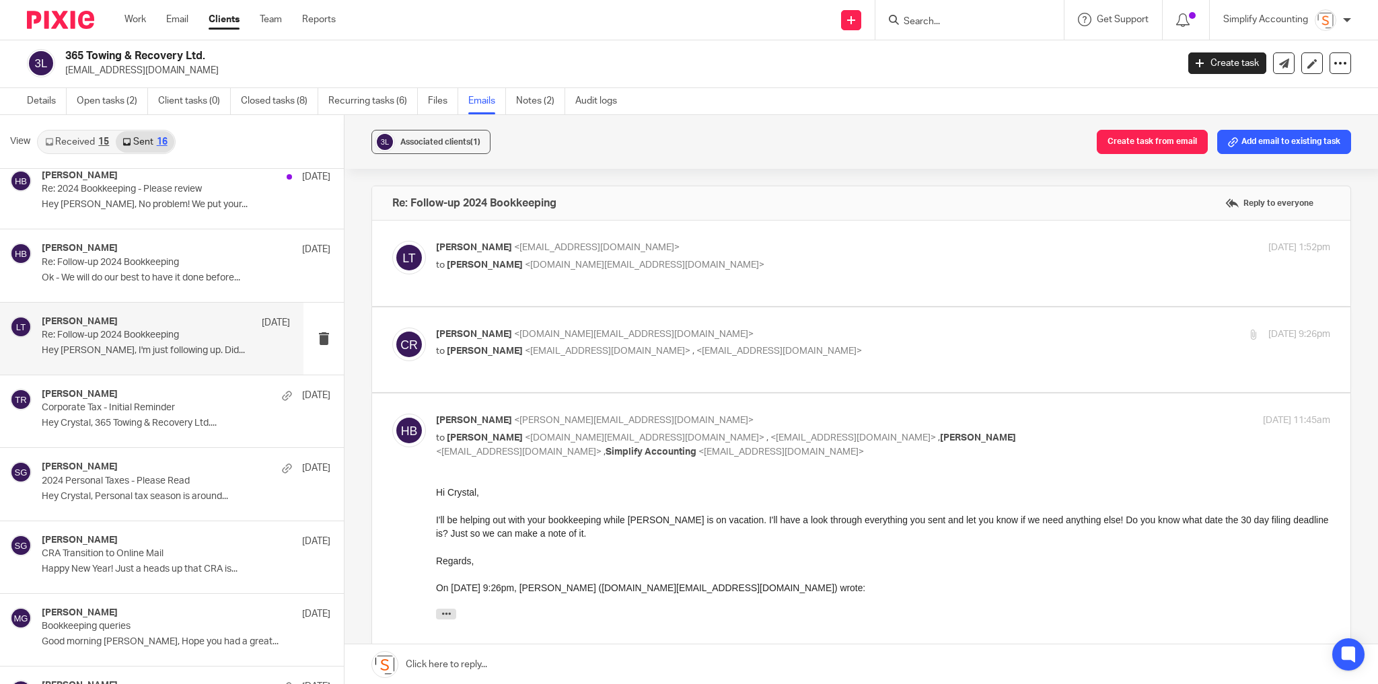
scroll to position [0, 0]
click at [835, 333] on p "Crystal Robson <crystal.ab.ca@gmail.com>" at bounding box center [734, 335] width 596 height 14
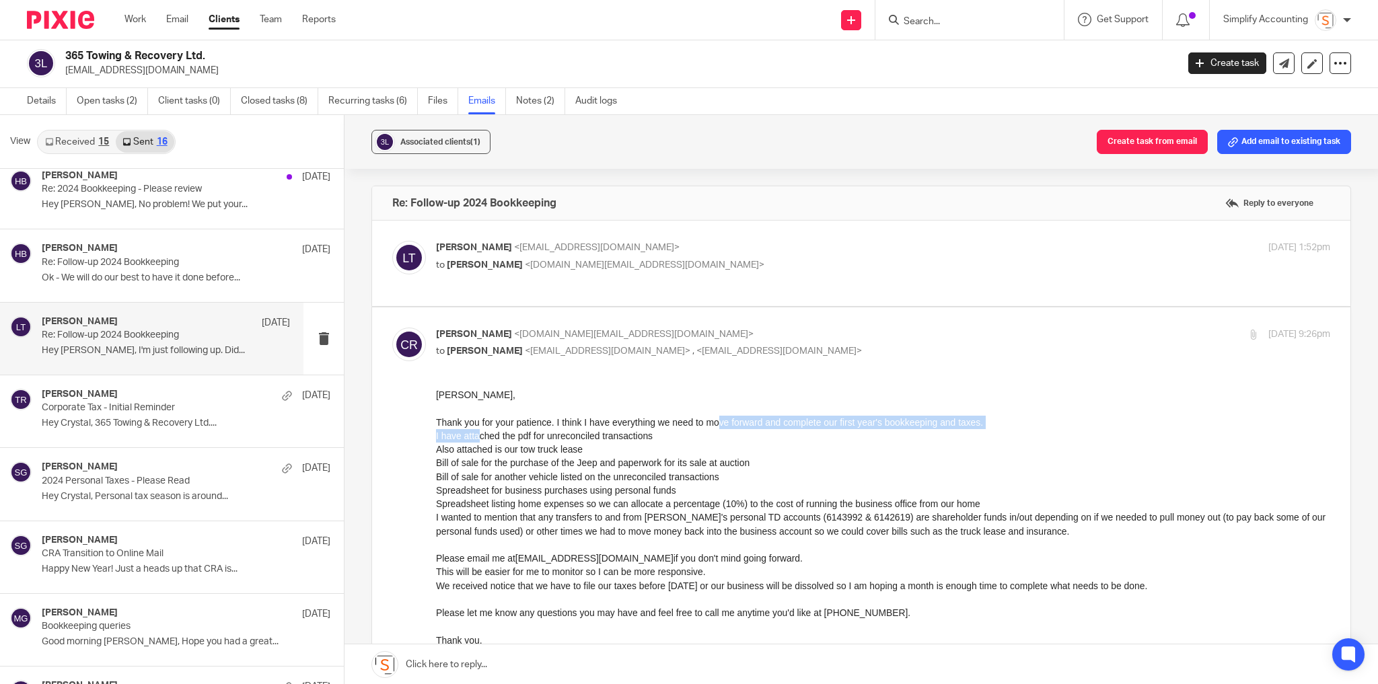
drag, startPoint x: 480, startPoint y: 430, endPoint x: 721, endPoint y: 419, distance: 241.2
click at [721, 419] on div "Larissa, Thank you for your patience. I think I have everything we need to move…" at bounding box center [883, 545] width 894 height 314
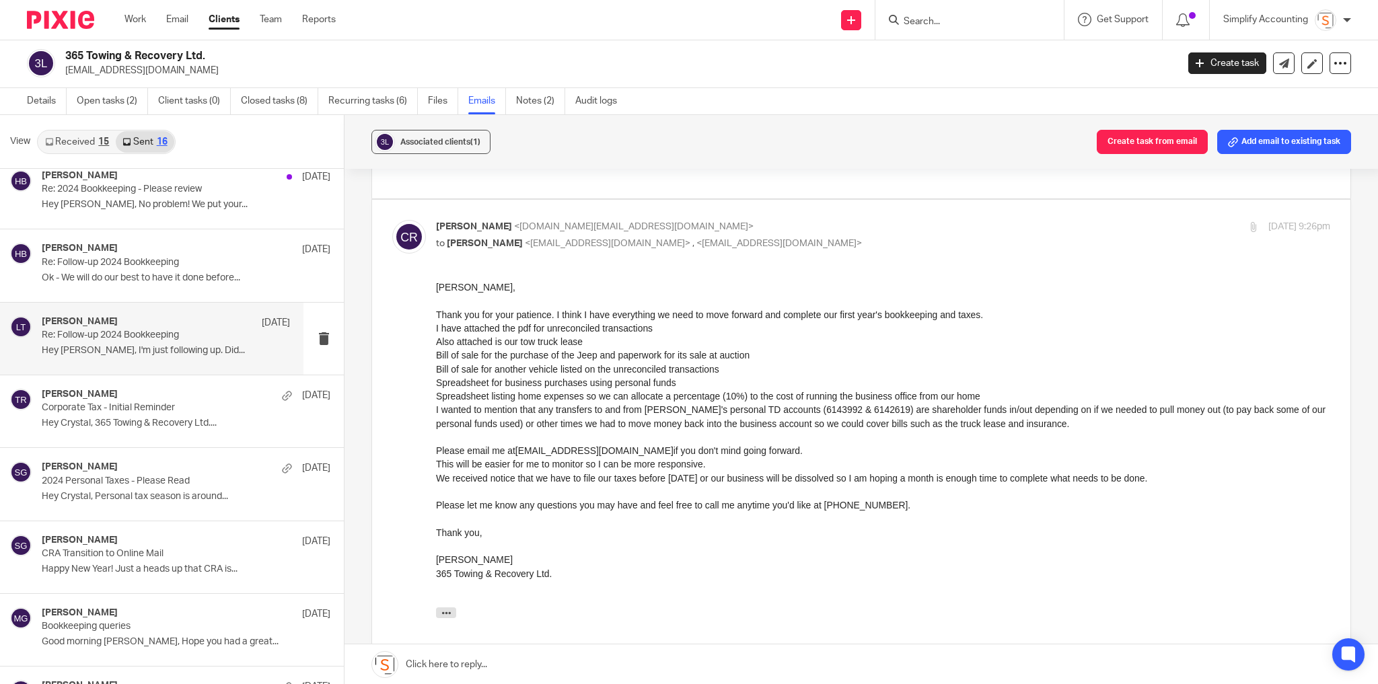
click at [468, 310] on div "Thank you for your patience. I think I have everything we need to move forward …" at bounding box center [883, 314] width 894 height 13
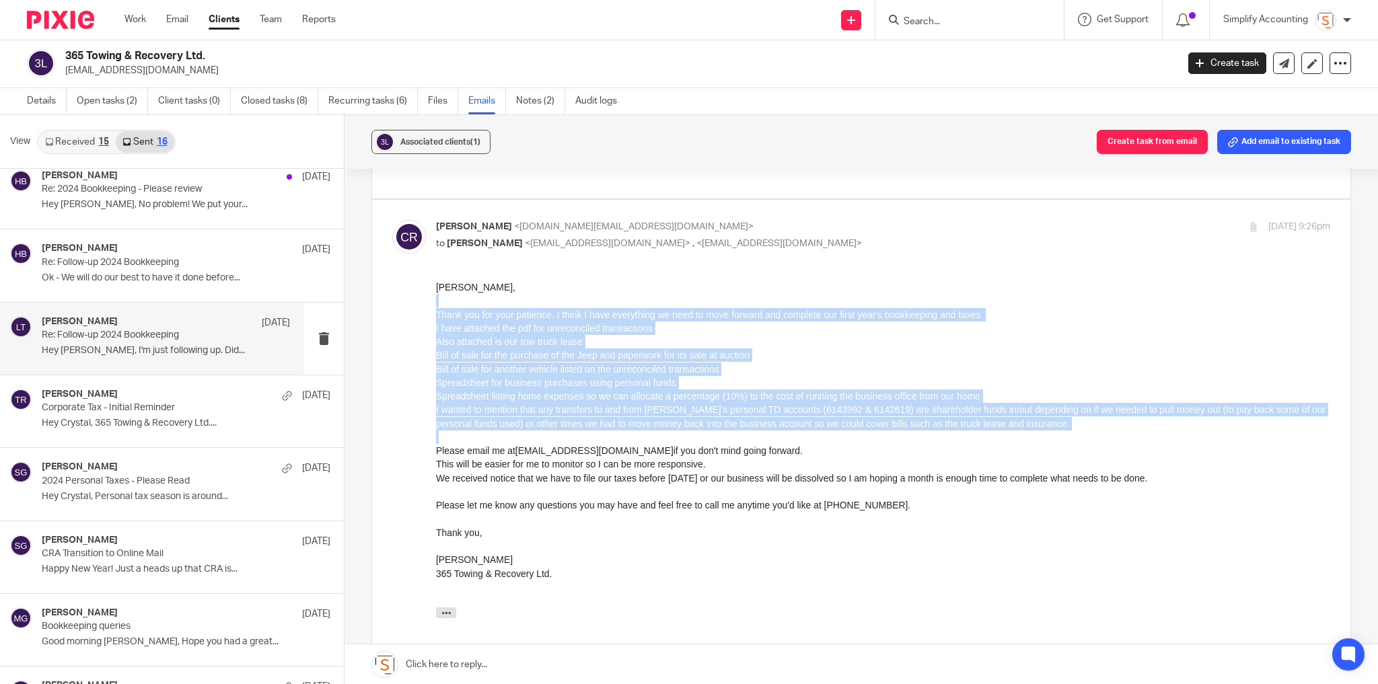
drag, startPoint x: 466, startPoint y: 300, endPoint x: 738, endPoint y: 370, distance: 280.1
click at [520, 433] on div "Larissa, Thank you for your patience. I think I have everything we need to move…" at bounding box center [883, 437] width 894 height 314
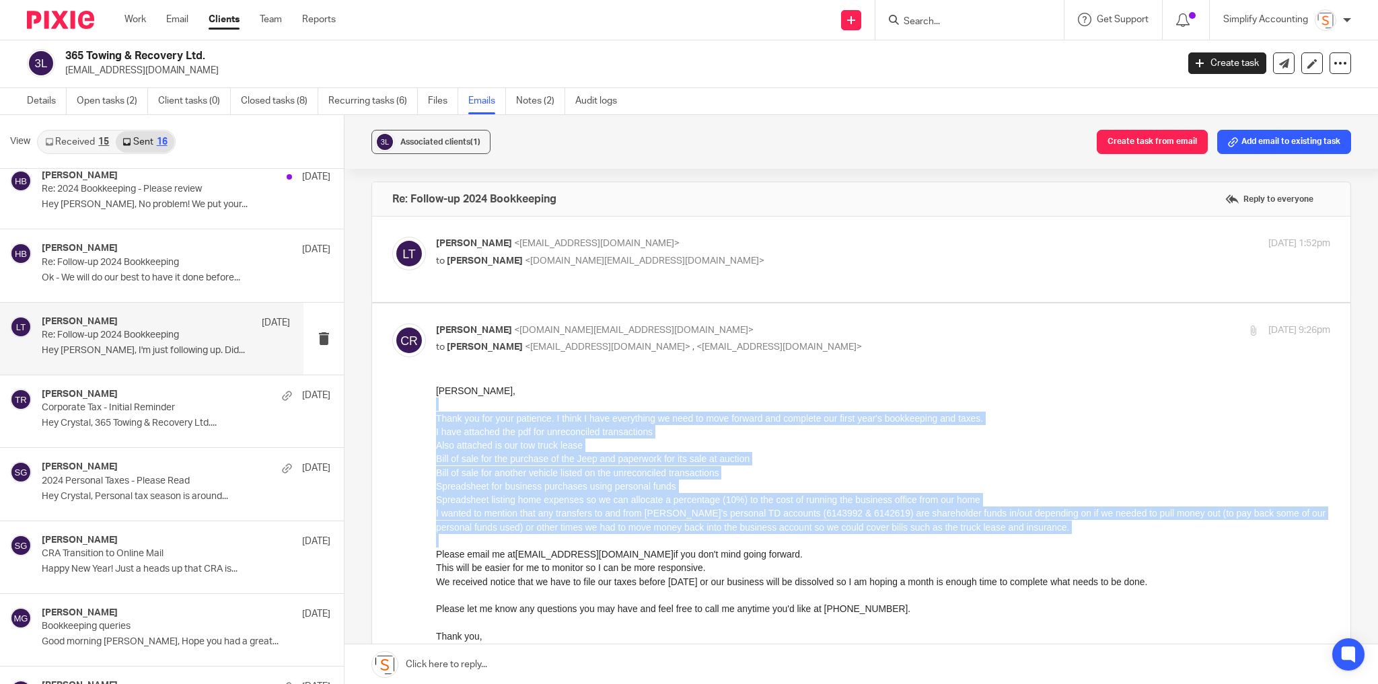
scroll to position [0, 0]
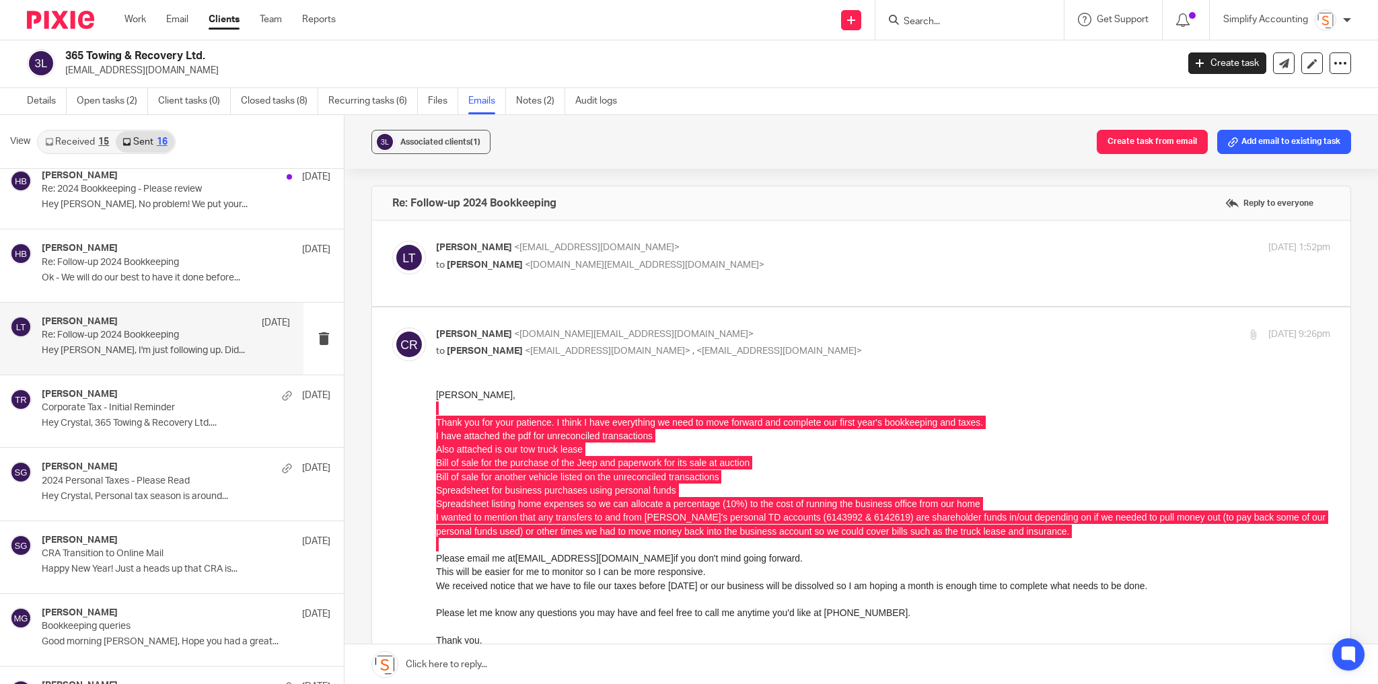
click at [843, 346] on p "to Larissa Teichman <larissa@simplifyaccounting.ca> , <admin@365towing.ca>" at bounding box center [734, 352] width 596 height 14
checkbox input "false"
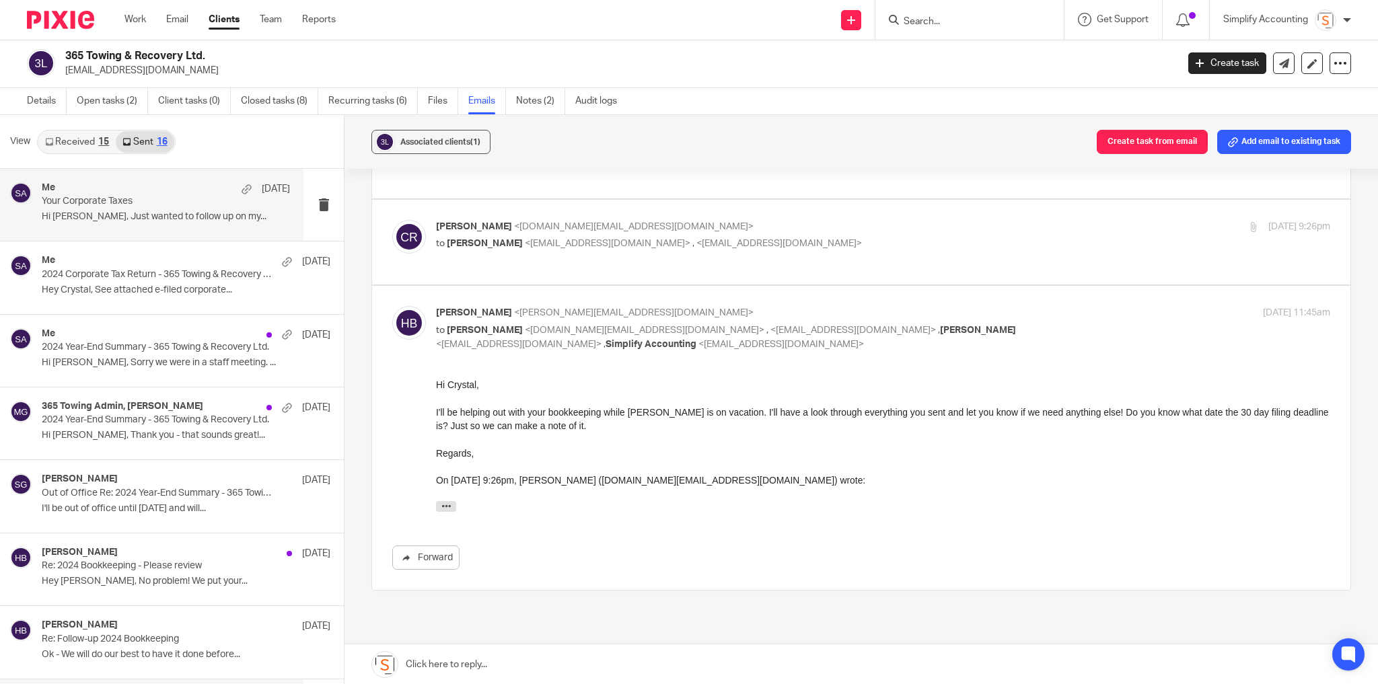
click at [157, 216] on p "Hi Crystal, Just wanted to follow up on my..." at bounding box center [166, 216] width 248 height 11
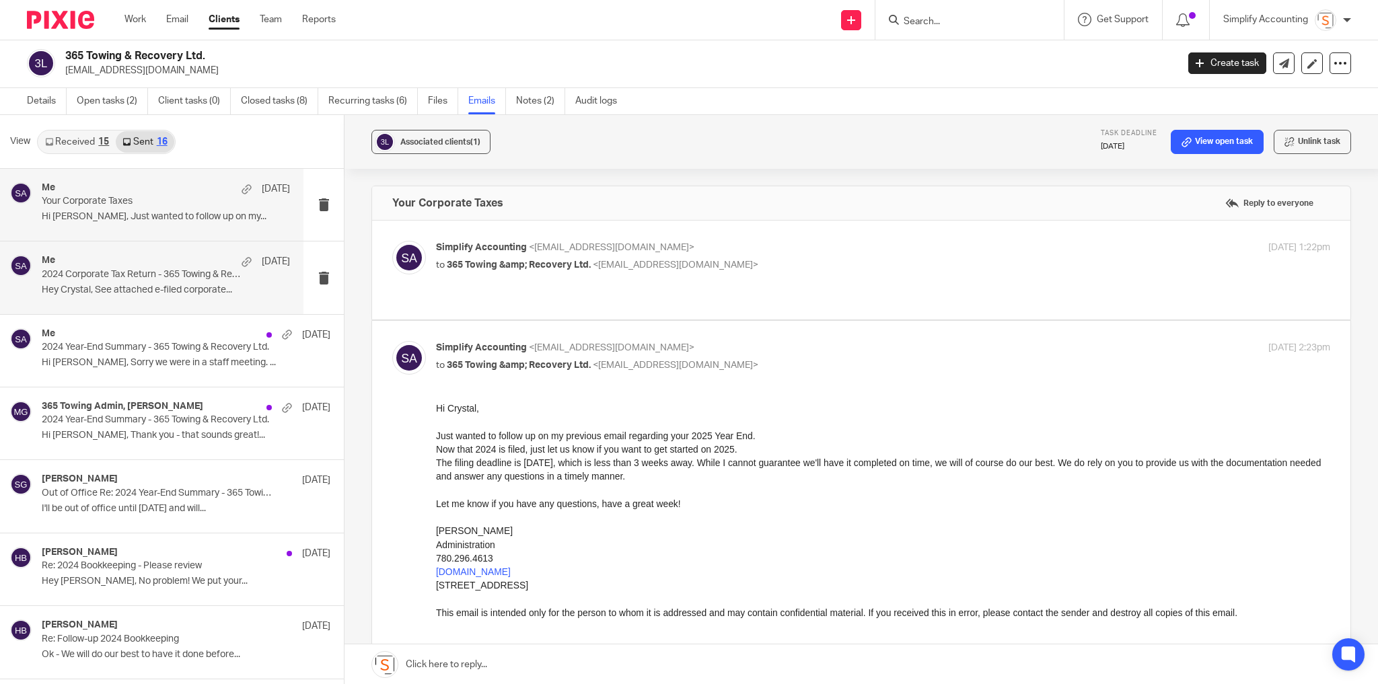
drag, startPoint x: 79, startPoint y: 295, endPoint x: 92, endPoint y: 297, distance: 12.3
click at [82, 295] on div "Me Aug 8 2024 Corporate Tax Return - 365 Towing & Recovery Ltd. Hey Crystal, Se…" at bounding box center [166, 277] width 248 height 45
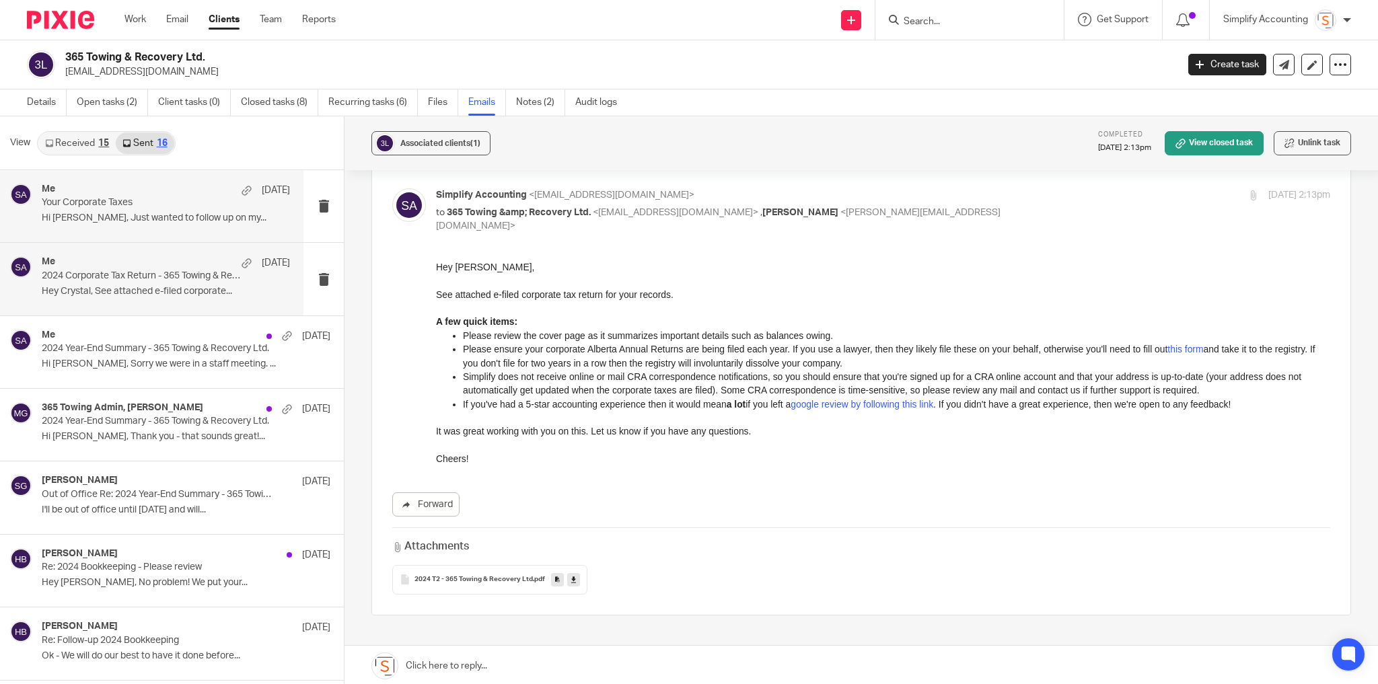
click at [125, 206] on p "Your Corporate Taxes" at bounding box center [141, 202] width 199 height 11
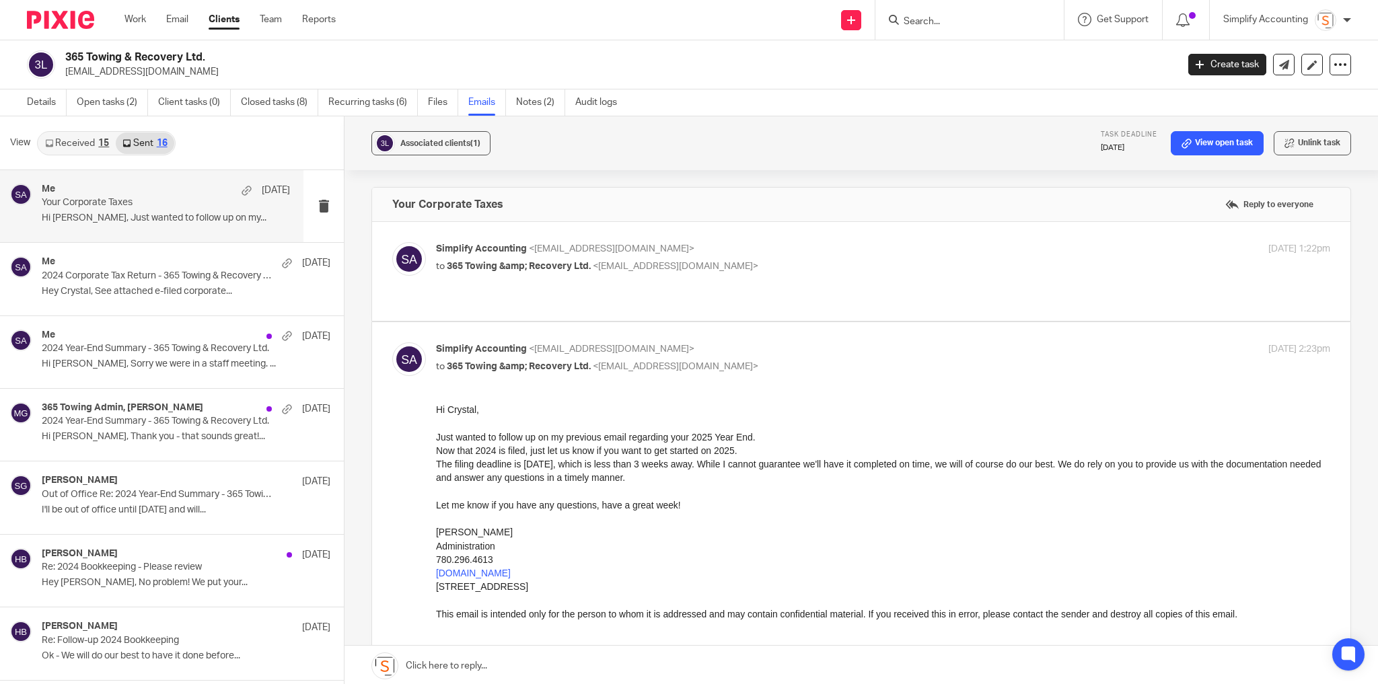
click at [764, 253] on p "Simplify Accounting <info@simplifyaccounting.ca>" at bounding box center [734, 249] width 596 height 14
checkbox input "true"
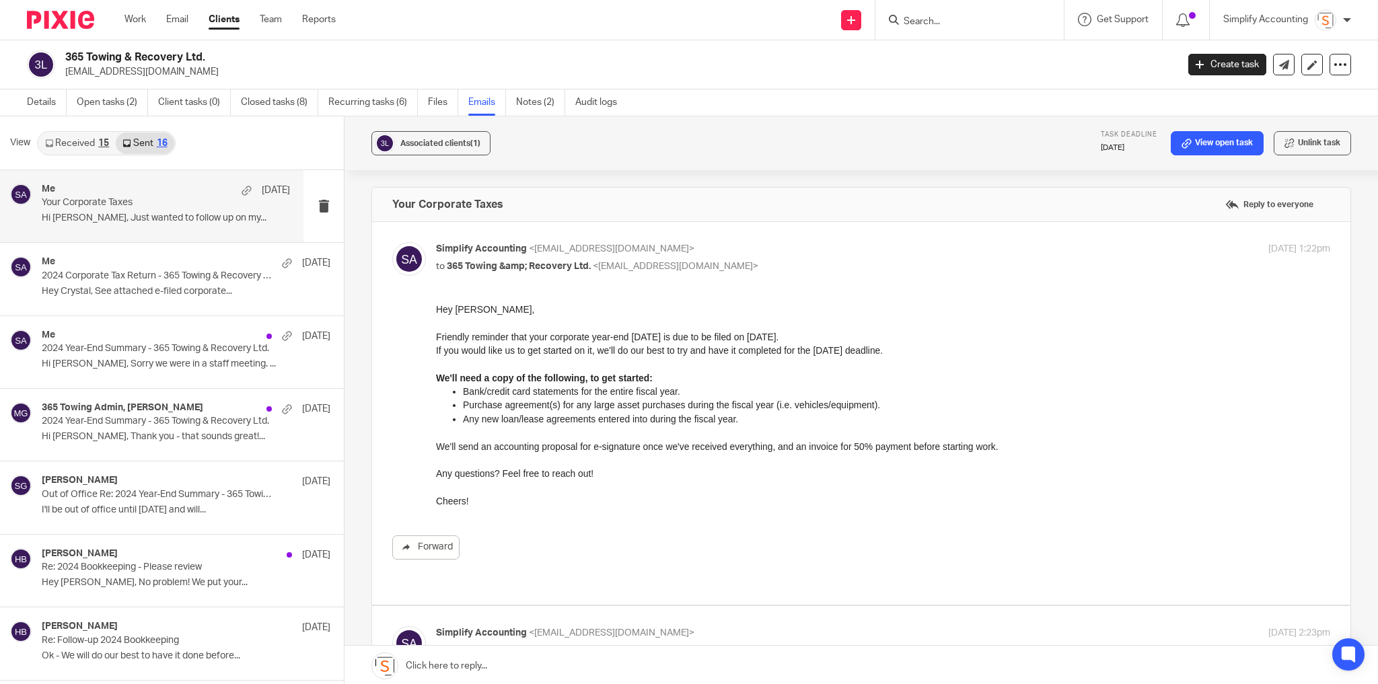
drag, startPoint x: 866, startPoint y: 616, endPoint x: 514, endPoint y: 353, distance: 439.5
drag, startPoint x: 678, startPoint y: 337, endPoint x: 859, endPoint y: 343, distance: 181.1
click at [859, 343] on p "Friendly reminder that your corporate year-end February 28, 2025 is due to be f…" at bounding box center [883, 336] width 894 height 13
drag, startPoint x: 645, startPoint y: 353, endPoint x: 656, endPoint y: 374, distance: 22.9
click at [736, 361] on div "Hey Crystal, Friendly reminder that your corporate year-end February 28, 2025 i…" at bounding box center [883, 405] width 894 height 205
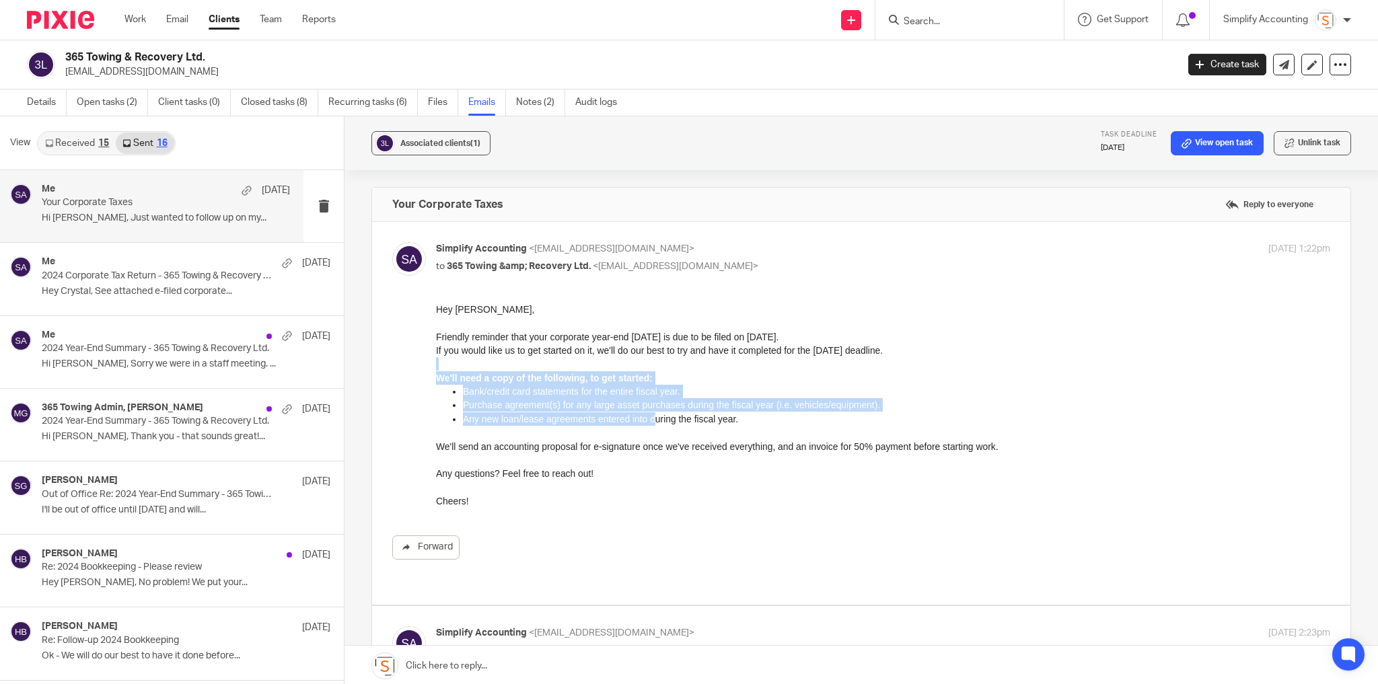
drag, startPoint x: 649, startPoint y: 420, endPoint x: 518, endPoint y: 368, distance: 141.7
click at [518, 368] on div "Hey Crystal, Friendly reminder that your corporate year-end February 28, 2025 i…" at bounding box center [883, 405] width 894 height 205
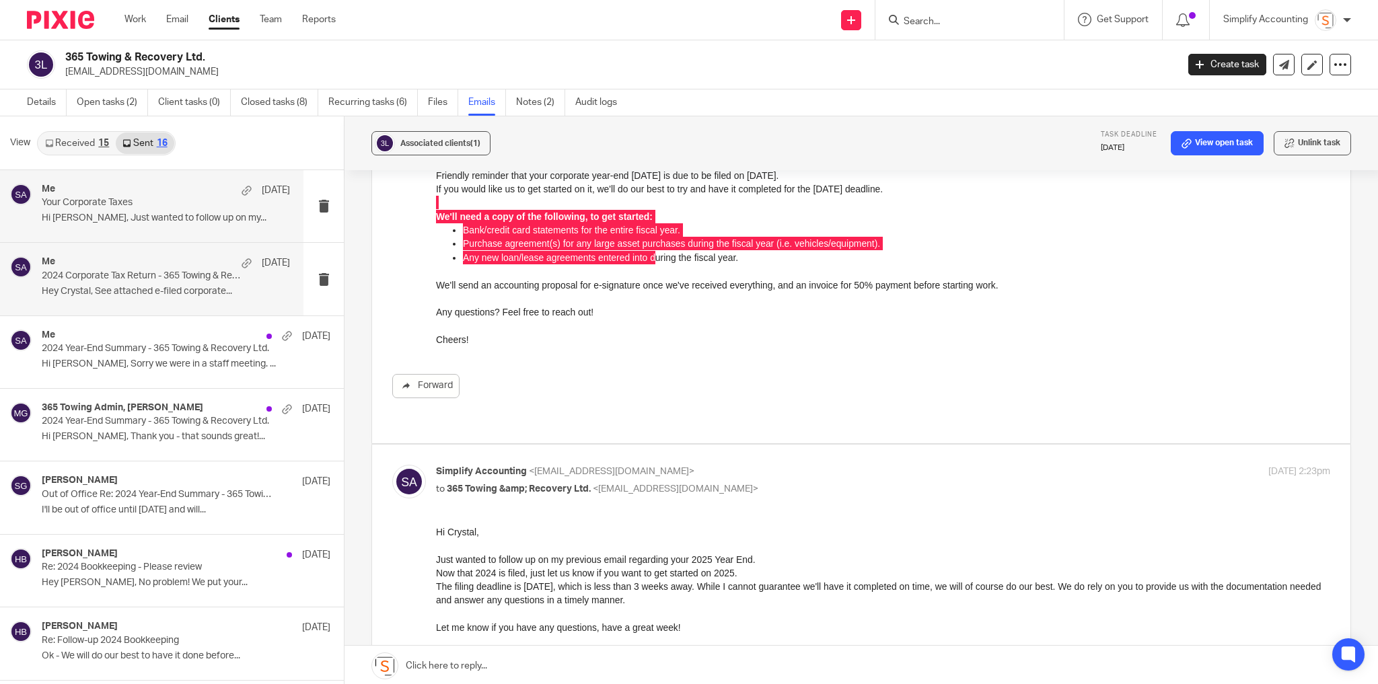
drag, startPoint x: 77, startPoint y: 272, endPoint x: 104, endPoint y: 271, distance: 27.6
click at [77, 272] on p "2024 Corporate Tax Return - 365 Towing & Recovery Ltd." at bounding box center [141, 276] width 199 height 11
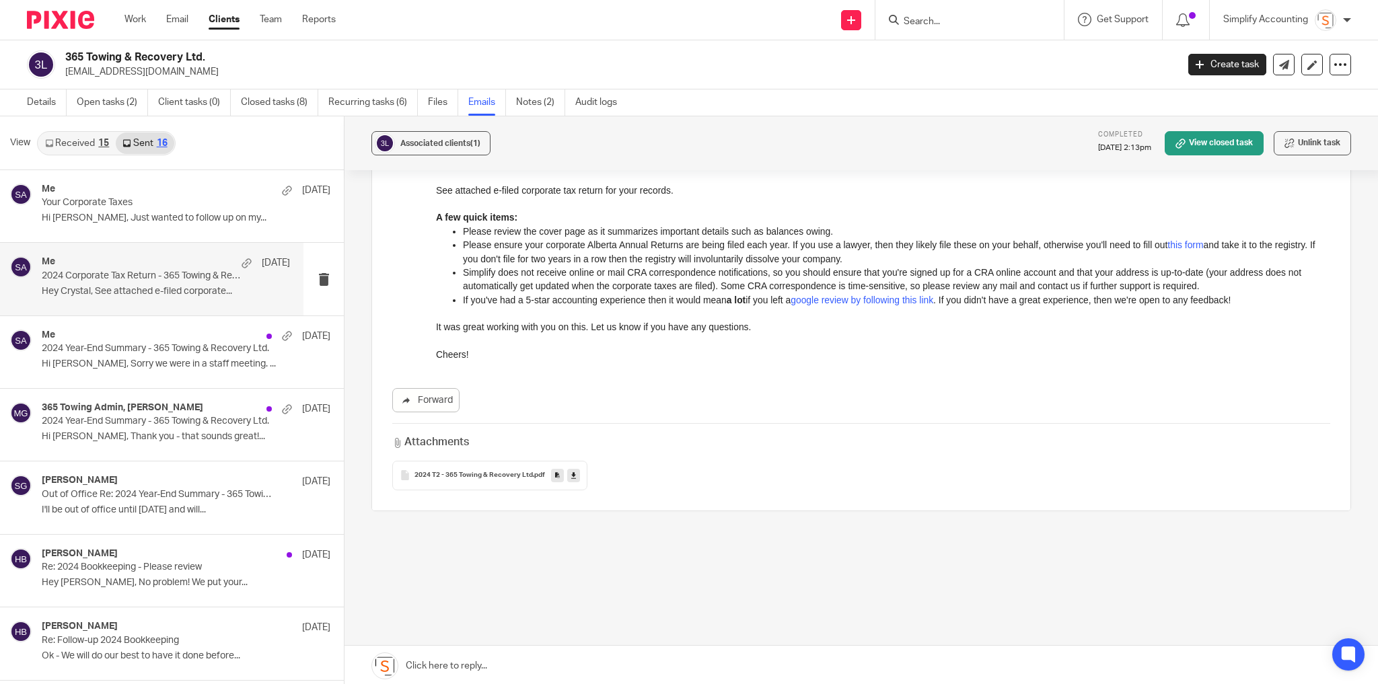
scroll to position [0, 0]
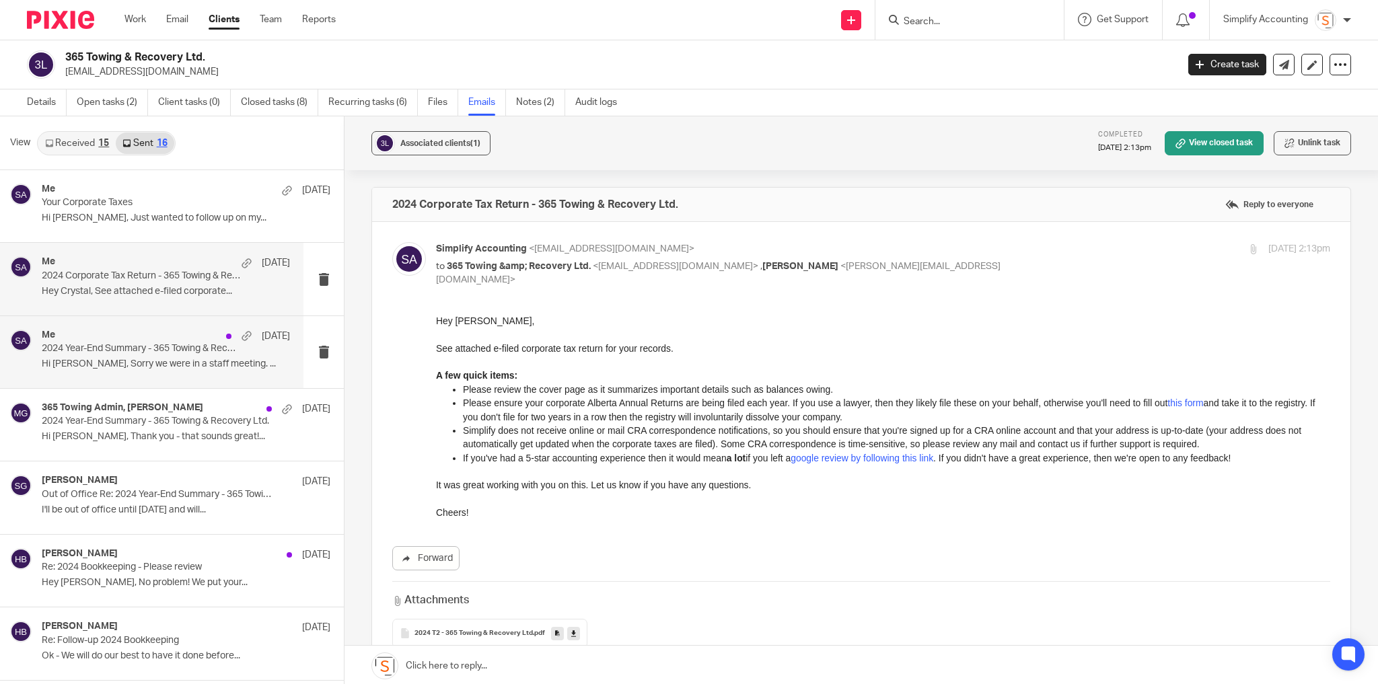
drag, startPoint x: 120, startPoint y: 363, endPoint x: 172, endPoint y: 360, distance: 51.3
click at [121, 361] on p "Hi Aaron, Sorry we were in a staff meeting. ..." at bounding box center [166, 364] width 248 height 11
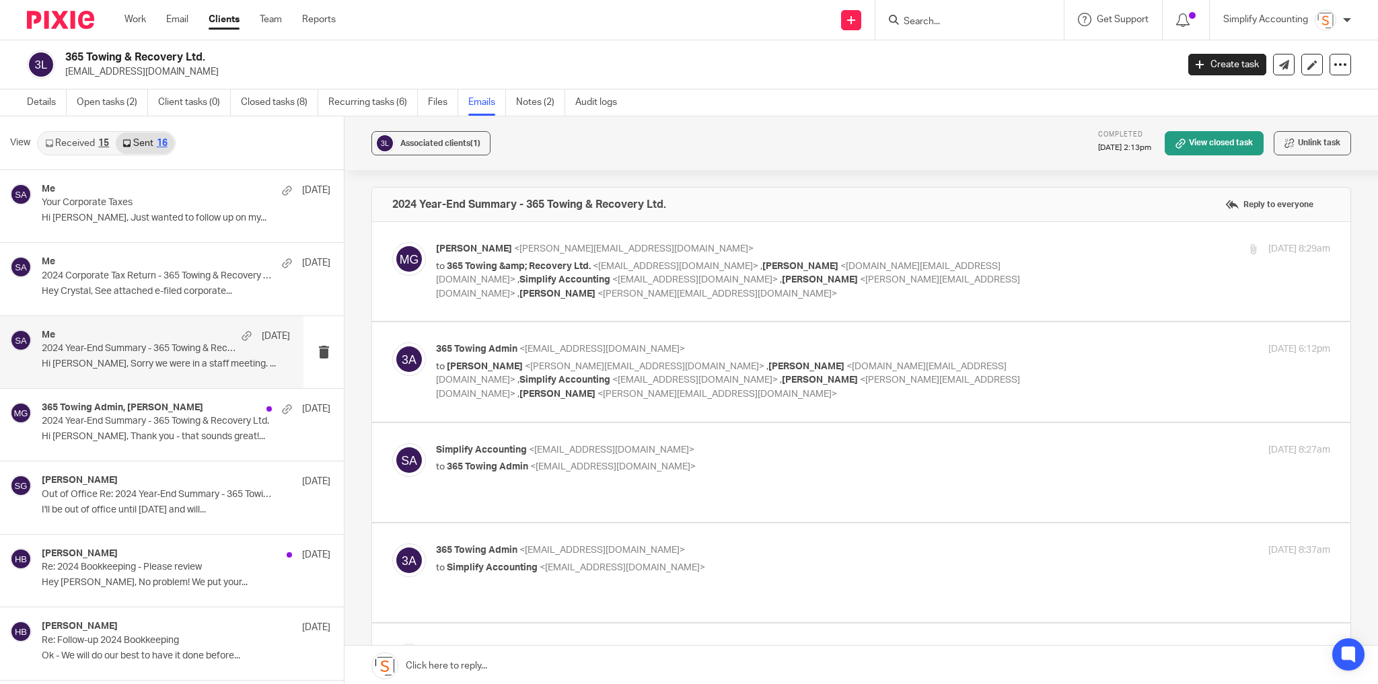
click at [1001, 258] on div "Melissa Gallant <melissa@simplifyaccounting.ca> to 365 Towing &amp; Recovery Lt…" at bounding box center [734, 271] width 596 height 59
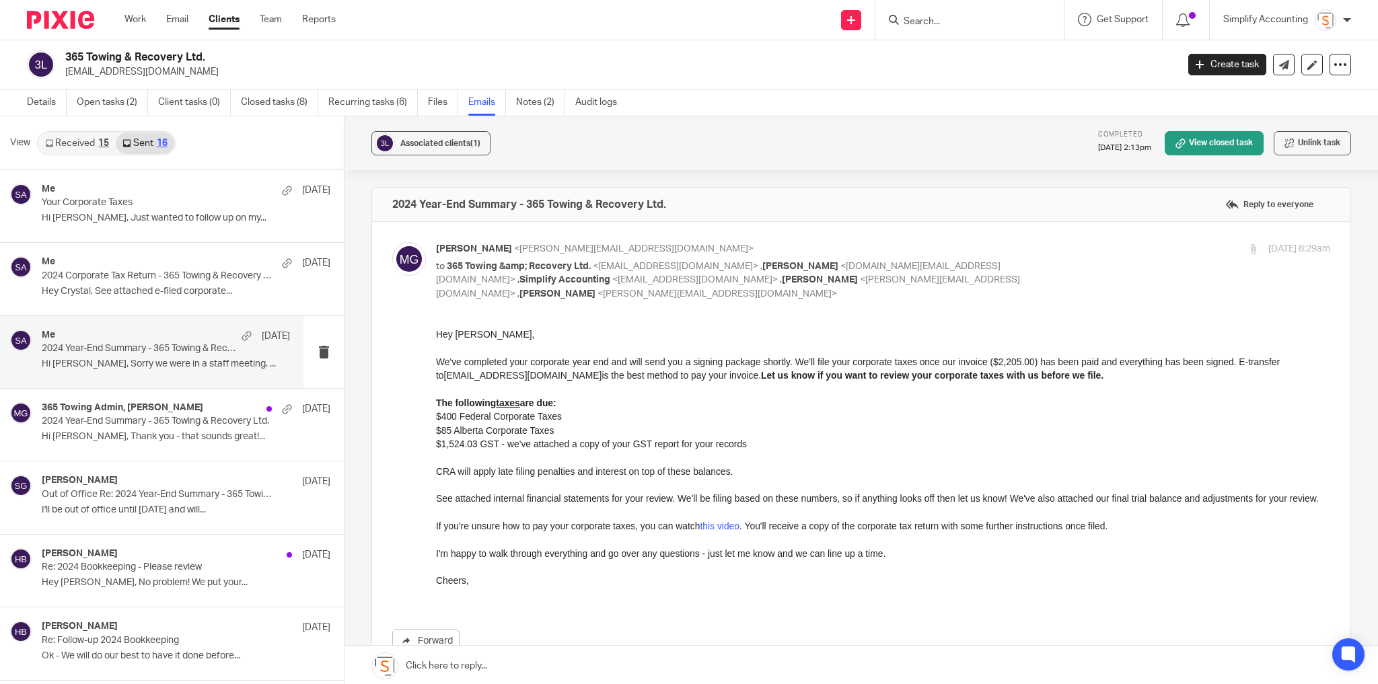
click at [1001, 260] on p "to 365 Towing &amp; Recovery Ltd. <admin@365towing.ca> , Crystal Robson <crysta…" at bounding box center [734, 281] width 596 height 42
checkbox input "false"
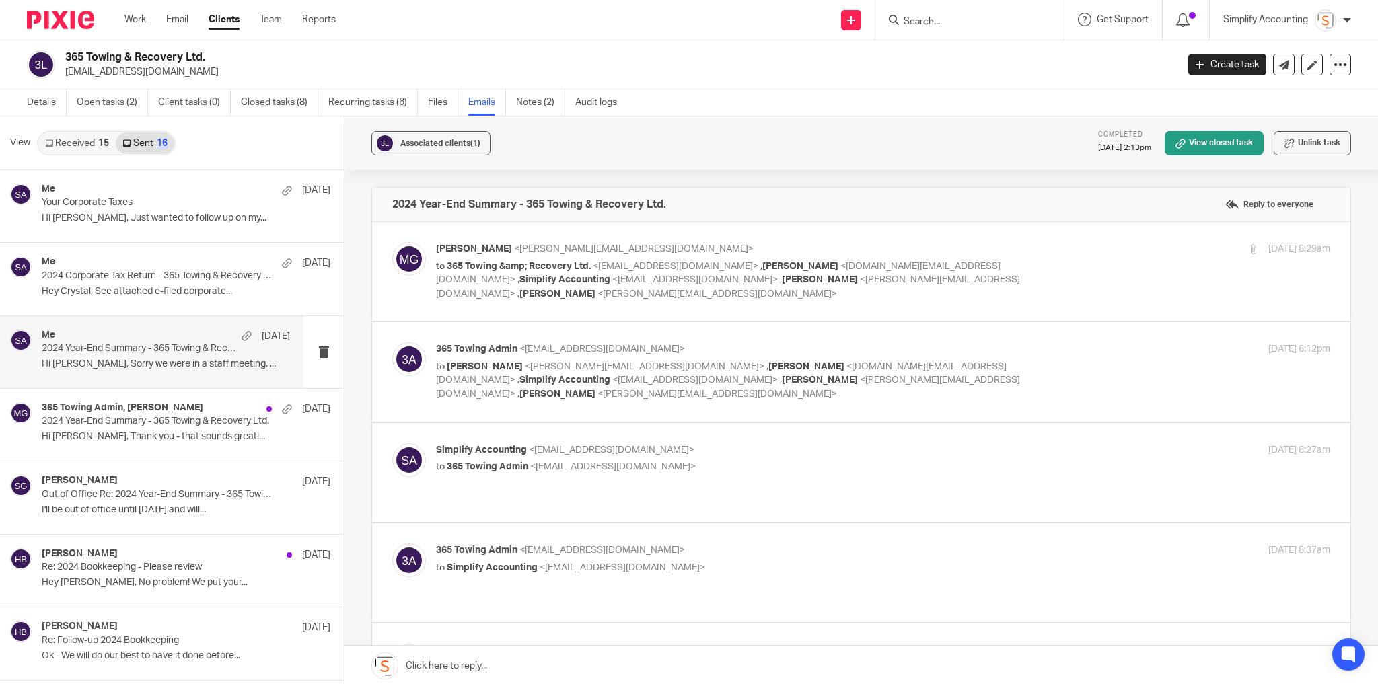
click at [1045, 343] on div "Aug 6, 2025 6:12pm" at bounding box center [1181, 350] width 298 height 14
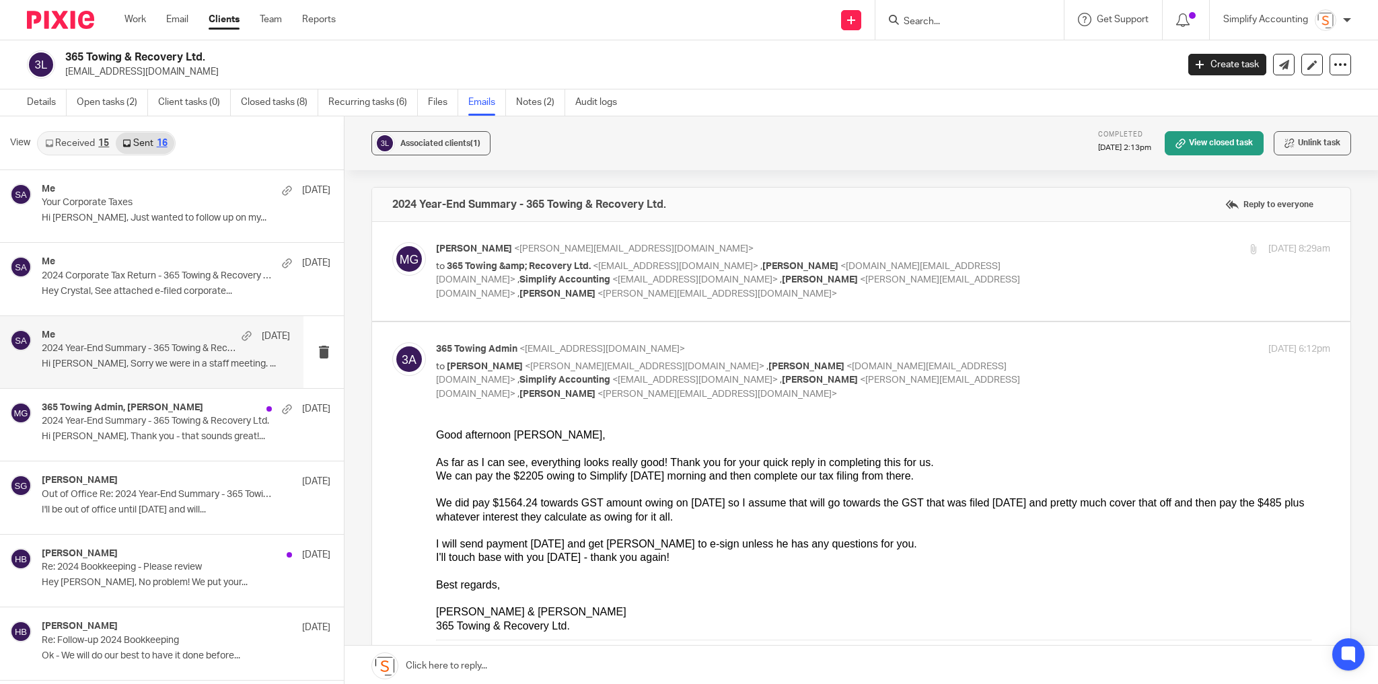
click at [1027, 351] on div "365 Towing Admin <admin@365towing.ca> to Melissa Gallant <melissa@simplifyaccou…" at bounding box center [883, 372] width 894 height 59
checkbox input "false"
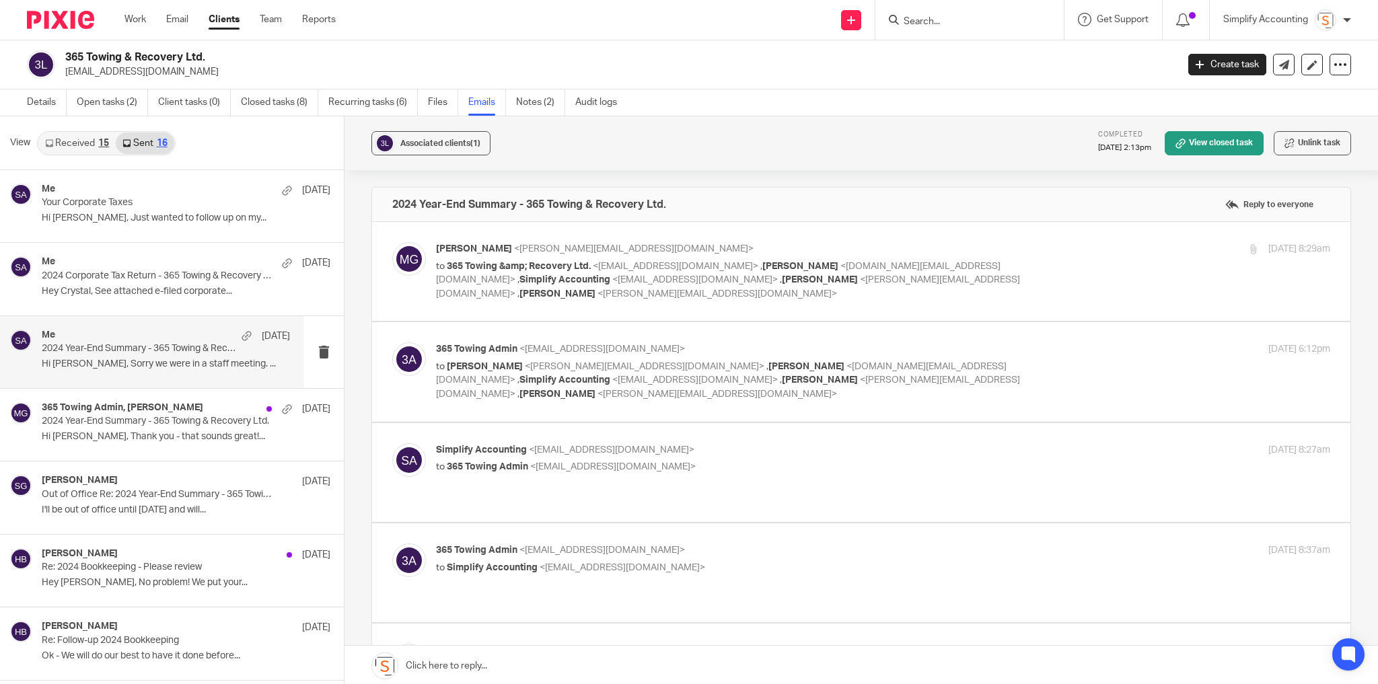
click at [820, 444] on div "Simplify Accounting <info@simplifyaccounting.ca> to 365 Towing Admin <admin@365…" at bounding box center [734, 459] width 596 height 31
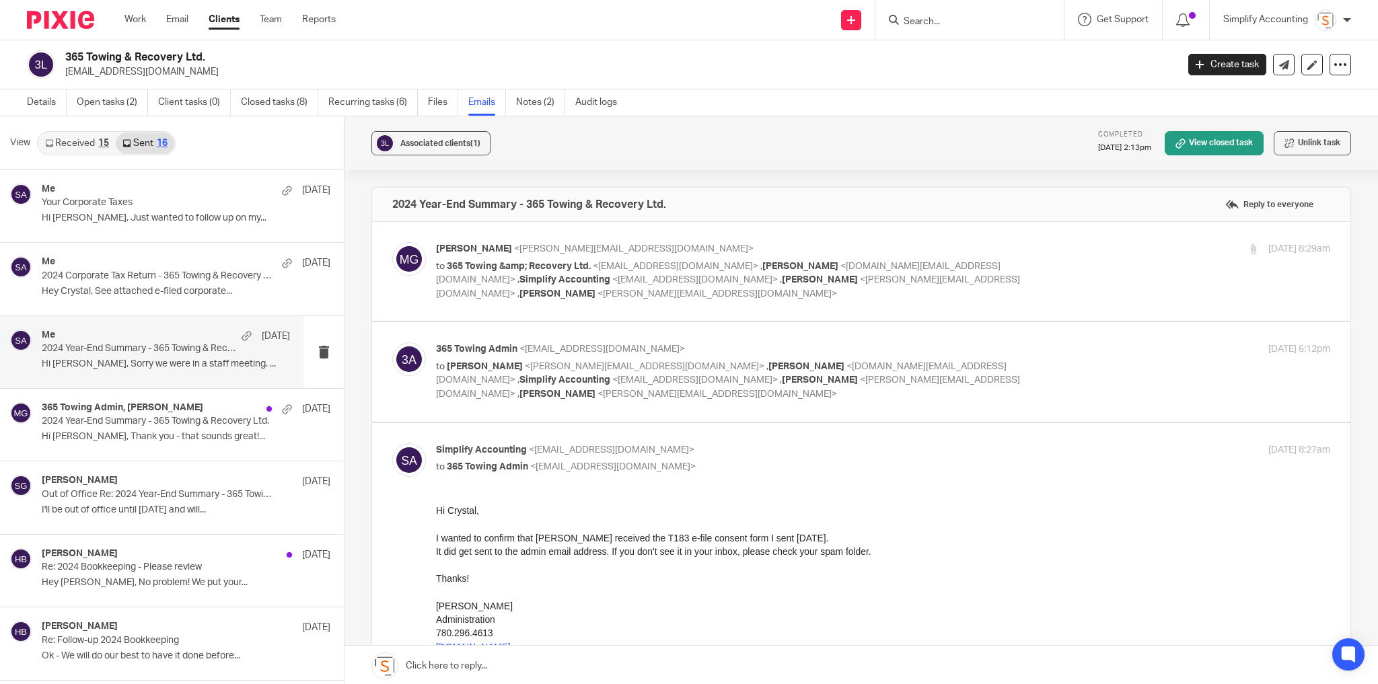
click at [818, 444] on div "Simplify Accounting <info@simplifyaccounting.ca> to 365 Towing Admin <admin@365…" at bounding box center [734, 459] width 596 height 31
checkbox input "false"
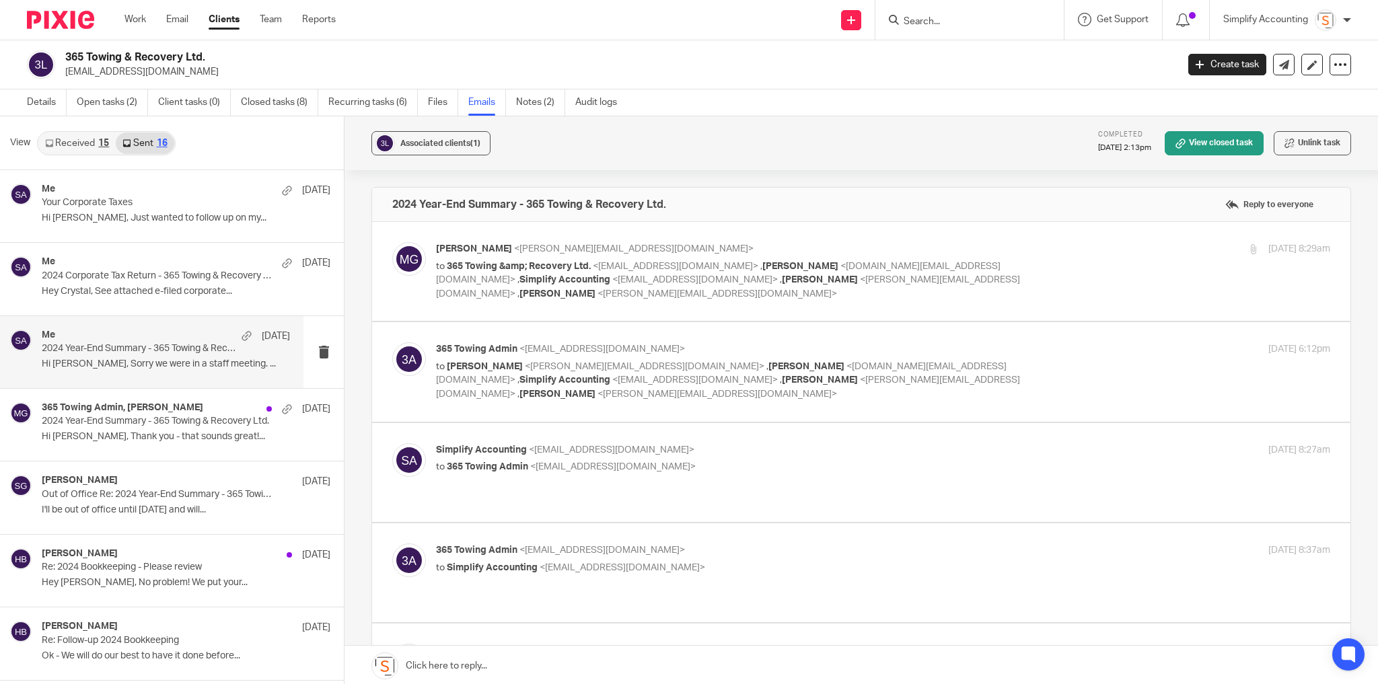
click at [831, 544] on p "365 Towing Admin <admin@365towing.ca>" at bounding box center [734, 551] width 596 height 14
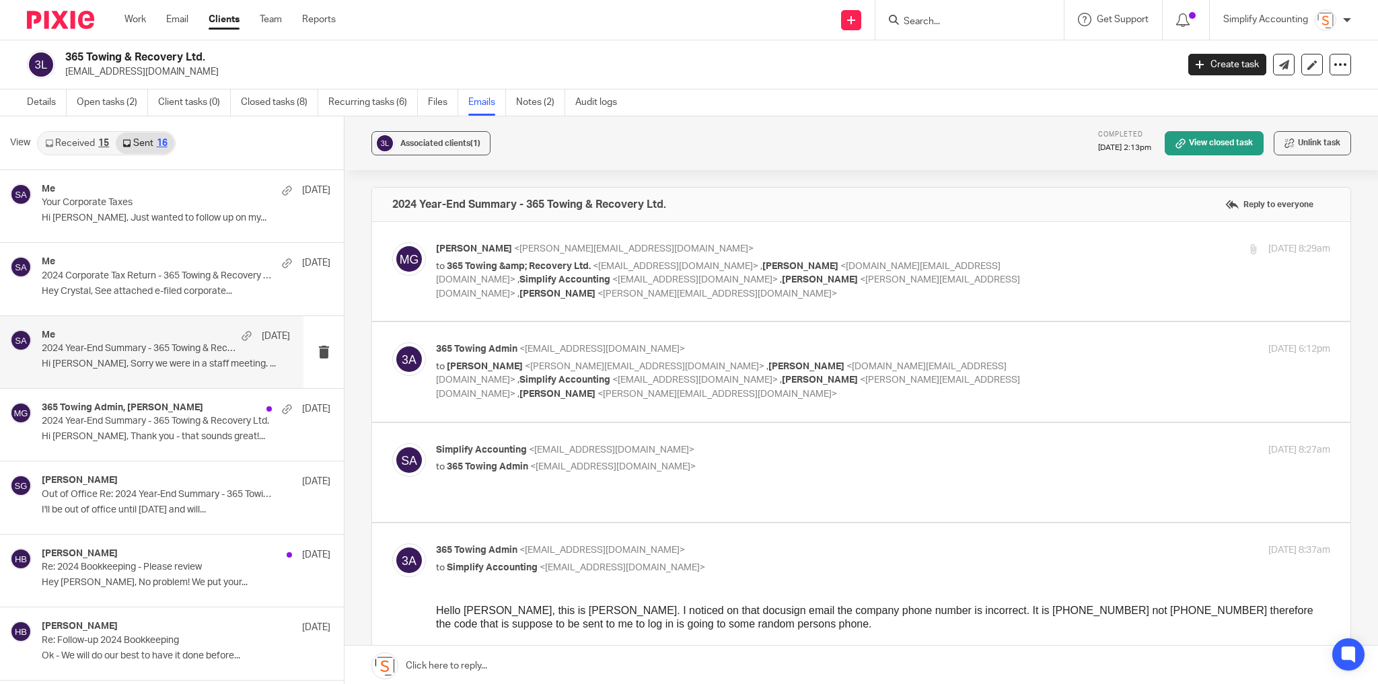
click at [831, 544] on p "365 Towing Admin <admin@365towing.ca>" at bounding box center [734, 551] width 596 height 14
checkbox input "false"
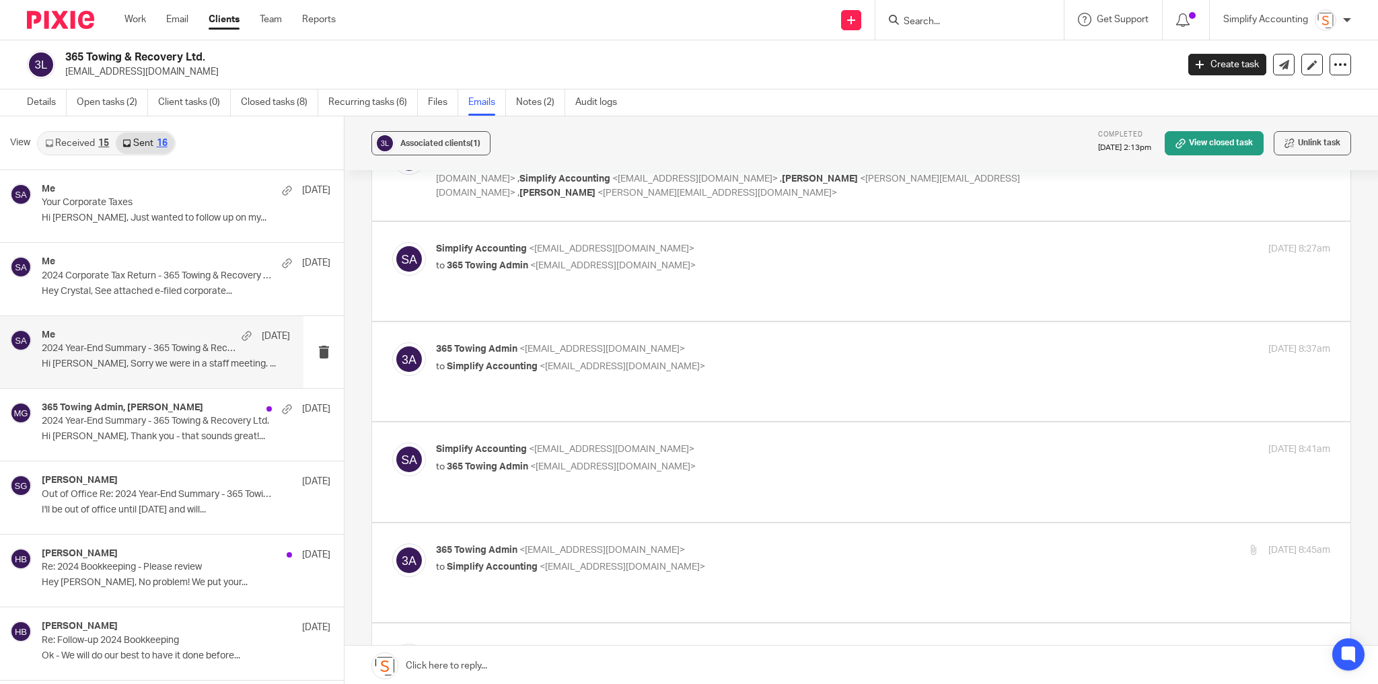
scroll to position [215, 0]
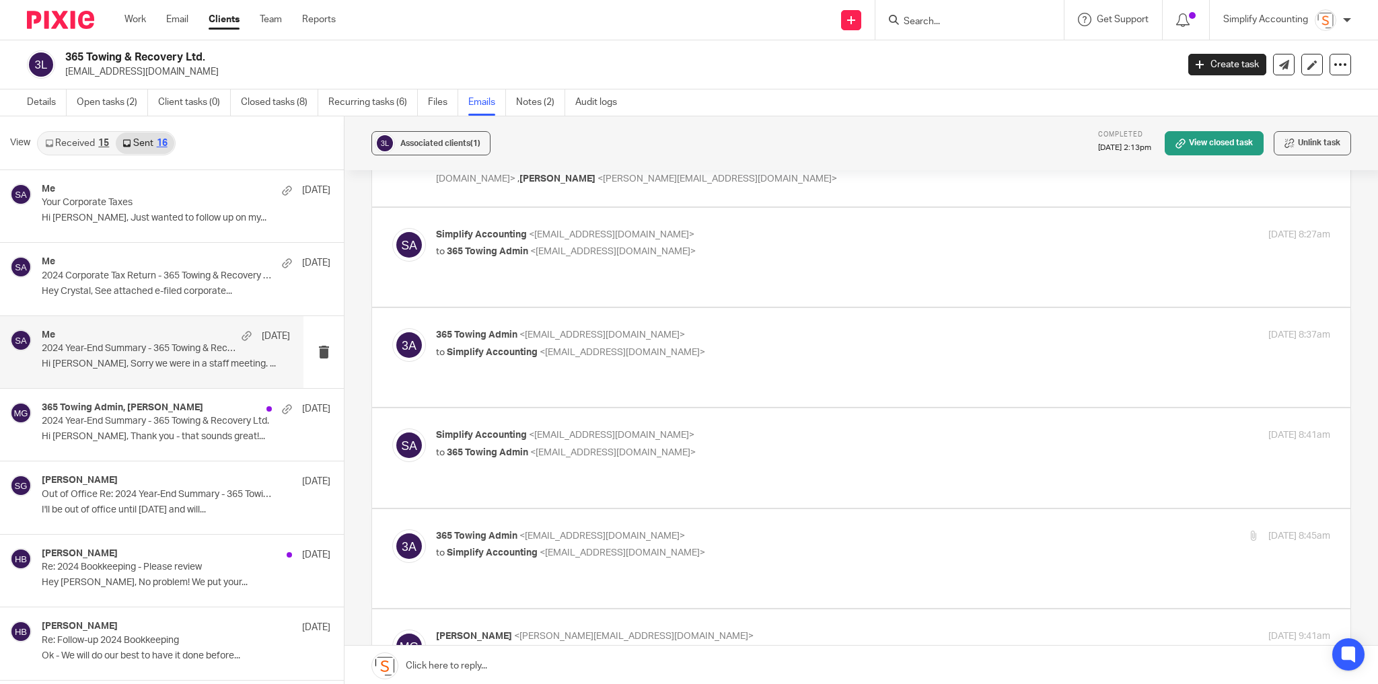
click at [722, 446] on p "to 365 Towing Admin <admin@365towing.ca>" at bounding box center [734, 453] width 596 height 14
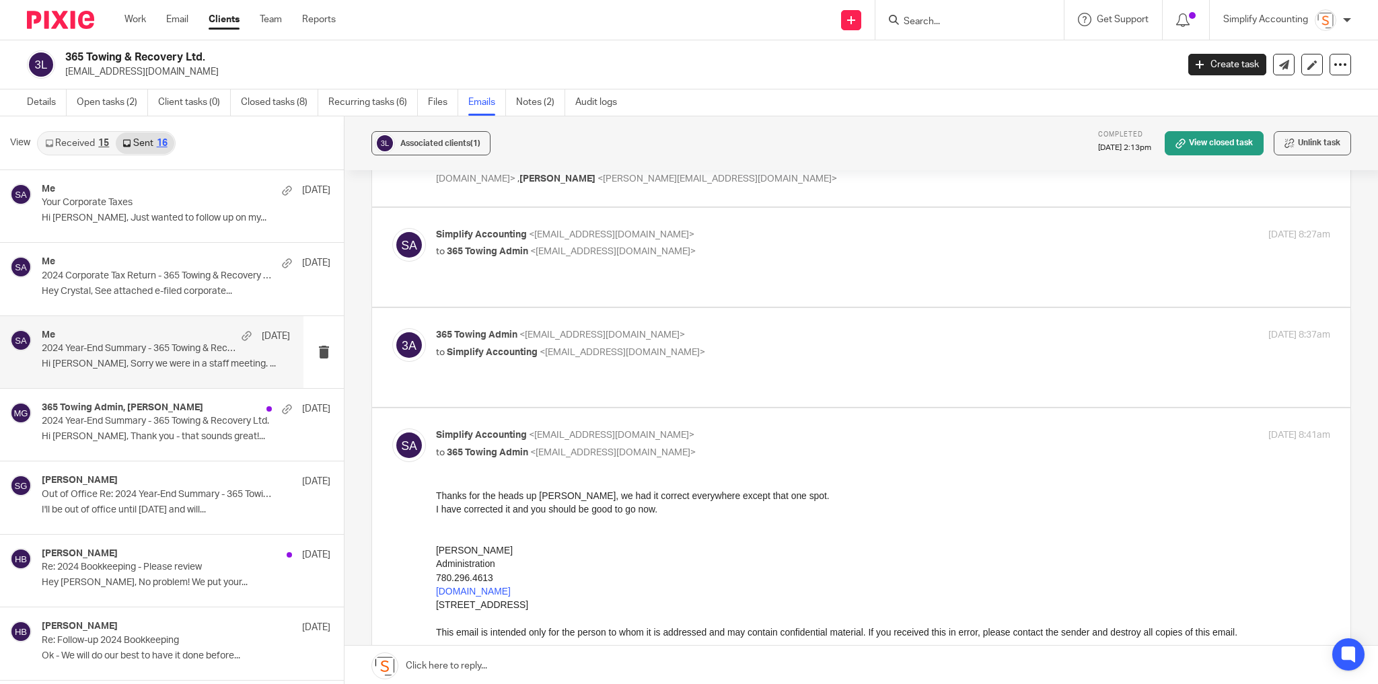
scroll to position [0, 0]
click at [722, 446] on p "to 365 Towing Admin <admin@365towing.ca>" at bounding box center [734, 453] width 596 height 14
checkbox input "false"
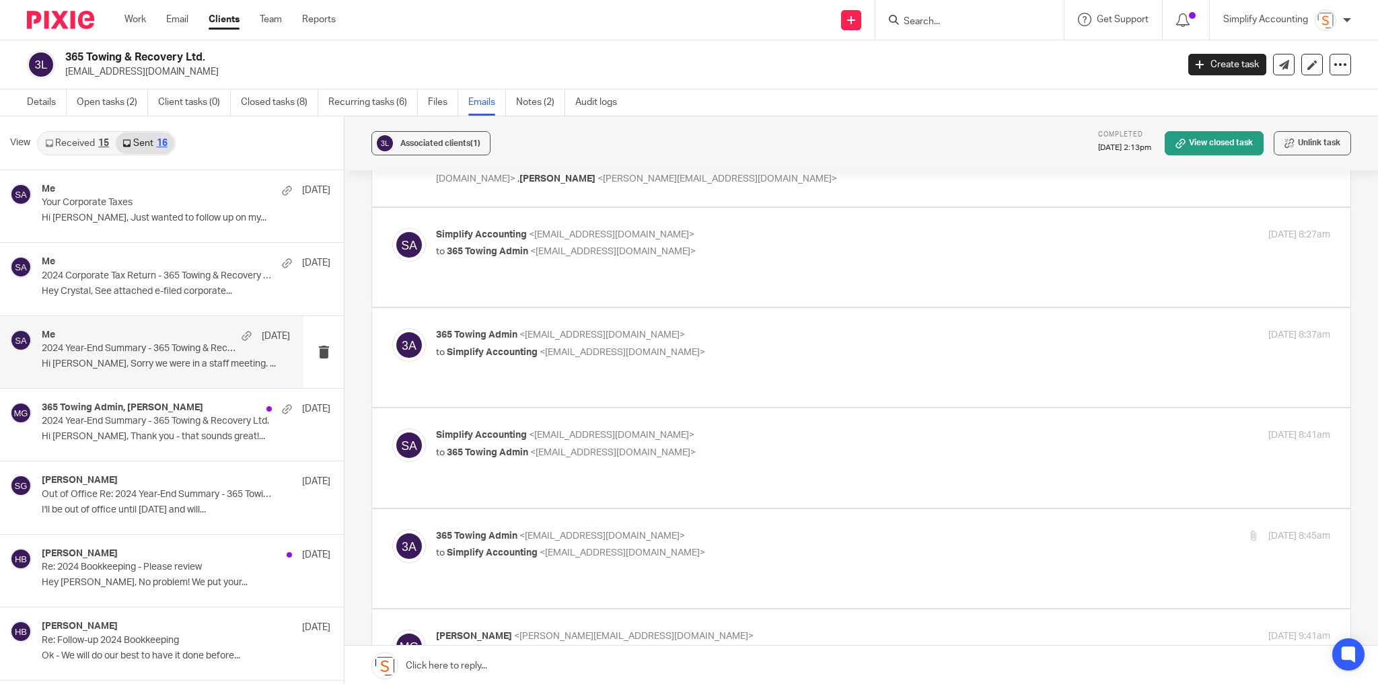
click at [745, 530] on p "365 Towing Admin <admin@365towing.ca>" at bounding box center [734, 537] width 596 height 14
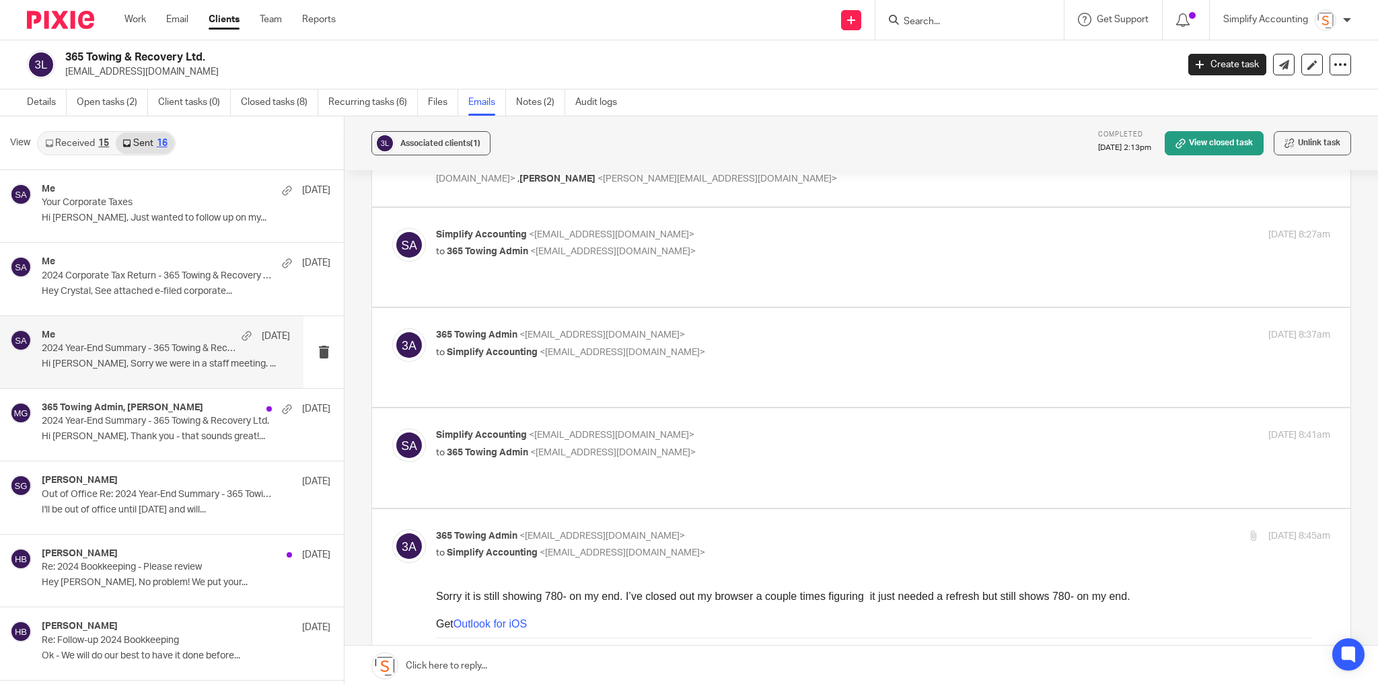
click at [745, 530] on p "365 Towing Admin <admin@365towing.ca>" at bounding box center [734, 537] width 596 height 14
checkbox input "false"
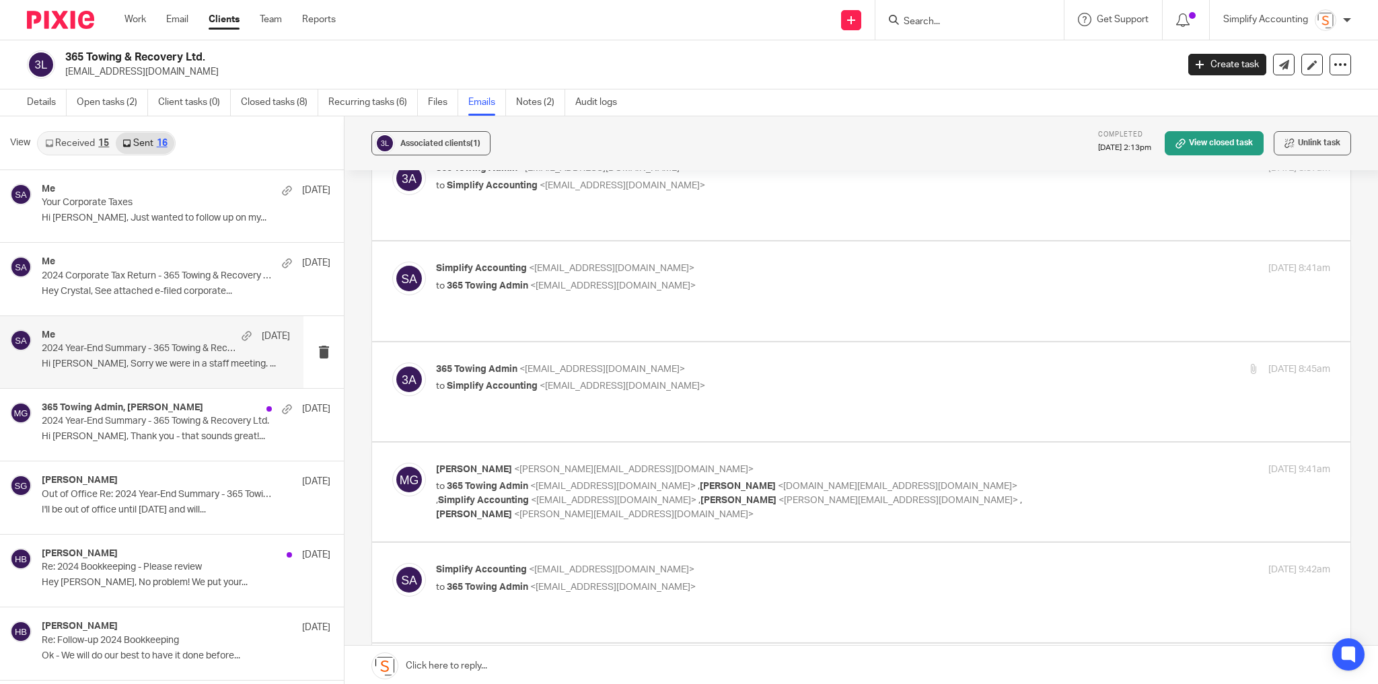
scroll to position [431, 0]
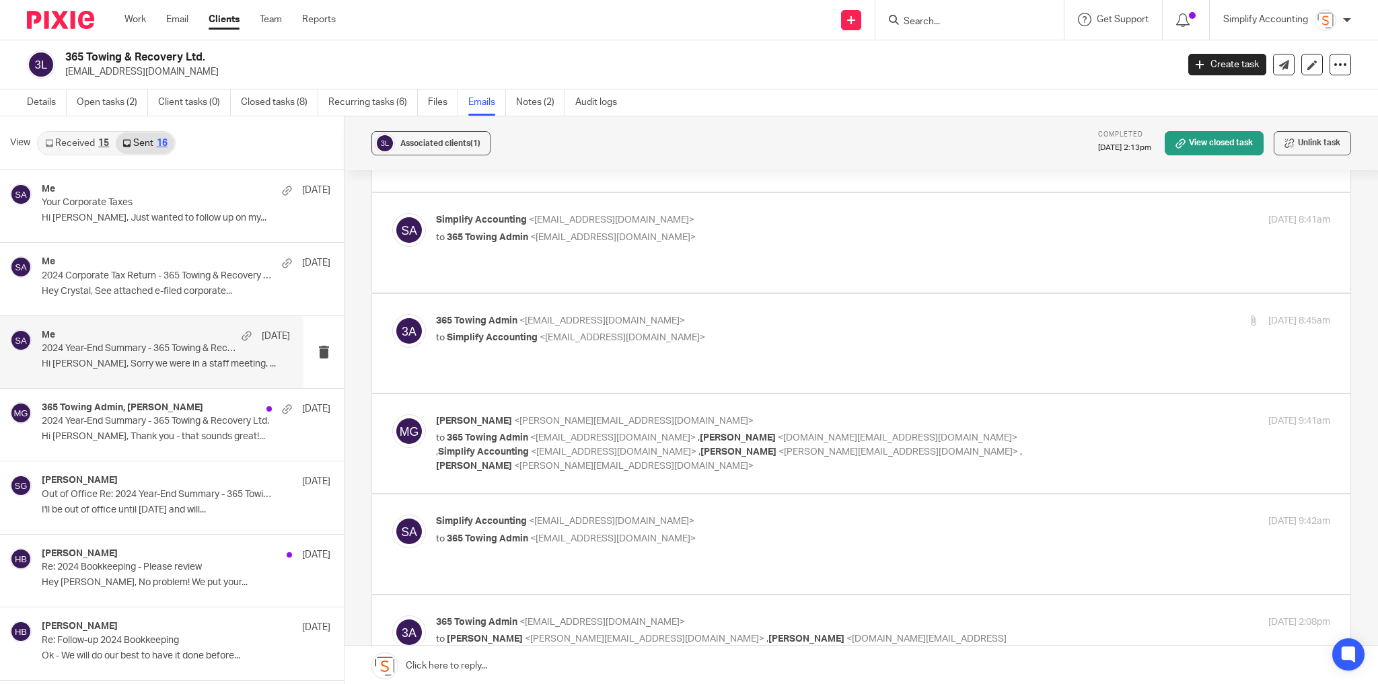
click at [1022, 415] on div "Melissa Gallant <melissa@simplifyaccounting.ca> to 365 Towing Admin <admin@365t…" at bounding box center [883, 444] width 894 height 59
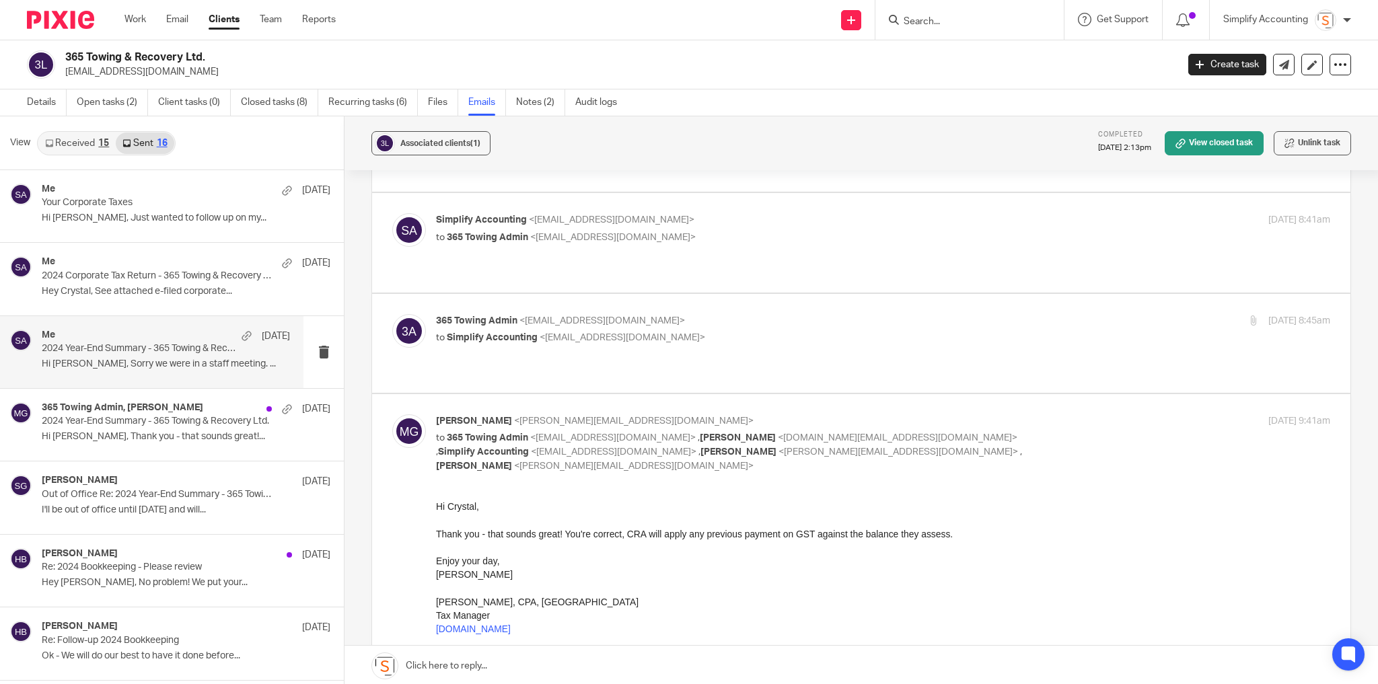
scroll to position [0, 0]
click at [1020, 415] on div "Melissa Gallant <melissa@simplifyaccounting.ca> to 365 Towing Admin <admin@365t…" at bounding box center [883, 444] width 894 height 59
checkbox input "false"
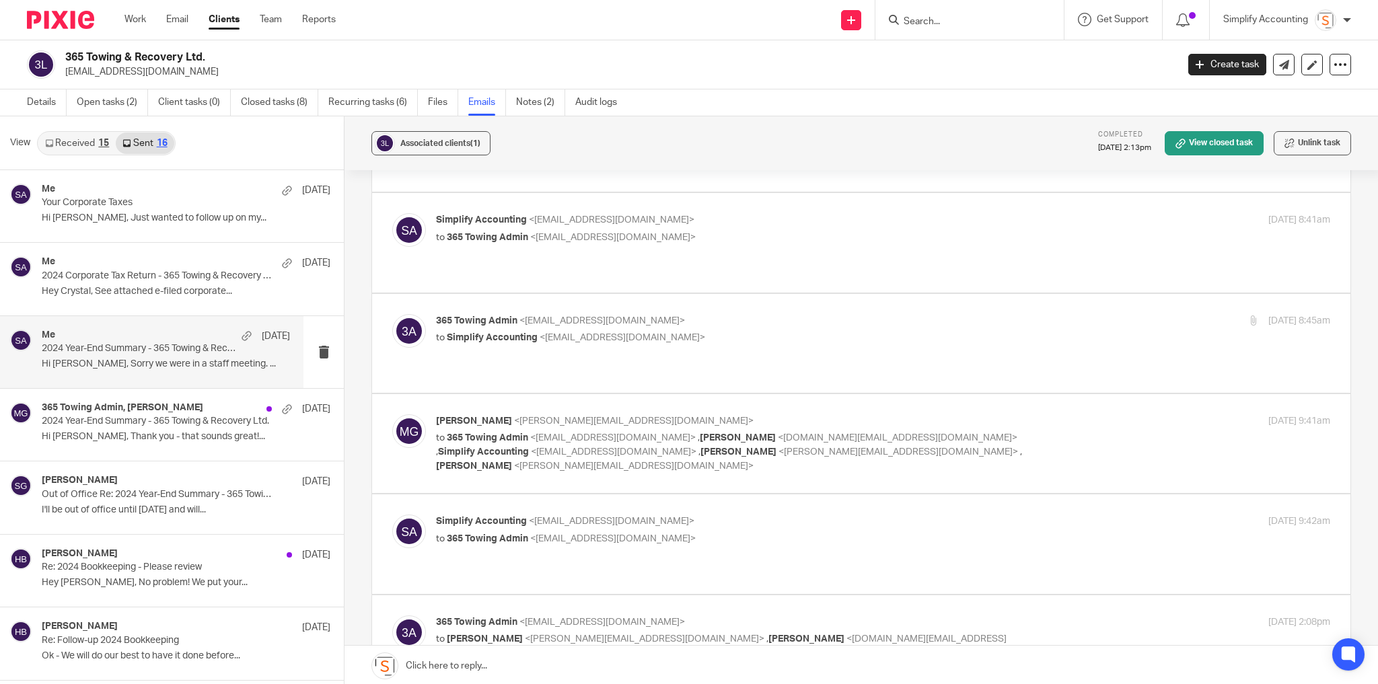
click at [678, 532] on p "to 365 Towing Admin <admin@365towing.ca>" at bounding box center [734, 539] width 596 height 14
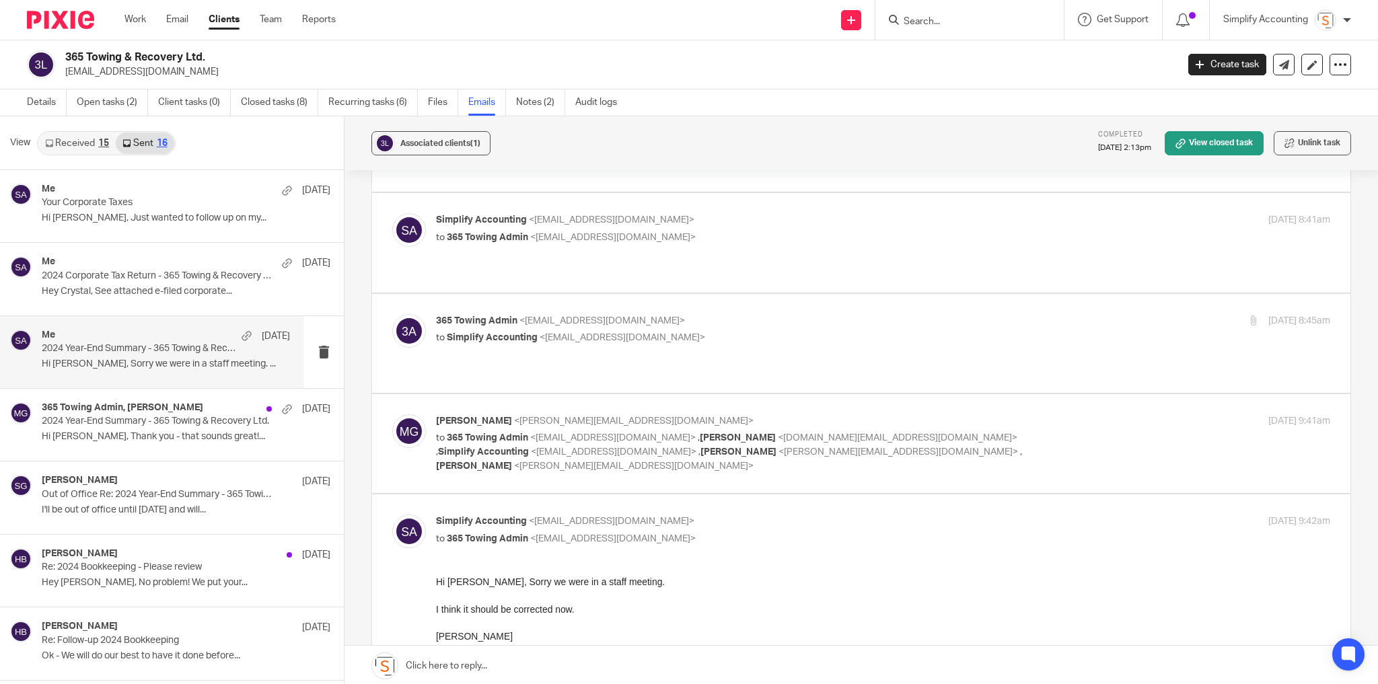
click at [678, 532] on p "to 365 Towing Admin <admin@365towing.ca>" at bounding box center [734, 539] width 596 height 14
checkbox input "false"
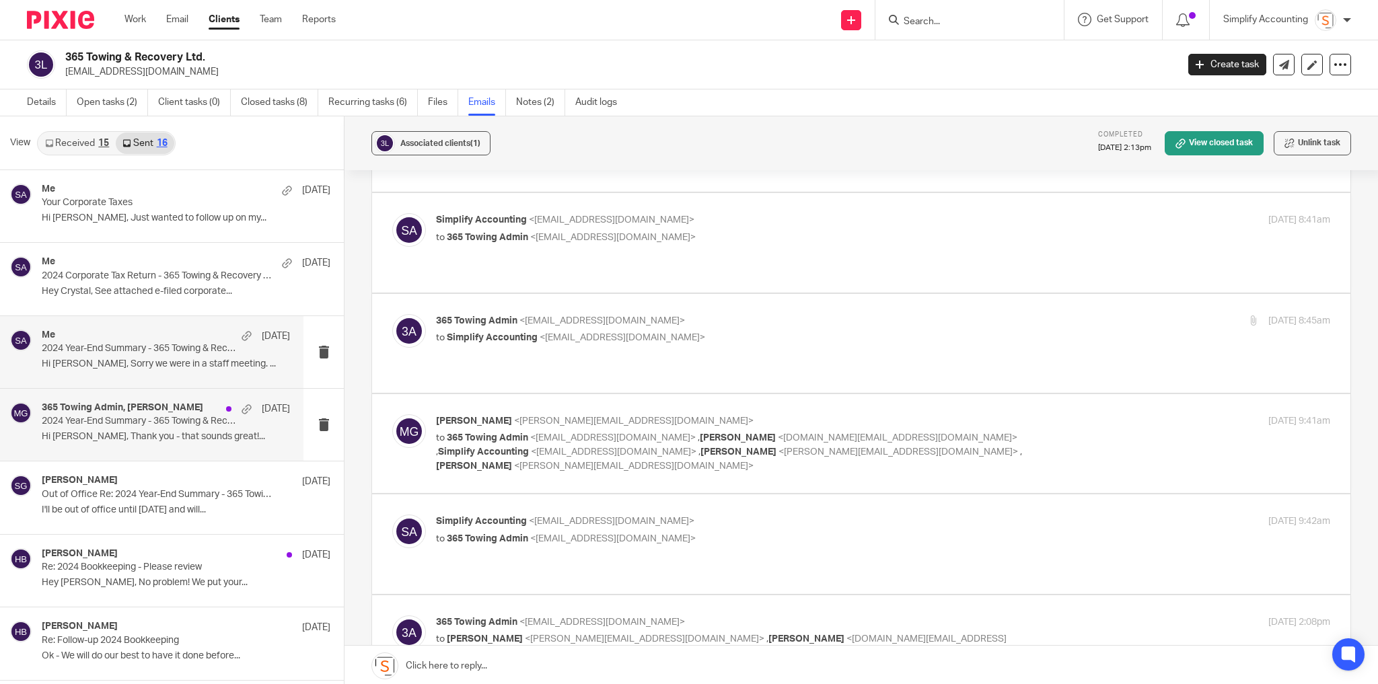
drag, startPoint x: 133, startPoint y: 434, endPoint x: 211, endPoint y: 431, distance: 78.1
click at [133, 433] on p "Hi Crystal, Thank you - that sounds great!..." at bounding box center [166, 436] width 248 height 11
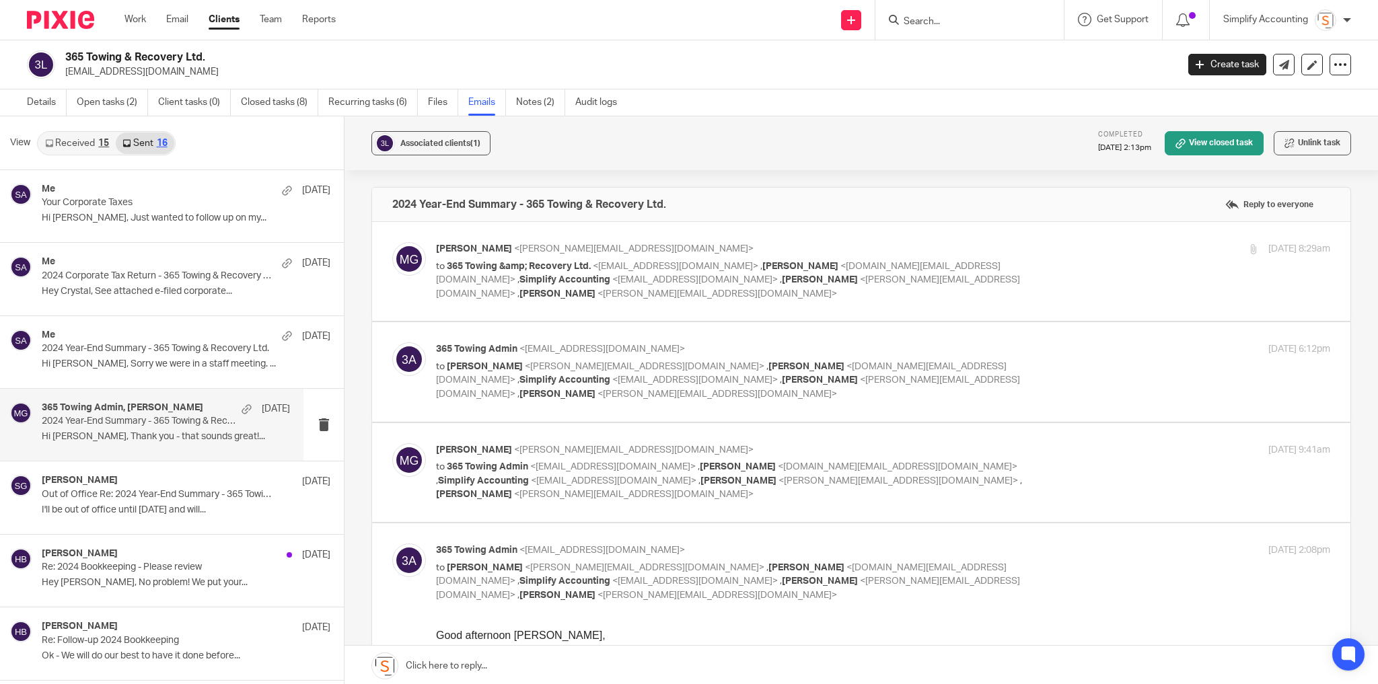
click at [1010, 257] on div "Melissa Gallant <melissa@simplifyaccounting.ca> to 365 Towing &amp; Recovery Lt…" at bounding box center [734, 271] width 596 height 59
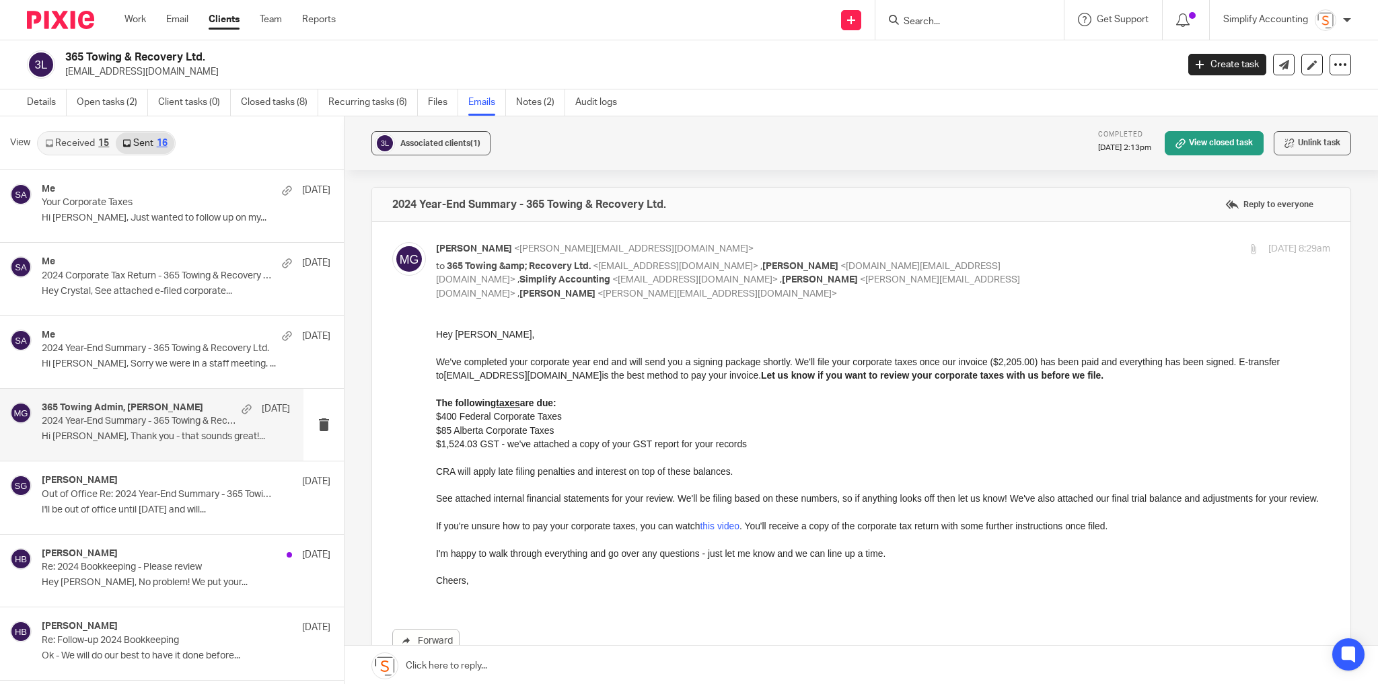
click at [1023, 273] on div "Melissa Gallant <melissa@simplifyaccounting.ca> to 365 Towing &amp; Recovery Lt…" at bounding box center [883, 271] width 894 height 59
checkbox input "false"
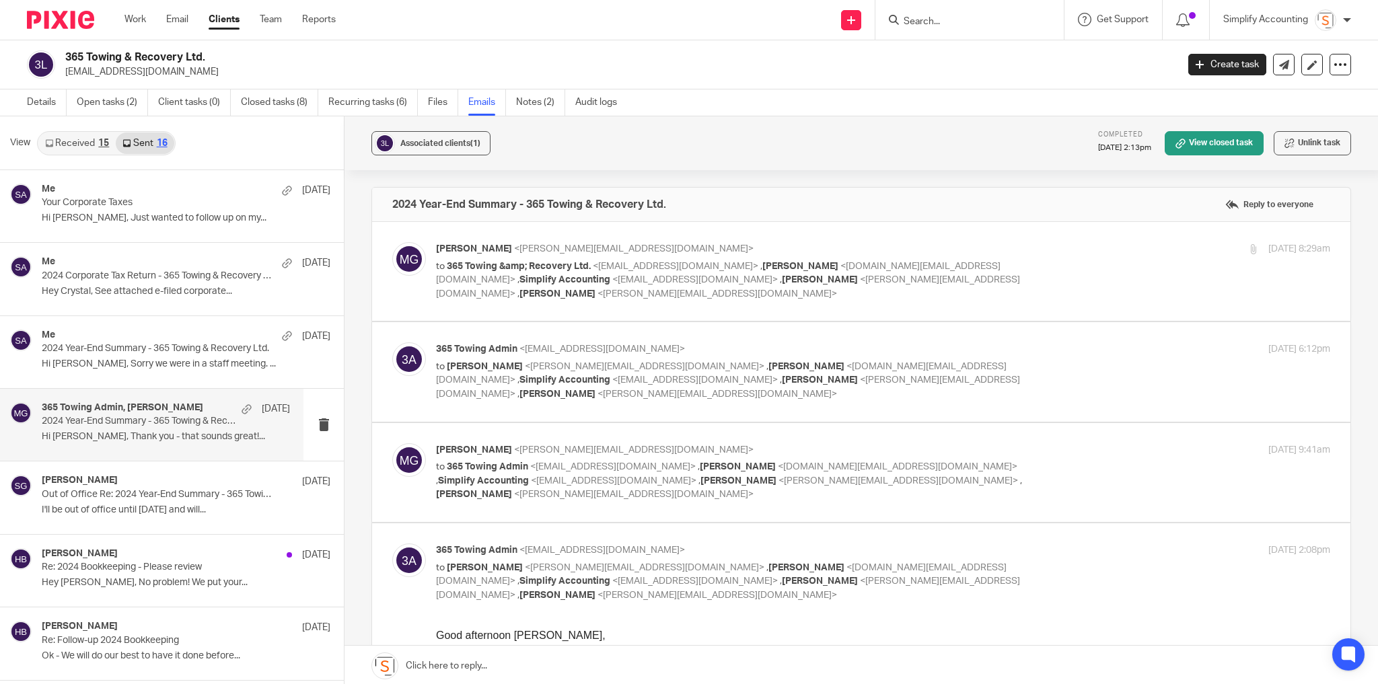
click at [1010, 360] on p "to Melissa Gallant <melissa@simplifyaccounting.ca> , Crystal Robson <crystal.ab…" at bounding box center [734, 381] width 596 height 42
checkbox input "true"
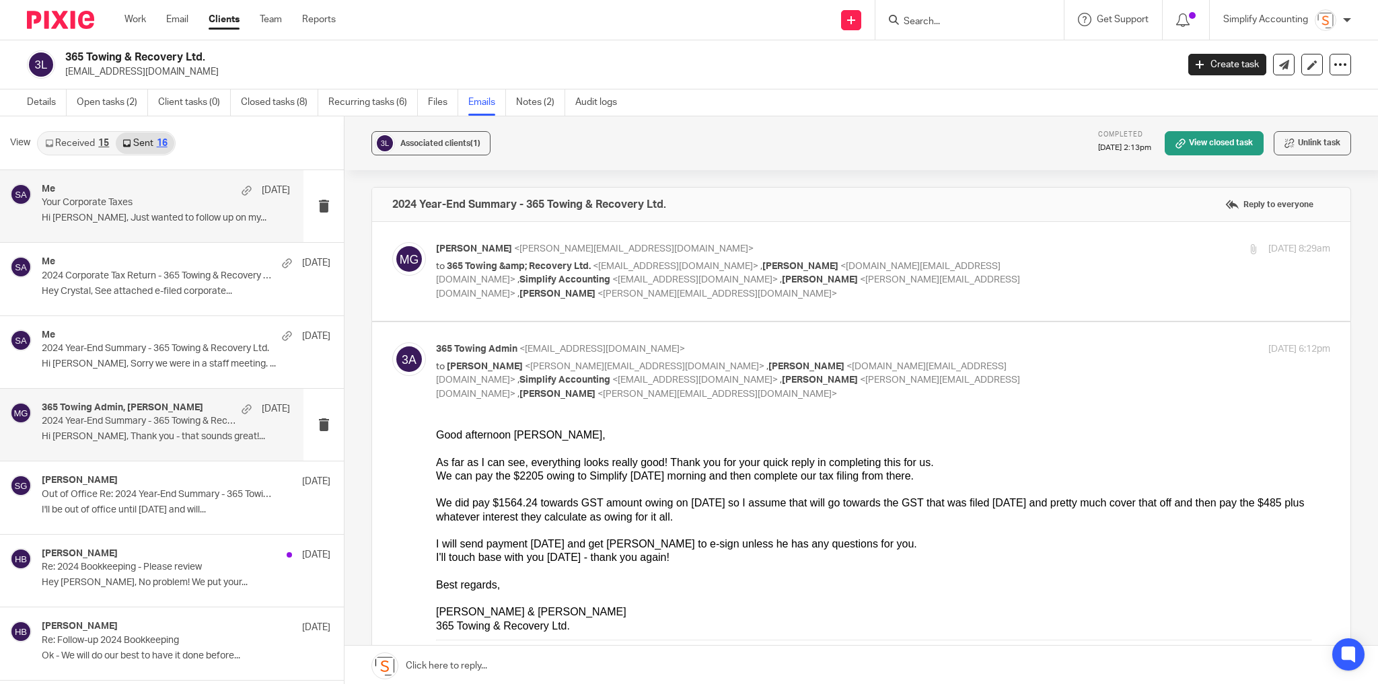
click at [178, 208] on p "Your Corporate Taxes" at bounding box center [141, 202] width 199 height 11
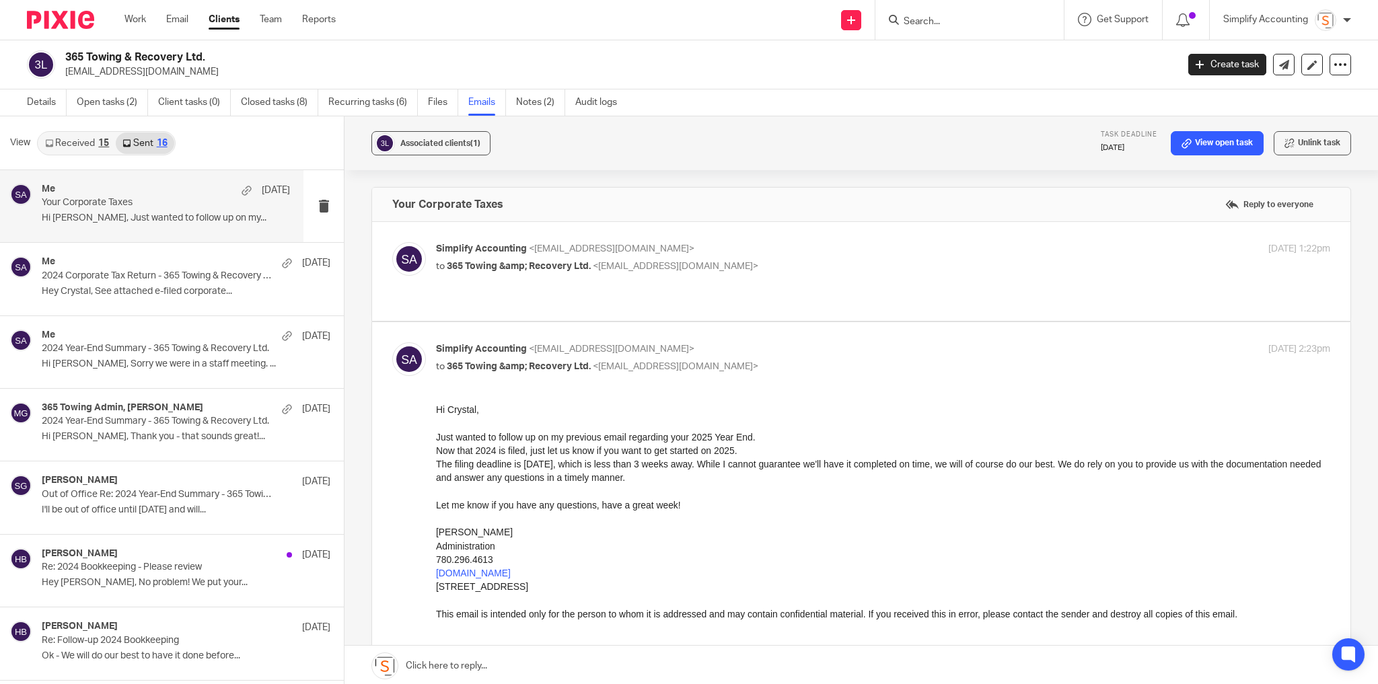
click at [728, 255] on div "Simplify Accounting <info@simplifyaccounting.ca> to 365 Towing &amp; Recovery L…" at bounding box center [734, 257] width 596 height 31
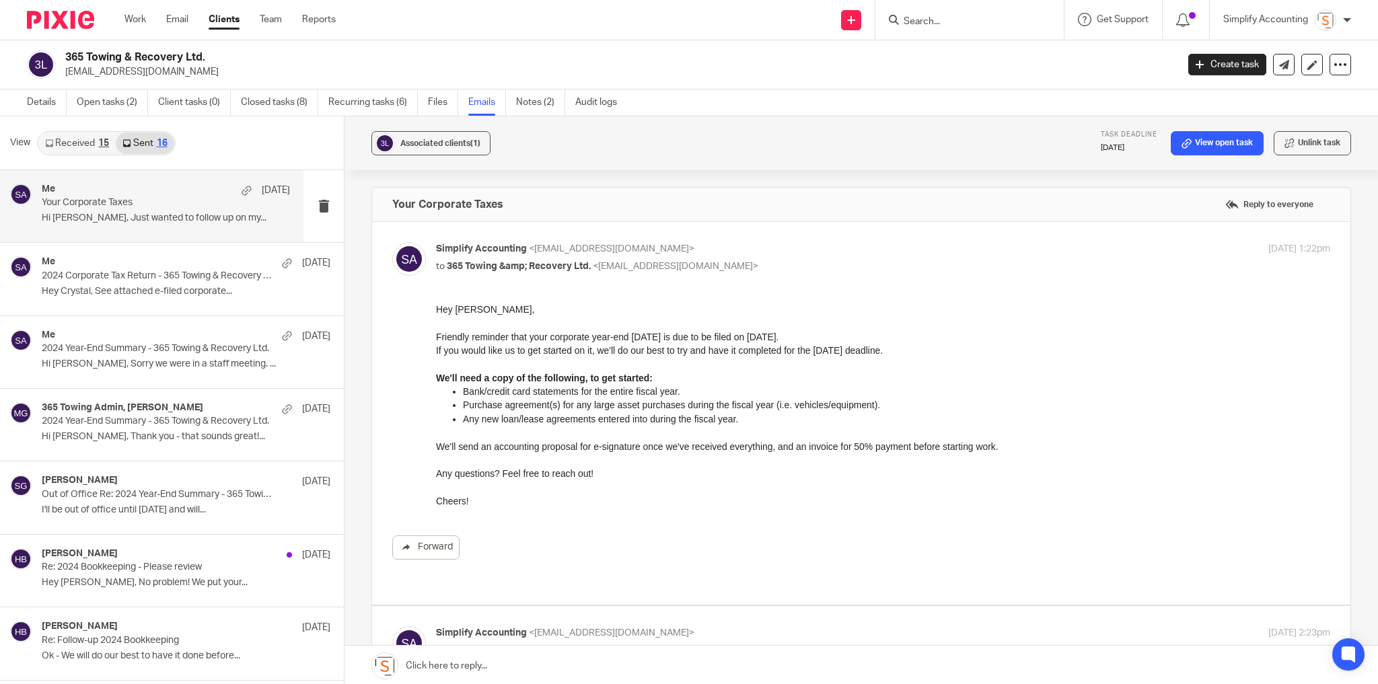
click at [699, 252] on p "Simplify Accounting <info@simplifyaccounting.ca>" at bounding box center [734, 249] width 596 height 14
checkbox input "false"
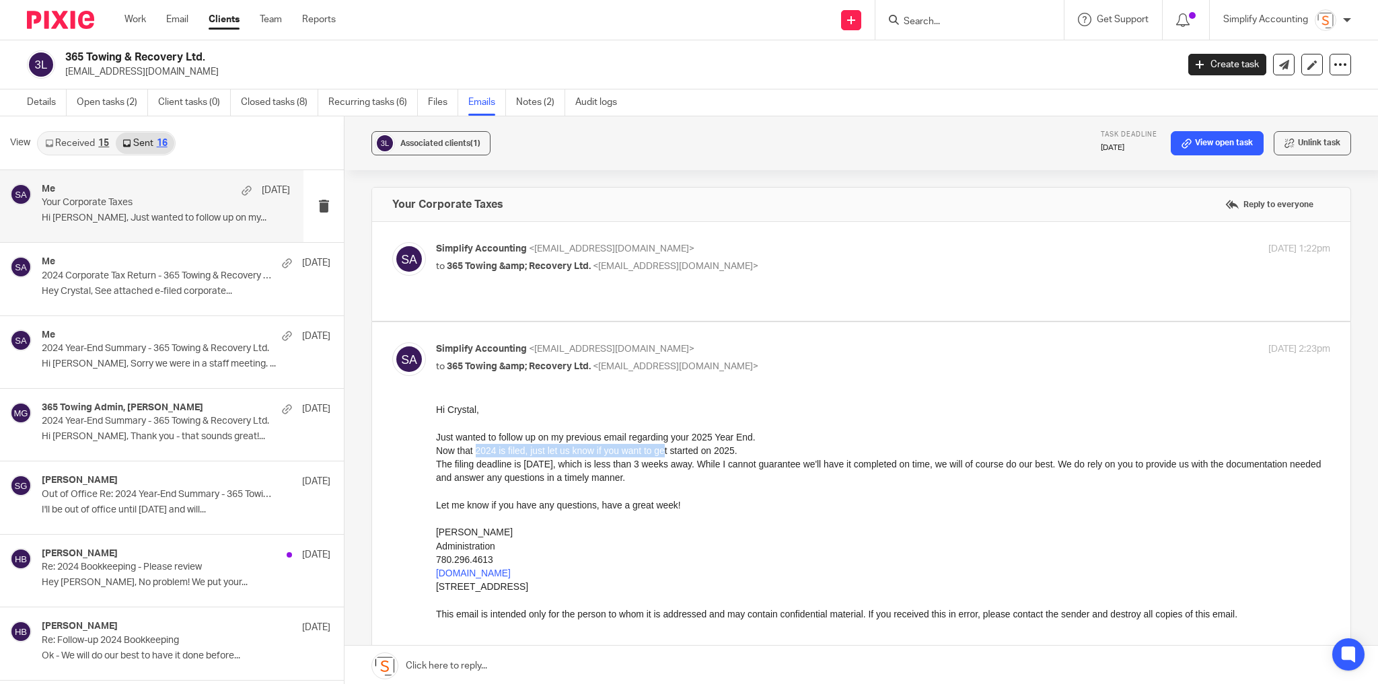
drag, startPoint x: 480, startPoint y: 446, endPoint x: 667, endPoint y: 450, distance: 187.2
click at [667, 450] on div "Now that 2024 is filed, just let us know if you want to get started on 2025." at bounding box center [883, 450] width 894 height 13
drag, startPoint x: 588, startPoint y: 472, endPoint x: 682, endPoint y: 470, distance: 94.9
click at [682, 470] on div "The filing deadline is August 31st, which is less than 3 weeks away. While I ca…" at bounding box center [883, 472] width 894 height 28
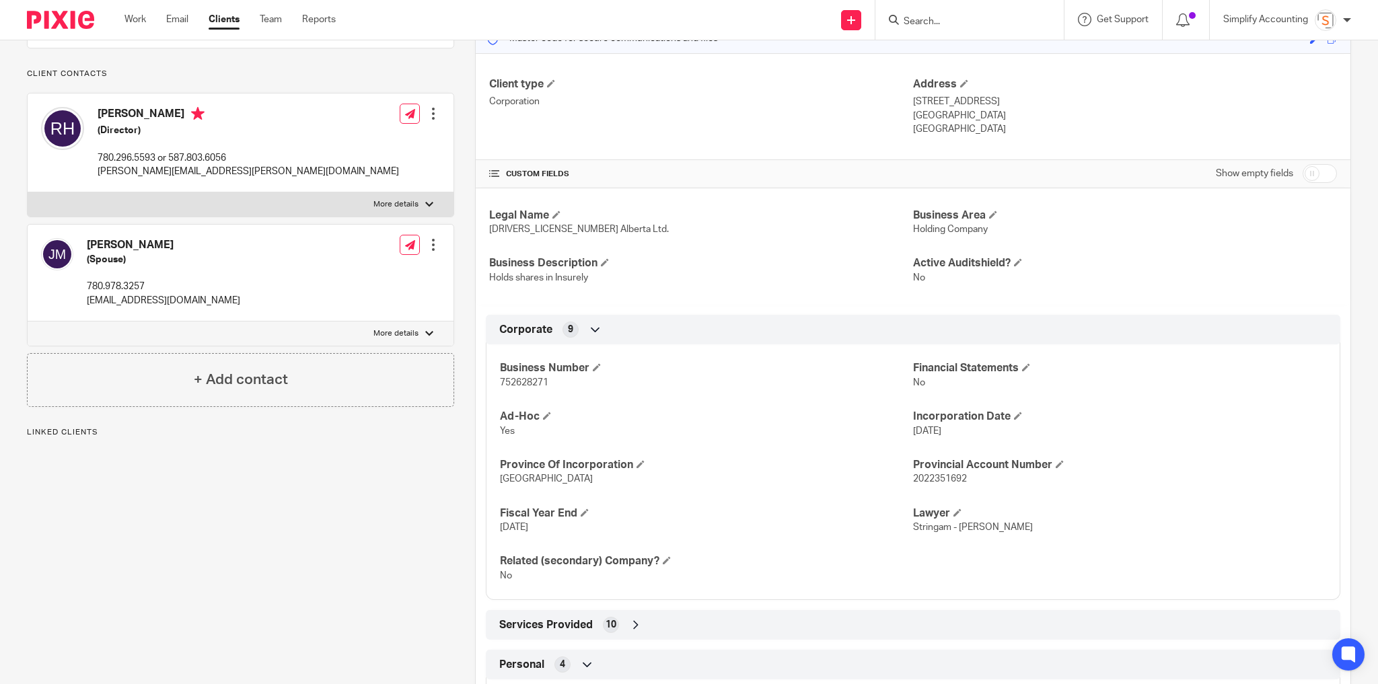
scroll to position [215, 0]
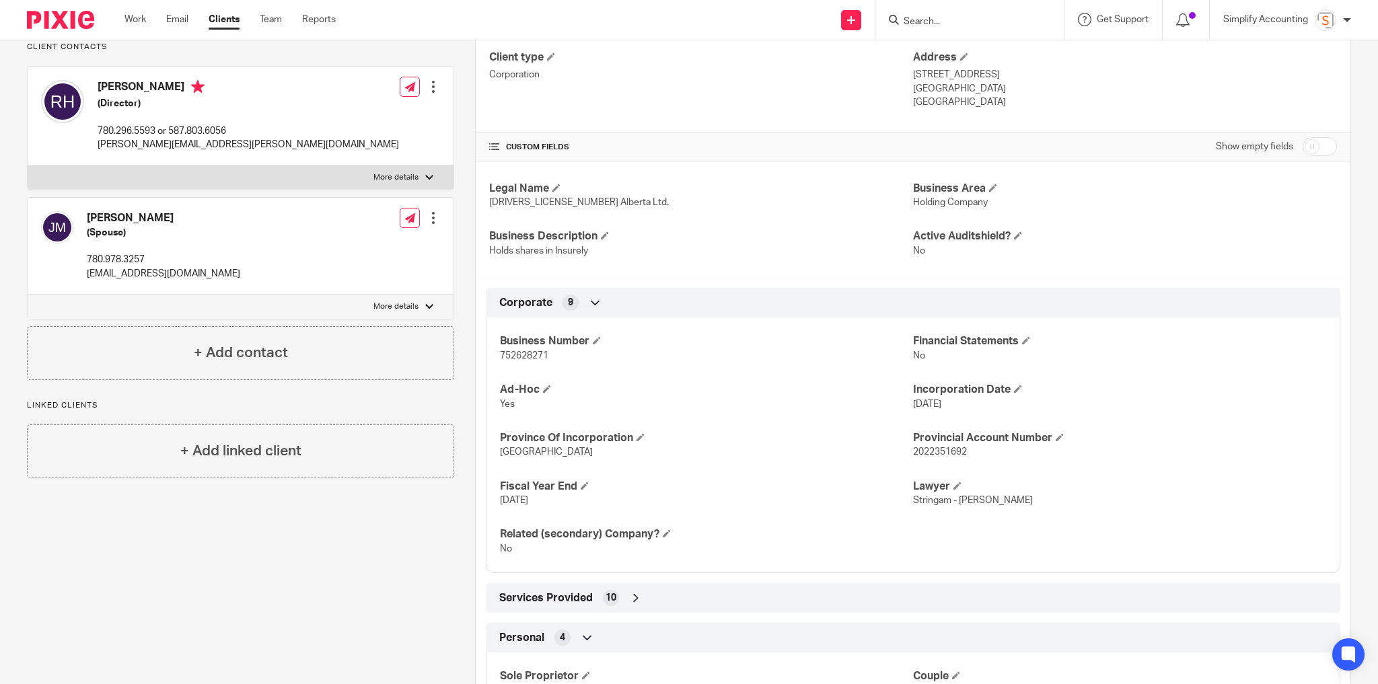
click at [526, 355] on span "752628271" at bounding box center [524, 355] width 48 height 9
copy span "752628271"
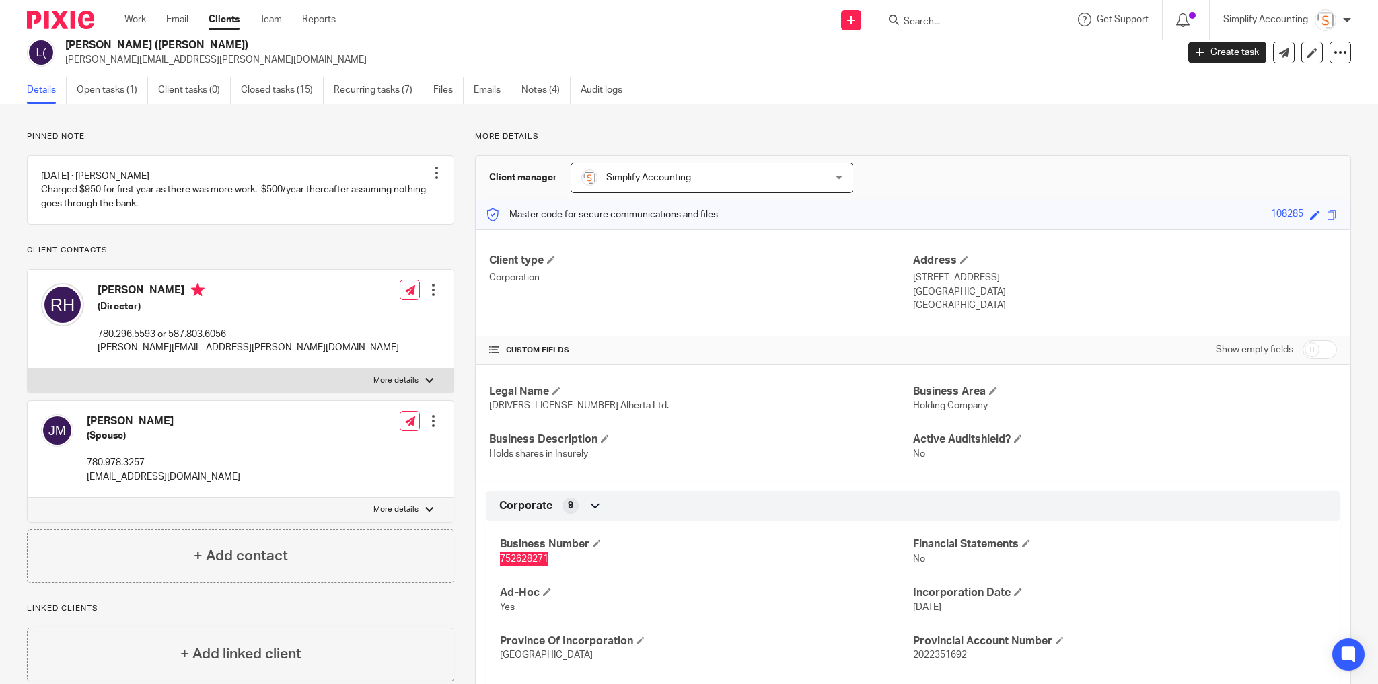
scroll to position [0, 0]
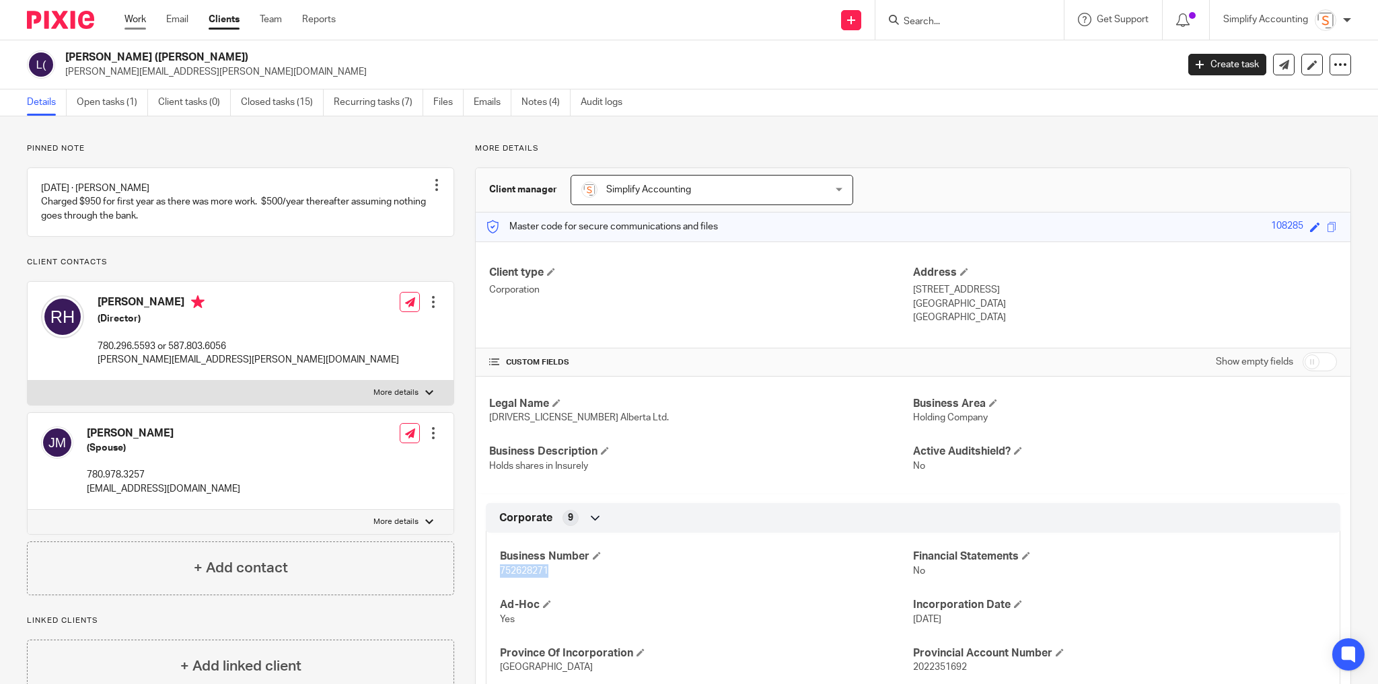
click at [137, 21] on link "Work" at bounding box center [136, 19] width 22 height 13
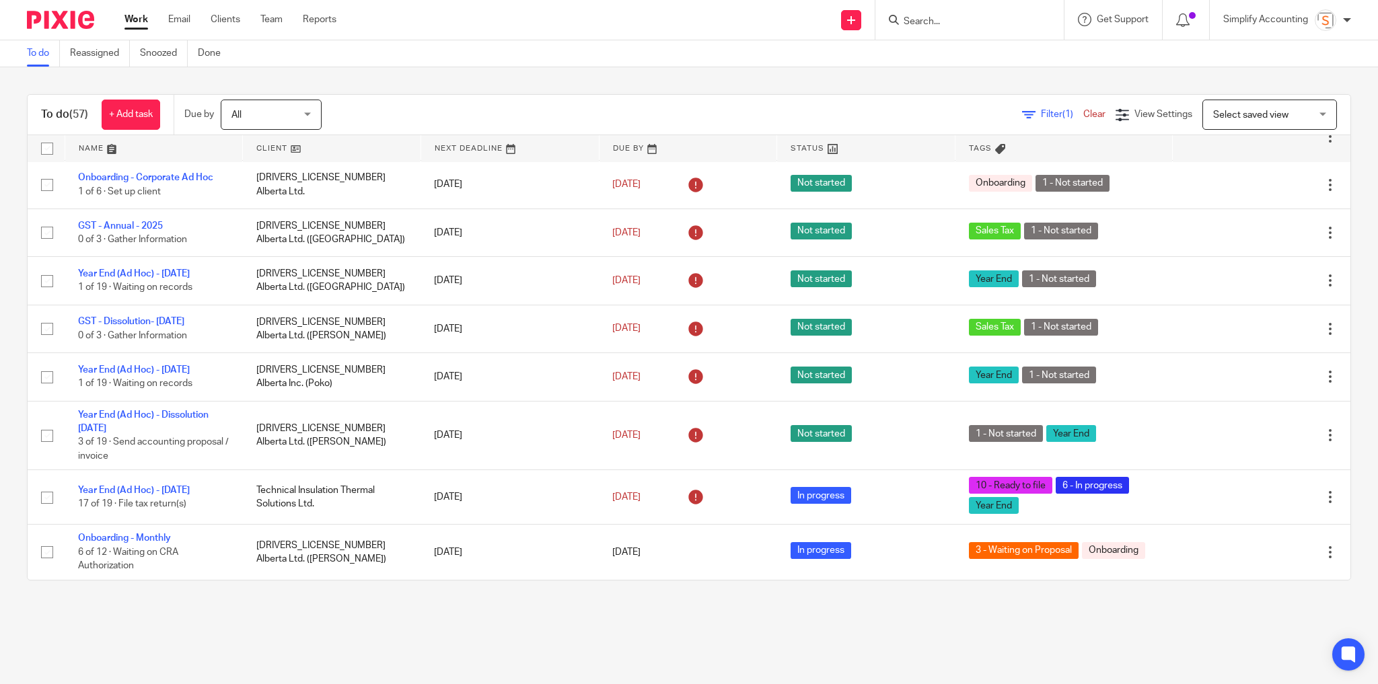
scroll to position [1185, 0]
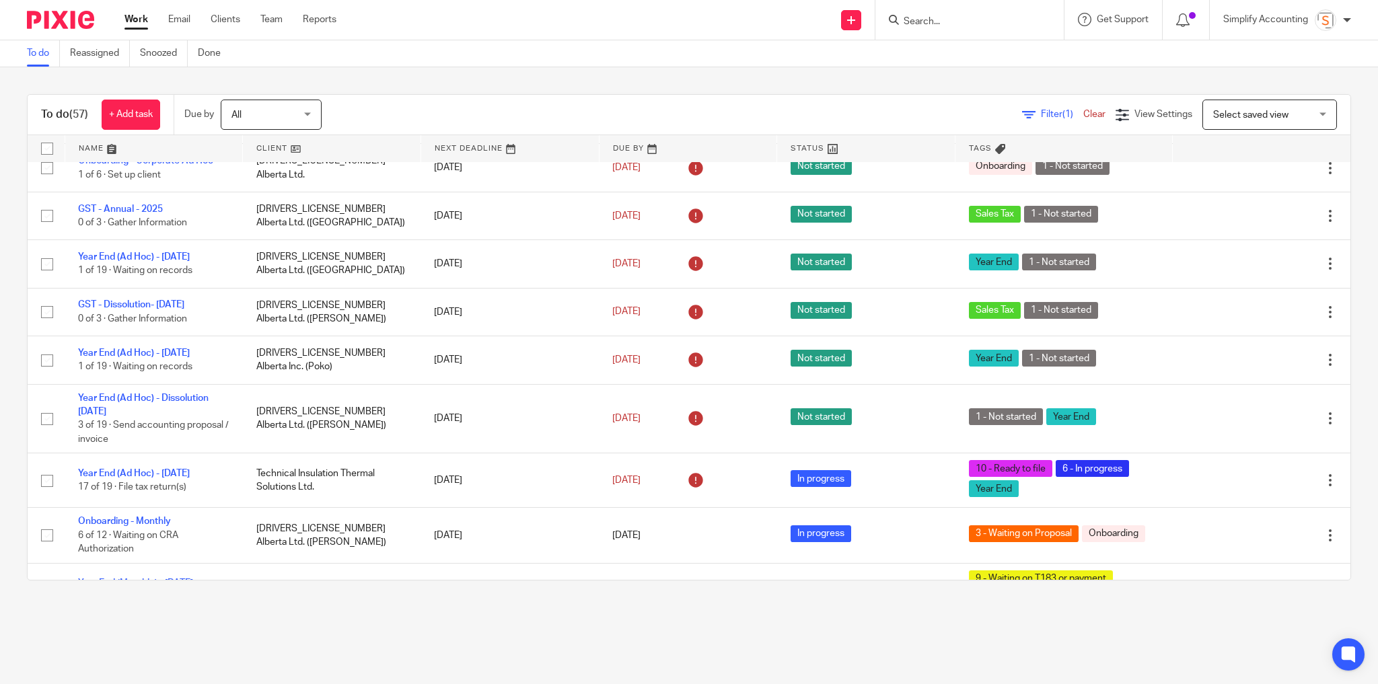
click at [927, 11] on div at bounding box center [970, 20] width 188 height 40
click at [923, 19] on input "Search" at bounding box center [963, 22] width 121 height 12
type input "587.315.3500"
click at [1038, 17] on button "reset" at bounding box center [1038, 17] width 13 height 13
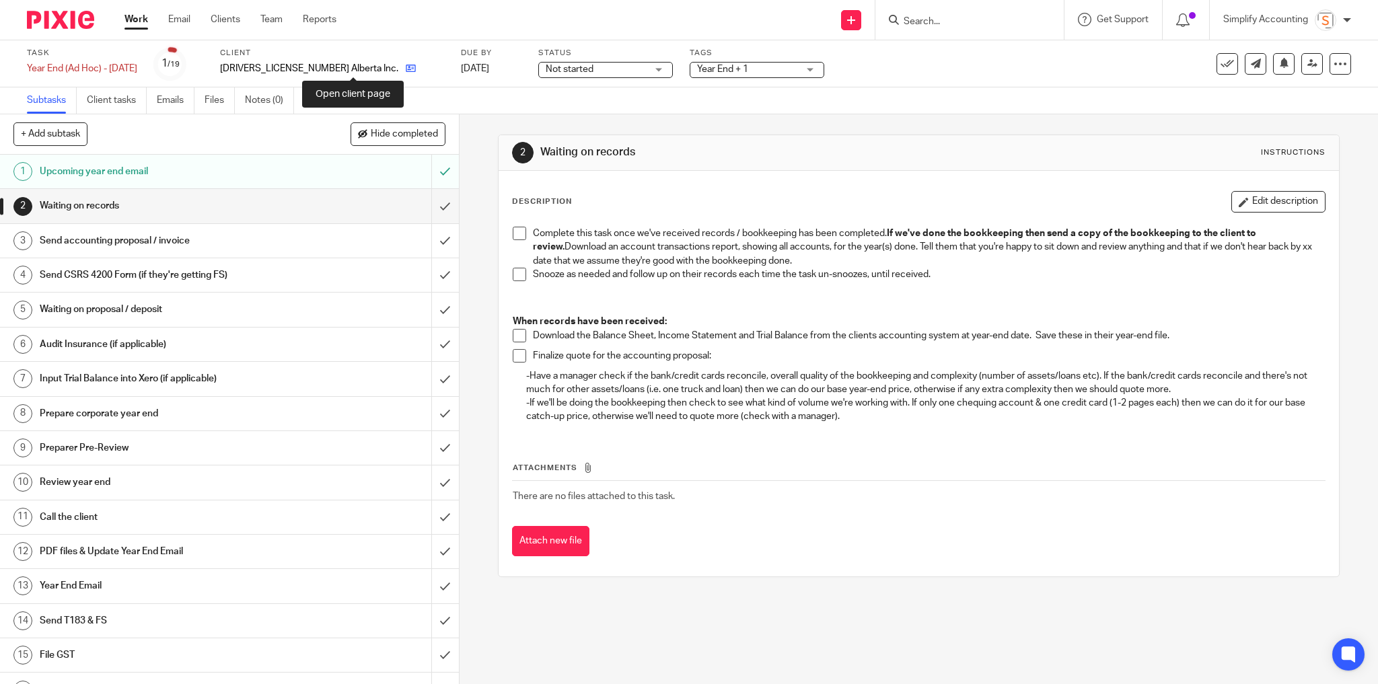
click at [406, 67] on icon at bounding box center [411, 68] width 10 height 10
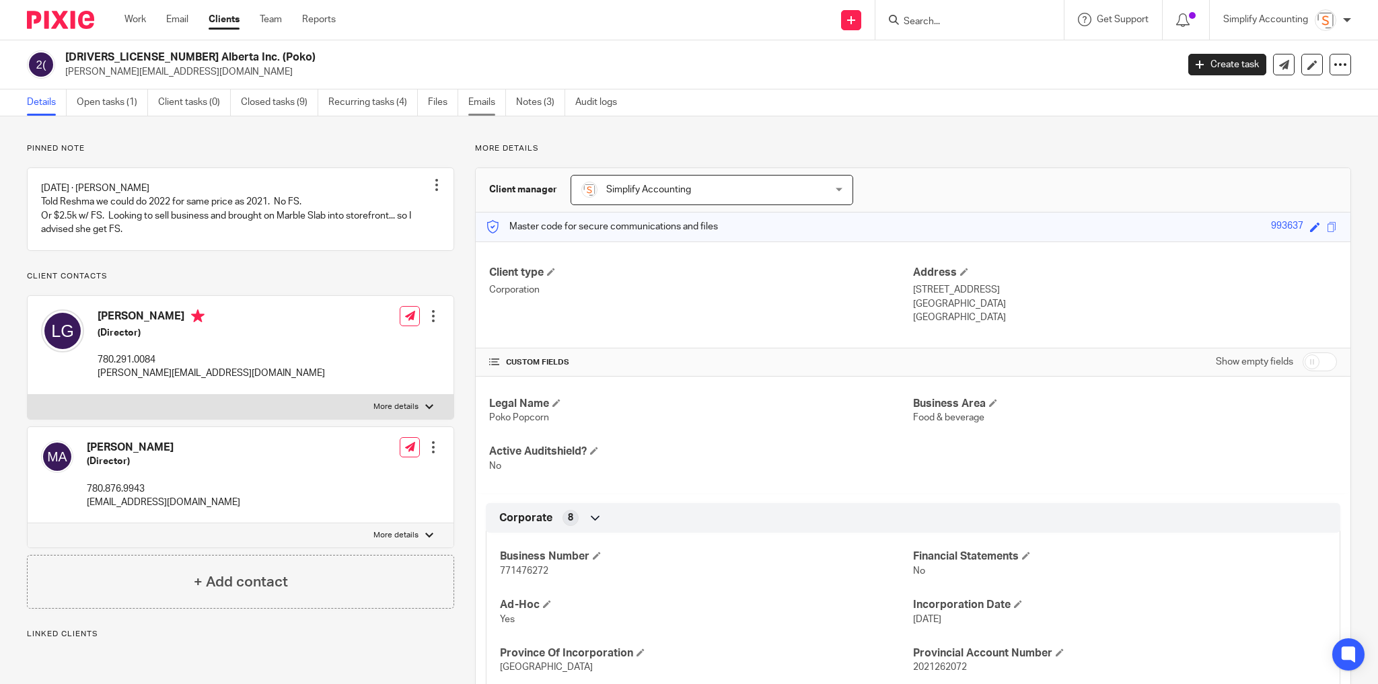
click at [485, 104] on link "Emails" at bounding box center [487, 103] width 38 height 26
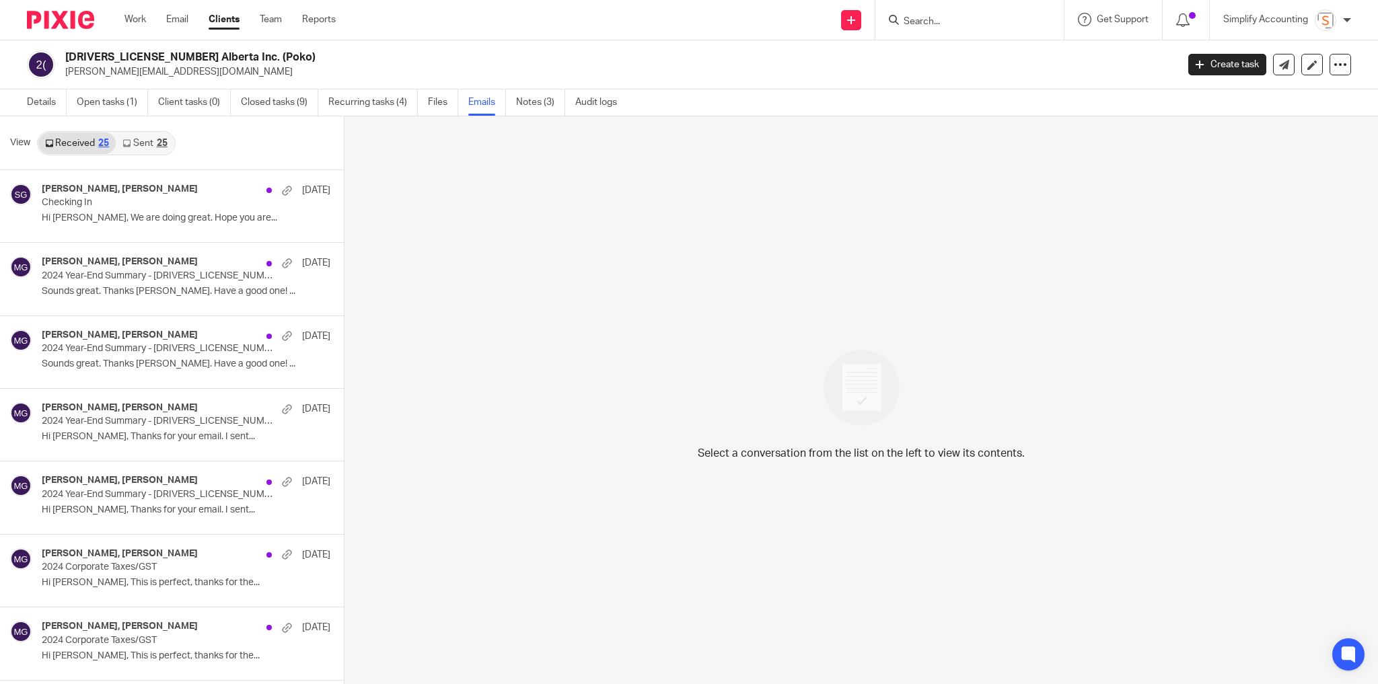
click at [151, 133] on link "Sent 25" at bounding box center [145, 144] width 58 height 22
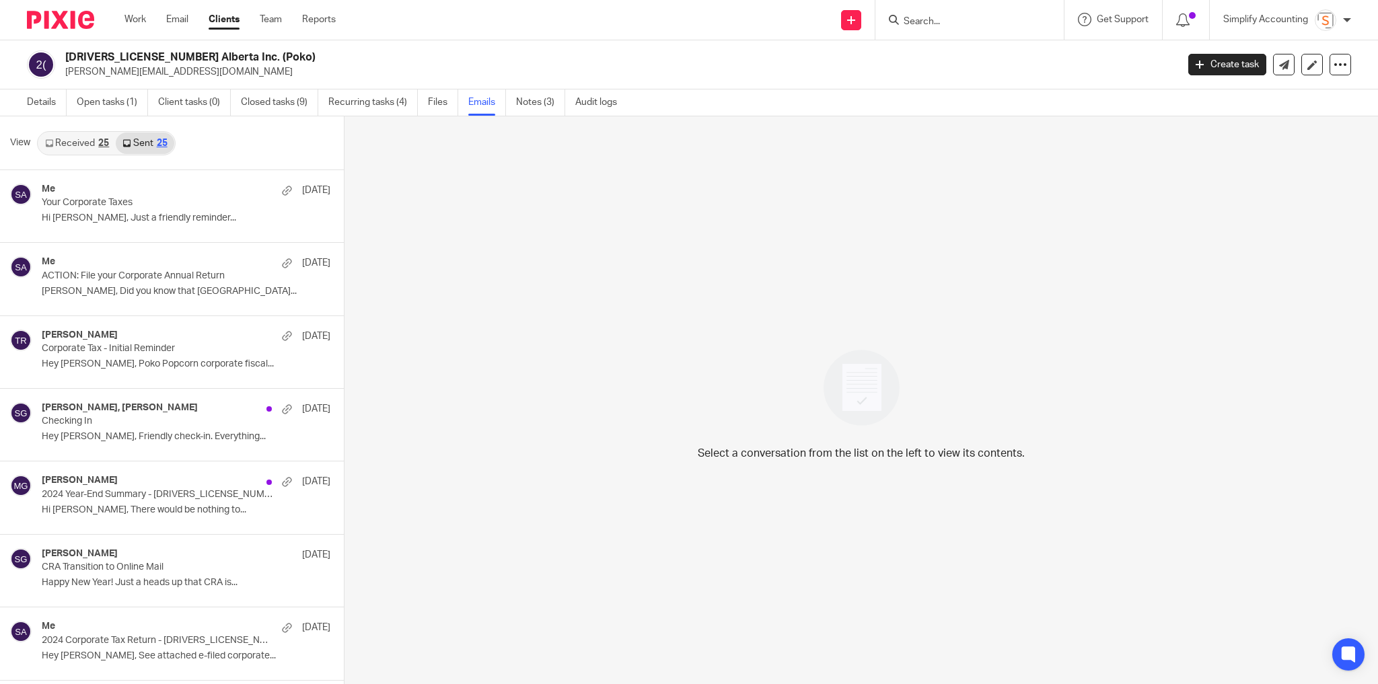
scroll to position [1, 0]
click at [164, 182] on div "Me [DATE]" at bounding box center [166, 188] width 248 height 13
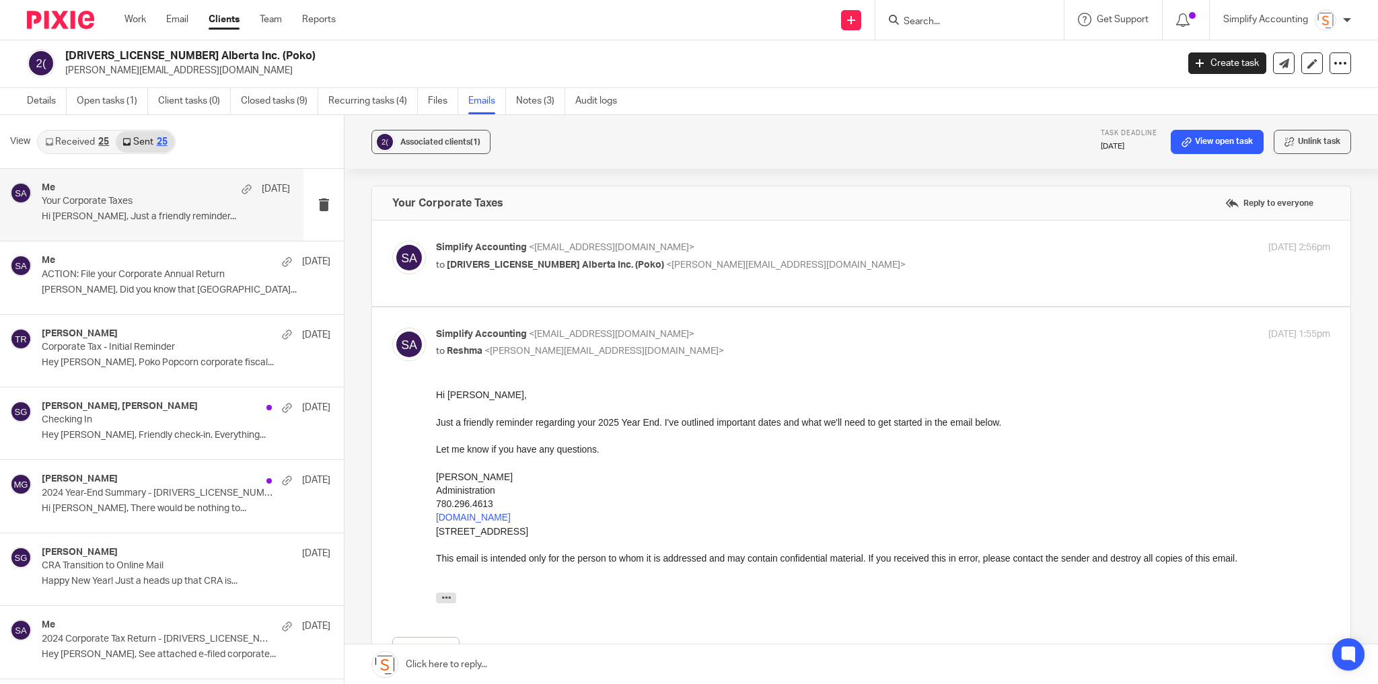
scroll to position [0, 0]
click at [725, 249] on p "Simplify Accounting <[EMAIL_ADDRESS][DOMAIN_NAME]>" at bounding box center [734, 248] width 596 height 14
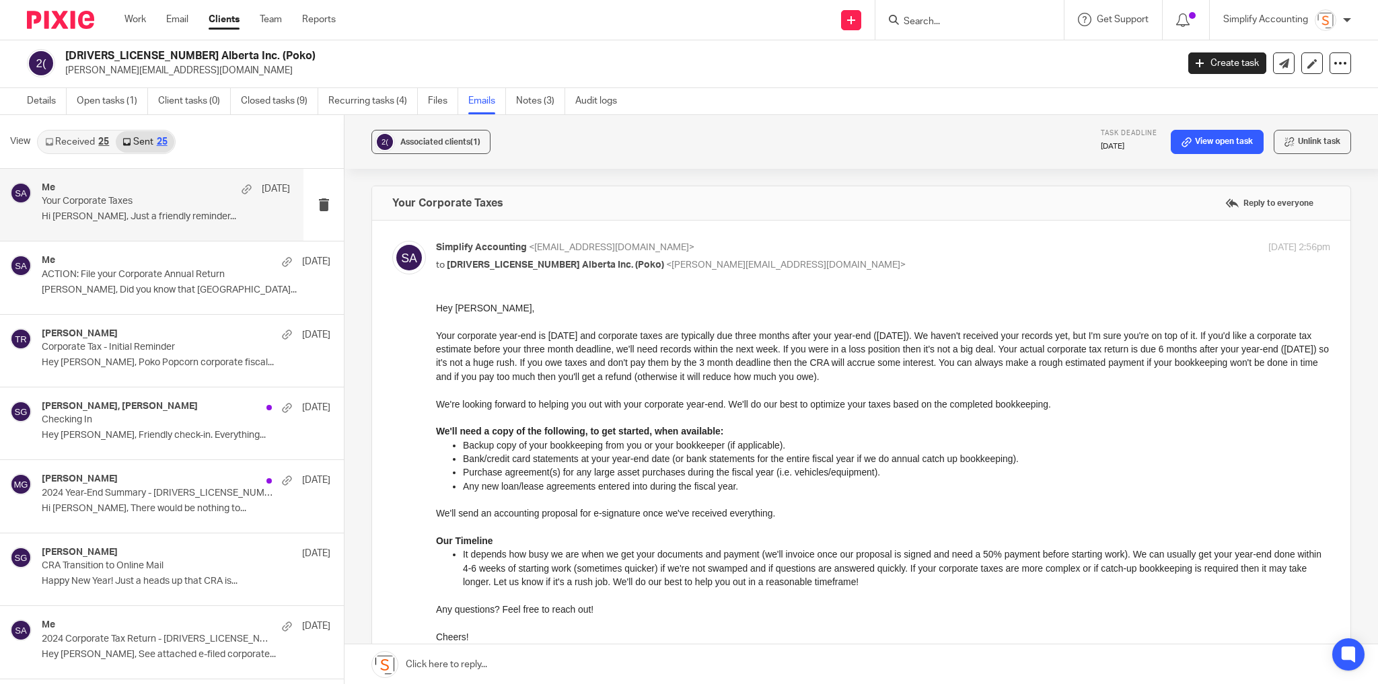
click at [726, 252] on p "Simplify Accounting <[EMAIL_ADDRESS][DOMAIN_NAME]>" at bounding box center [734, 248] width 596 height 14
checkbox input "false"
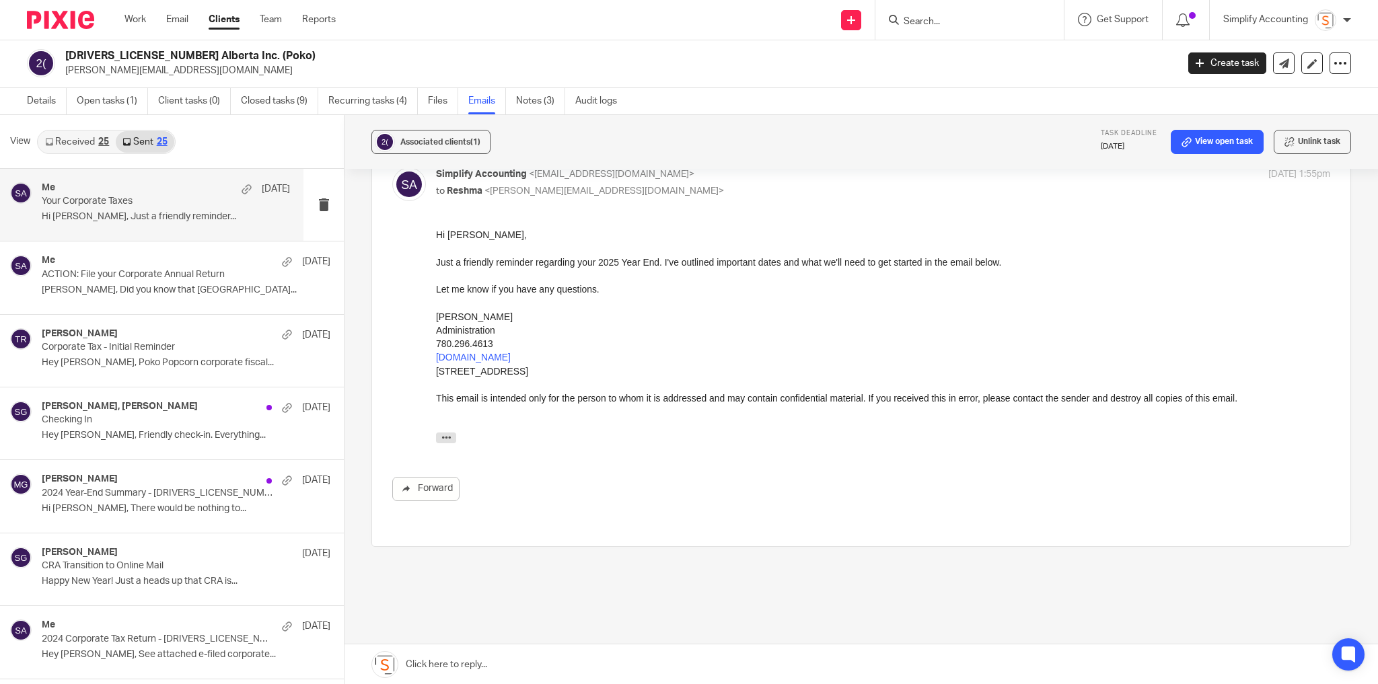
scroll to position [162, 0]
click at [144, 21] on link "Work" at bounding box center [136, 19] width 22 height 13
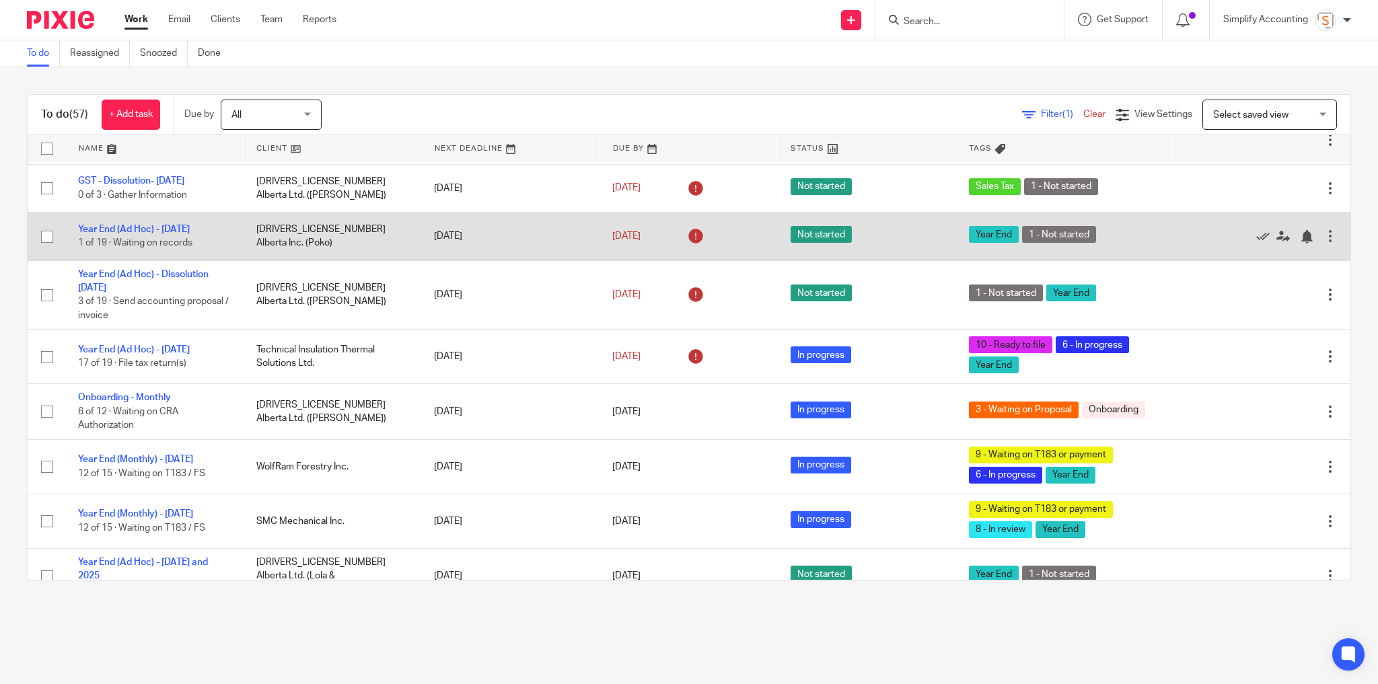
scroll to position [1346, 0]
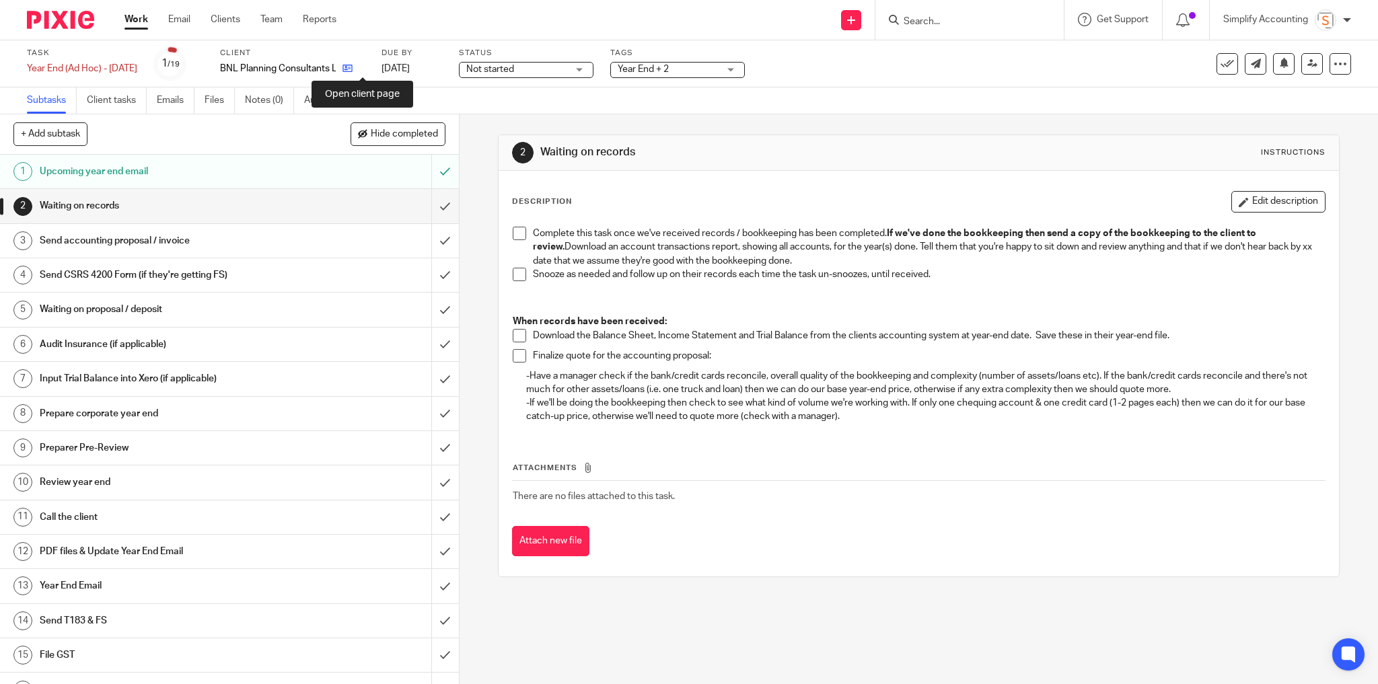
click at [353, 69] on icon at bounding box center [348, 68] width 10 height 10
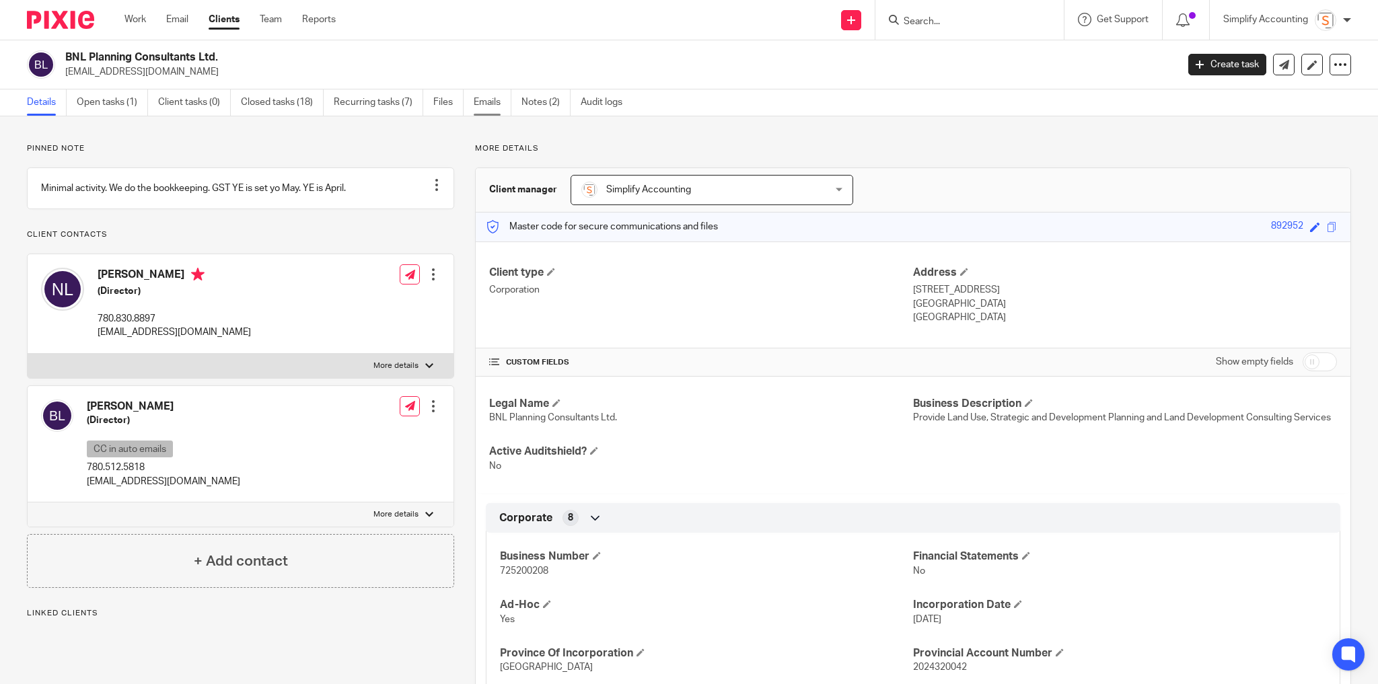
click at [483, 101] on link "Emails" at bounding box center [493, 103] width 38 height 26
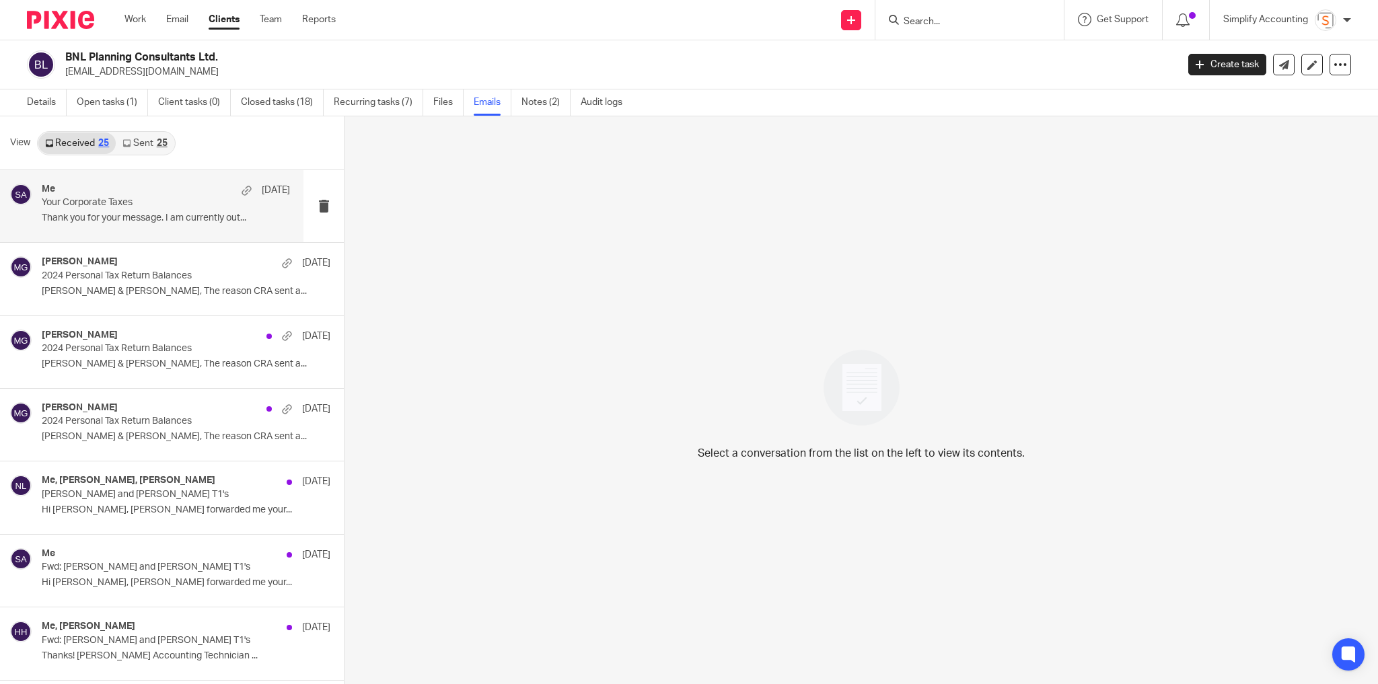
click at [152, 205] on p "Your Corporate Taxes" at bounding box center [141, 202] width 199 height 11
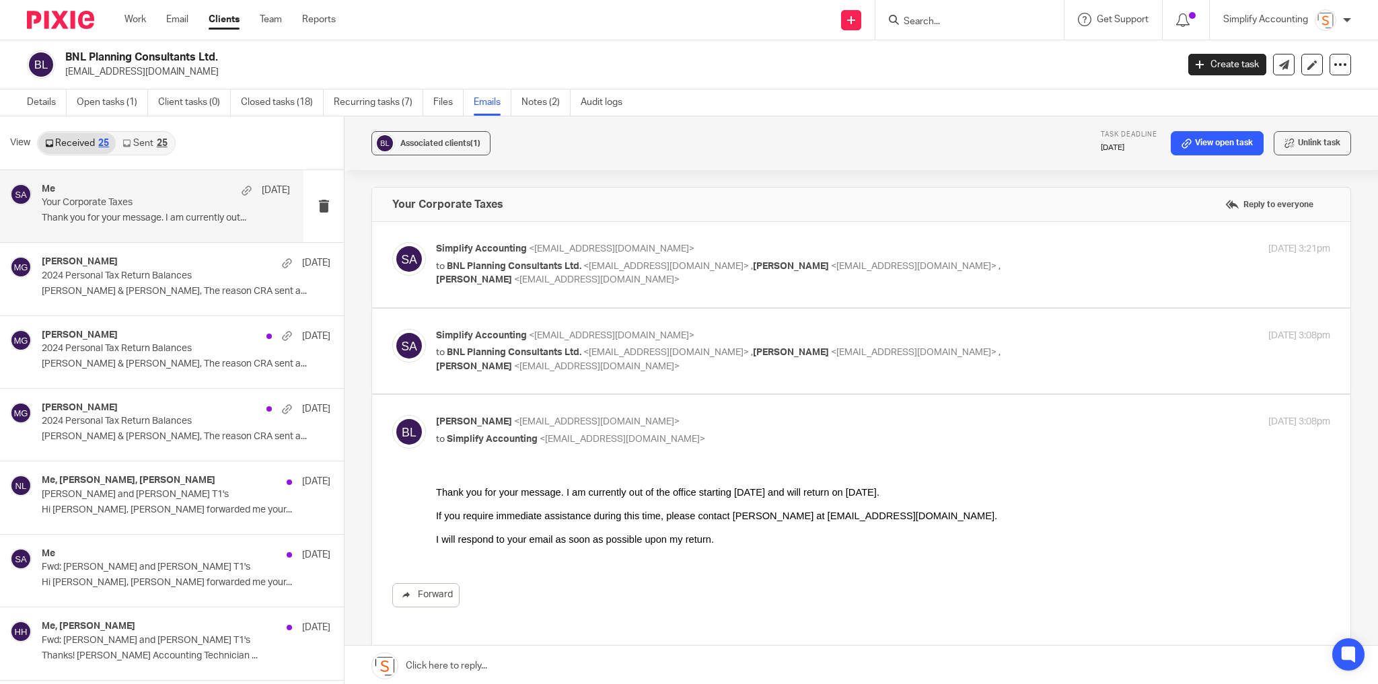
click at [1045, 257] on div "Simplify Accounting <[EMAIL_ADDRESS][DOMAIN_NAME]> to BNL Planning Consultants …" at bounding box center [883, 264] width 894 height 45
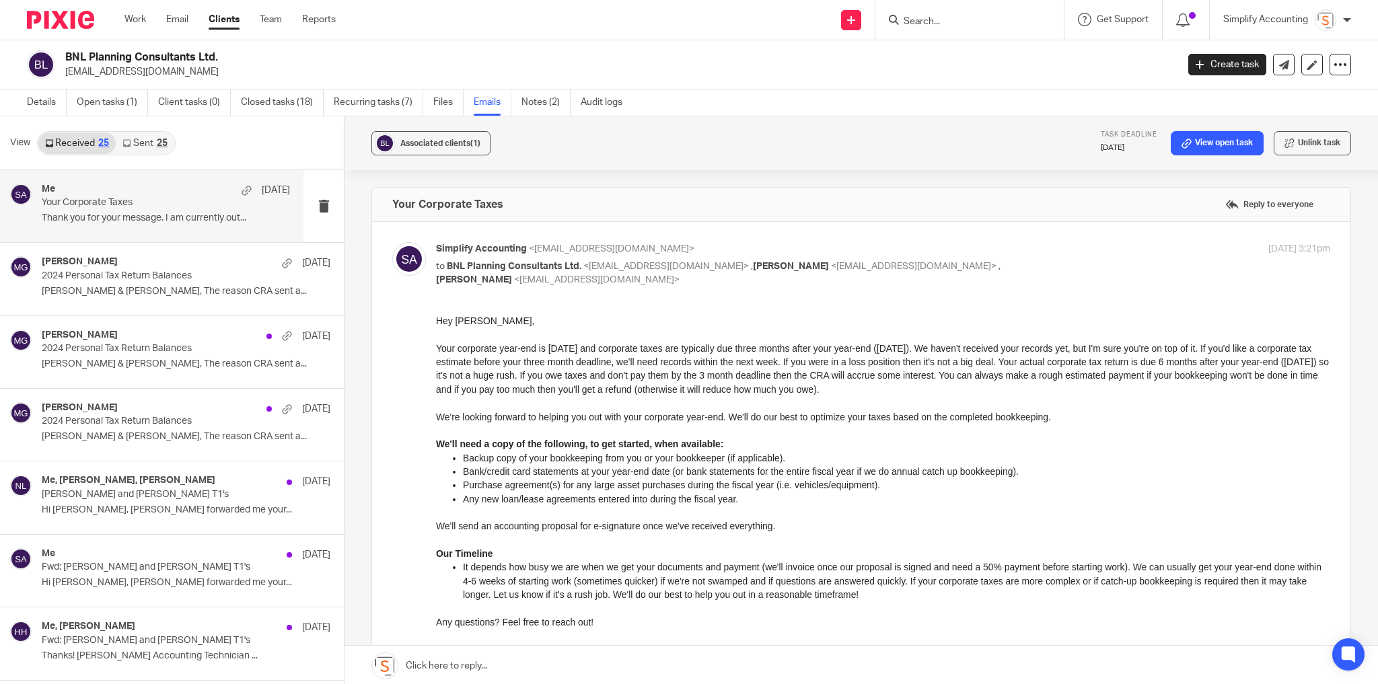
click at [1032, 252] on div "[DATE] 3:21pm" at bounding box center [1181, 249] width 298 height 14
checkbox input "false"
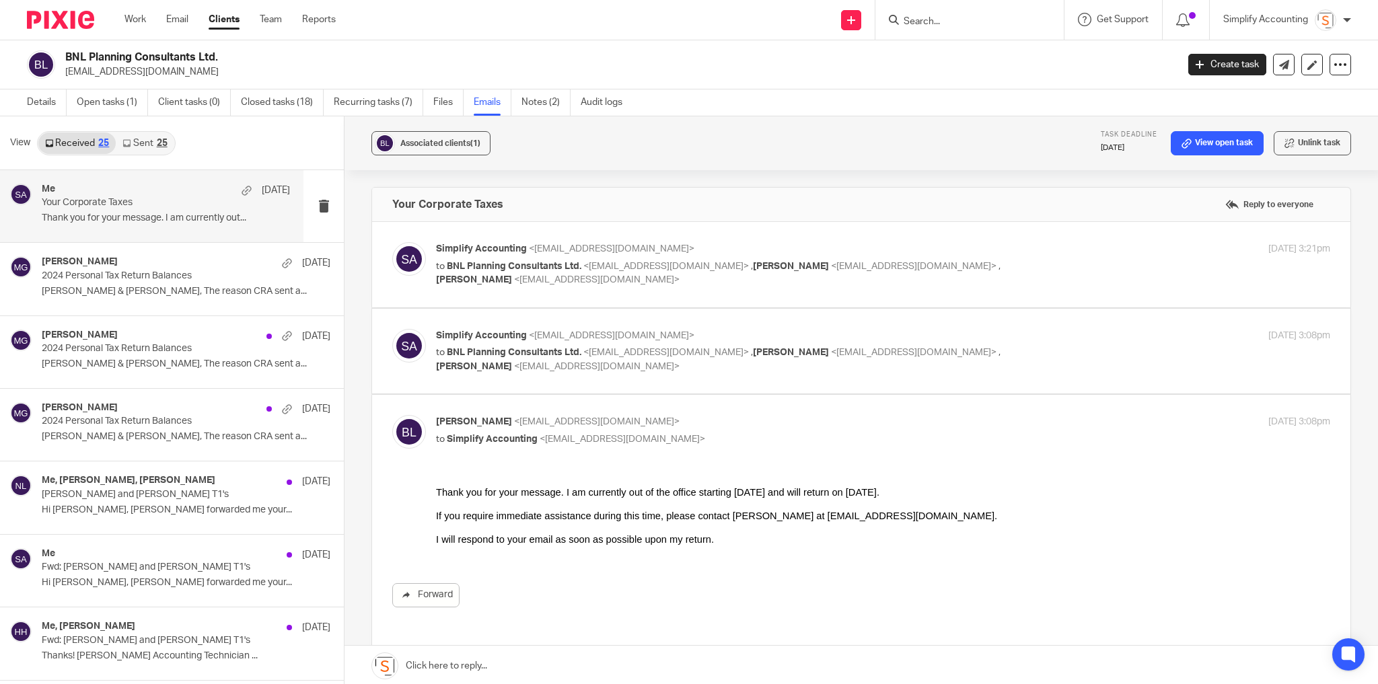
click at [1066, 343] on div "Simplify Accounting <[EMAIL_ADDRESS][DOMAIN_NAME]> to BNL Planning Consultants …" at bounding box center [883, 351] width 894 height 45
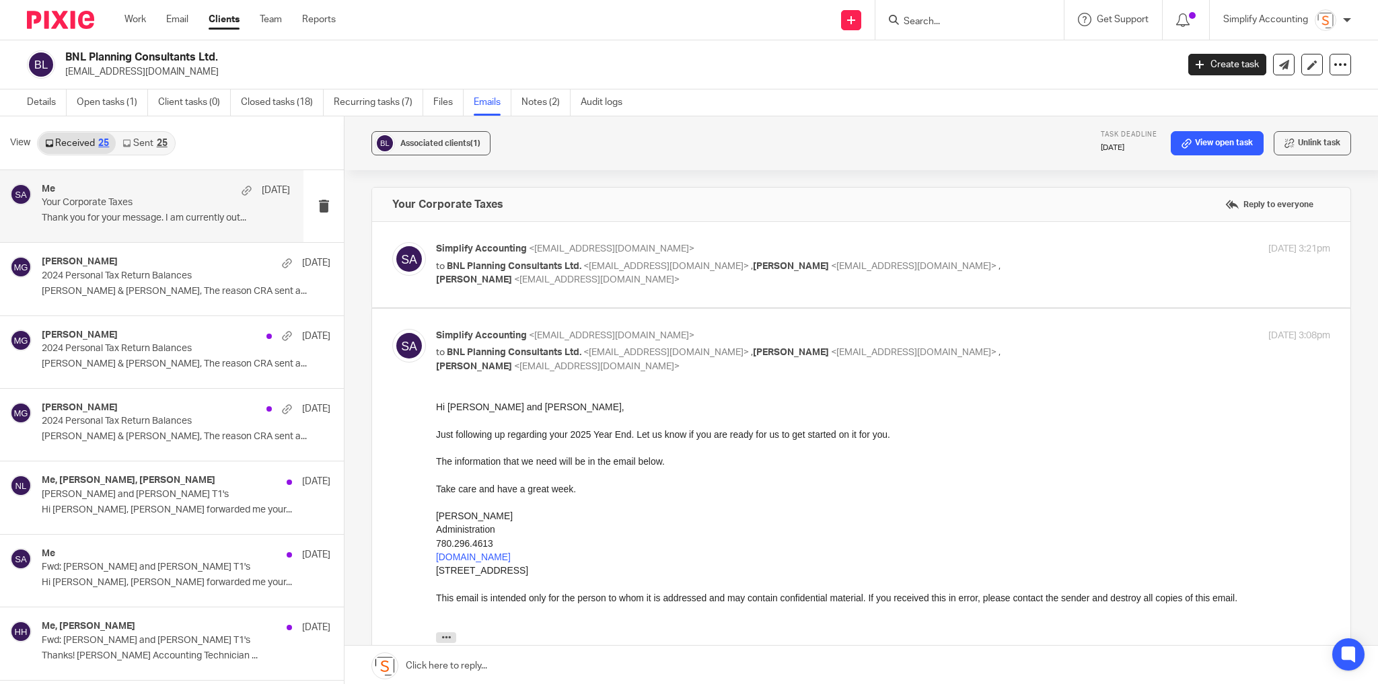
click at [1065, 343] on div "Simplify Accounting <[EMAIL_ADDRESS][DOMAIN_NAME]> to BNL Planning Consultants …" at bounding box center [883, 351] width 894 height 45
checkbox input "false"
